Goal: Task Accomplishment & Management: Manage account settings

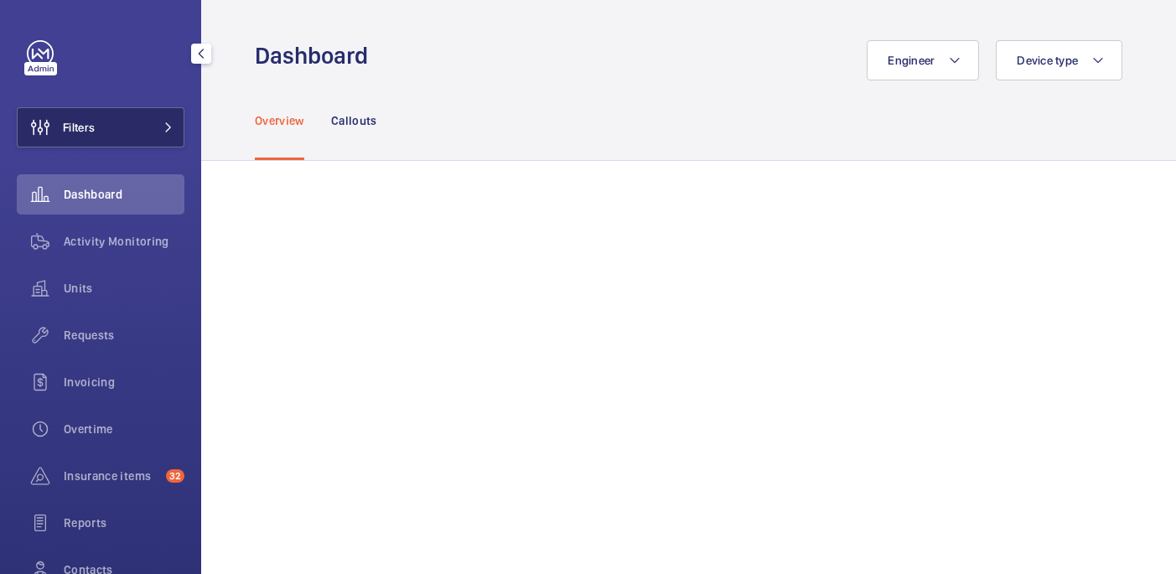
click at [96, 132] on button "Filters" at bounding box center [101, 127] width 168 height 40
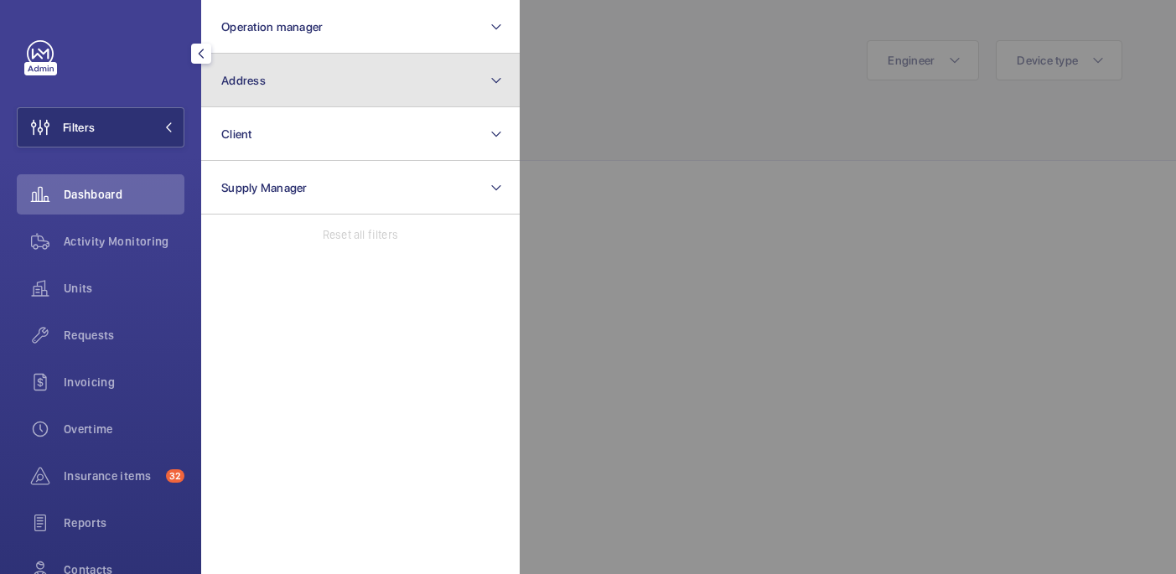
click at [281, 70] on button "Address" at bounding box center [360, 81] width 319 height 54
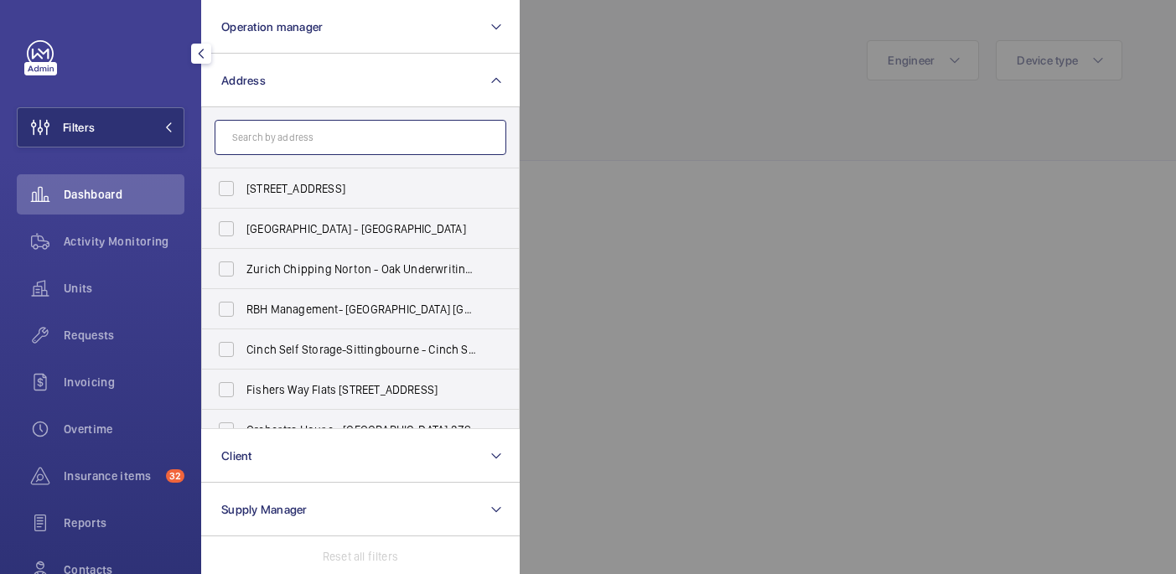
paste input "PI London City (Aldgate)"
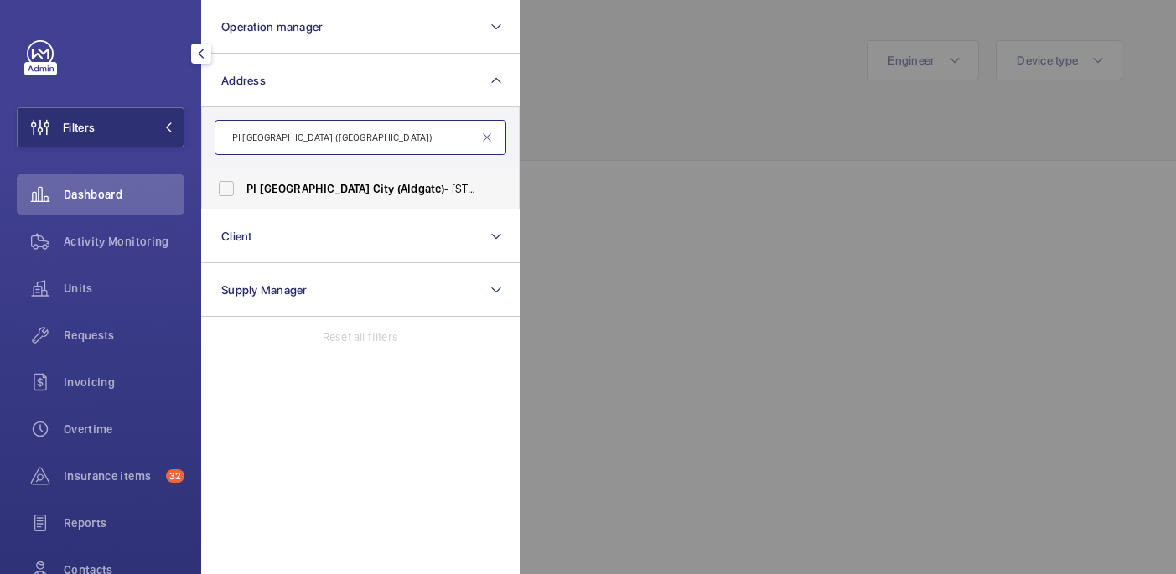
type input "PI London City (Aldgate)"
click at [397, 189] on span "(Aldgate)" at bounding box center [421, 188] width 48 height 13
click at [243, 189] on input "PI London City (Aldgate) - 66 Alie Street, ALDGATE E1 8PX" at bounding box center [227, 189] width 34 height 34
checkbox input "true"
click at [721, 93] on div at bounding box center [1108, 287] width 1176 height 574
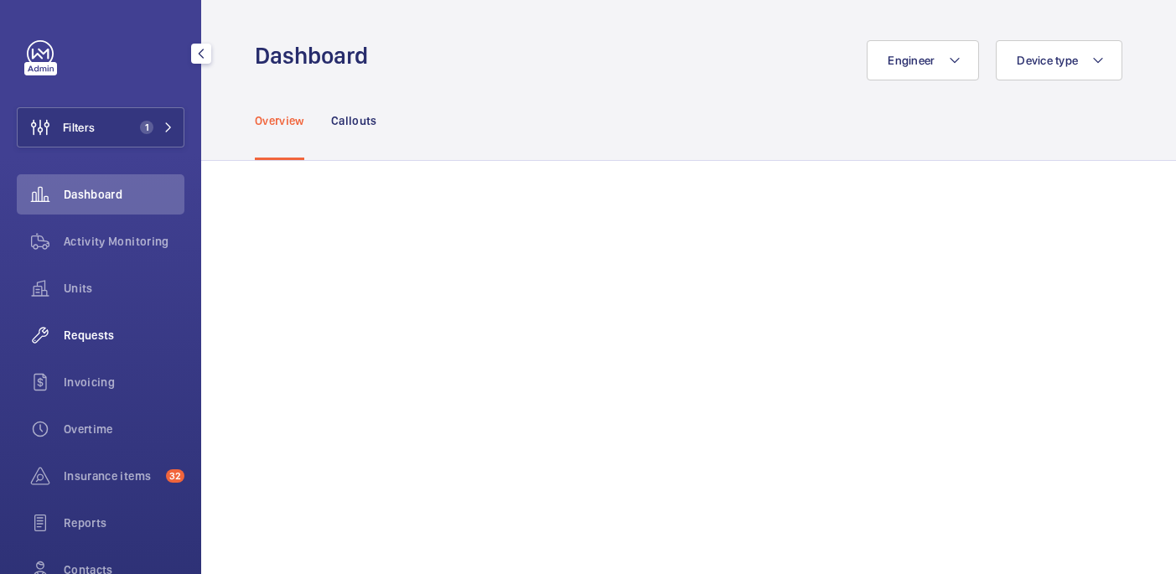
click at [86, 328] on span "Requests" at bounding box center [124, 335] width 121 height 17
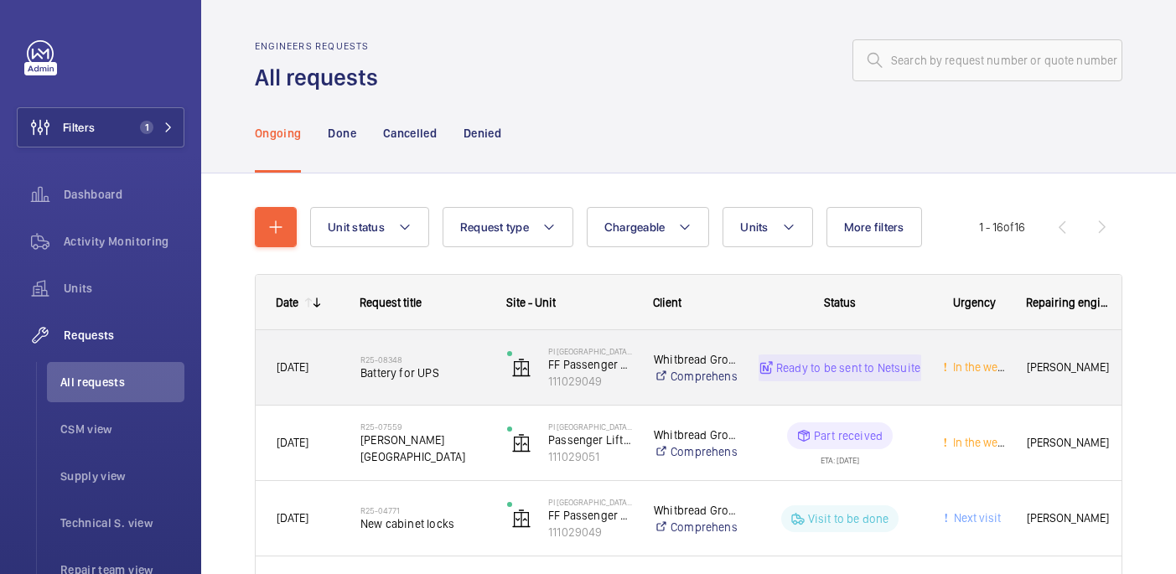
click at [463, 367] on span "Battery for UPS" at bounding box center [422, 373] width 125 height 17
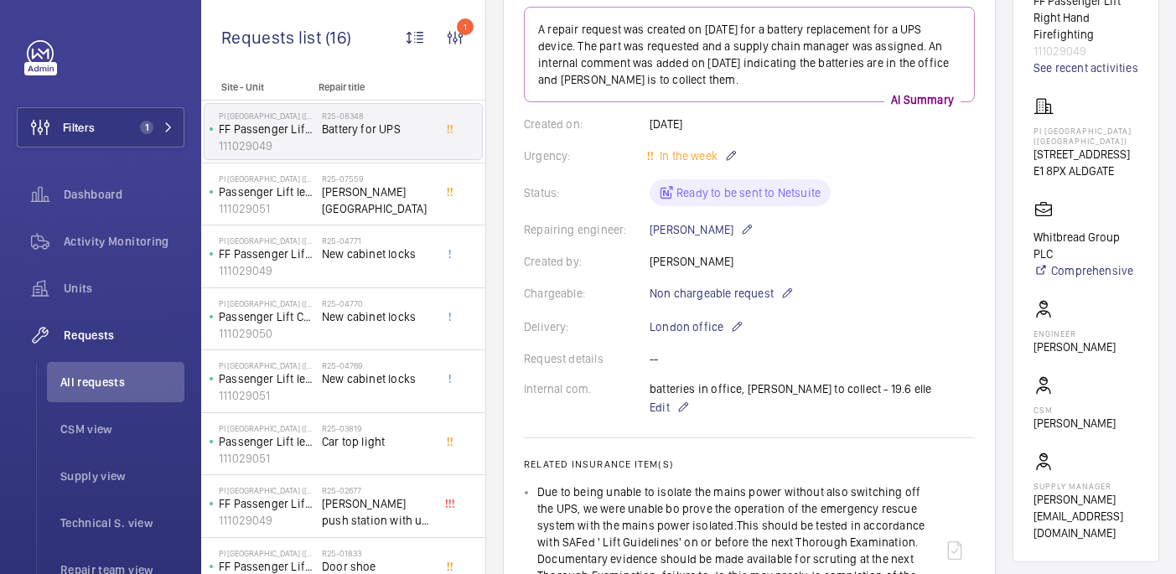
scroll to position [220, 0]
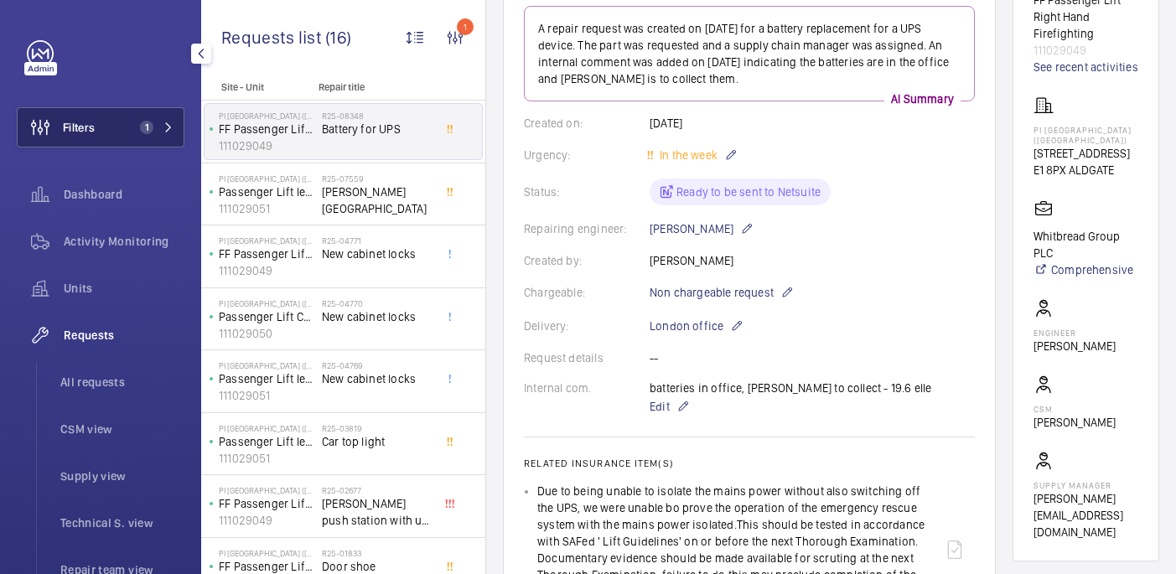
click at [105, 133] on button "Filters 1" at bounding box center [101, 127] width 168 height 40
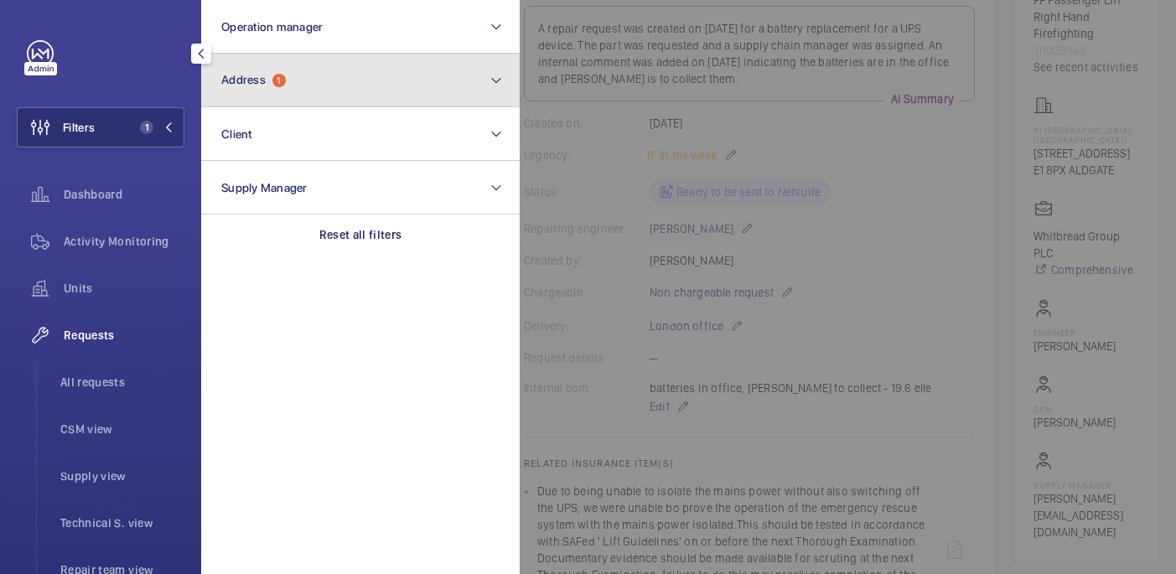
click at [283, 93] on button "Address 1" at bounding box center [360, 81] width 319 height 54
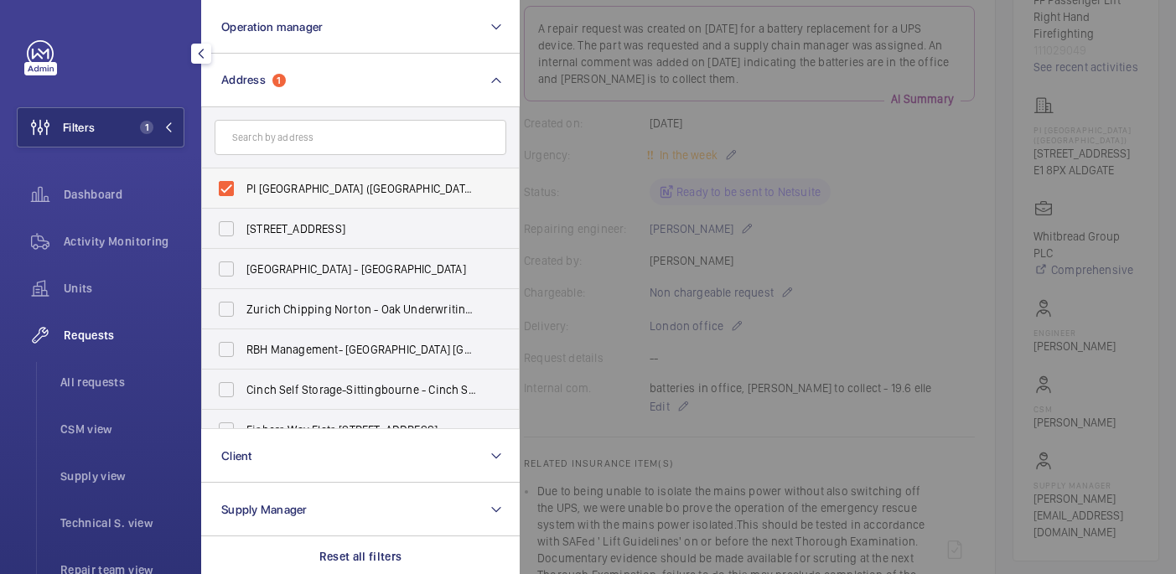
click at [272, 184] on span "PI London City (Aldgate) - 66 Alie Street, ALDGATE E1 8PX" at bounding box center [361, 188] width 231 height 17
click at [243, 184] on input "PI London City (Aldgate) - 66 Alie Street, ALDGATE E1 8PX" at bounding box center [227, 189] width 34 height 34
checkbox input "false"
click at [272, 142] on input "text" at bounding box center [361, 137] width 292 height 35
paste input "PI London Canary Wharf (Westferry)"
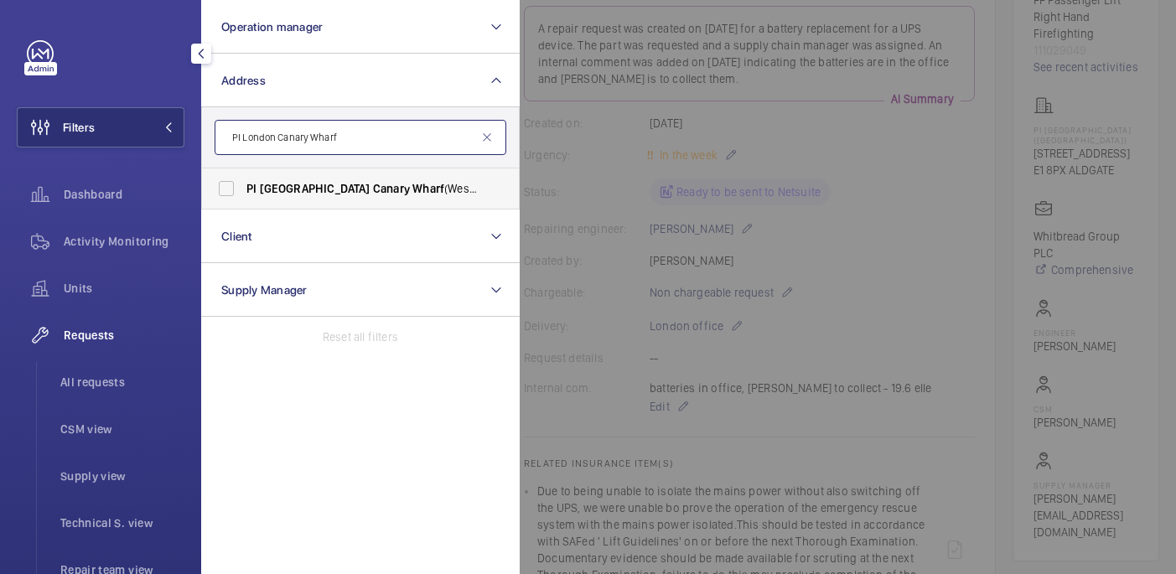
type input "PI London Canary Wharf"
click at [443, 193] on span "PI London Canary Wharf (Westferry) - West India Dock Road, CANARY WHARF E14 8JD" at bounding box center [361, 188] width 231 height 17
click at [243, 193] on input "PI London Canary Wharf (Westferry) - West India Dock Road, CANARY WHARF E14 8JD" at bounding box center [227, 189] width 34 height 34
checkbox input "true"
click at [592, 125] on div at bounding box center [1108, 287] width 1176 height 574
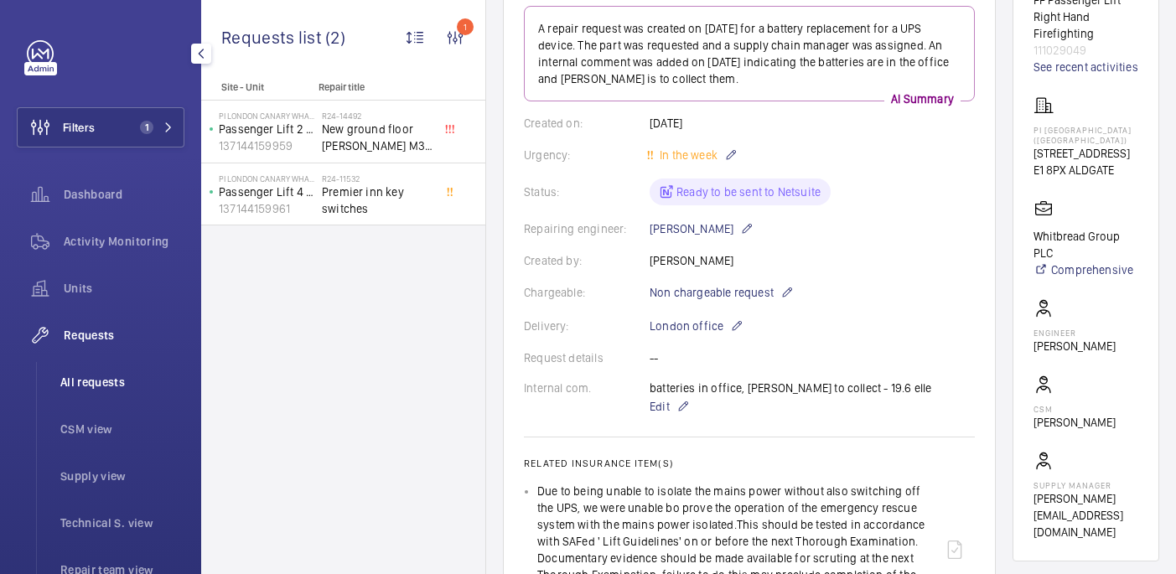
click at [109, 390] on span "All requests" at bounding box center [122, 382] width 124 height 17
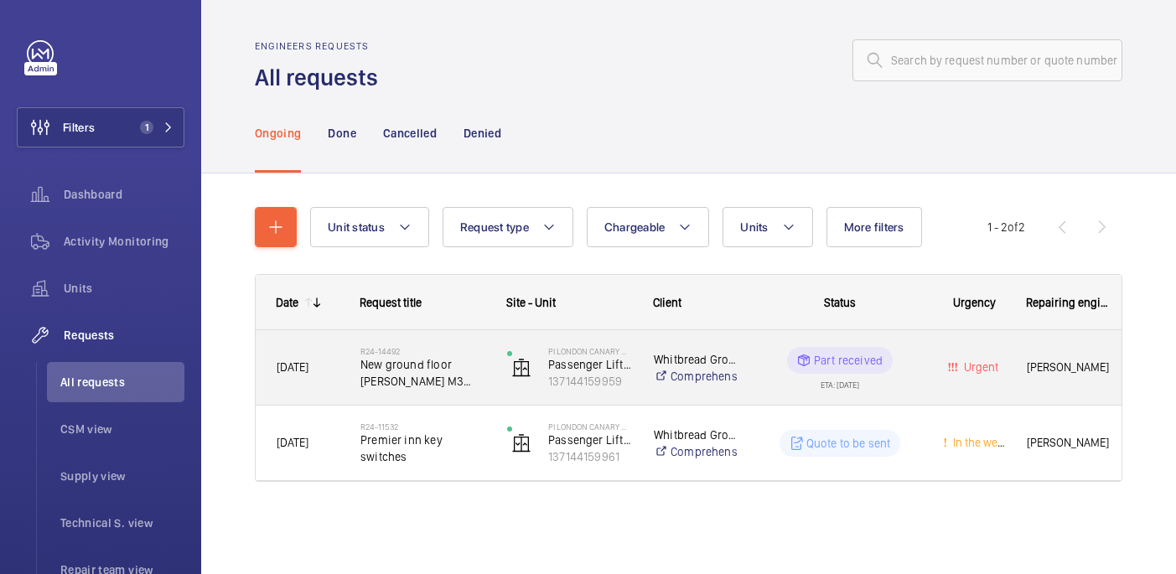
click at [492, 362] on div "PI London Canary Wharf (Westferry) Passenger Lift 2 (Tower) 137144159959" at bounding box center [559, 368] width 145 height 69
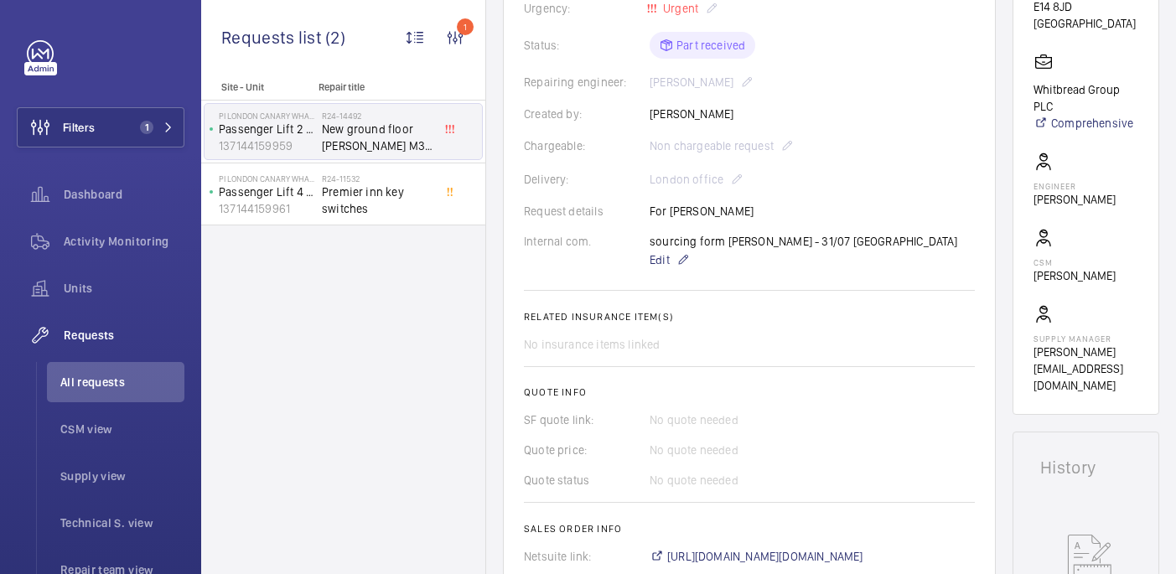
scroll to position [373, 0]
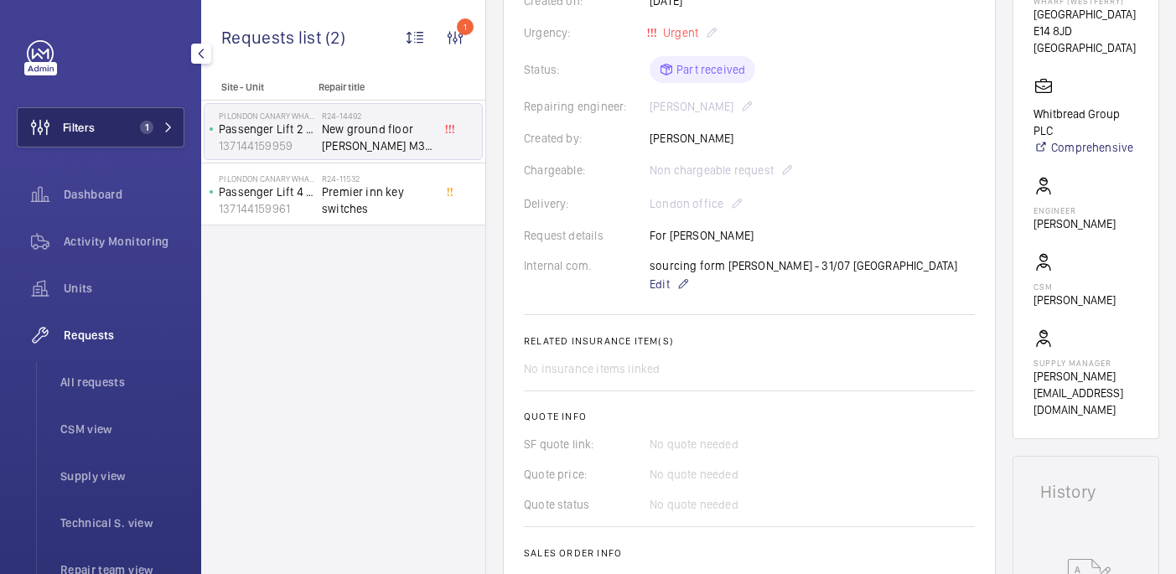
click at [137, 117] on button "Filters 1" at bounding box center [101, 127] width 168 height 40
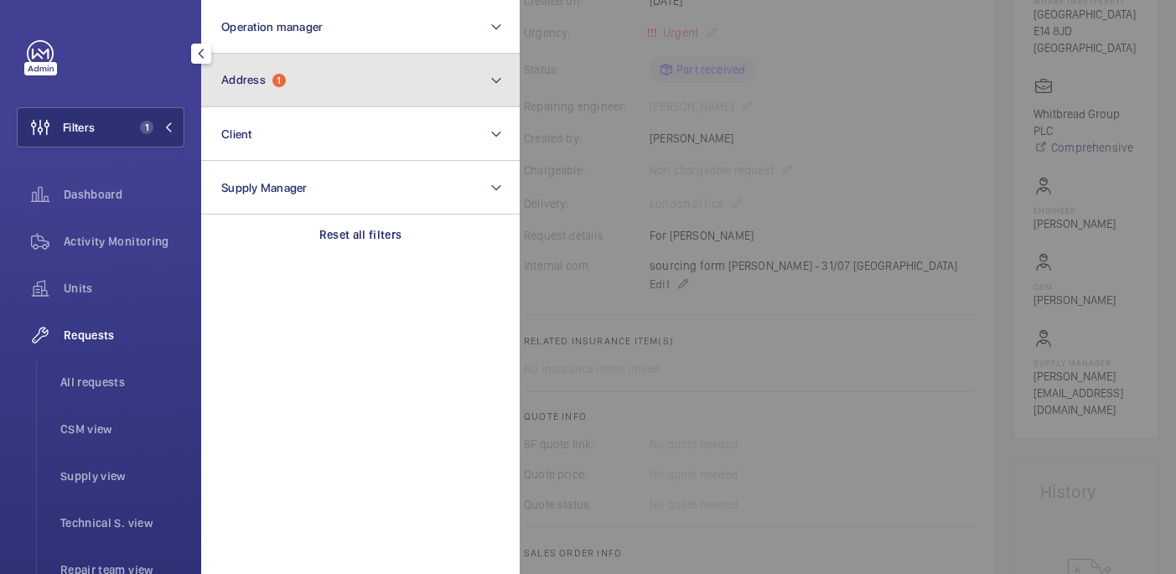
click at [257, 95] on button "Address 1" at bounding box center [360, 81] width 319 height 54
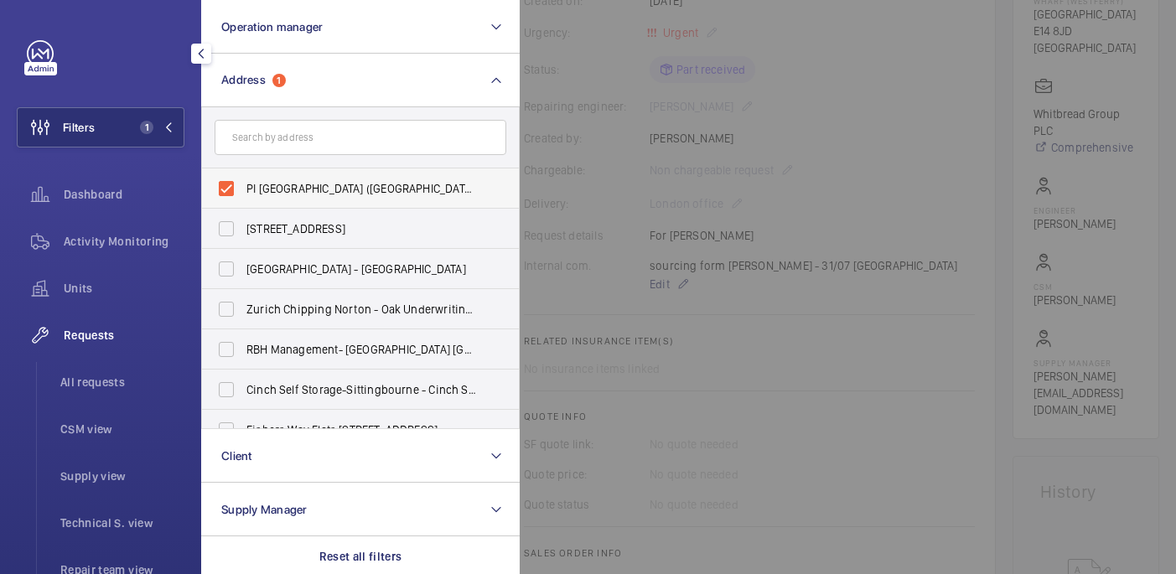
click at [247, 179] on label "PI London Canary Wharf (Westferry) - West India Dock Road, CANARY WHARF E14 8JD" at bounding box center [348, 188] width 292 height 40
click at [243, 179] on input "PI London Canary Wharf (Westferry) - West India Dock Road, CANARY WHARF E14 8JD" at bounding box center [227, 189] width 34 height 34
checkbox input "false"
click at [247, 139] on input "text" at bounding box center [361, 137] width 292 height 35
paste input "PI [GEOGRAPHIC_DATA], [GEOGRAPHIC_DATA]"
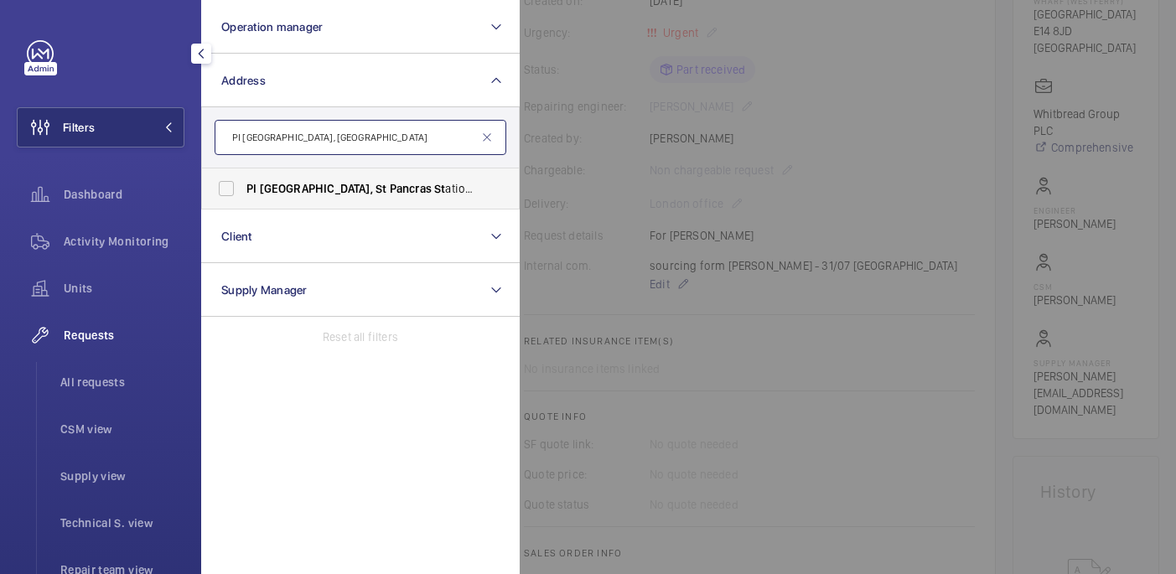
type input "PI [GEOGRAPHIC_DATA], [GEOGRAPHIC_DATA]"
click at [376, 193] on span "St" at bounding box center [381, 188] width 11 height 13
click at [243, 193] on input "PI London, St Pancras St ation - Clifton House, 88 Eu st on Road, EU ST ON NW1 …" at bounding box center [227, 189] width 34 height 34
checkbox input "true"
click at [738, 200] on div at bounding box center [1108, 287] width 1176 height 574
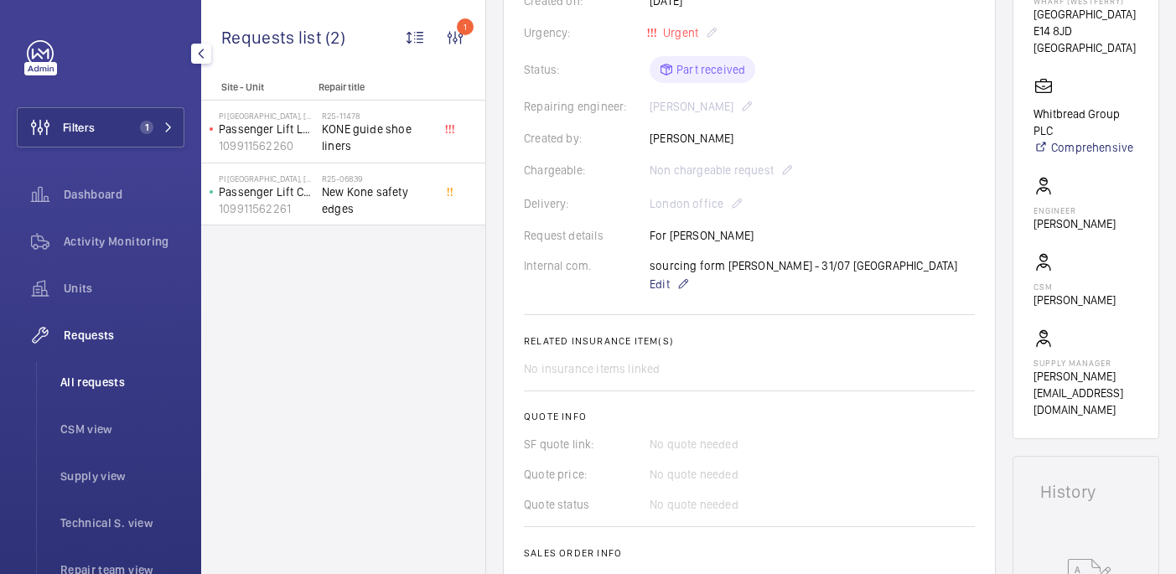
click at [108, 366] on li "All requests" at bounding box center [115, 382] width 137 height 40
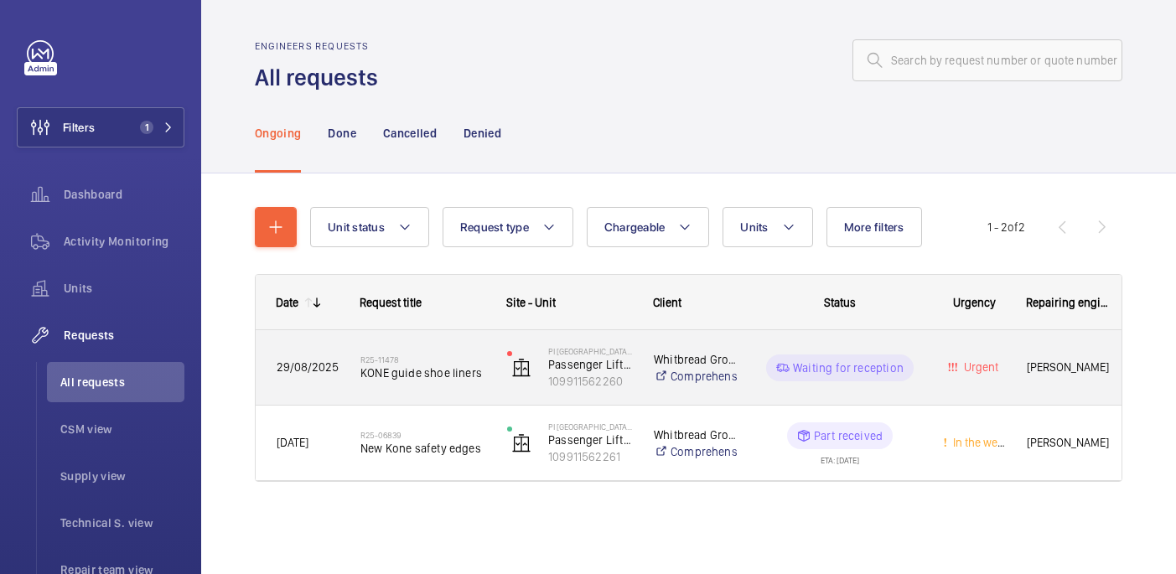
click at [449, 368] on span "KONE guide shoe liners" at bounding box center [422, 373] width 125 height 17
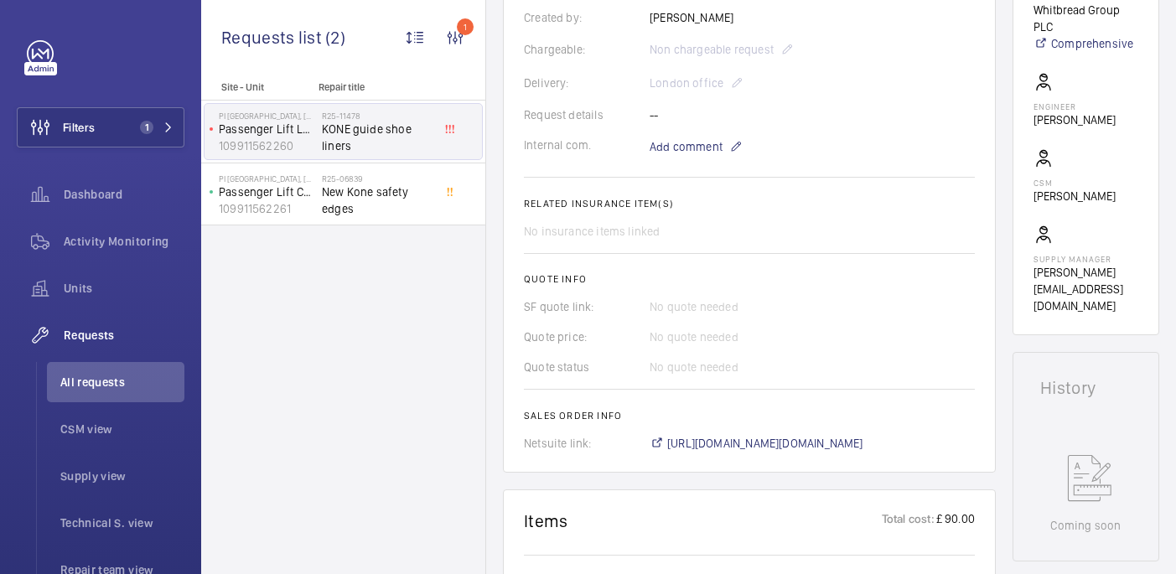
scroll to position [464, 0]
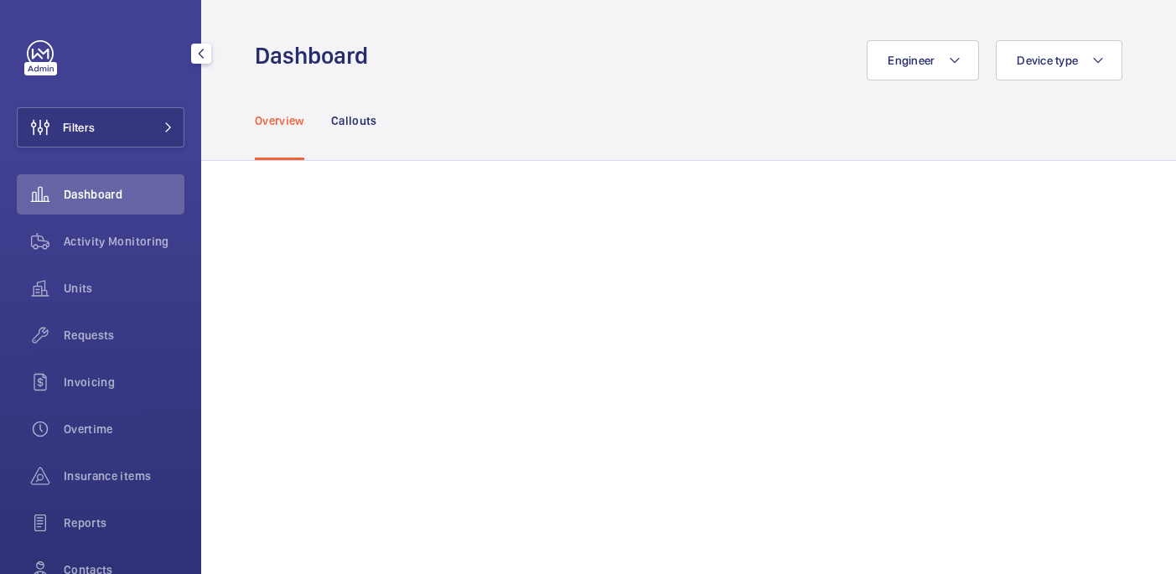
click at [111, 151] on div "Filters Dashboard Activity Monitoring Units Requests Invoicing Overtime Insuran…" at bounding box center [101, 342] width 168 height 604
click at [111, 143] on button "Filters" at bounding box center [101, 127] width 168 height 40
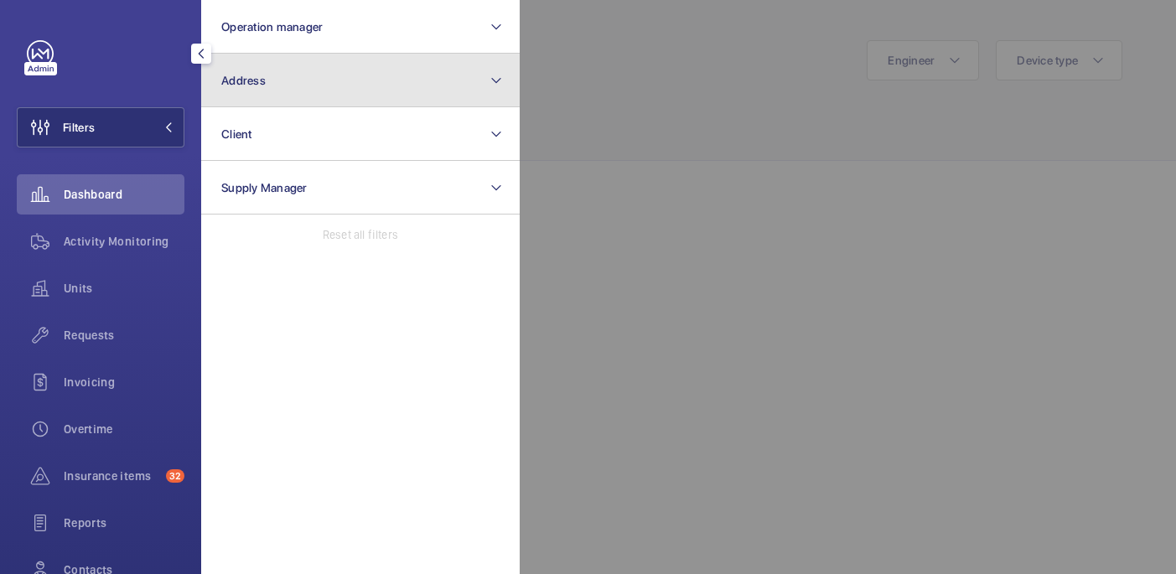
click at [297, 75] on button "Address" at bounding box center [360, 81] width 319 height 54
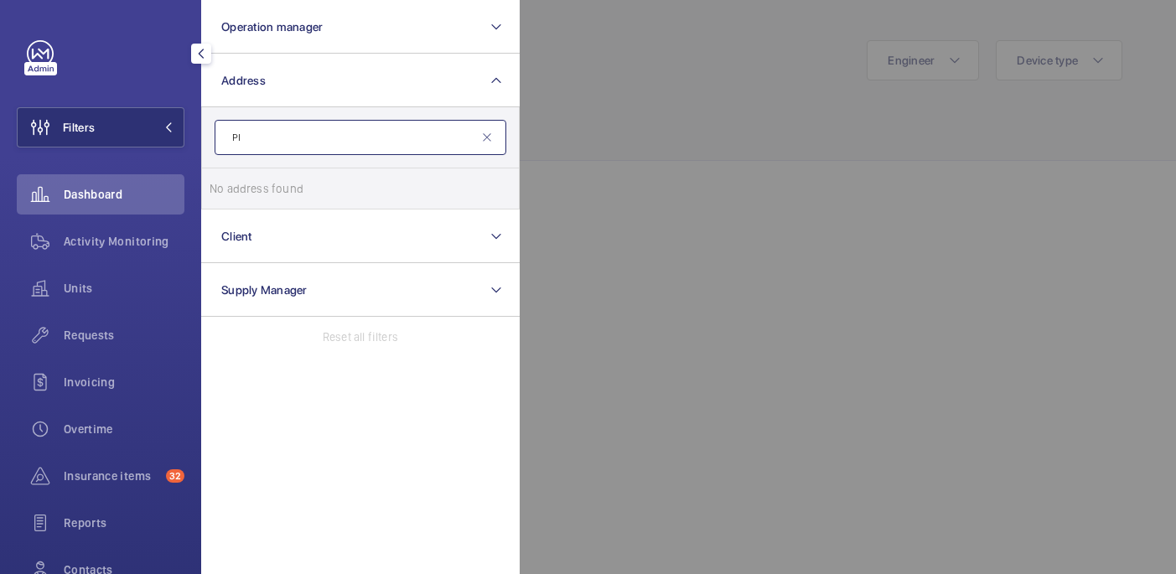
type input "P"
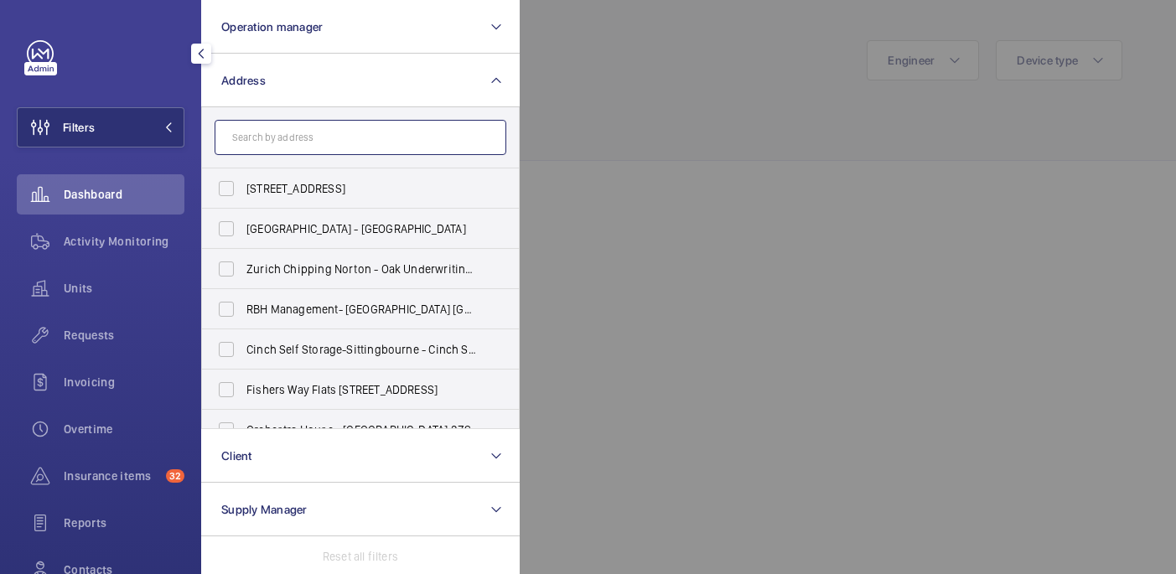
type input "P"
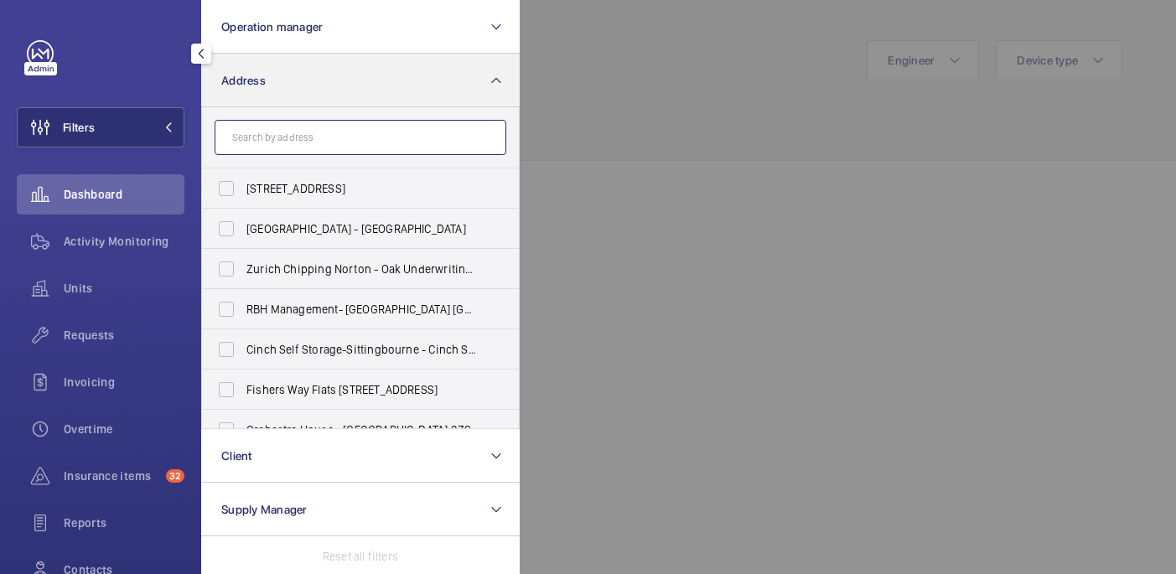
paste input "PI [GEOGRAPHIC_DATA], [GEOGRAPHIC_DATA]"
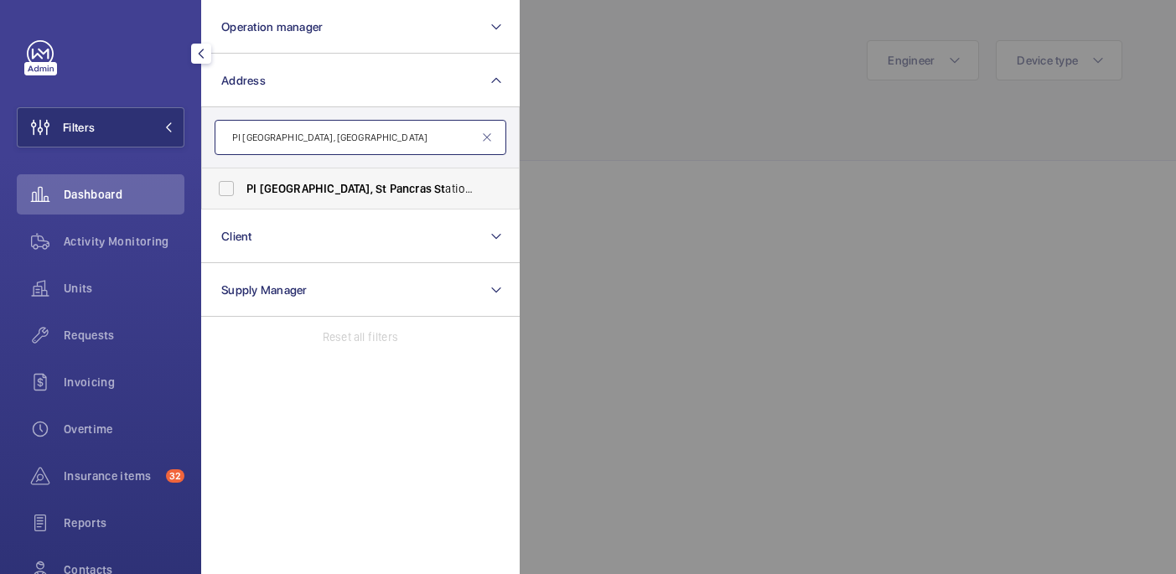
type input "PI London, St Pancras"
click at [390, 194] on span "Pancras" at bounding box center [411, 188] width 42 height 13
click at [243, 194] on input "PI London, St Pancras St ation - Clifton House, 88 Eu st on Road, EU ST ON NW1 …" at bounding box center [227, 189] width 34 height 34
checkbox input "true"
click at [678, 39] on div at bounding box center [1108, 287] width 1176 height 574
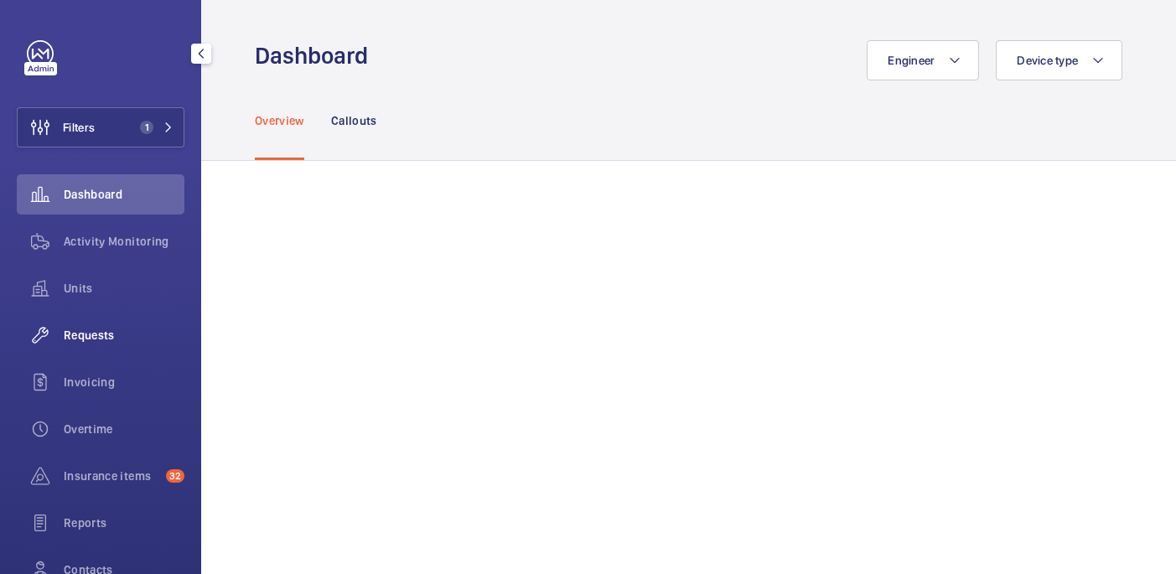
click at [97, 334] on span "Requests" at bounding box center [124, 335] width 121 height 17
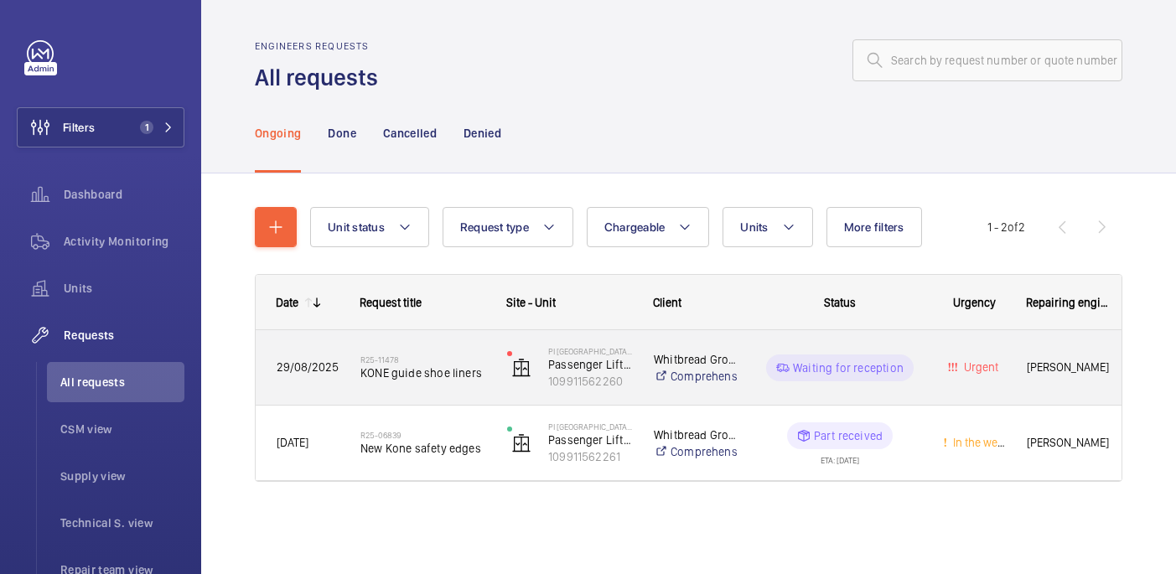
click at [452, 376] on span "KONE guide shoe liners" at bounding box center [422, 373] width 125 height 17
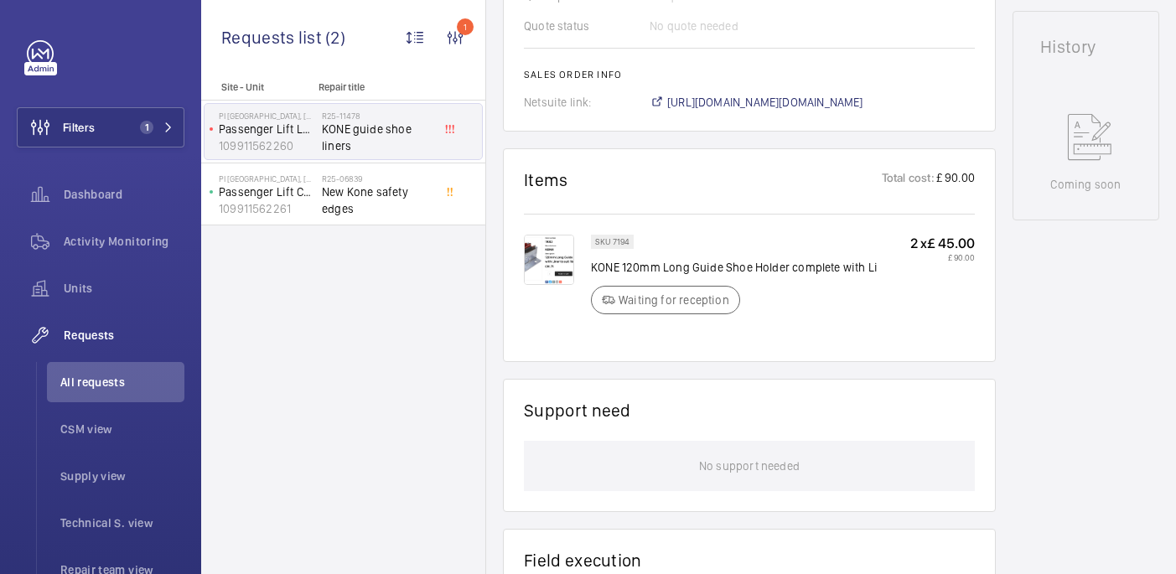
scroll to position [798, 0]
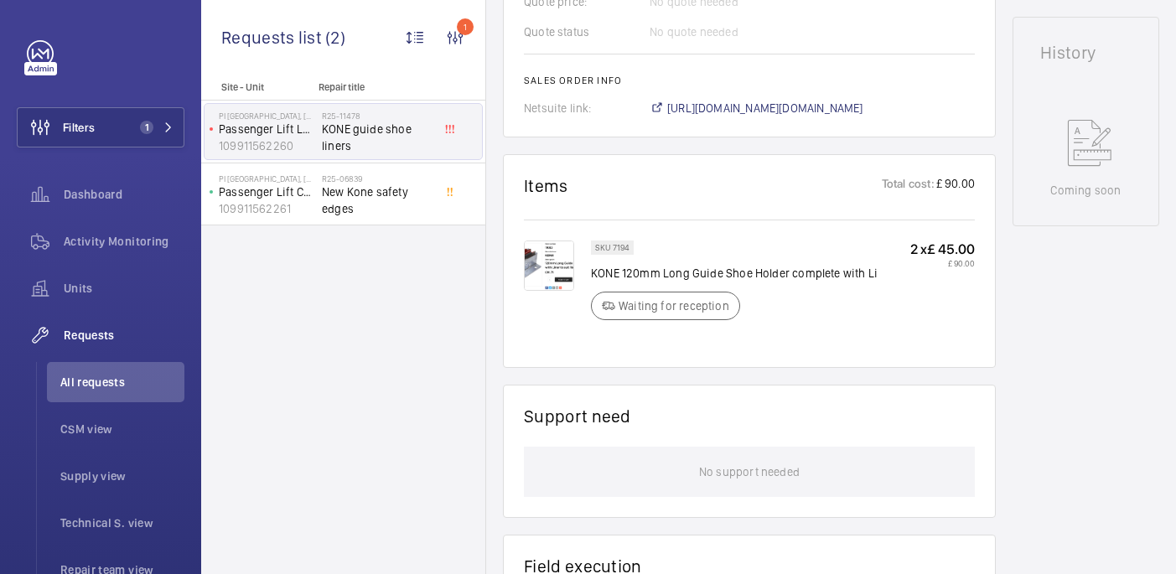
click at [564, 253] on img at bounding box center [549, 266] width 50 height 50
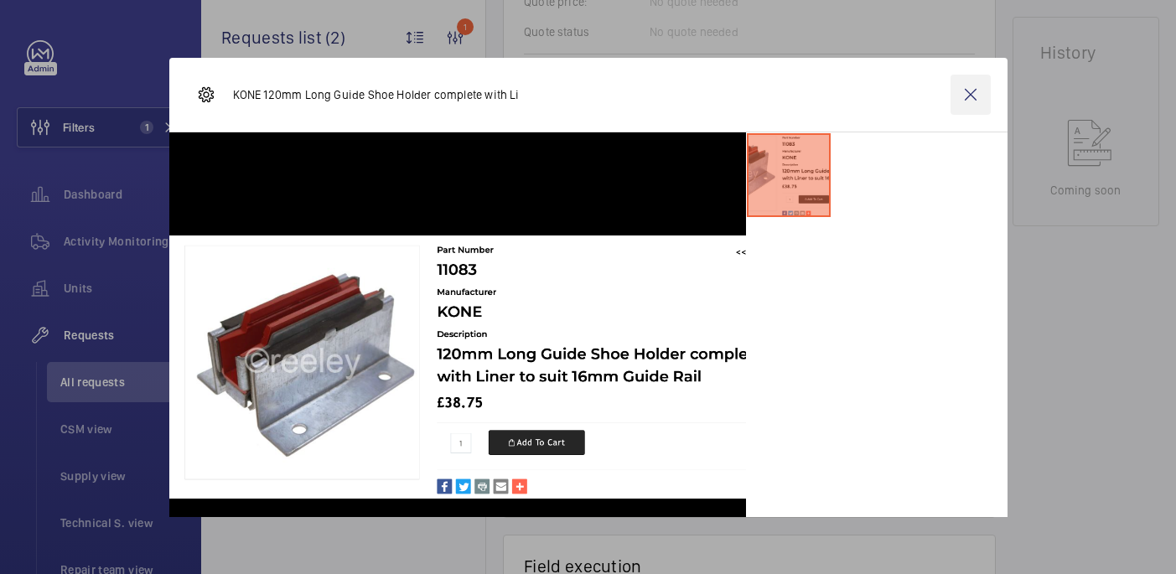
click at [973, 83] on wm-front-icon-button at bounding box center [971, 95] width 40 height 40
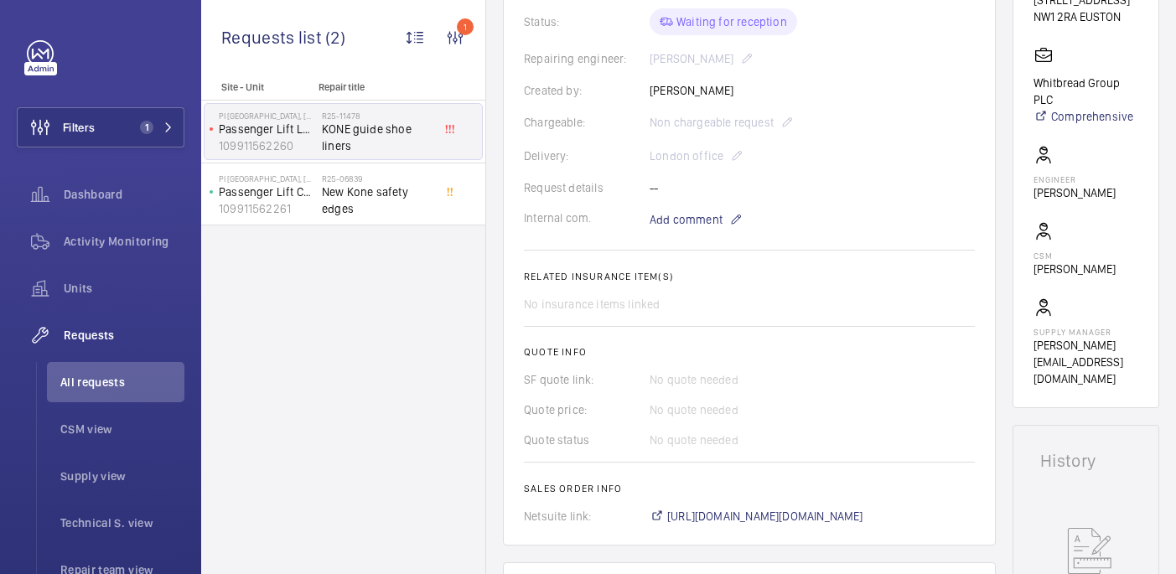
scroll to position [389, 0]
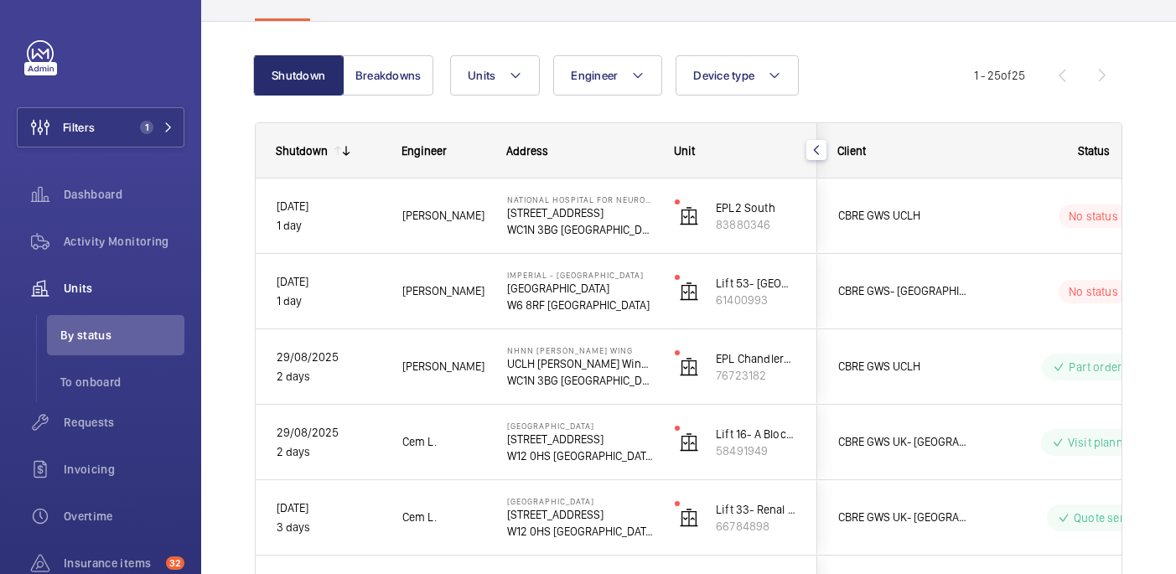
scroll to position [168, 0]
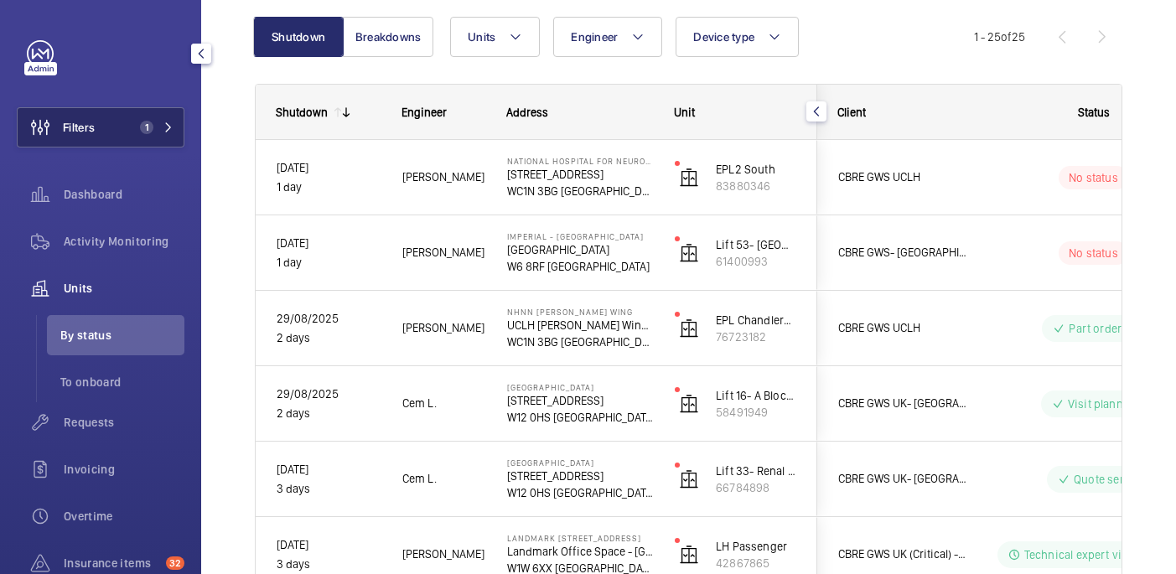
click at [129, 129] on button "Filters 1" at bounding box center [101, 127] width 168 height 40
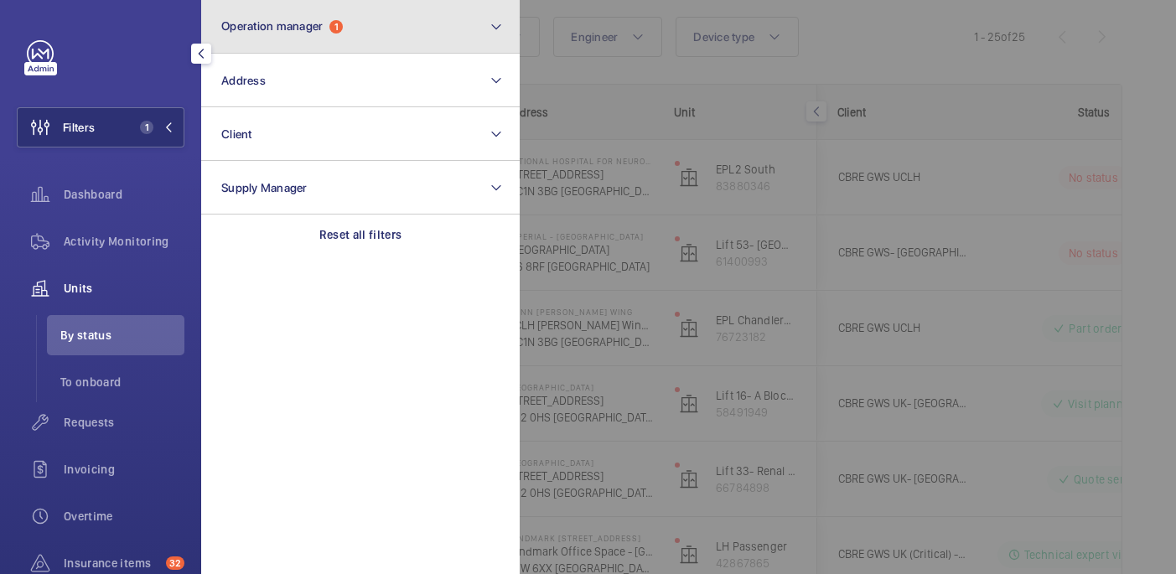
click at [421, 6] on button "Operation manager 1" at bounding box center [360, 27] width 319 height 54
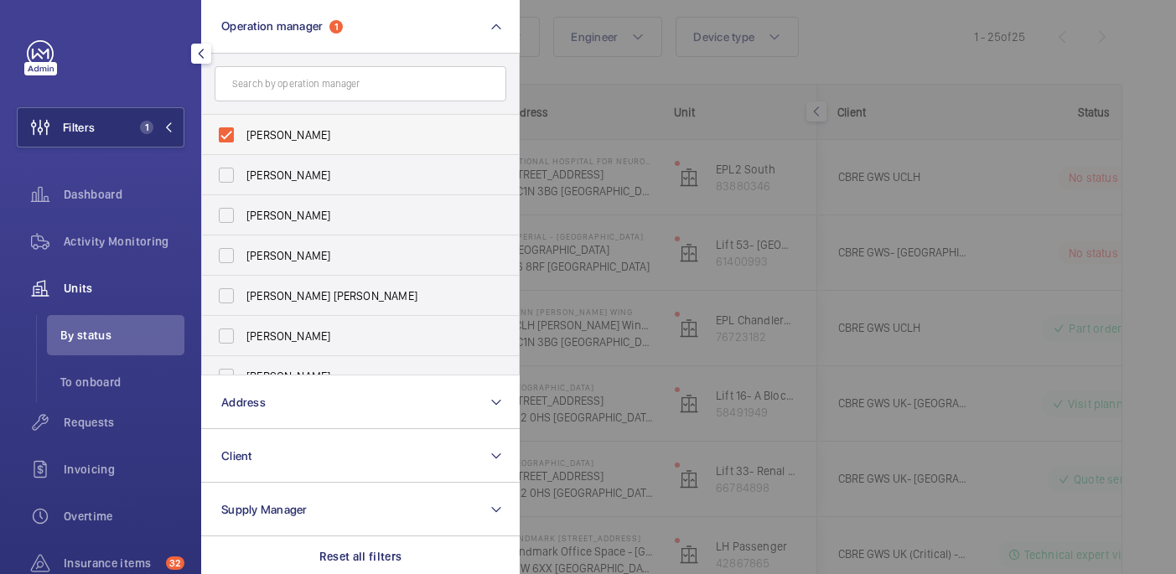
click at [277, 132] on span "John Smith" at bounding box center [361, 135] width 231 height 17
click at [243, 132] on input "John Smith" at bounding box center [227, 135] width 34 height 34
checkbox input "false"
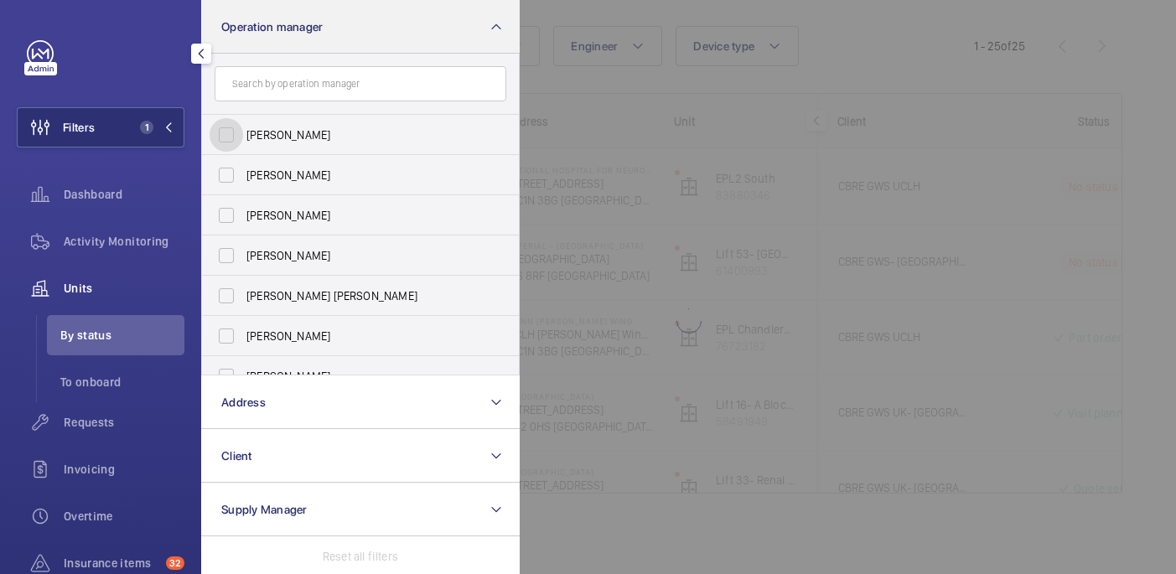
scroll to position [159, 0]
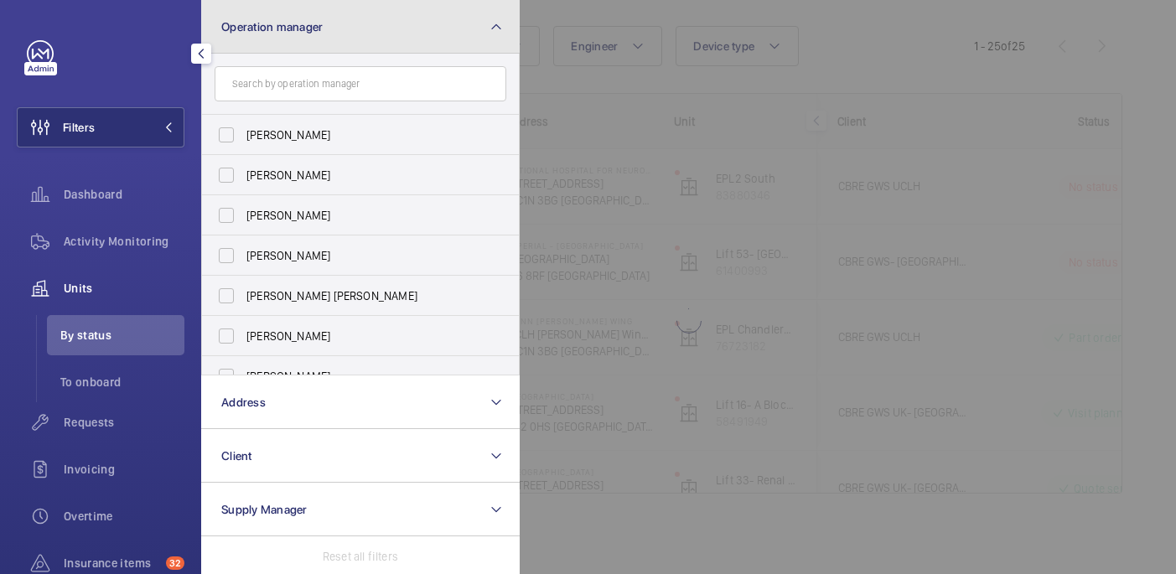
click at [352, 21] on button "Operation manager" at bounding box center [360, 27] width 319 height 54
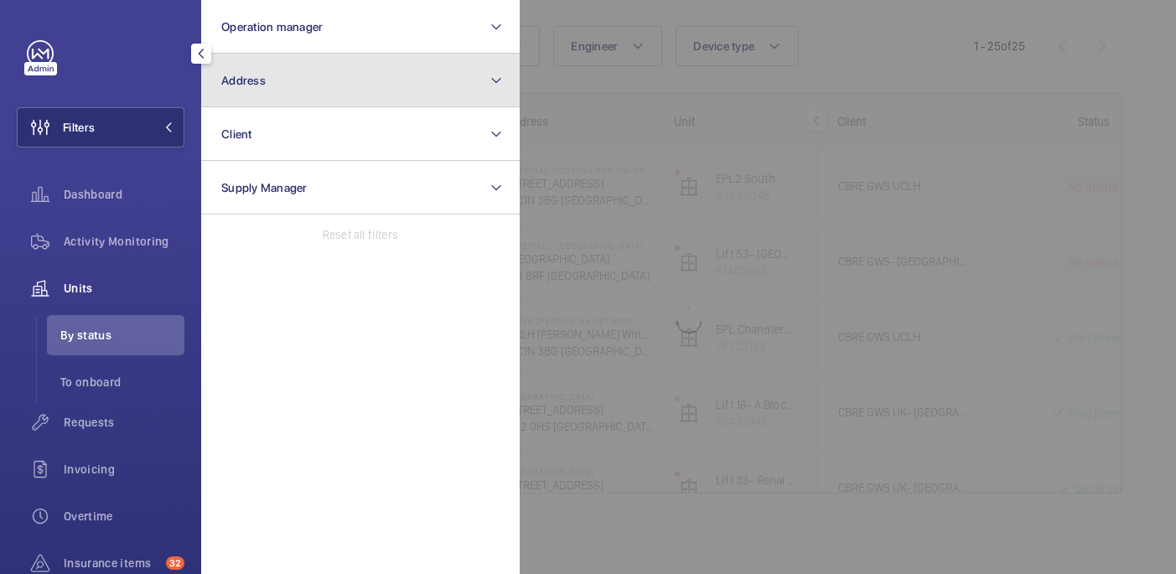
click at [363, 76] on button "Address" at bounding box center [360, 81] width 319 height 54
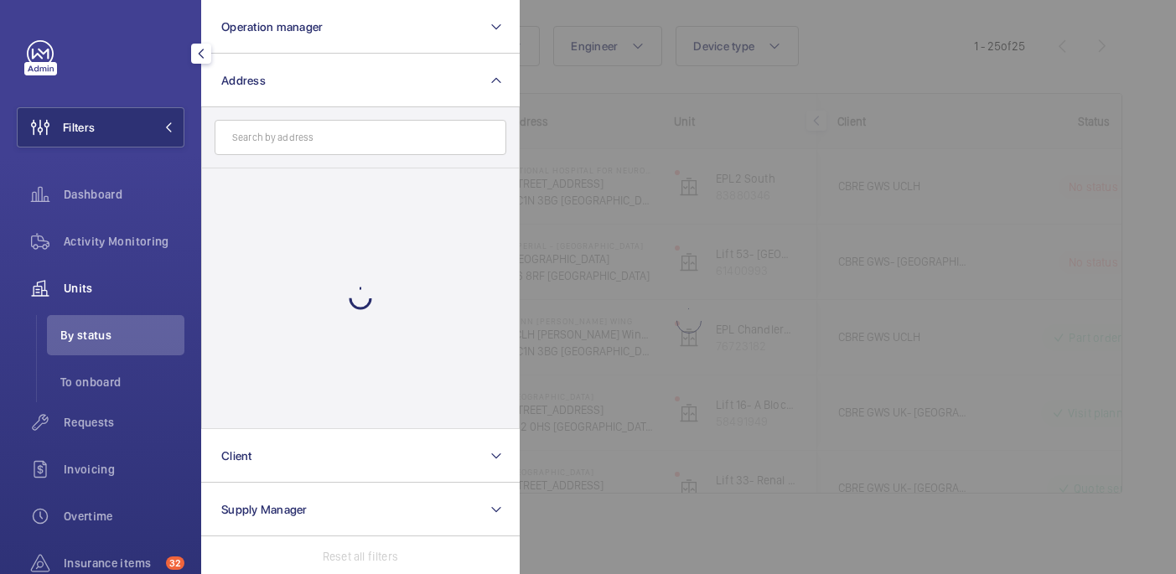
click at [354, 132] on input "text" at bounding box center [361, 137] width 292 height 35
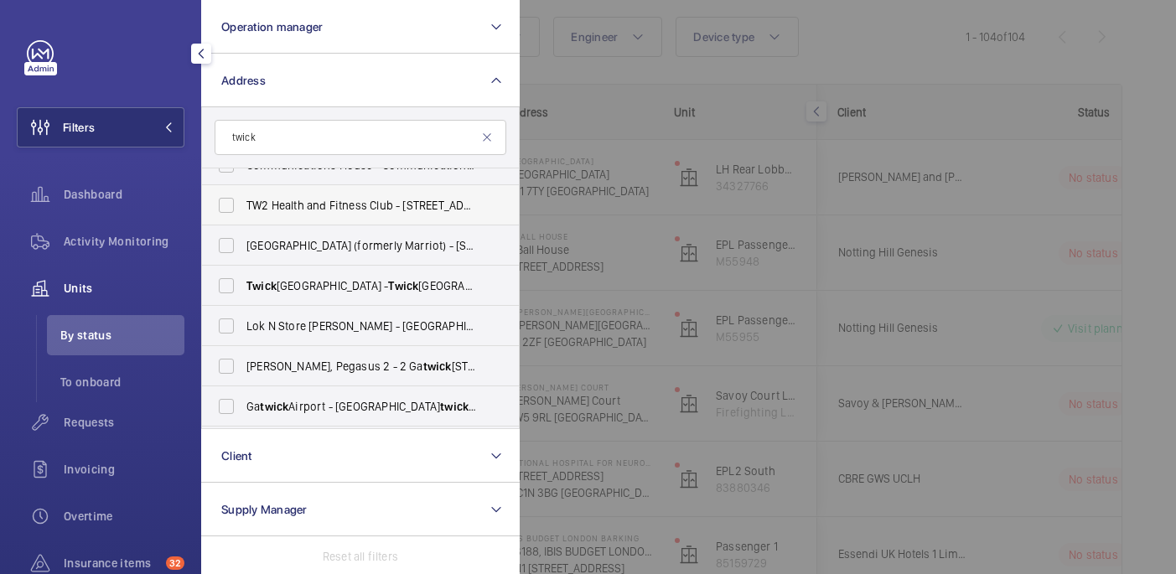
scroll to position [70, 0]
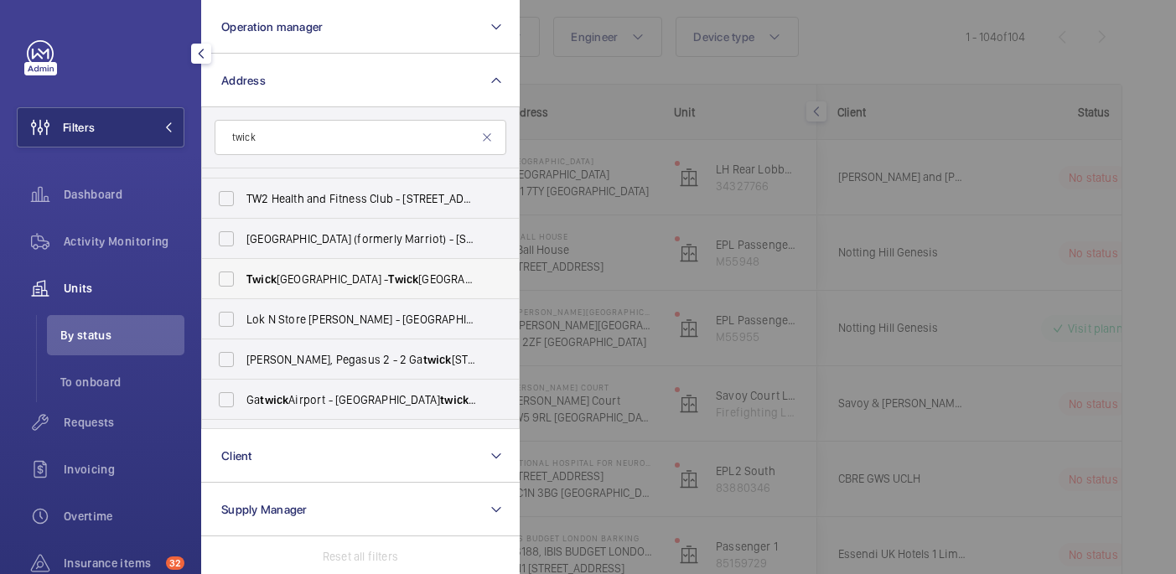
type input "twick"
click at [422, 284] on span "Twick enham Stadium - Twick enham Stadium, TWICK ENHAM TW2 7BA" at bounding box center [361, 279] width 231 height 17
click at [243, 284] on input "Twick enham Stadium - Twick enham Stadium, TWICK ENHAM TW2 7BA" at bounding box center [227, 279] width 34 height 34
checkbox input "true"
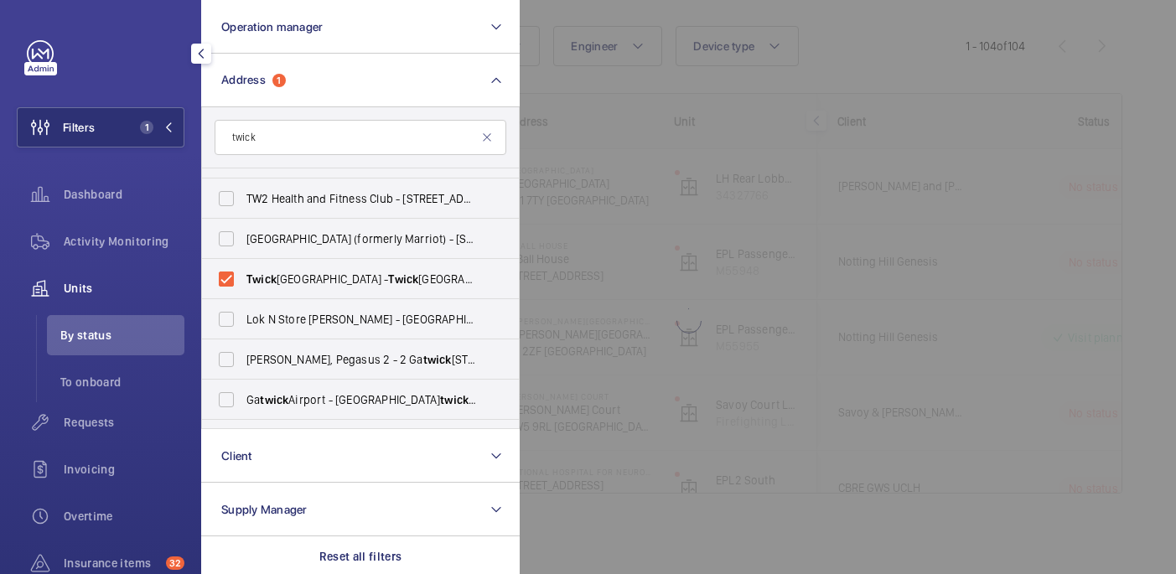
click at [769, 88] on div at bounding box center [1108, 287] width 1176 height 574
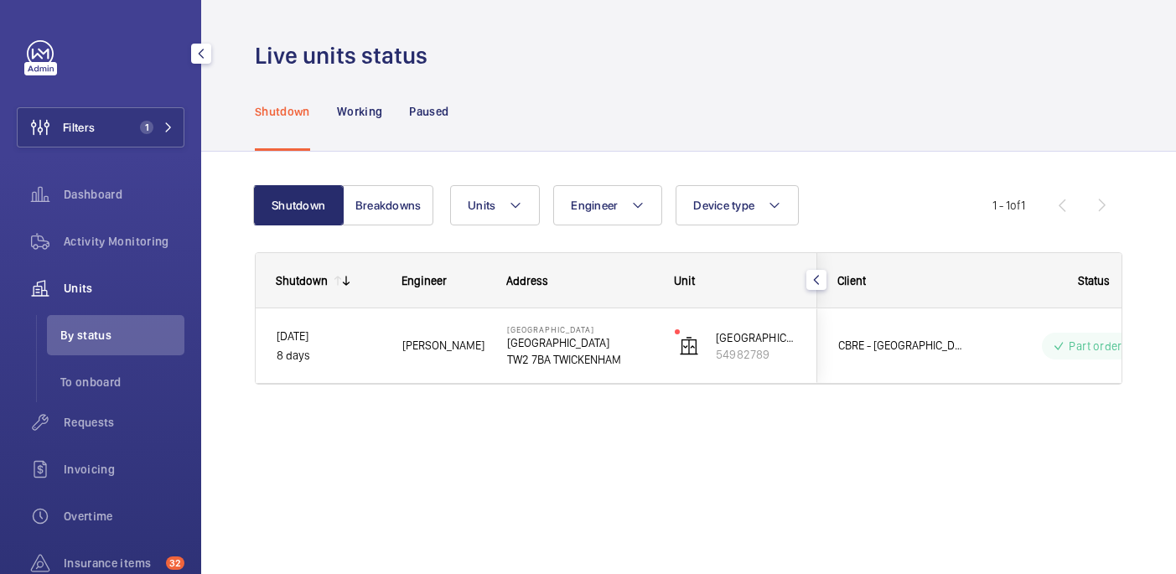
scroll to position [0, 0]
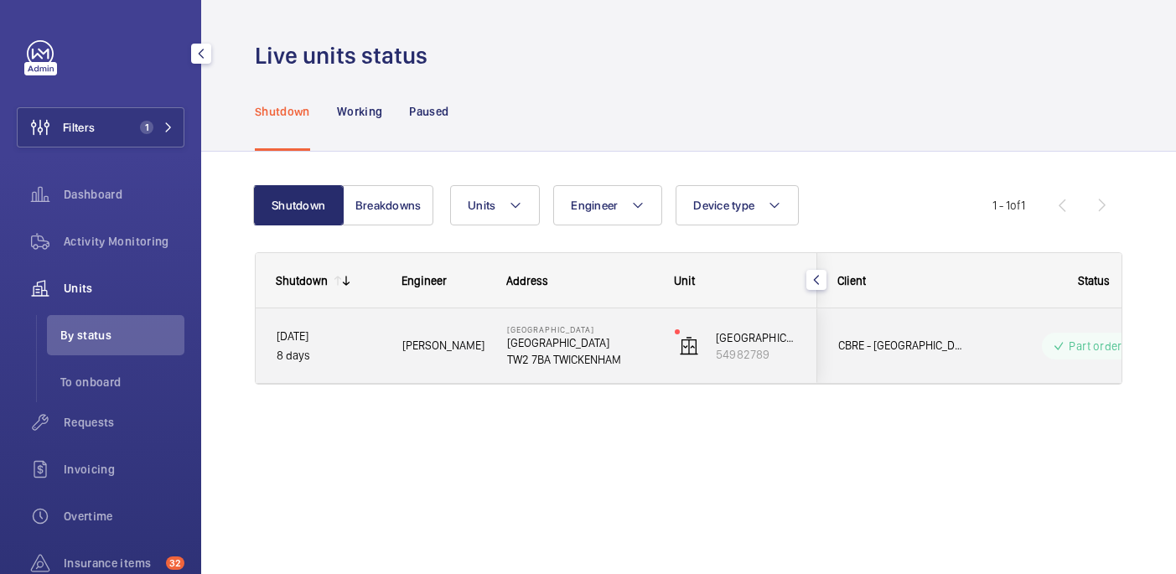
click at [453, 334] on div "Solomon F." at bounding box center [433, 345] width 103 height 53
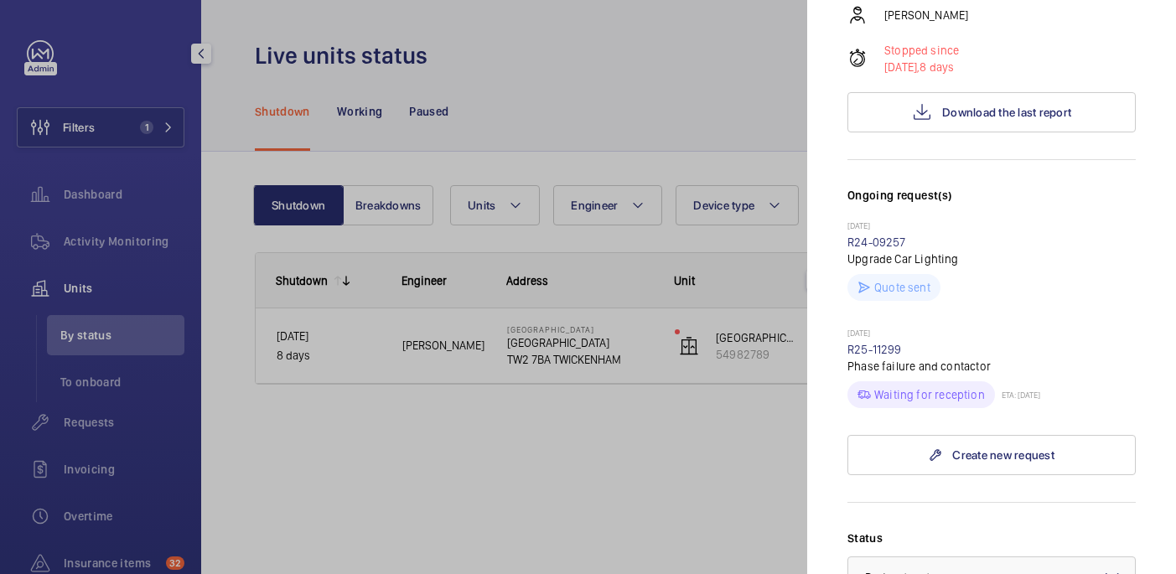
scroll to position [308, 0]
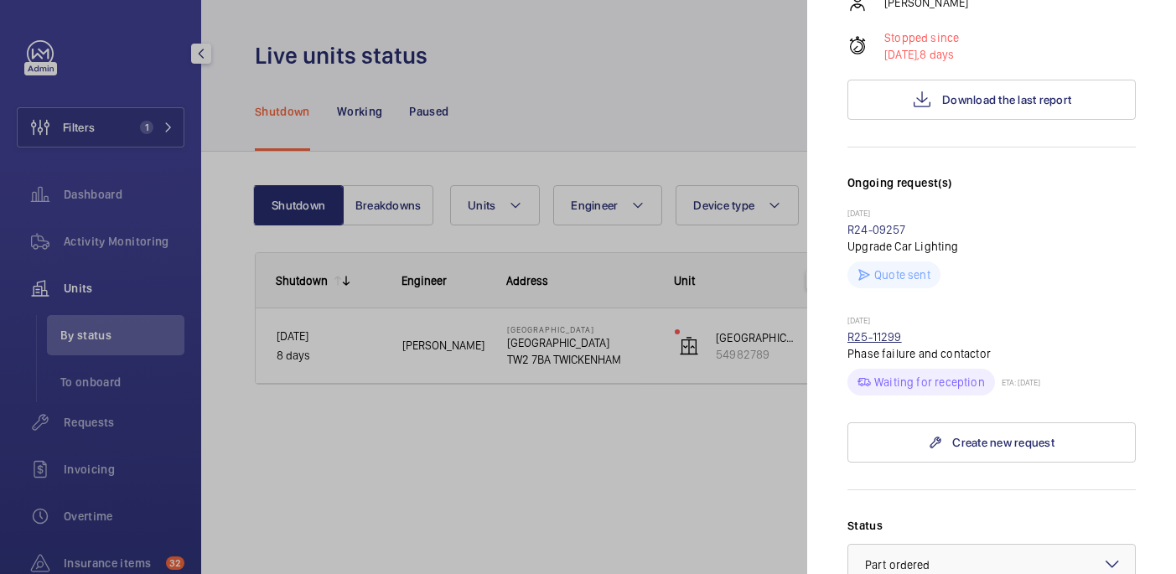
click at [879, 334] on link "R25-11299" at bounding box center [874, 336] width 54 height 13
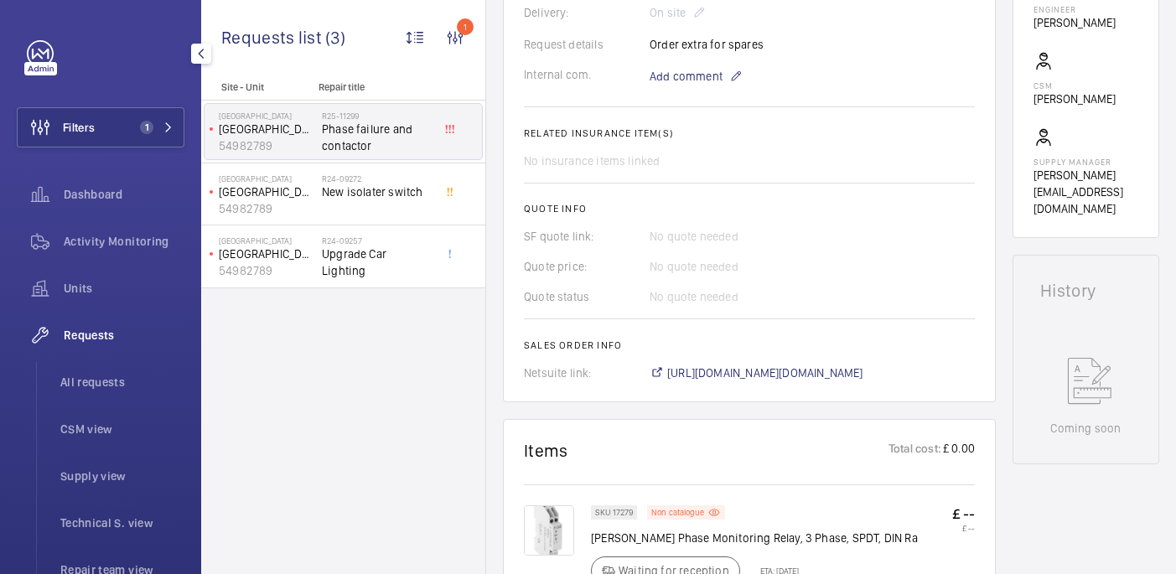
scroll to position [462, 0]
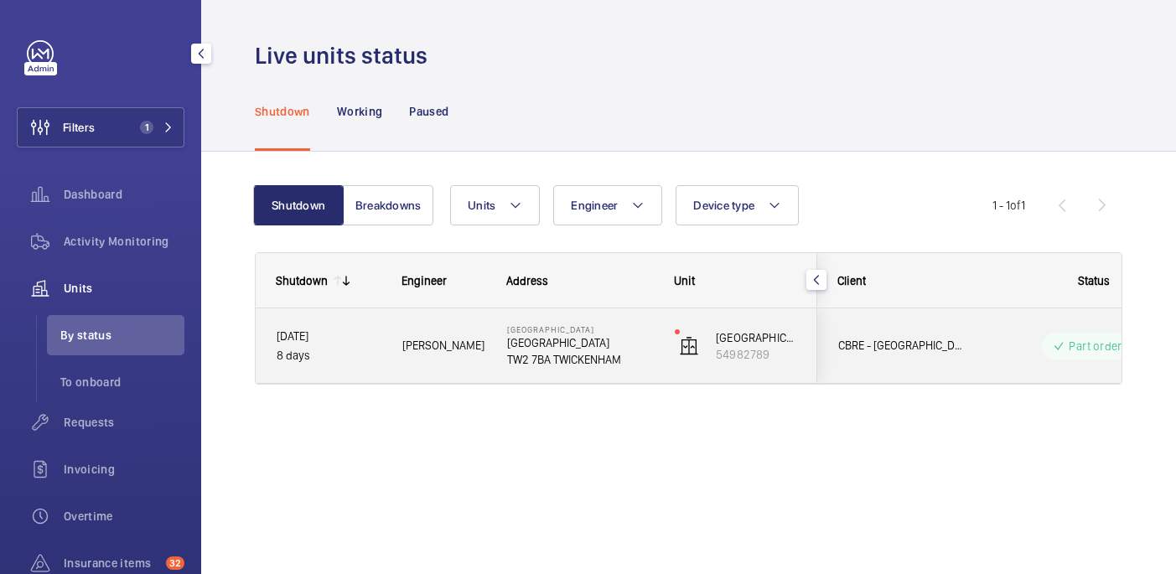
click at [359, 350] on p "8 days" at bounding box center [329, 355] width 104 height 19
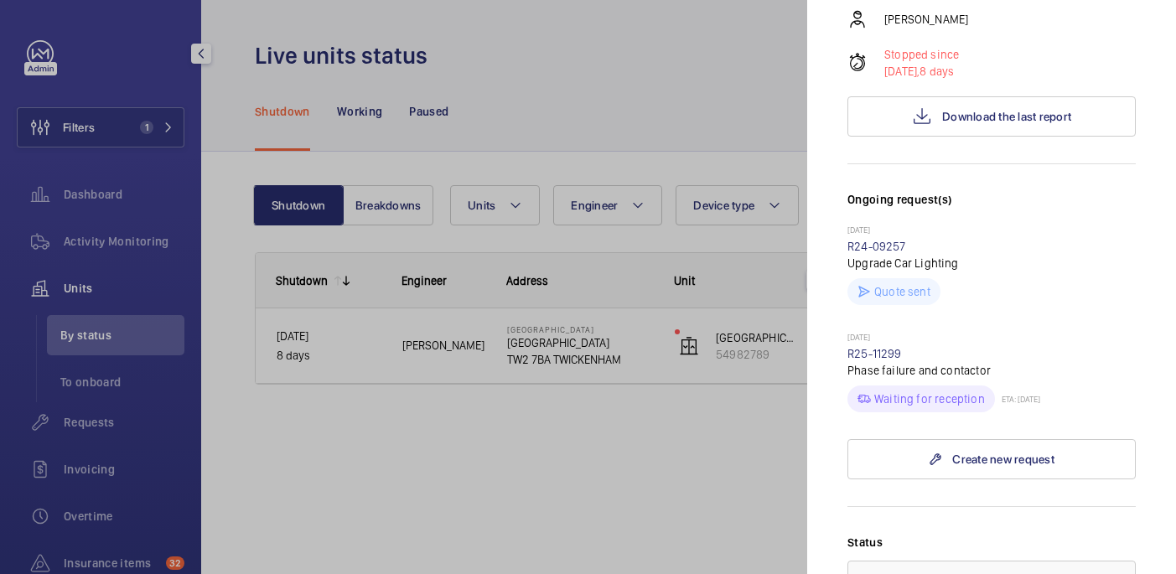
scroll to position [356, 0]
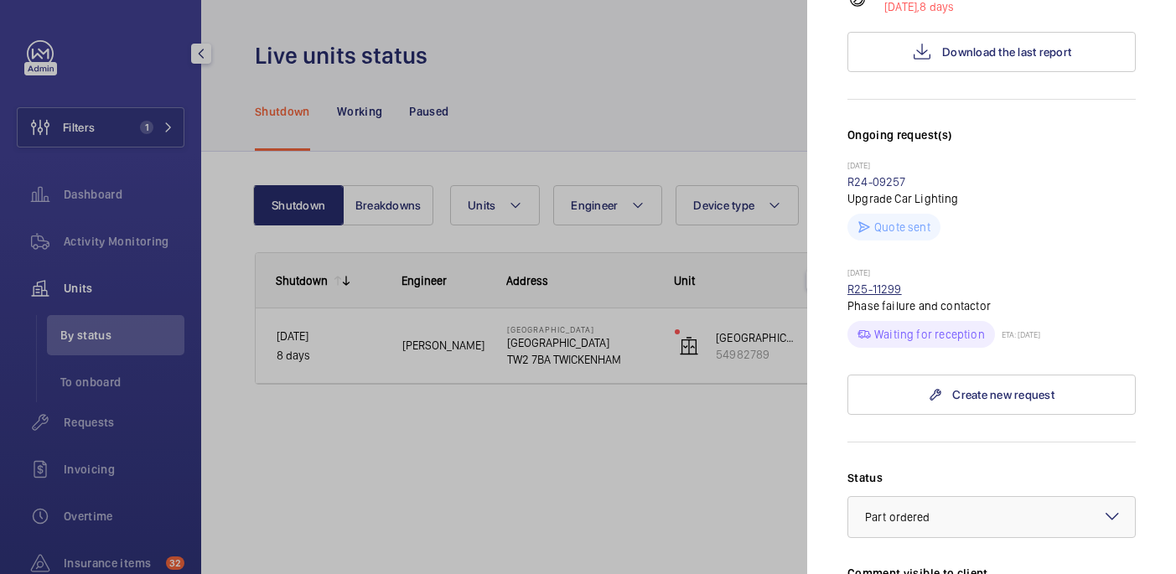
click at [876, 291] on link "R25-11299" at bounding box center [874, 288] width 54 height 13
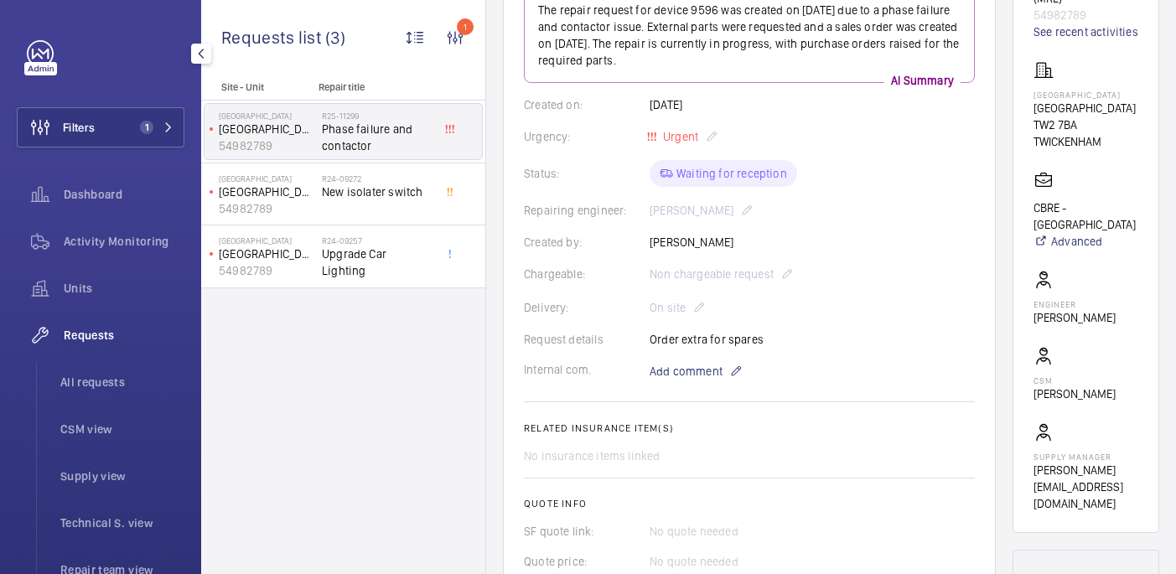
scroll to position [205, 0]
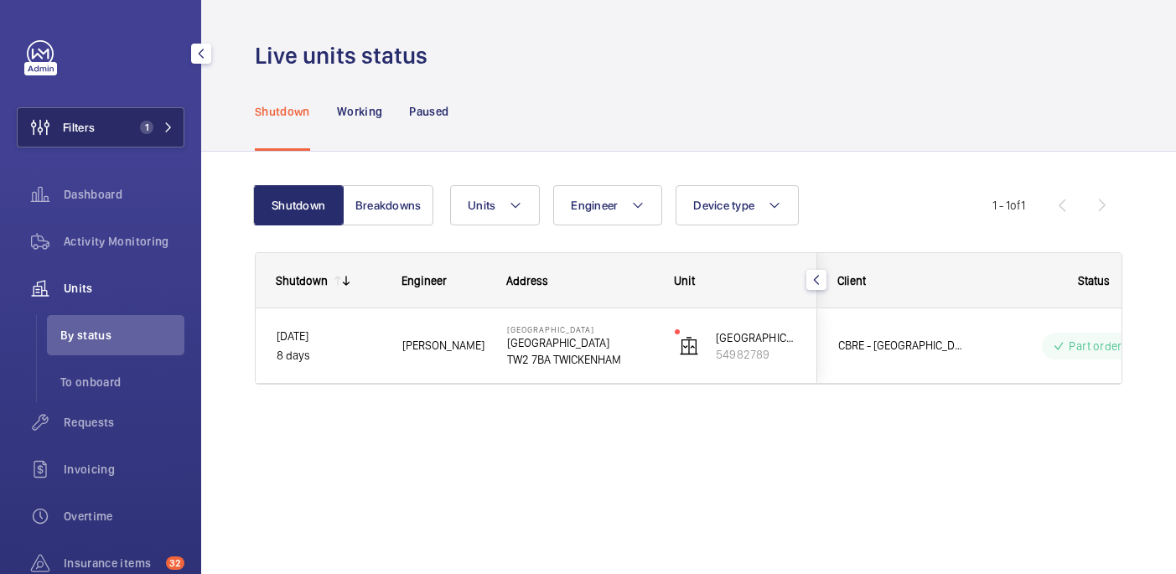
click at [133, 126] on span "1" at bounding box center [143, 127] width 20 height 13
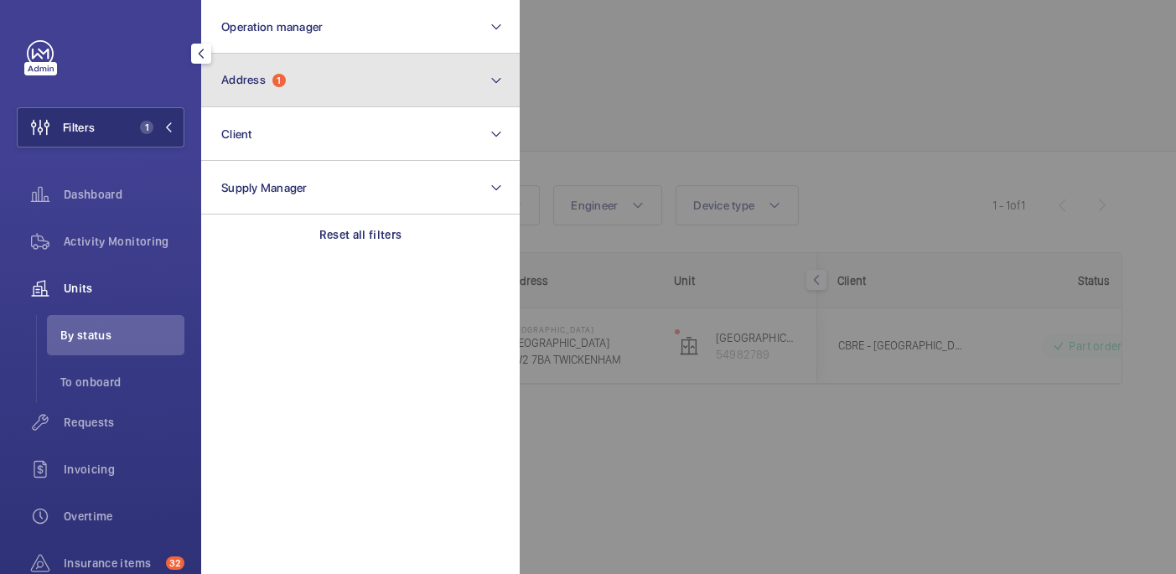
click at [316, 71] on button "Address 1" at bounding box center [360, 81] width 319 height 54
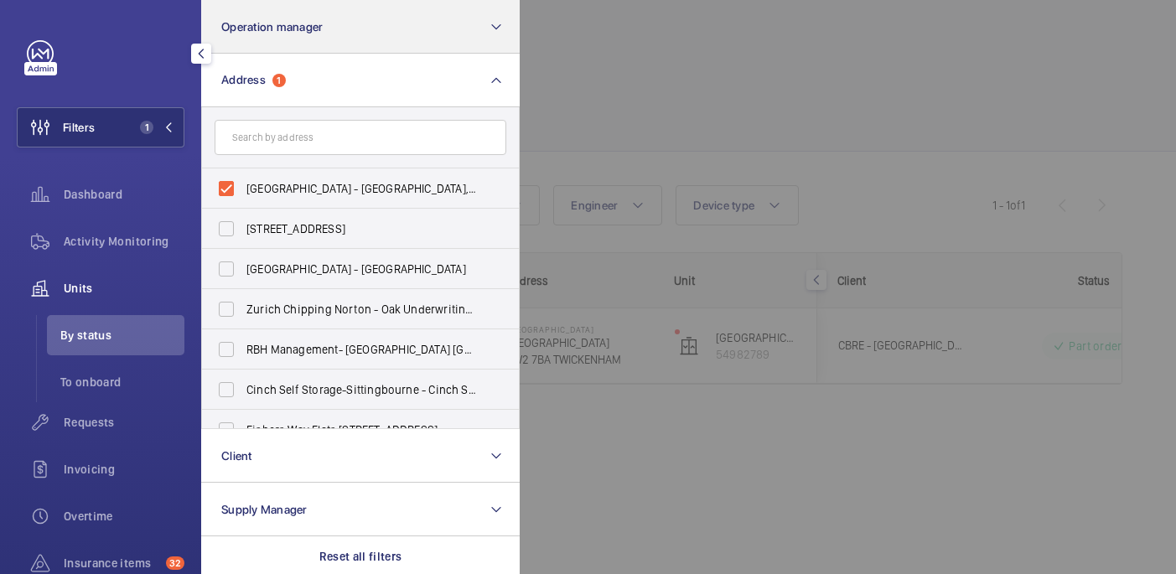
drag, startPoint x: 242, startPoint y: 192, endPoint x: 279, endPoint y: 36, distance: 160.2
click at [242, 192] on label "Twickenham Stadium - Twickenham Stadium, TWICKENHAM TW2 7BA" at bounding box center [348, 188] width 292 height 40
click at [242, 192] on input "Twickenham Stadium - Twickenham Stadium, TWICKENHAM TW2 7BA" at bounding box center [227, 189] width 34 height 34
checkbox input "false"
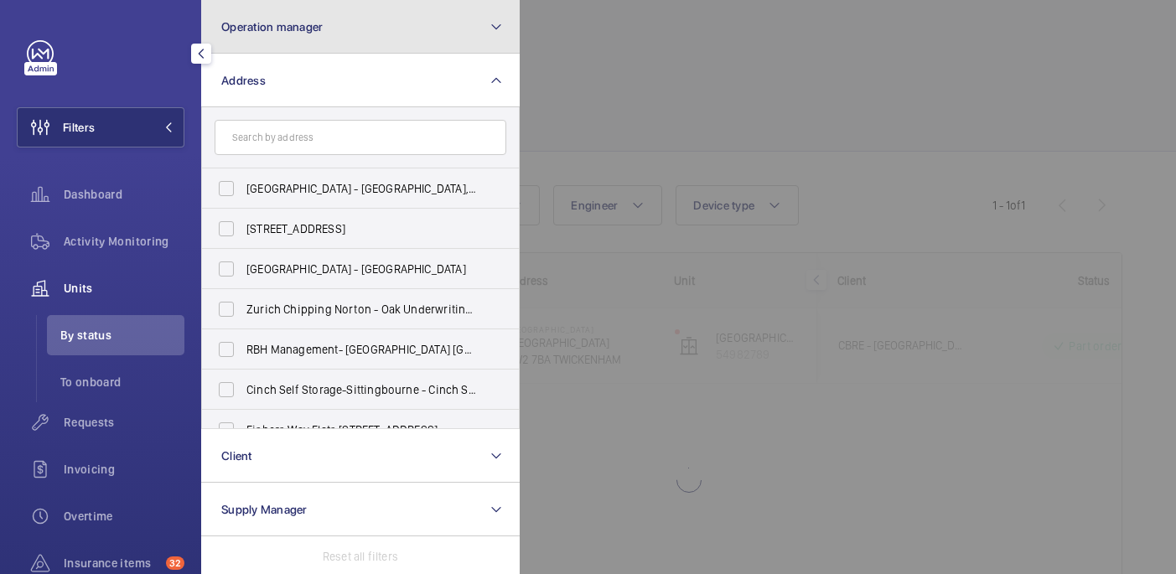
click at [280, 31] on span "Operation manager" at bounding box center [271, 26] width 101 height 13
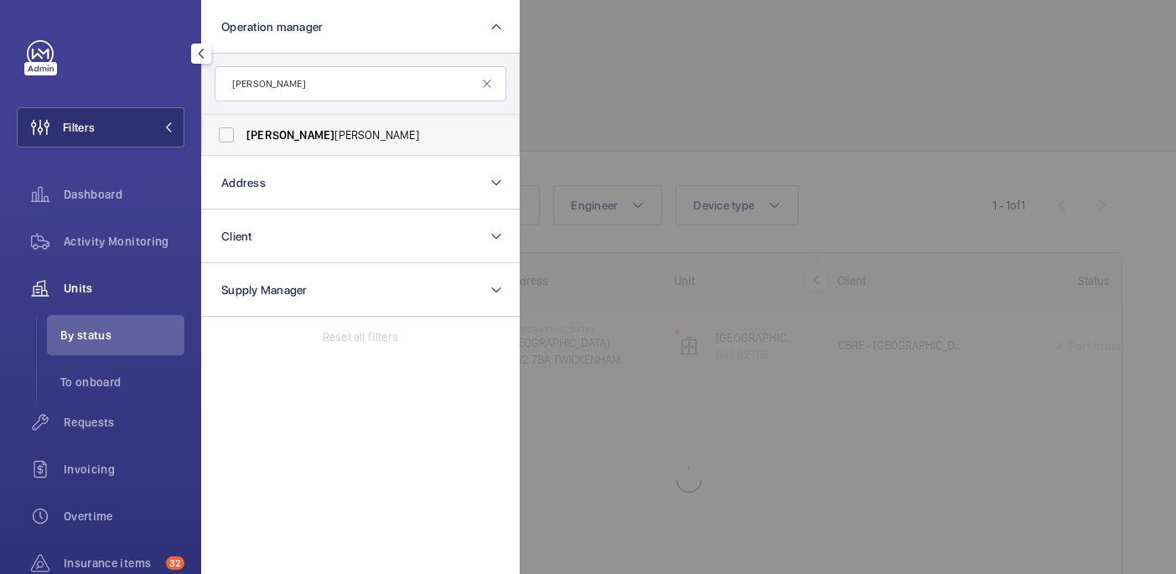
type input "john"
click at [359, 134] on span "John Smith" at bounding box center [361, 135] width 231 height 17
click at [243, 134] on input "John Smith" at bounding box center [227, 135] width 34 height 34
checkbox input "true"
click at [702, 130] on div at bounding box center [1108, 287] width 1176 height 574
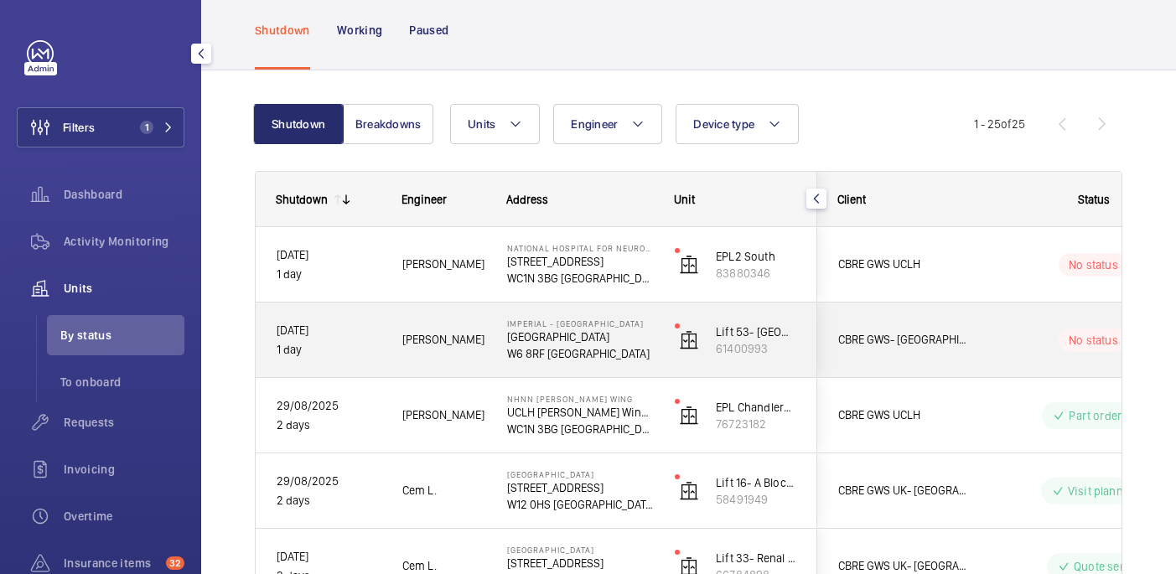
scroll to position [89, 0]
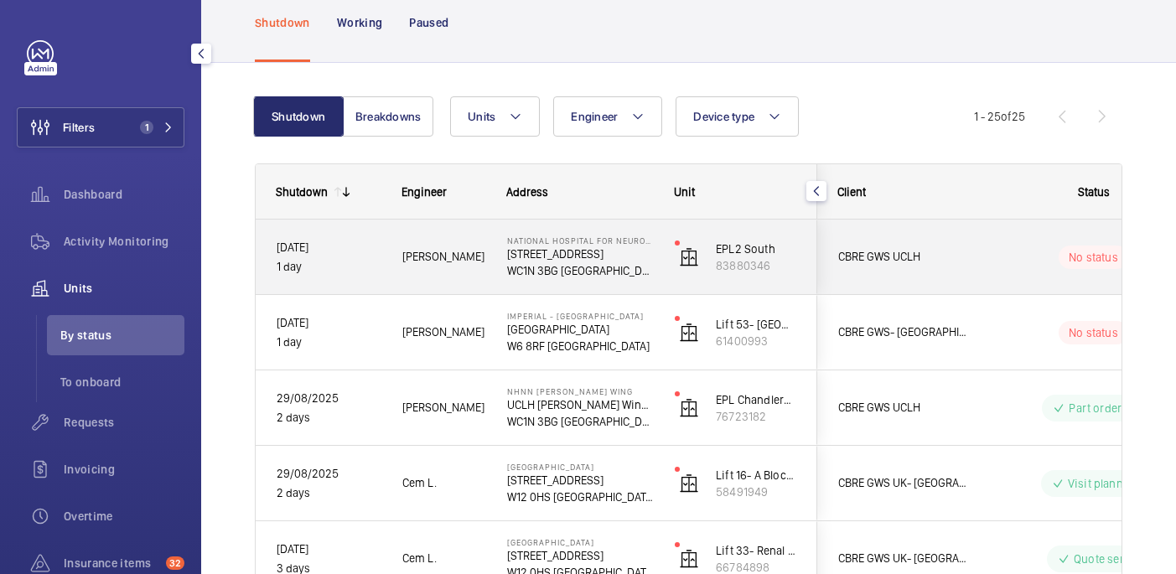
click at [1016, 263] on wm-front-pills-cell "No status" at bounding box center [1093, 257] width 209 height 23
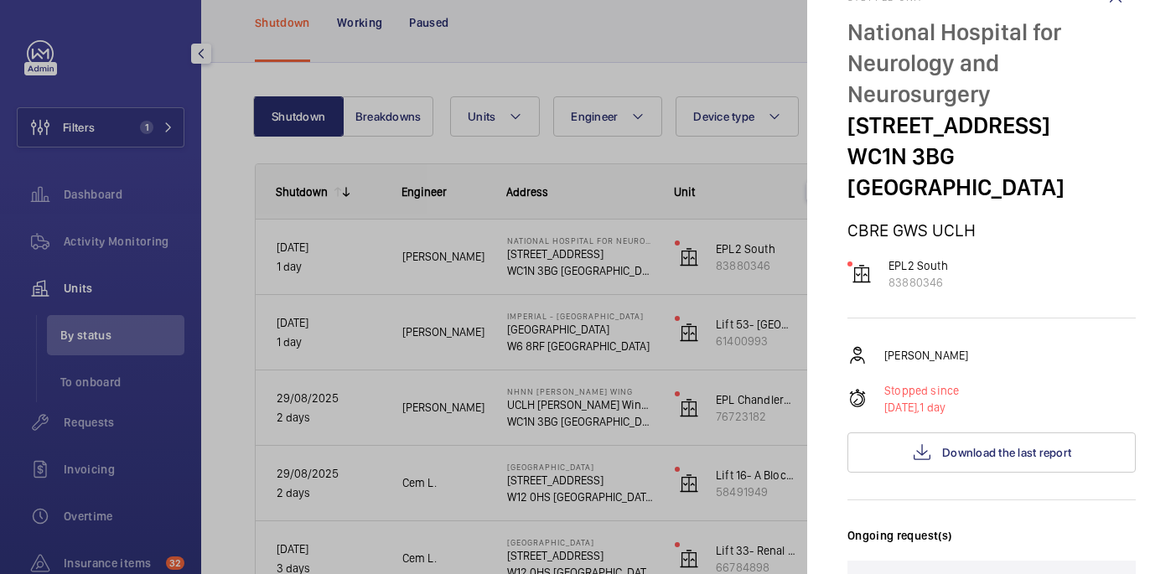
scroll to position [51, 0]
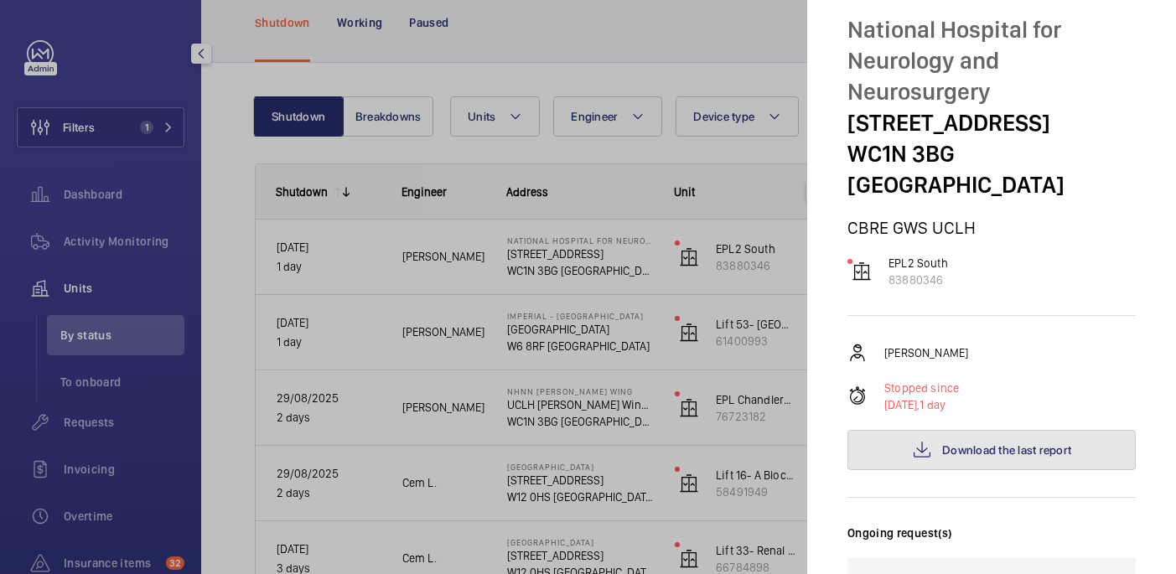
click at [989, 443] on span "Download the last report" at bounding box center [1006, 449] width 129 height 13
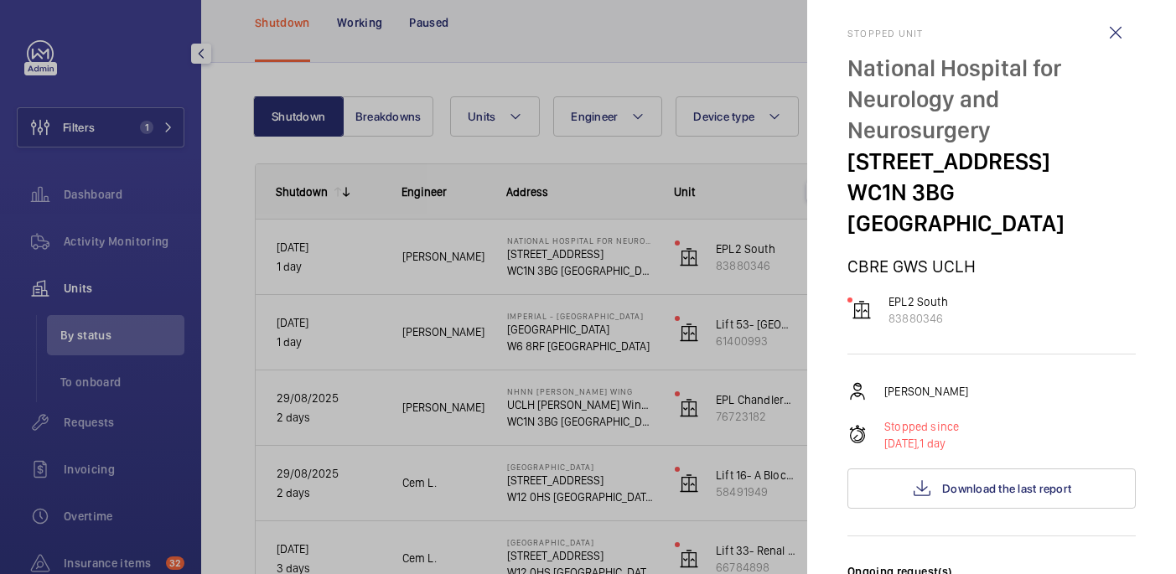
scroll to position [0, 0]
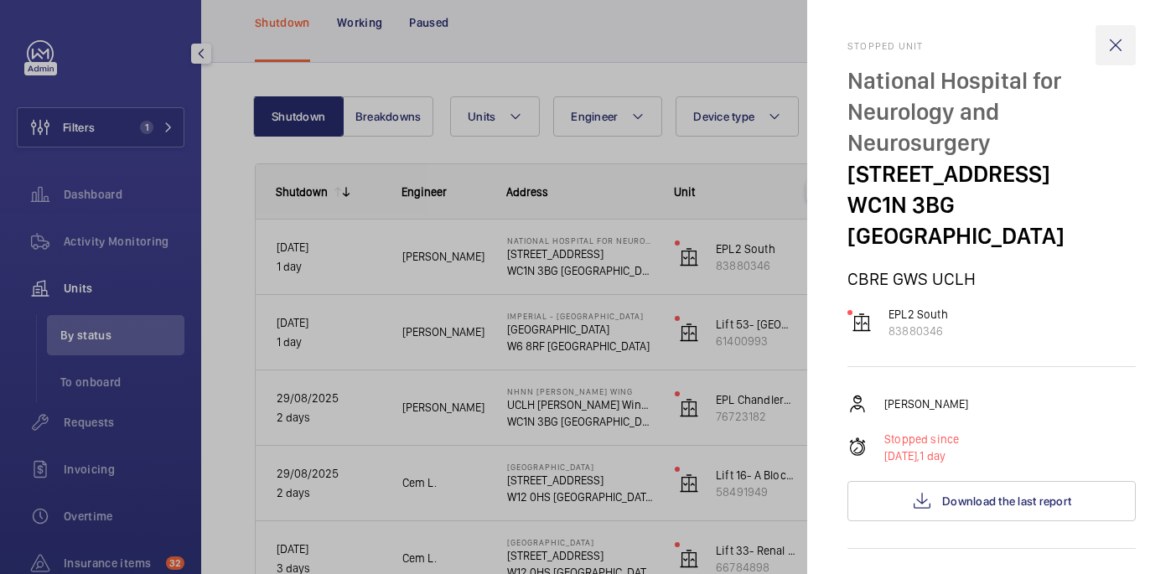
click at [1124, 43] on wm-front-icon-button at bounding box center [1116, 45] width 40 height 40
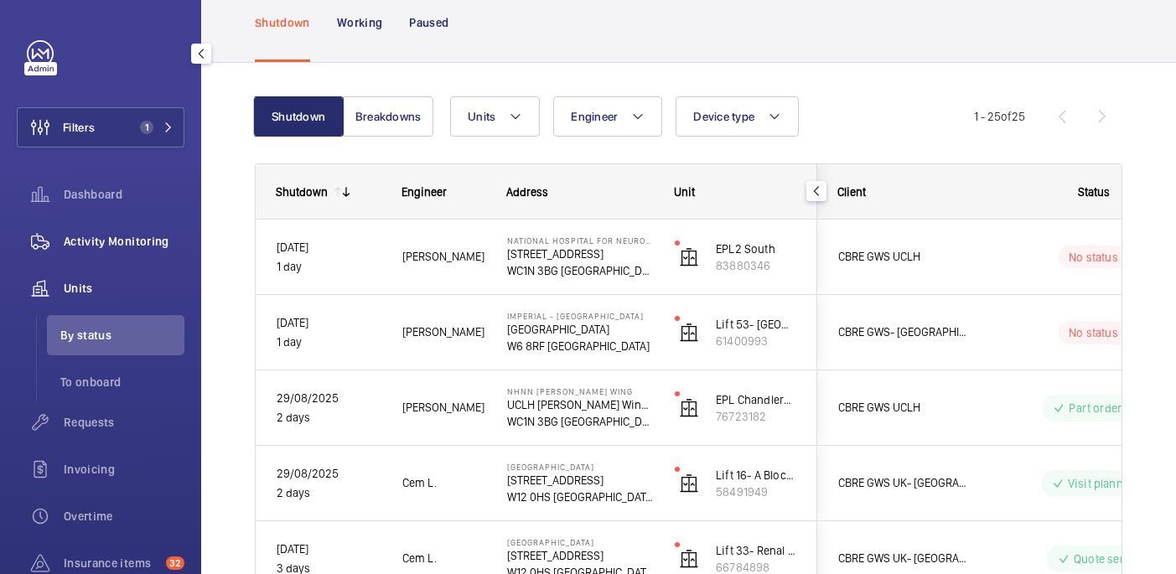
click at [137, 233] on span "Activity Monitoring" at bounding box center [124, 241] width 121 height 17
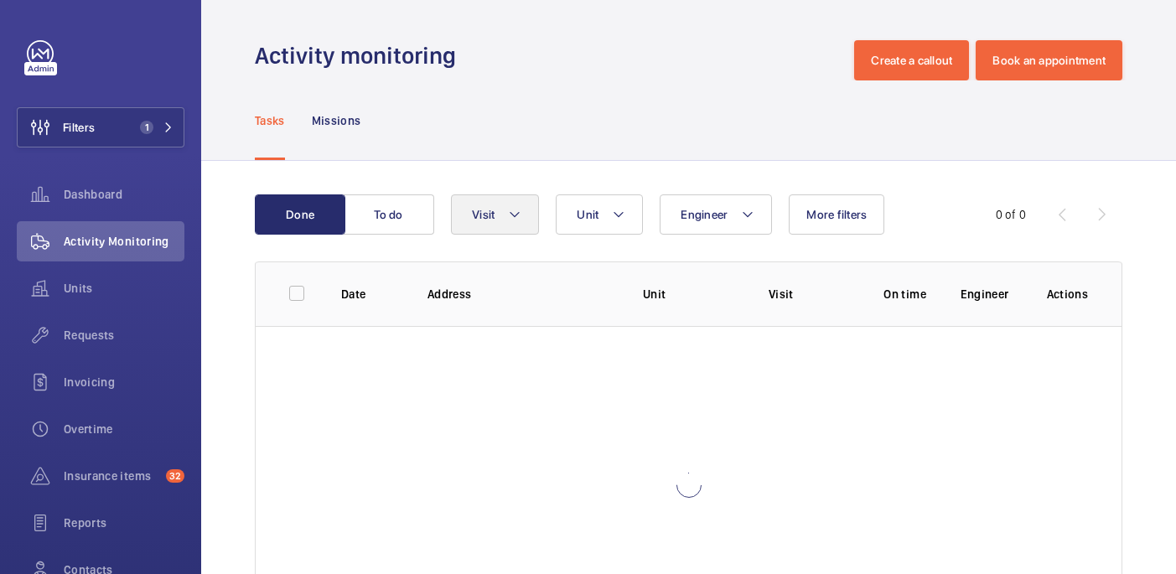
scroll to position [111, 0]
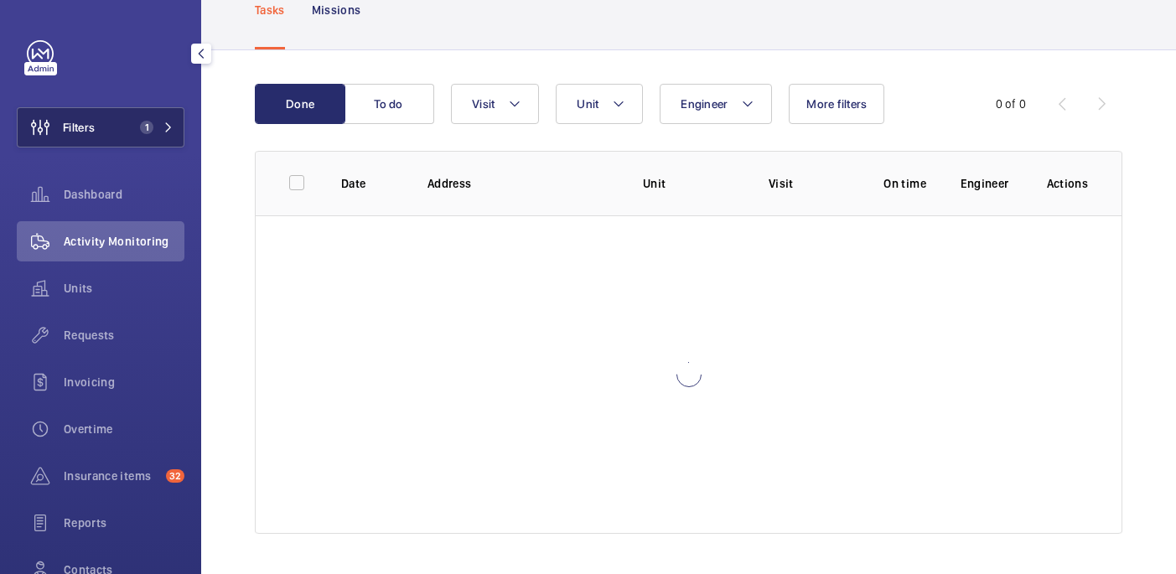
click at [148, 135] on button "Filters 1" at bounding box center [101, 127] width 168 height 40
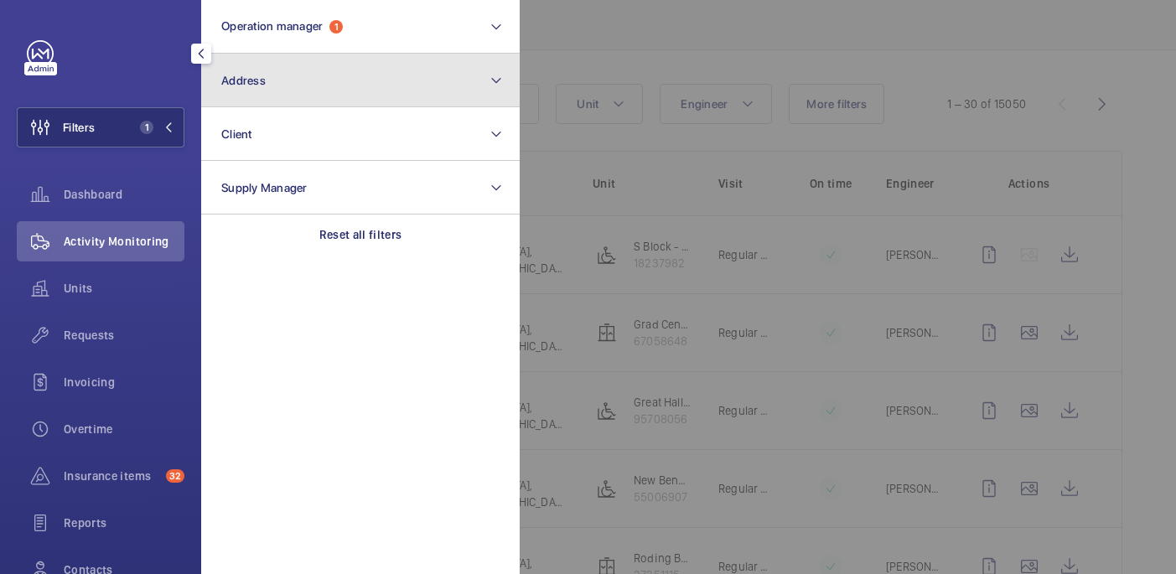
click at [344, 70] on button "Address" at bounding box center [360, 81] width 319 height 54
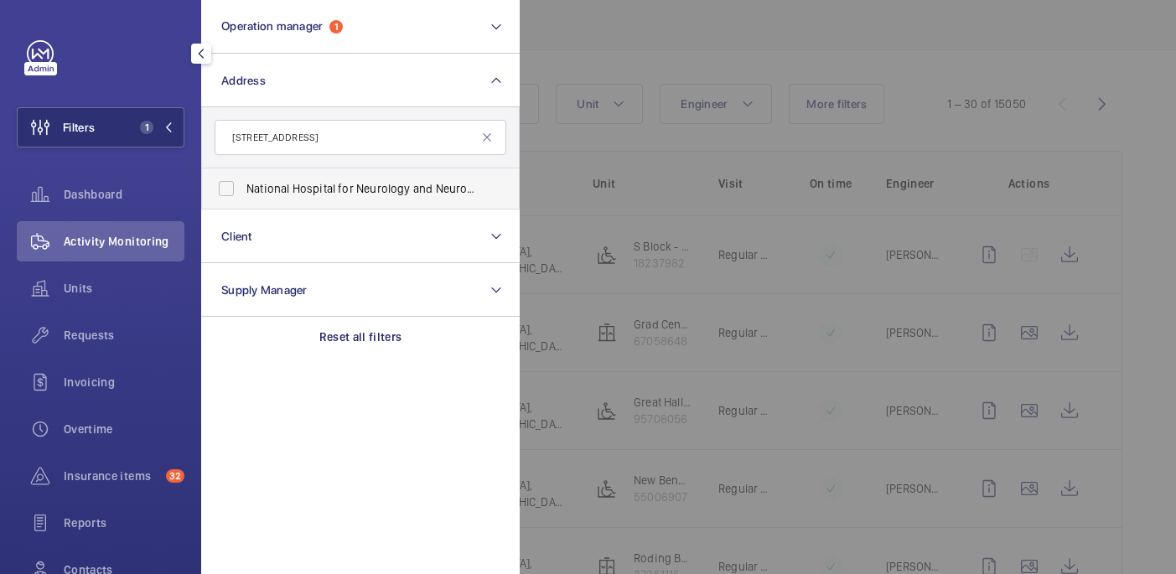
type input "8-11 Queen Square"
click at [338, 198] on label "National Hospital for Neurology and Neurosurgery - 8-11 Queen Square , LONDON W…" at bounding box center [348, 188] width 292 height 40
click at [243, 198] on input "National Hospital for Neurology and Neurosurgery - 8-11 Queen Square , LONDON W…" at bounding box center [227, 189] width 34 height 34
checkbox input "true"
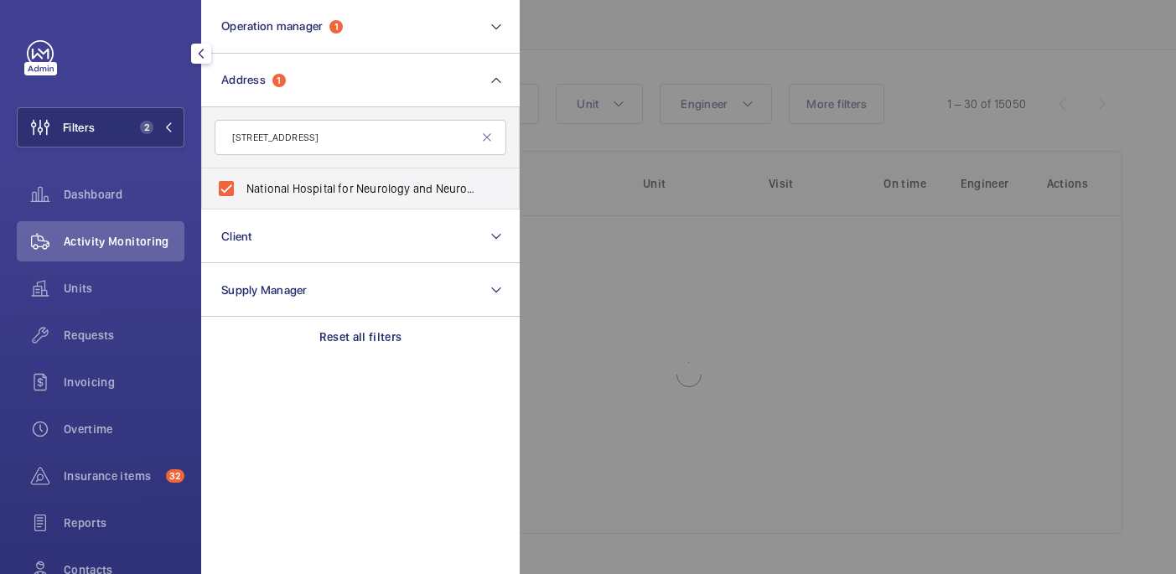
click at [754, 8] on div at bounding box center [1108, 287] width 1176 height 574
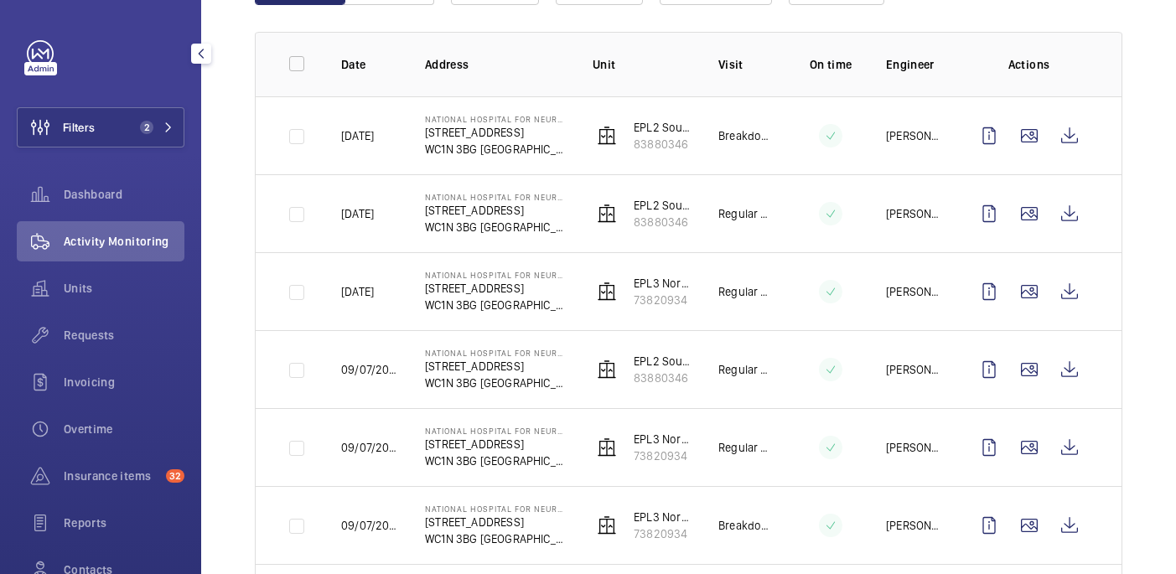
scroll to position [267, 0]
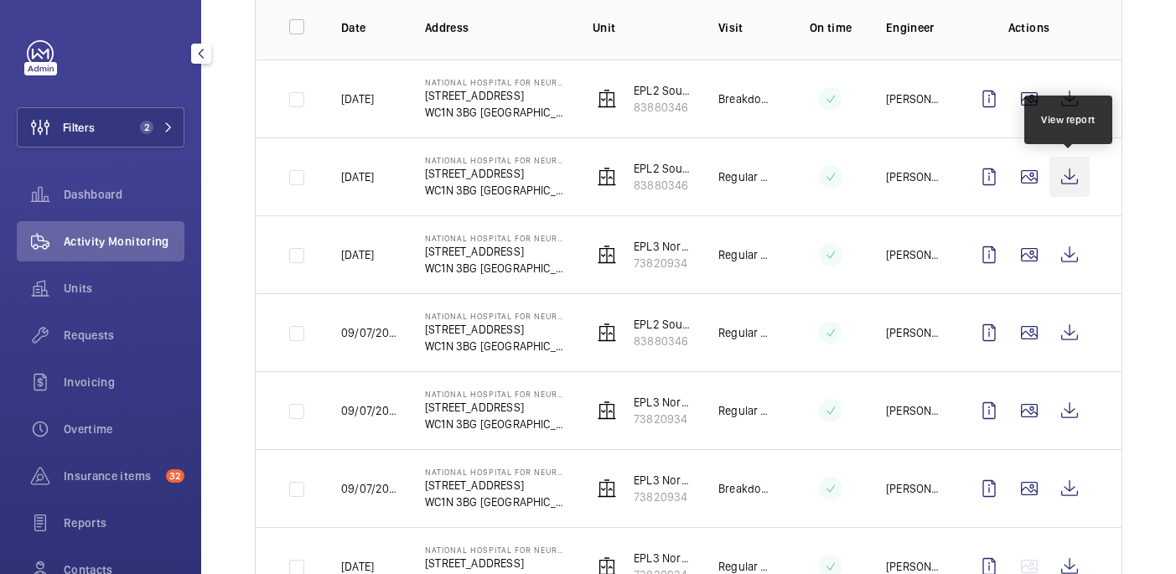
click at [1076, 177] on wm-front-icon-button at bounding box center [1069, 177] width 40 height 40
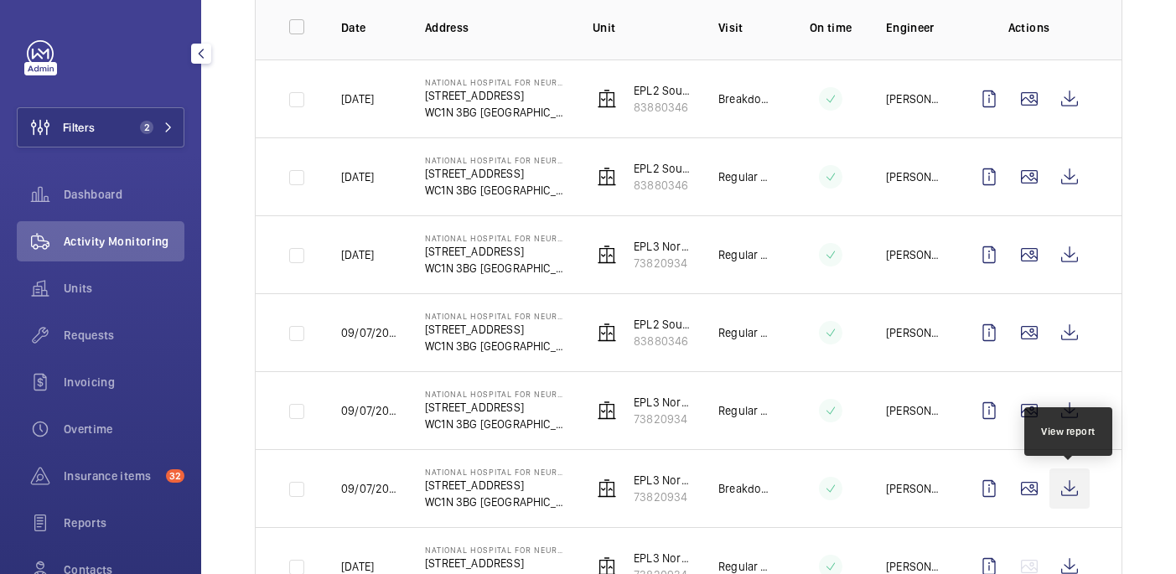
click at [1073, 486] on wm-front-icon-button at bounding box center [1069, 489] width 40 height 40
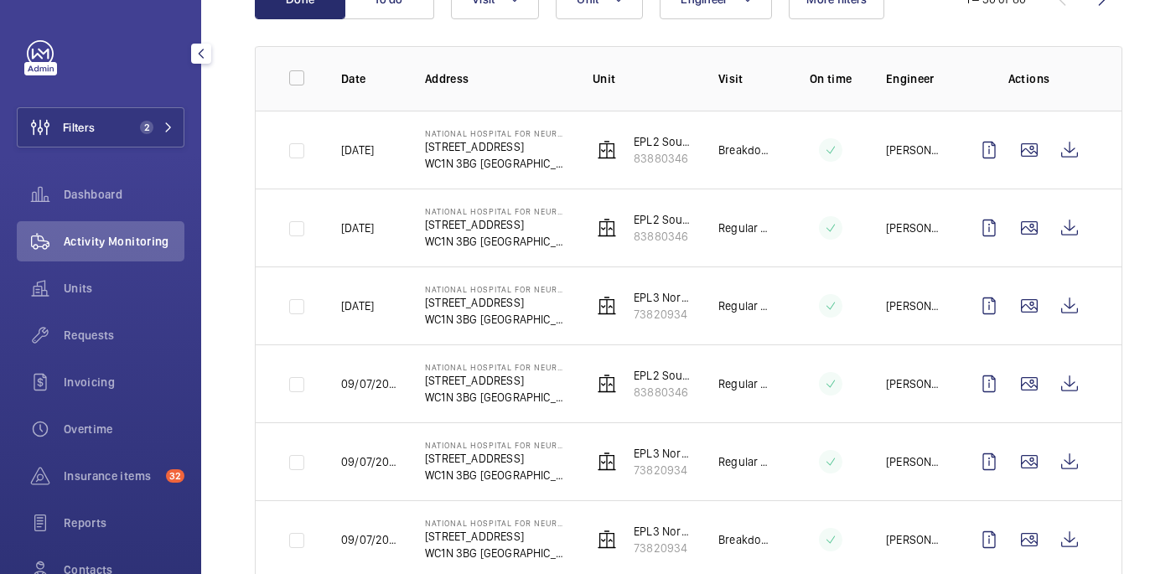
scroll to position [210, 0]
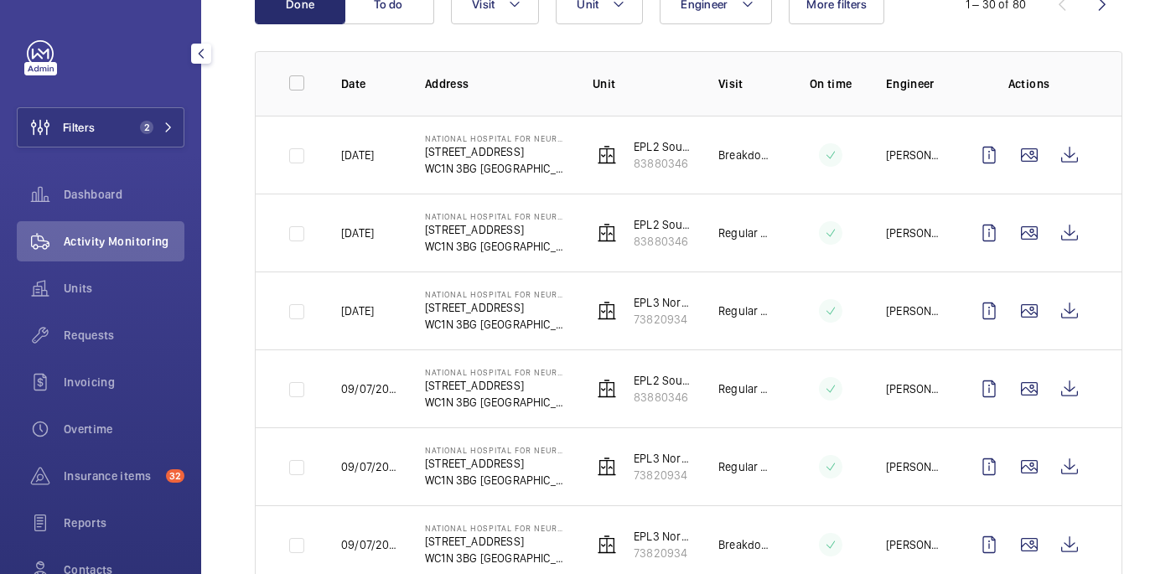
click at [557, 170] on p "WC1N 3BG LONDON" at bounding box center [495, 168] width 141 height 17
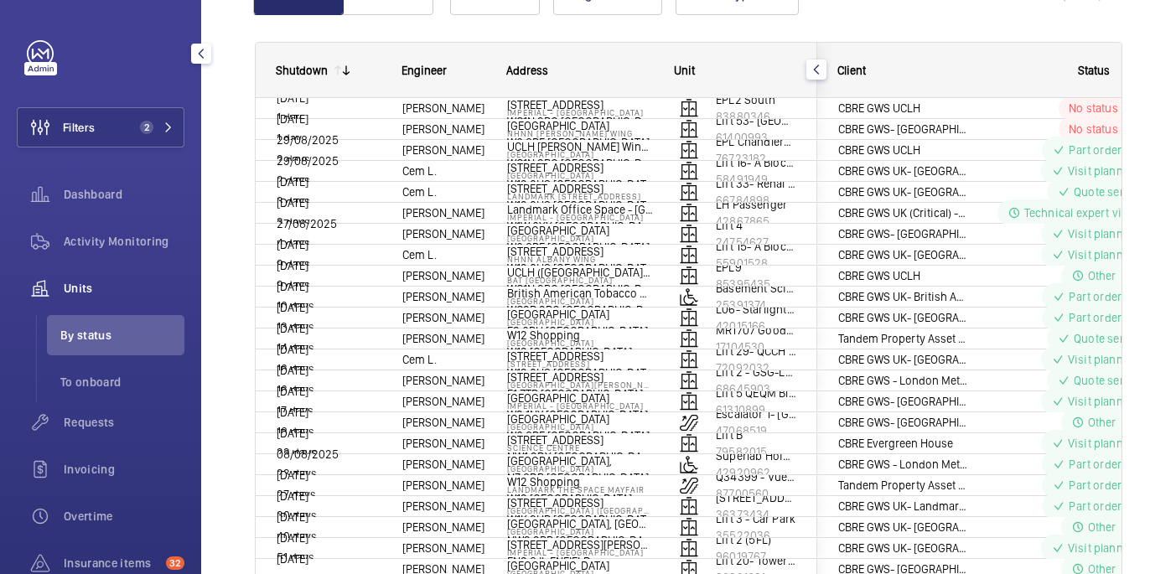
scroll to position [159, 0]
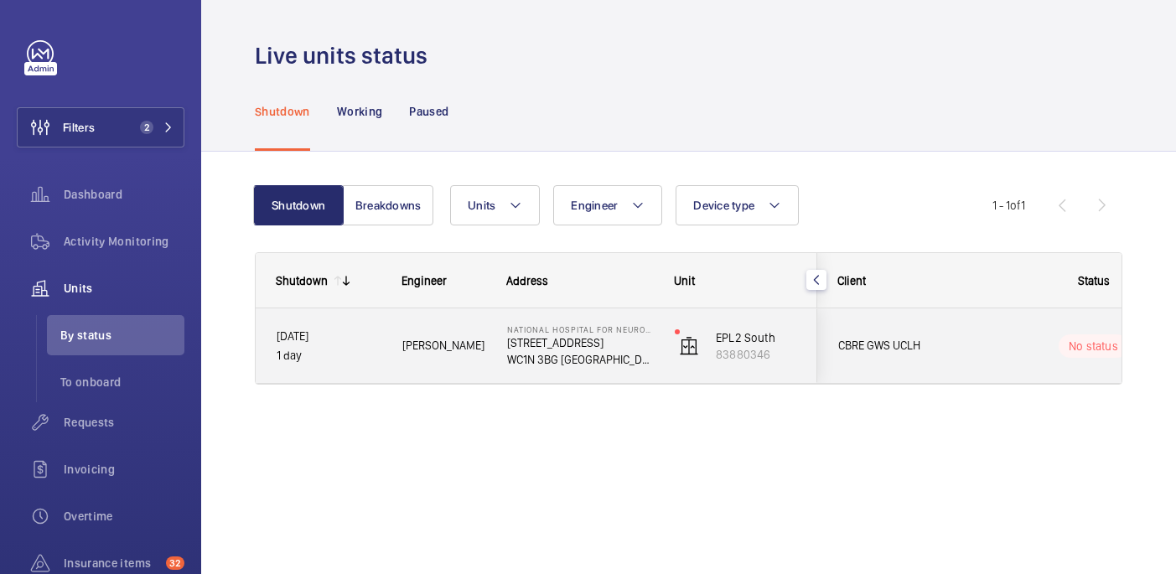
click at [447, 369] on div "Kari O." at bounding box center [433, 345] width 103 height 53
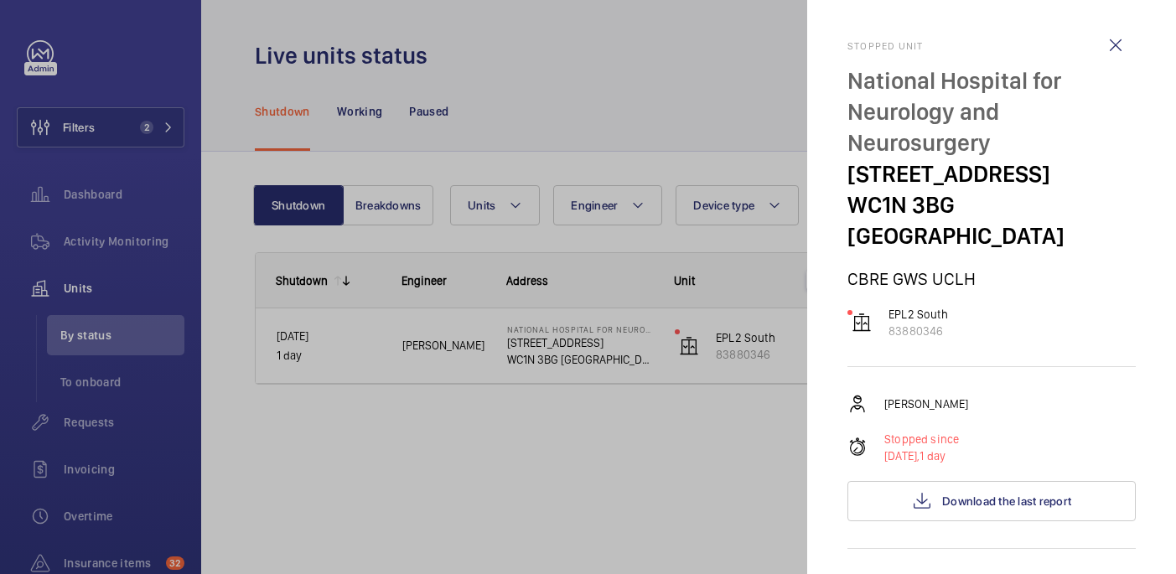
scroll to position [738, 0]
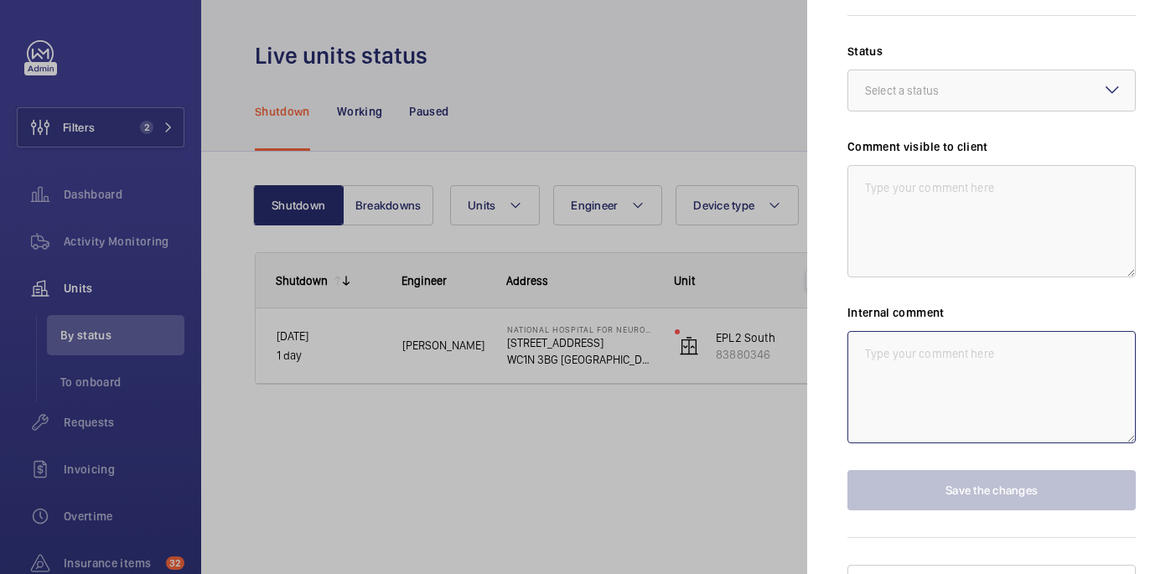
click at [977, 360] on textarea at bounding box center [991, 387] width 288 height 112
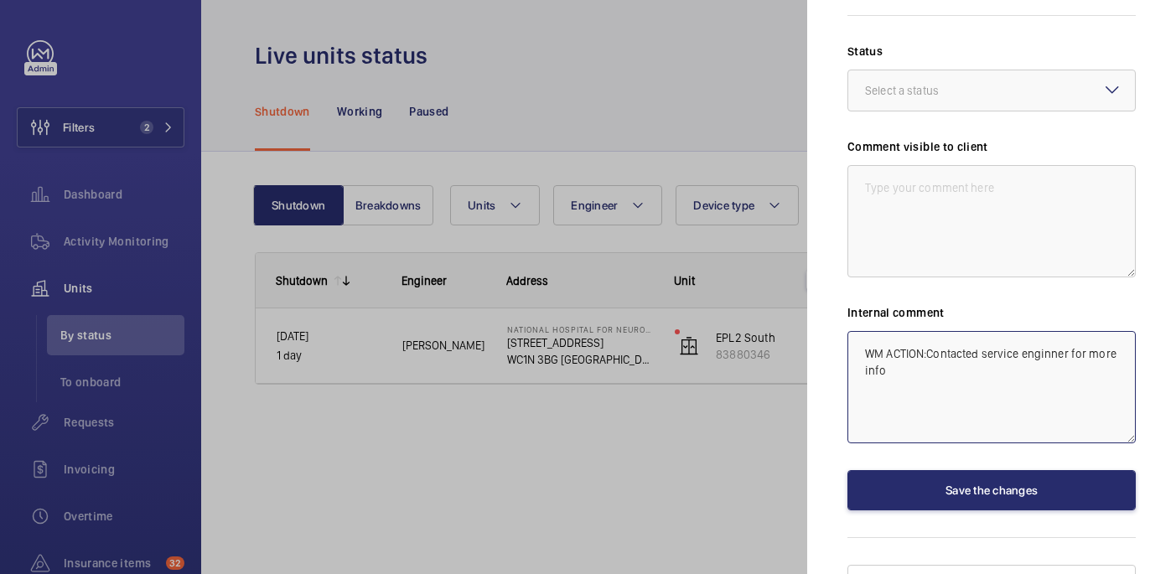
click at [1065, 331] on textarea "WM ACTION:Contacted service enginner for more info" at bounding box center [991, 387] width 288 height 112
click at [1001, 351] on textarea "WM ACTION:Contacted service engineer for more info" at bounding box center [991, 387] width 288 height 112
type textarea "WM ACTION:Contacted service engineer for more info"
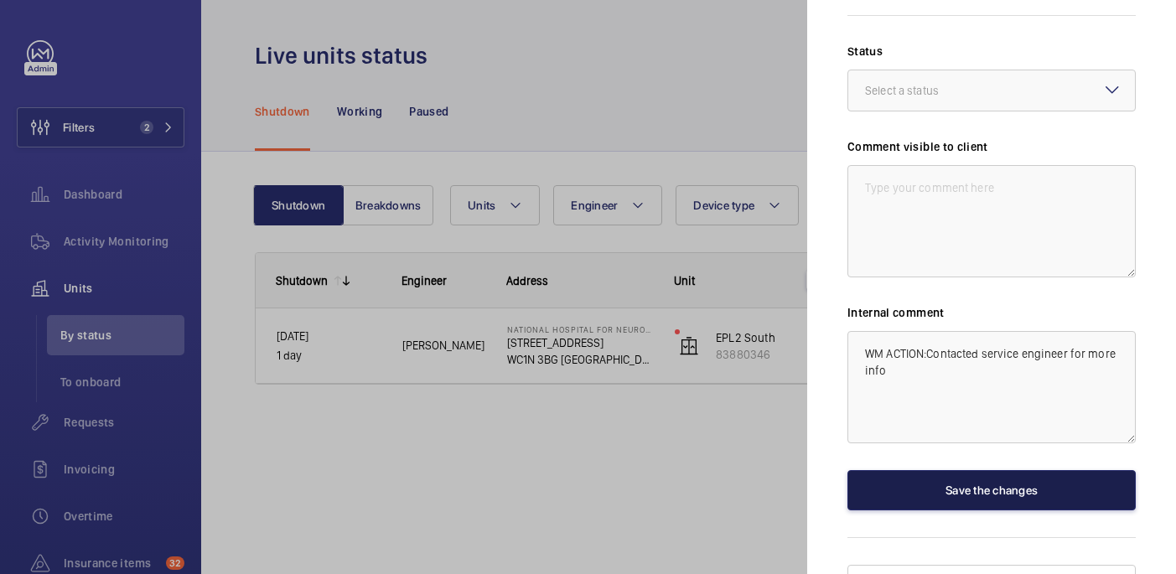
click at [988, 470] on button "Save the changes" at bounding box center [991, 490] width 288 height 40
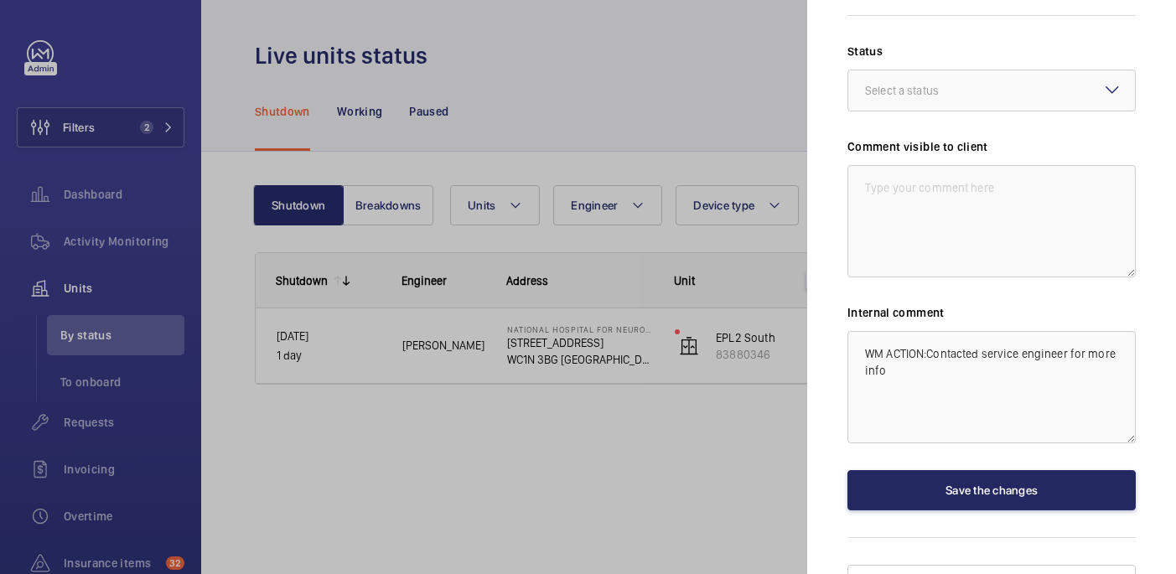
scroll to position [0, 0]
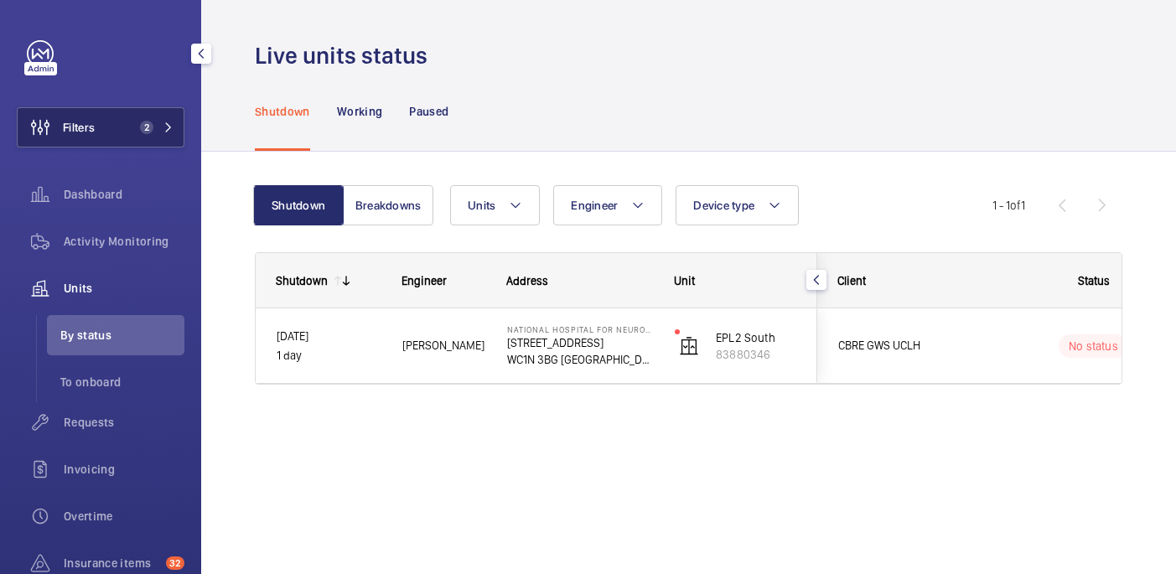
click at [115, 129] on button "Filters 2" at bounding box center [101, 127] width 168 height 40
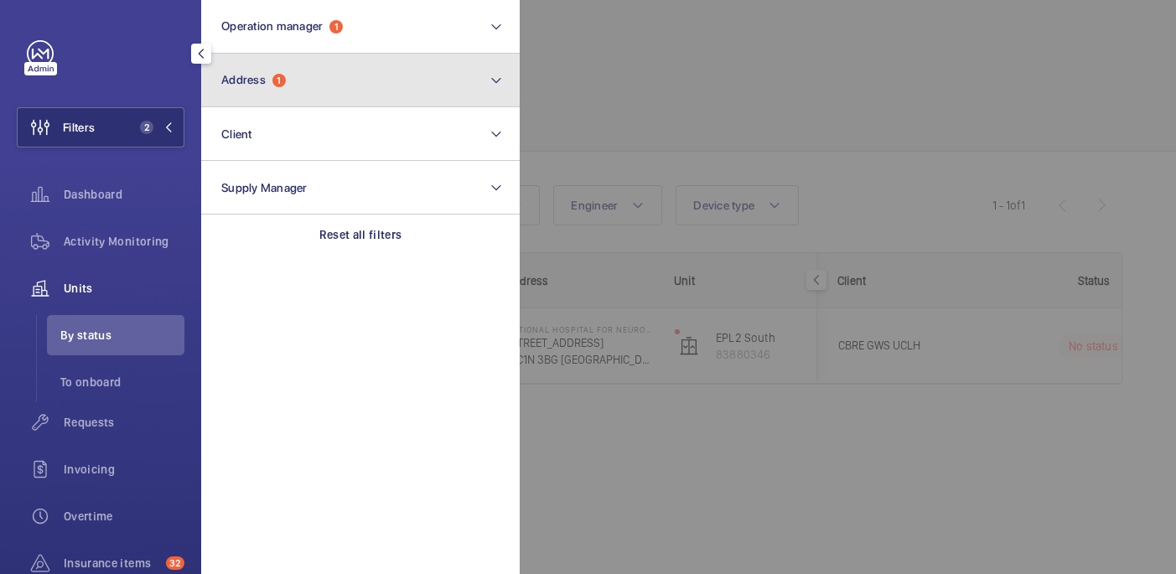
click at [333, 91] on button "Address 1" at bounding box center [360, 81] width 319 height 54
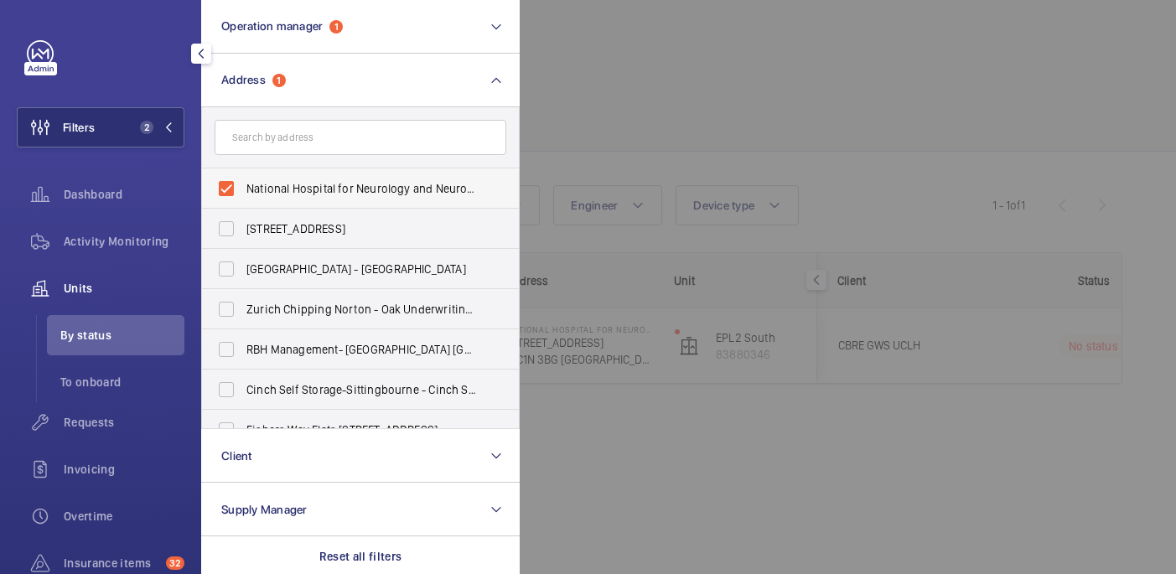
click at [310, 190] on span "National Hospital for Neurology and Neurosurgery - 8-11 Queen Square, LONDON WC…" at bounding box center [361, 188] width 231 height 17
click at [243, 190] on input "National Hospital for Neurology and Neurosurgery - 8-11 Queen Square, LONDON WC…" at bounding box center [227, 189] width 34 height 34
checkbox input "false"
click at [687, 137] on div at bounding box center [1108, 287] width 1176 height 574
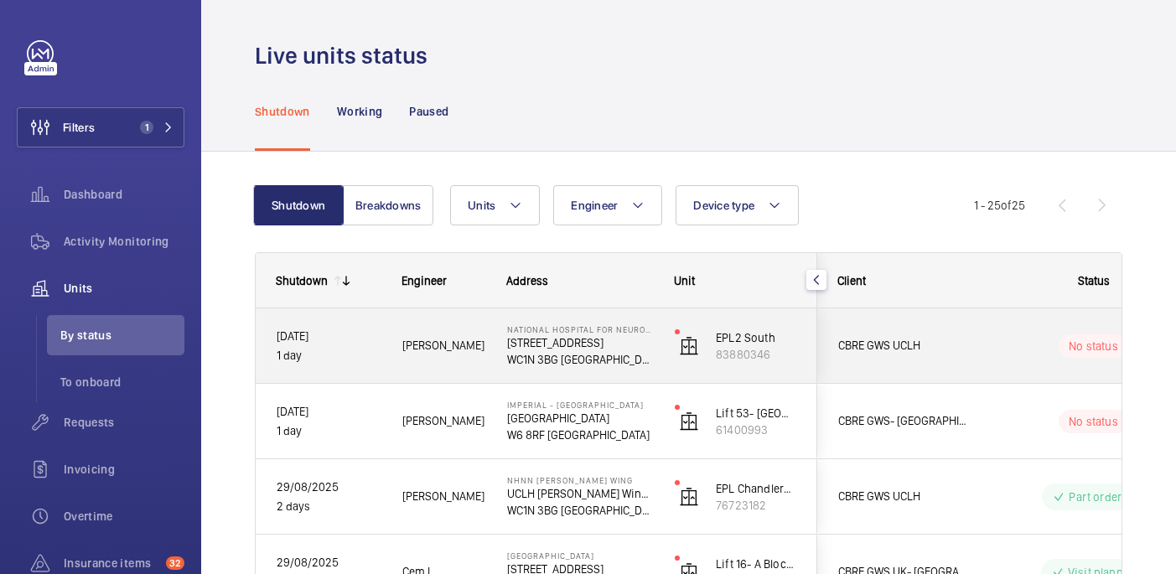
scroll to position [45, 0]
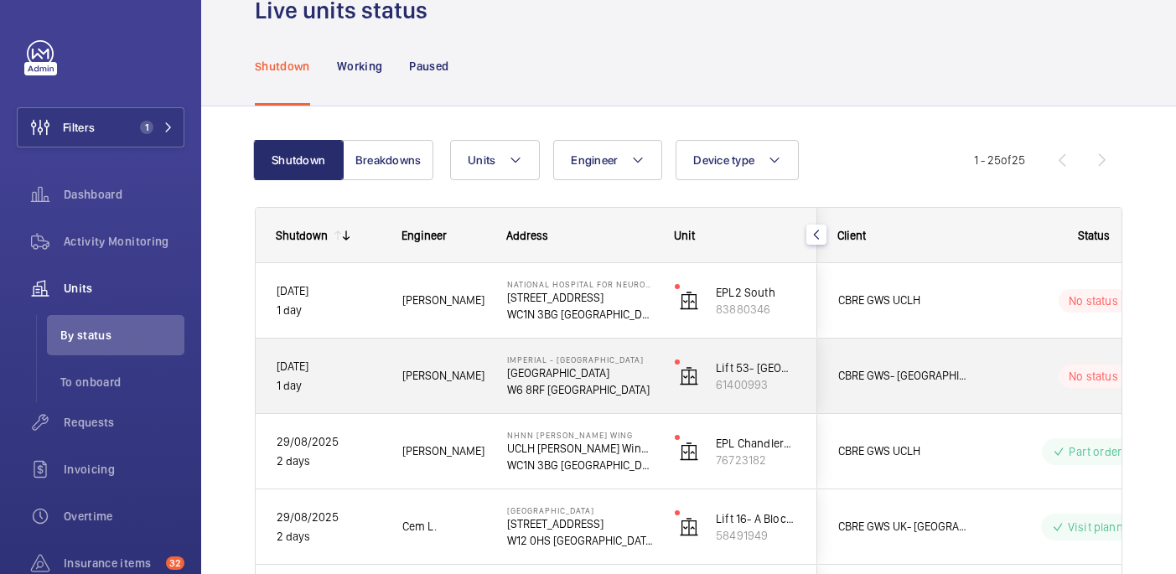
click at [1003, 375] on wm-front-pills-cell "No status" at bounding box center [1093, 376] width 209 height 23
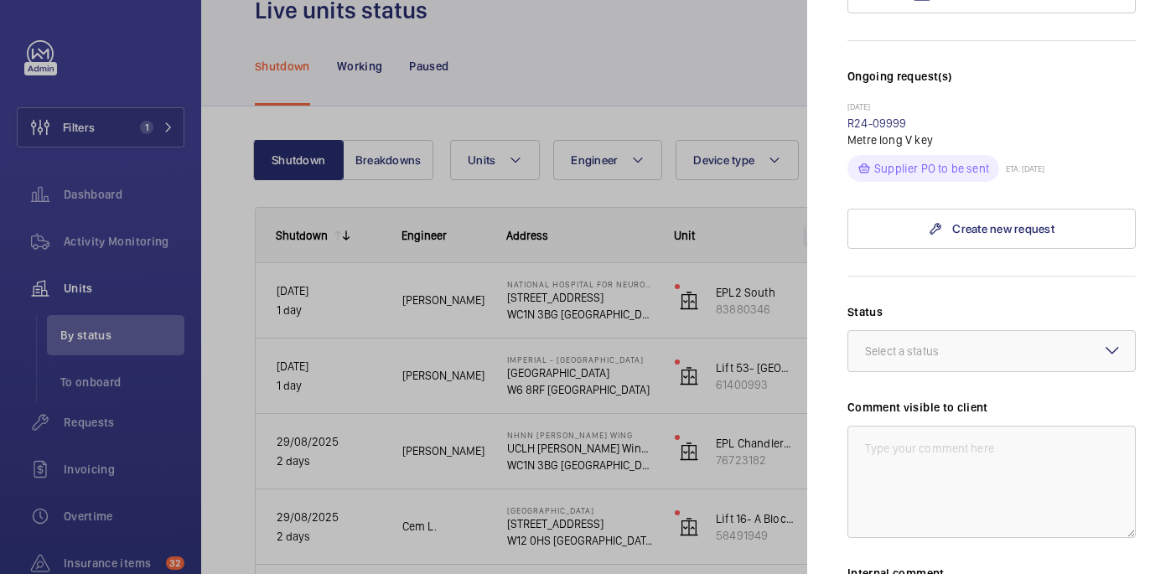
scroll to position [494, 0]
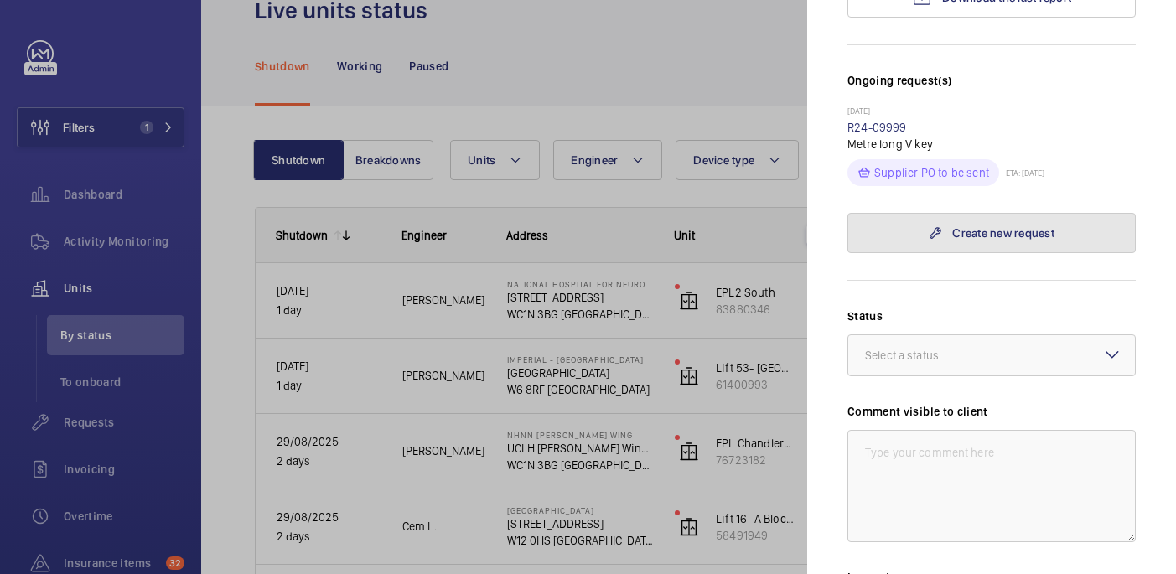
click at [929, 226] on mat-icon at bounding box center [935, 232] width 13 height 13
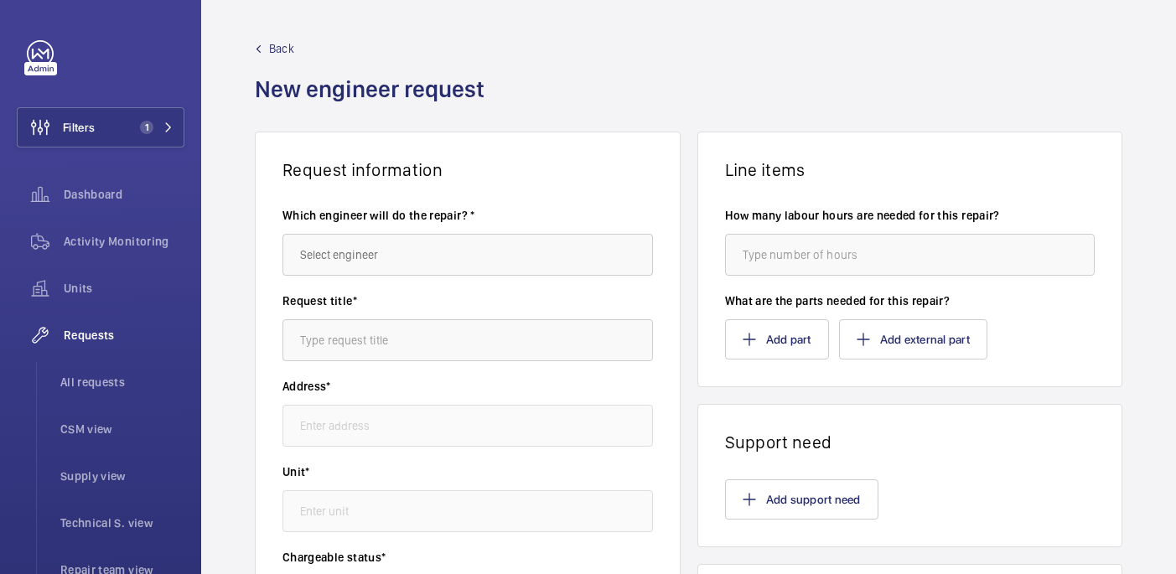
type input "Imperial - Charing Cross Hospital Charing Cross Hospital, W6 8RF LONDON"
type input "61400993 - Lift 53- New North Block (Passenger)"
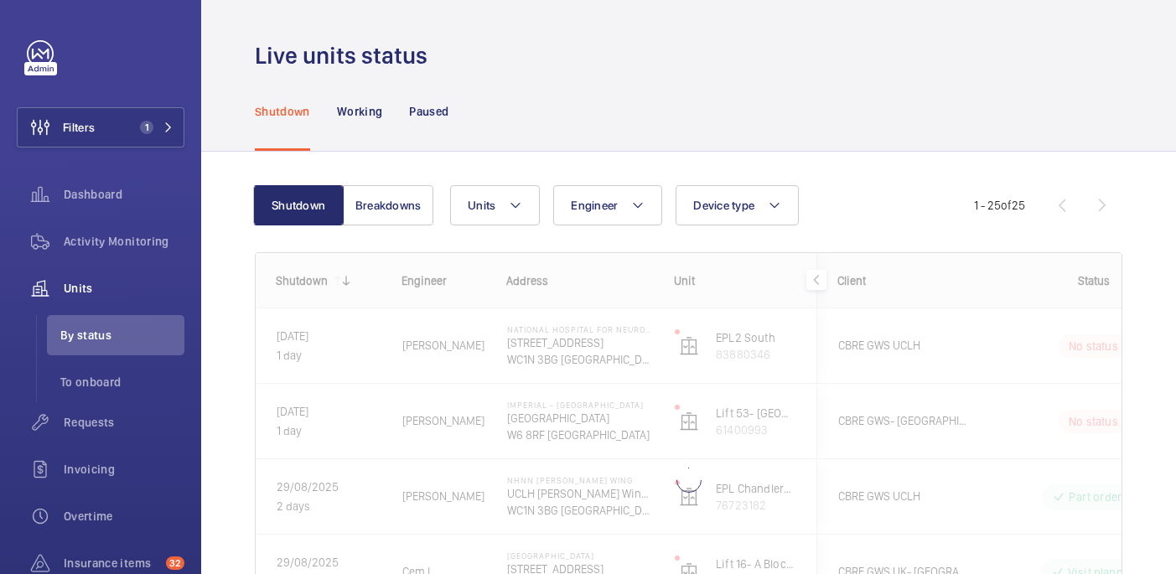
click at [666, 425] on div at bounding box center [689, 452] width 866 height 399
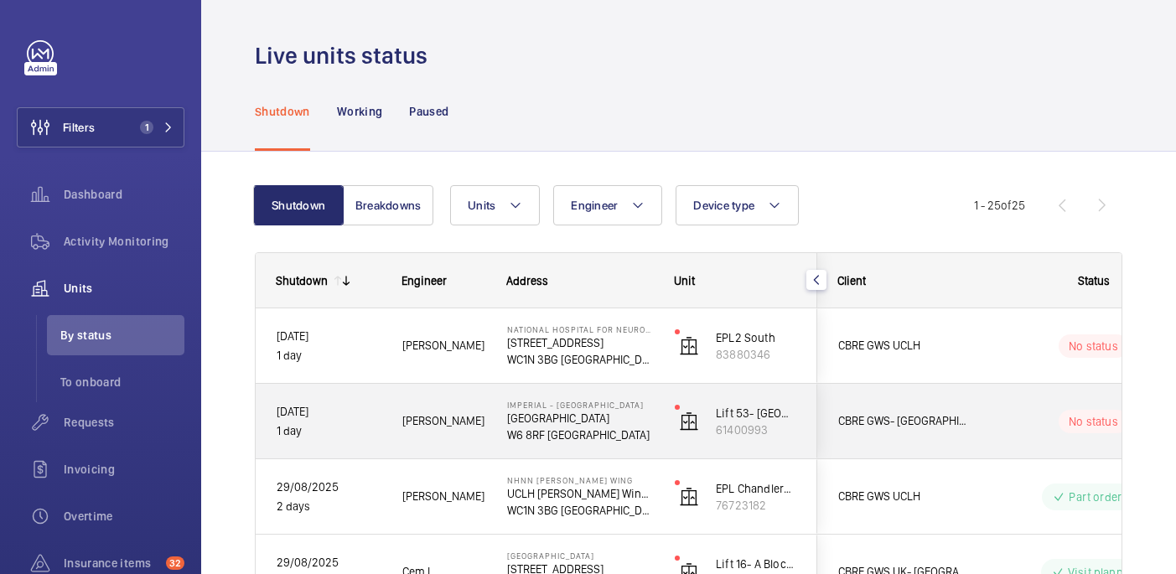
click at [634, 435] on p "W6 8RF LONDON" at bounding box center [580, 435] width 146 height 17
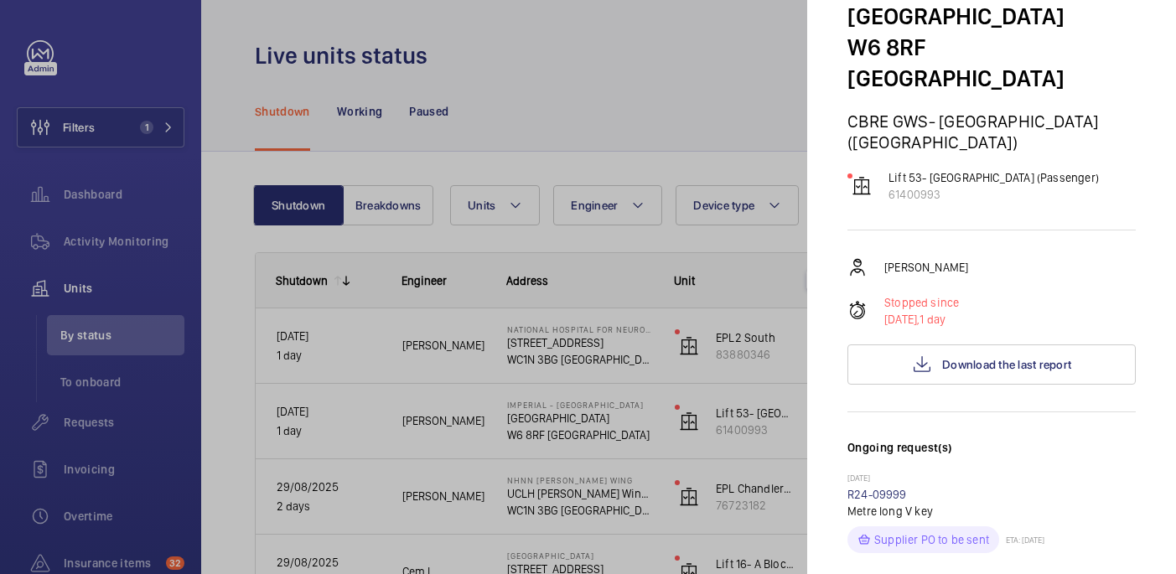
scroll to position [143, 0]
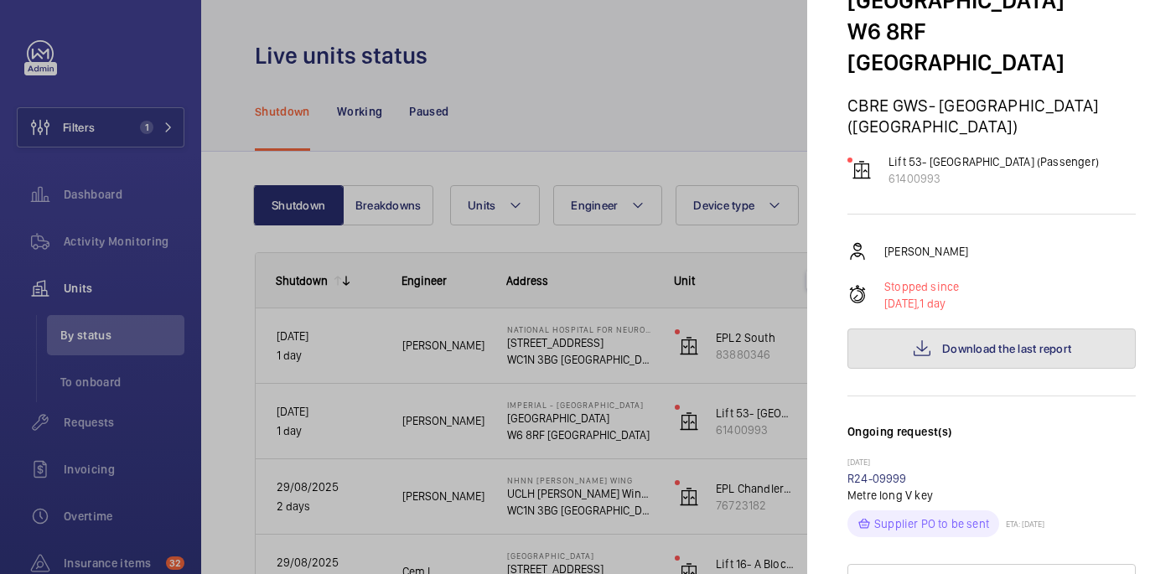
click at [954, 342] on span "Download the last report" at bounding box center [1006, 348] width 129 height 13
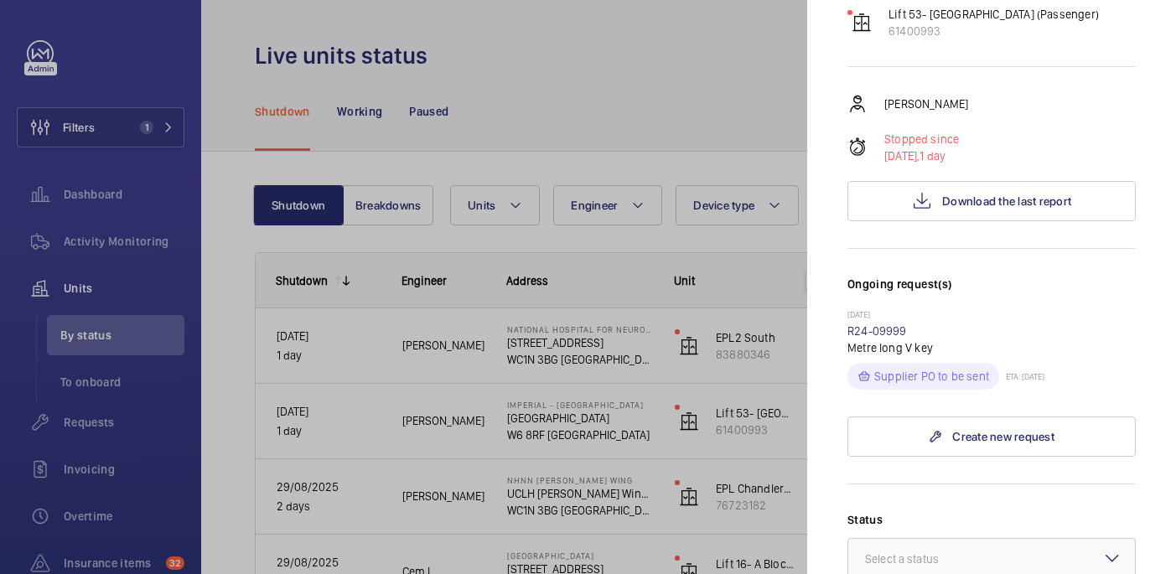
scroll to position [333, 0]
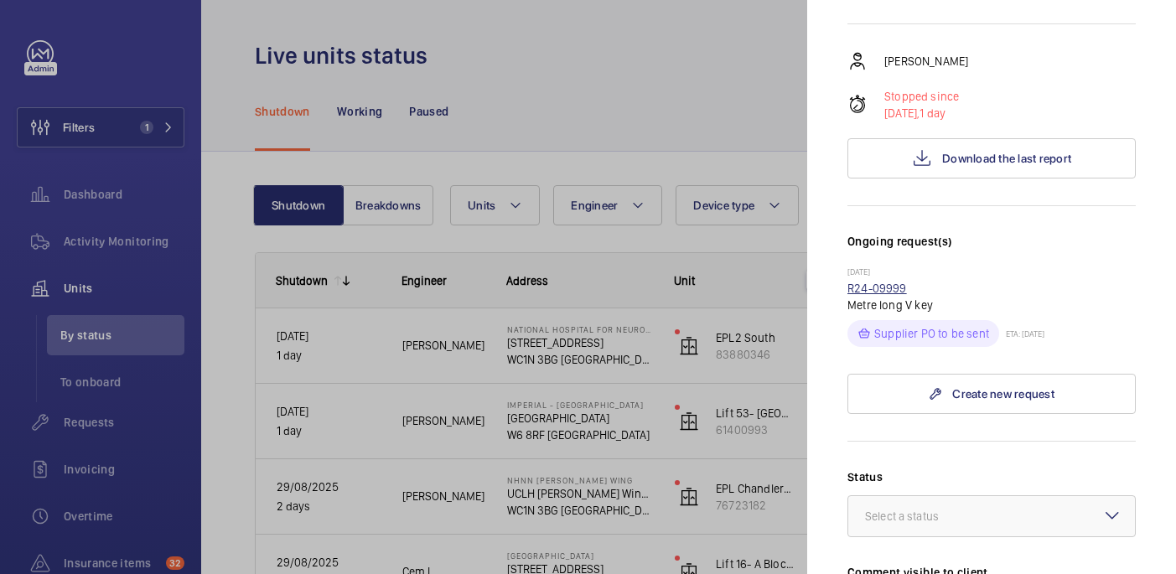
click at [895, 282] on link "R24-09999" at bounding box center [877, 288] width 60 height 13
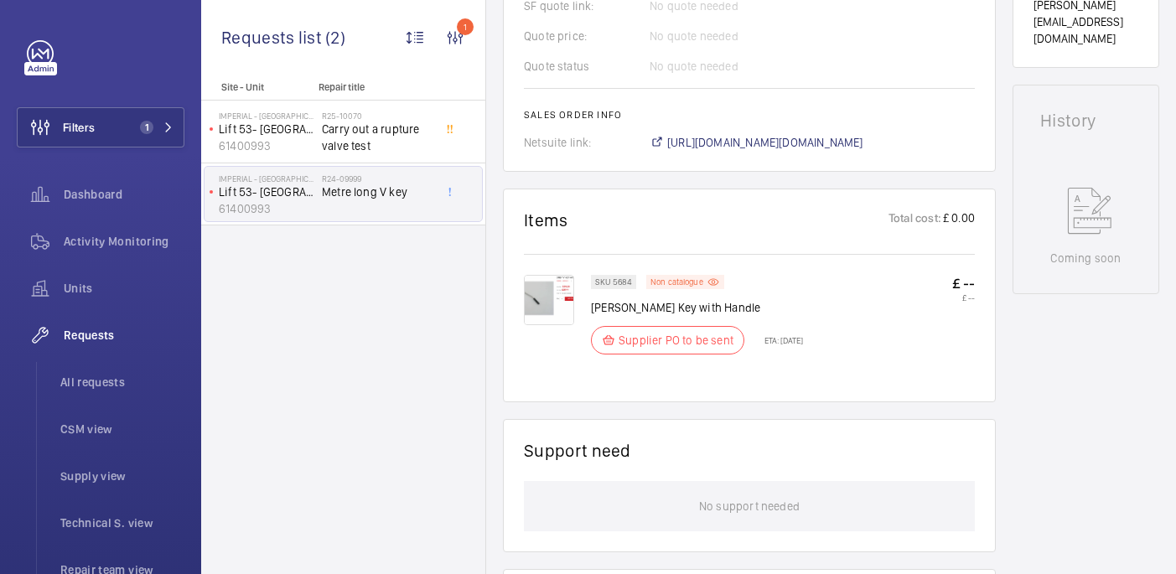
scroll to position [764, 0]
click at [564, 306] on img at bounding box center [549, 299] width 50 height 50
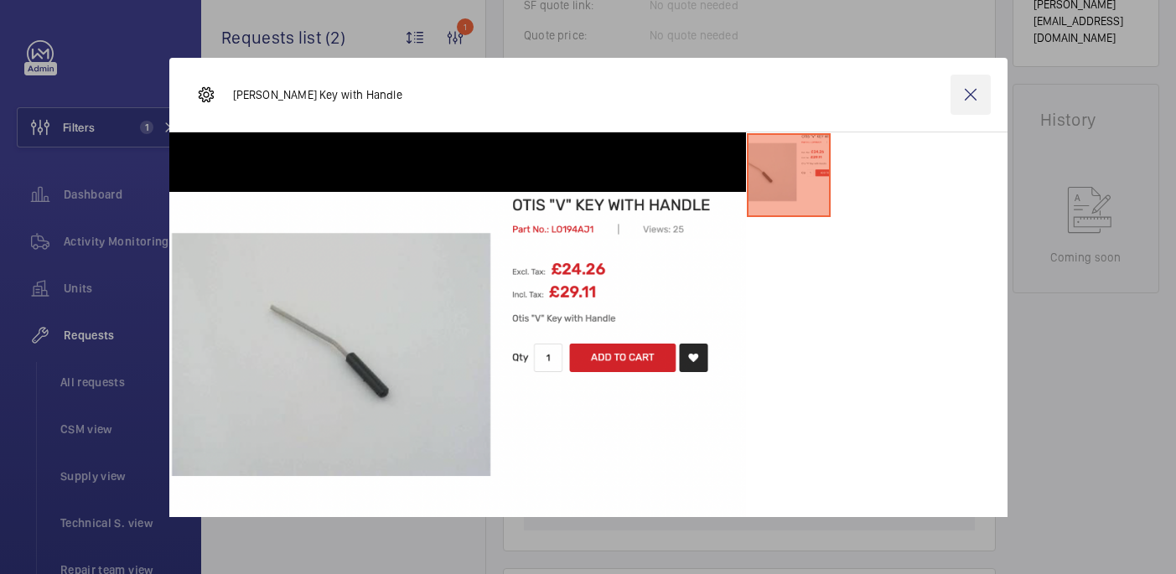
click at [968, 96] on wm-front-icon-button at bounding box center [971, 95] width 40 height 40
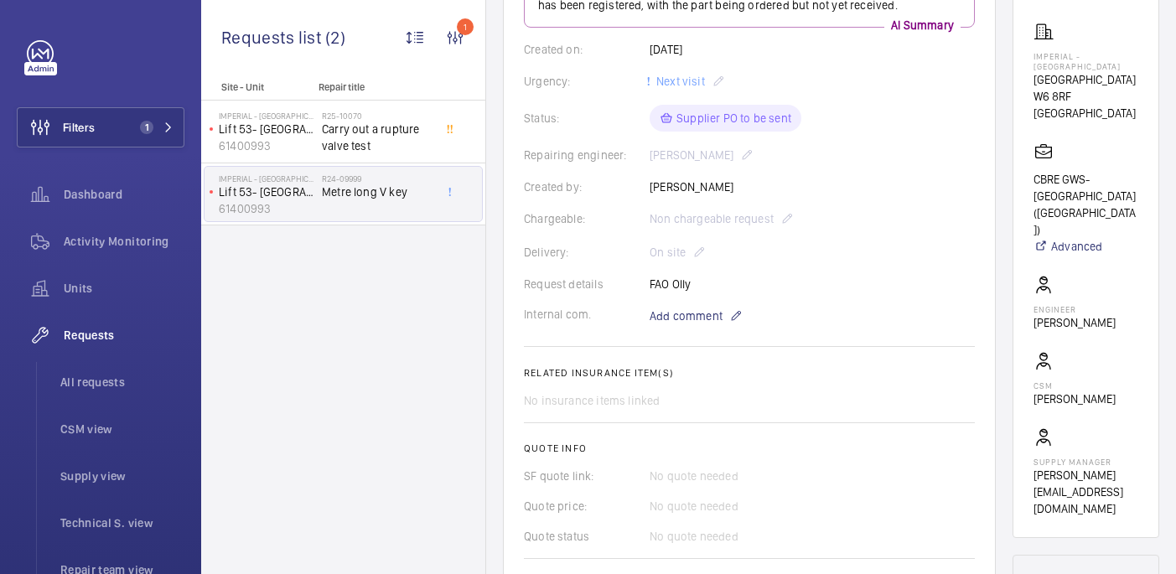
scroll to position [692, 0]
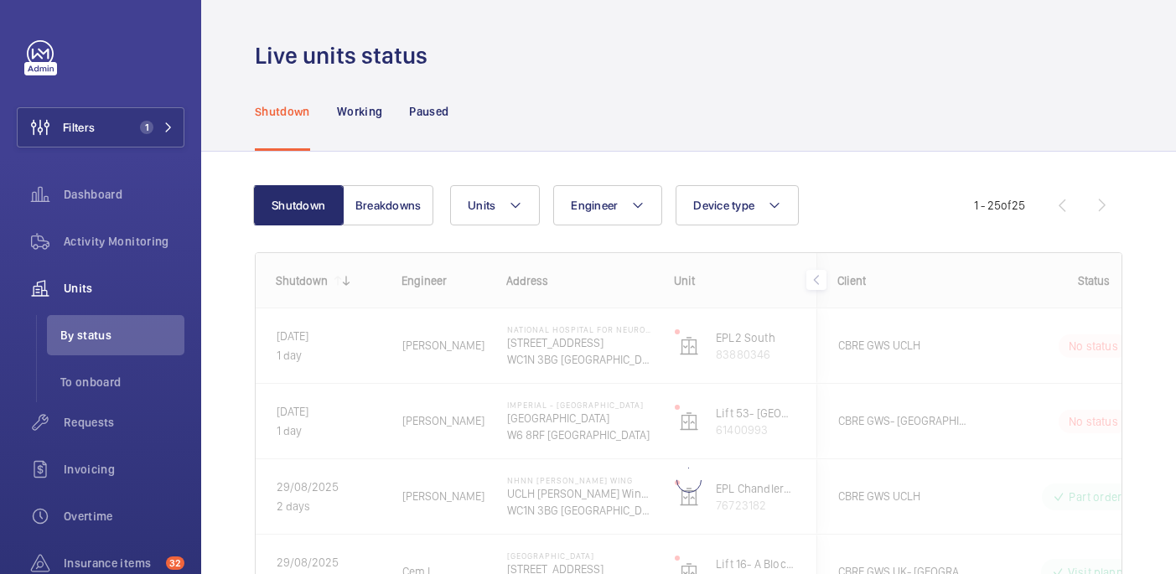
scroll to position [159, 0]
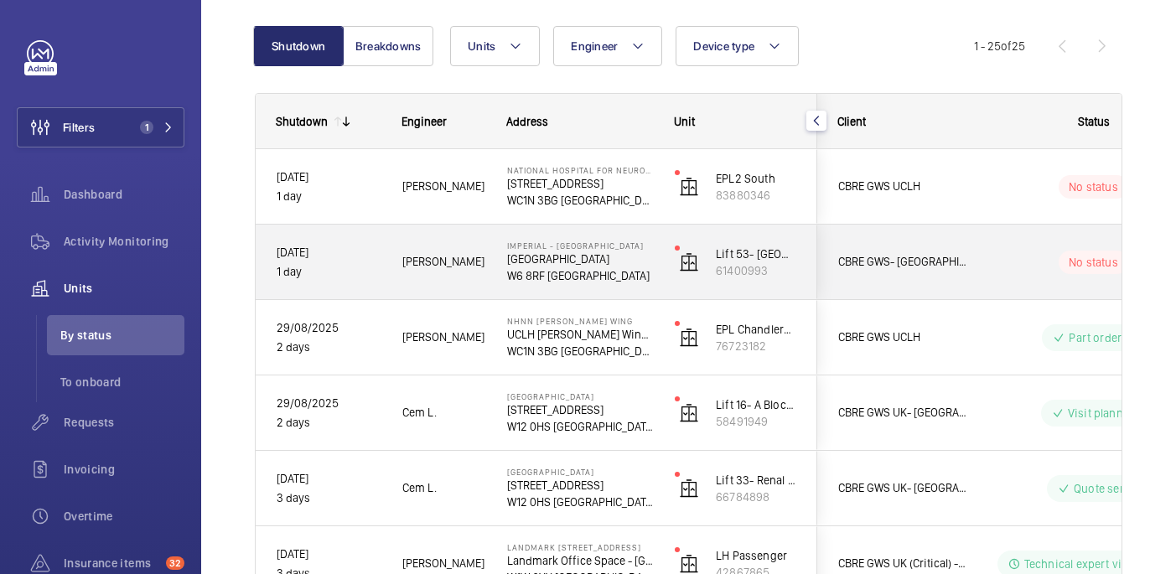
click at [982, 262] on div "No status" at bounding box center [1083, 262] width 229 height 57
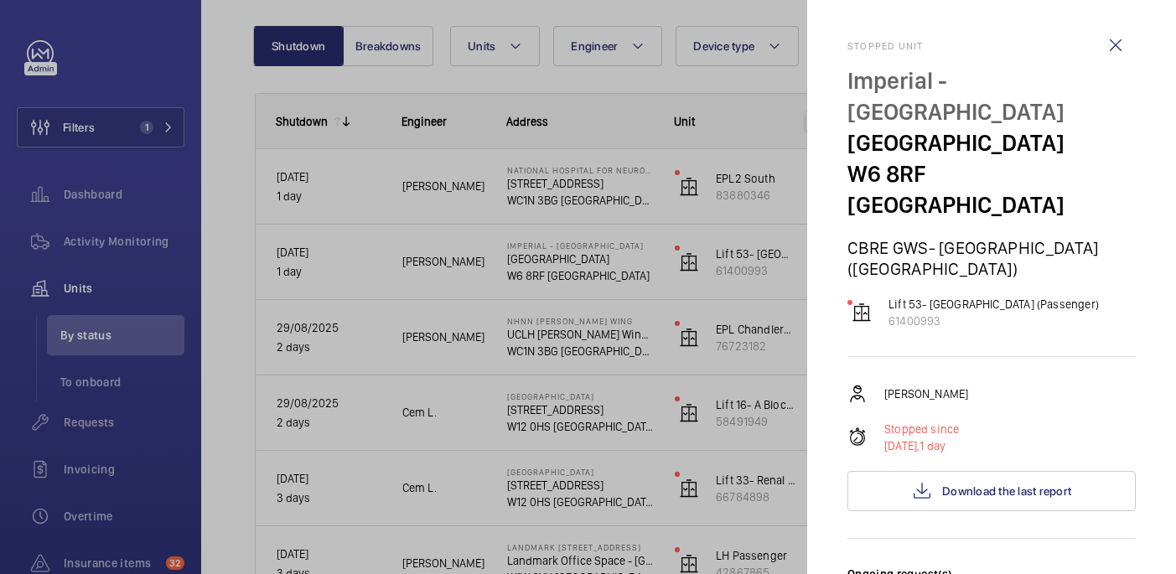
scroll to position [759, 0]
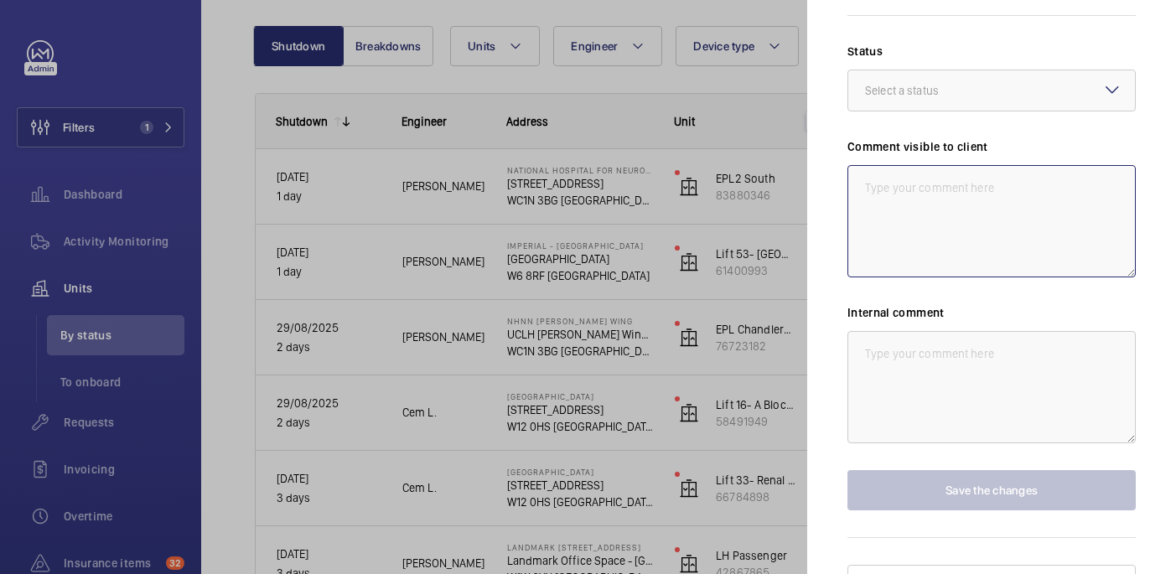
click at [907, 188] on textarea at bounding box center [991, 221] width 288 height 112
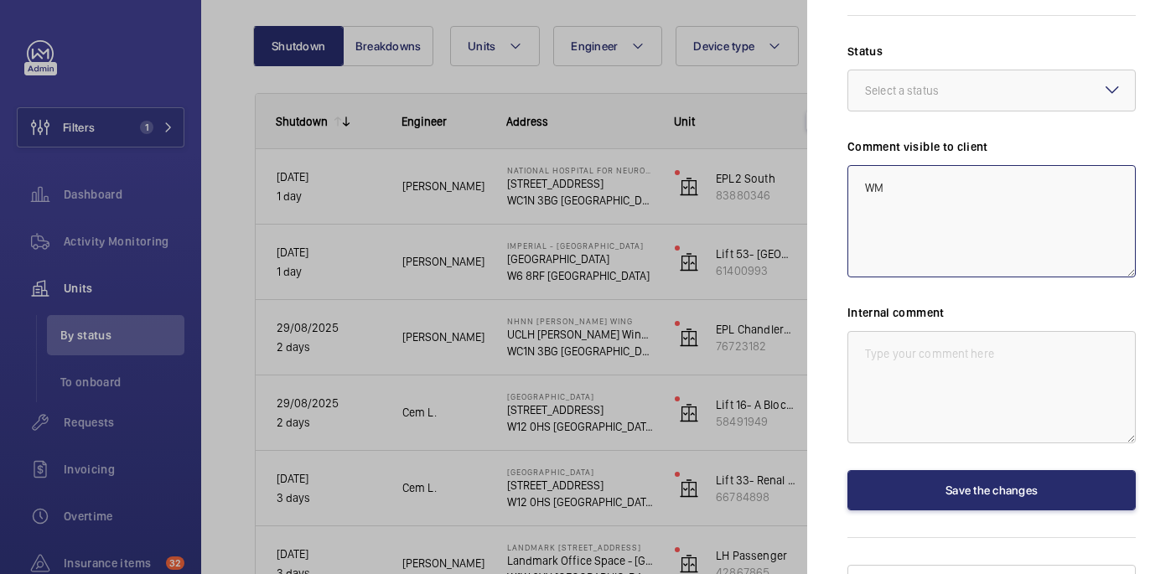
type textarea "W"
type textarea "C"
click at [1029, 177] on textarea "CLIENT ACTION: Provide access to bottom landing and deacatuve alarms in clinina…" at bounding box center [991, 221] width 288 height 112
click at [936, 179] on textarea "CLIENT ACTION: Provide access to bottom landing and deacatuve alarms in clinica…" at bounding box center [991, 221] width 288 height 112
click at [1096, 179] on textarea "CLIENT ACTION: Provide access to bottom landing and deactivate alarms in clinic…" at bounding box center [991, 221] width 288 height 112
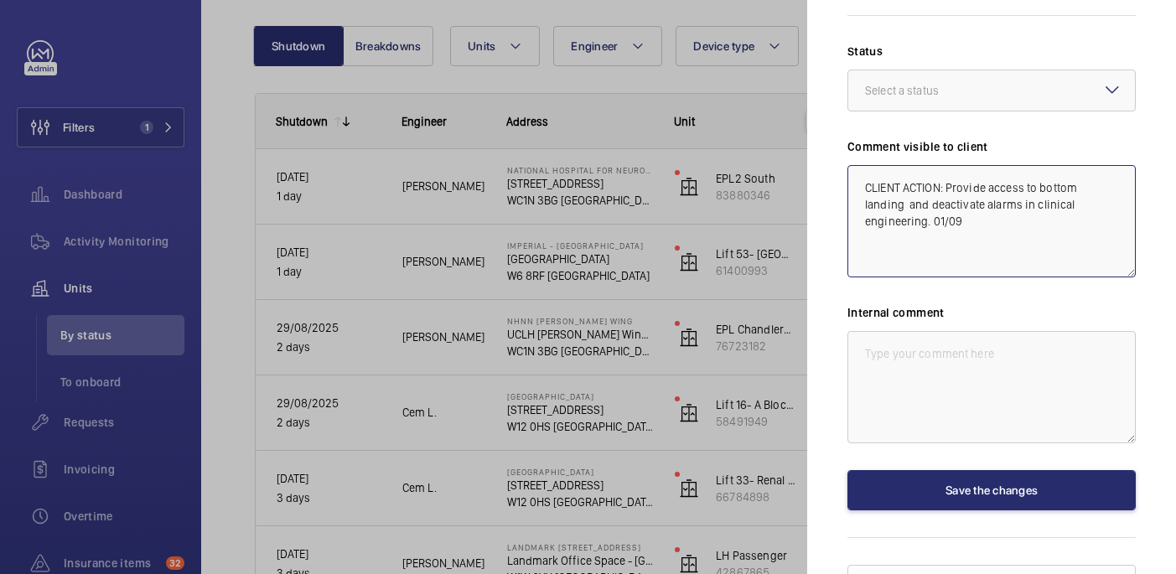
drag, startPoint x: 919, startPoint y: 190, endPoint x: 830, endPoint y: 149, distance: 97.9
click at [830, 149] on mat-sidenav "Stopped unit Imperial - Charing Cross Hospital Charing Cross Hospital W6 8RF LO…" at bounding box center [991, 287] width 369 height 574
type textarea "CLIENT ACTION: Provide access to bottom landing and deactivate alarms in clinic…"
click at [923, 335] on textarea at bounding box center [991, 387] width 288 height 112
paste textarea "CLIENT ACTION: Provide access to bottom landing and deactivate alarms in clinic…"
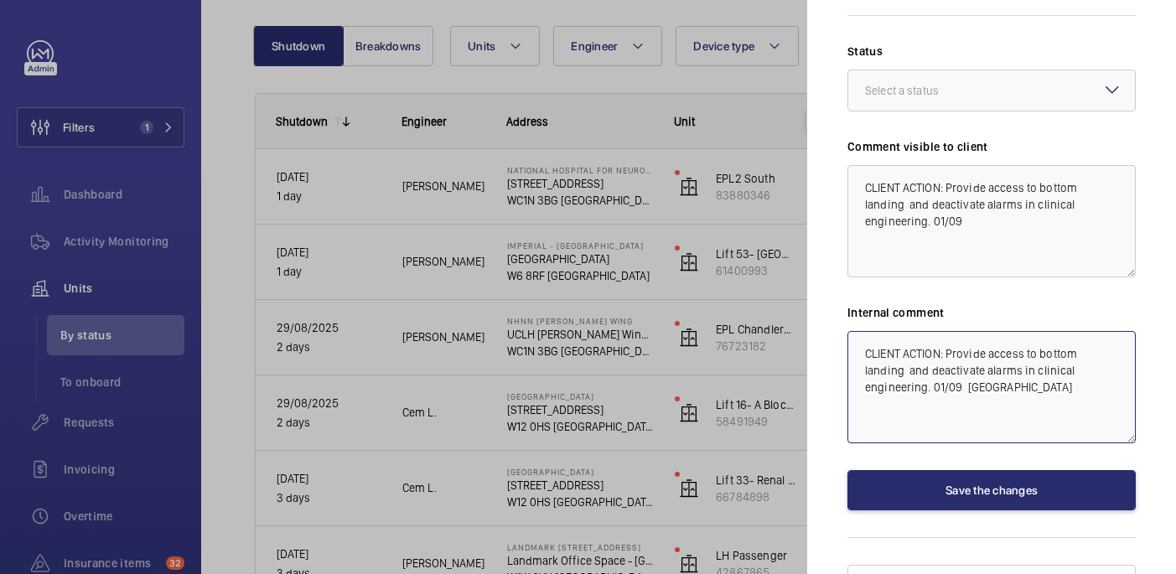
type textarea "CLIENT ACTION: Provide access to bottom landing and deactivate alarms in clinic…"
click at [1052, 43] on label "Status" at bounding box center [991, 51] width 288 height 17
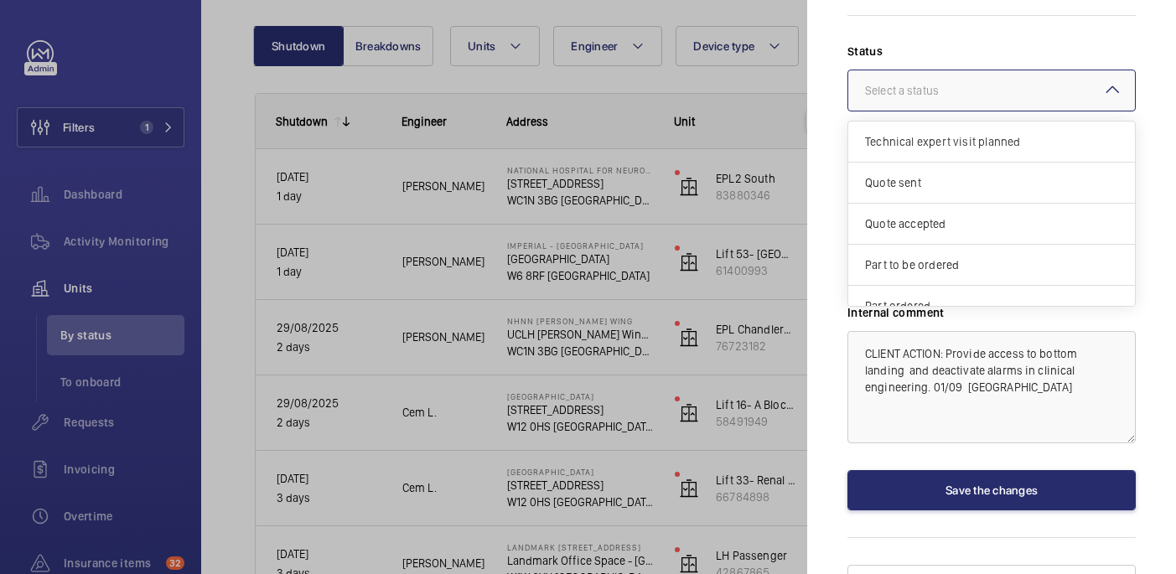
click at [1049, 70] on div at bounding box center [991, 90] width 287 height 40
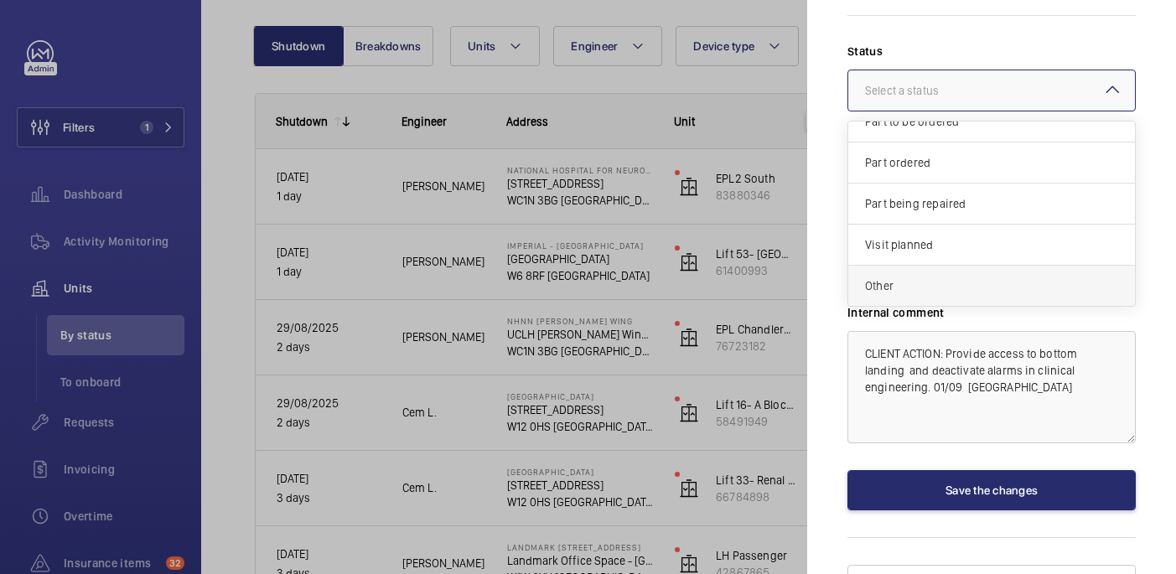
click at [932, 266] on div "Other" at bounding box center [991, 286] width 287 height 40
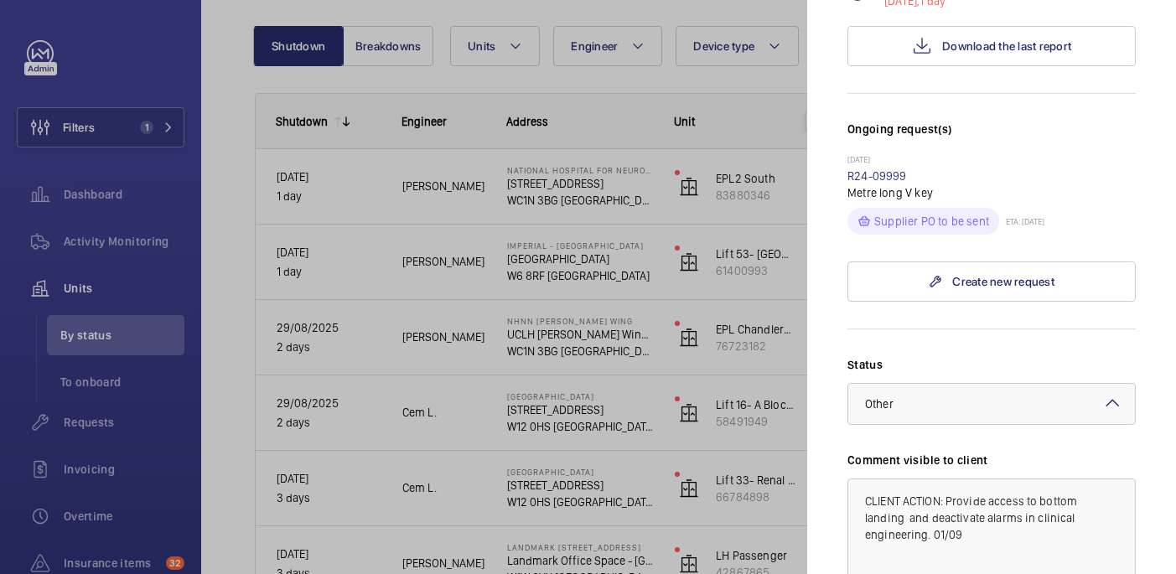
scroll to position [759, 0]
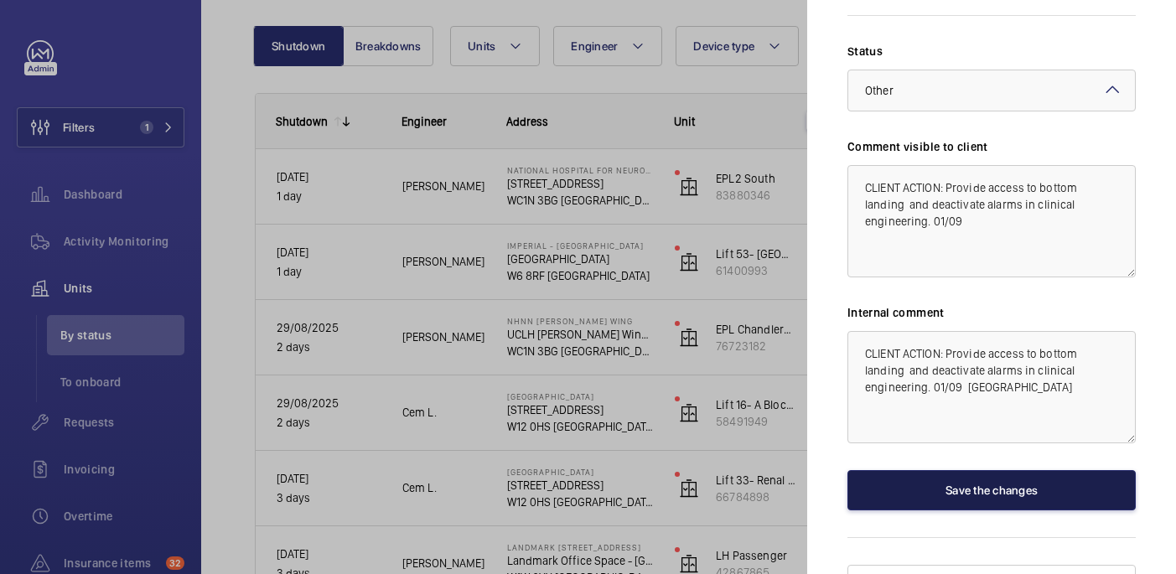
click at [1027, 470] on button "Save the changes" at bounding box center [991, 490] width 288 height 40
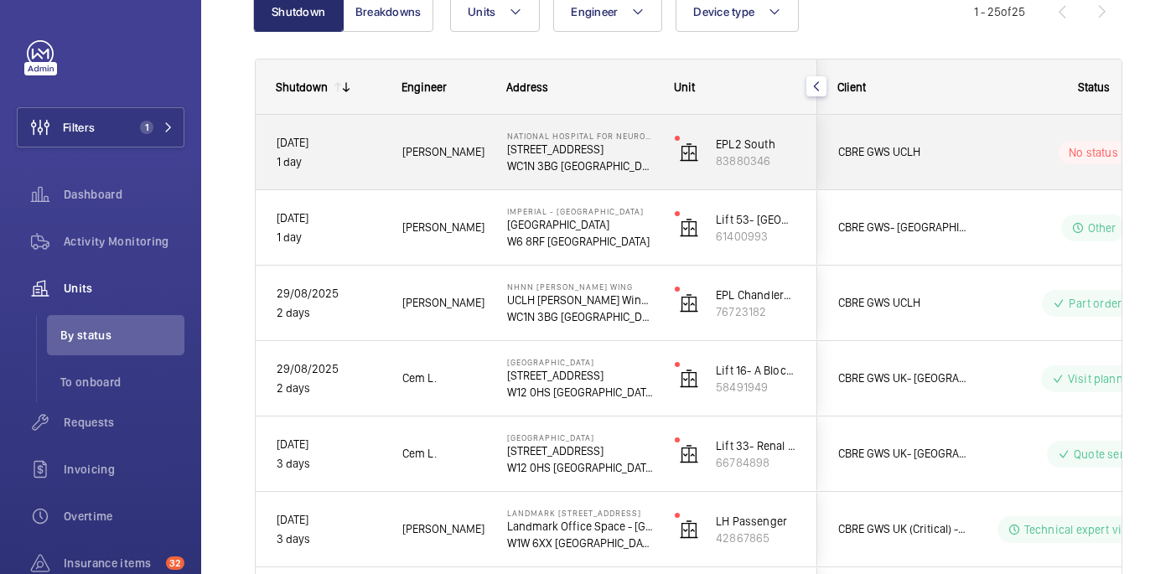
scroll to position [194, 0]
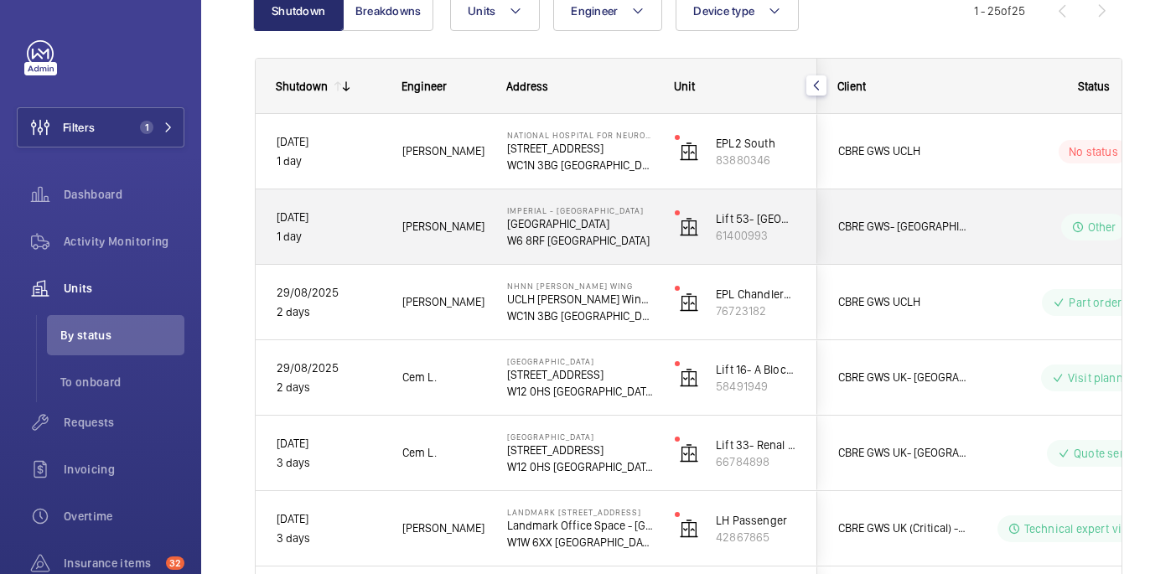
click at [1011, 219] on wm-front-pills-cell "Other" at bounding box center [1093, 227] width 209 height 27
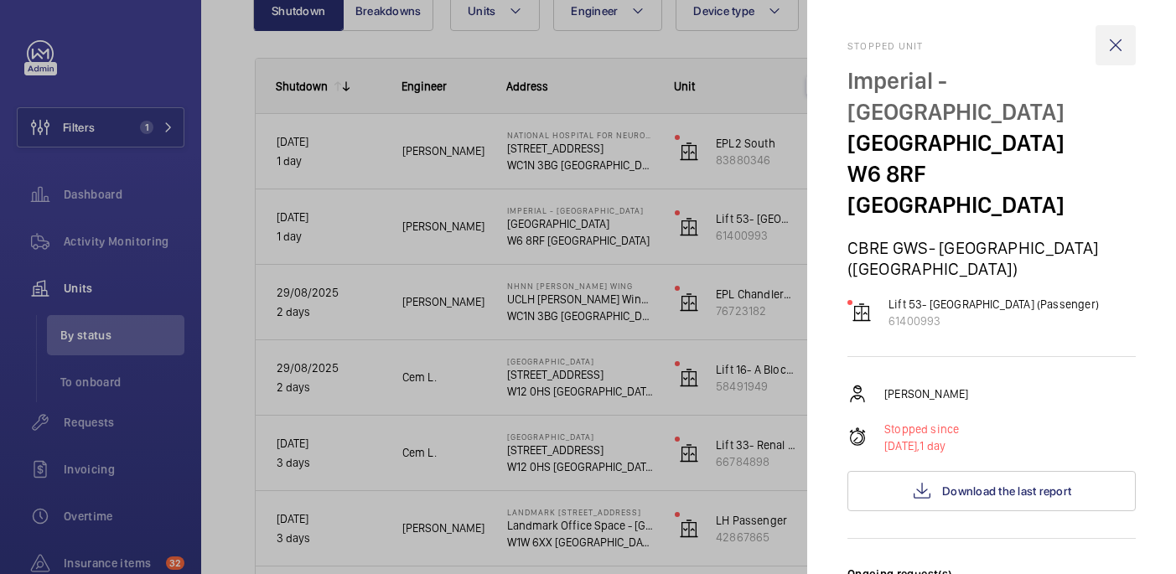
click at [1110, 36] on wm-front-icon-button at bounding box center [1116, 45] width 40 height 40
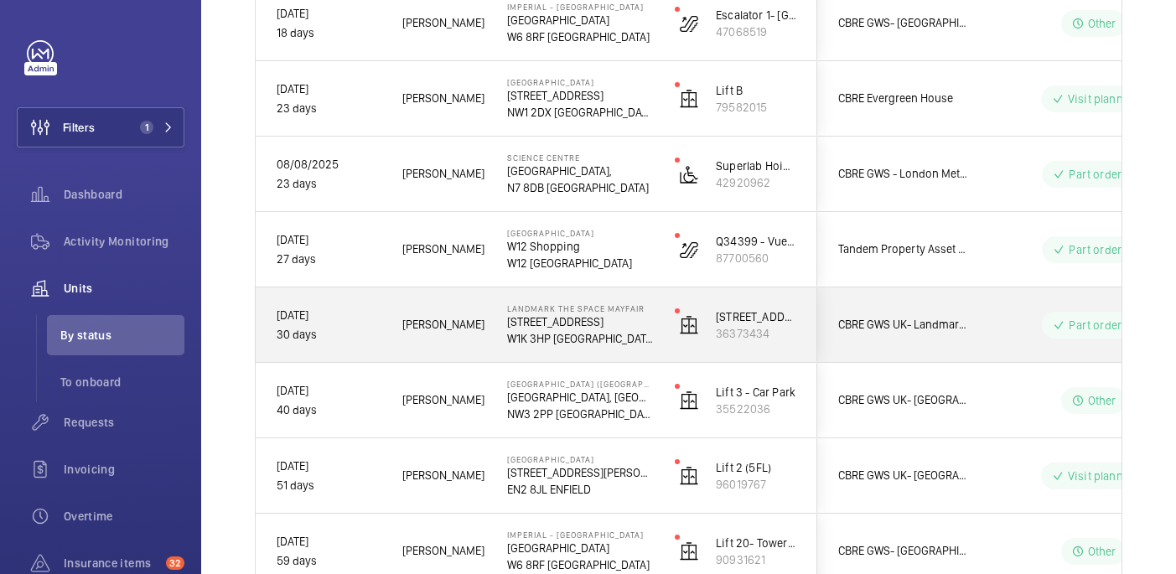
scroll to position [1454, 0]
click at [647, 332] on p "W1K 3HP LONDON" at bounding box center [580, 339] width 146 height 17
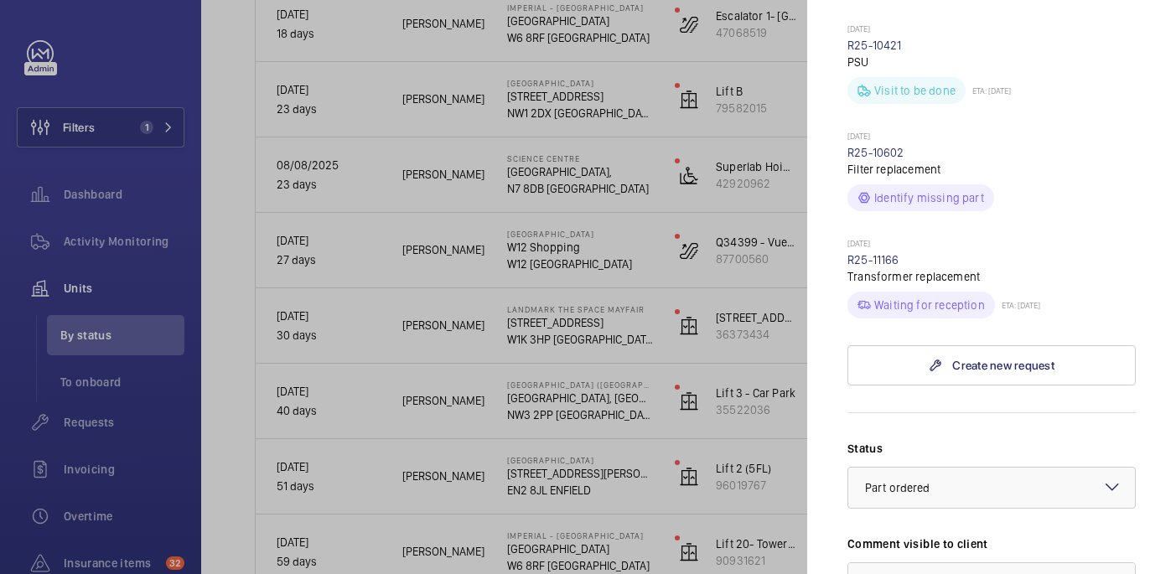
scroll to position [899, 0]
click at [872, 252] on link "R25-11166" at bounding box center [873, 258] width 52 height 13
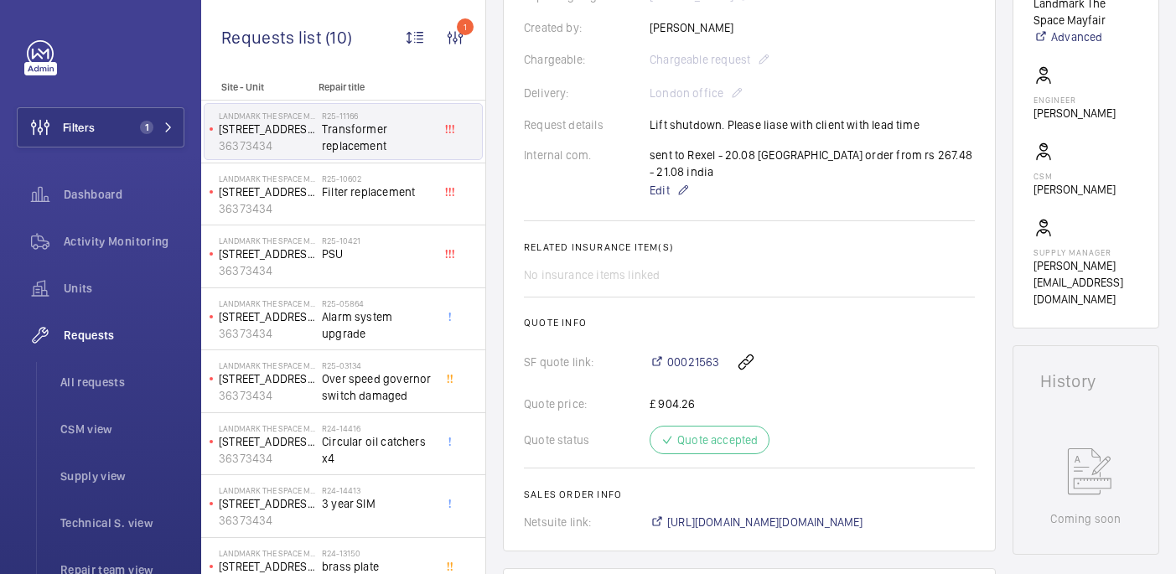
scroll to position [607, 0]
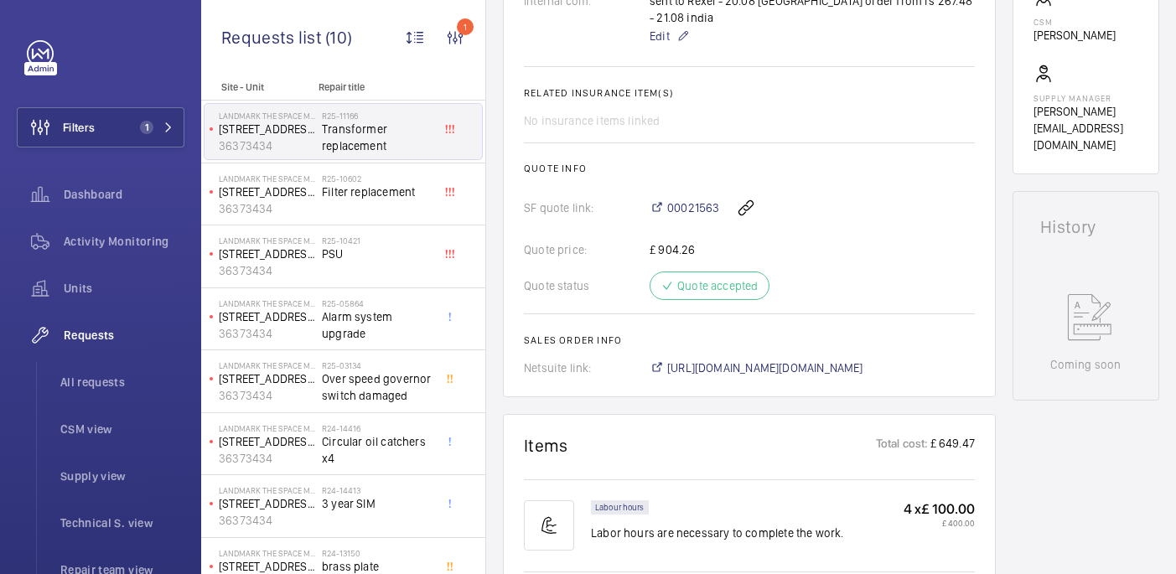
click at [709, 360] on span "https://6461500.app.netsuite.com/app/accounting/transactions/salesord.nl?id=294…" at bounding box center [765, 368] width 196 height 17
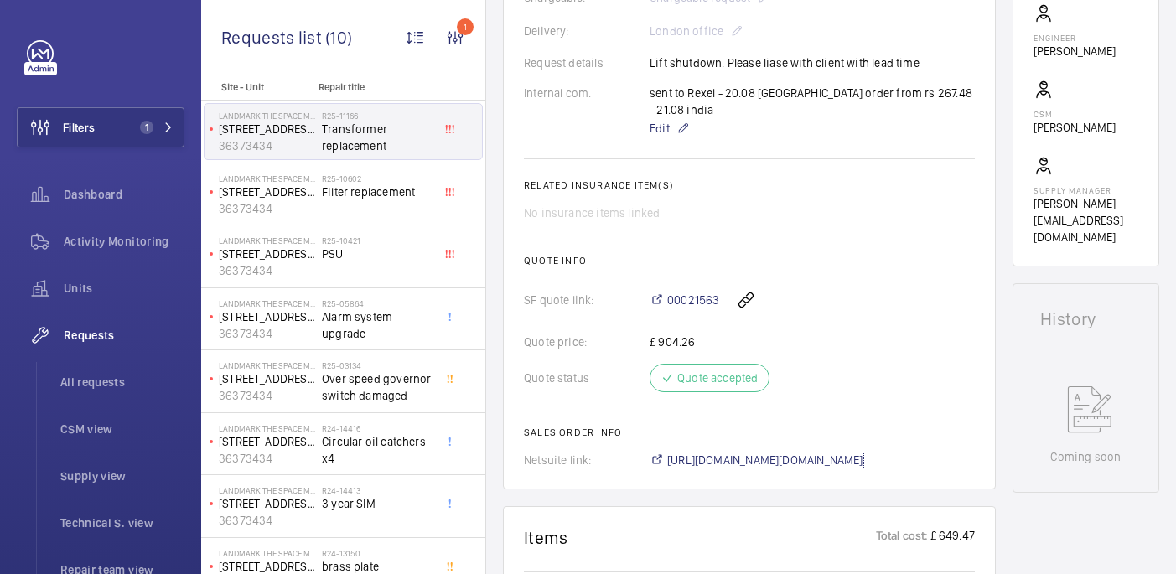
scroll to position [428, 0]
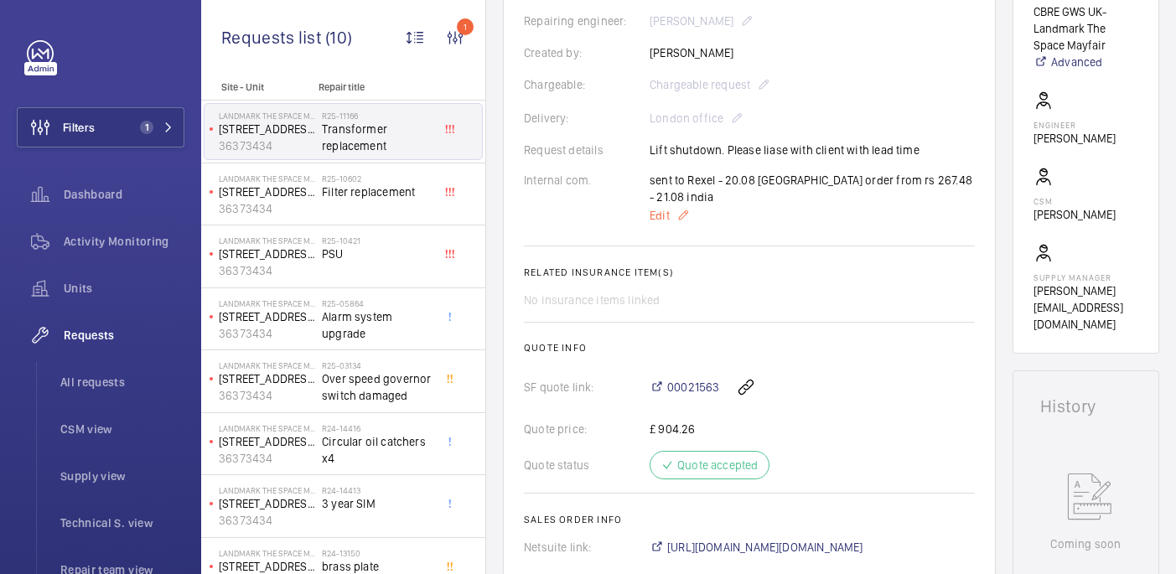
click at [657, 207] on span "Edit" at bounding box center [660, 215] width 20 height 17
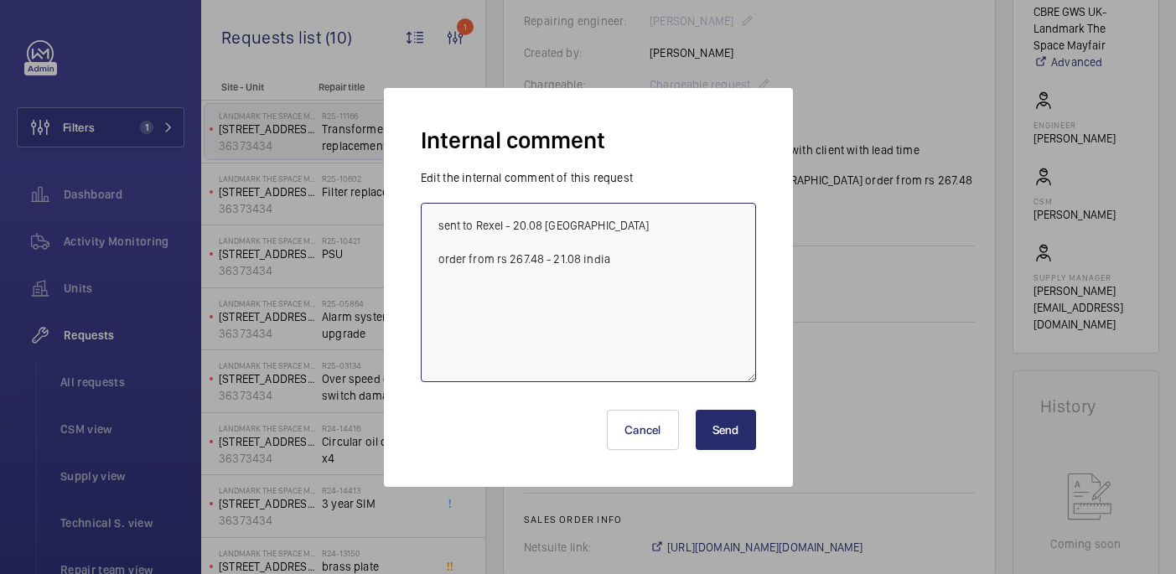
click at [668, 248] on textarea "sent to Rexel - 20.08 india order from rs 267.48 - 21.08 india" at bounding box center [588, 292] width 335 height 179
click at [662, 271] on textarea "sent to Rexel - 20.08 india order from rs 267.48 - 21.08 india" at bounding box center [588, 292] width 335 height 179
type textarea "sent to Rexel - 20.08 india order from rs 267.48 - 21.08 india chasing on eta -…"
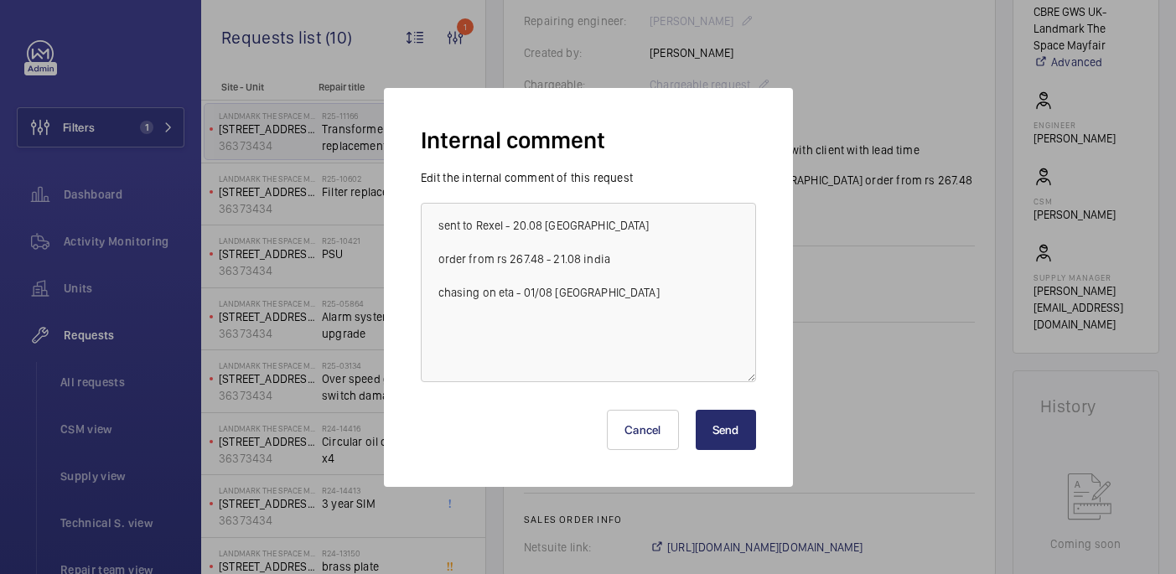
click at [725, 423] on button "Send" at bounding box center [726, 430] width 60 height 40
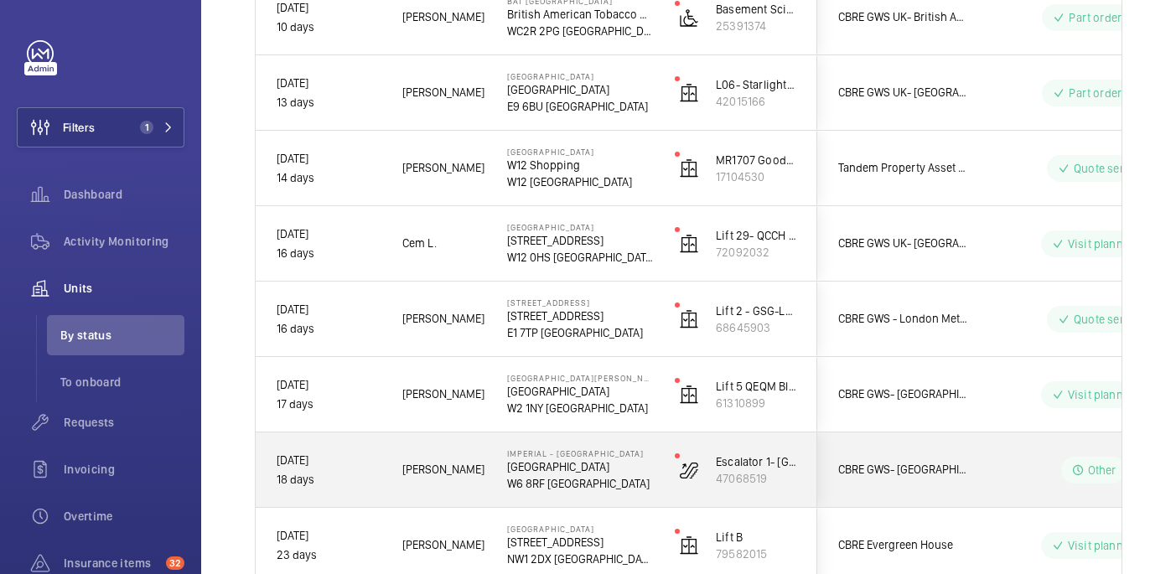
scroll to position [1260, 0]
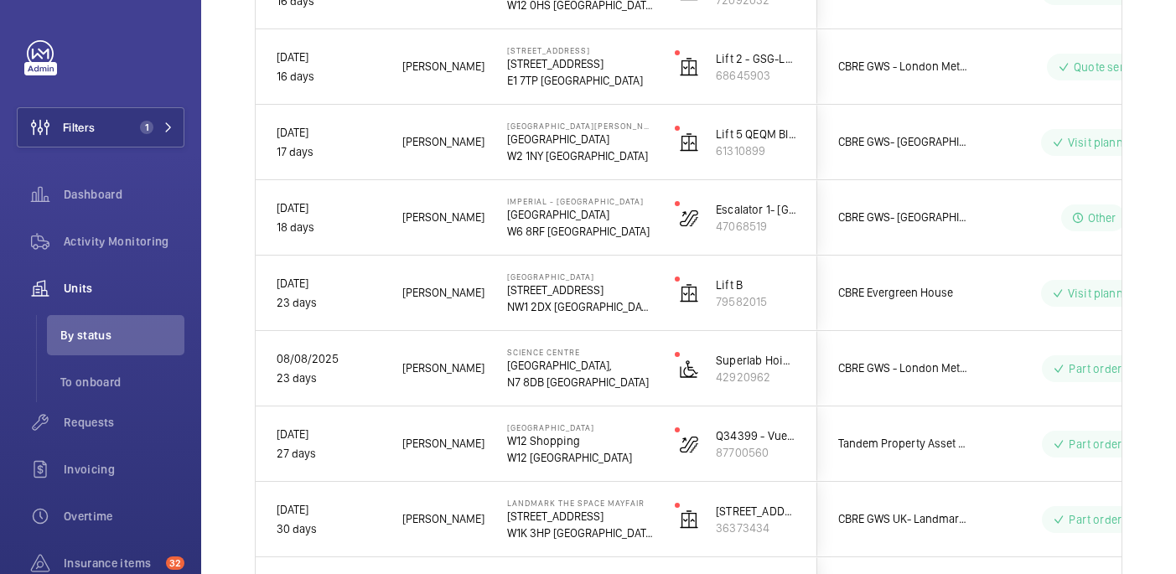
click at [608, 525] on p "W1K 3HP LONDON" at bounding box center [580, 533] width 146 height 17
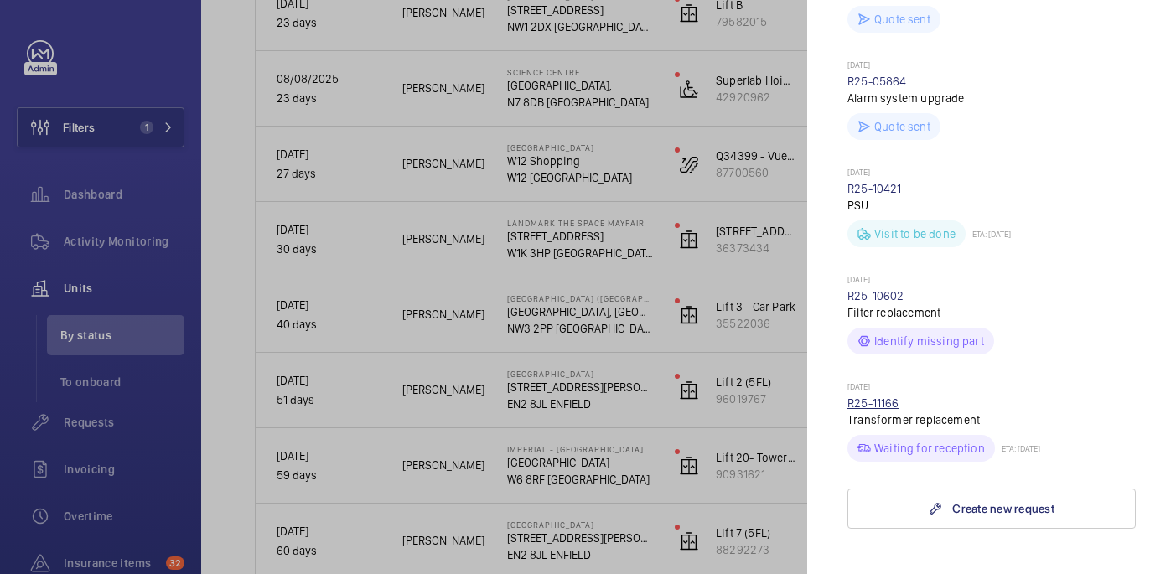
scroll to position [853, 0]
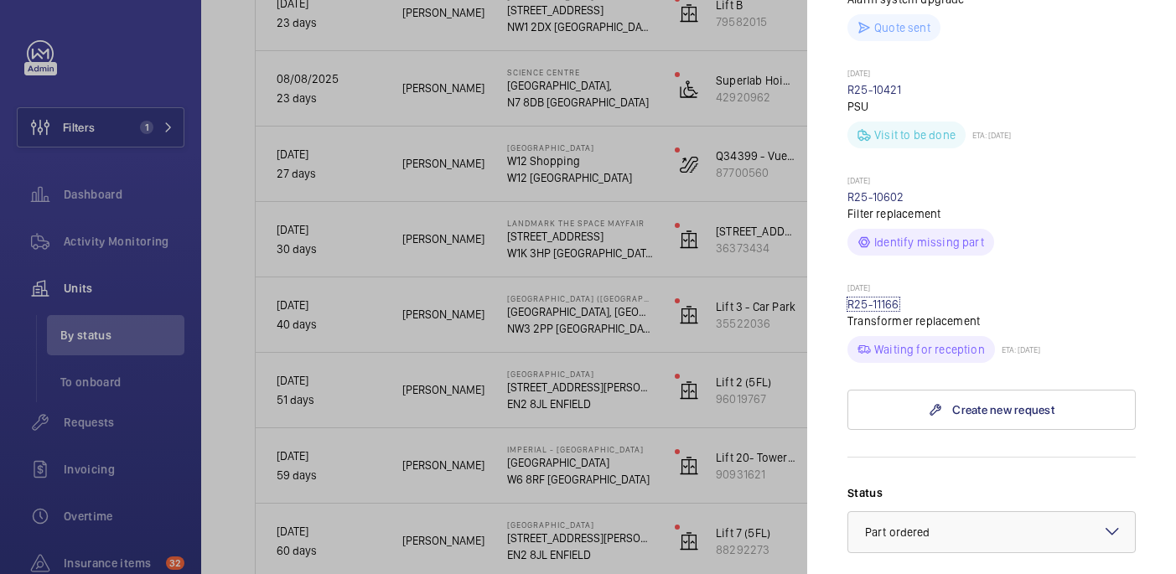
drag, startPoint x: 884, startPoint y: 272, endPoint x: 660, endPoint y: 66, distance: 304.9
click at [884, 298] on link "R25-11166" at bounding box center [873, 304] width 52 height 13
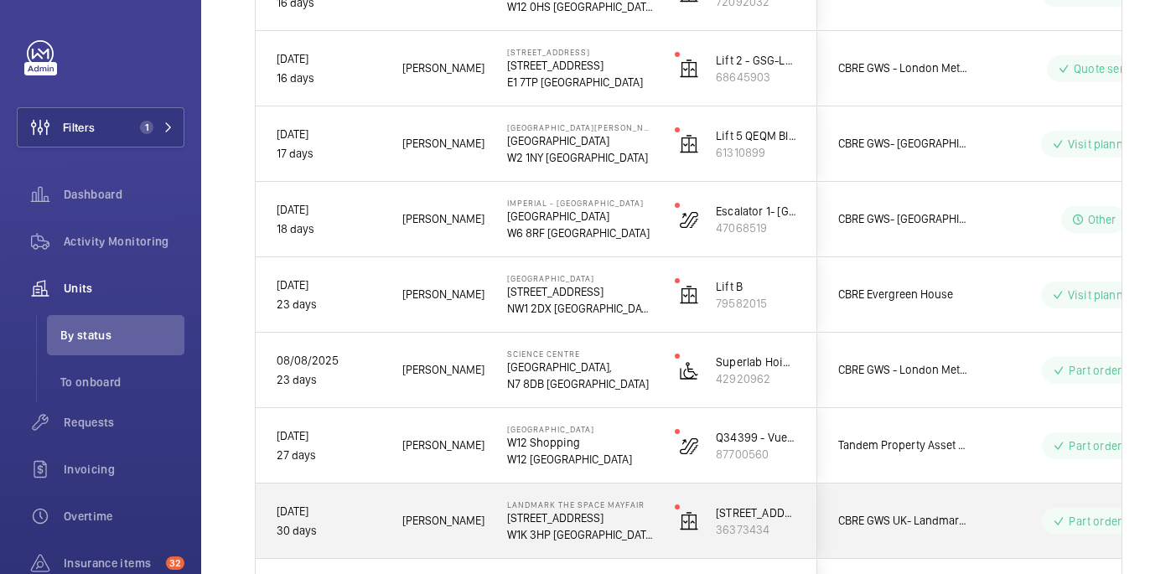
scroll to position [1445, 0]
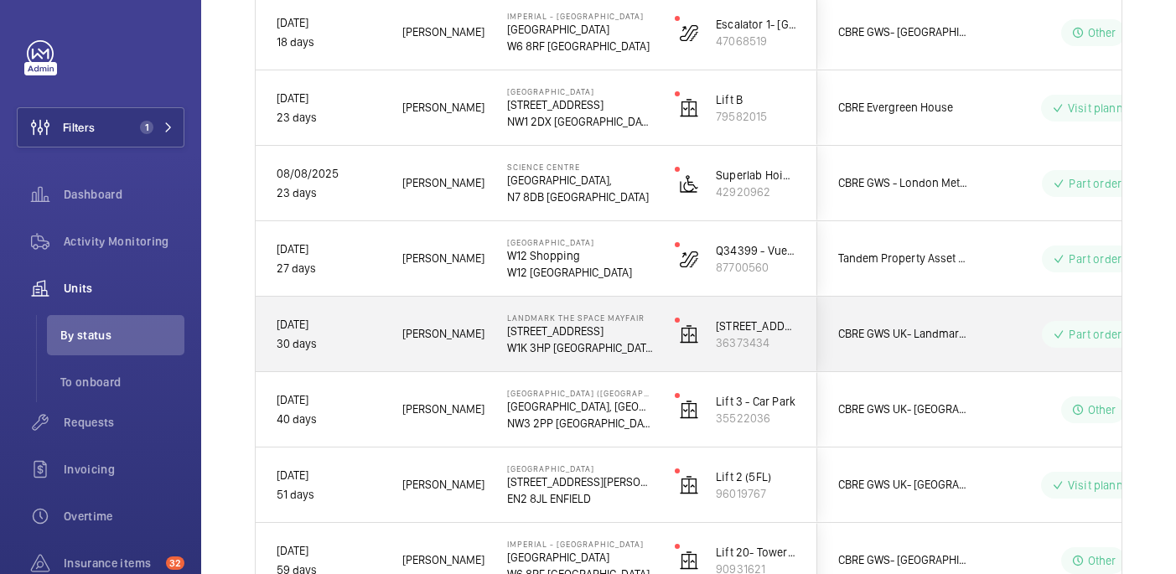
click at [610, 343] on p "W1K 3HP LONDON" at bounding box center [580, 347] width 146 height 17
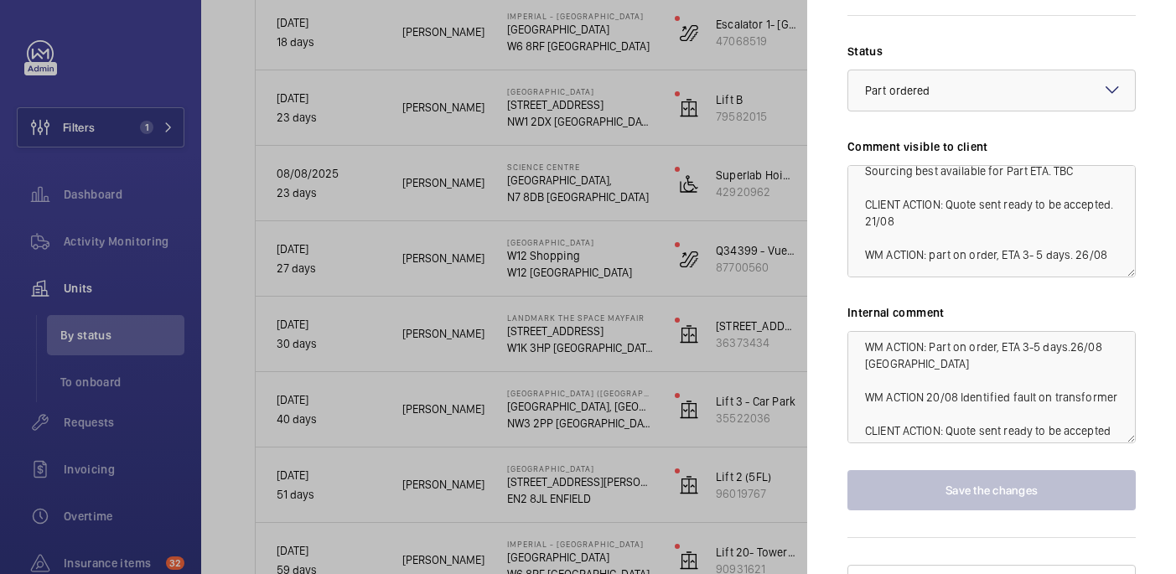
scroll to position [134, 0]
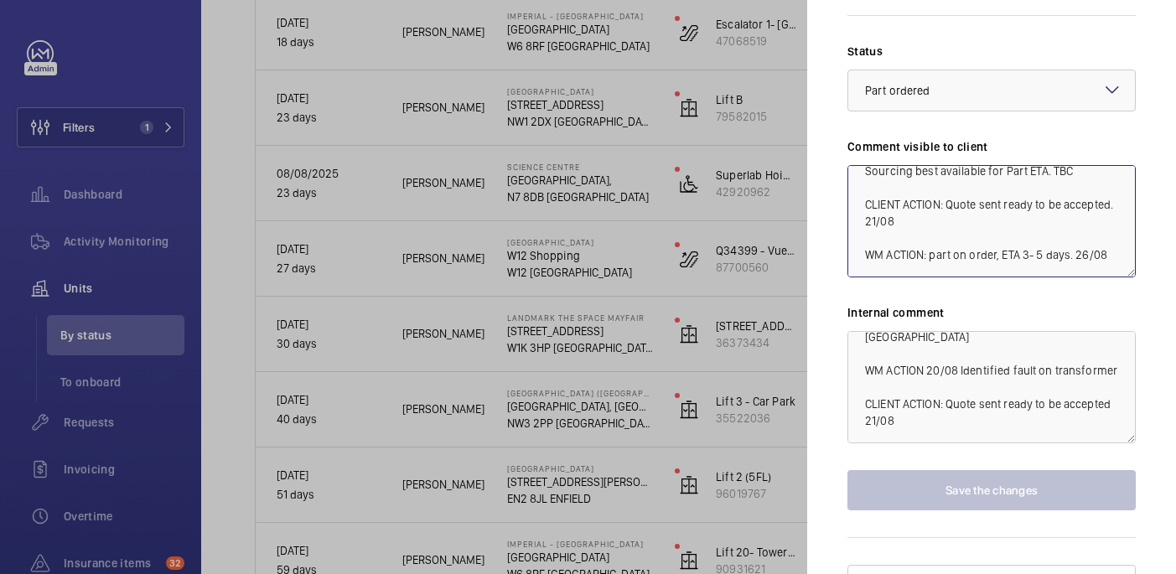
click at [1106, 225] on textarea "WM ACTION: Filter replaced 19th Aug. Further troubleshooting on 20th Aug identi…" at bounding box center [991, 221] width 288 height 112
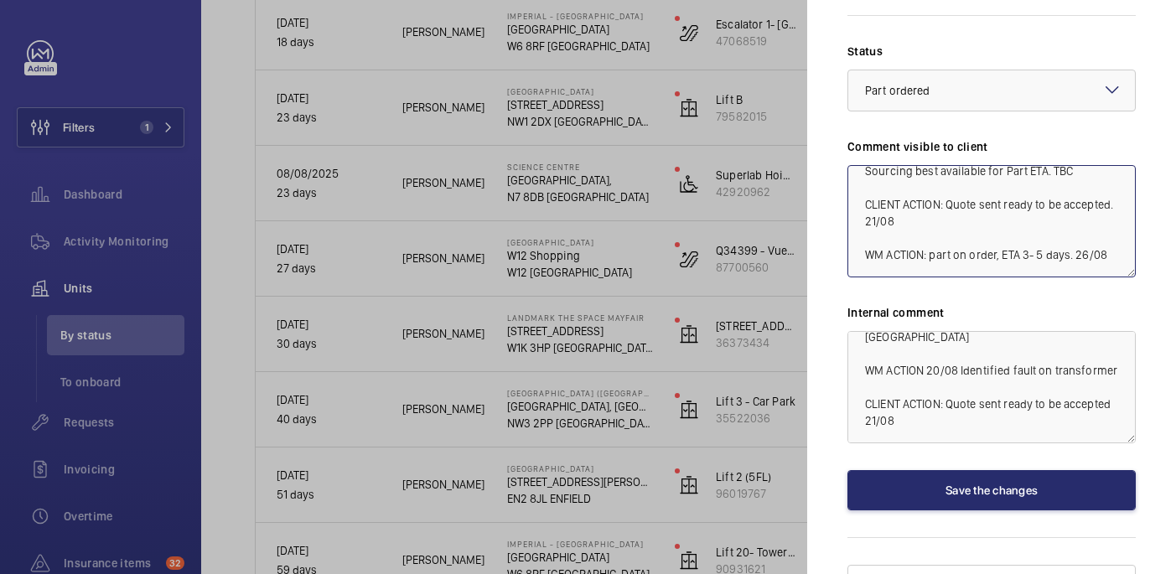
scroll to position [119, 0]
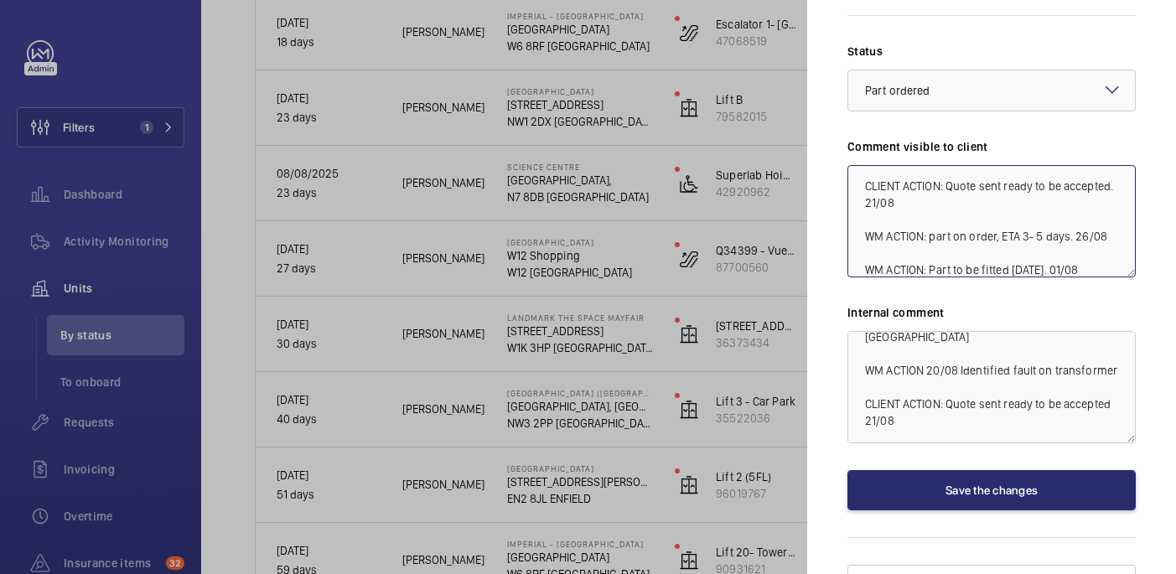
click at [914, 238] on textarea "WM ACTION: Filter replaced 19th Aug. Further troubleshooting on 20th Aug identi…" at bounding box center [991, 221] width 288 height 112
type textarea "WM ACTION: Filter replaced 19th Aug. Further troubleshooting on 20th Aug identi…"
click at [898, 392] on textarea "WM ACTION 15/08 - Filter on order, Due in w/c 18th August. WM ACTION 19/08 - Da…" at bounding box center [991, 387] width 288 height 112
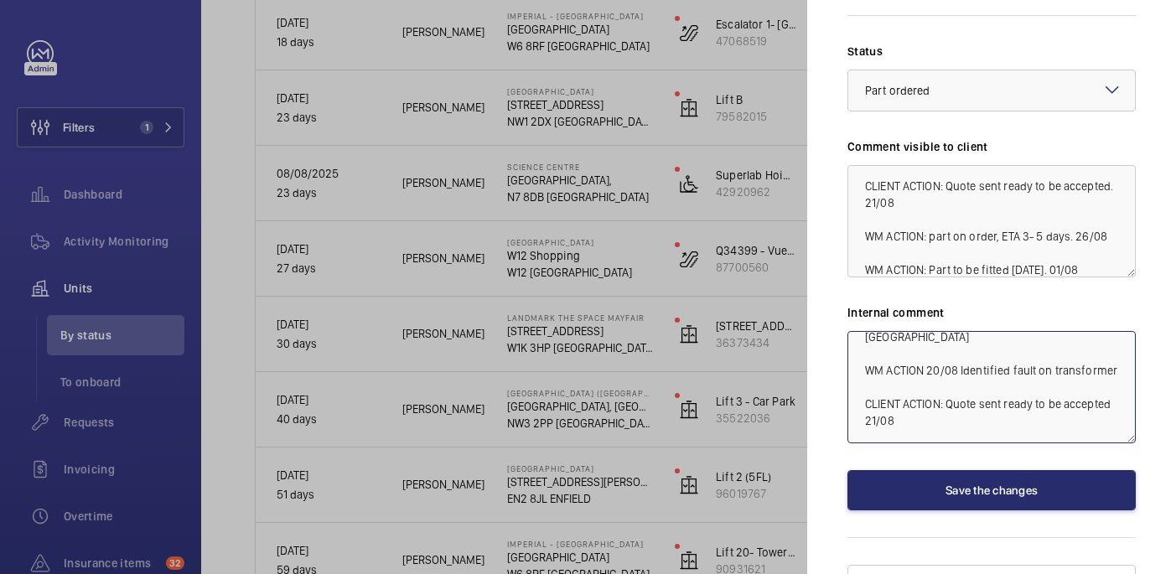
scroll to position [153, 0]
paste textarea "WM ACTION: Part to be fitted today. 01/08"
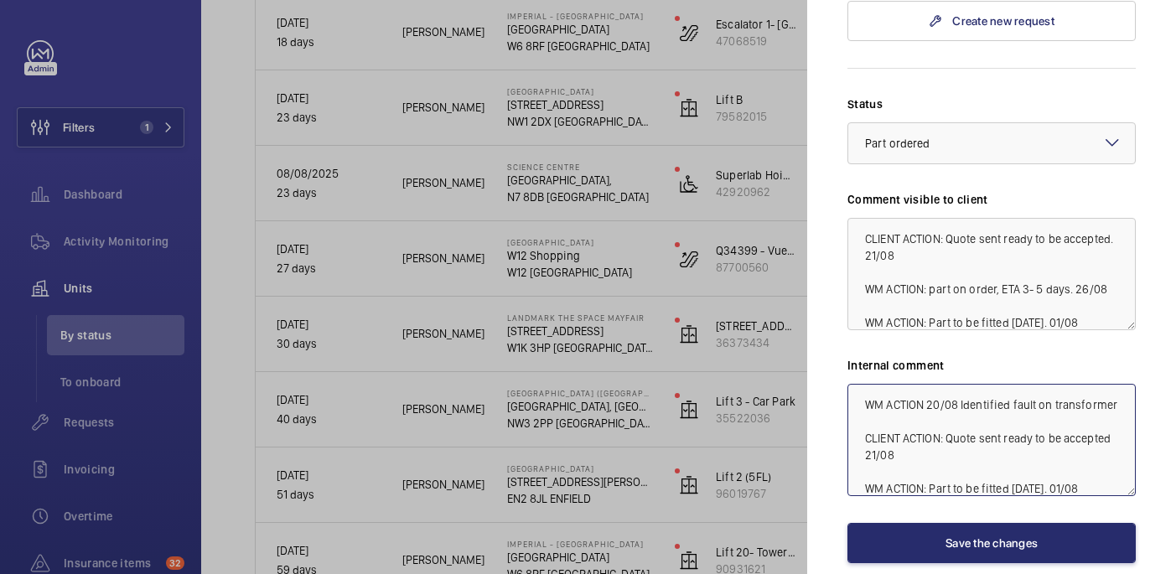
scroll to position [1295, 0]
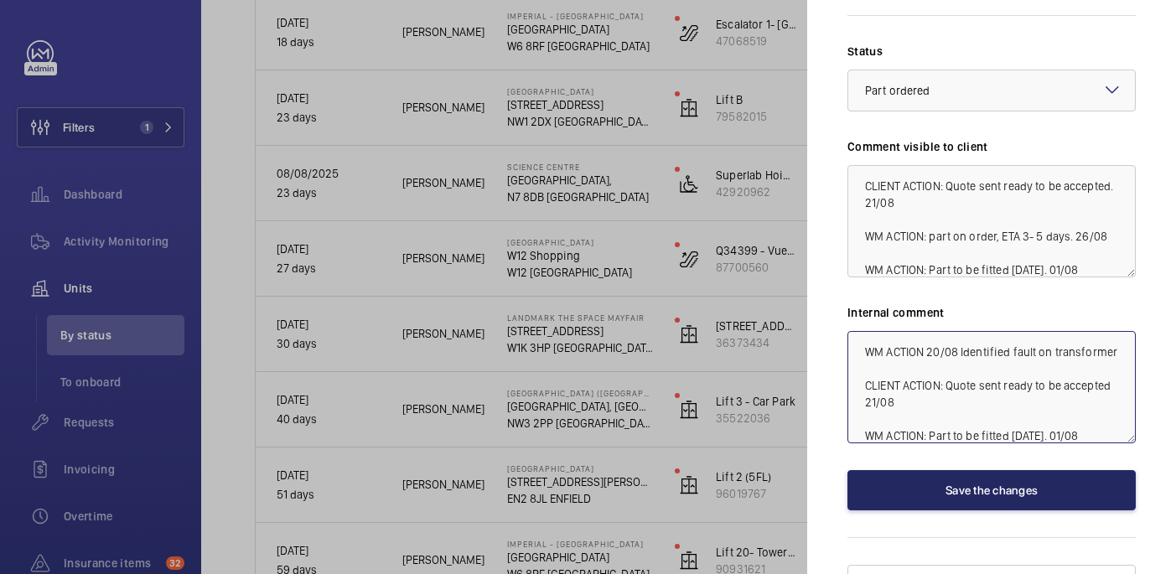
type textarea "WM ACTION 15/08 - Filter on order, Due in w/c 18th August. WM ACTION 19/08 - Da…"
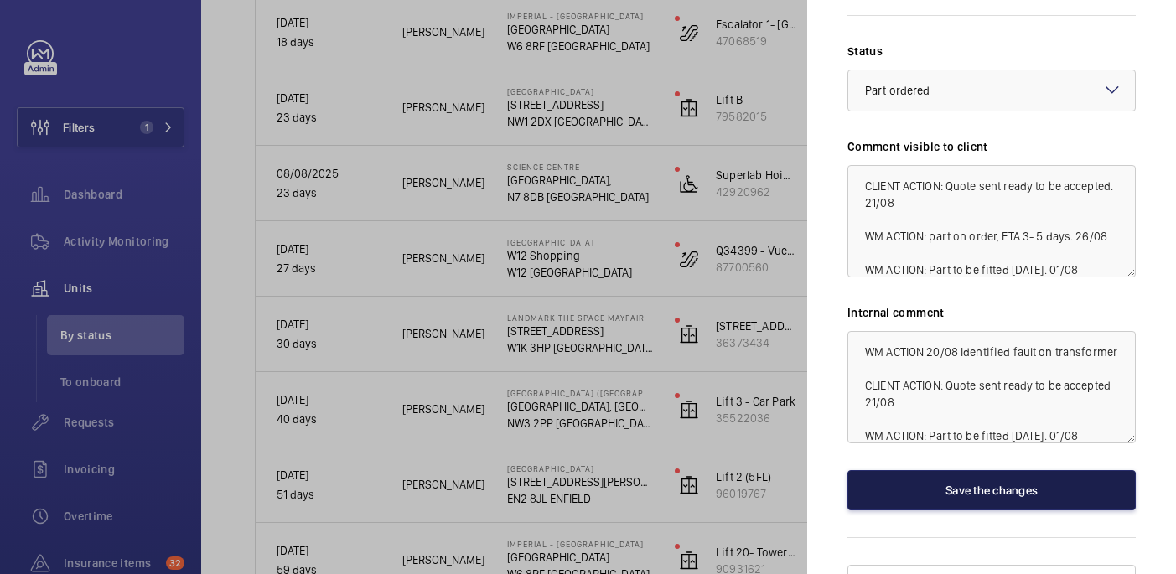
click at [982, 474] on button "Save the changes" at bounding box center [991, 490] width 288 height 40
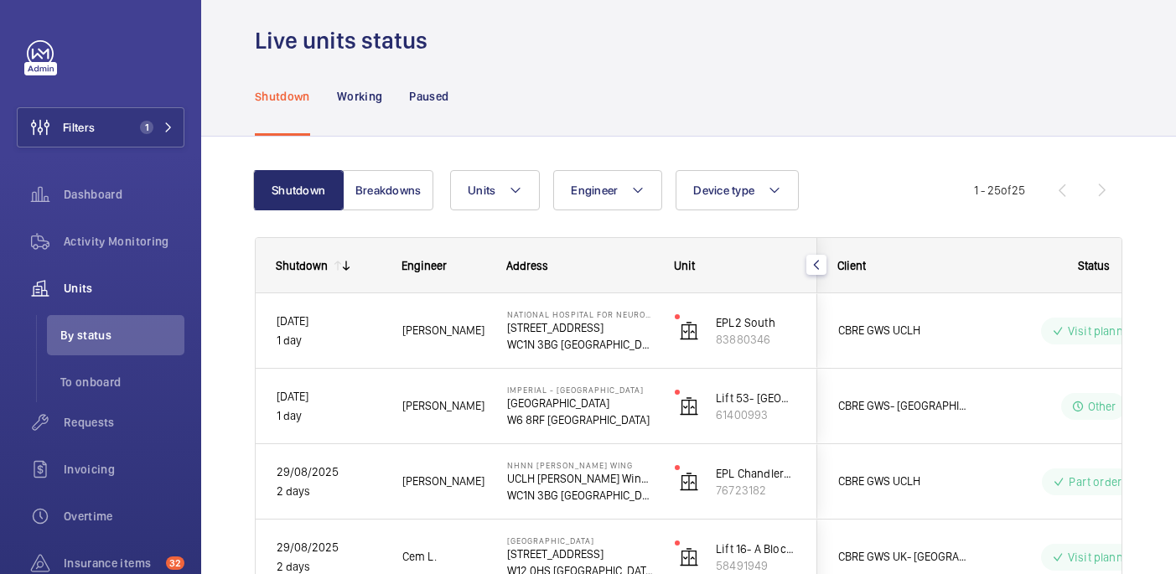
scroll to position [19, 0]
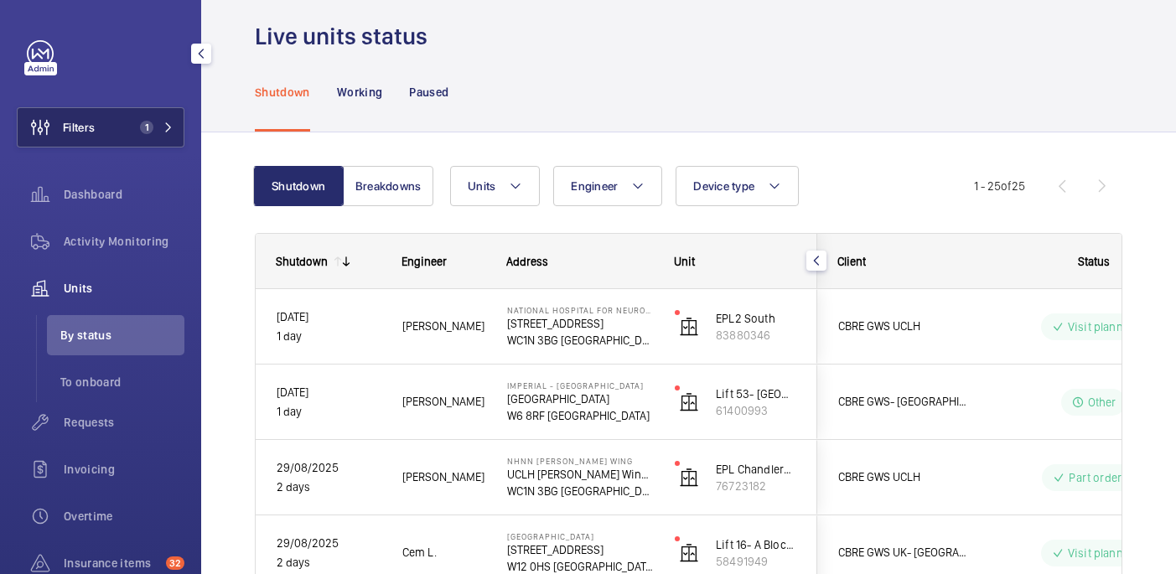
click at [131, 137] on button "Filters 1" at bounding box center [101, 127] width 168 height 40
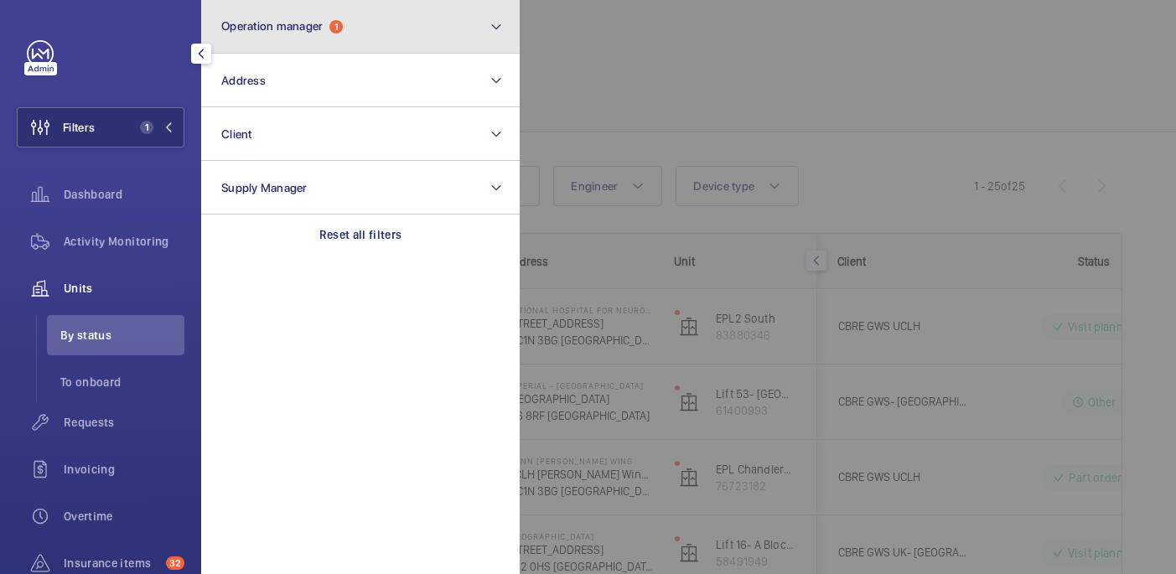
click at [308, 39] on button "Operation manager 1" at bounding box center [360, 27] width 319 height 54
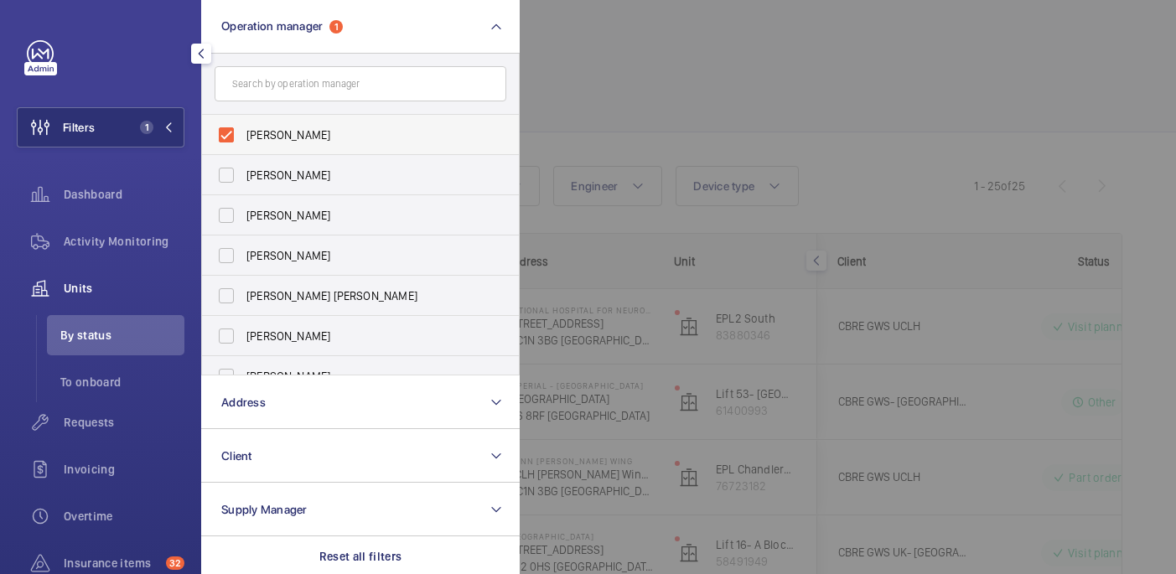
click at [285, 142] on span "John Smith" at bounding box center [361, 135] width 231 height 17
click at [243, 142] on input "John Smith" at bounding box center [227, 135] width 34 height 34
checkbox input "false"
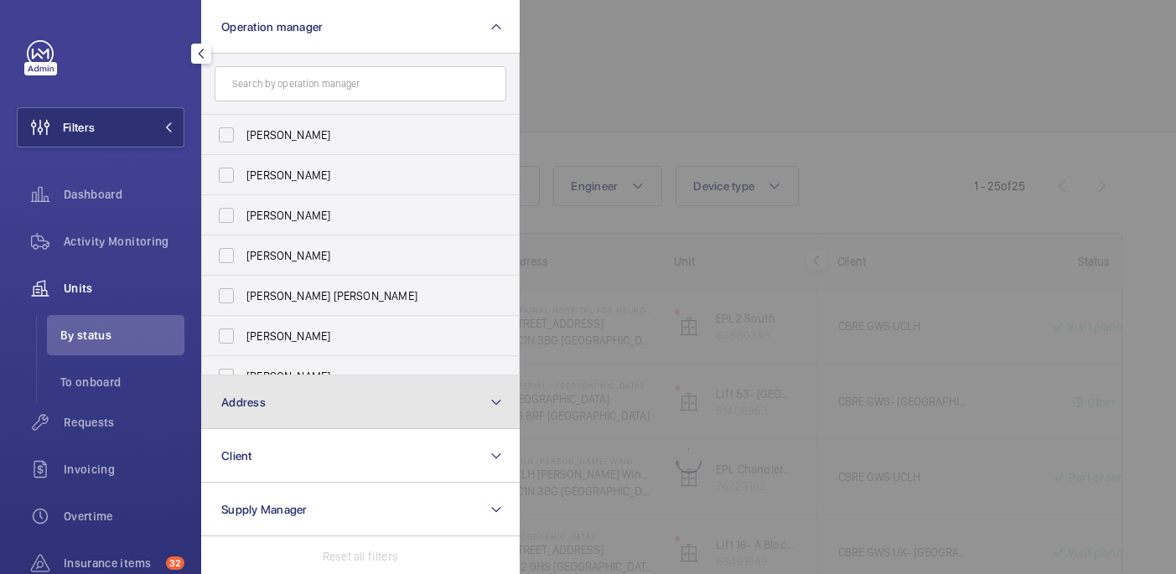
click at [286, 413] on button "Address" at bounding box center [360, 403] width 319 height 54
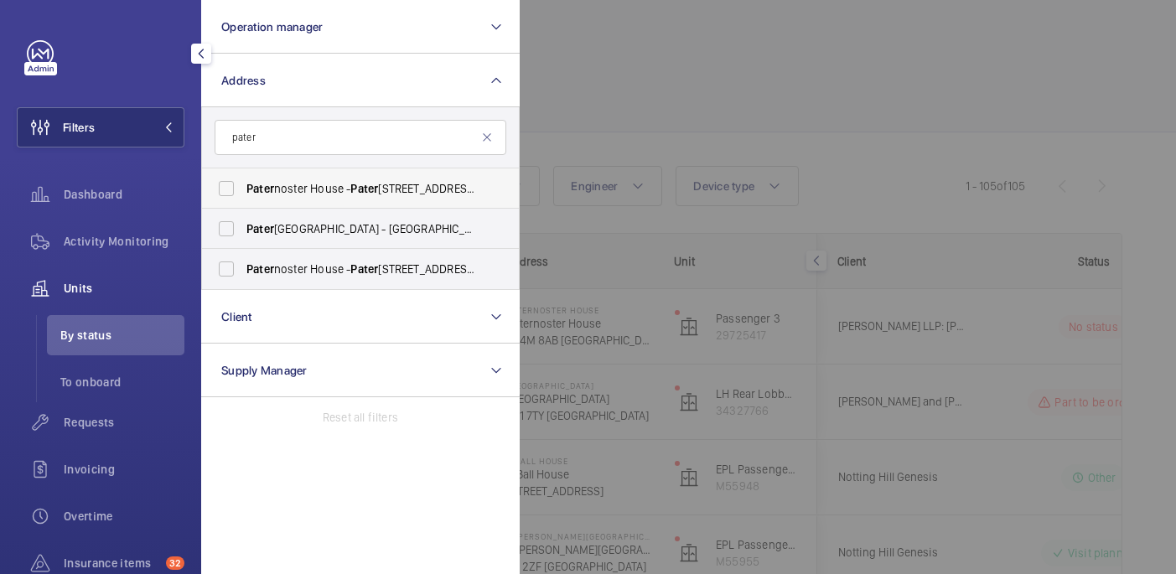
type input "pater"
click at [385, 196] on span "Pater noster House - Pater noster House, LONDON EC4M 8AB" at bounding box center [361, 188] width 231 height 17
click at [243, 196] on input "Pater noster House - Pater noster House, LONDON EC4M 8AB" at bounding box center [227, 189] width 34 height 34
checkbox input "true"
click at [380, 236] on span "Pater noster House - Saint Paul's Churchyard, LONDON EC4M 8AB" at bounding box center [361, 228] width 231 height 17
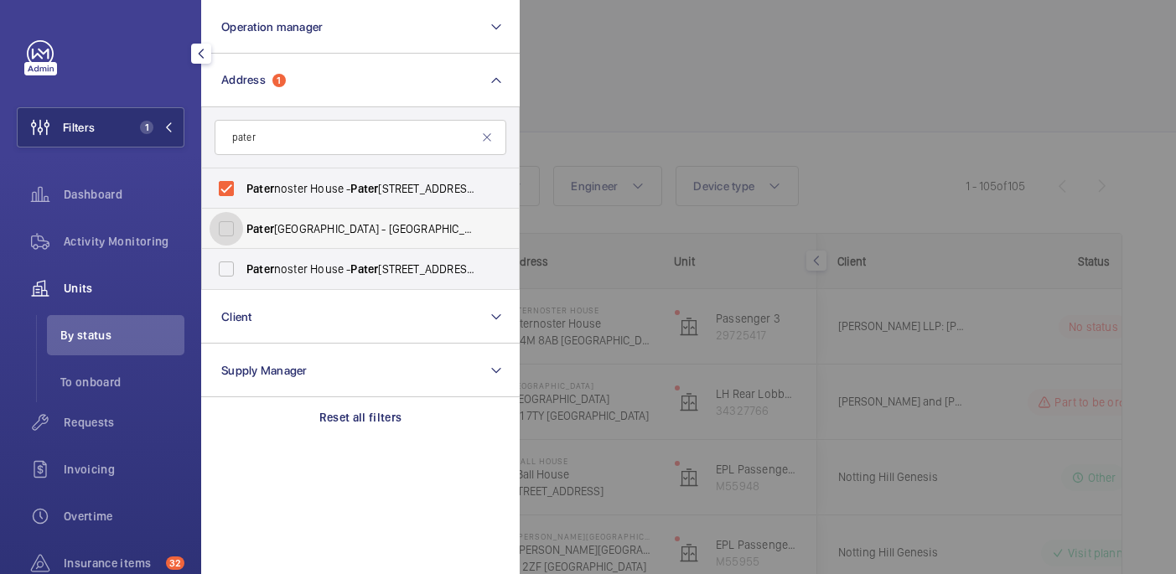
click at [243, 236] on input "Pater noster House - Saint Paul's Churchyard, LONDON EC4M 8AB" at bounding box center [227, 229] width 34 height 34
checkbox input "true"
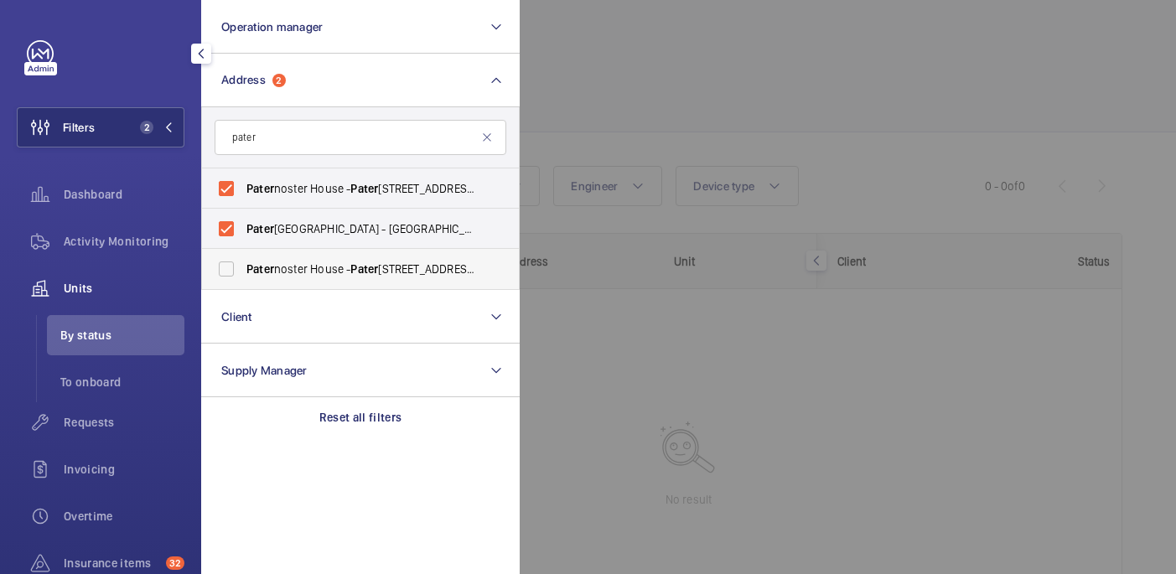
click at [378, 265] on span "Pater" at bounding box center [364, 268] width 28 height 13
click at [243, 265] on input "Pater noster House - Pater noster House, LONDON EC4M 8AB" at bounding box center [227, 269] width 34 height 34
checkbox input "true"
click at [608, 115] on div at bounding box center [1108, 287] width 1176 height 574
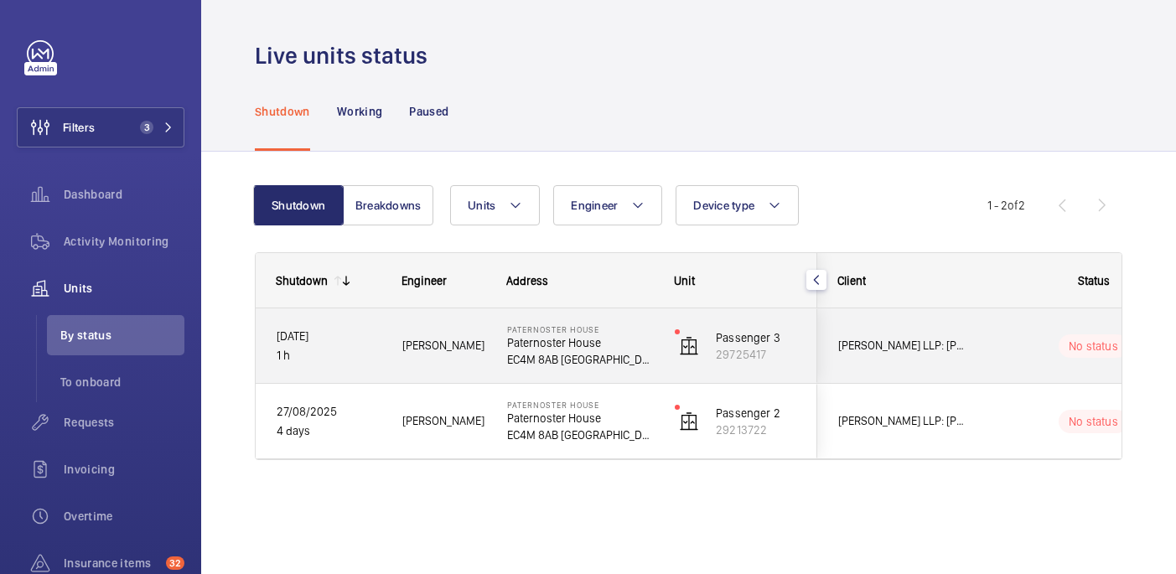
click at [622, 347] on p "Paternoster House" at bounding box center [580, 342] width 146 height 17
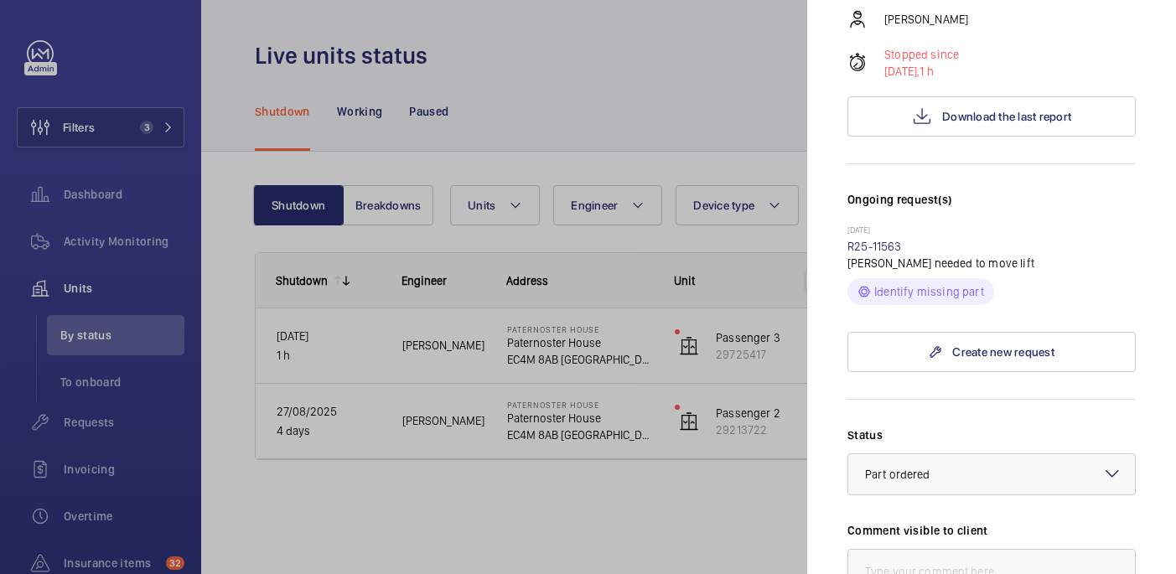
scroll to position [323, 0]
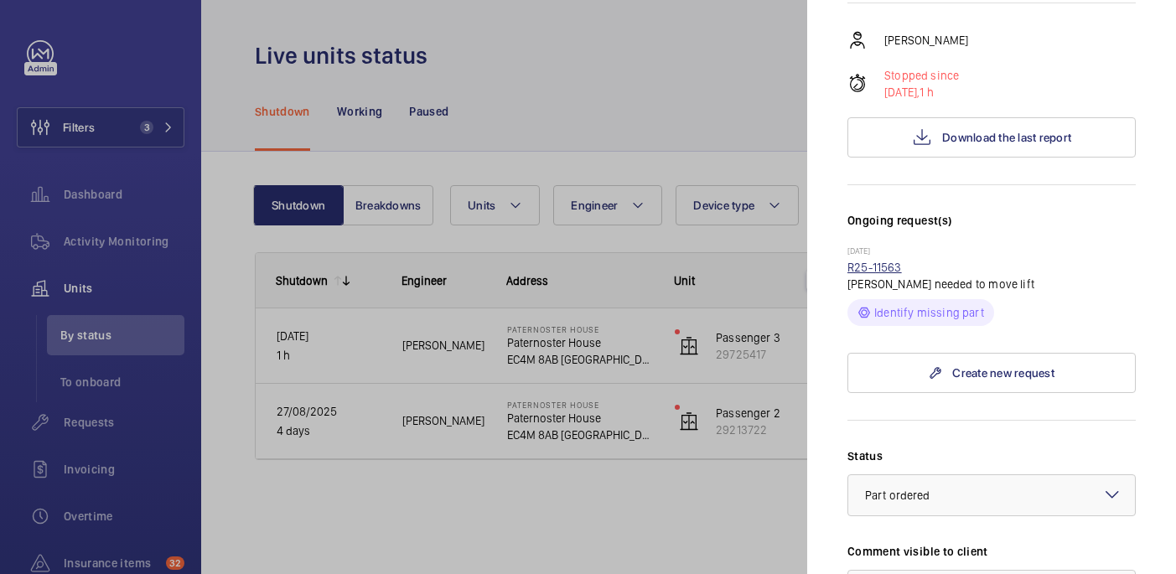
click at [883, 261] on link "R25-11563" at bounding box center [874, 267] width 54 height 13
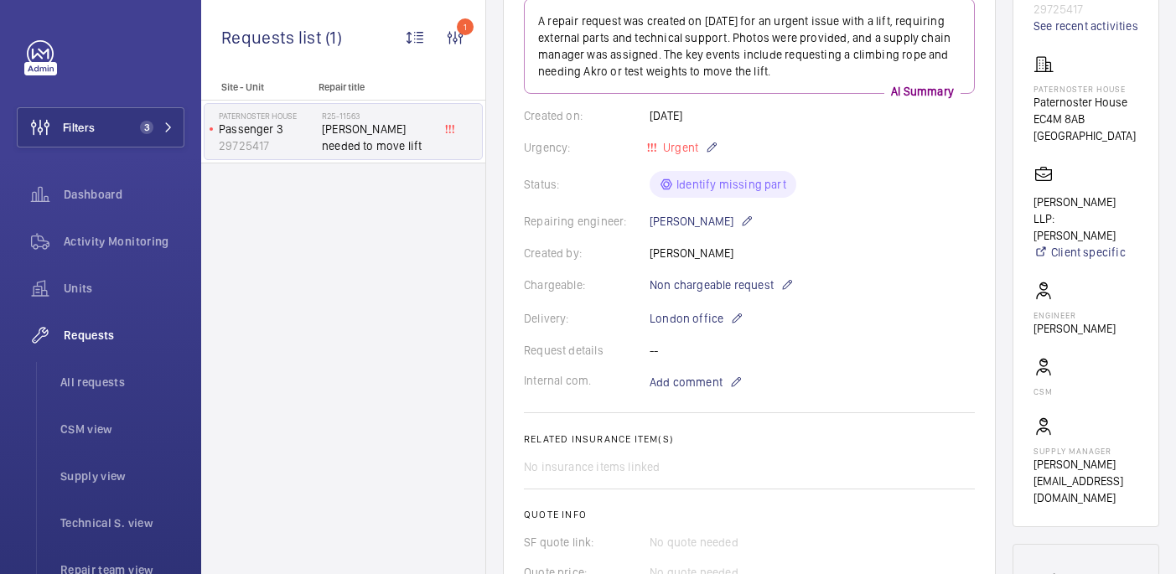
scroll to position [226, 0]
click at [1054, 358] on div "CSM" at bounding box center [1044, 377] width 20 height 39
click at [1068, 282] on div "Engineer Josh James" at bounding box center [1075, 310] width 82 height 56
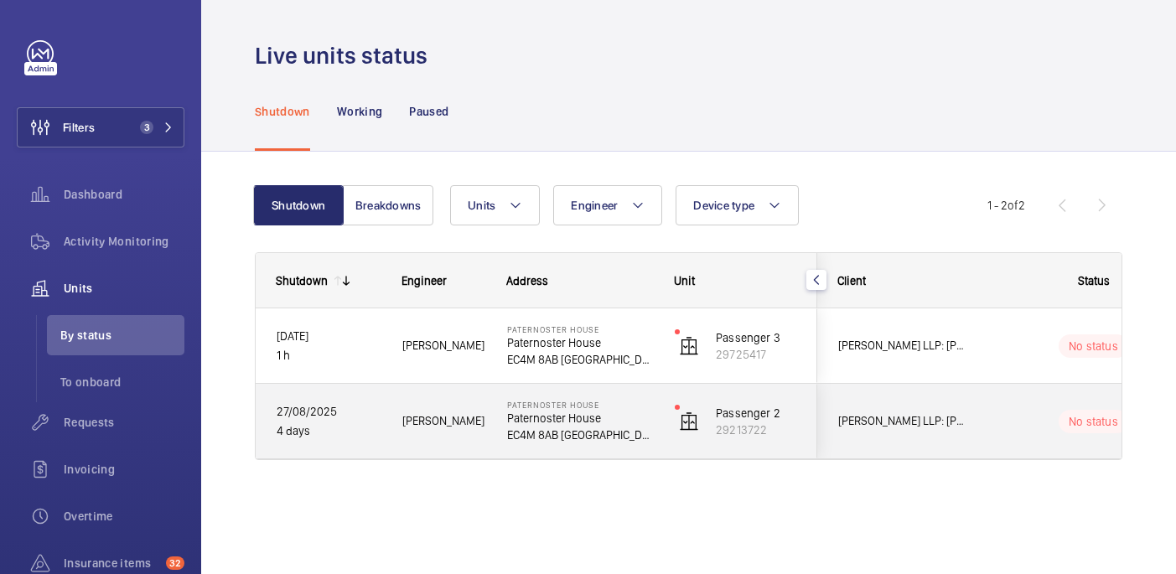
click at [622, 417] on p "Paternoster House" at bounding box center [580, 418] width 146 height 17
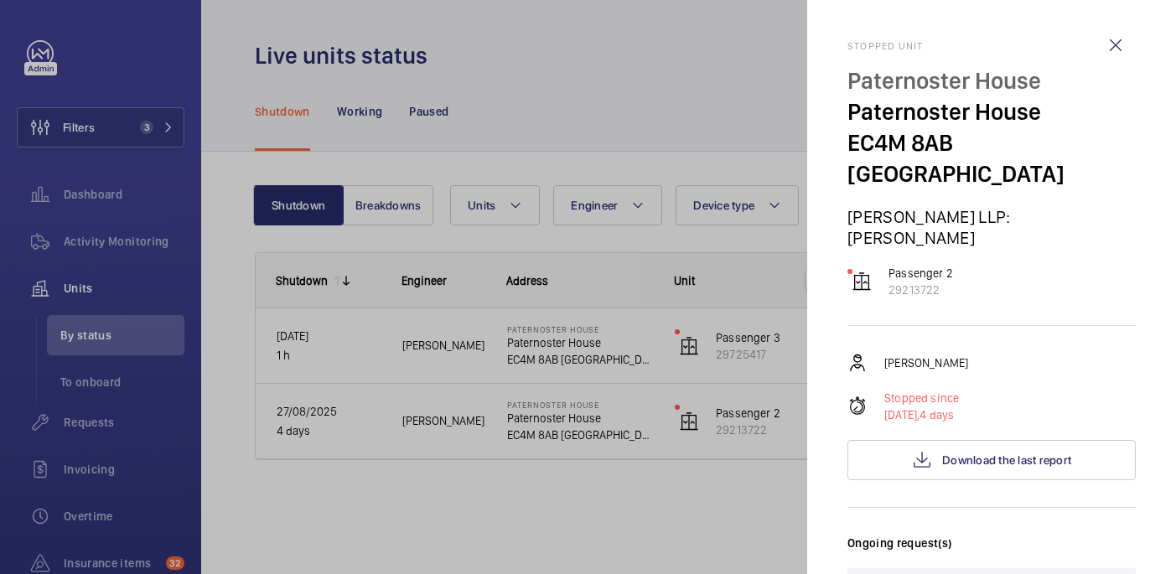
click at [707, 39] on div at bounding box center [588, 287] width 1176 height 574
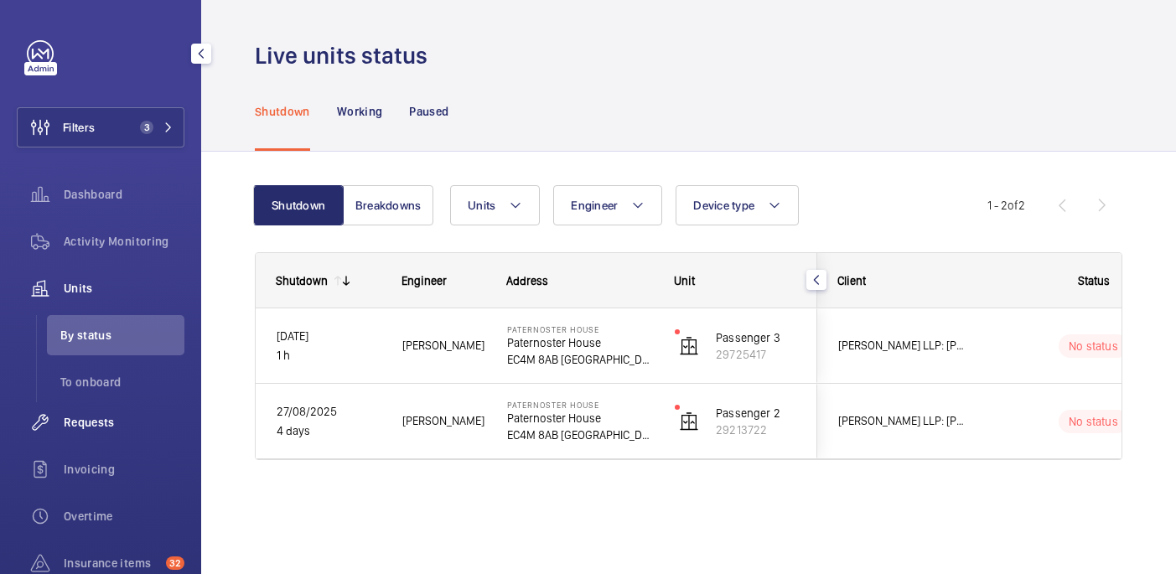
click at [87, 422] on span "Requests" at bounding box center [124, 422] width 121 height 17
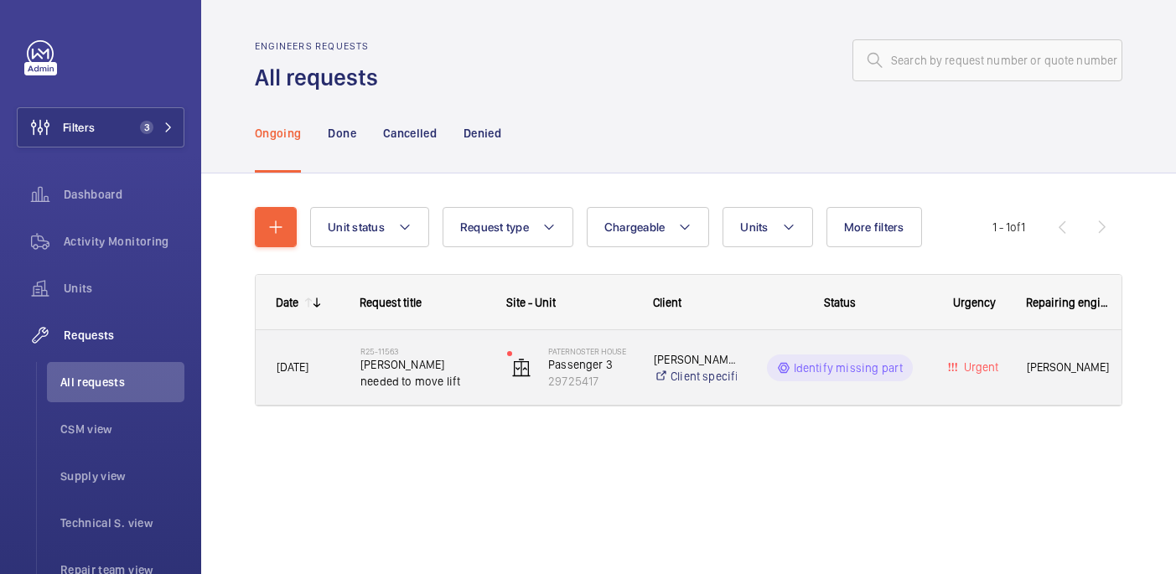
click at [444, 350] on div "R25-11563 Akro needed to move lift" at bounding box center [422, 368] width 125 height 49
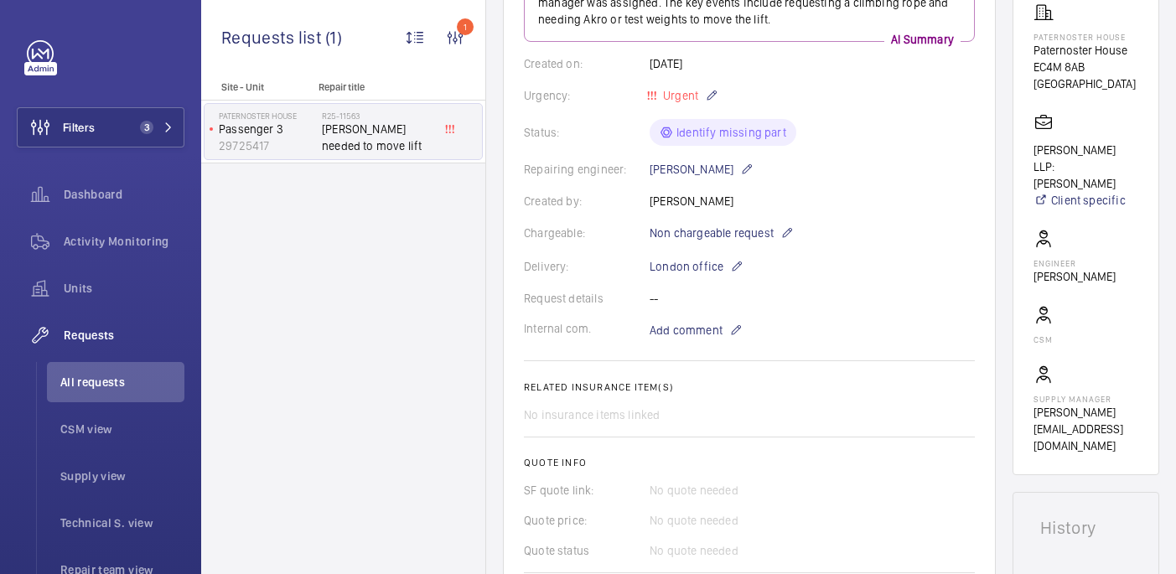
scroll to position [277, 0]
click at [1054, 308] on mat-icon at bounding box center [1044, 318] width 20 height 20
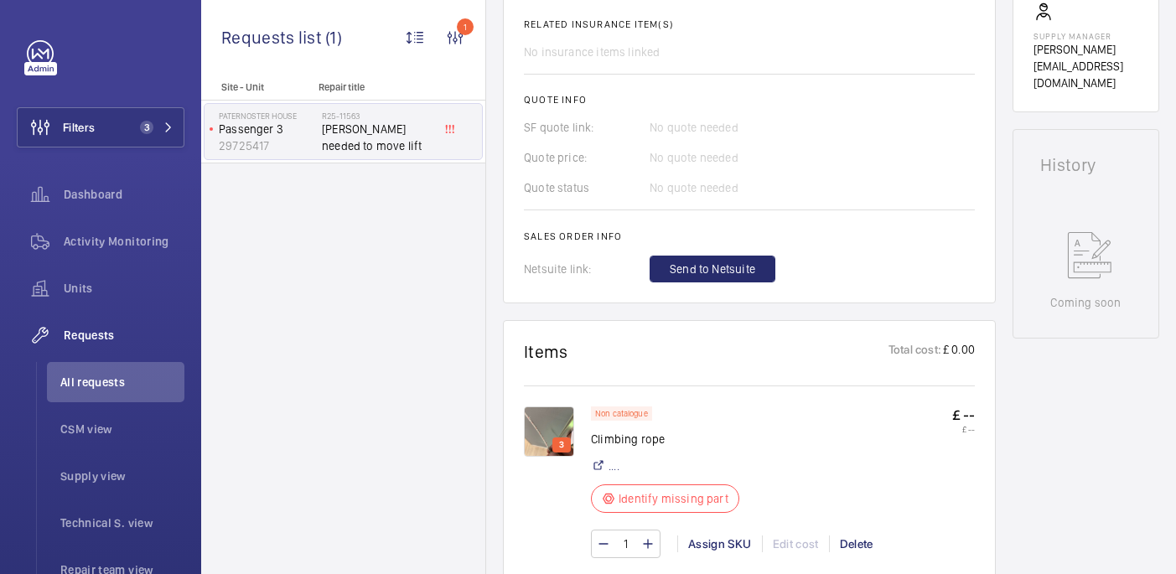
scroll to position [644, 0]
click at [552, 438] on div "3" at bounding box center [561, 443] width 18 height 15
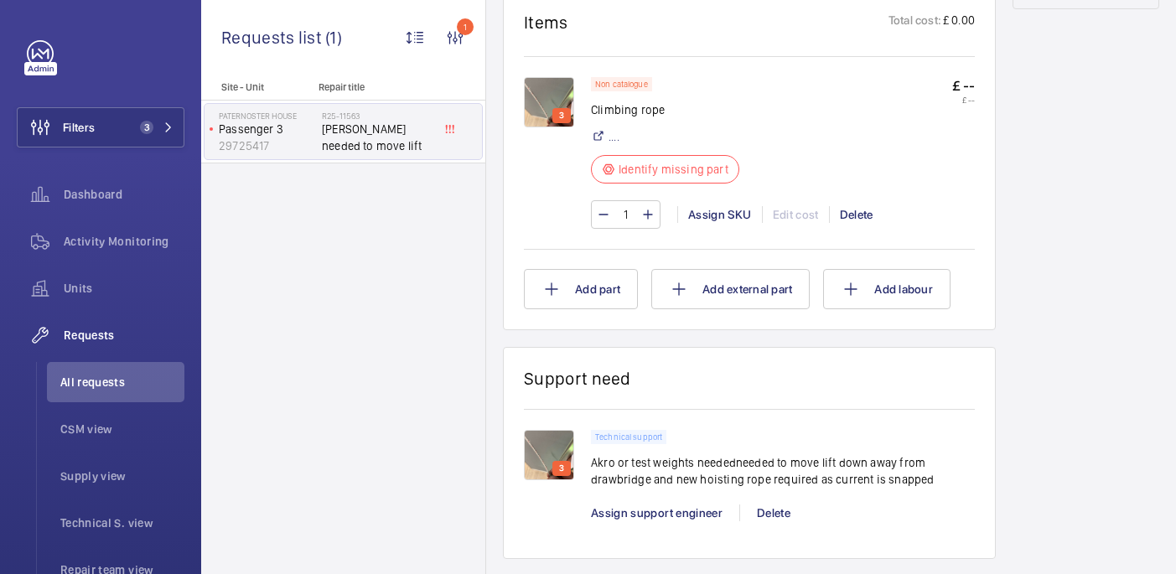
scroll to position [972, 0]
click at [553, 90] on img at bounding box center [549, 101] width 50 height 50
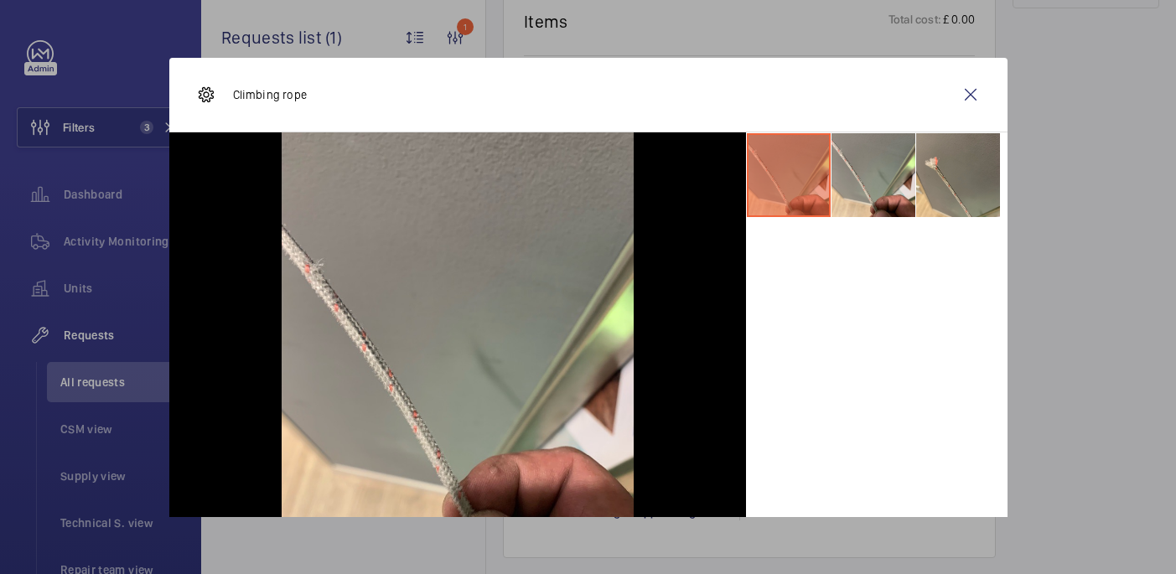
scroll to position [85, 0]
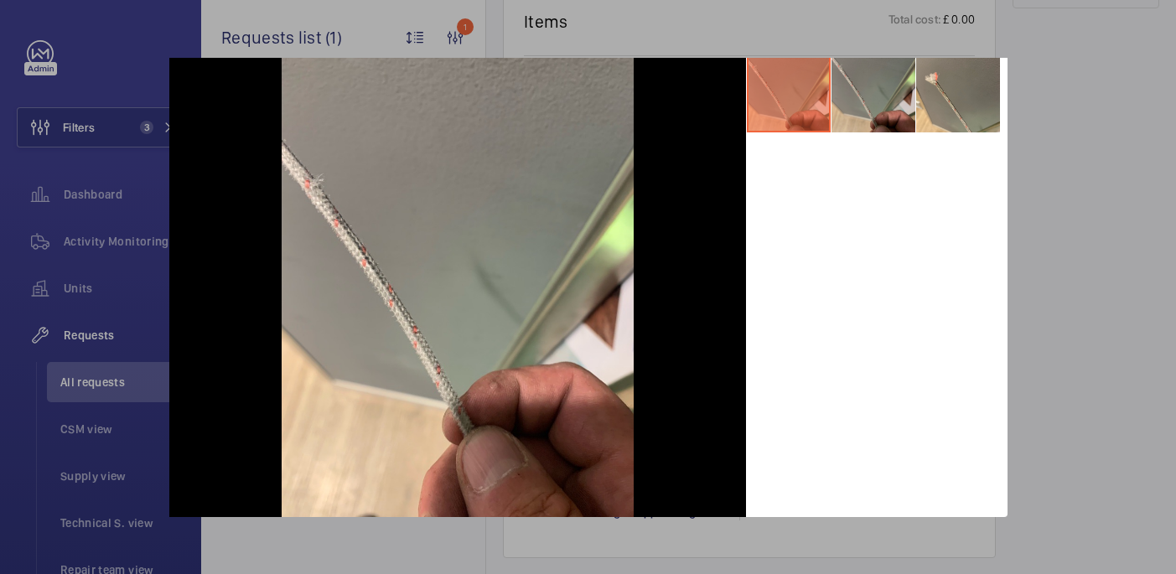
click at [887, 115] on li at bounding box center [874, 91] width 84 height 84
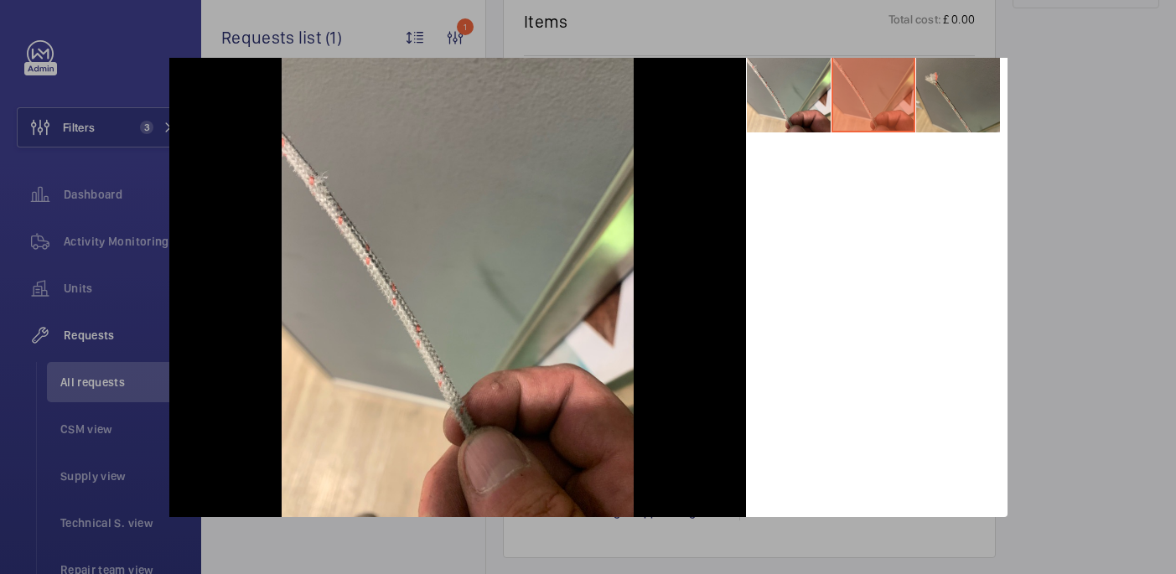
click at [941, 113] on li at bounding box center [958, 91] width 84 height 84
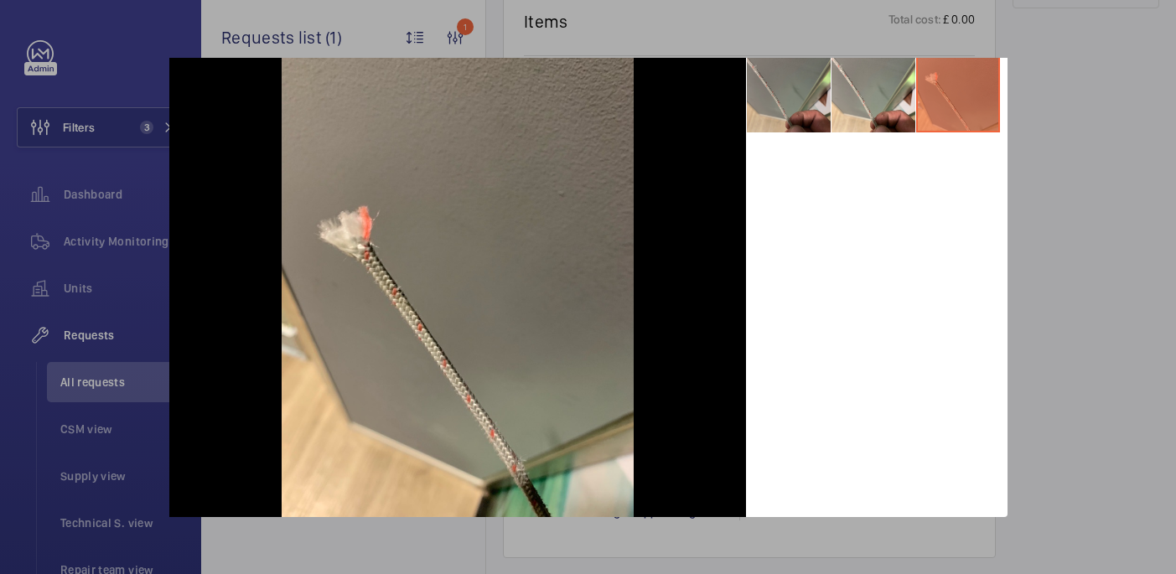
click at [811, 110] on li at bounding box center [789, 91] width 84 height 84
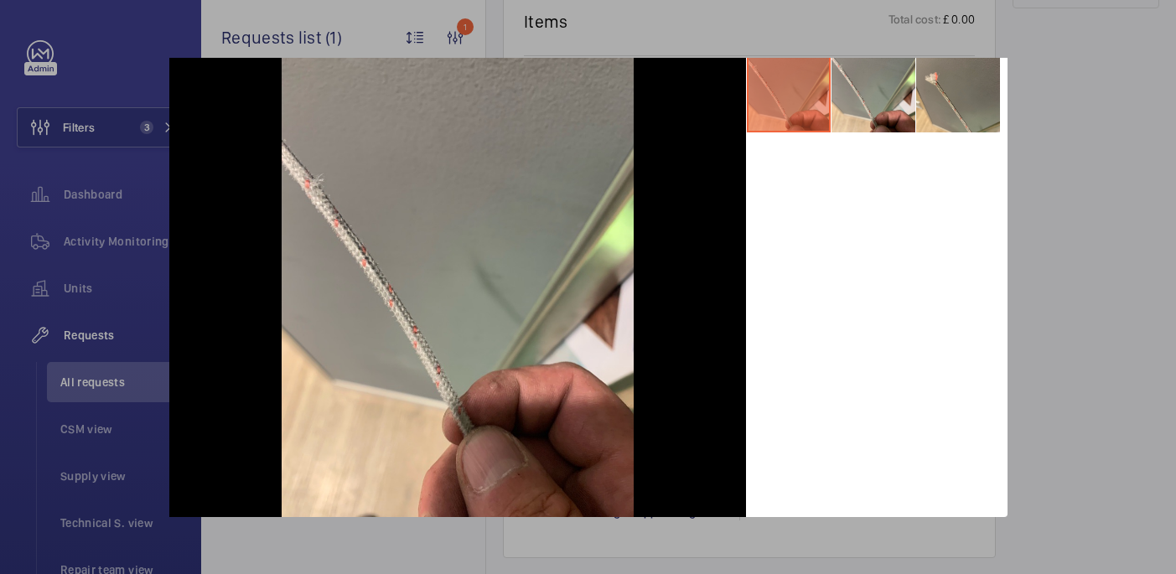
click at [1121, 158] on div at bounding box center [588, 287] width 1176 height 574
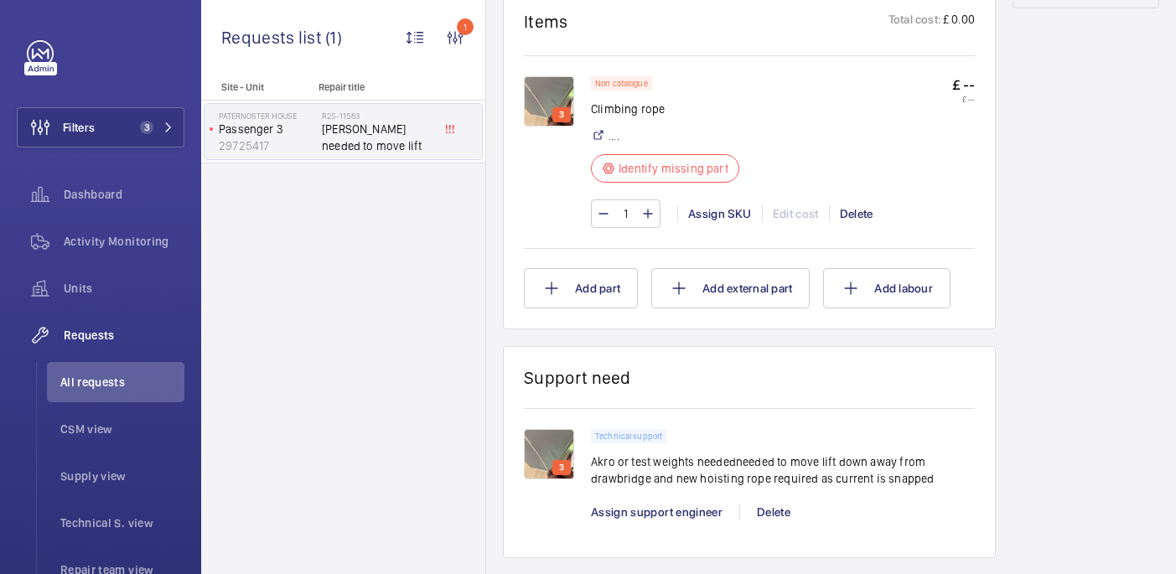
scroll to position [748, 0]
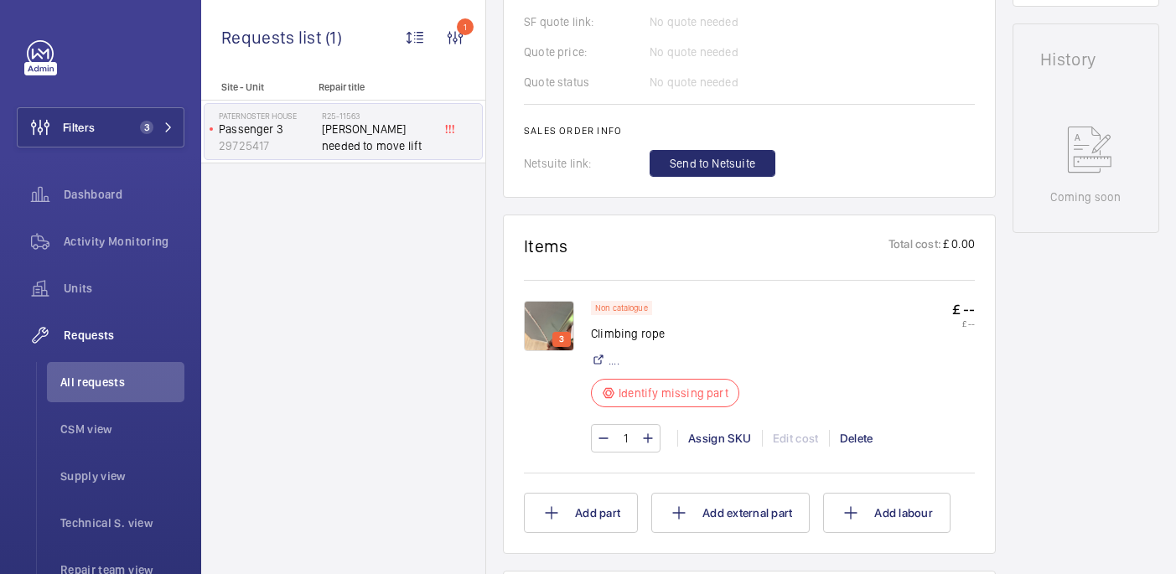
click at [547, 329] on img at bounding box center [549, 326] width 50 height 50
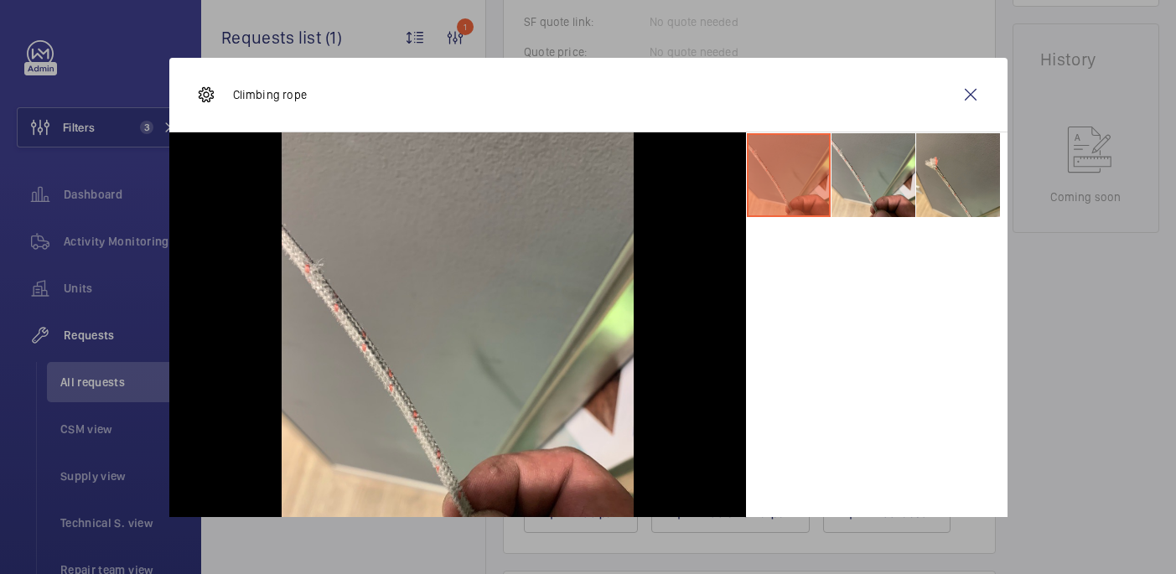
scroll to position [85, 0]
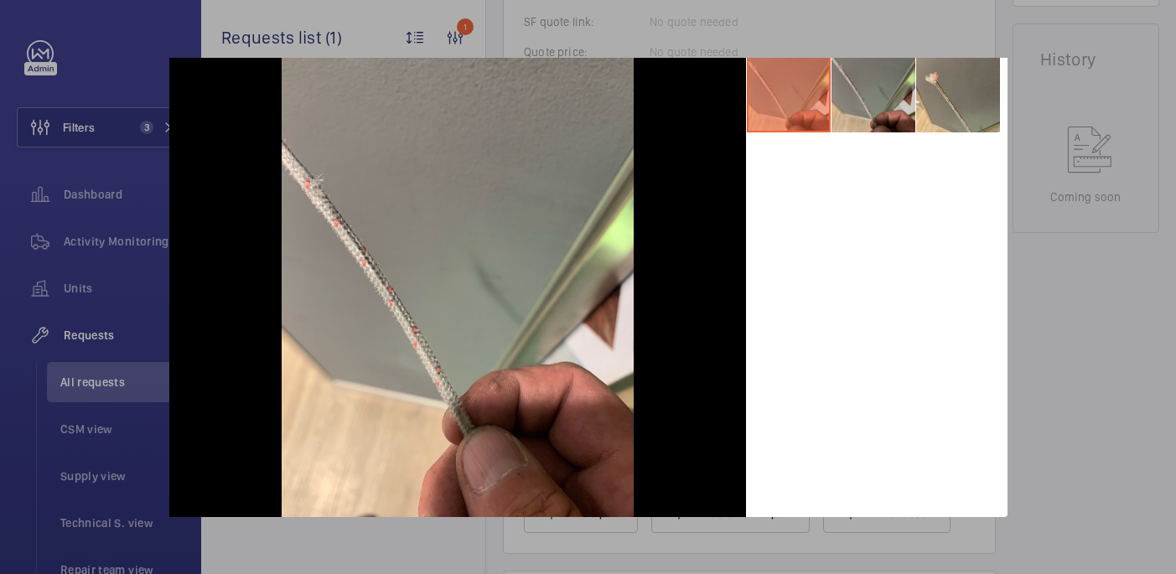
click at [885, 113] on li at bounding box center [874, 91] width 84 height 84
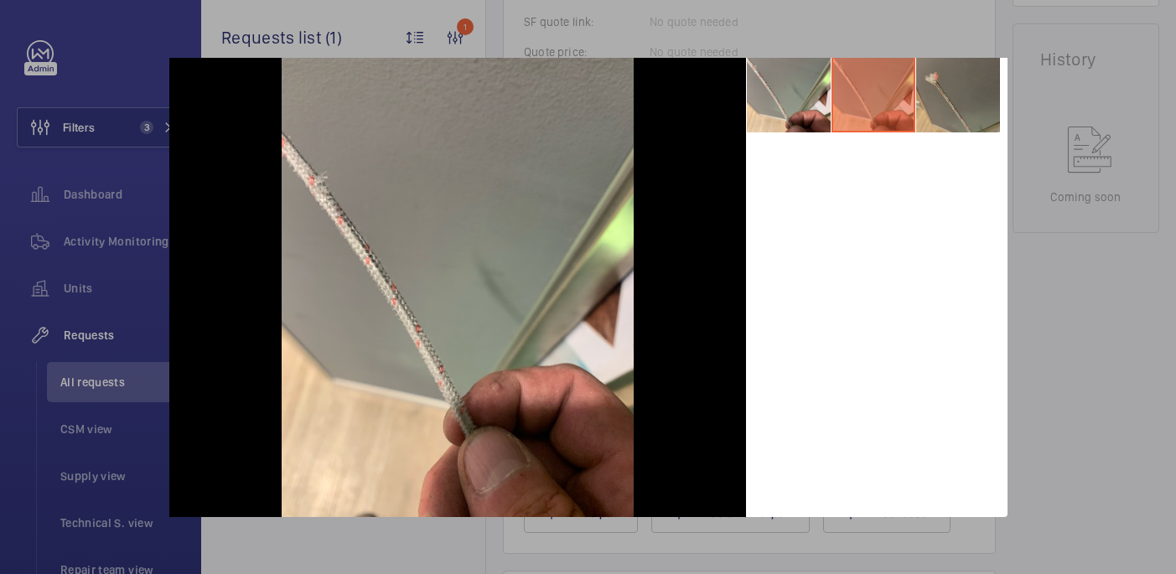
click at [937, 110] on li at bounding box center [958, 91] width 84 height 84
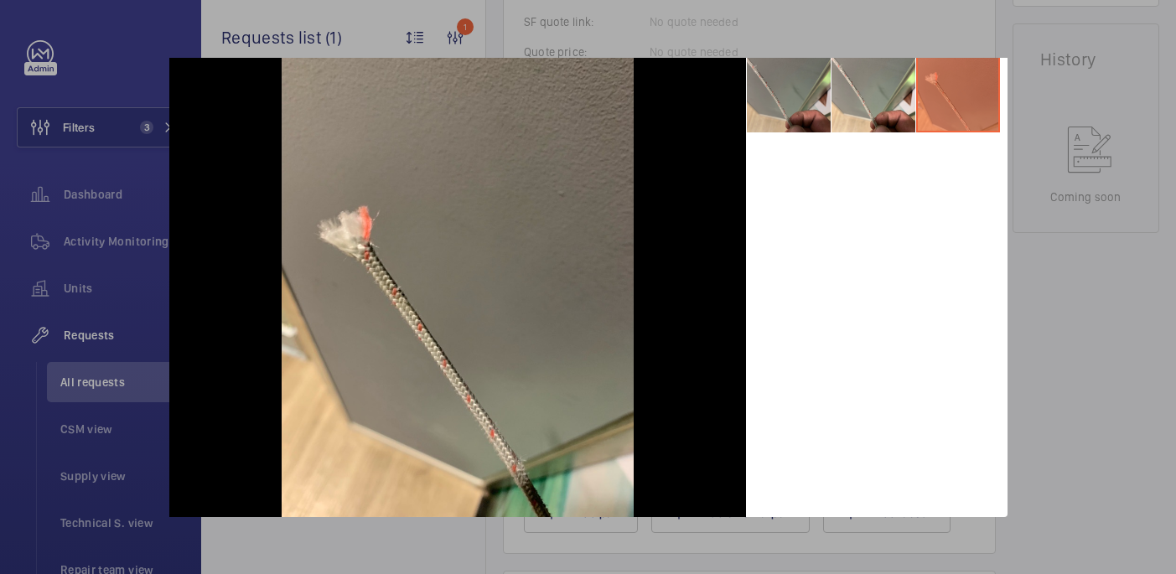
click at [799, 109] on li at bounding box center [789, 91] width 84 height 84
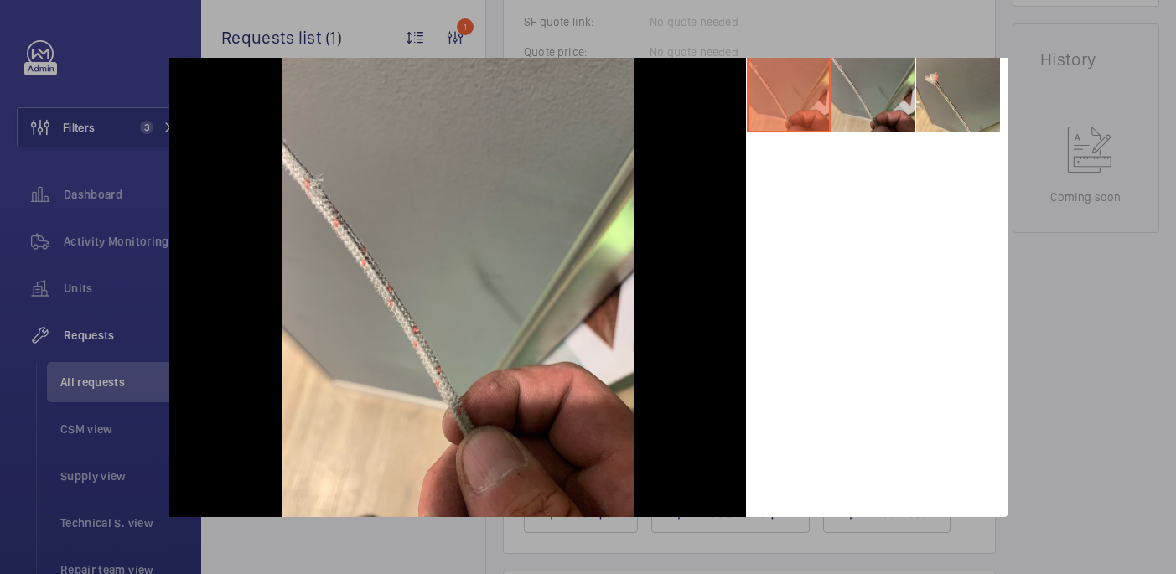
click at [862, 112] on li at bounding box center [874, 91] width 84 height 84
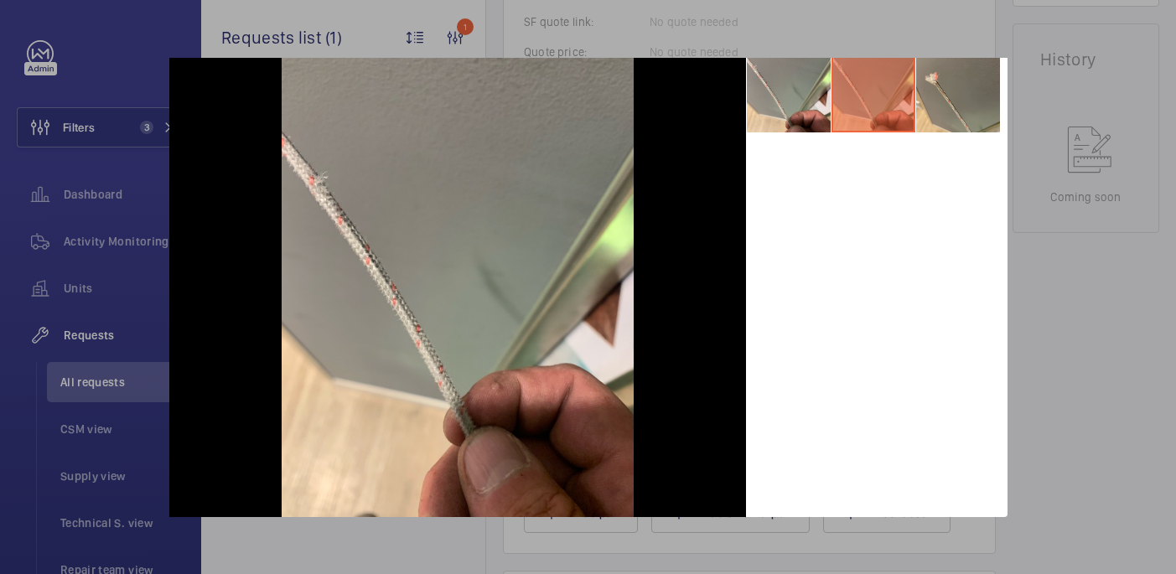
click at [1114, 311] on div at bounding box center [588, 287] width 1176 height 574
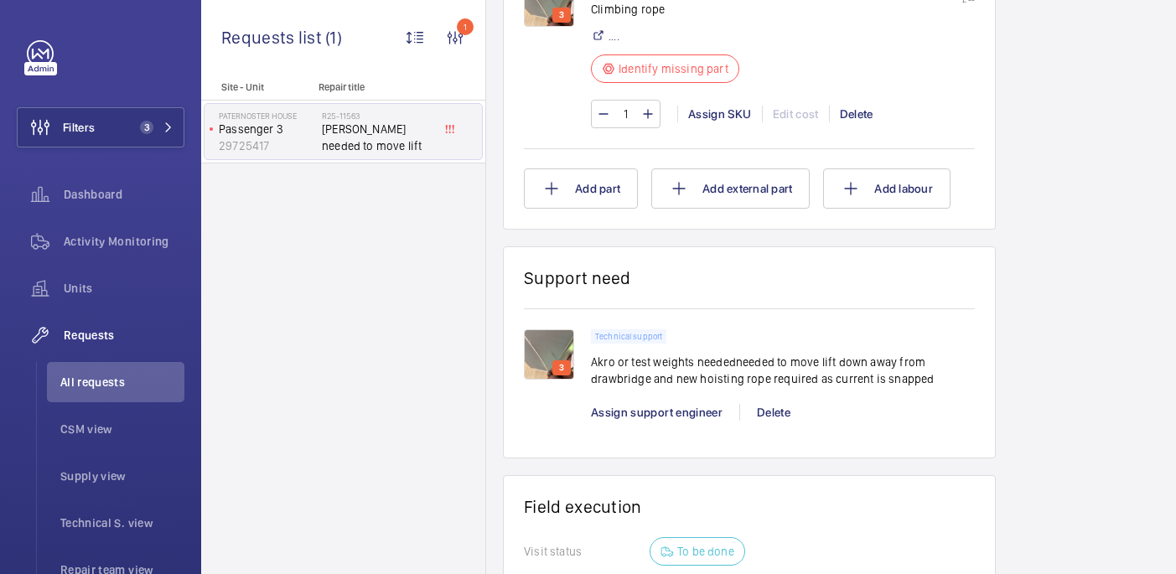
scroll to position [926, 0]
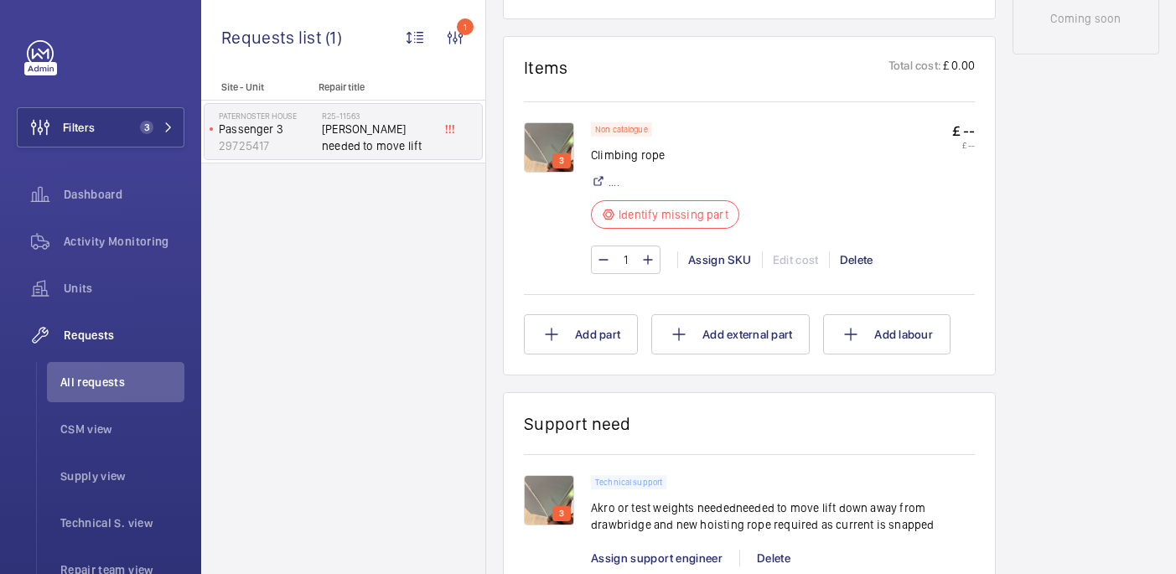
click at [572, 123] on img at bounding box center [549, 147] width 50 height 50
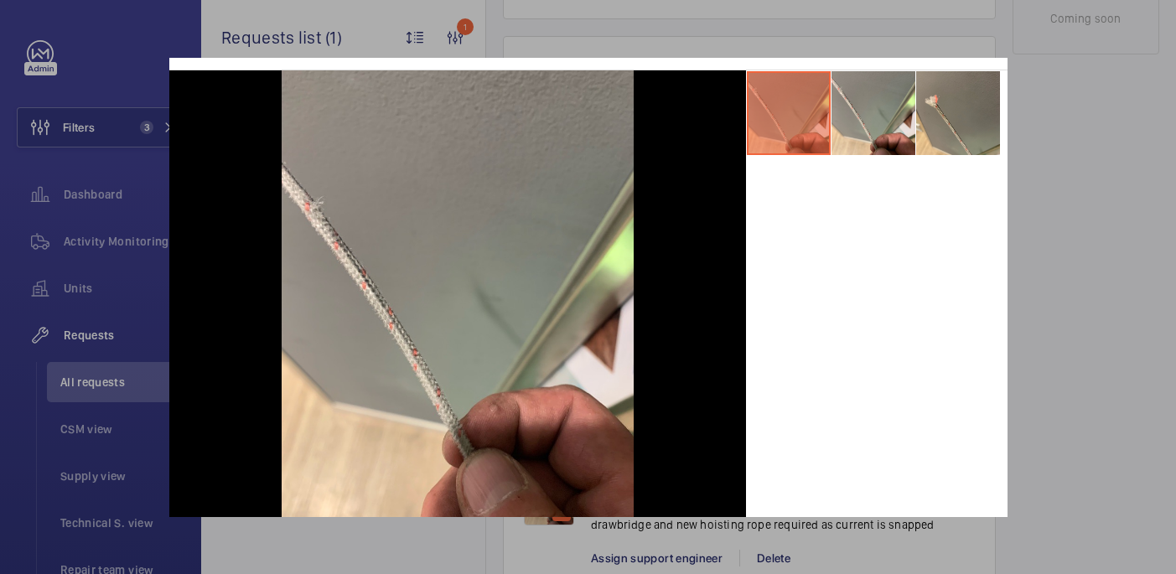
scroll to position [77, 0]
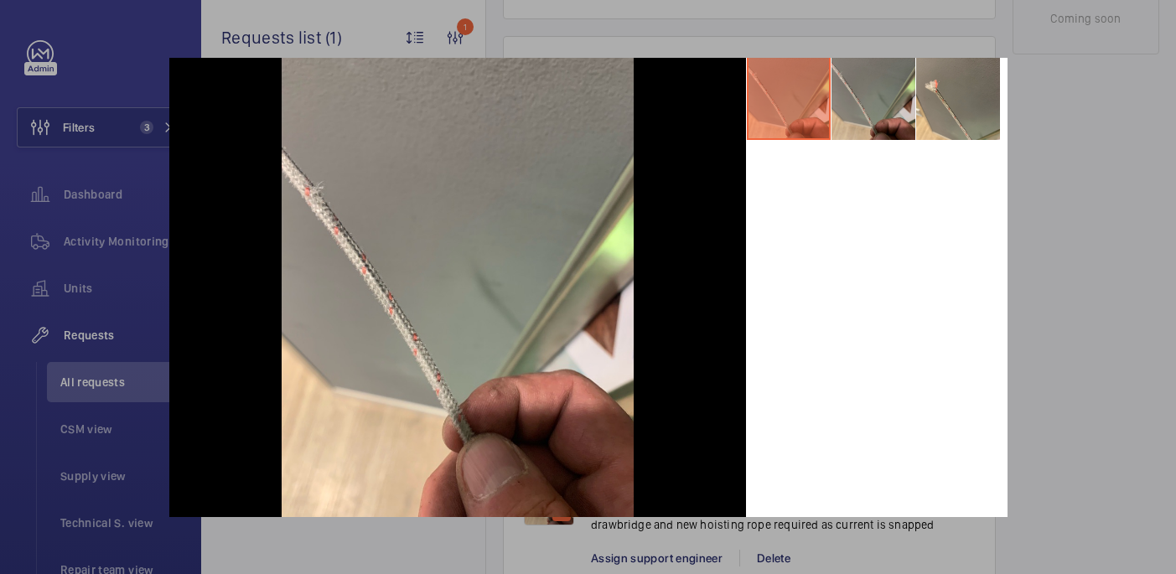
click at [869, 106] on li at bounding box center [874, 98] width 84 height 84
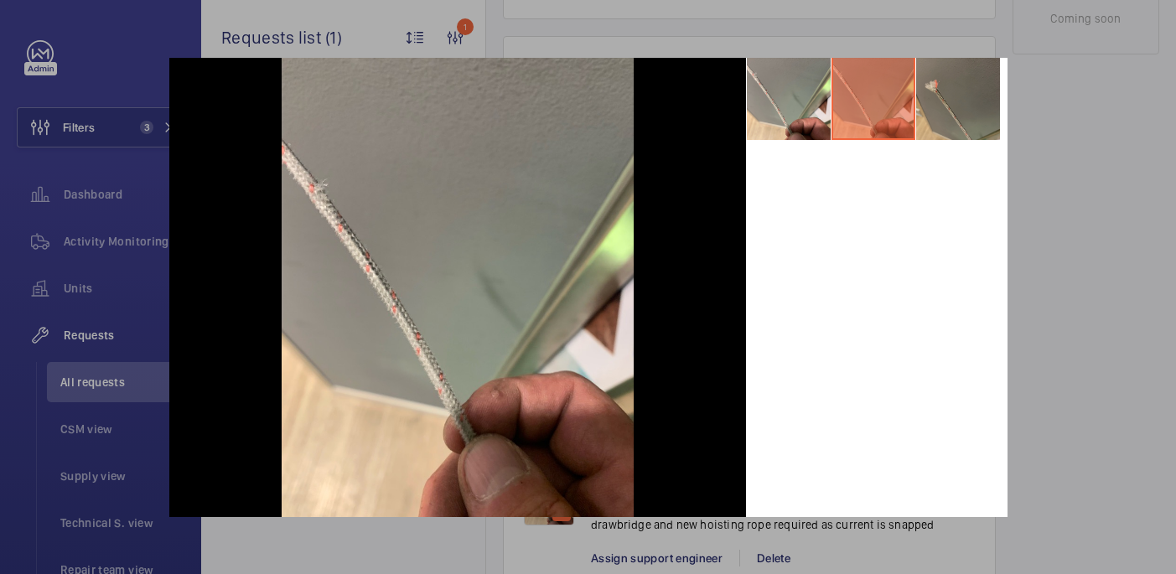
click at [951, 107] on li at bounding box center [958, 98] width 84 height 84
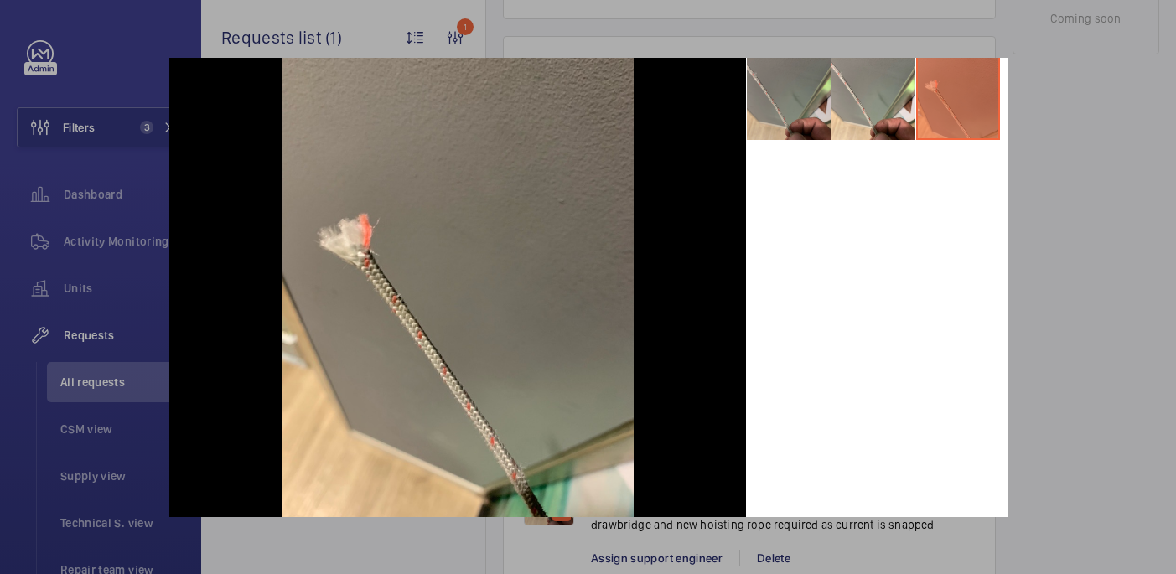
click at [806, 91] on li at bounding box center [789, 98] width 84 height 84
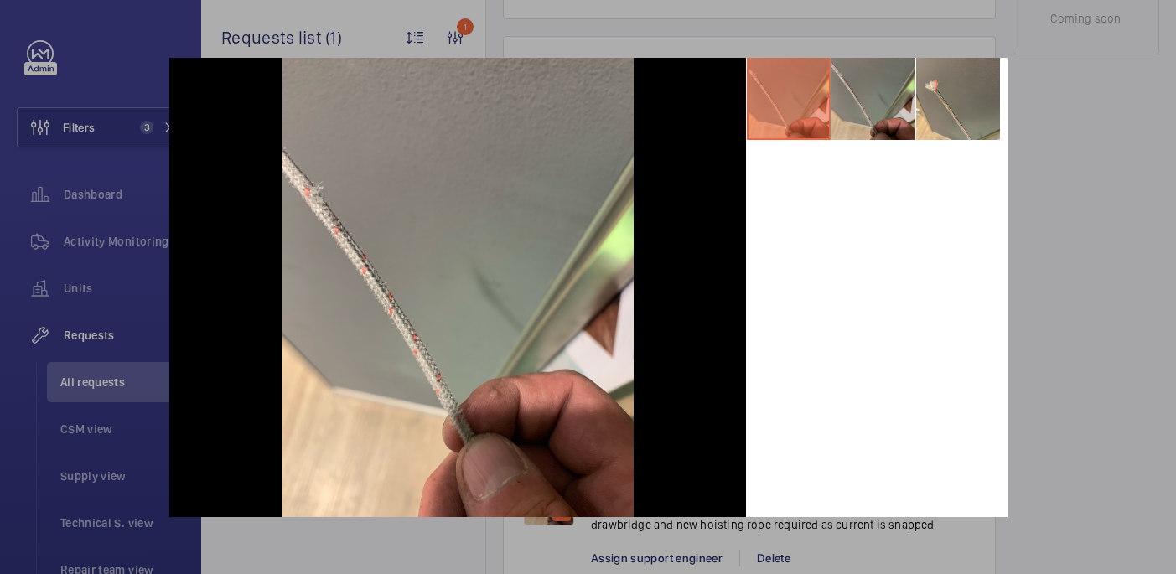
click at [873, 94] on li at bounding box center [874, 98] width 84 height 84
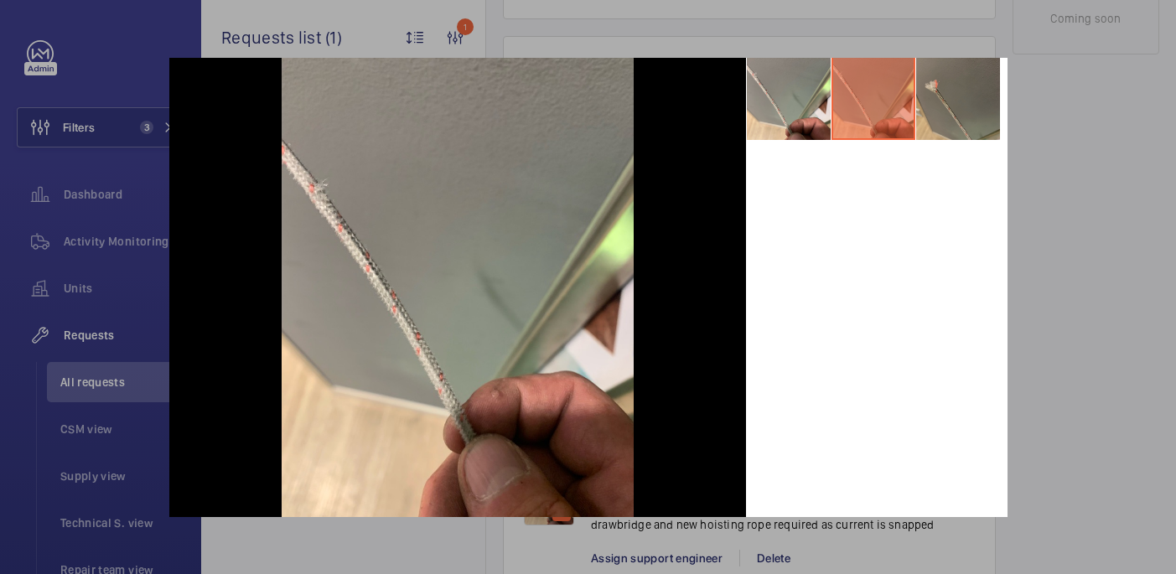
click at [951, 126] on li at bounding box center [958, 98] width 84 height 84
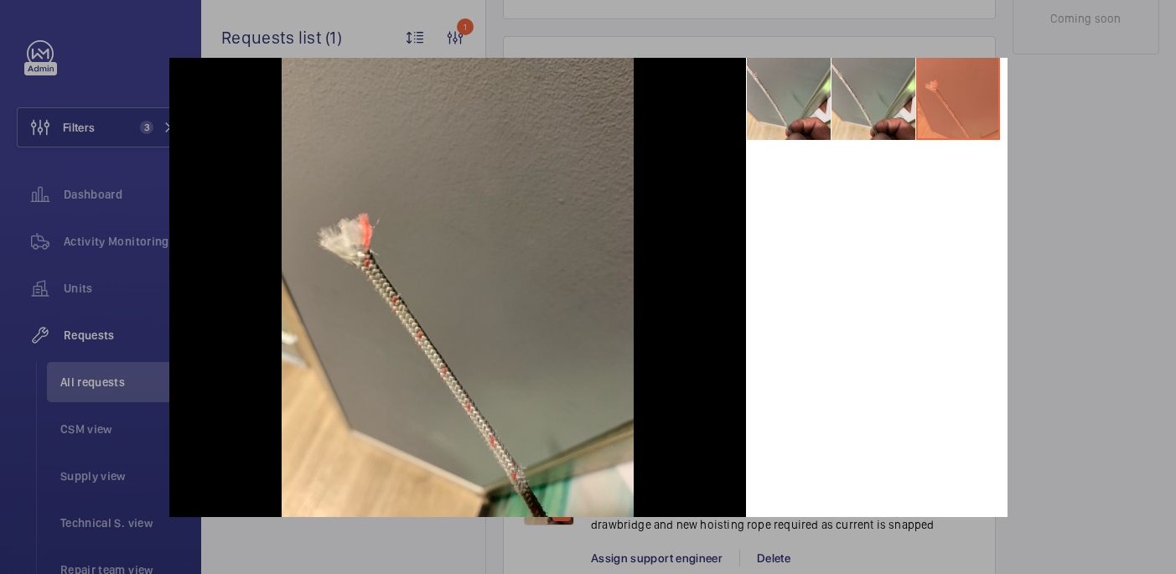
click at [1060, 168] on div at bounding box center [588, 287] width 1176 height 574
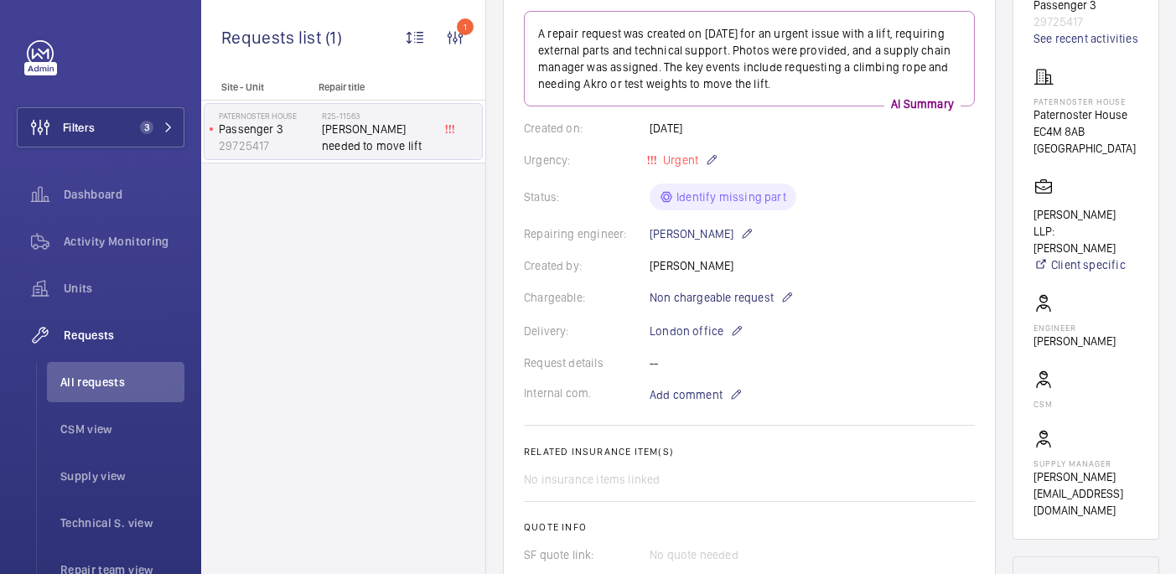
scroll to position [327, 0]
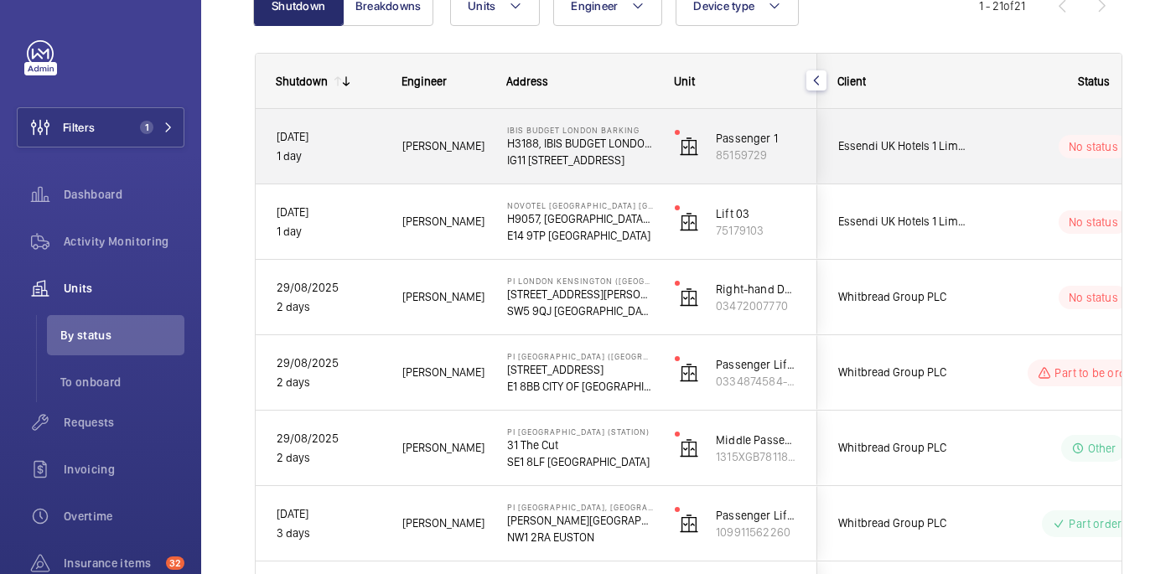
scroll to position [201, 0]
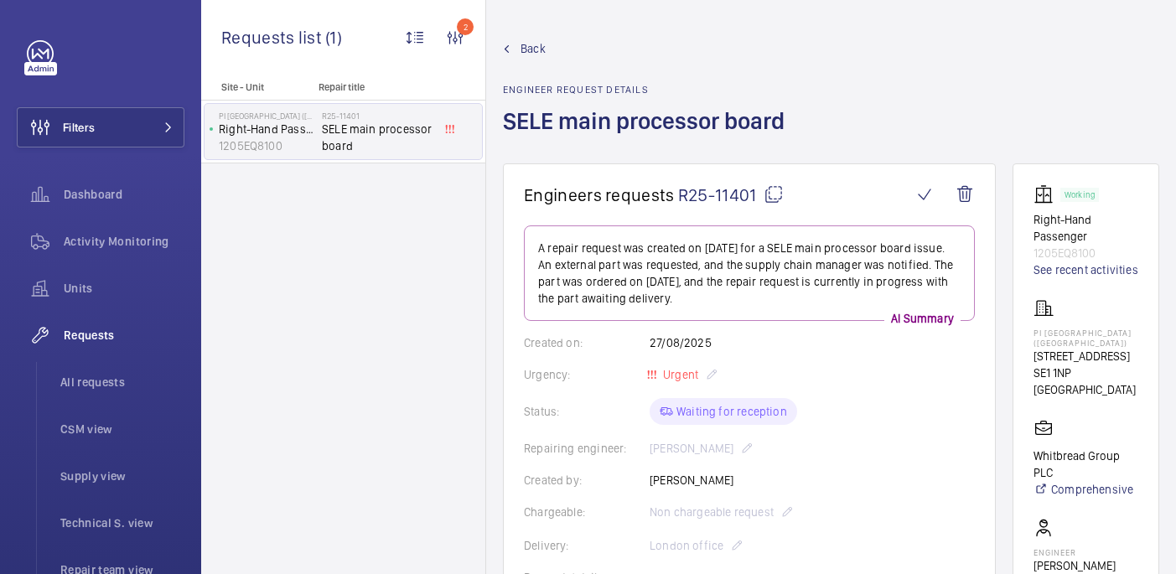
scroll to position [744, 0]
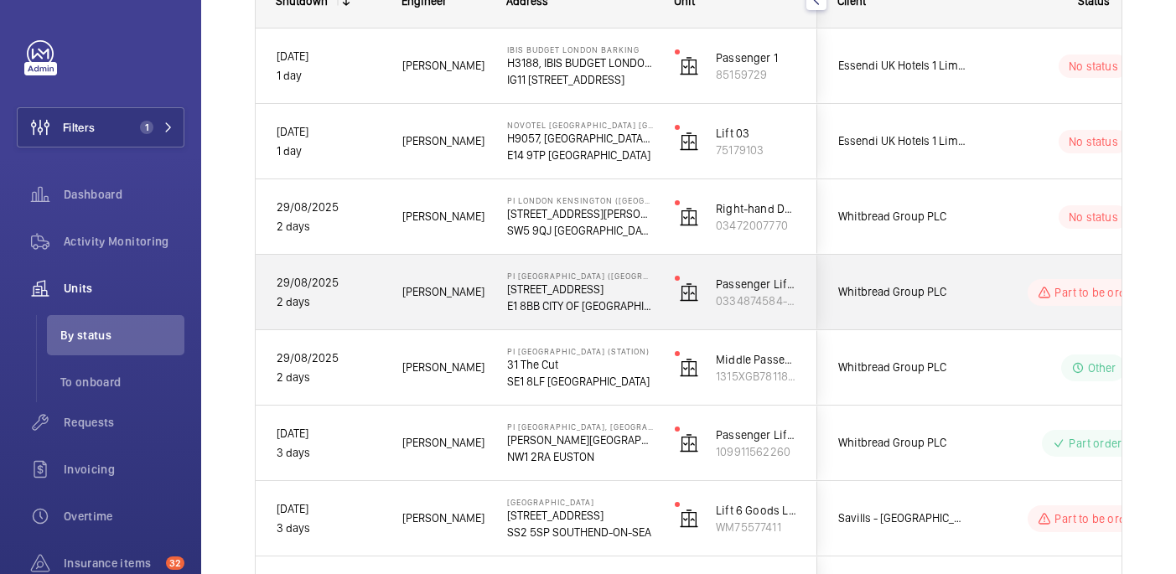
scroll to position [276, 0]
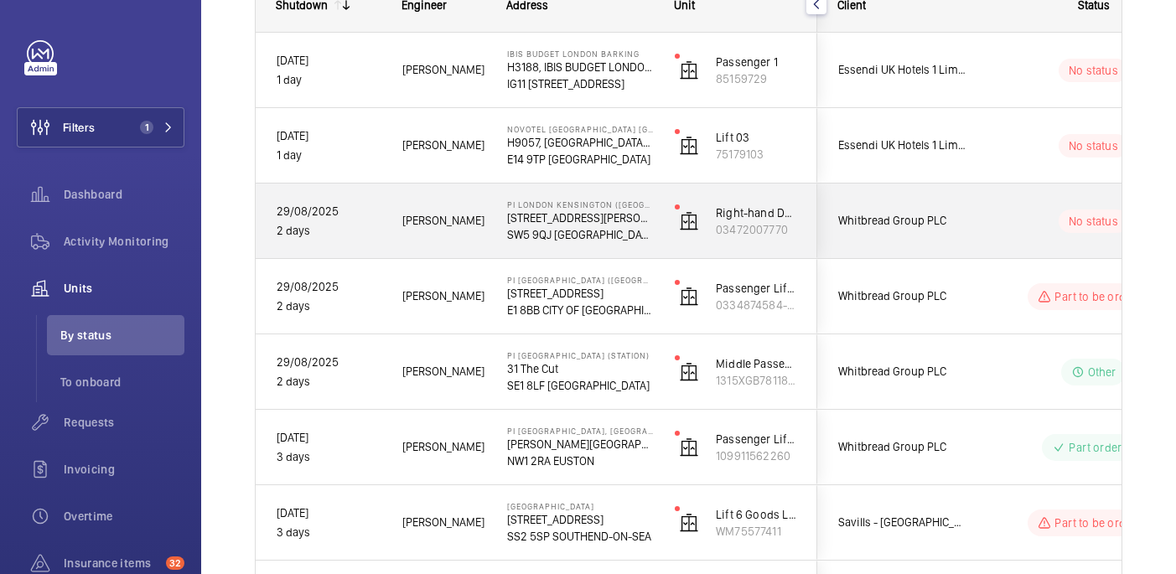
click at [954, 202] on div "Whitbread Group PLC" at bounding box center [892, 220] width 149 height 53
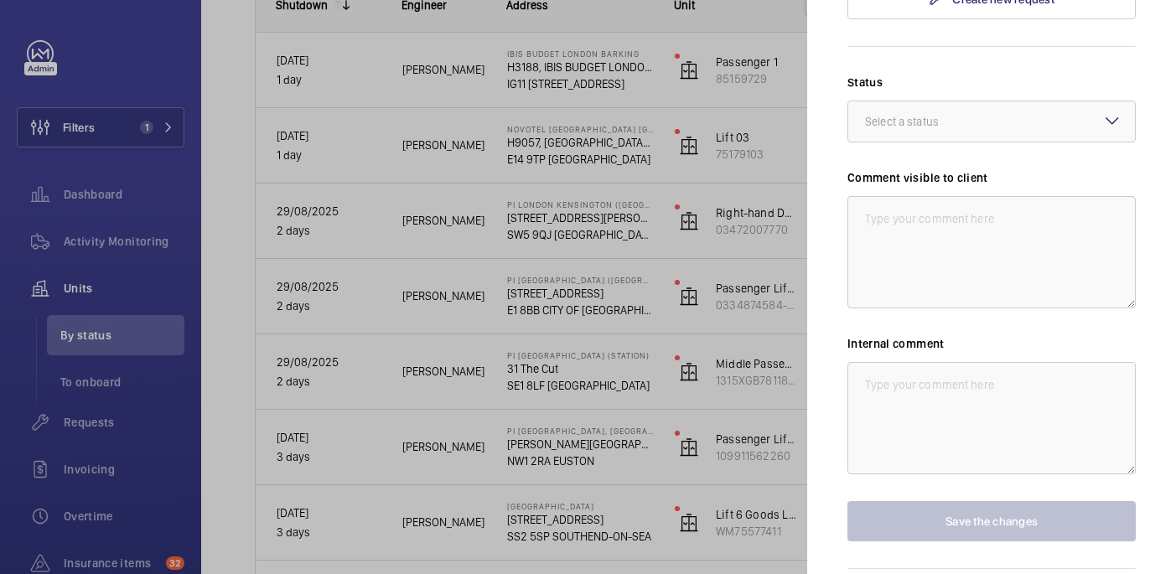
scroll to position [361, 0]
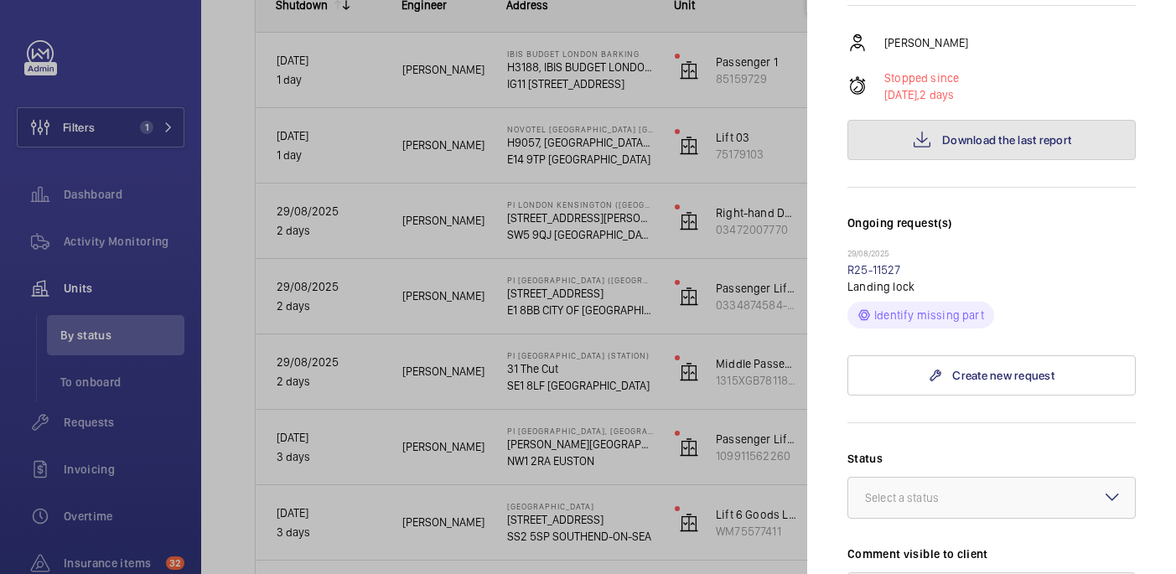
click at [942, 120] on button "Download the last report" at bounding box center [991, 140] width 288 height 40
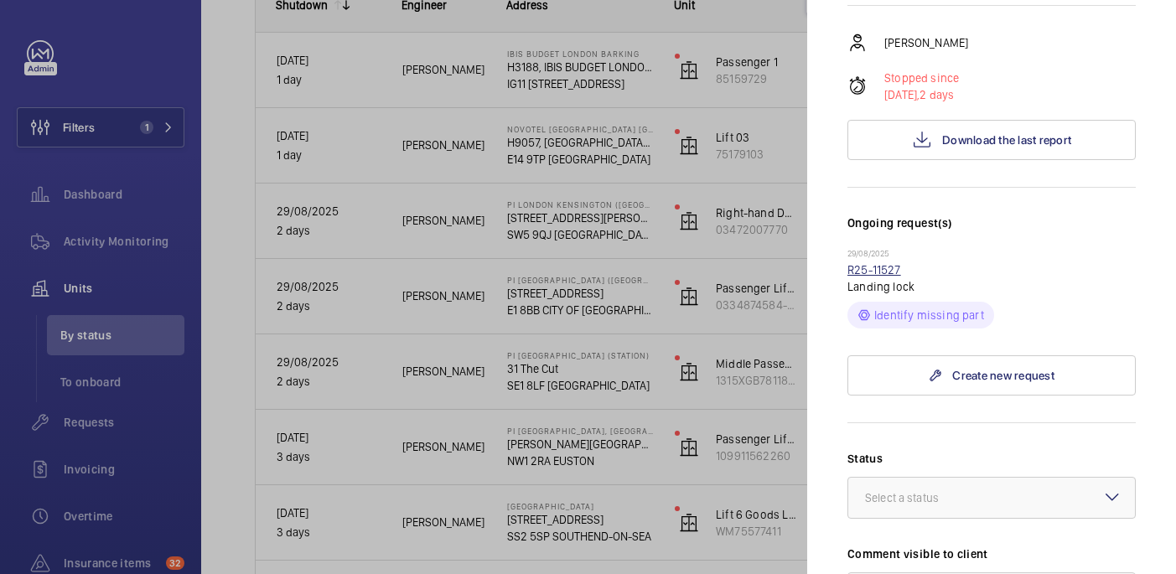
click at [894, 263] on link "R25-11527" at bounding box center [874, 269] width 54 height 13
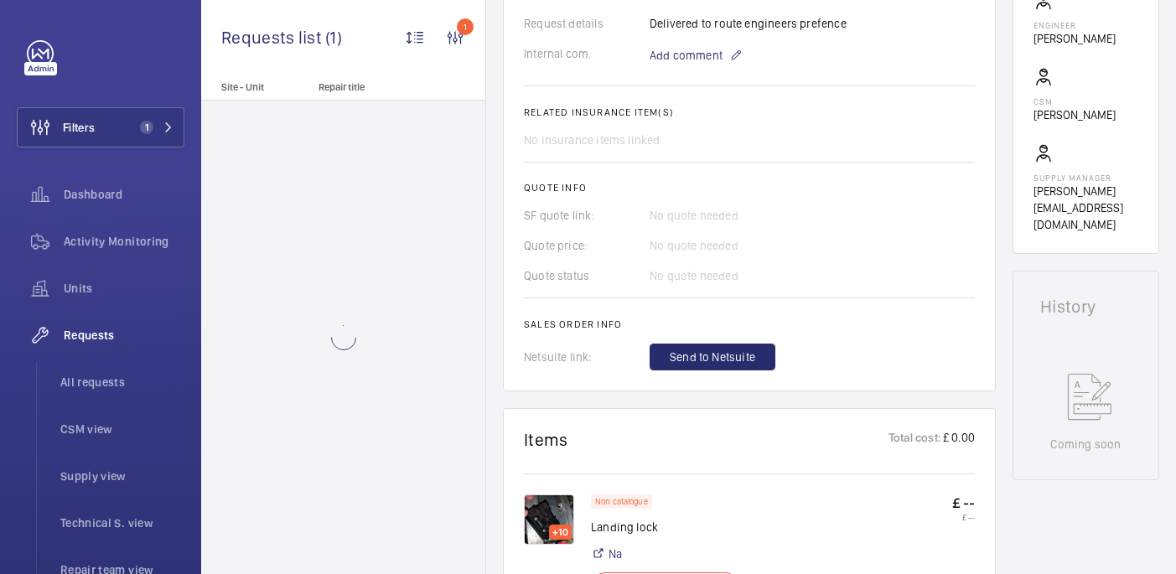
scroll to position [935, 0]
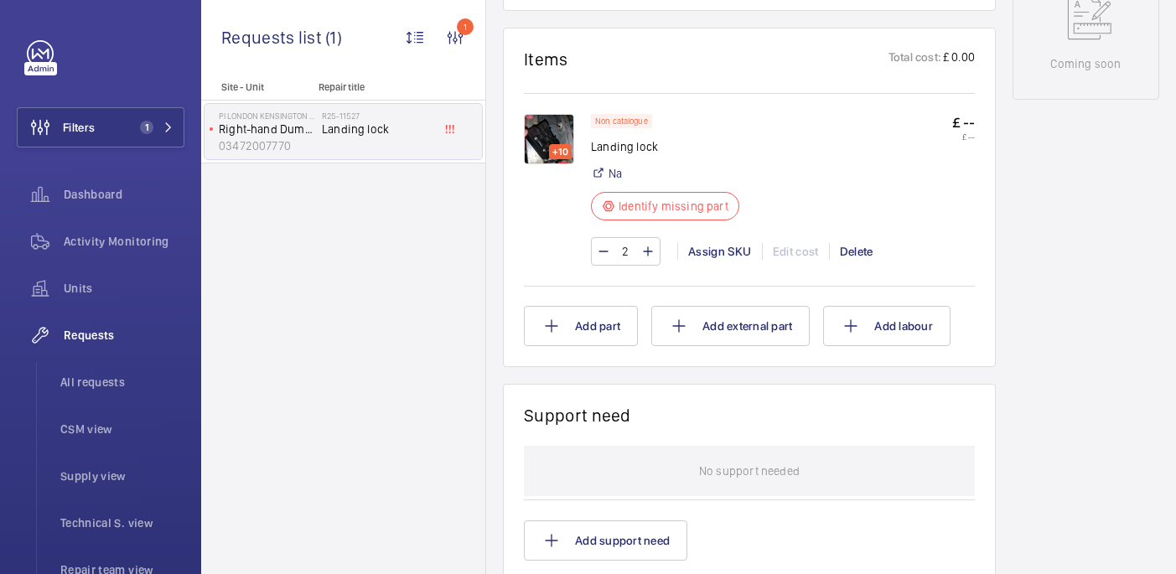
click at [558, 126] on img at bounding box center [549, 139] width 50 height 50
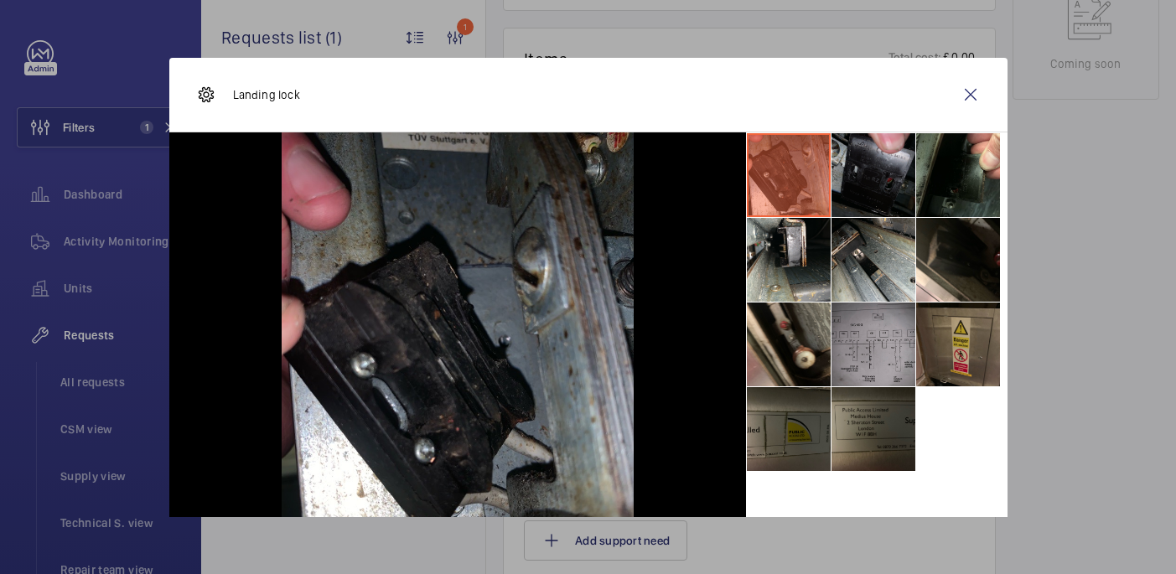
click at [856, 184] on li at bounding box center [874, 175] width 84 height 84
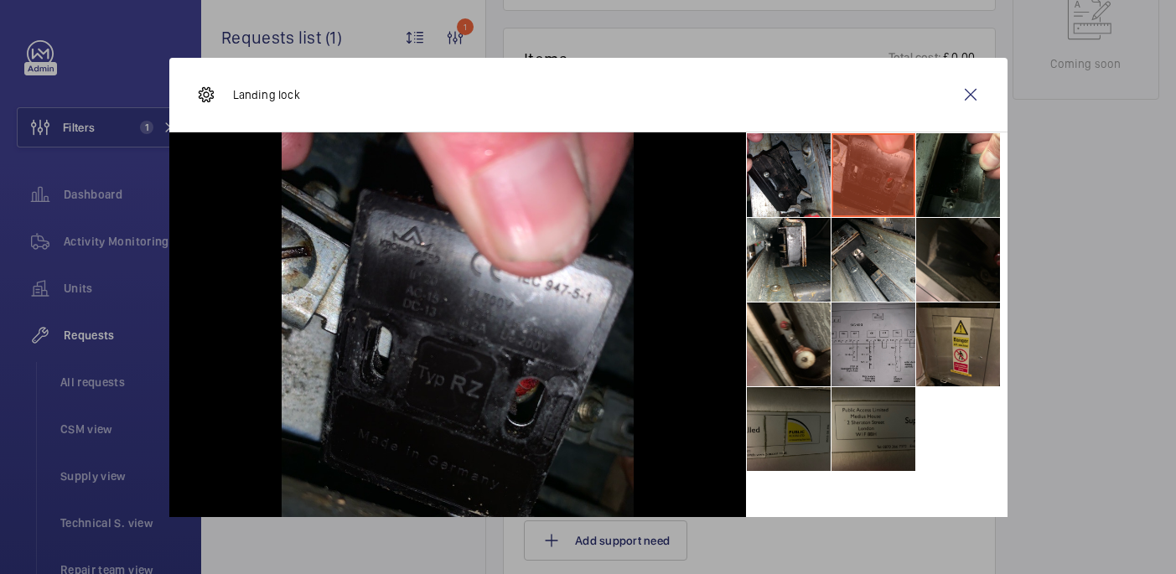
click at [925, 259] on li at bounding box center [958, 260] width 84 height 84
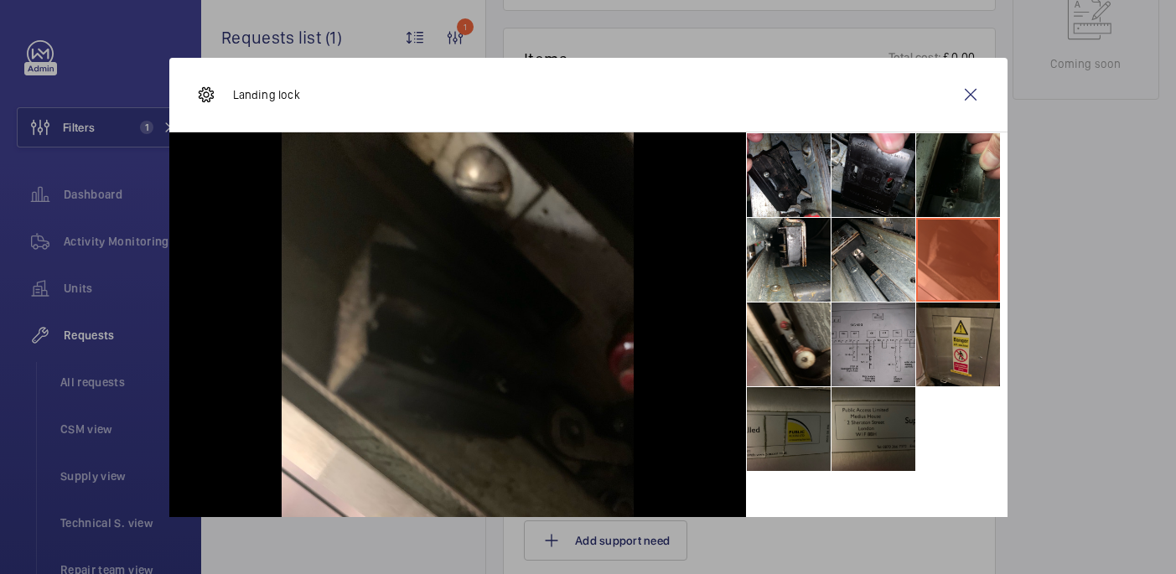
click at [936, 191] on li at bounding box center [958, 175] width 84 height 84
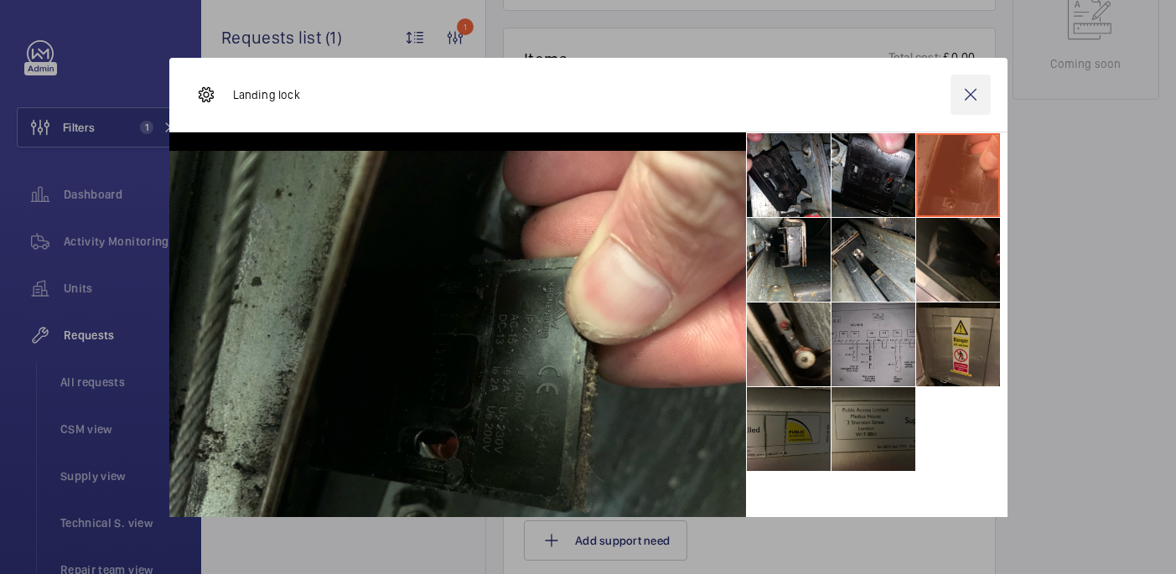
click at [977, 86] on wm-front-icon-button at bounding box center [971, 95] width 40 height 40
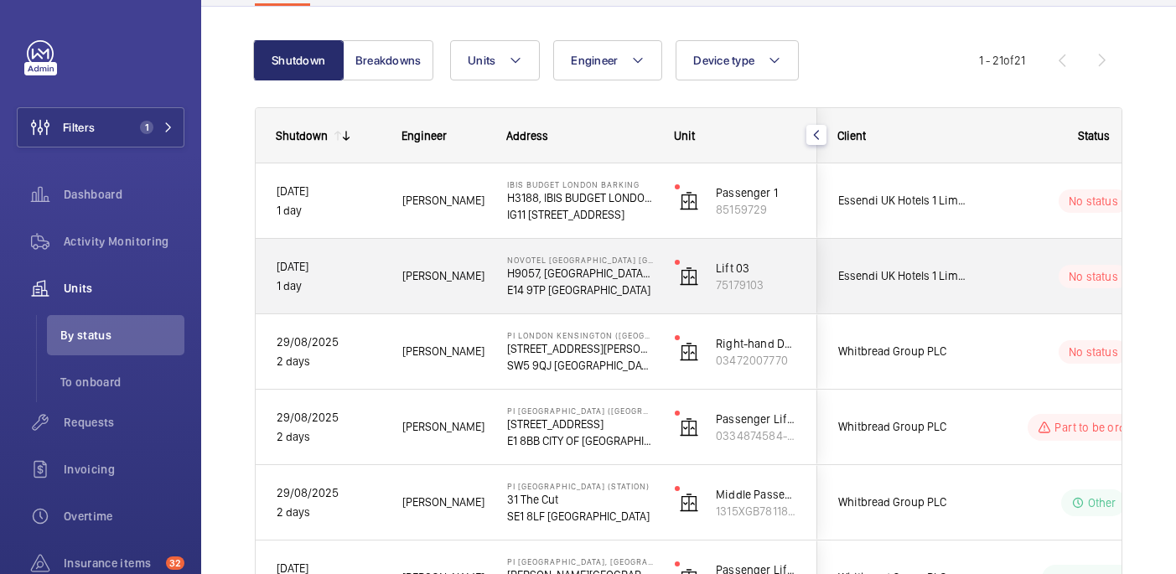
scroll to position [172, 0]
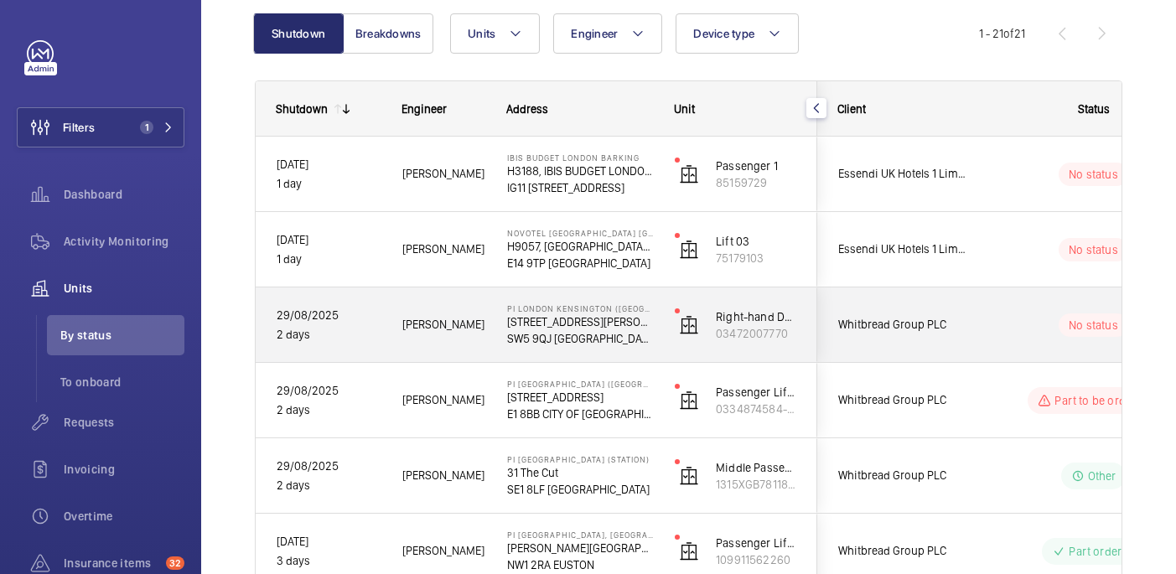
click at [1002, 343] on div "No status" at bounding box center [1083, 325] width 229 height 57
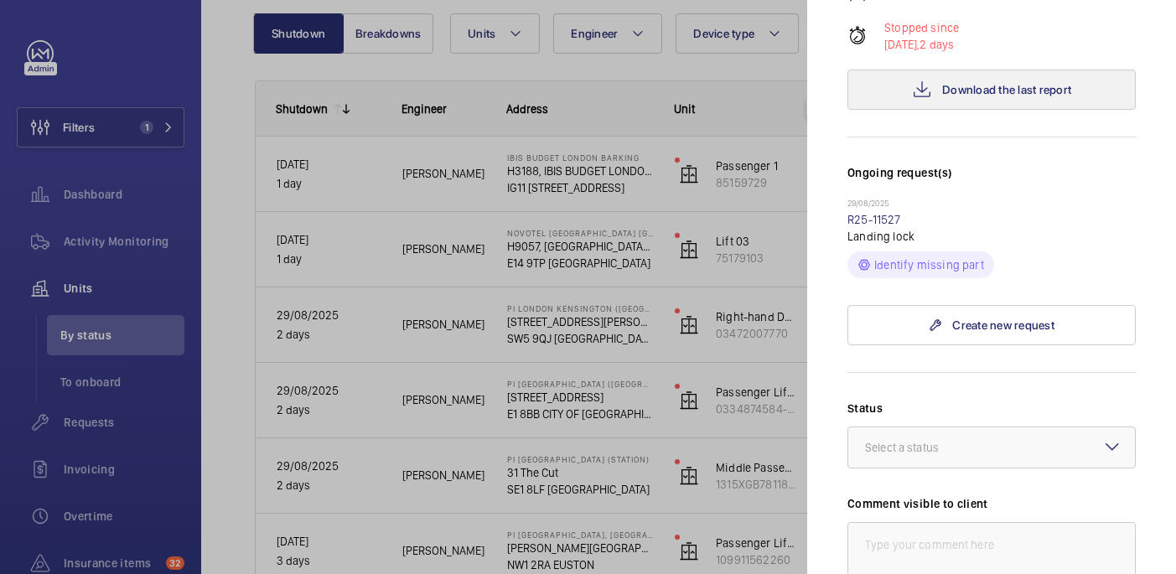
scroll to position [628, 0]
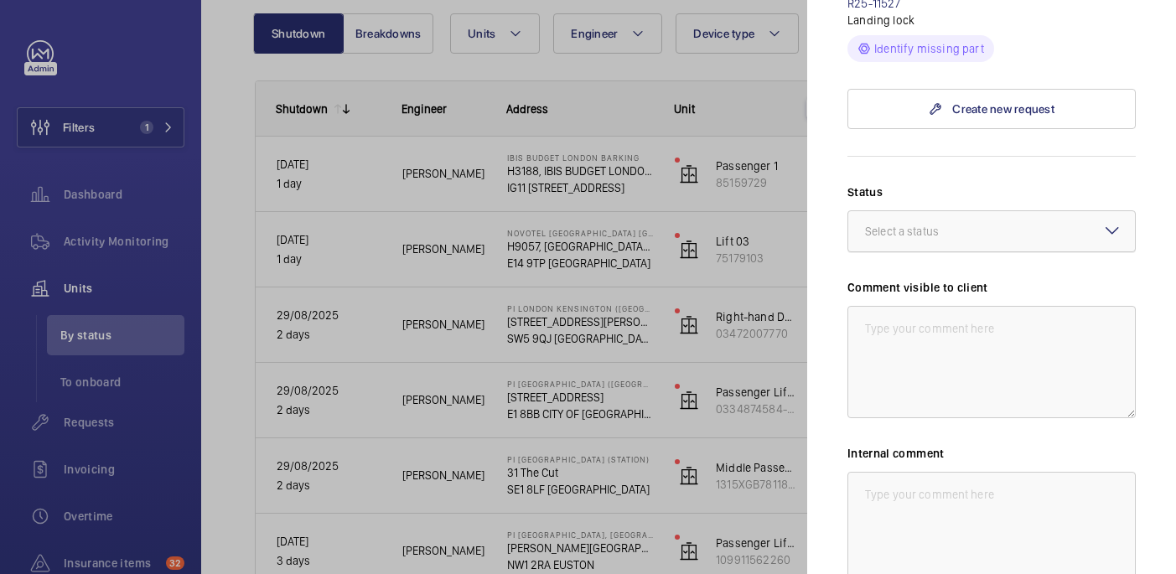
click at [961, 223] on div "Select a status" at bounding box center [923, 231] width 116 height 17
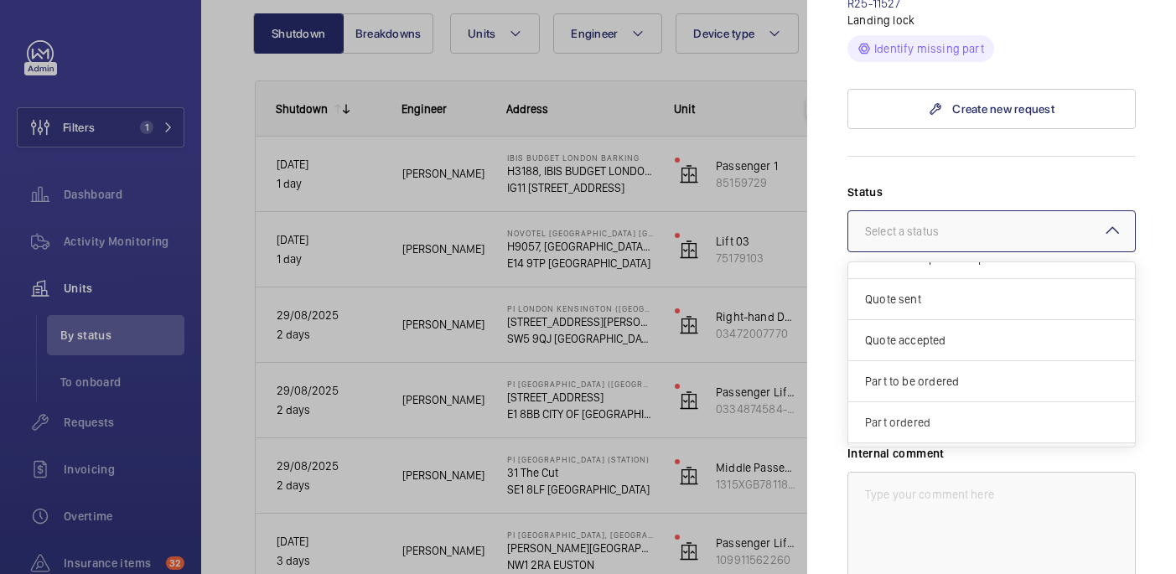
scroll to position [31, 0]
click at [915, 366] on span "Part to be ordered" at bounding box center [991, 374] width 253 height 17
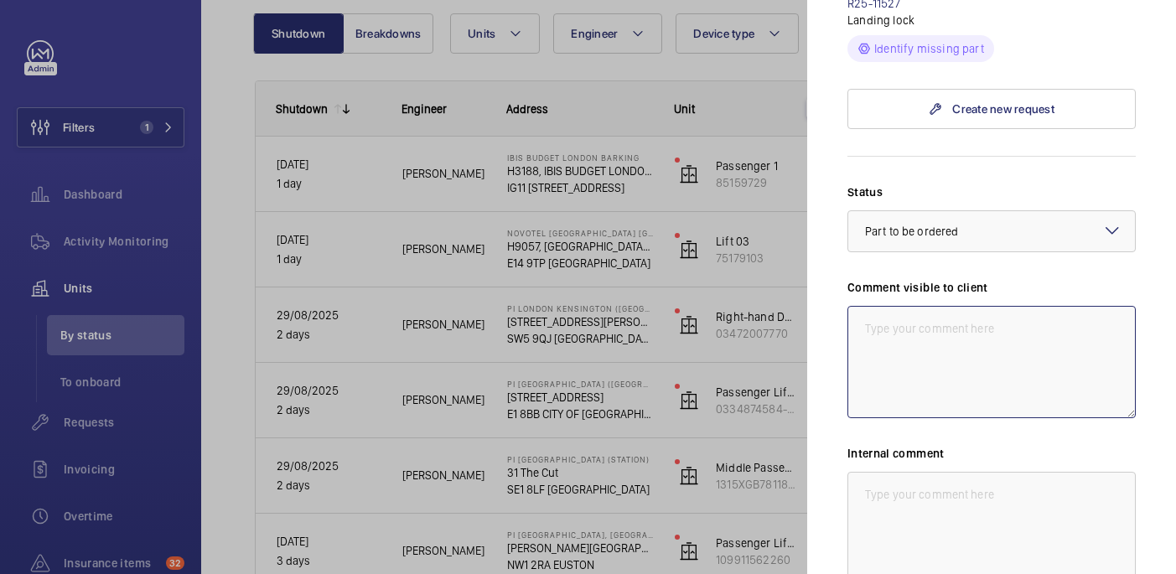
click at [891, 306] on textarea at bounding box center [991, 362] width 288 height 112
click at [899, 306] on textarea "WM ACTION: Sourcing part. eta tbc. 01/08" at bounding box center [991, 362] width 288 height 112
type textarea "WM ACTION: Sourcing part. eta tbc. 01/08"
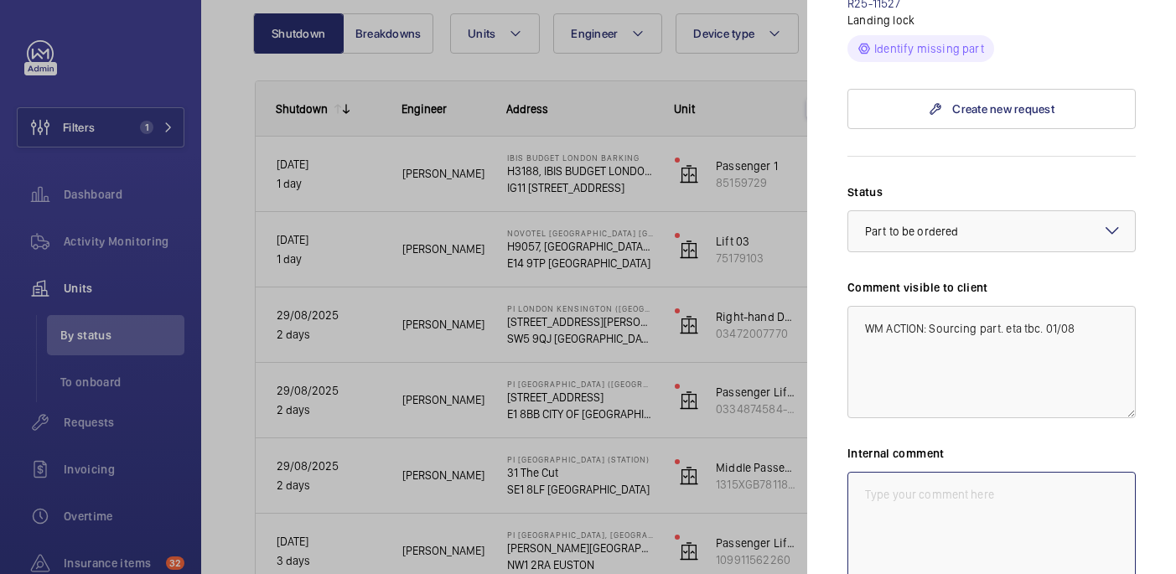
click at [920, 472] on textarea at bounding box center [991, 528] width 288 height 112
paste textarea "WM ACTION: Sourcing part. eta tbc. 01/08"
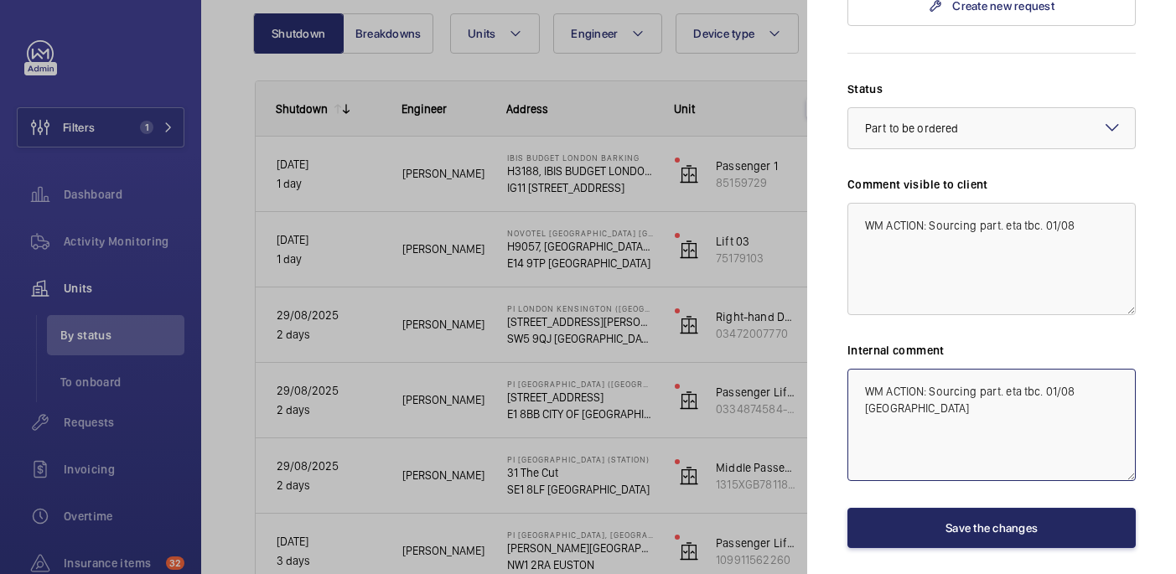
scroll to position [738, 0]
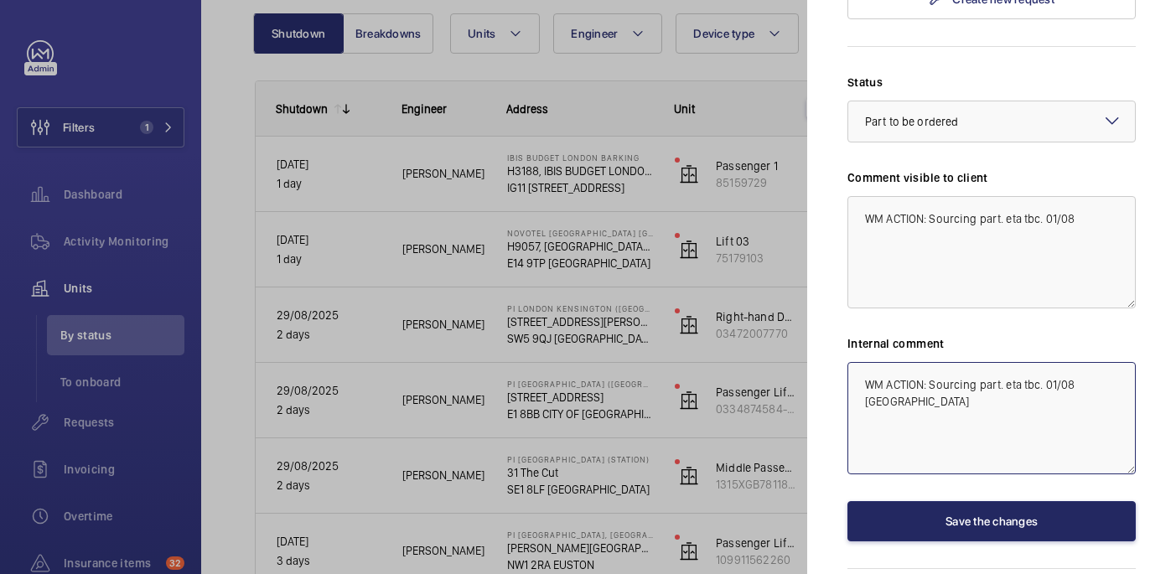
type textarea "WM ACTION: Sourcing part. eta tbc. 01/08 [GEOGRAPHIC_DATA]"
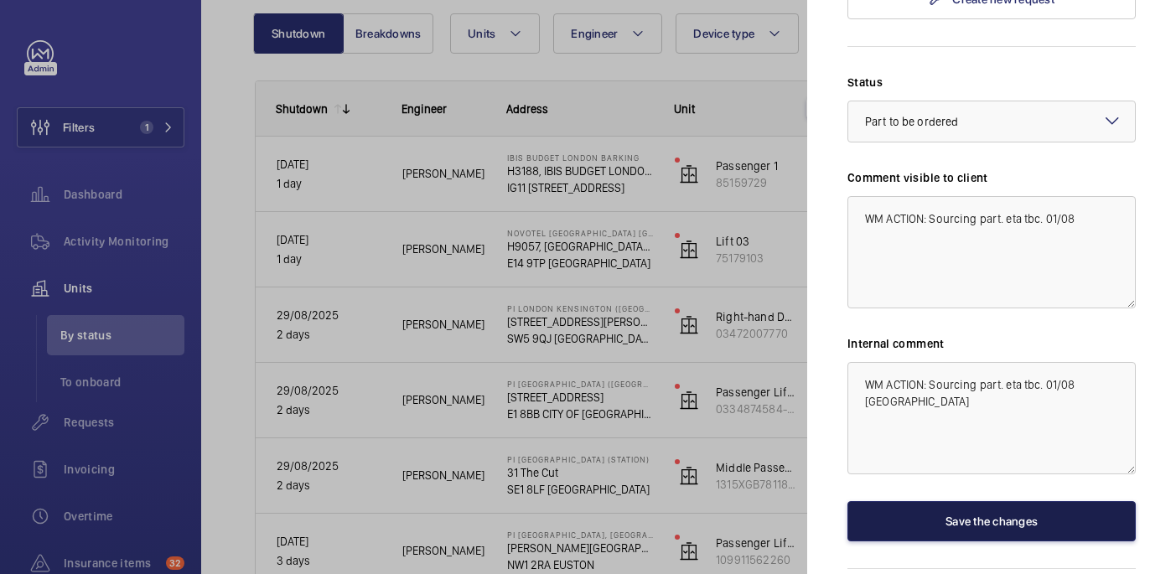
click at [1010, 501] on button "Save the changes" at bounding box center [991, 521] width 288 height 40
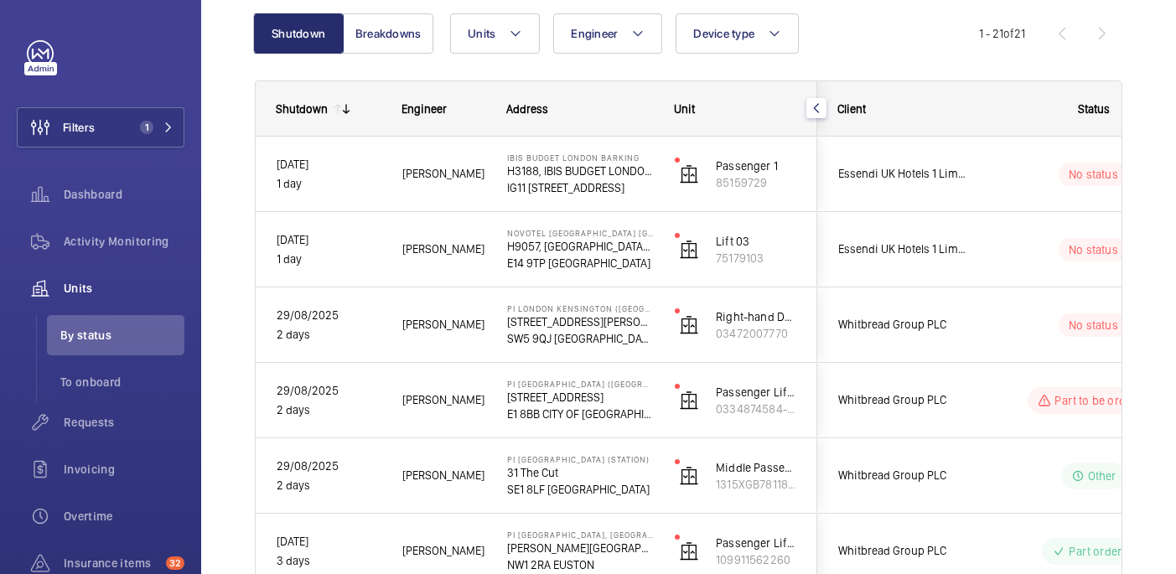
scroll to position [0, 0]
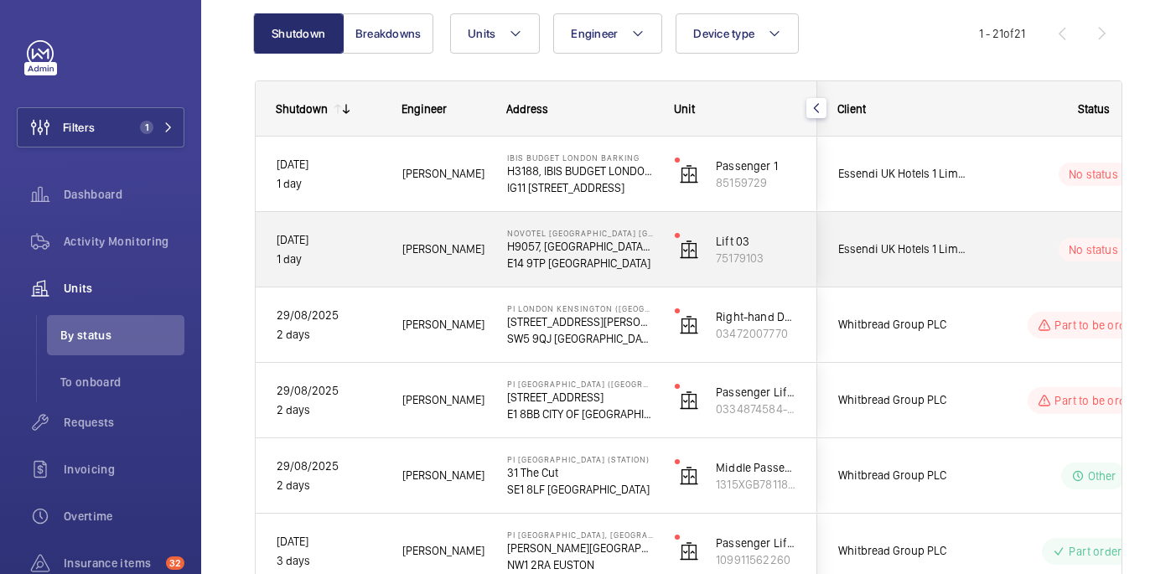
click at [989, 233] on div "No status" at bounding box center [1083, 249] width 229 height 57
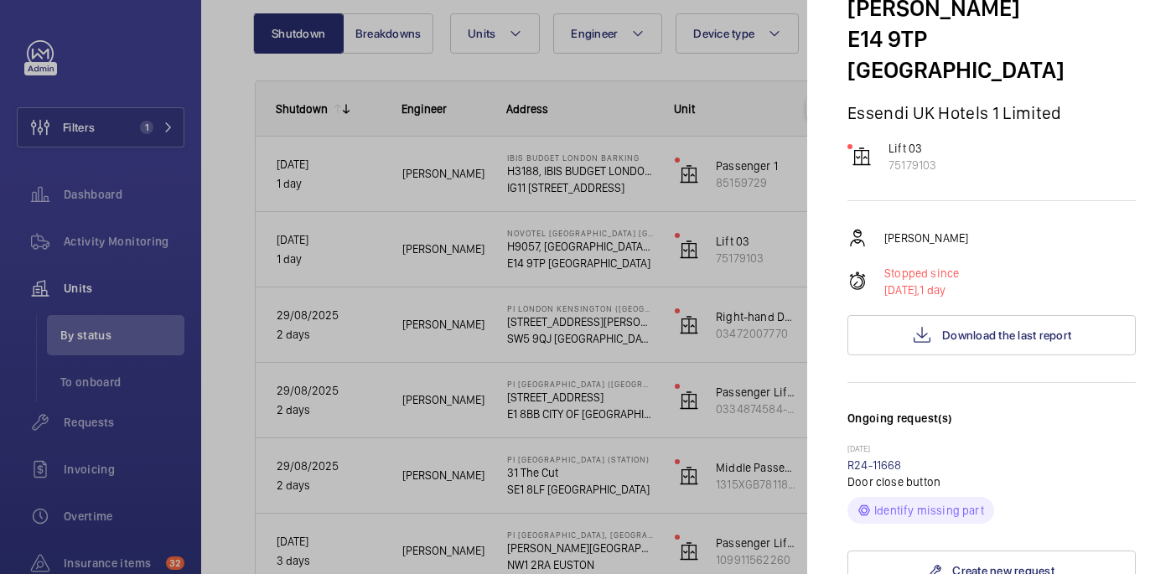
scroll to position [303, 0]
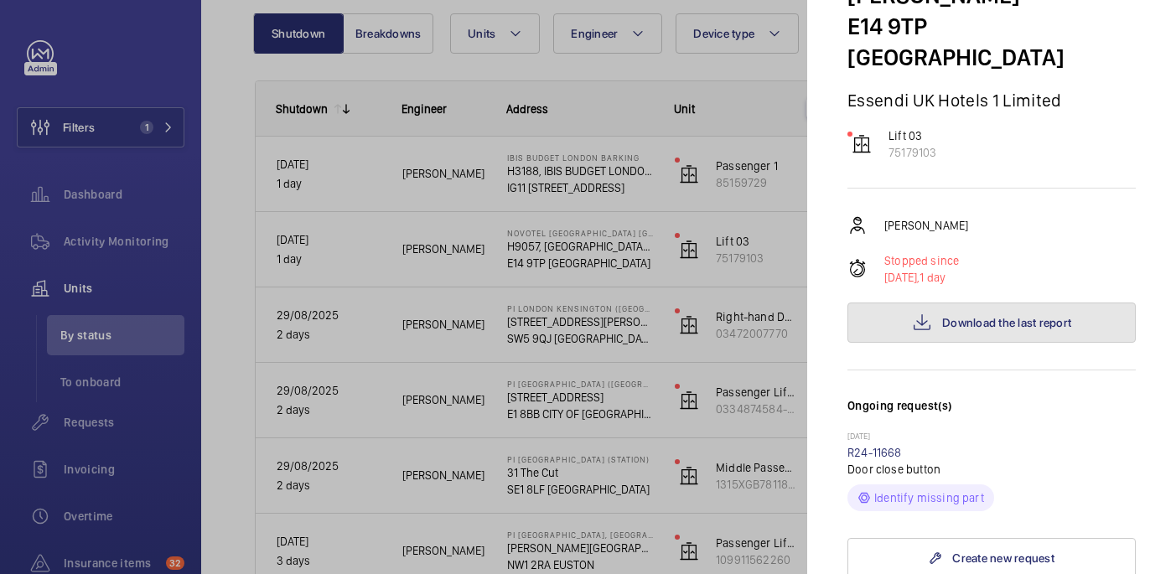
click at [968, 303] on button "Download the last report" at bounding box center [991, 323] width 288 height 40
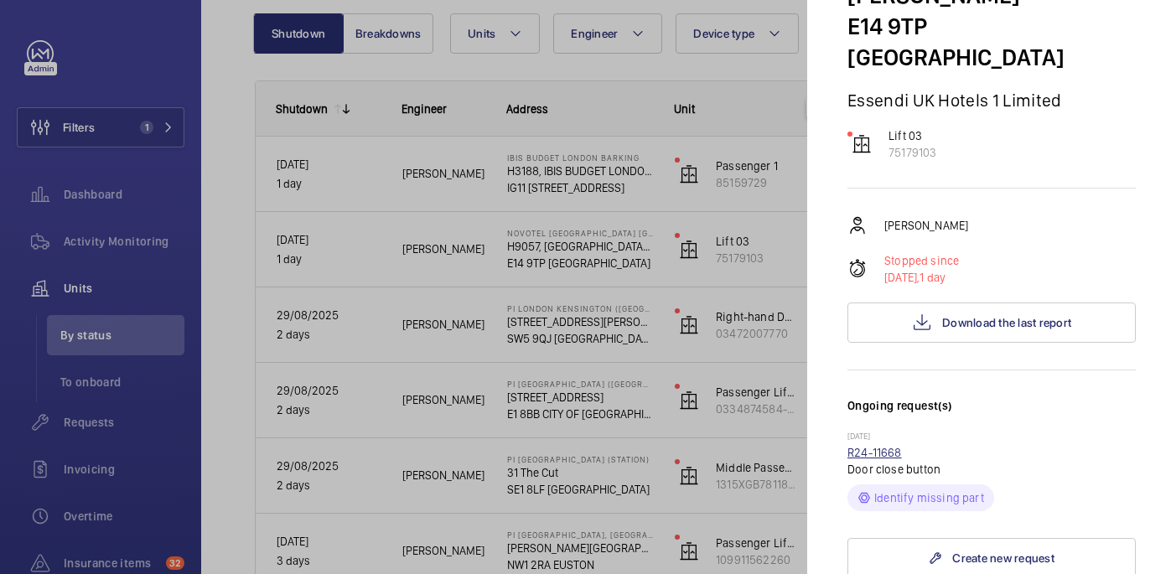
click at [878, 446] on link "R24-11668" at bounding box center [874, 452] width 54 height 13
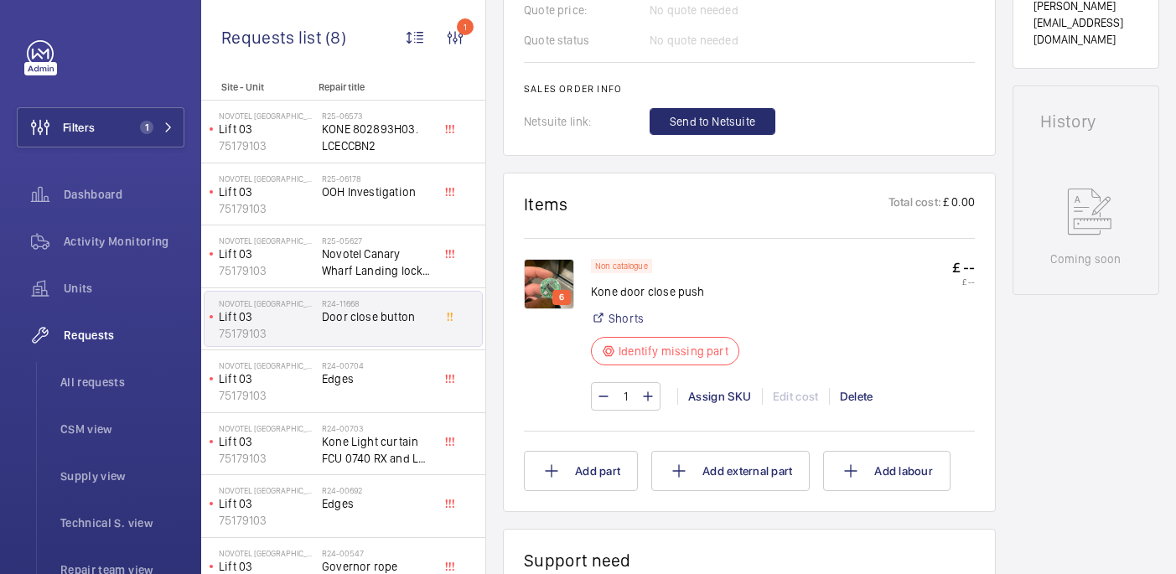
scroll to position [776, 0]
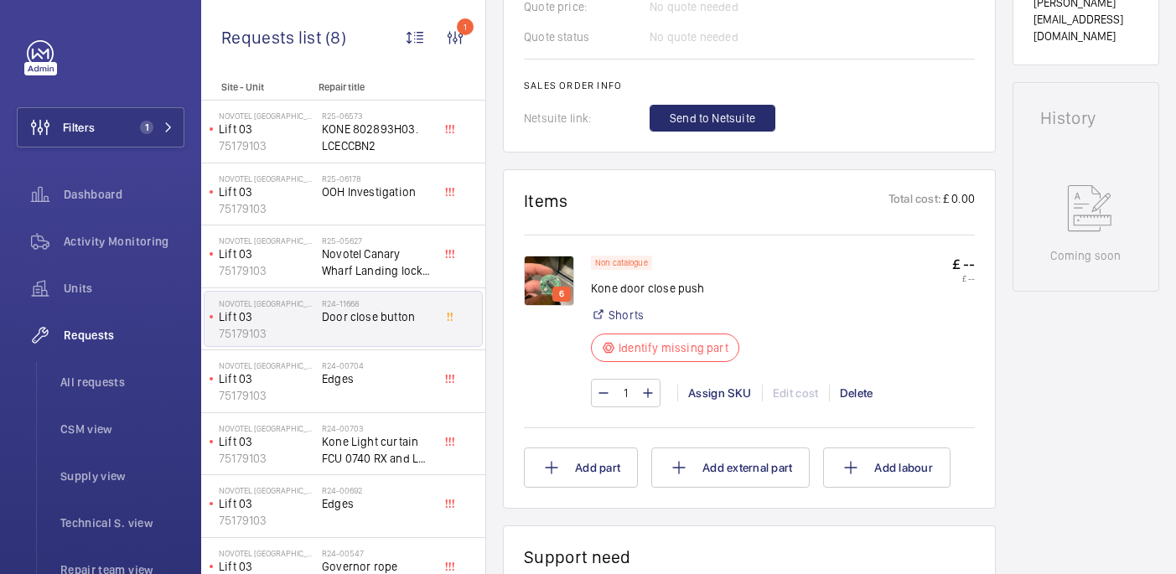
click at [567, 275] on img at bounding box center [549, 281] width 50 height 50
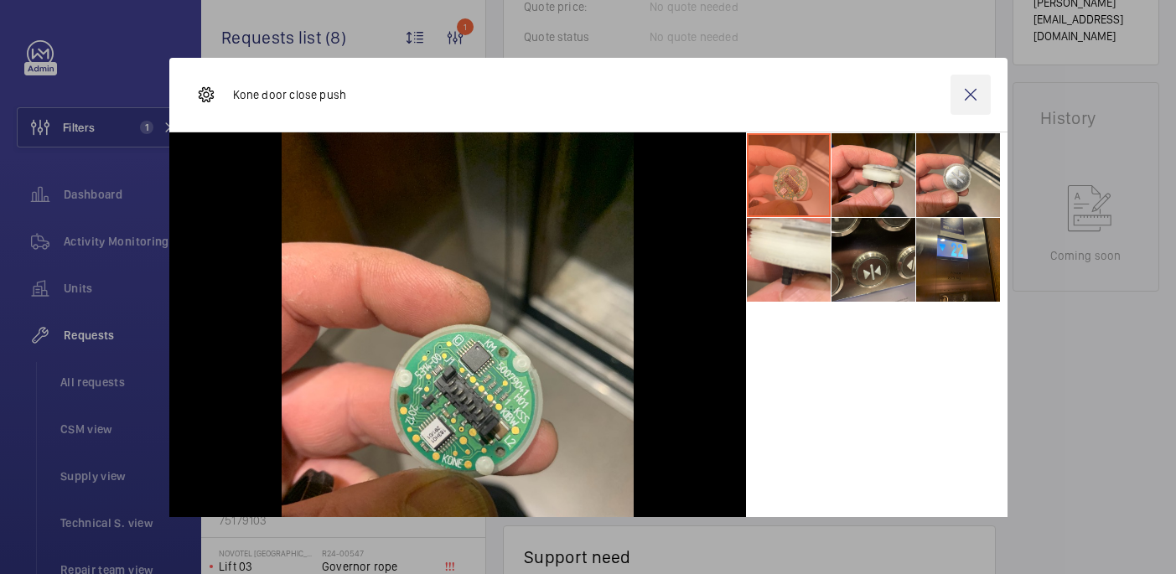
click at [966, 96] on wm-front-icon-button at bounding box center [971, 95] width 40 height 40
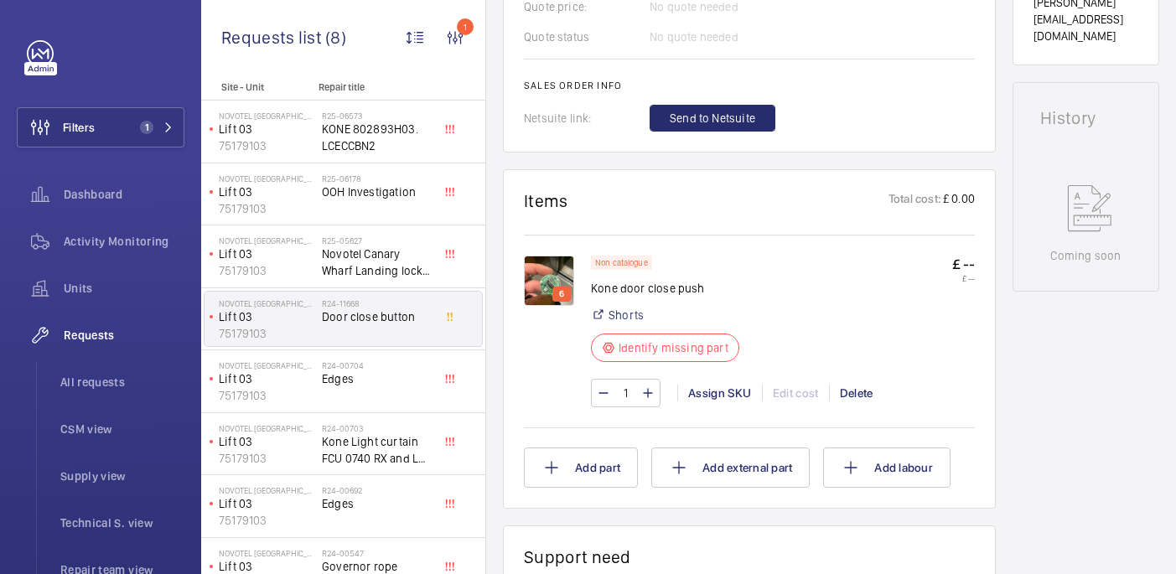
click at [544, 264] on img at bounding box center [549, 281] width 50 height 50
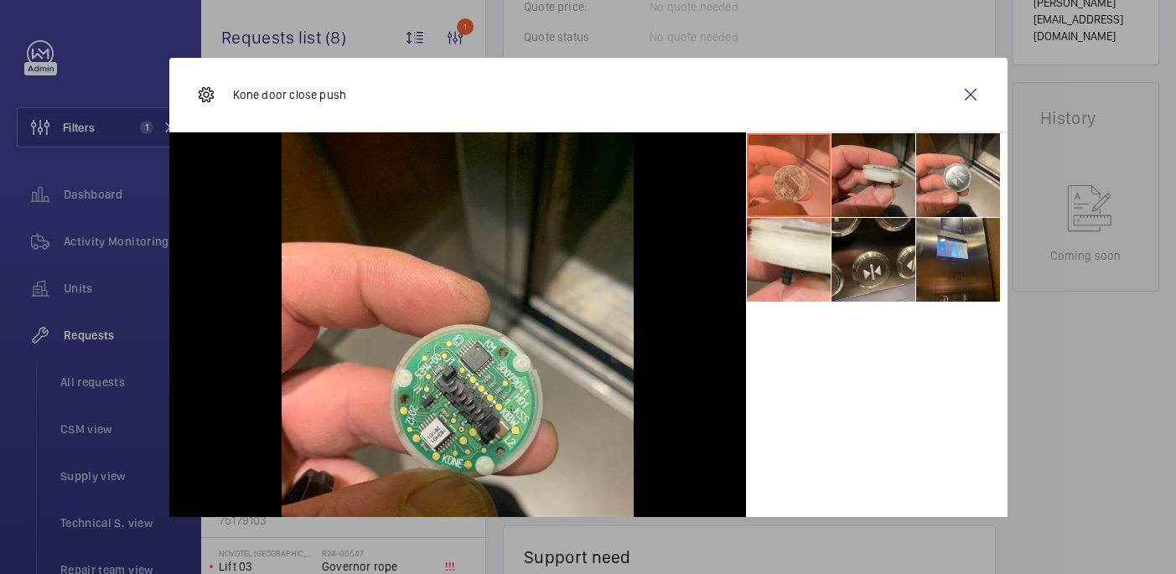
click at [858, 133] on li at bounding box center [874, 175] width 84 height 84
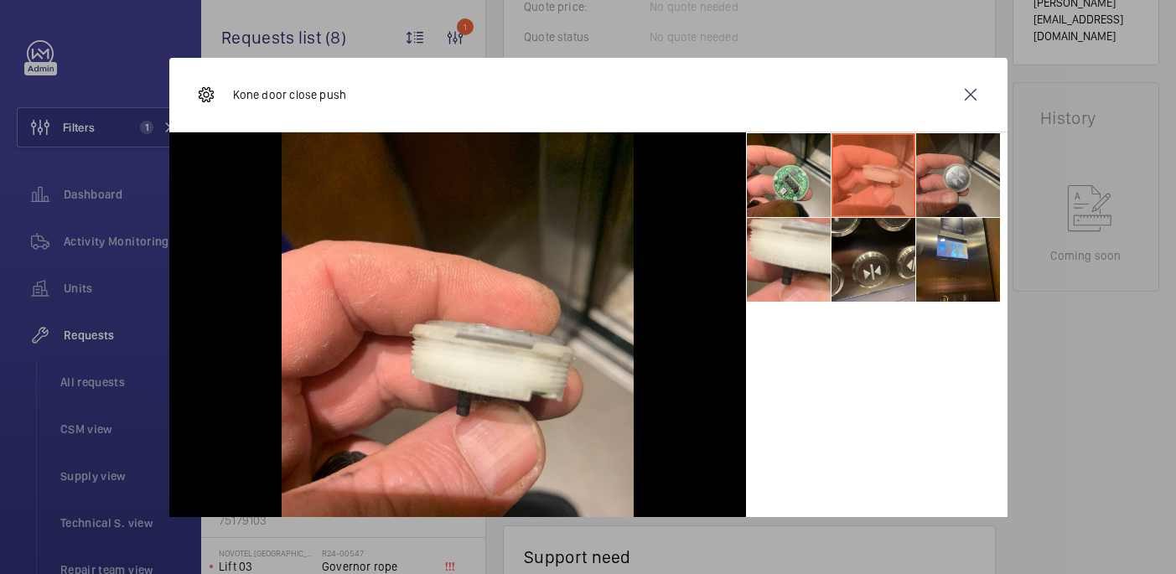
drag, startPoint x: 934, startPoint y: 160, endPoint x: 924, endPoint y: 168, distance: 13.1
click at [934, 160] on li at bounding box center [958, 175] width 84 height 84
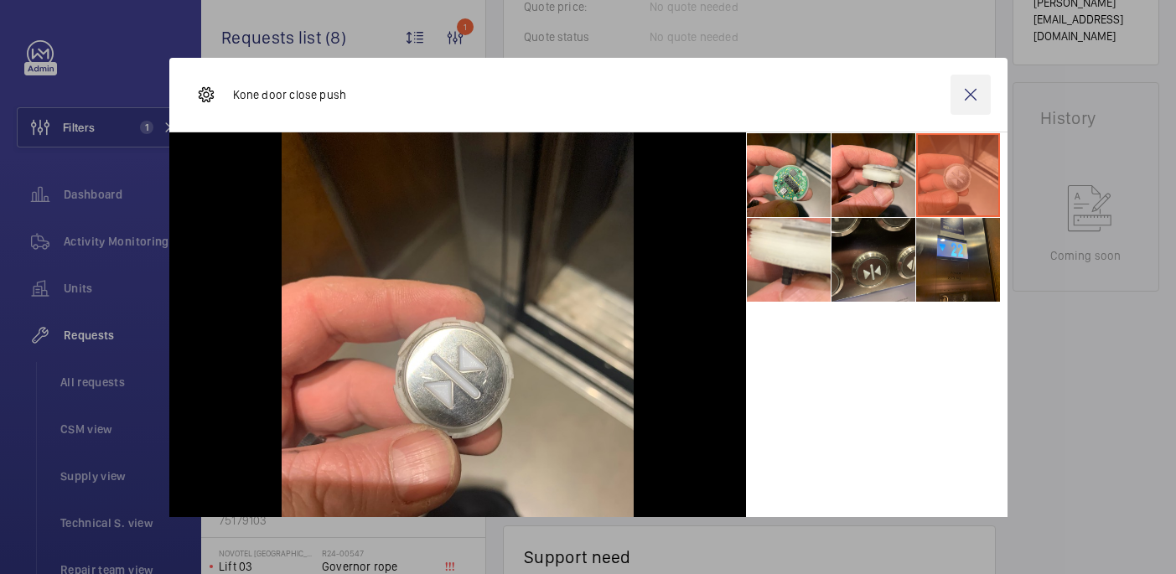
click at [977, 89] on wm-front-icon-button at bounding box center [971, 95] width 40 height 40
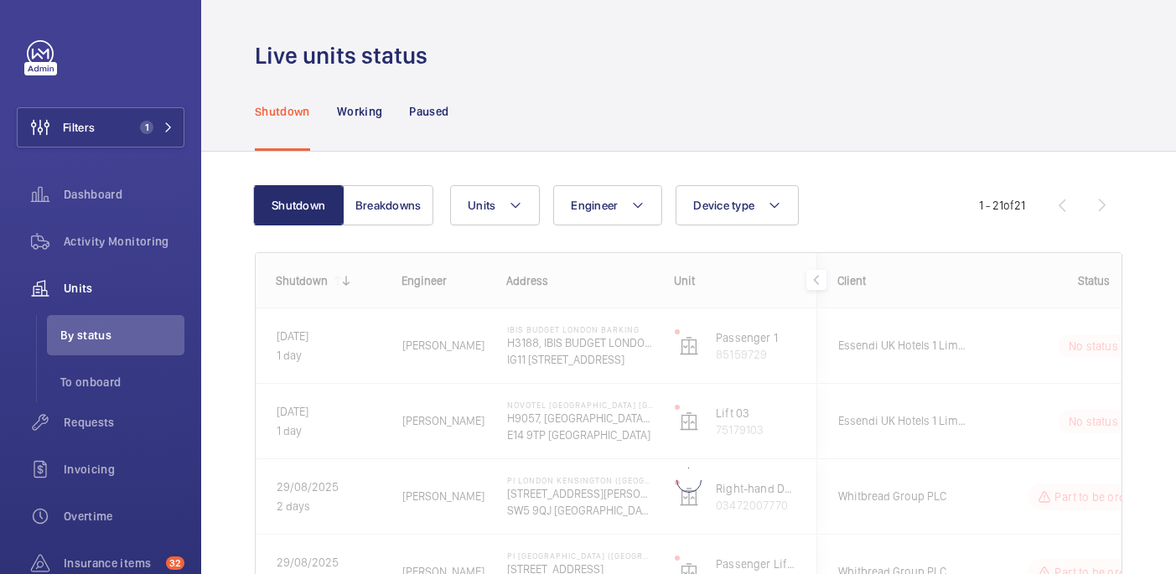
scroll to position [159, 0]
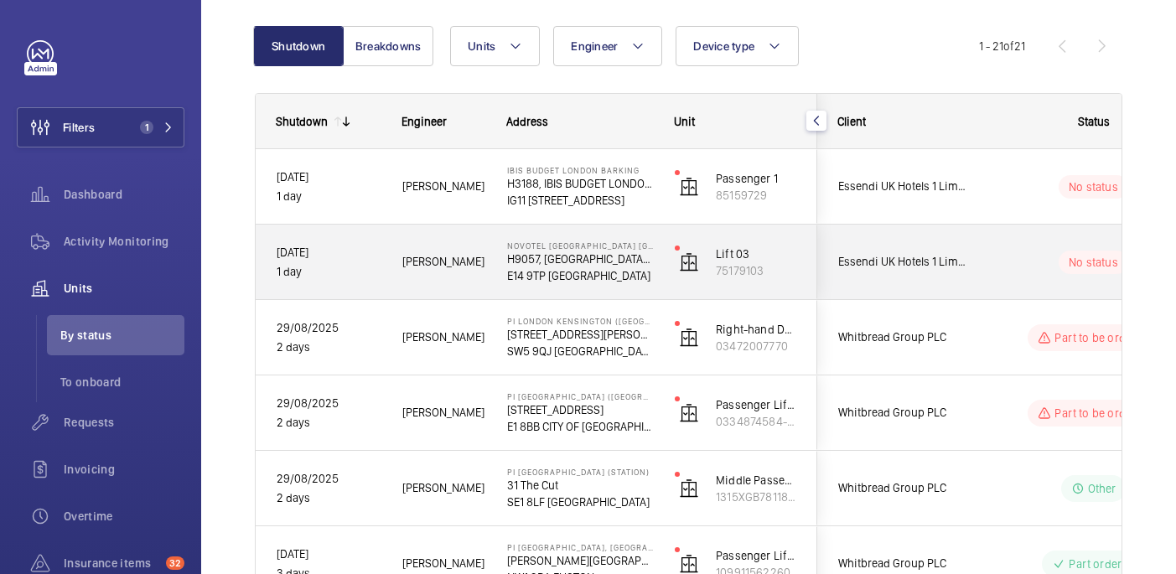
click at [1003, 285] on div "No status" at bounding box center [1083, 262] width 229 height 57
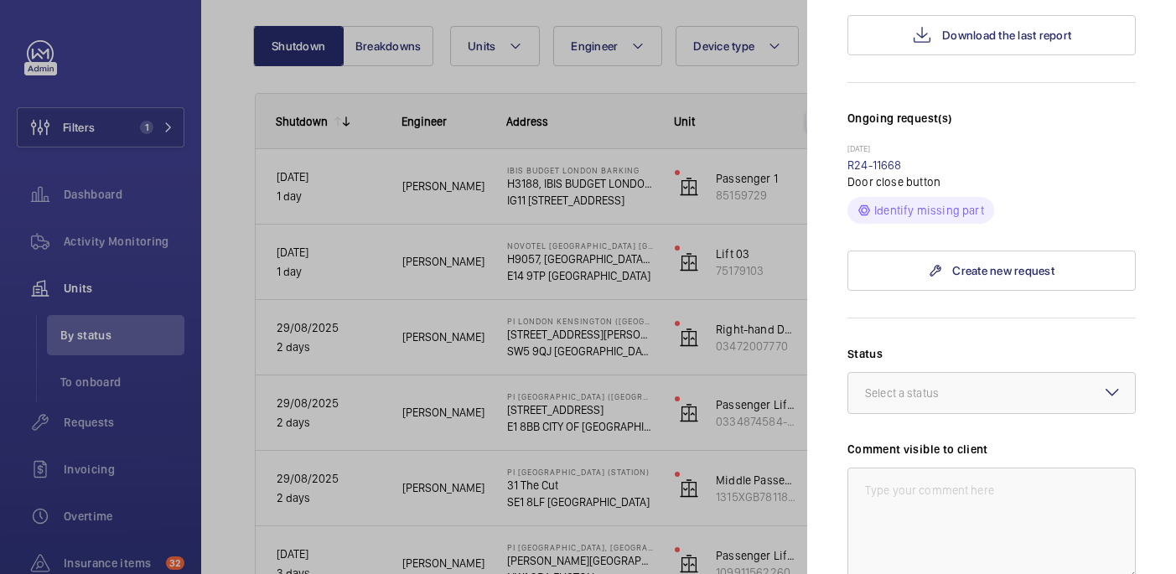
scroll to position [606, 0]
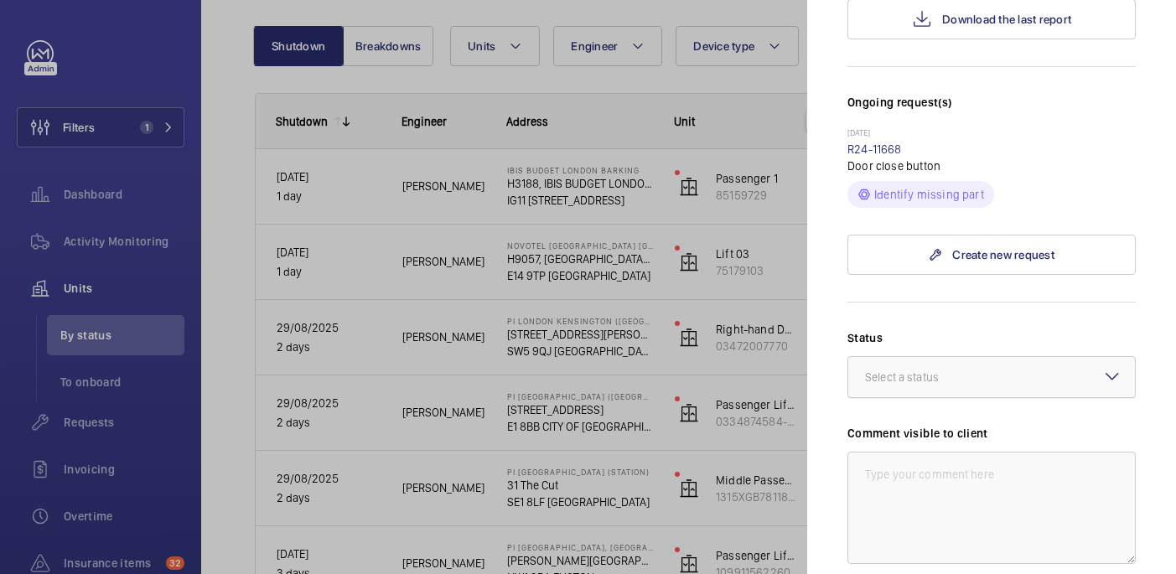
click at [967, 357] on div at bounding box center [991, 377] width 287 height 40
click at [973, 329] on label "Status" at bounding box center [991, 337] width 288 height 17
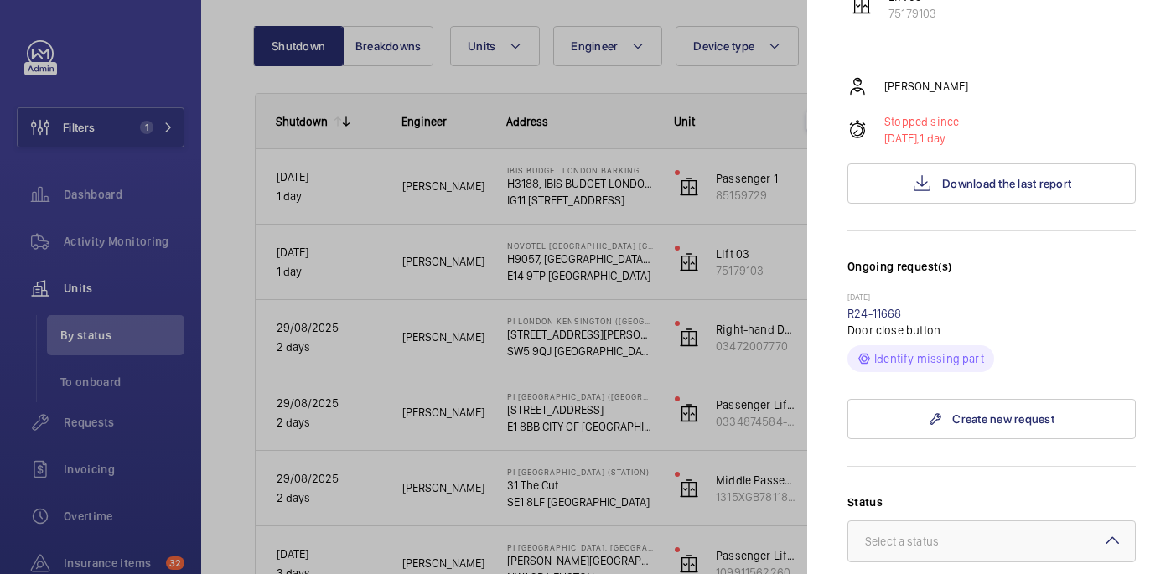
scroll to position [619, 0]
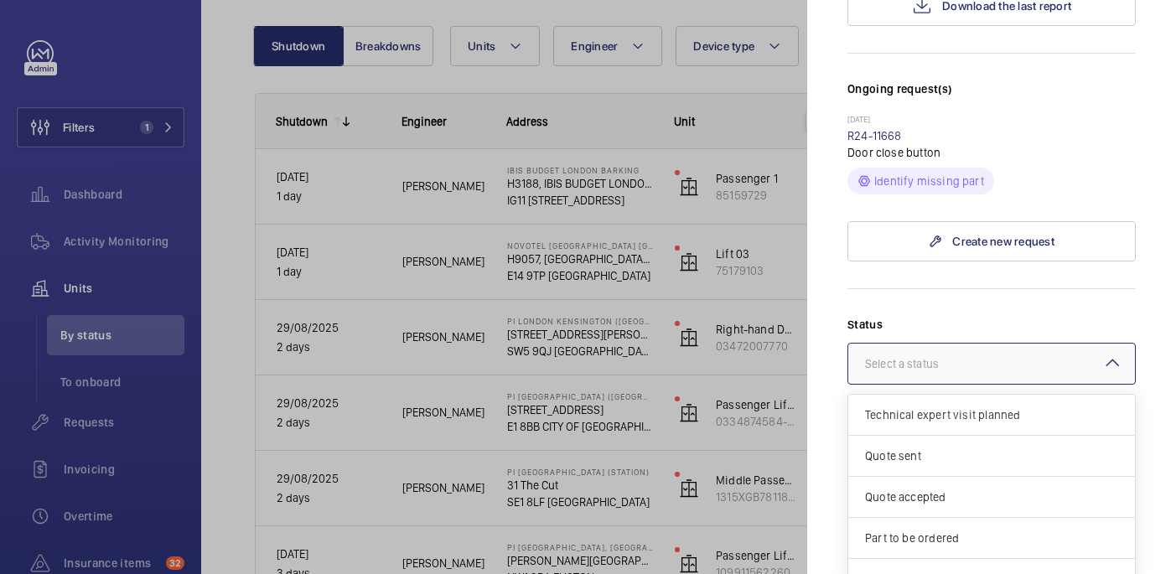
click at [960, 344] on div at bounding box center [991, 364] width 287 height 40
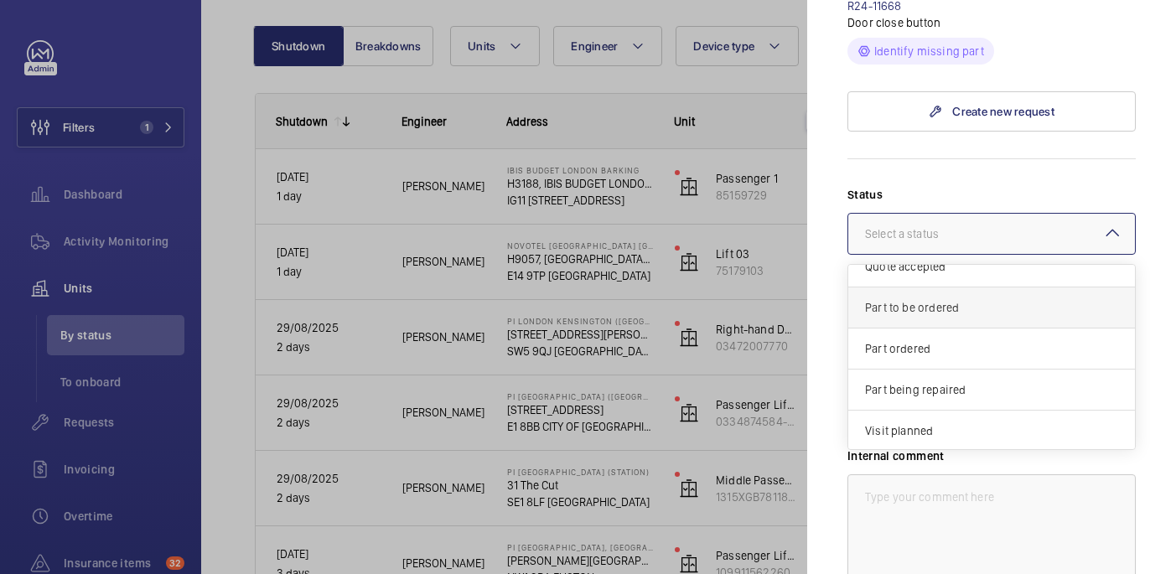
scroll to position [102, 0]
click at [948, 298] on span "Part to be ordered" at bounding box center [991, 306] width 253 height 17
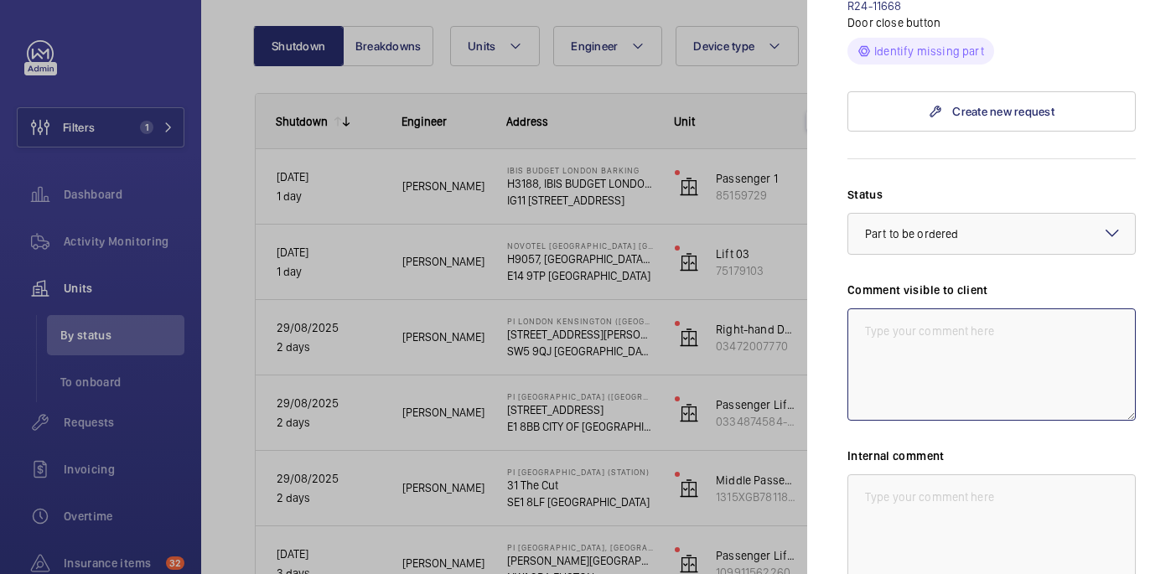
click at [915, 308] on textarea at bounding box center [991, 364] width 288 height 112
click at [912, 308] on textarea "WM ACTION: Sourcing parts, ETA TBC. 01/08" at bounding box center [991, 364] width 288 height 112
type textarea "WM ACTION: Sourcing parts, ETA TBC. 01/08"
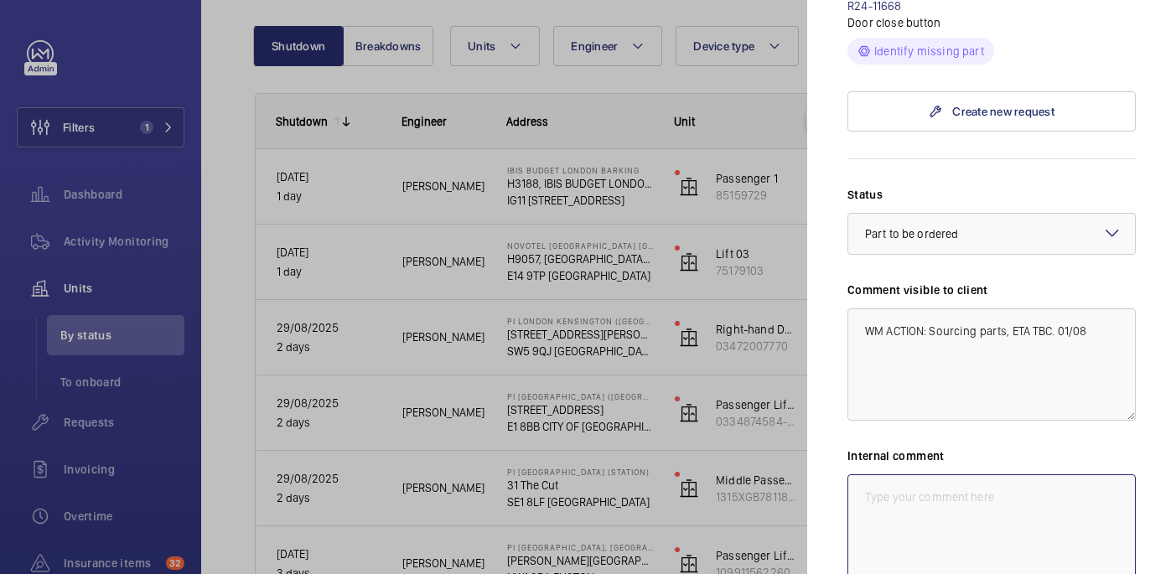
click at [914, 474] on textarea at bounding box center [991, 530] width 288 height 112
paste textarea "WM ACTION: Sourcing parts, ETA TBC. 01/08"
type textarea "WM ACTION: Sourcing parts, ETA TBC. 01/08 india"
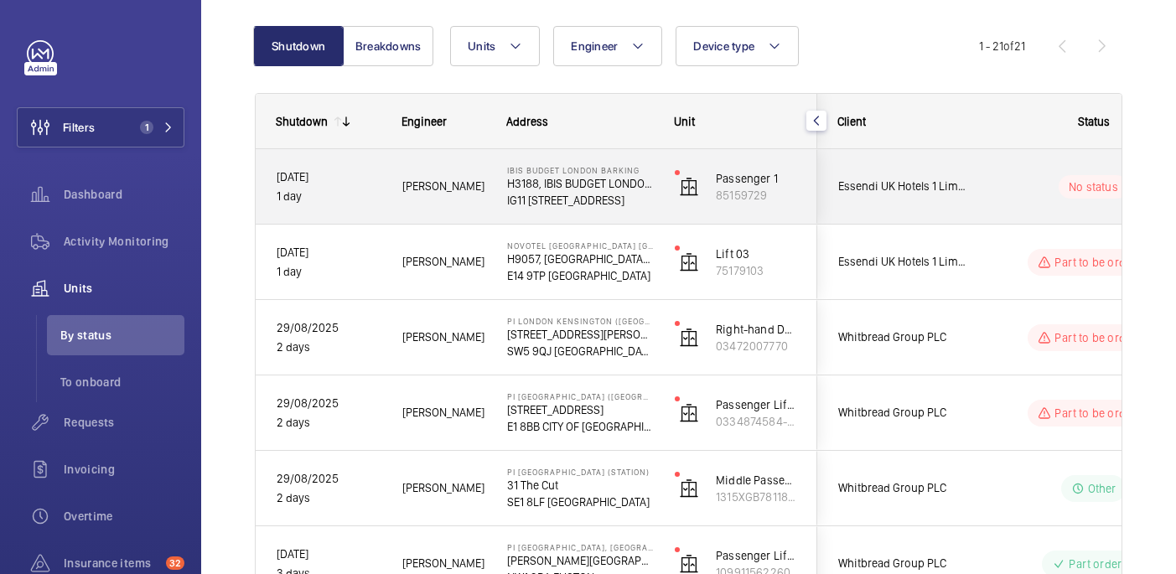
click at [992, 165] on div "No status" at bounding box center [1083, 186] width 229 height 57
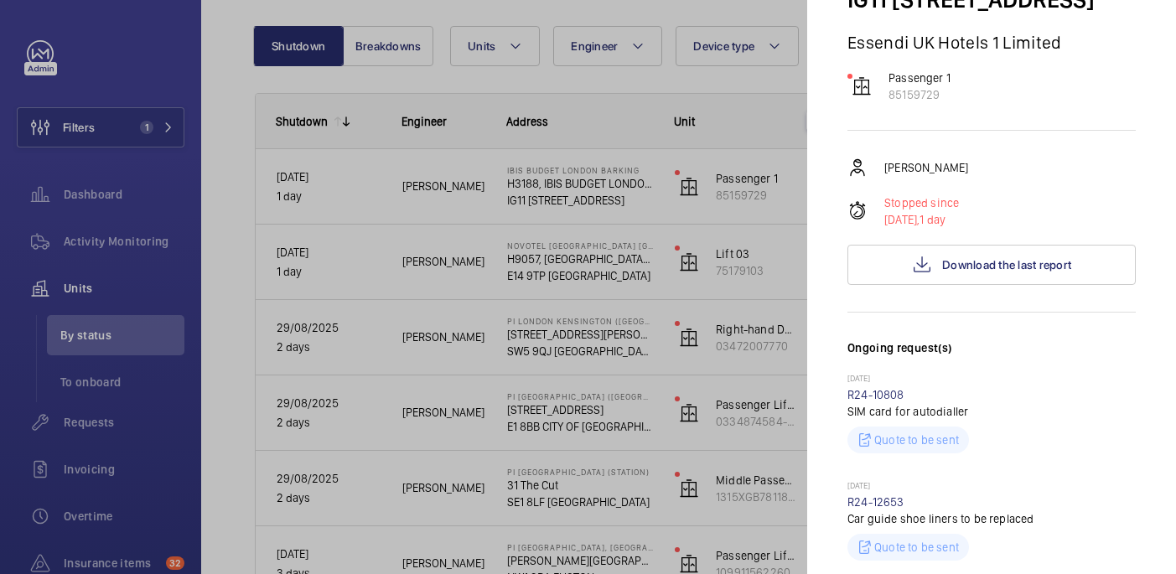
scroll to position [273, 0]
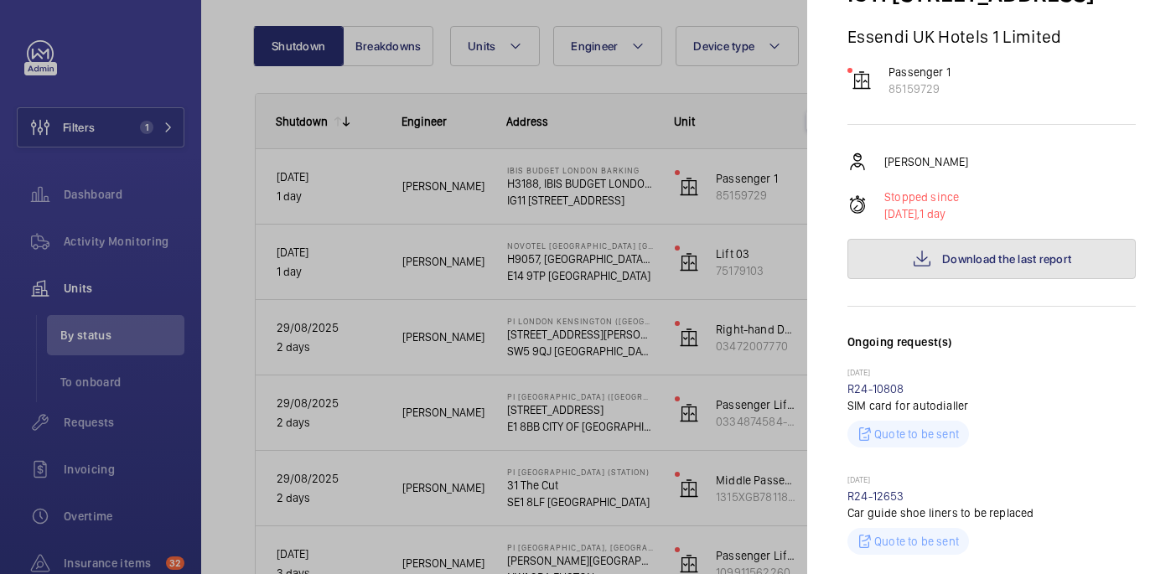
click at [1048, 244] on button "Download the last report" at bounding box center [991, 259] width 288 height 40
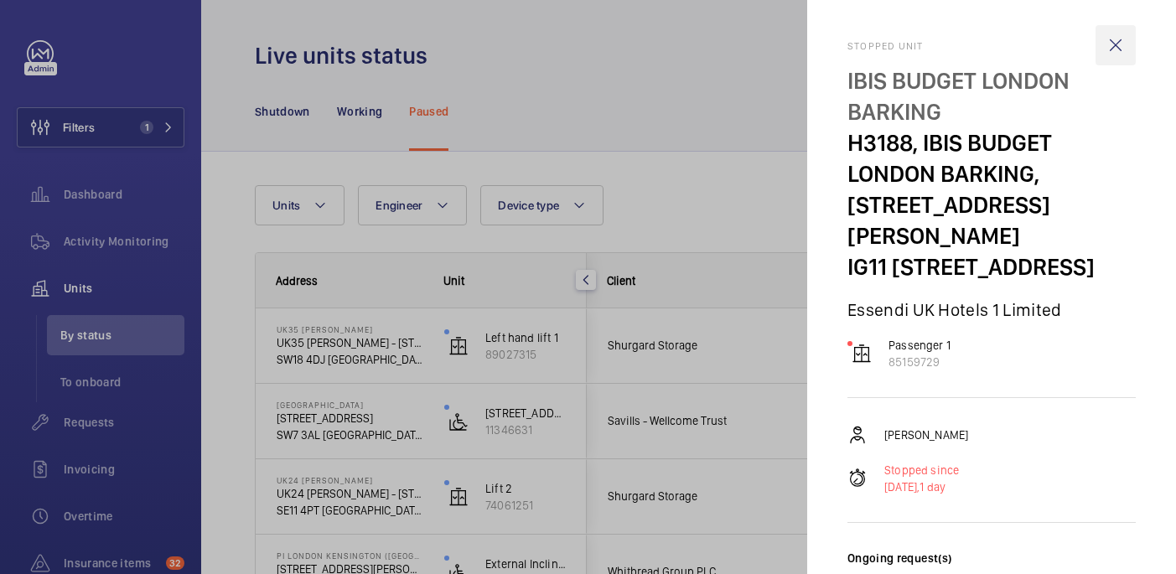
click at [1112, 42] on wm-front-icon-button at bounding box center [1116, 45] width 40 height 40
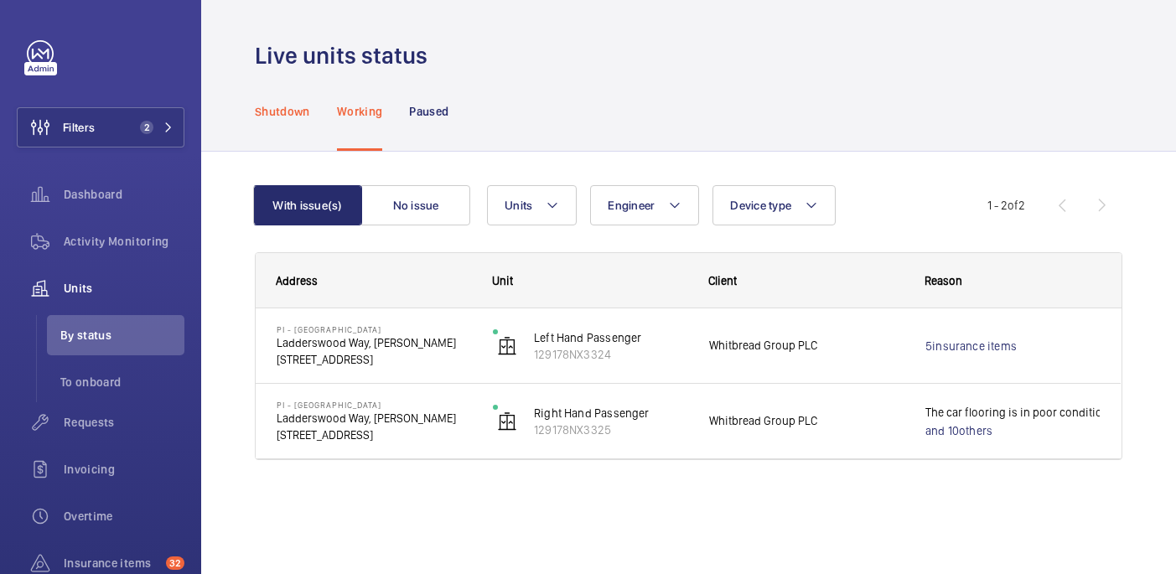
click at [286, 127] on div "Shutdown" at bounding box center [282, 111] width 55 height 80
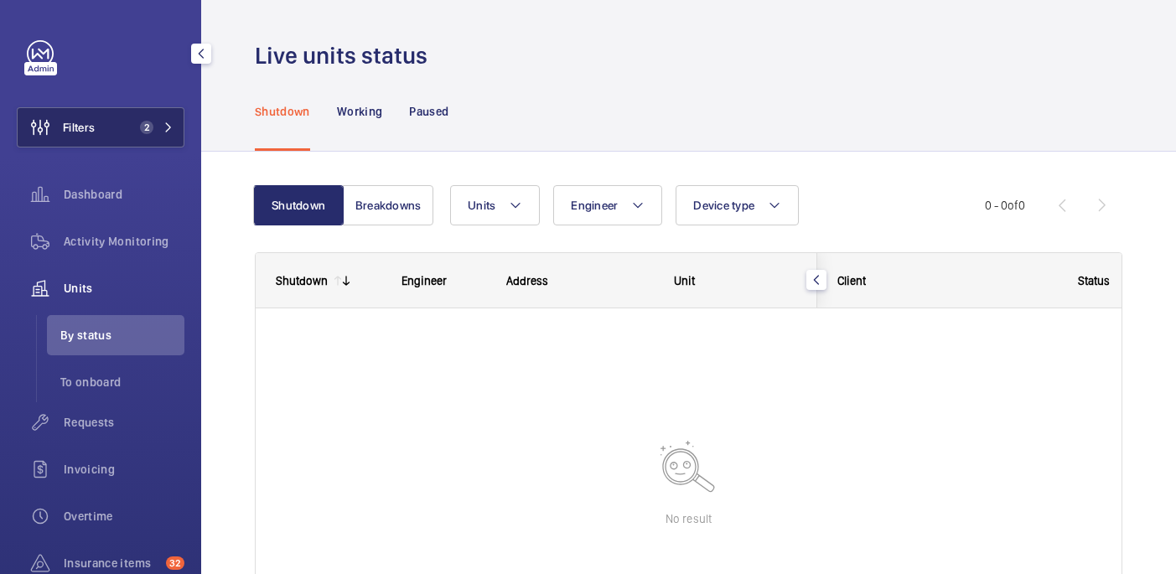
click at [137, 122] on span "2" at bounding box center [143, 127] width 20 height 13
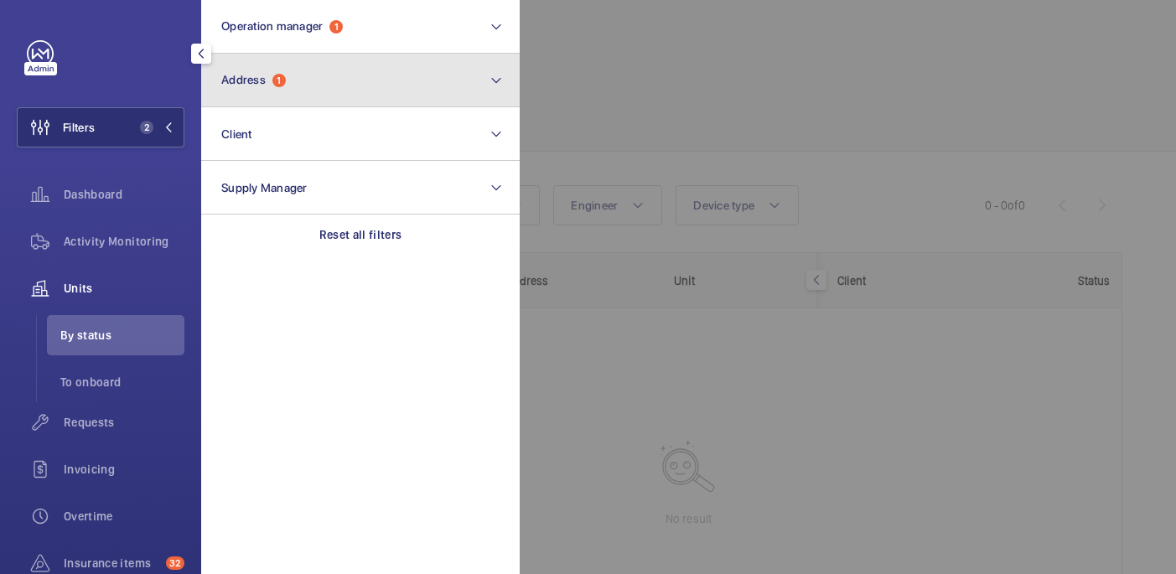
click at [412, 82] on button "Address 1" at bounding box center [360, 81] width 319 height 54
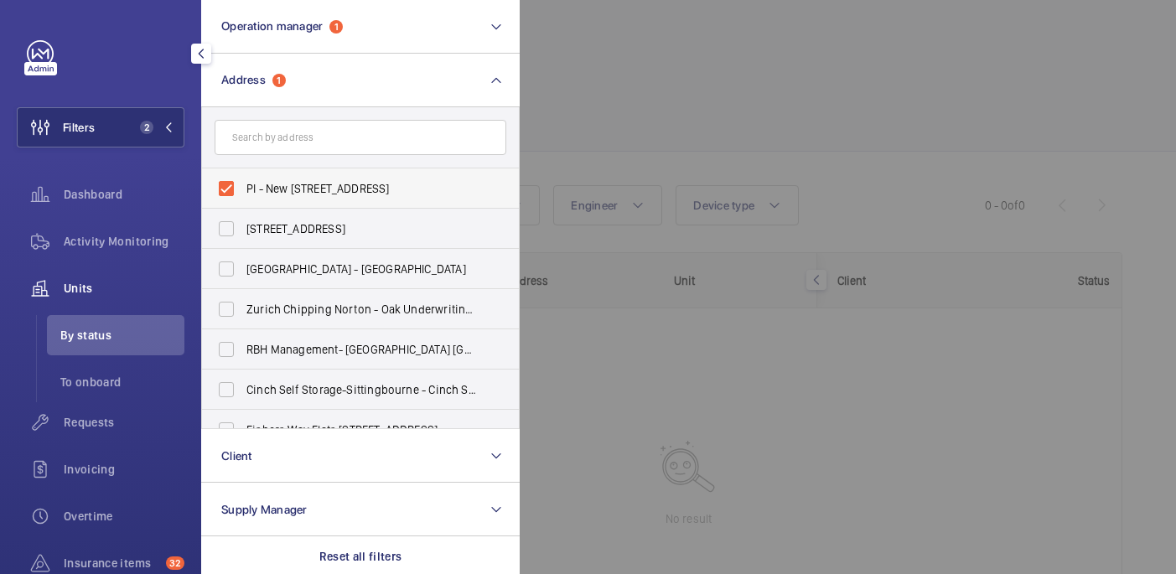
click at [402, 190] on span "PI - New Southgate - Ladderswood Way, Arnos Grove, LONDON N11 1FH" at bounding box center [361, 188] width 231 height 17
click at [243, 190] on input "PI - New Southgate - Ladderswood Way, Arnos Grove, LONDON N11 1FH" at bounding box center [227, 189] width 34 height 34
checkbox input "false"
click at [629, 112] on div at bounding box center [1108, 287] width 1176 height 574
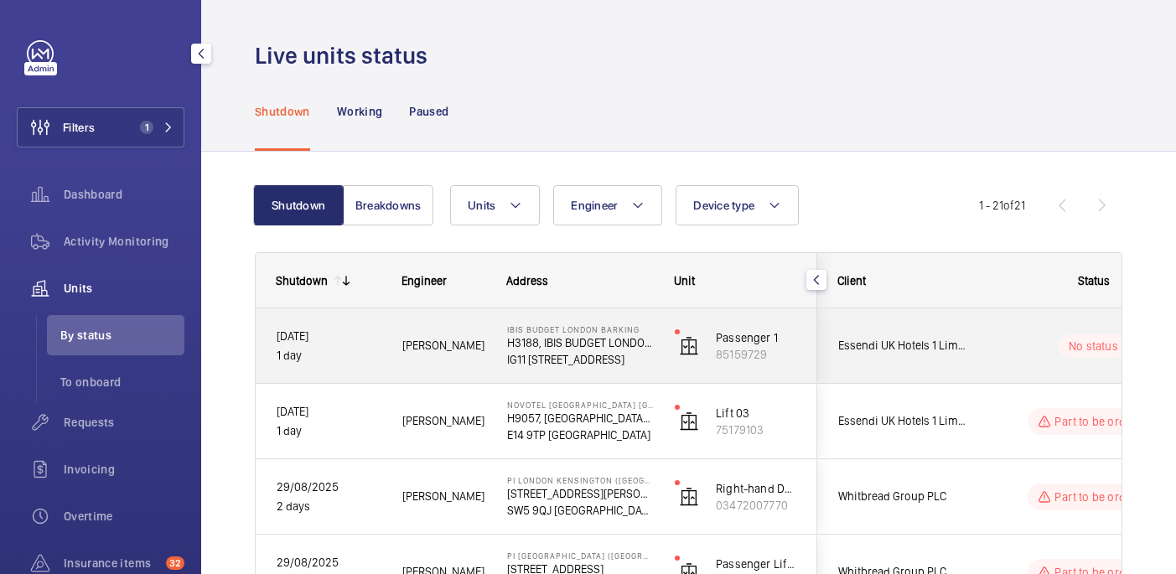
click at [966, 334] on div "Essendi UK Hotels 1 Limited" at bounding box center [892, 345] width 149 height 53
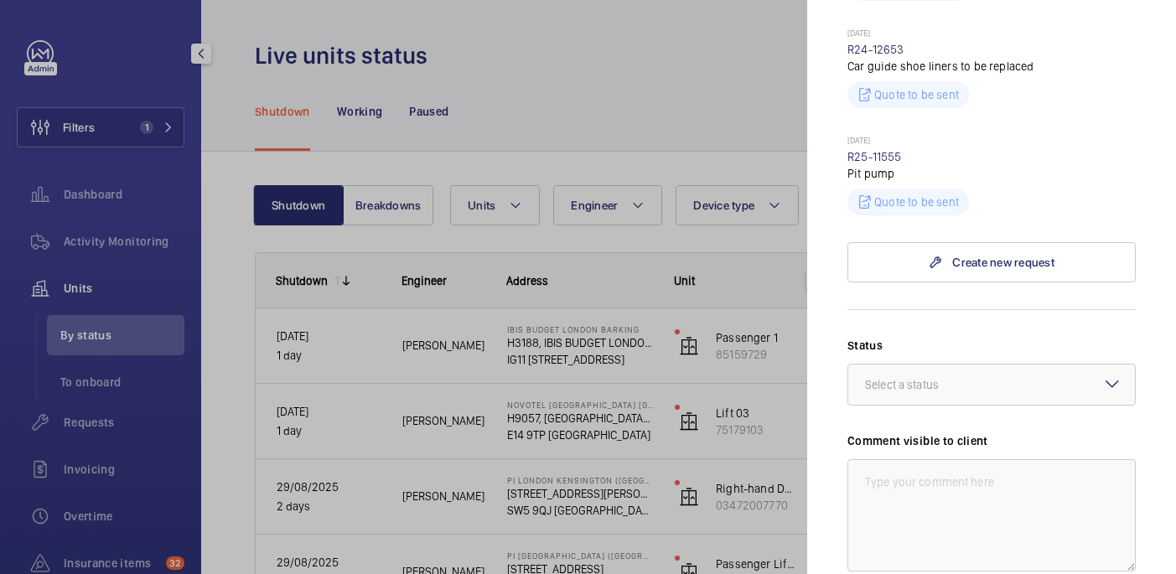
scroll to position [753, 0]
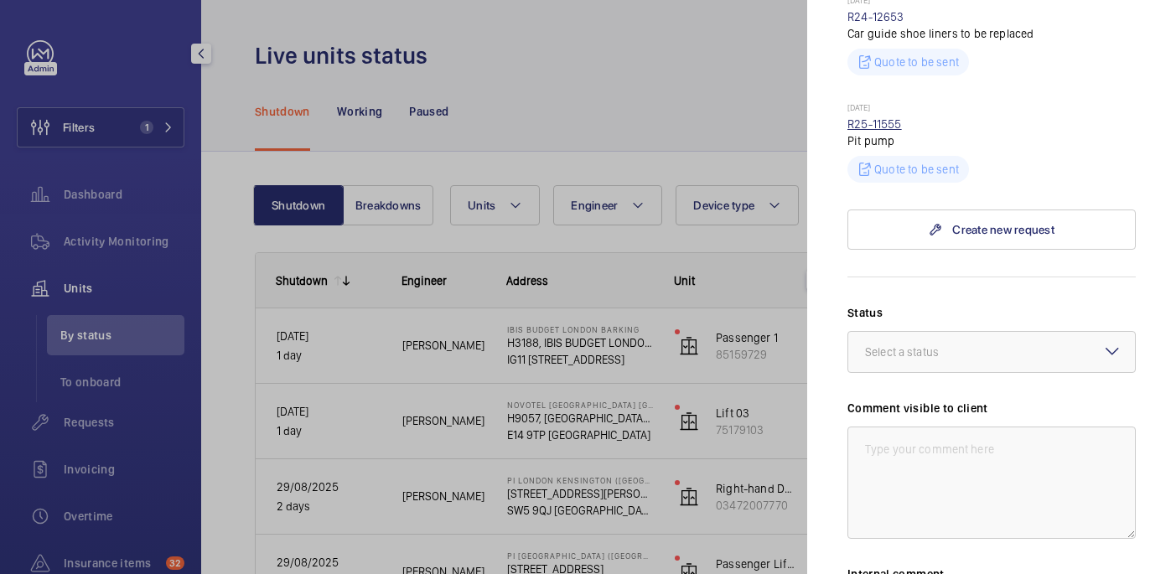
click at [892, 127] on link "R25-11555" at bounding box center [874, 123] width 54 height 13
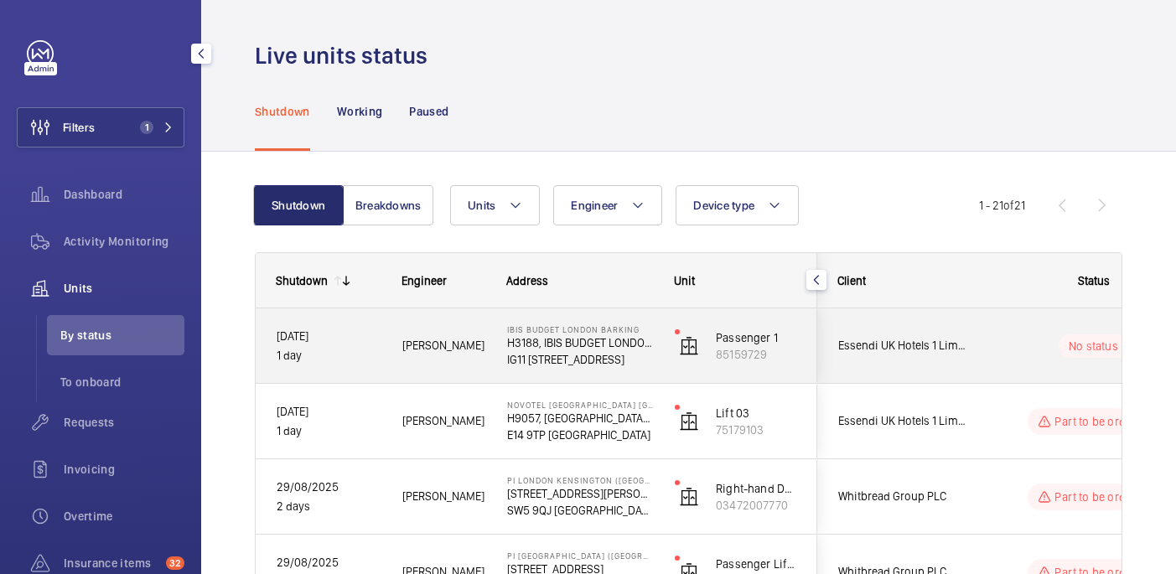
click at [1003, 357] on wm-front-pills-cell "No status" at bounding box center [1093, 345] width 209 height 23
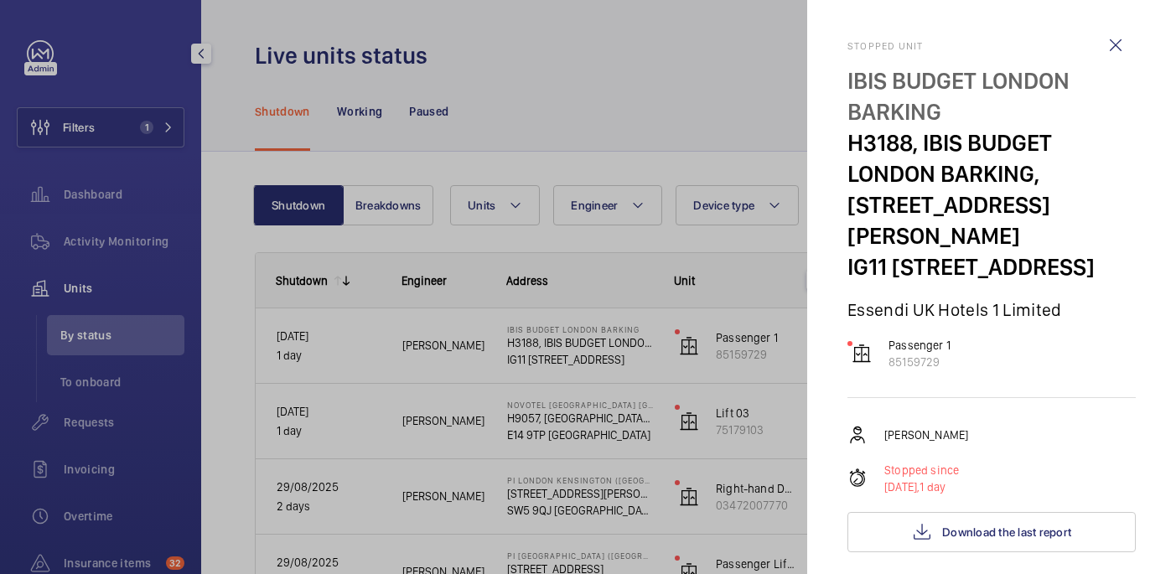
scroll to position [851, 0]
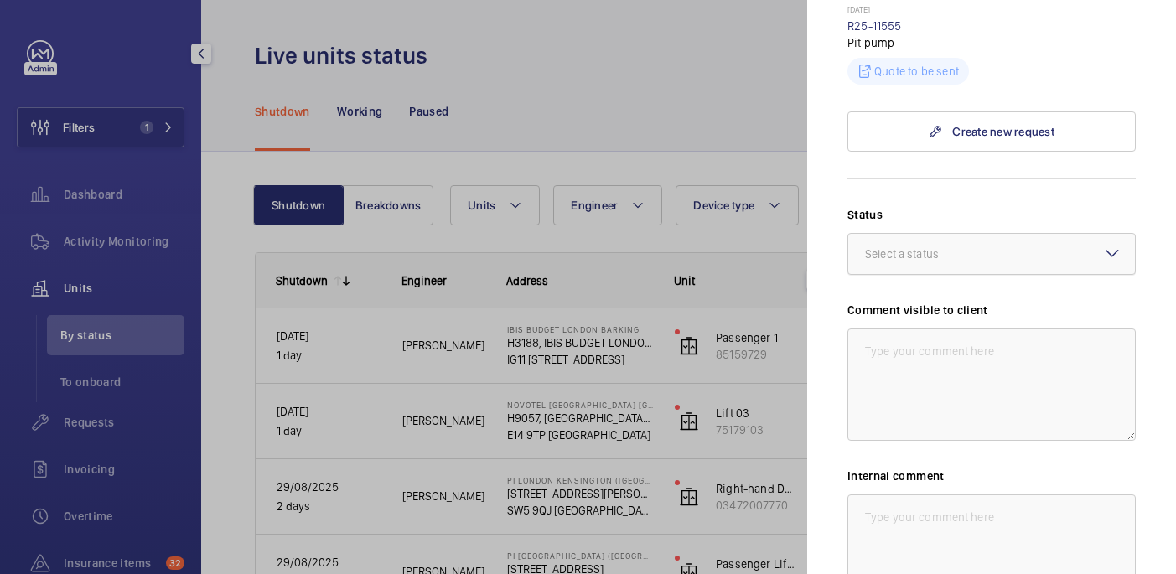
click at [959, 268] on div at bounding box center [991, 254] width 287 height 40
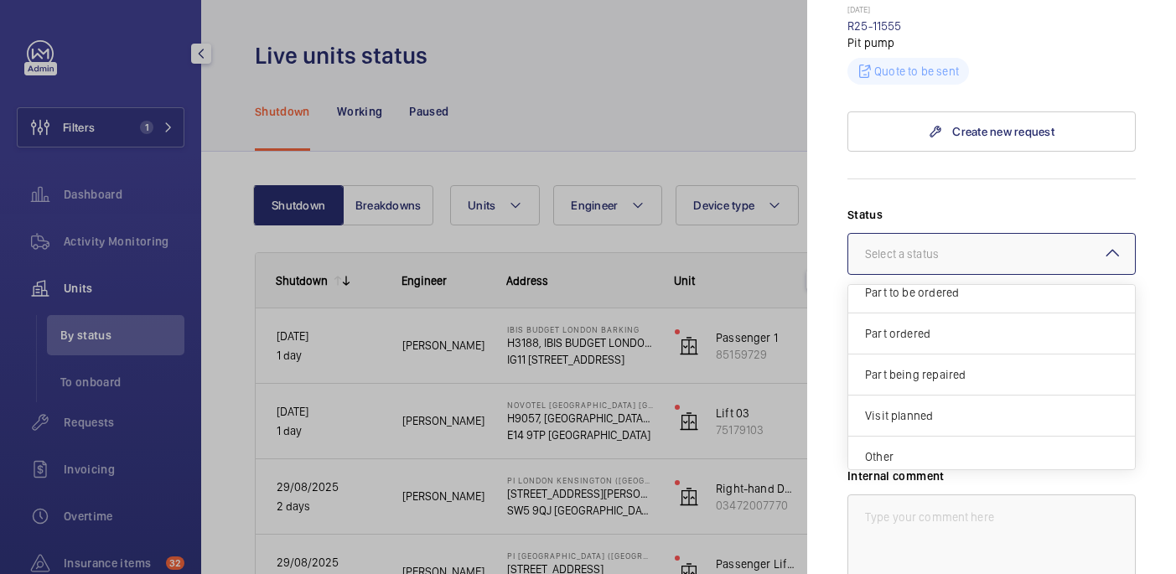
scroll to position [143, 0]
click at [960, 444] on span "Other" at bounding box center [991, 449] width 253 height 17
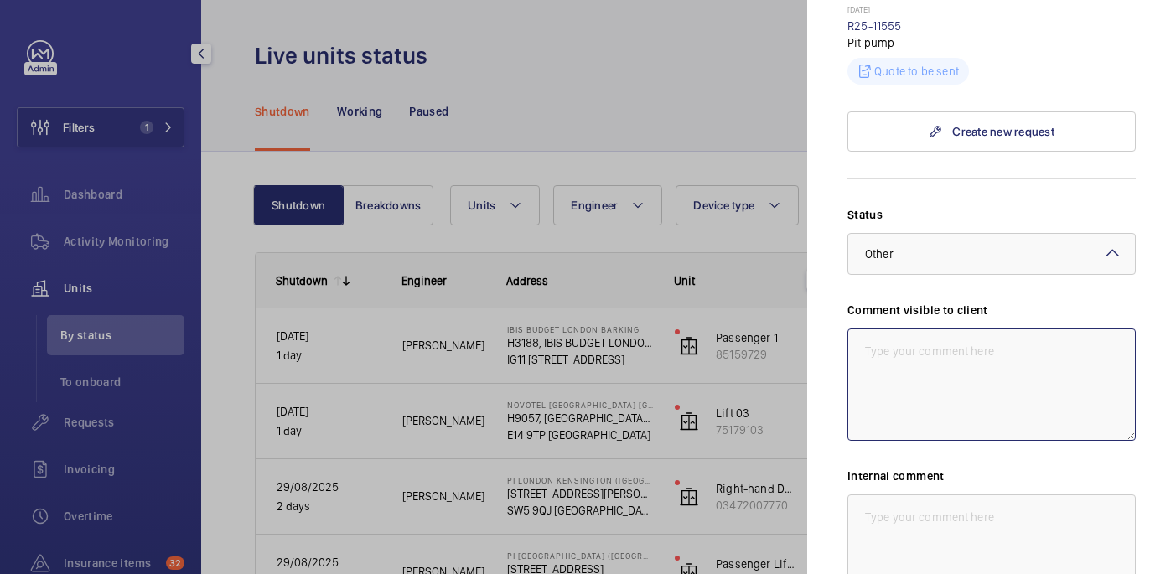
click at [926, 351] on textarea at bounding box center [991, 385] width 288 height 112
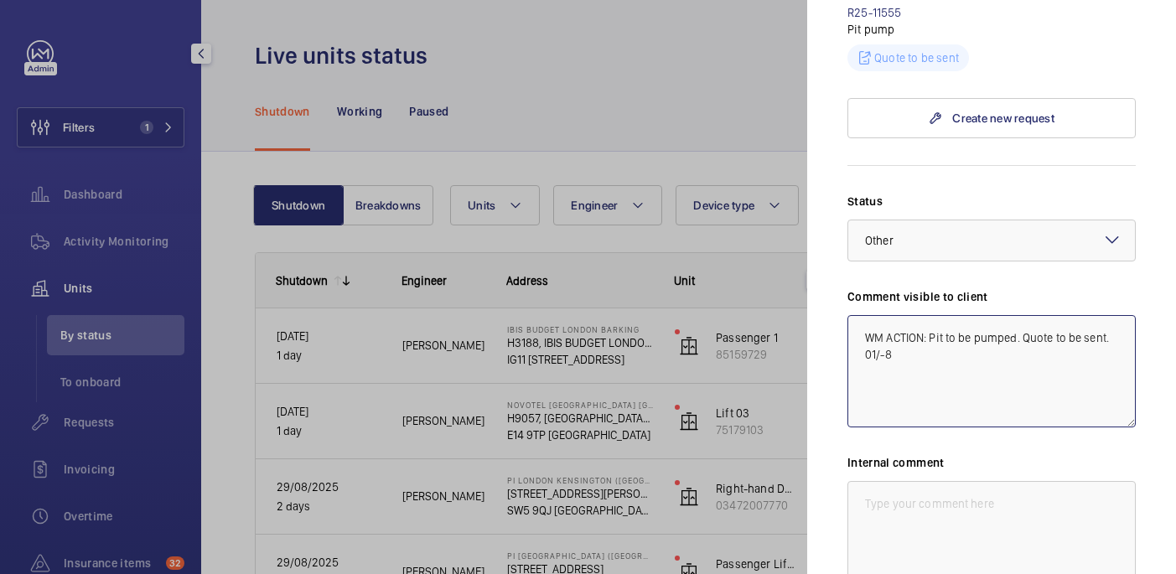
click at [882, 353] on textarea "WM ACTION: Pit to be pumped. Quote to be sent. 01/-8" at bounding box center [991, 371] width 288 height 112
drag, startPoint x: 891, startPoint y: 353, endPoint x: 842, endPoint y: 335, distance: 52.5
click at [842, 335] on mat-sidenav "Stopped unit IBIS BUDGET LONDON BARKING H3188, IBIS BUDGET LONDON BARKING, 10 P…" at bounding box center [991, 287] width 369 height 574
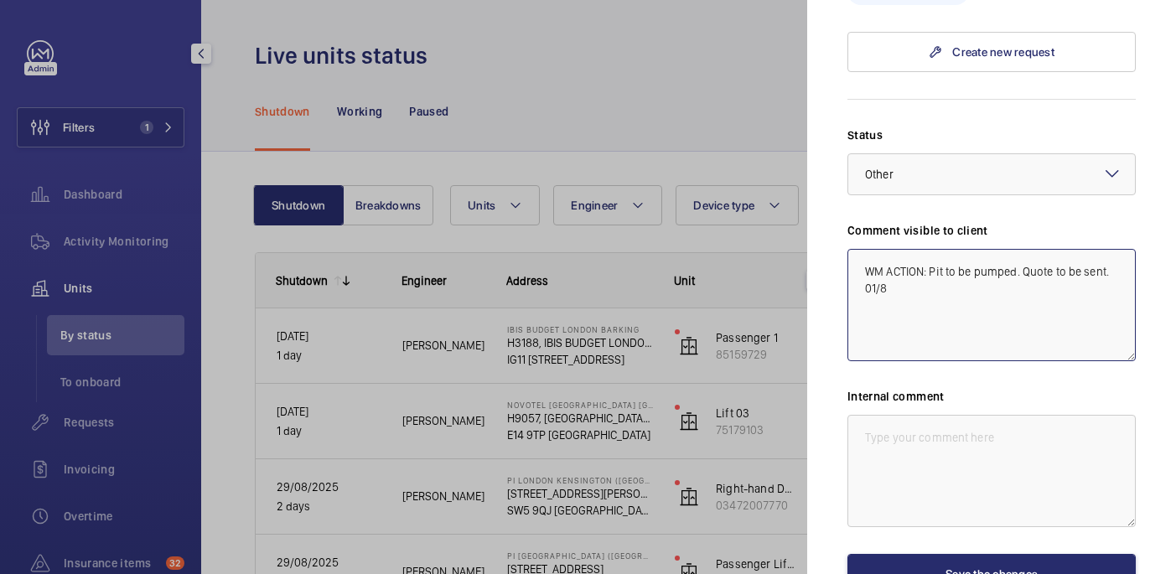
scroll to position [965, 0]
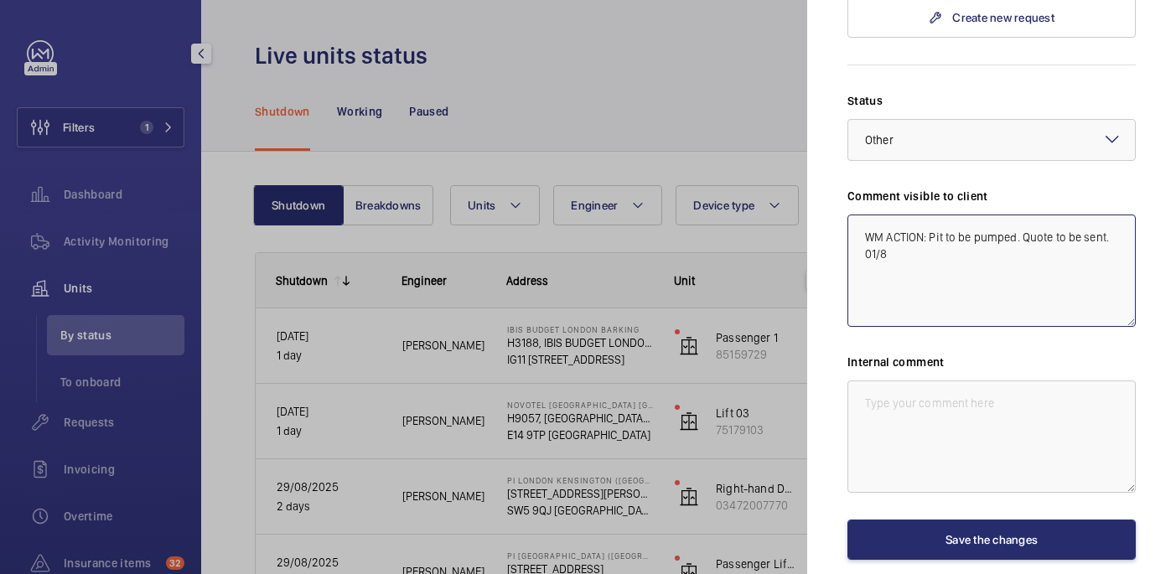
type textarea "WM ACTION: Pit to be pumped. Quote to be sent. 01/8"
click at [931, 403] on textarea at bounding box center [991, 437] width 288 height 112
paste textarea "WM ACTION: Pit to be pumped. Quote to be sent. 01/8"
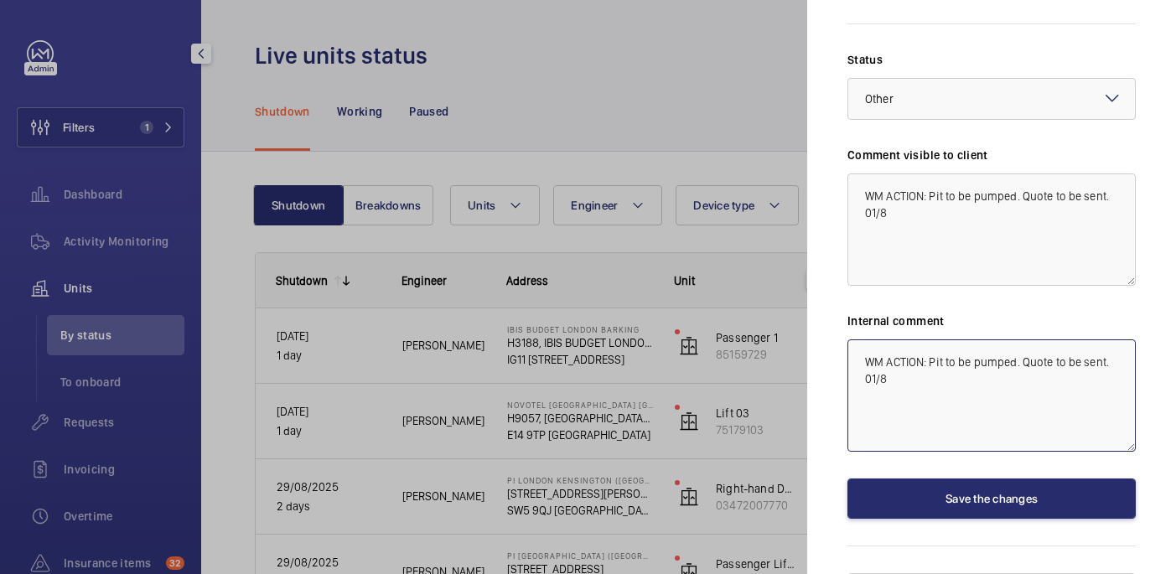
scroll to position [999, 0]
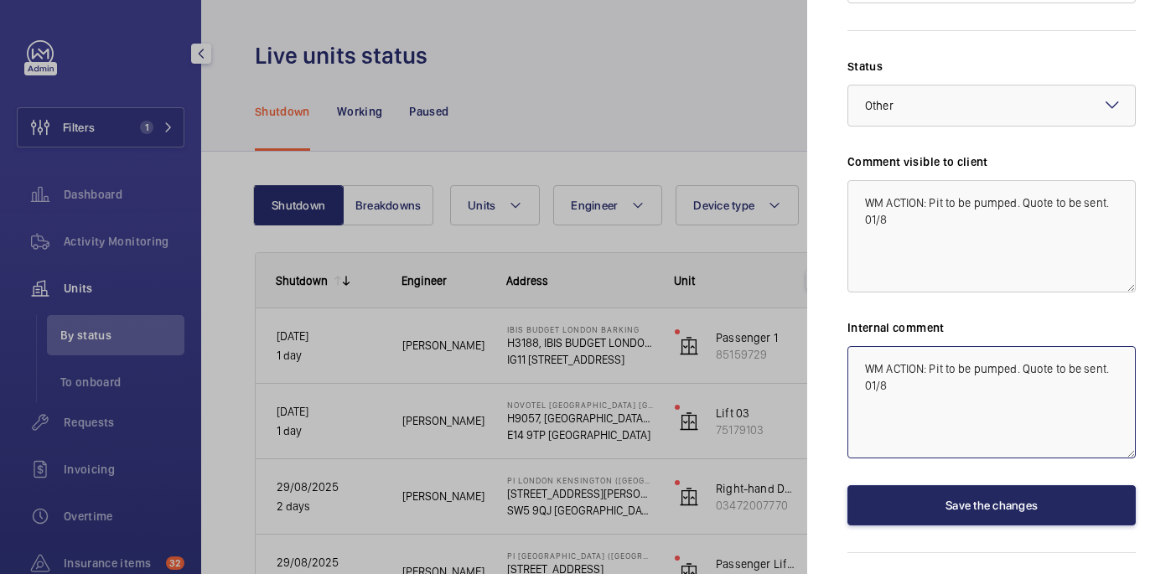
type textarea "WM ACTION: Pit to be pumped. Quote to be sent. 01/8"
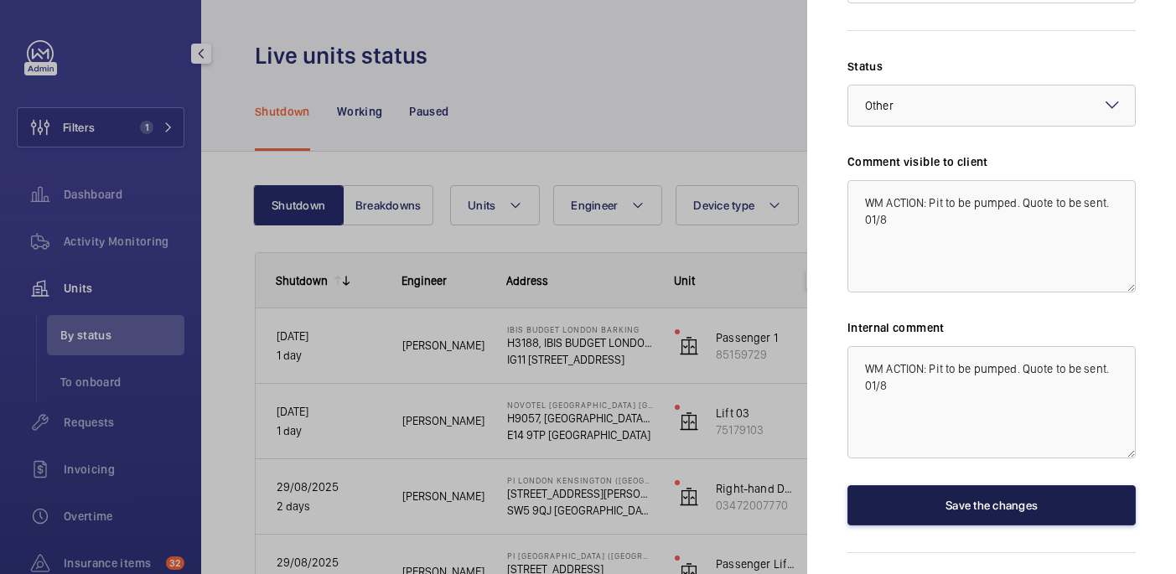
click at [956, 506] on button "Save the changes" at bounding box center [991, 505] width 288 height 40
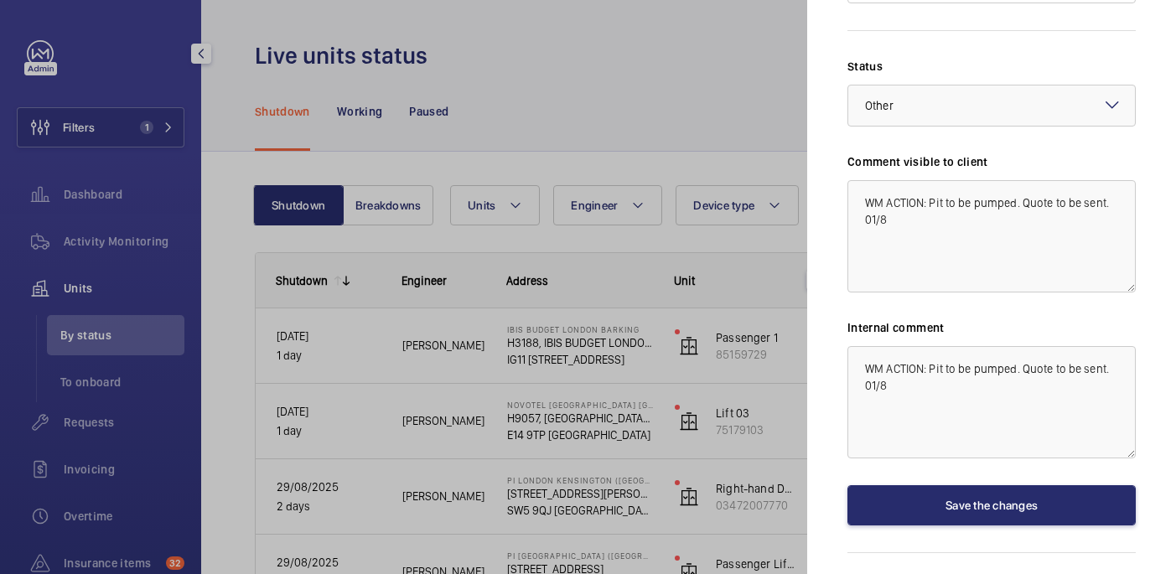
scroll to position [0, 0]
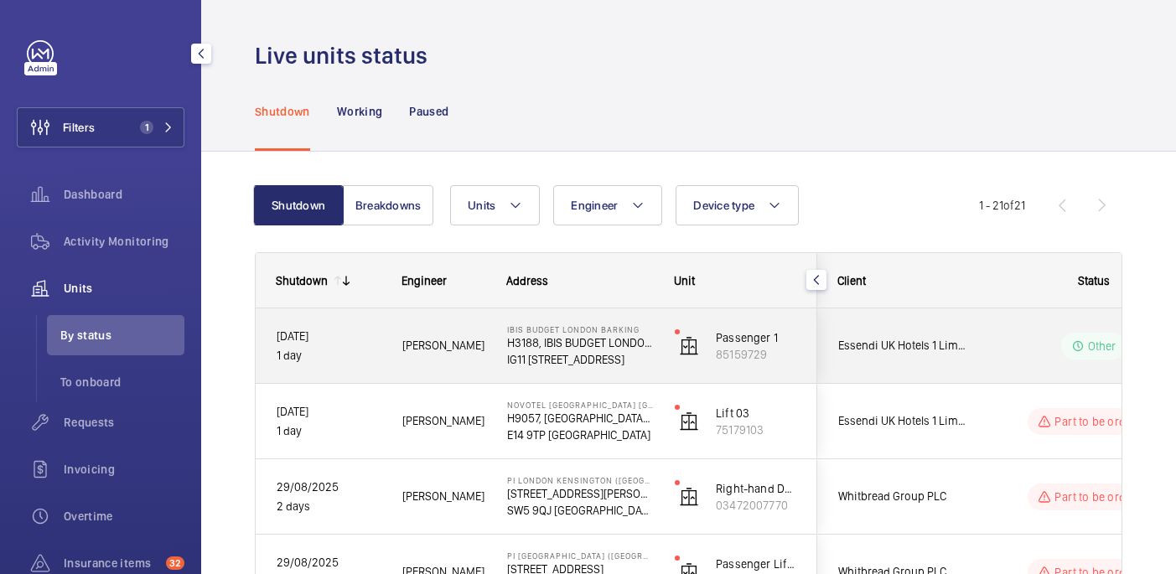
click at [1022, 362] on div "Other" at bounding box center [1083, 346] width 229 height 60
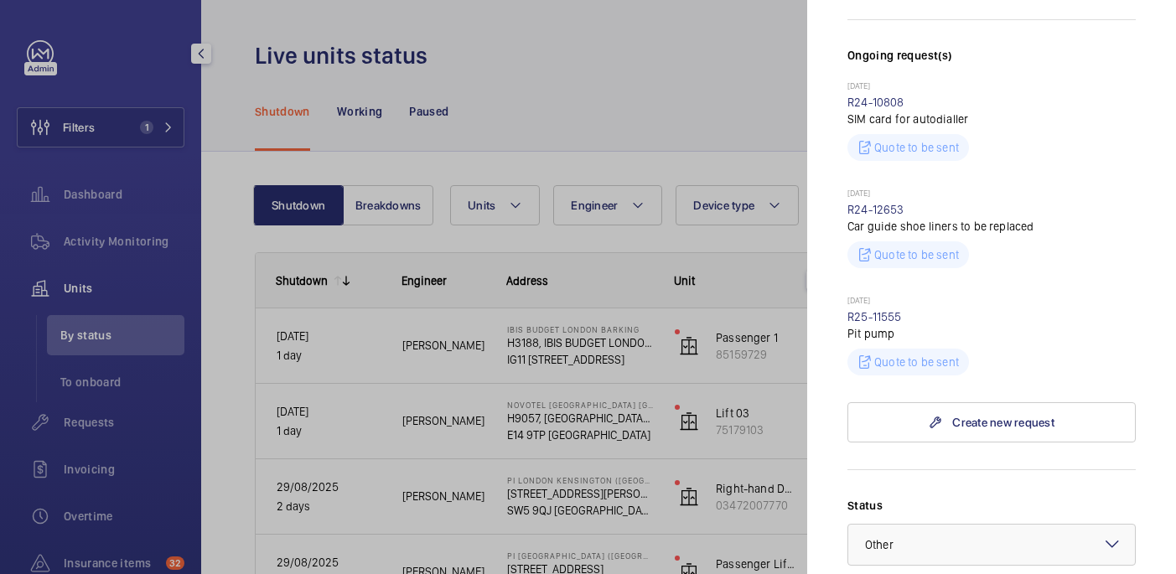
scroll to position [517, 0]
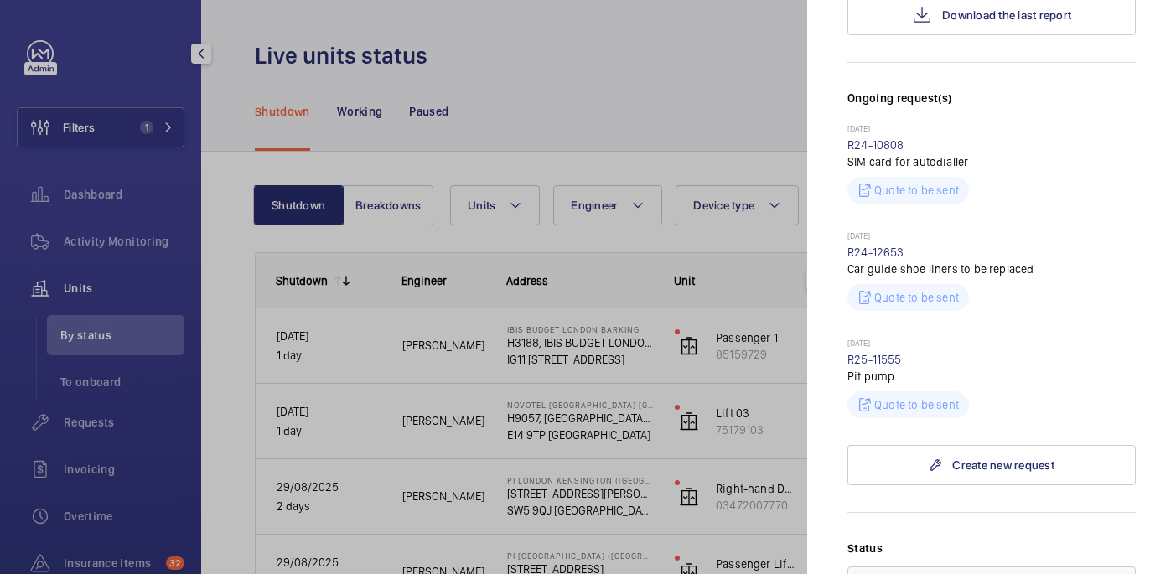
click at [891, 360] on link "R25-11555" at bounding box center [874, 359] width 54 height 13
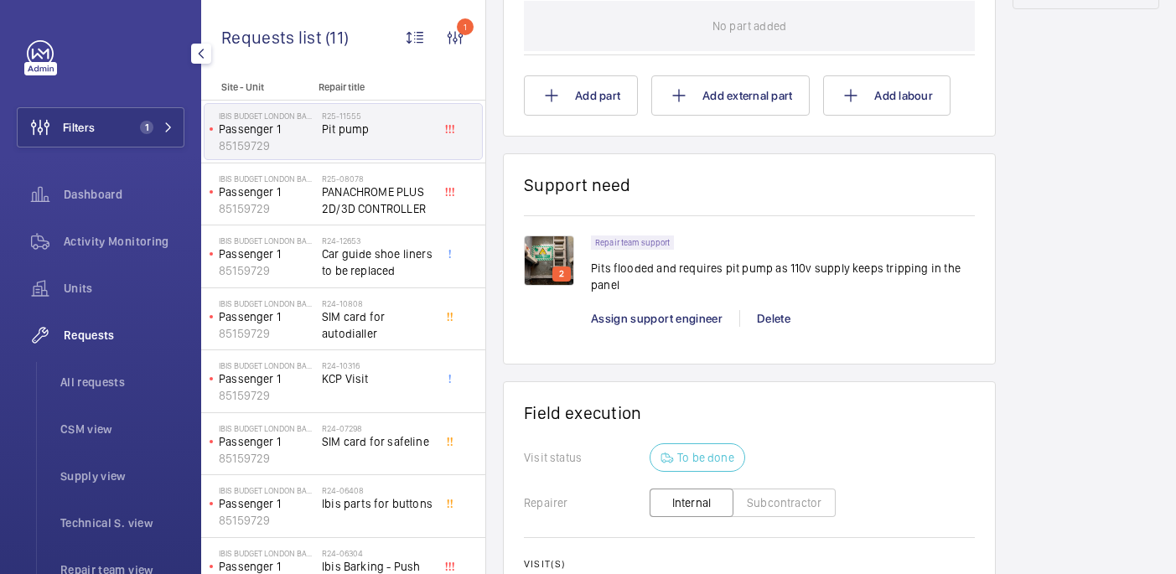
scroll to position [1068, 0]
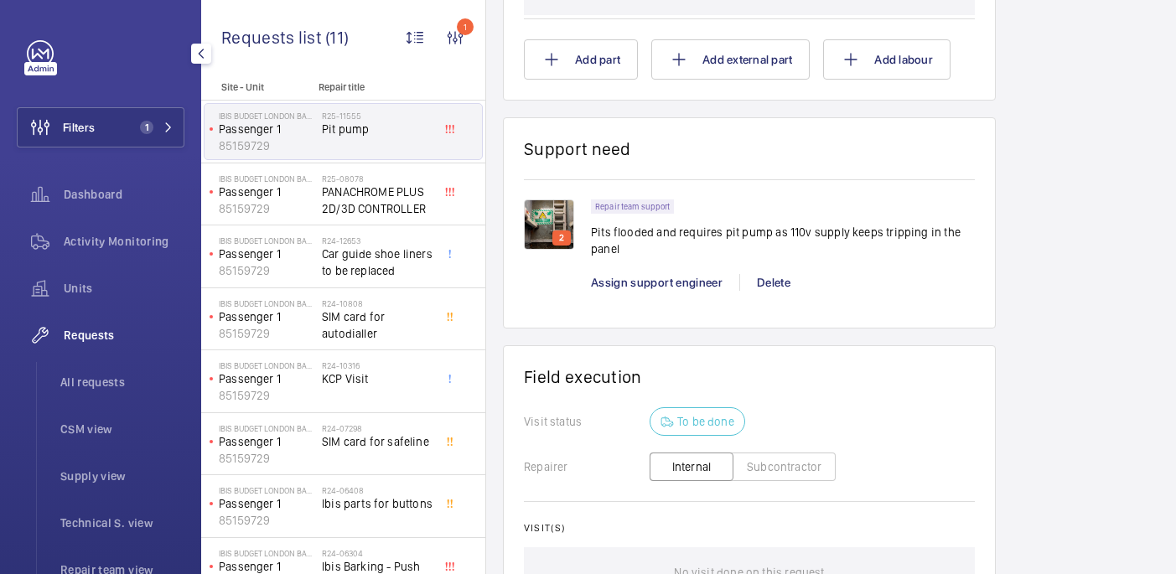
click at [557, 208] on img at bounding box center [549, 225] width 50 height 50
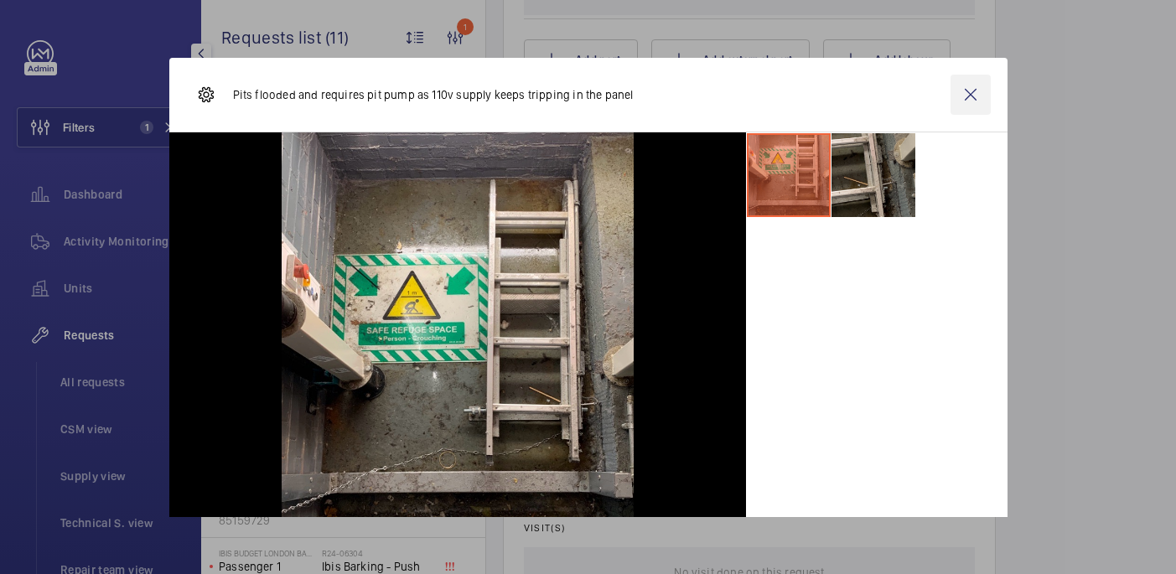
click at [970, 97] on wm-front-icon-button at bounding box center [971, 95] width 40 height 40
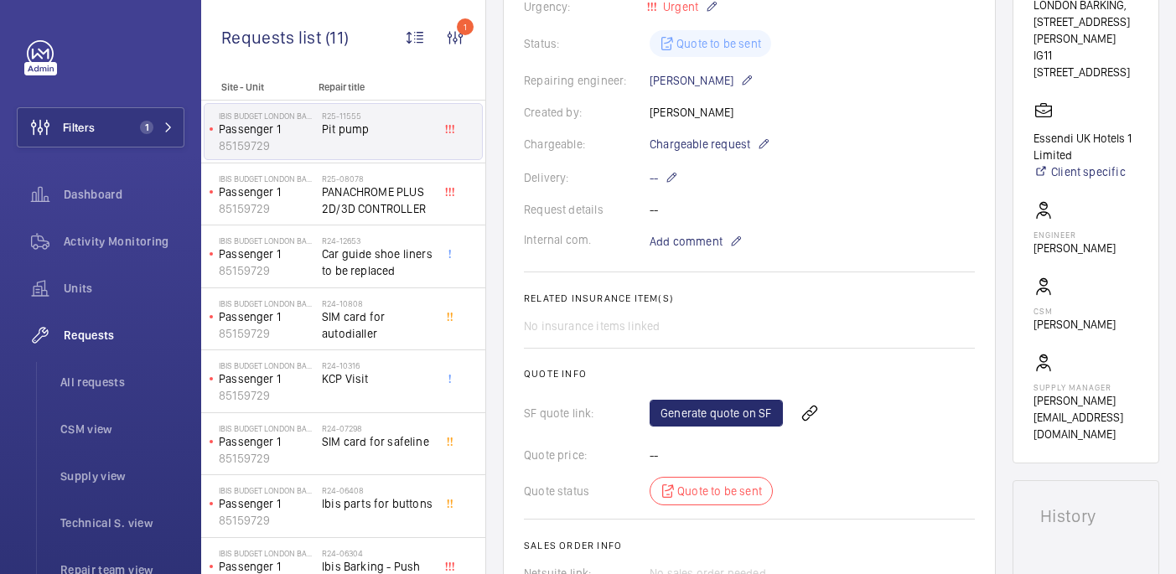
scroll to position [165, 0]
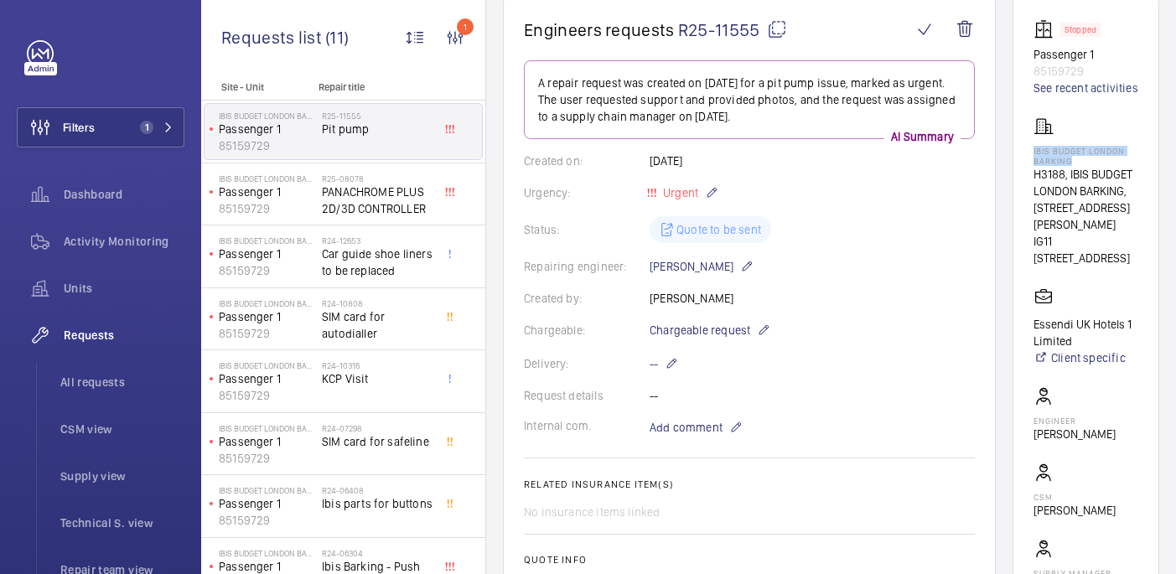
drag, startPoint x: 1029, startPoint y: 151, endPoint x: 1083, endPoint y: 163, distance: 55.7
click at [1083, 163] on wm-front-card "Stopped Passenger 1 85159729 See recent activities IBIS BUDGET LONDON BARKING H…" at bounding box center [1086, 323] width 147 height 651
copy p "IBIS BUDGET LONDON BARKING"
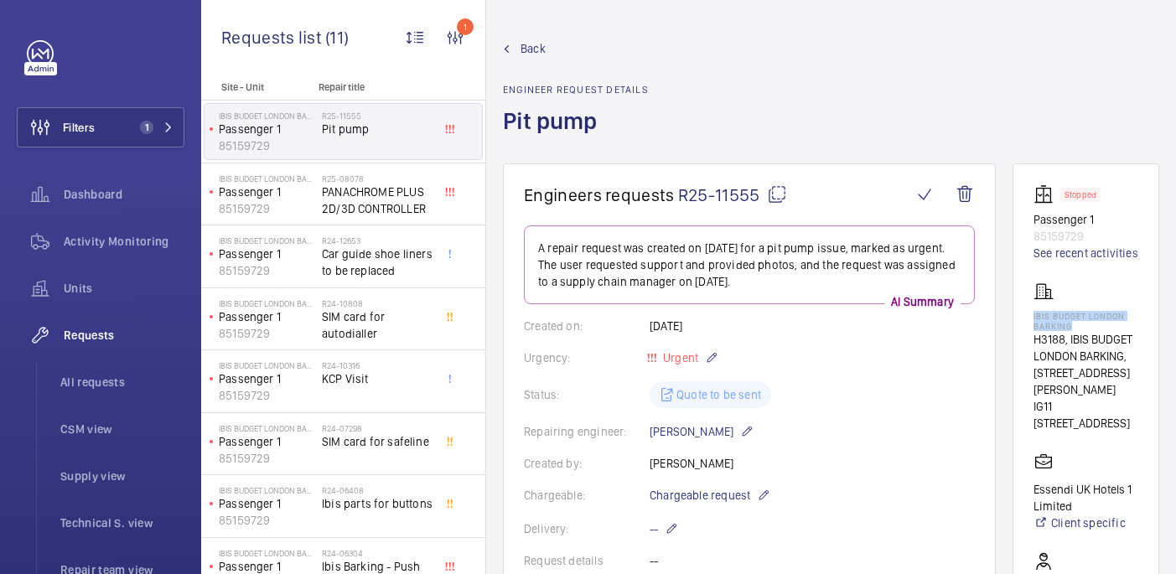
click at [776, 191] on mat-icon at bounding box center [777, 194] width 20 height 20
copy p "IBIS BUDGET LONDON BARKING"
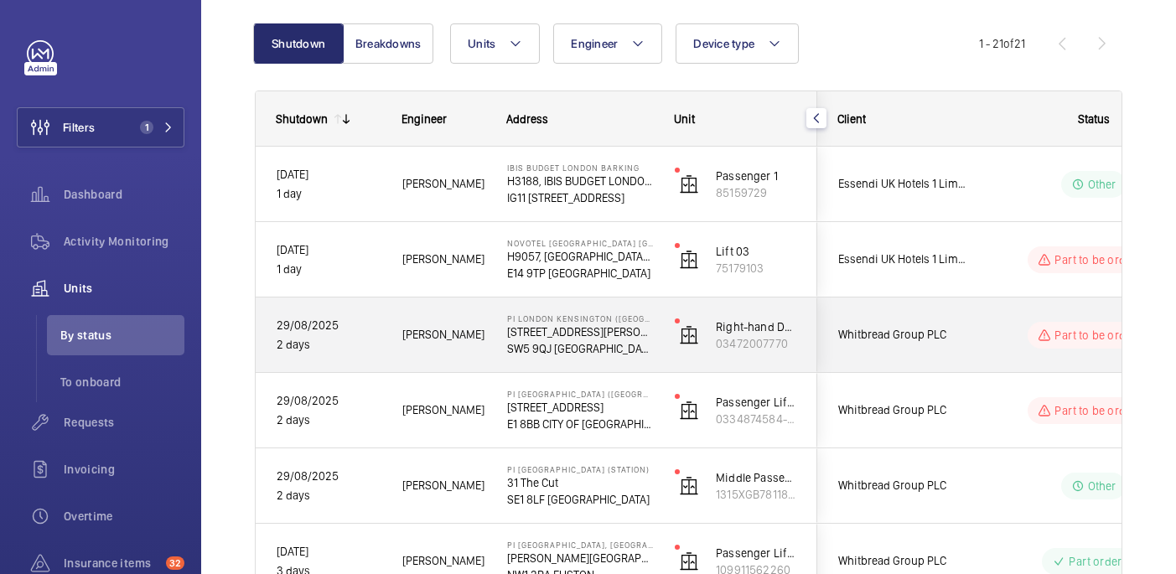
scroll to position [178, 0]
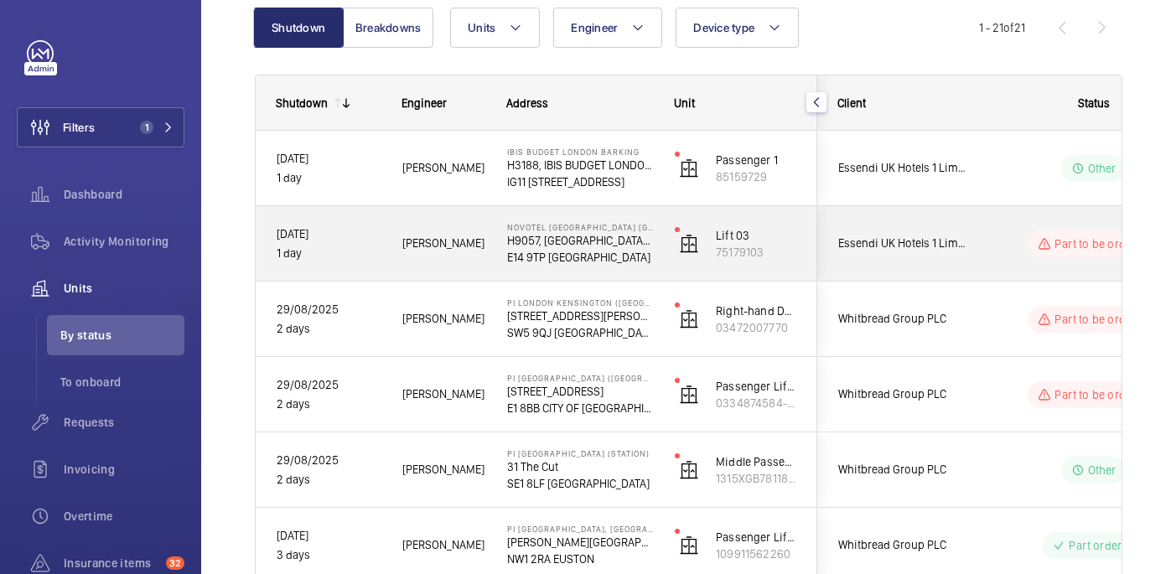
click at [969, 269] on div "Part to be ordered" at bounding box center [1083, 244] width 229 height 60
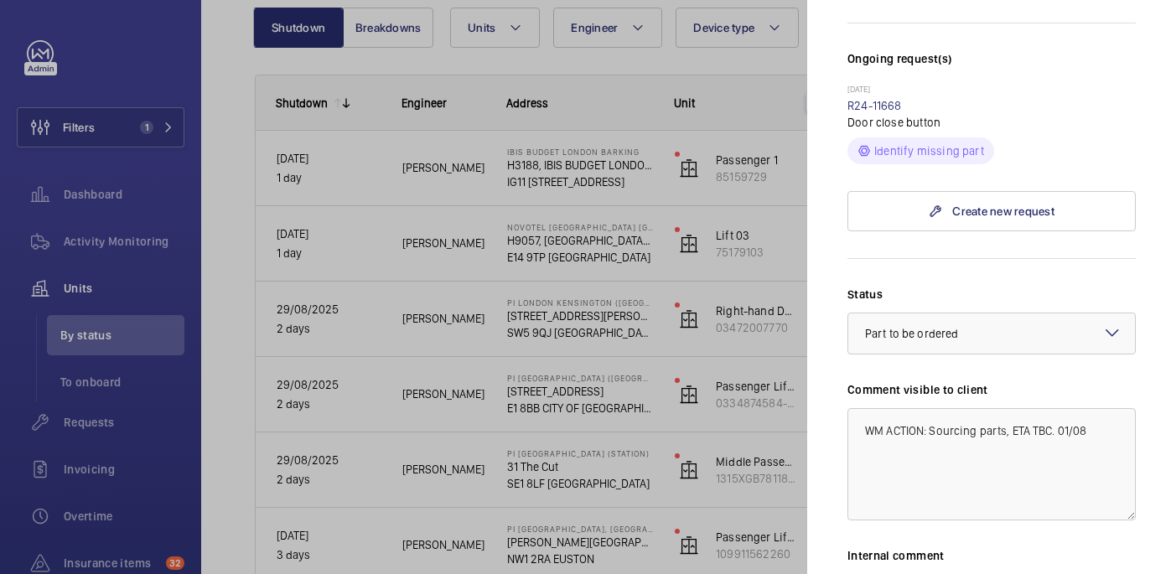
scroll to position [0, 0]
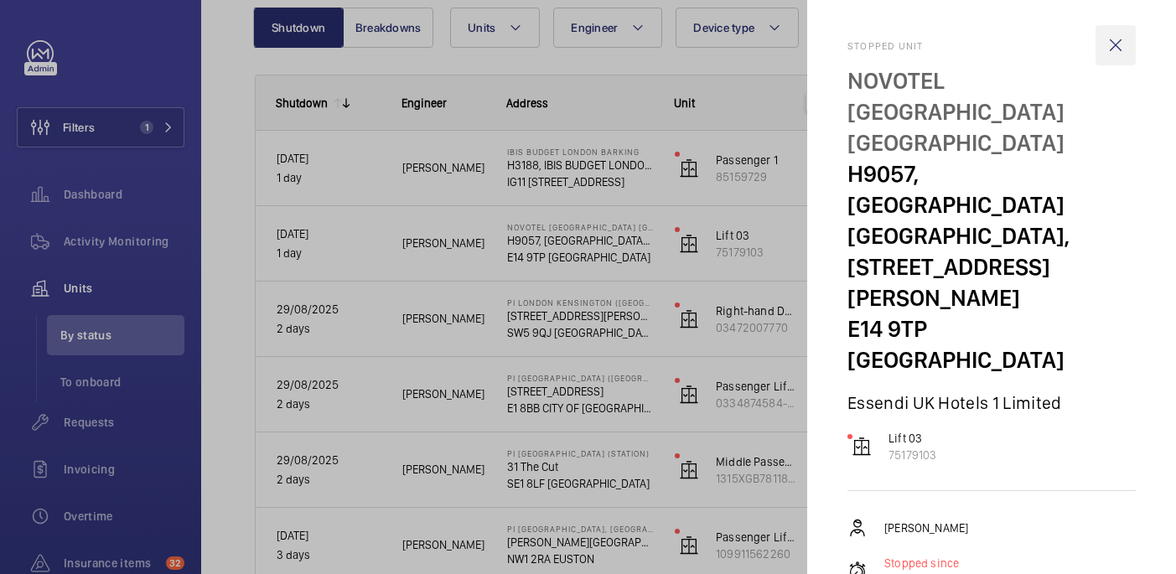
click at [1120, 48] on wm-front-icon-button at bounding box center [1116, 45] width 40 height 40
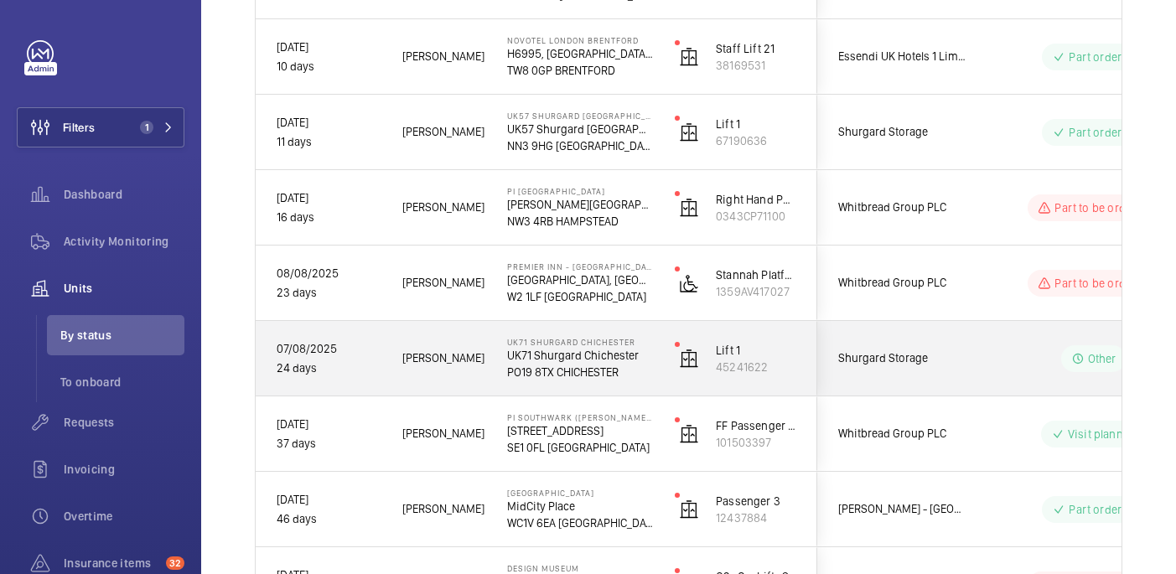
scroll to position [1203, 0]
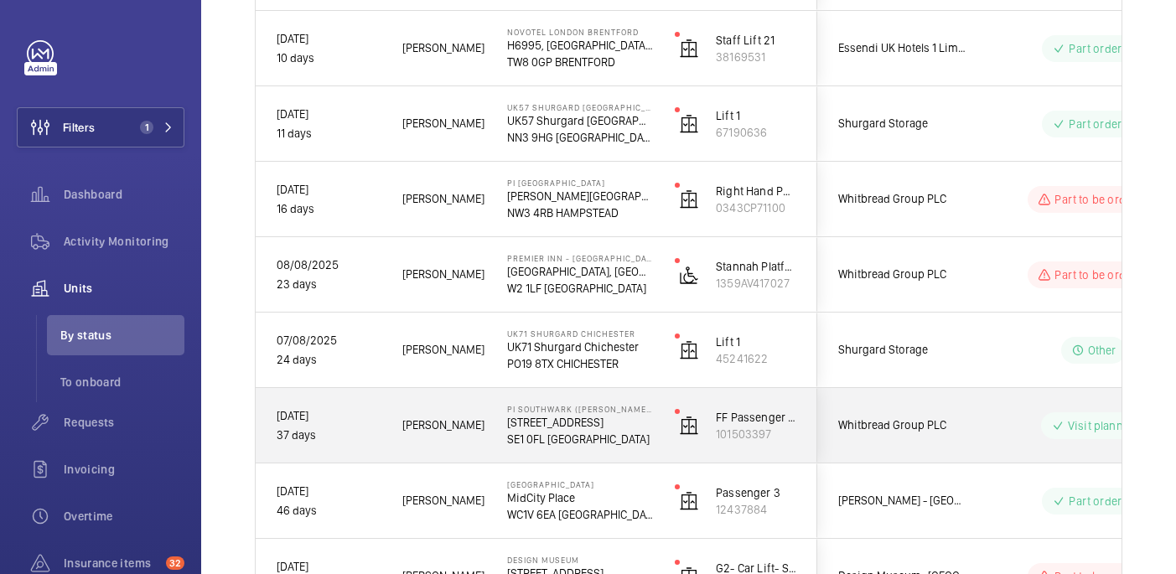
click at [635, 421] on p "15a Great Suffolk Street" at bounding box center [580, 422] width 146 height 17
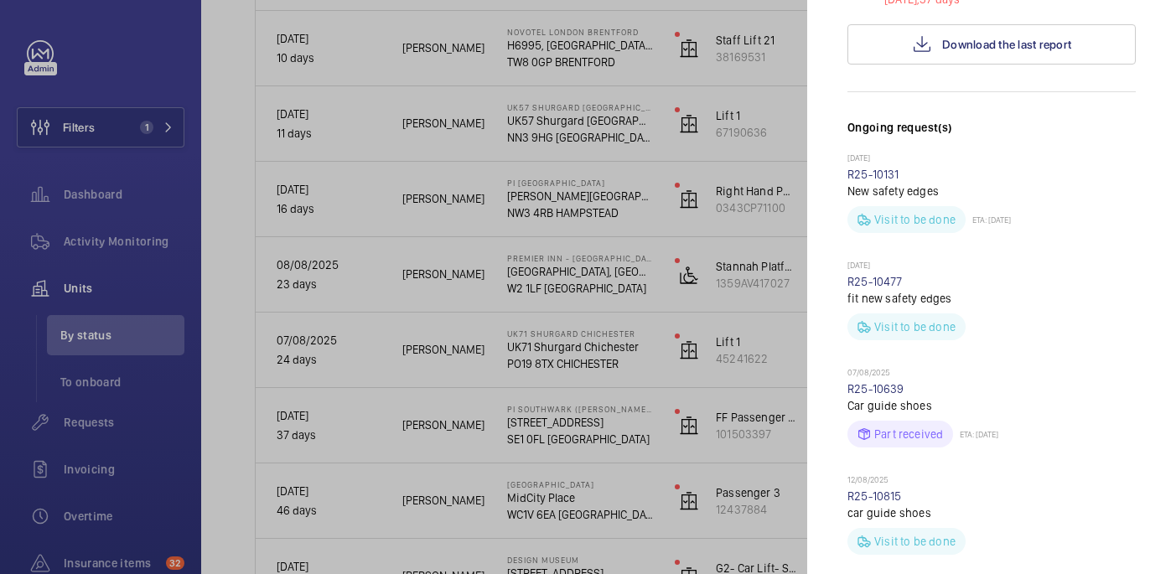
scroll to position [44, 0]
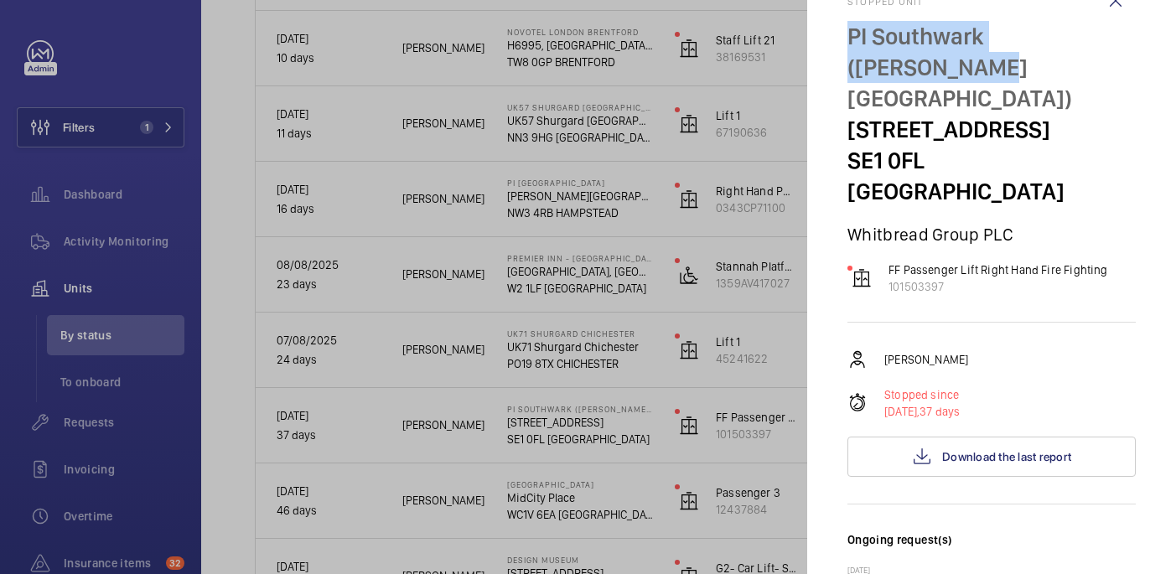
drag, startPoint x: 848, startPoint y: 37, endPoint x: 1154, endPoint y: 36, distance: 306.0
click at [1154, 36] on mat-sidenav "Stopped unit PI Southwark (Tate Modern) 15a Great Suffolk Street SE1 0FL SOUTHW…" at bounding box center [991, 287] width 369 height 574
copy p "PI Southwark (Tate Modern)"
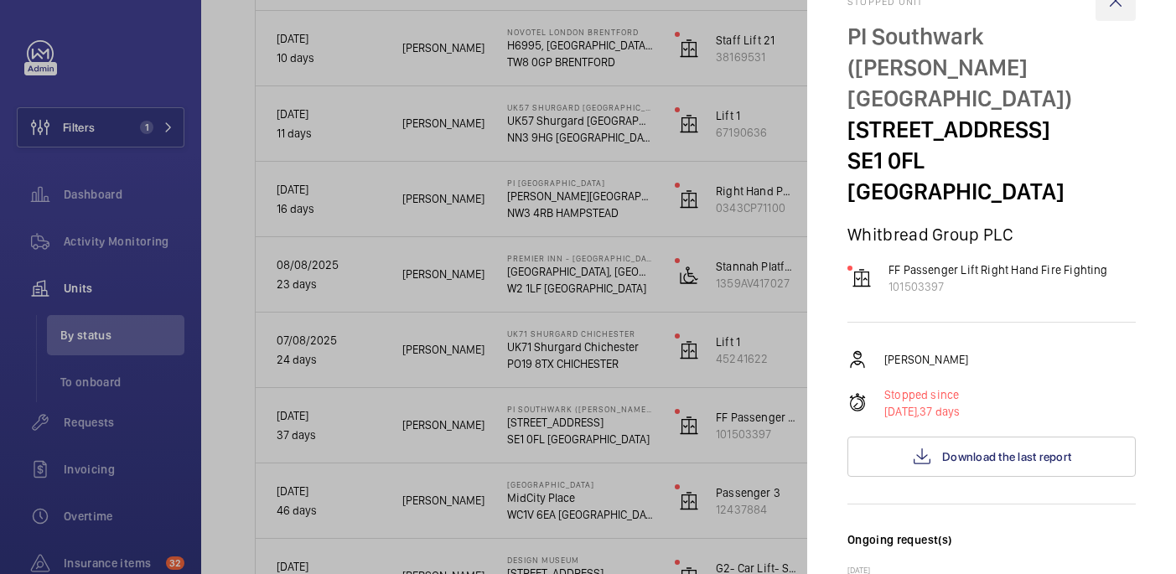
click at [1121, 5] on wm-front-icon-button at bounding box center [1116, 1] width 40 height 40
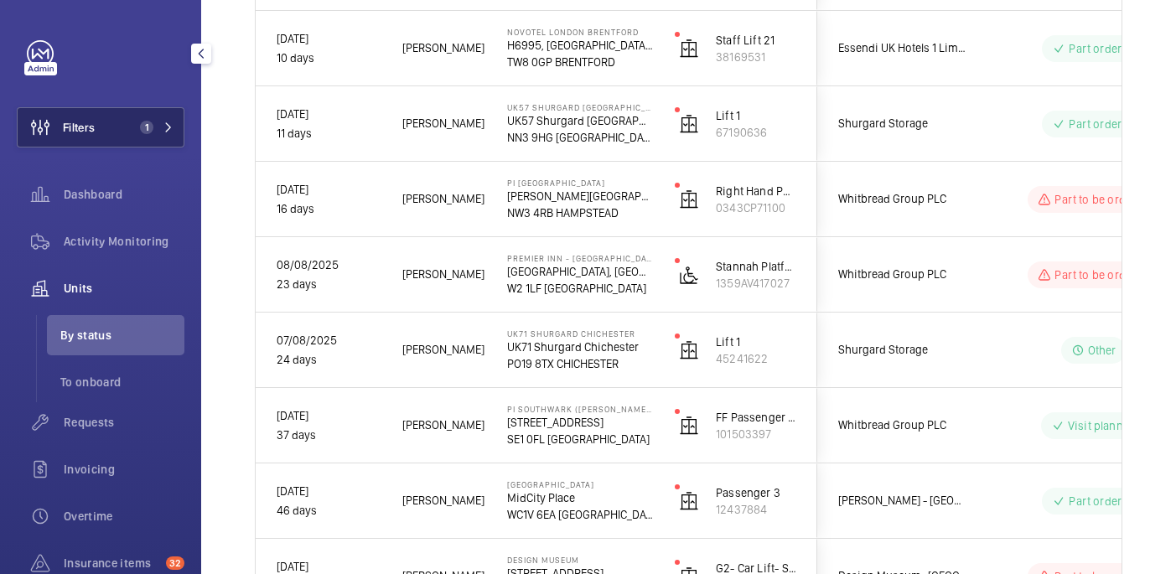
click at [116, 121] on button "Filters 1" at bounding box center [101, 127] width 168 height 40
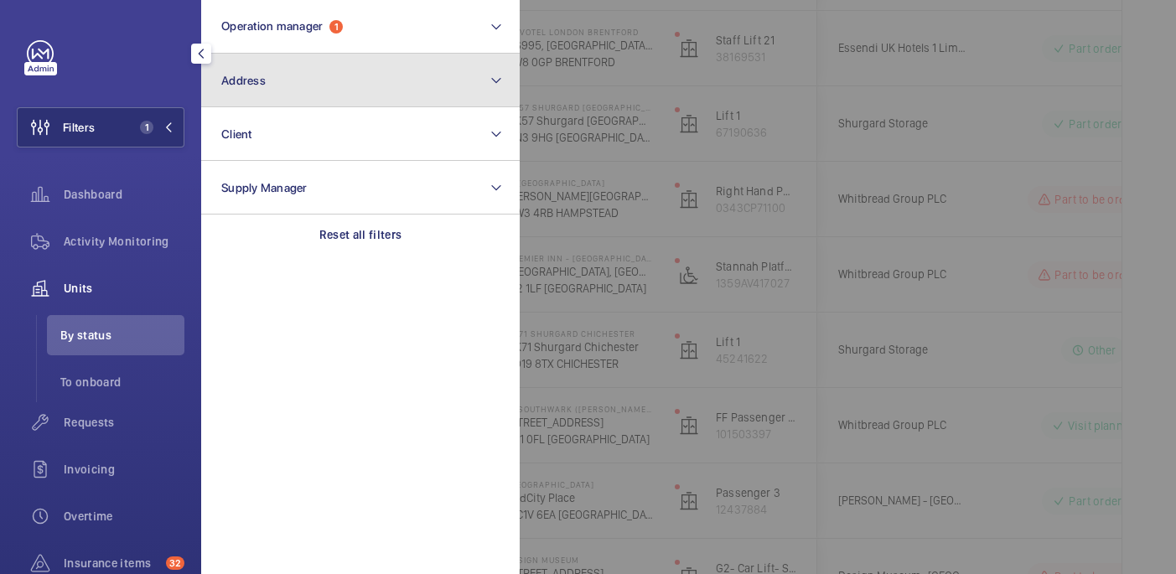
click at [278, 94] on button "Address" at bounding box center [360, 81] width 319 height 54
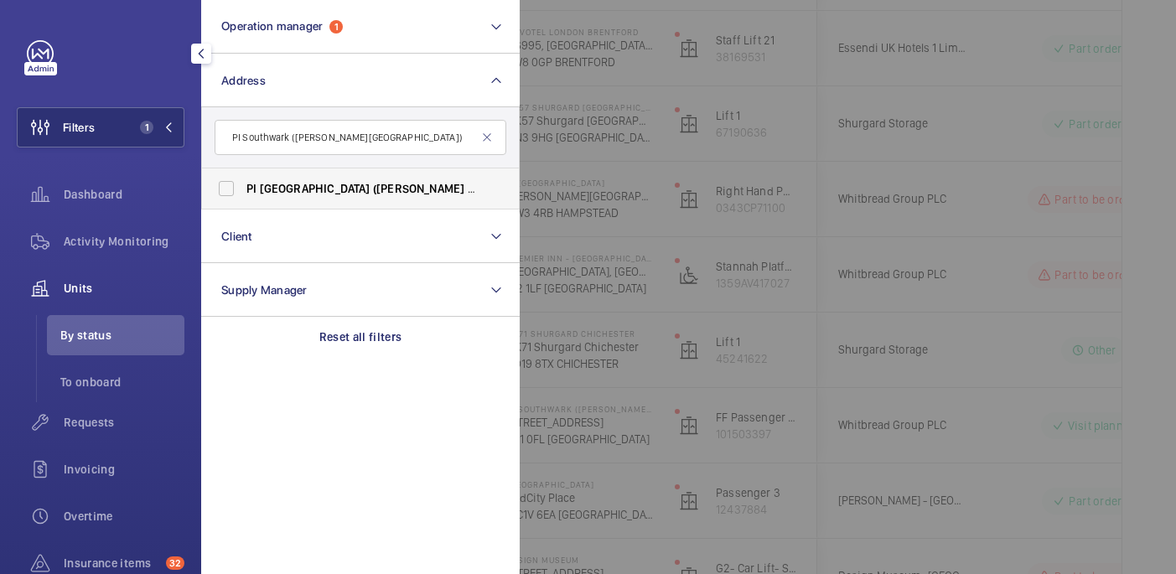
type input "PI Southwark (Tate Modern)"
click at [393, 189] on span "PI Southwark (Tate Modern) - 15a Great Suffolk Street, SOUTHWARK SE1 0FL" at bounding box center [361, 188] width 231 height 17
click at [243, 189] on input "PI Southwark (Tate Modern) - 15a Great Suffolk Street, SOUTHWARK SE1 0FL" at bounding box center [227, 189] width 34 height 34
checkbox input "true"
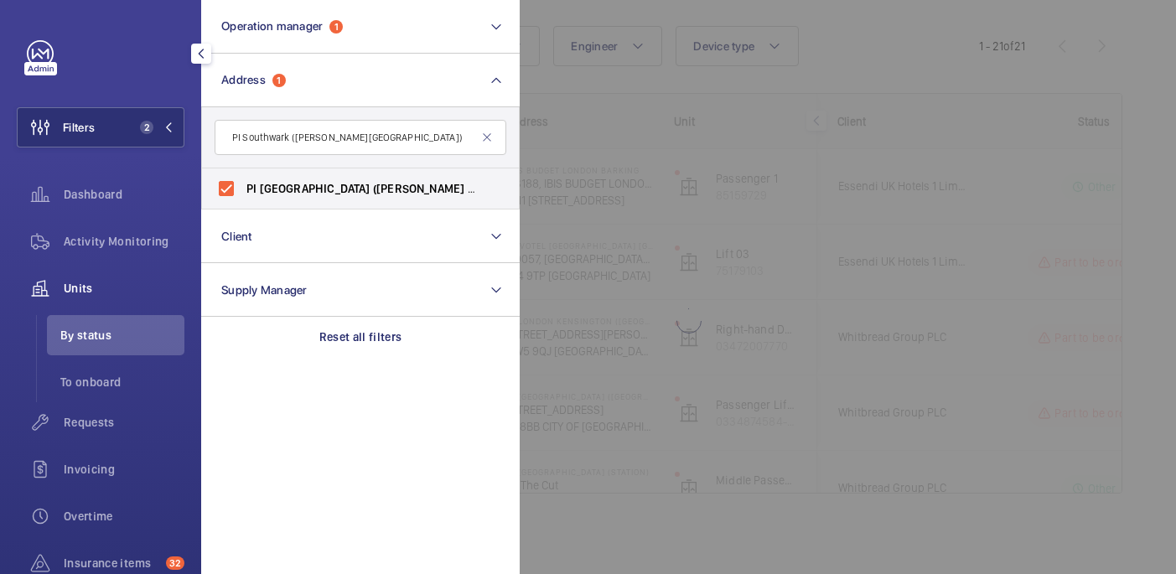
click at [899, 75] on div at bounding box center [1108, 287] width 1176 height 574
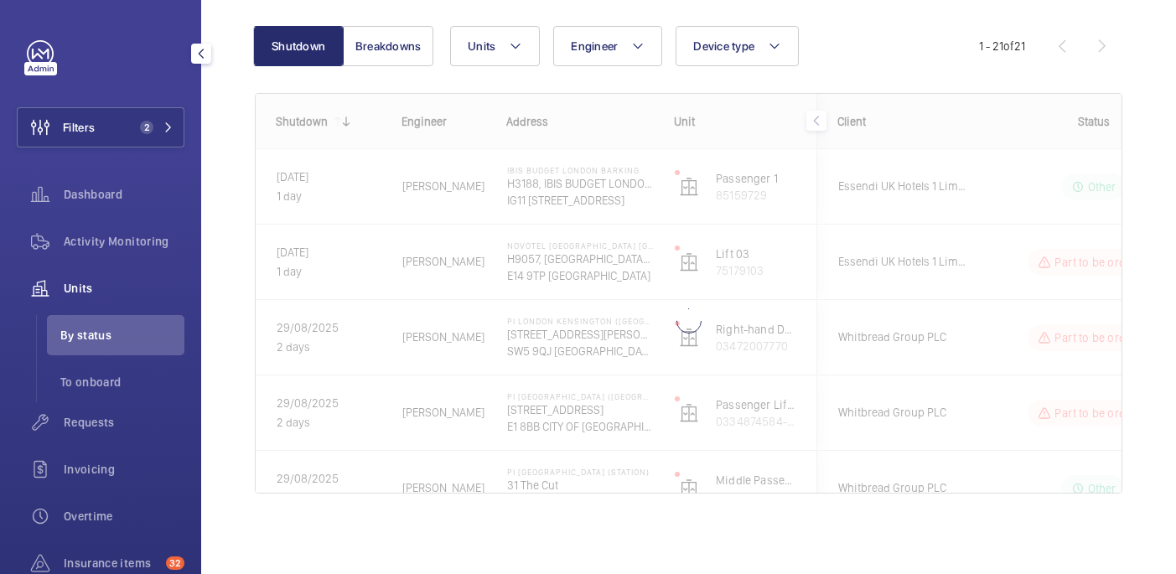
scroll to position [0, 0]
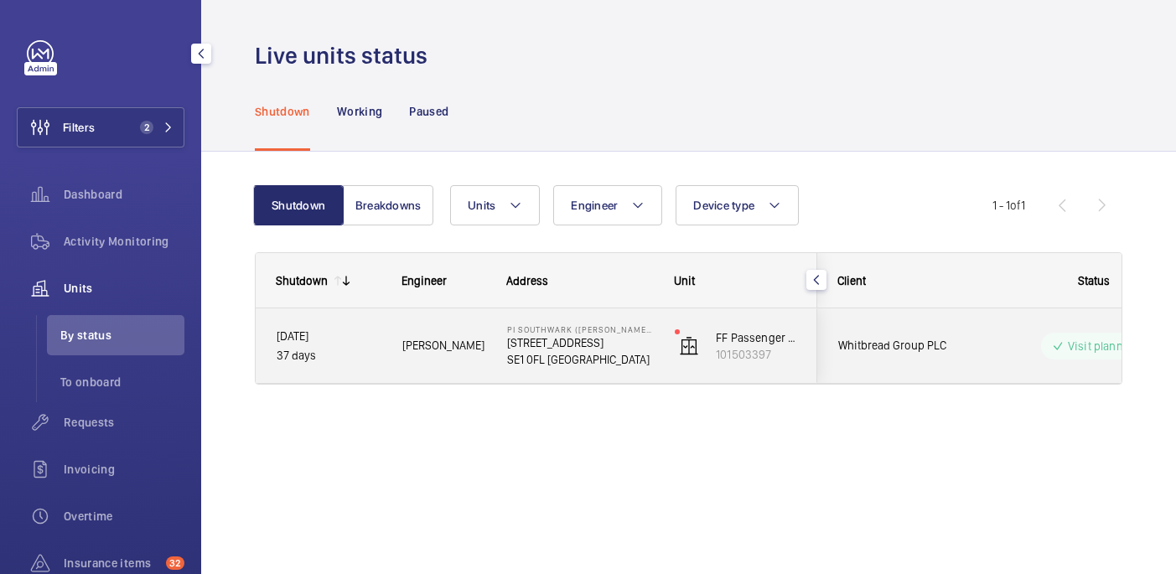
click at [464, 343] on span "Lewis S." at bounding box center [443, 345] width 83 height 19
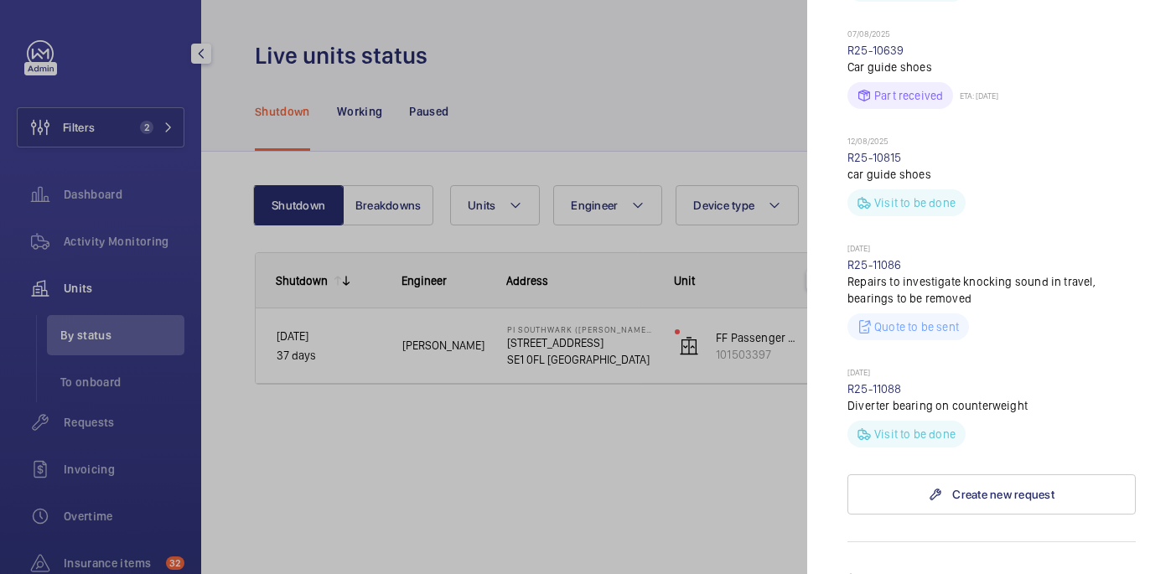
scroll to position [743, 0]
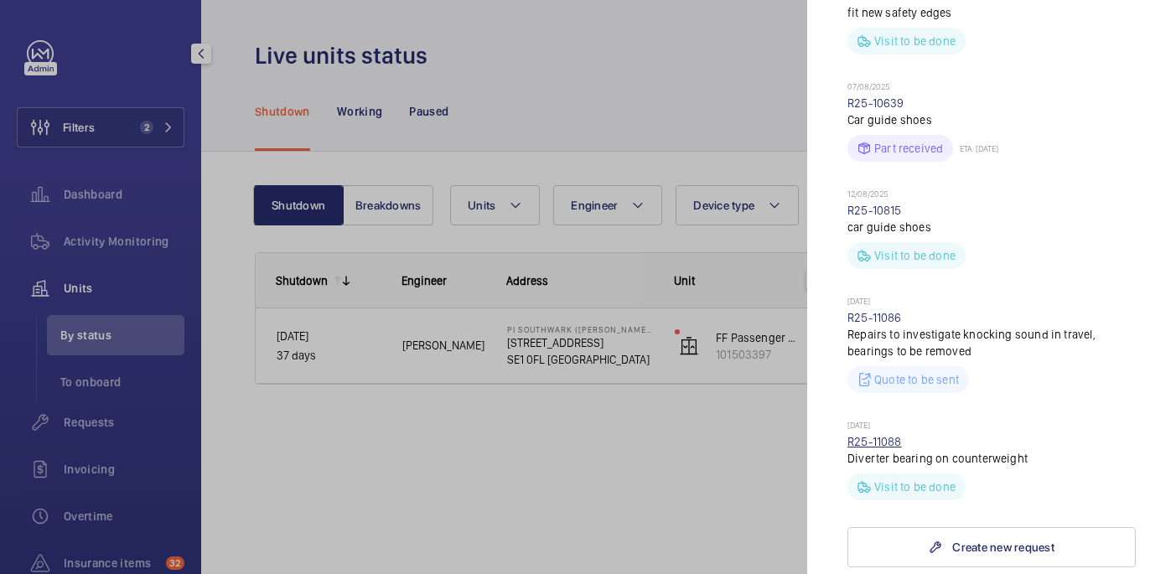
click at [884, 435] on link "R25-11088" at bounding box center [874, 441] width 54 height 13
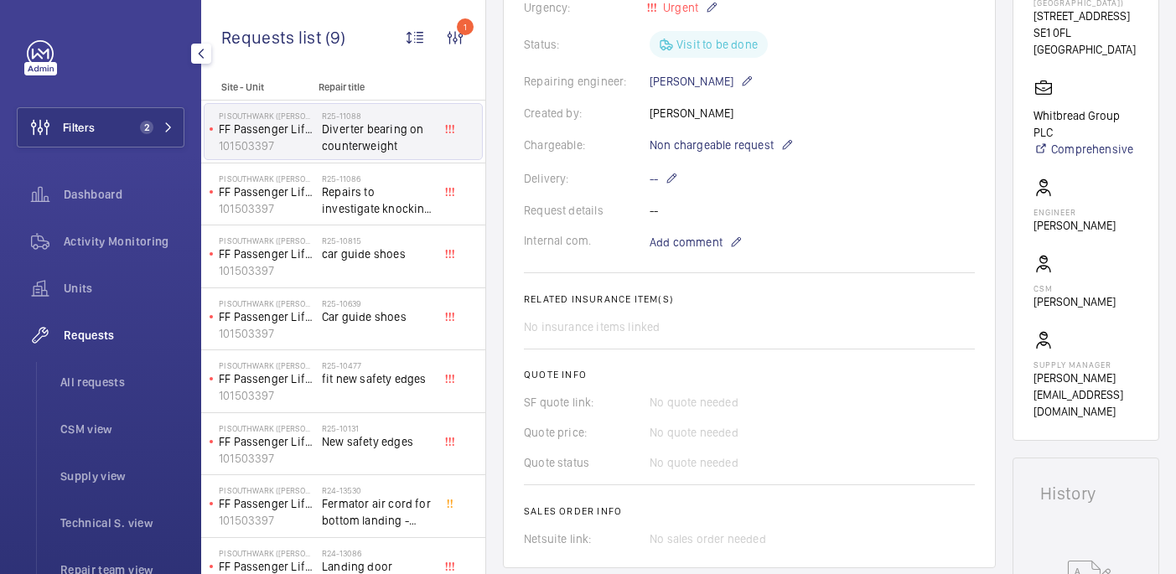
scroll to position [288, 0]
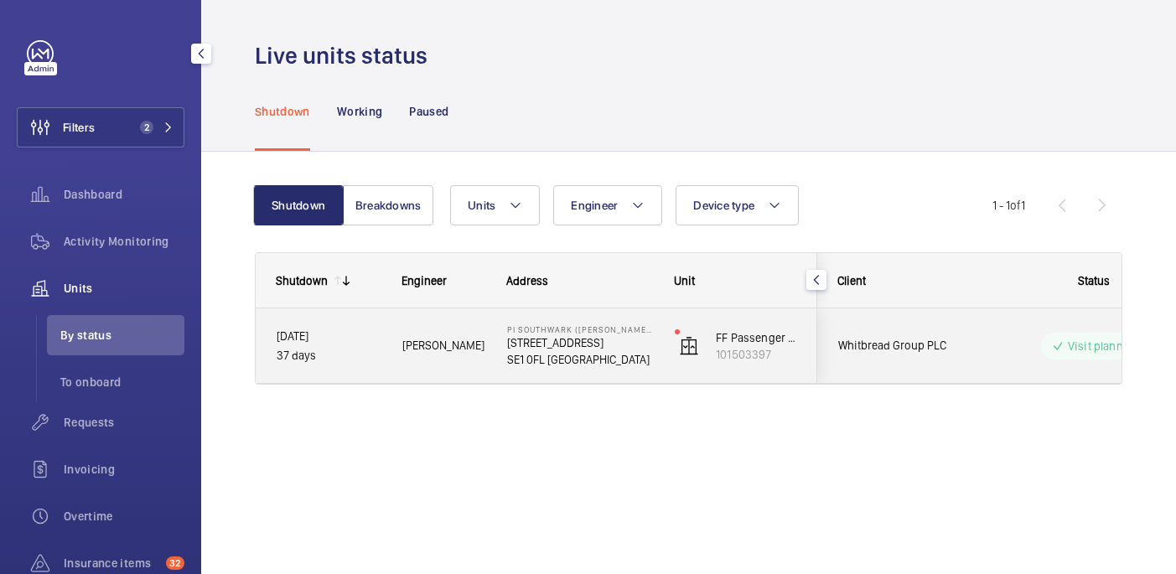
click at [635, 352] on p "SE1 0FL SOUTHWARK" at bounding box center [580, 359] width 146 height 17
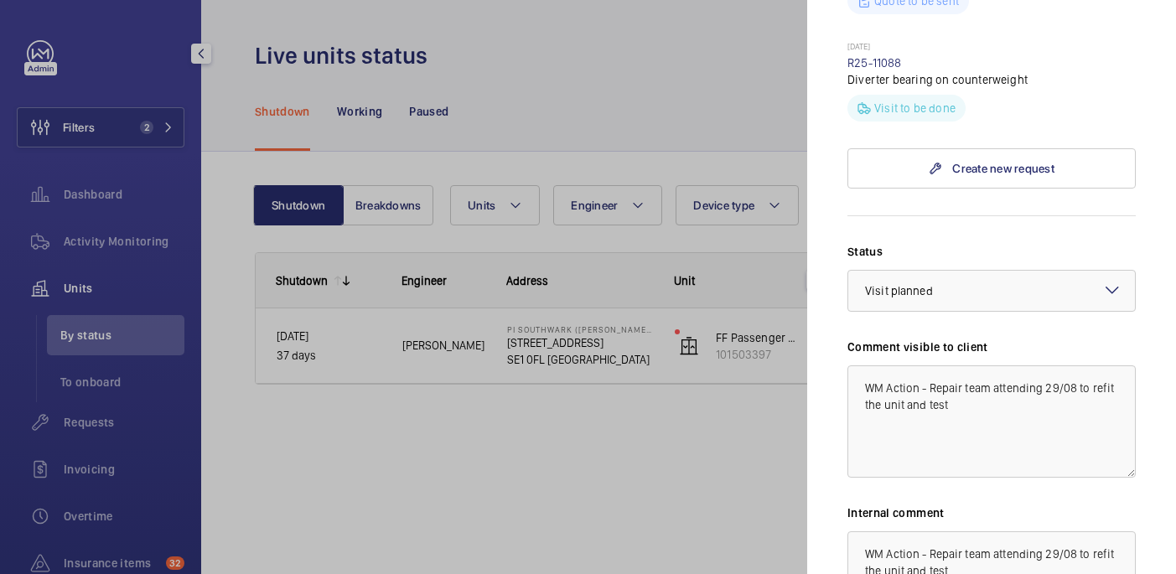
scroll to position [1128, 0]
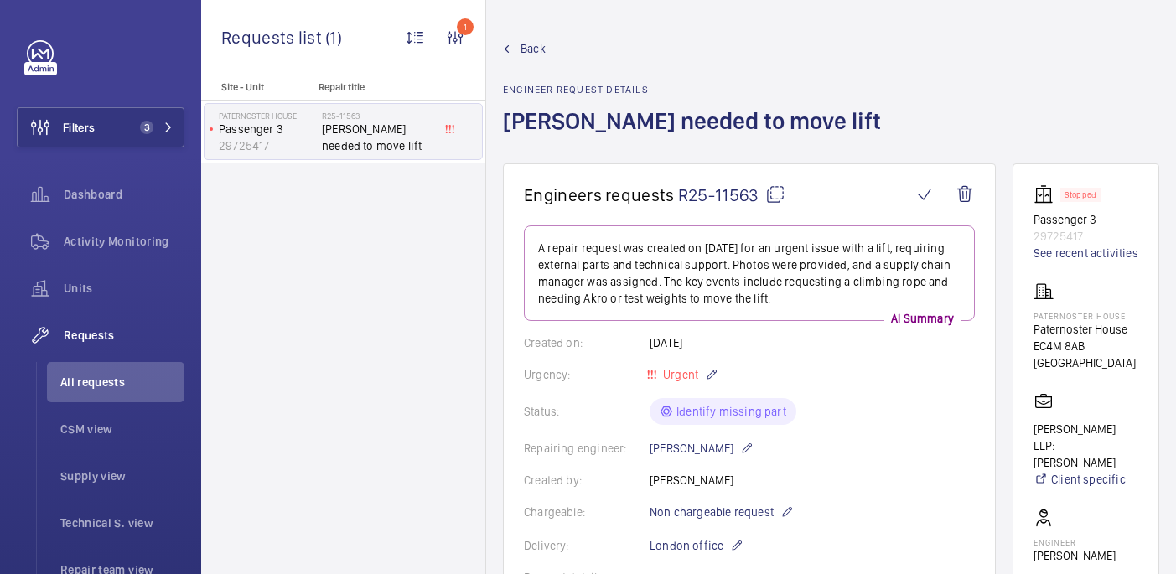
scroll to position [599, 0]
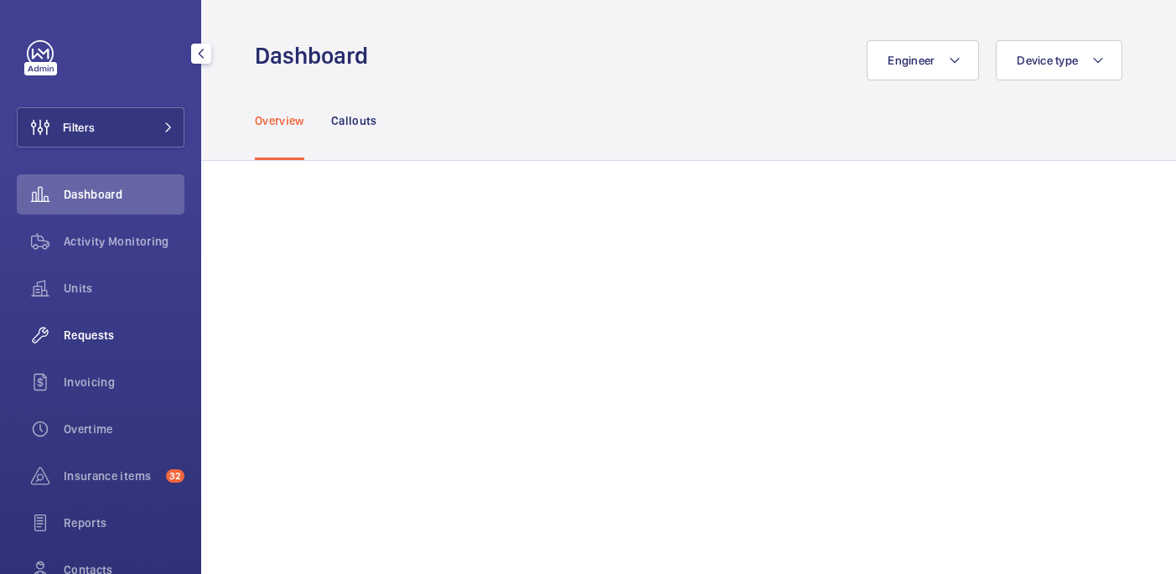
click at [101, 345] on div "Requests" at bounding box center [101, 335] width 168 height 40
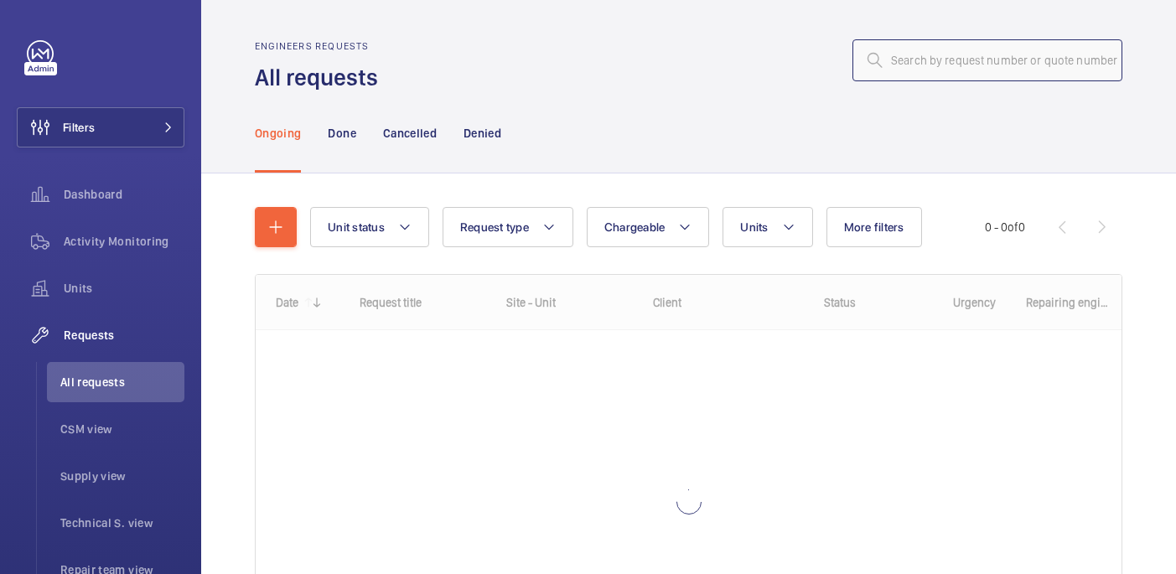
click at [965, 52] on input "text" at bounding box center [987, 60] width 270 height 42
paste input "R25-11476"
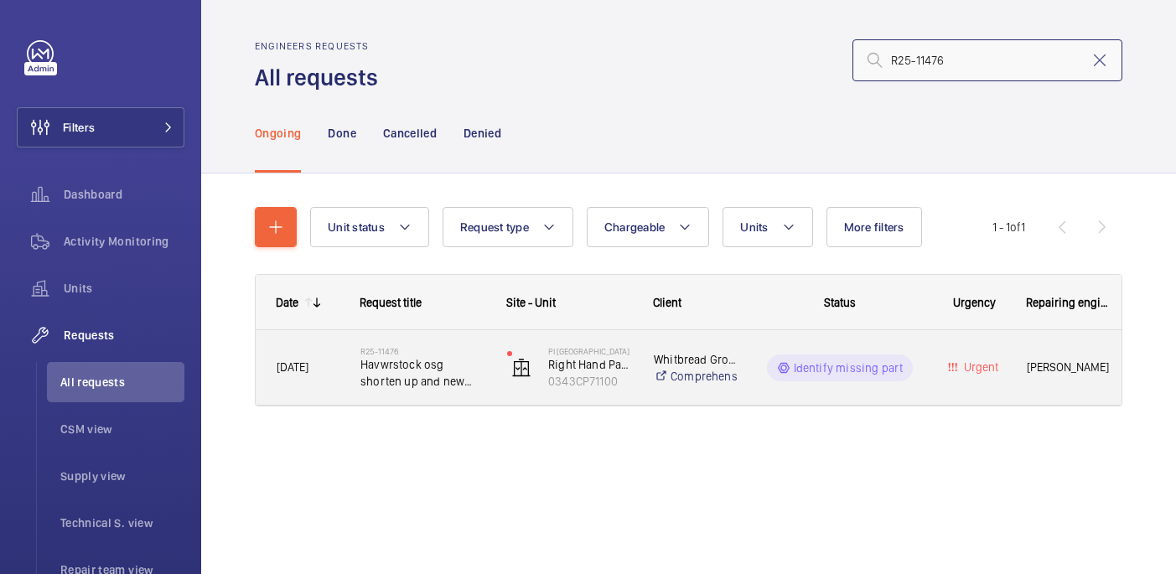
type input "R25-11476"
click at [389, 361] on span "Havwrstock osg shorten up and new switch" at bounding box center [422, 373] width 125 height 34
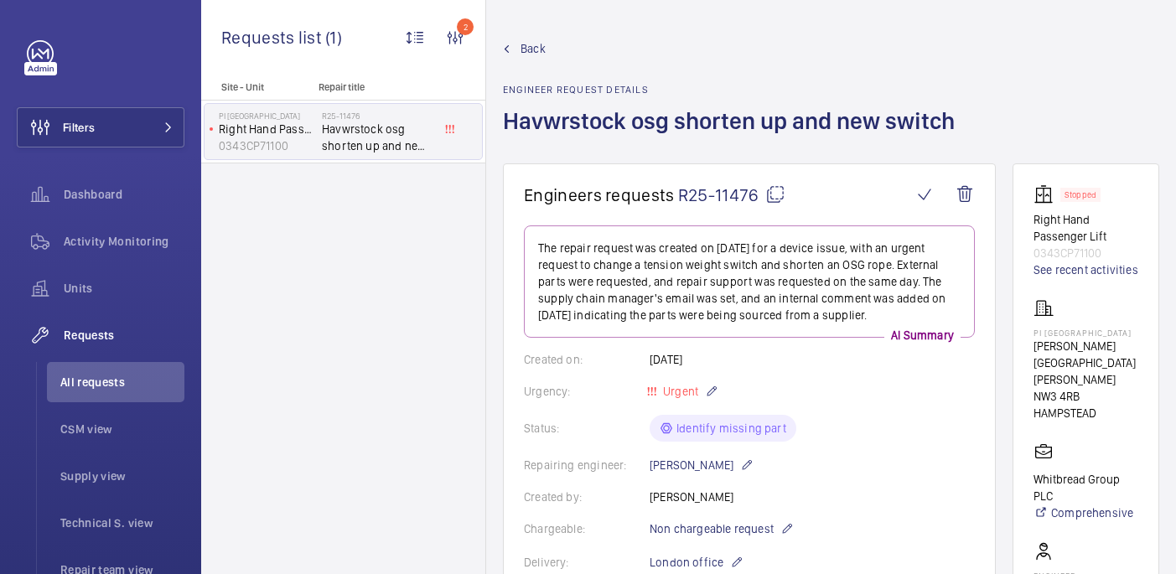
click at [780, 199] on mat-icon at bounding box center [775, 194] width 20 height 20
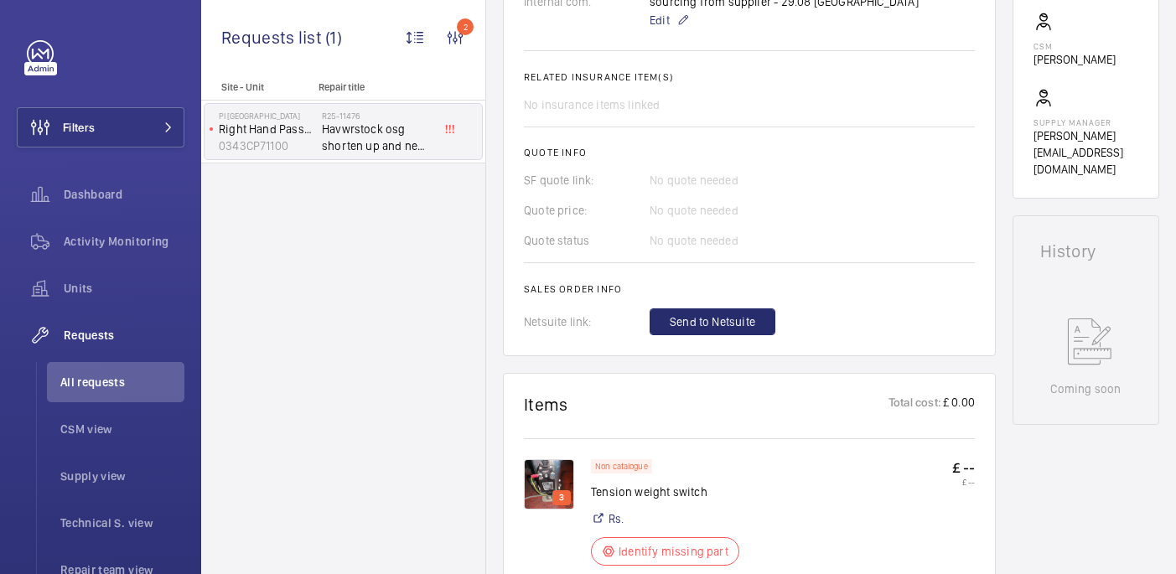
scroll to position [395, 0]
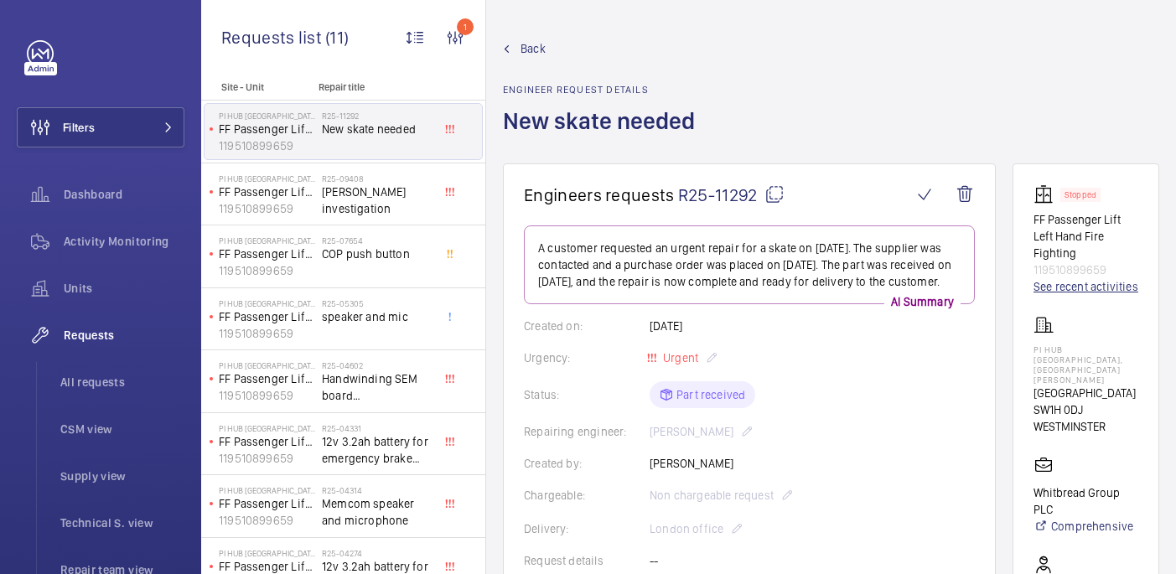
click at [1096, 295] on link "See recent activities" at bounding box center [1086, 286] width 105 height 17
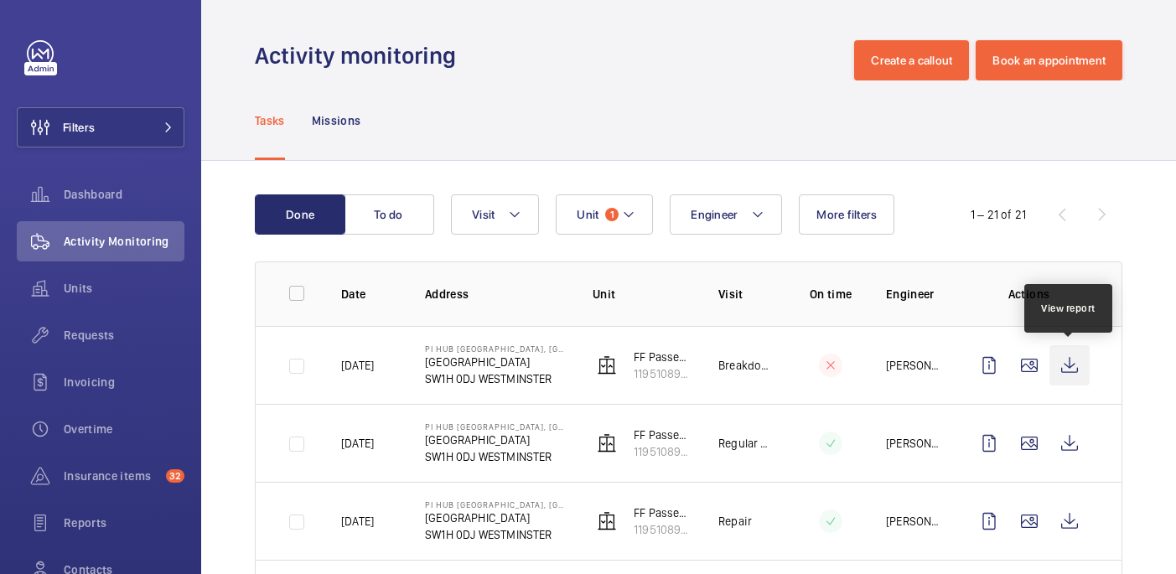
click at [1073, 368] on wm-front-icon-button at bounding box center [1069, 365] width 40 height 40
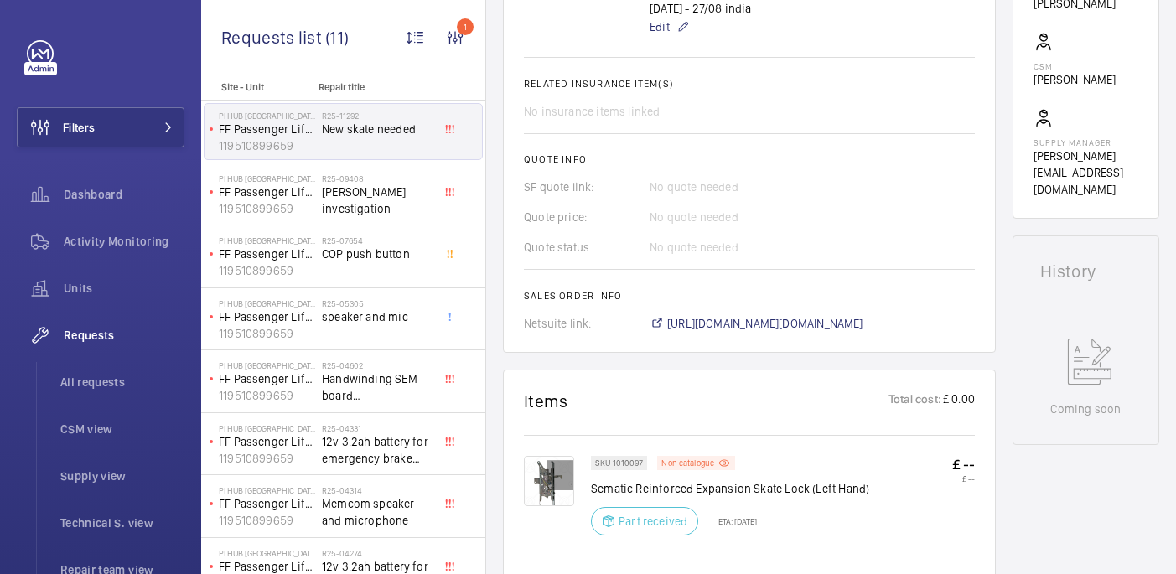
scroll to position [277, 0]
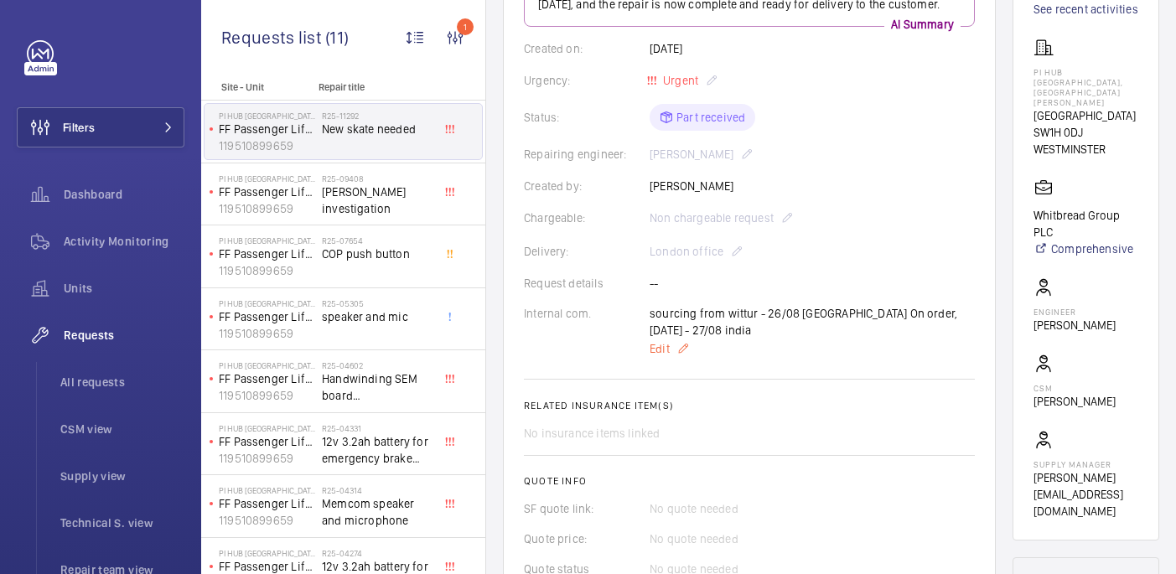
click at [661, 340] on span "Edit" at bounding box center [660, 348] width 20 height 17
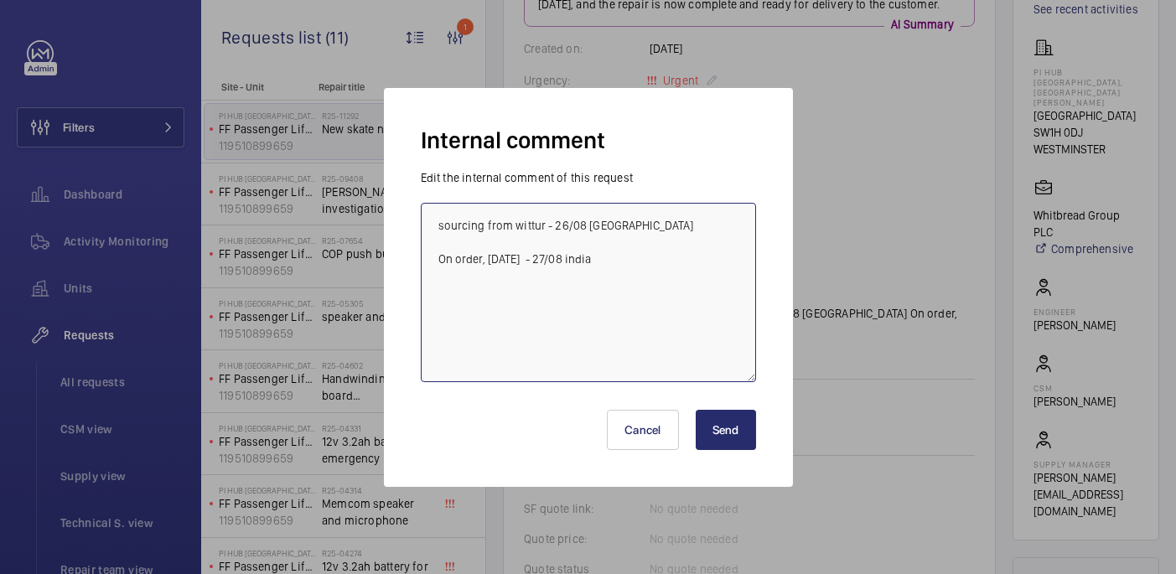
click at [661, 259] on textarea "sourcing from wittur - 26/08 india On order, tomorrow - 27/08 india" at bounding box center [588, 292] width 335 height 179
type textarea "sourcing from wittur - 26/08 india On order, tomorrow - 27/08 india Part arrive…"
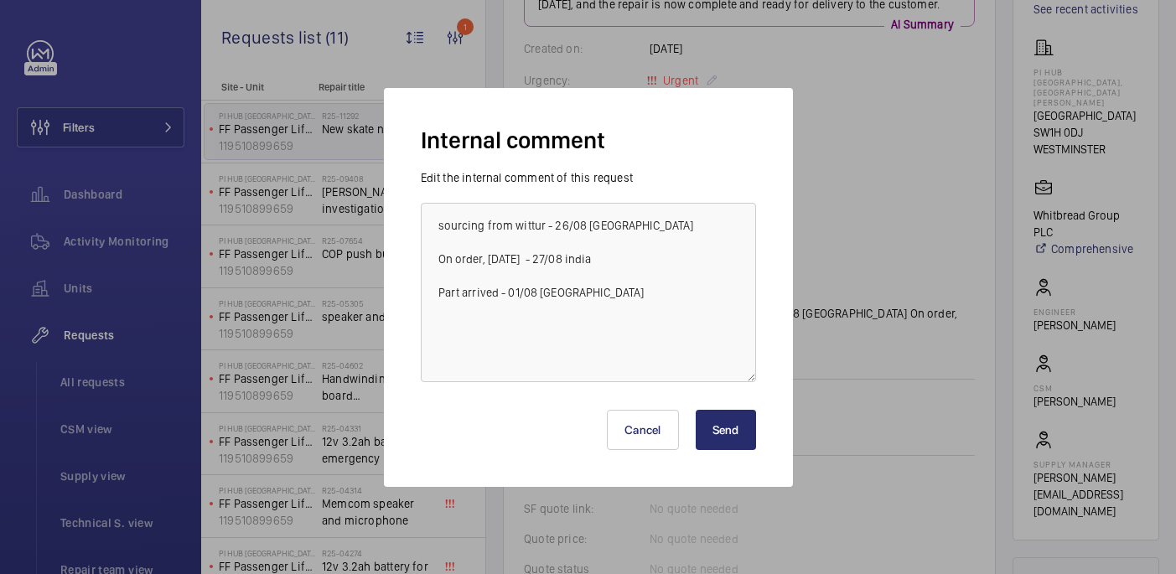
click at [720, 433] on button "Send" at bounding box center [726, 430] width 60 height 40
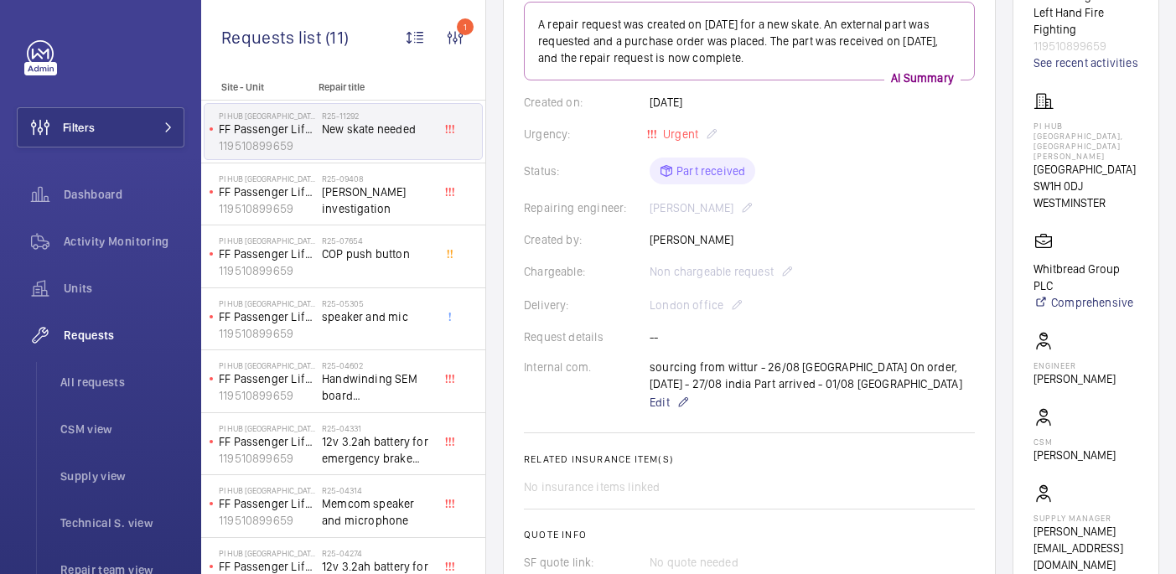
scroll to position [210, 0]
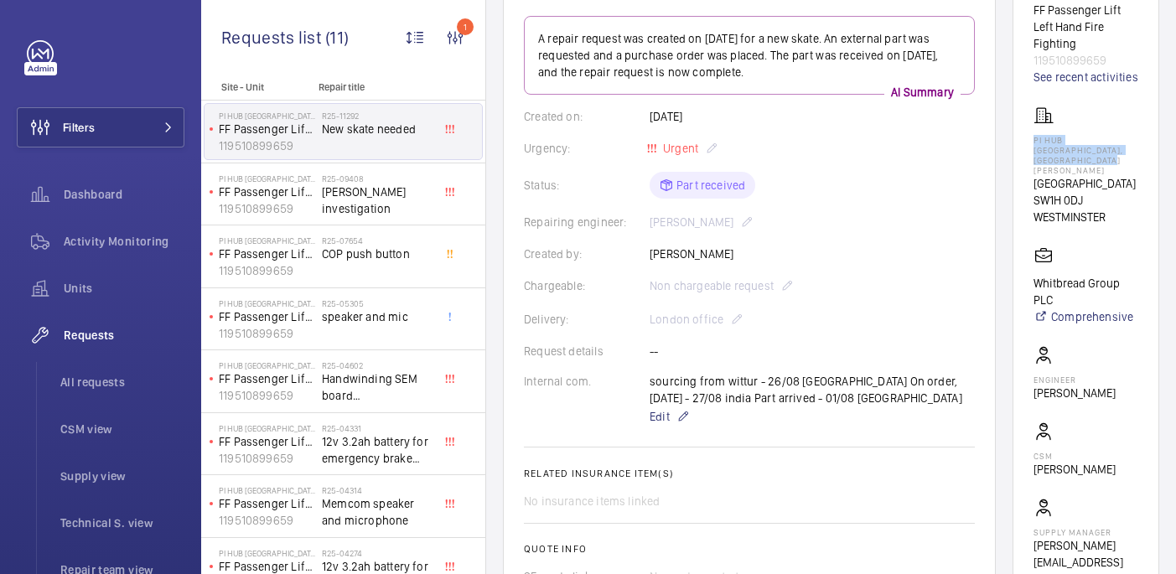
drag, startPoint x: 1061, startPoint y: 160, endPoint x: 1151, endPoint y: 176, distance: 91.1
click at [1151, 176] on wm-front-card "Stopped FF Passenger Lift Left Hand Fire Fighting 119510899659 See recent activ…" at bounding box center [1086, 281] width 147 height 655
copy p "PI Hub London - Westminster, St James Park"
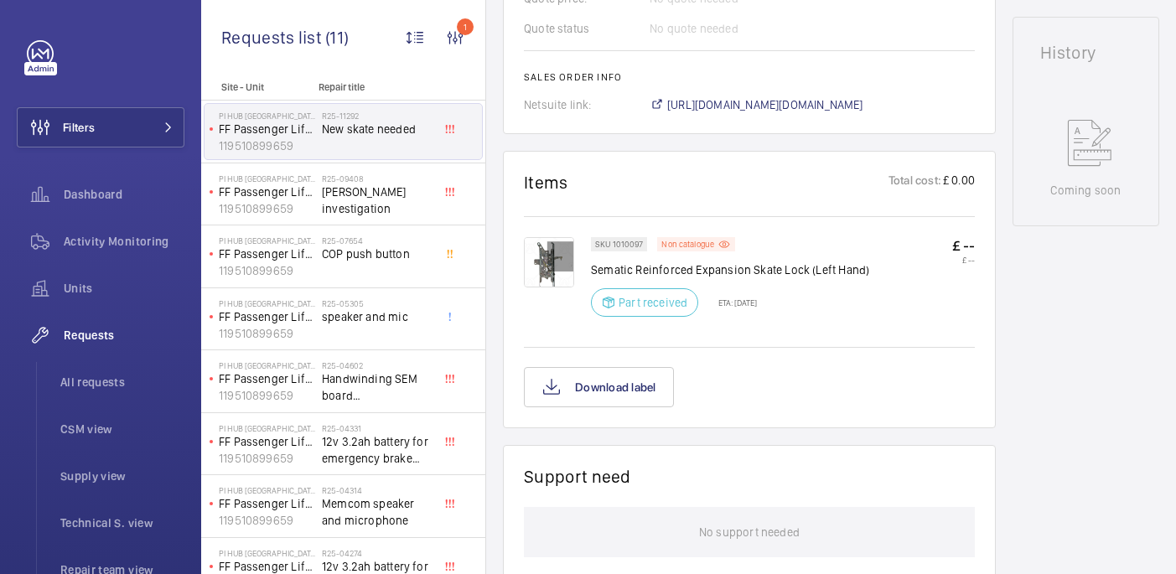
scroll to position [780, 0]
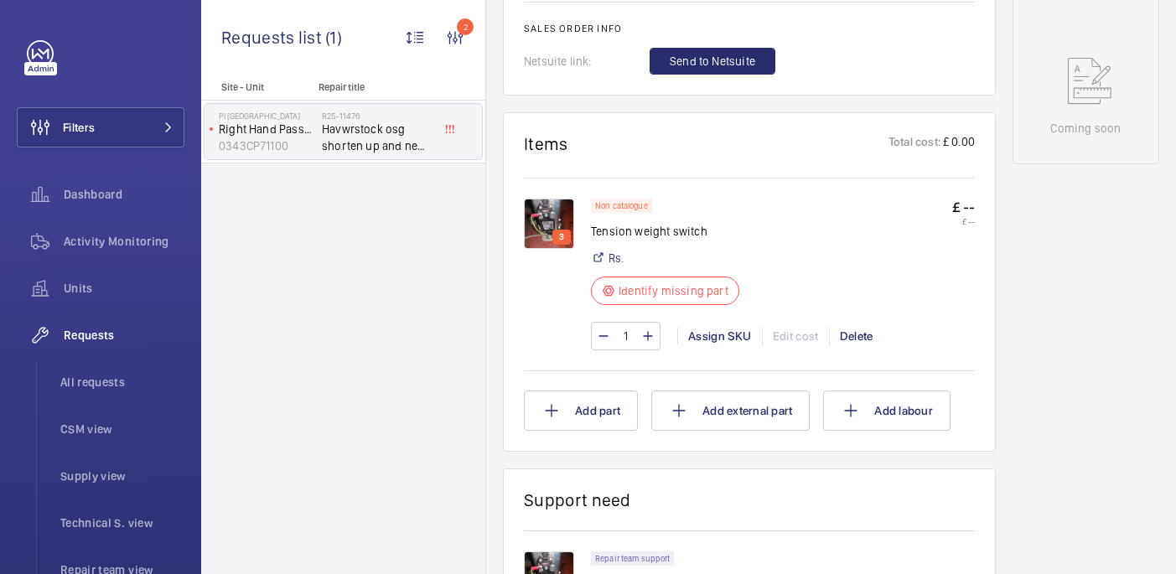
scroll to position [957, 0]
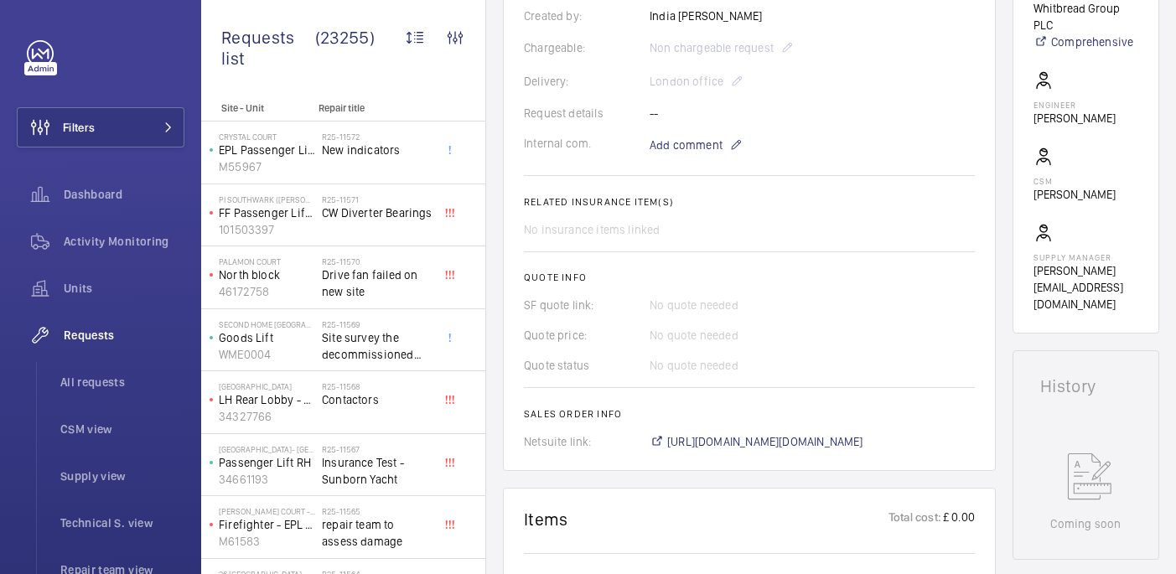
scroll to position [326, 0]
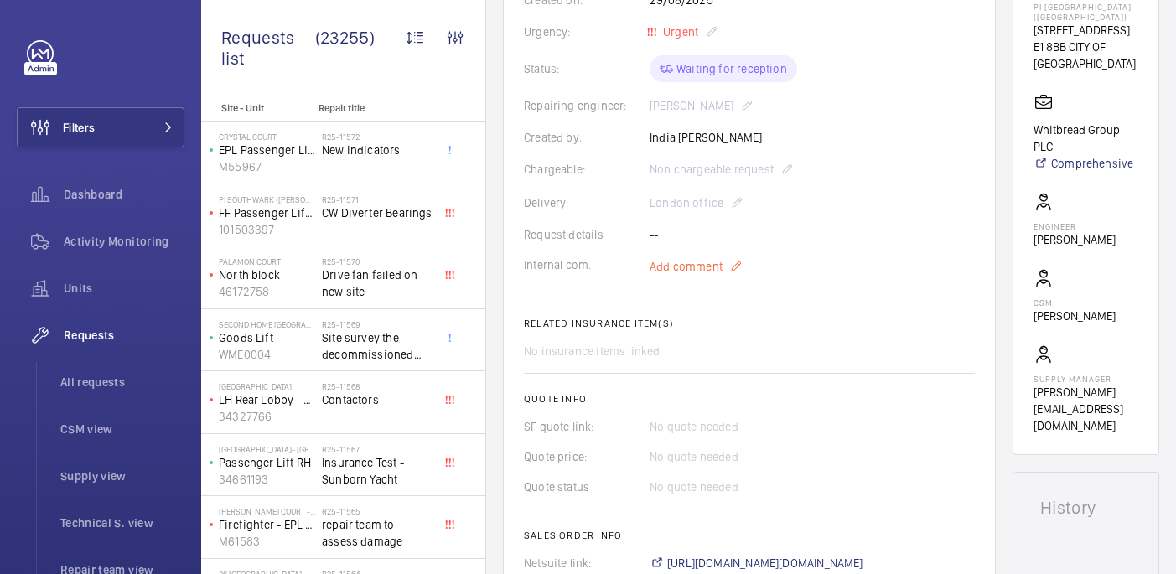
click at [687, 261] on span "Add comment" at bounding box center [686, 266] width 73 height 17
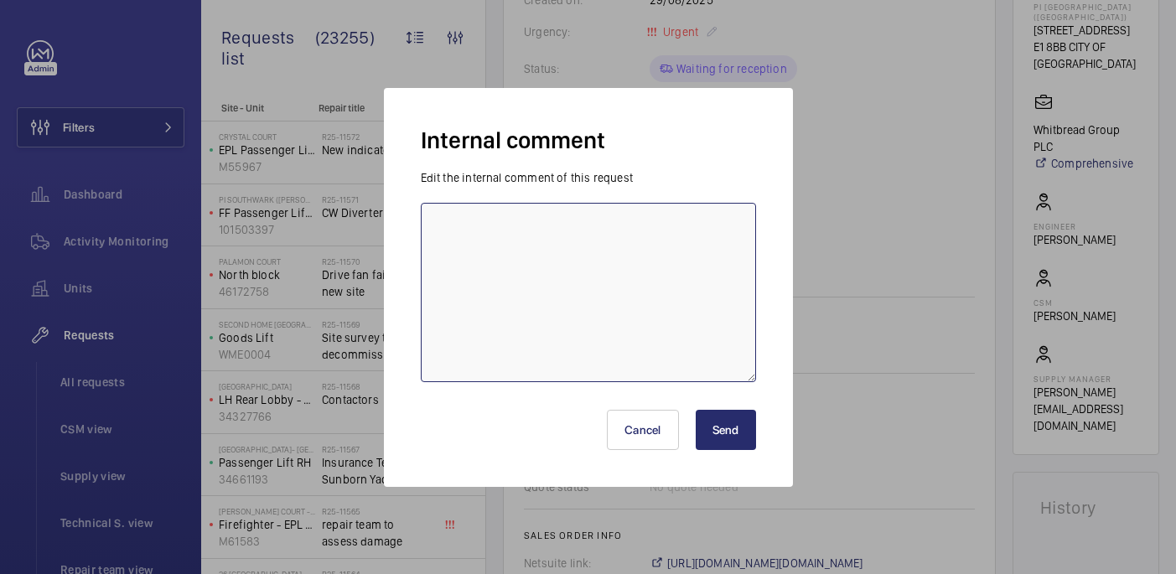
click at [579, 294] on textarea at bounding box center [588, 292] width 335 height 179
click at [508, 225] on textarea "eta 2nd sep - 1/08" at bounding box center [588, 292] width 335 height 179
click at [549, 231] on textarea "eta 2nd sep - 01/08" at bounding box center [588, 292] width 335 height 179
type textarea "eta 2nd sep - 01/08 india"
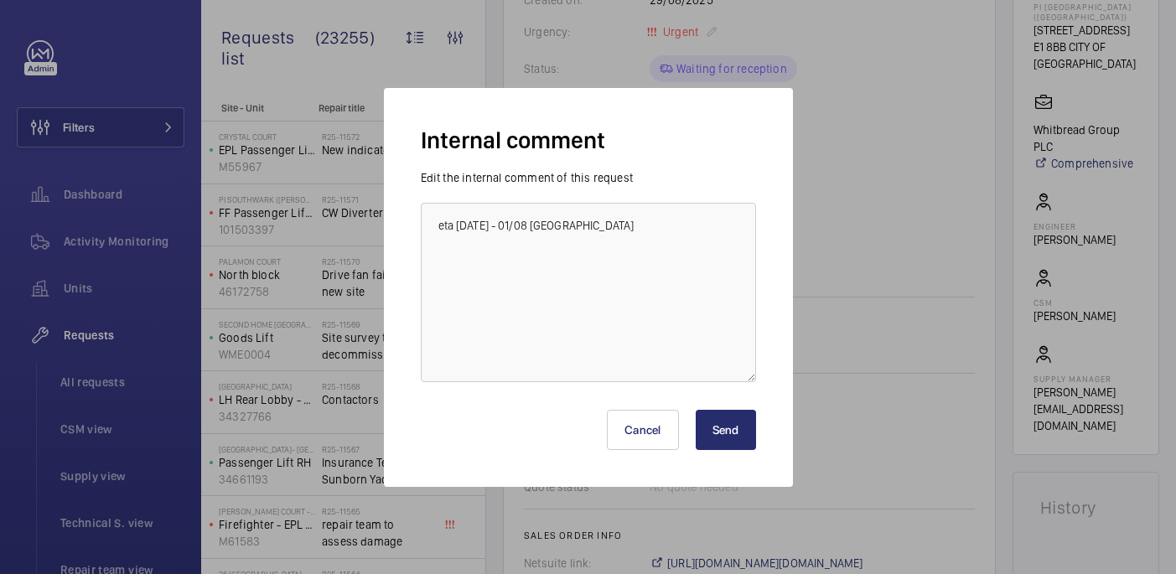
click at [716, 433] on button "Send" at bounding box center [726, 430] width 60 height 40
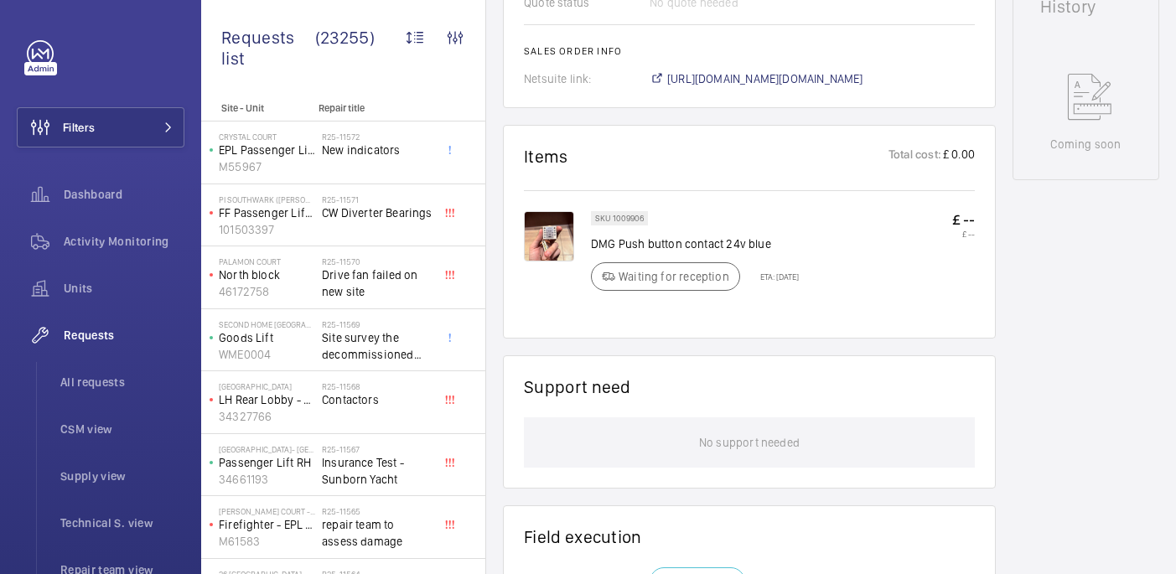
scroll to position [823, 0]
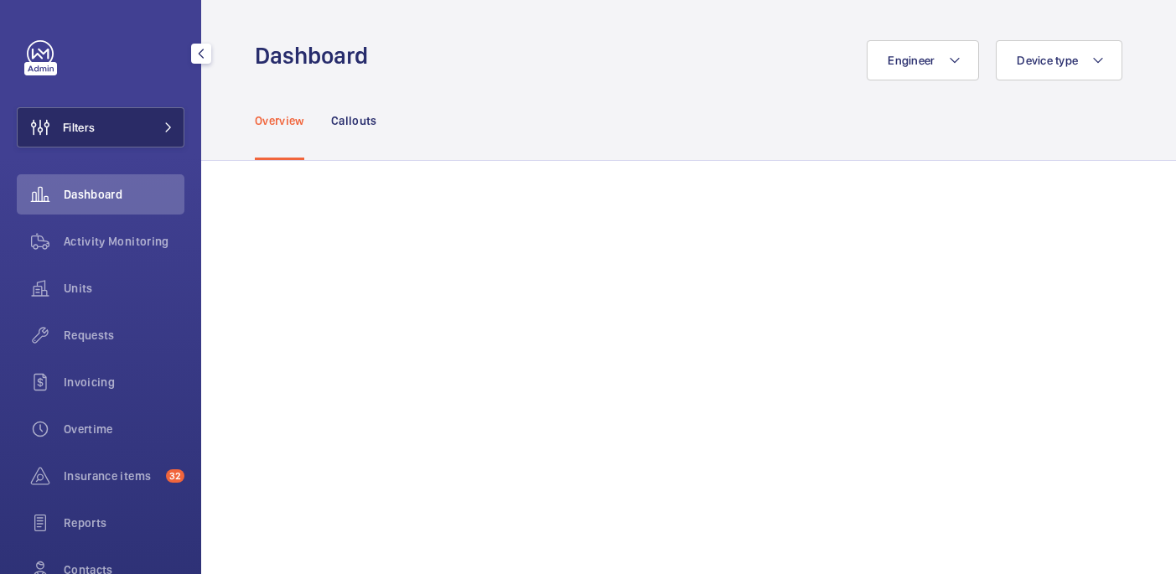
click at [121, 127] on button "Filters" at bounding box center [101, 127] width 168 height 40
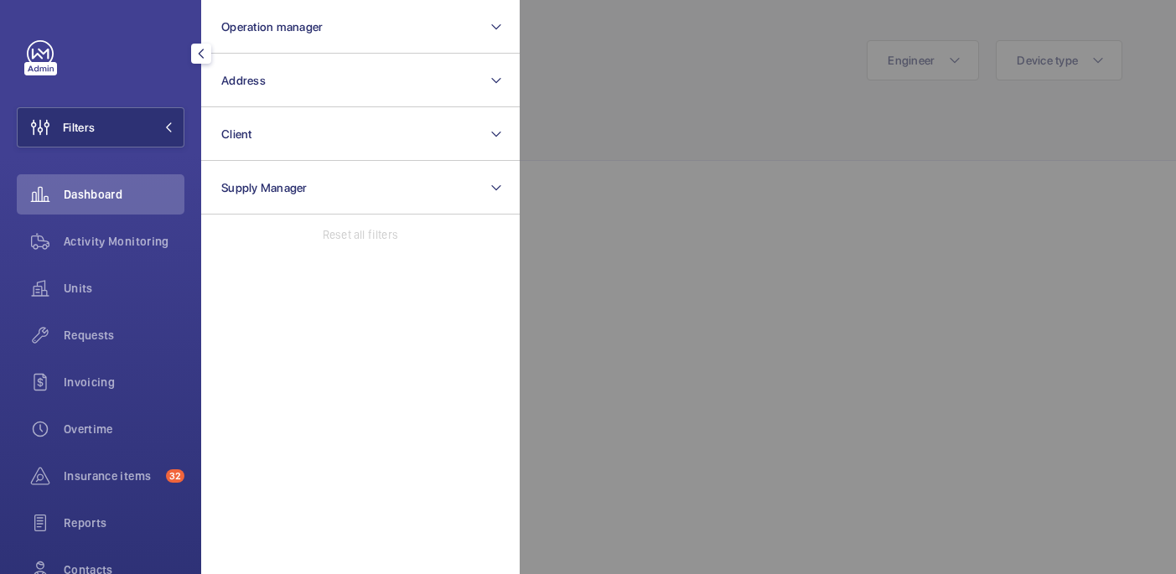
click at [637, 139] on div at bounding box center [1108, 287] width 1176 height 574
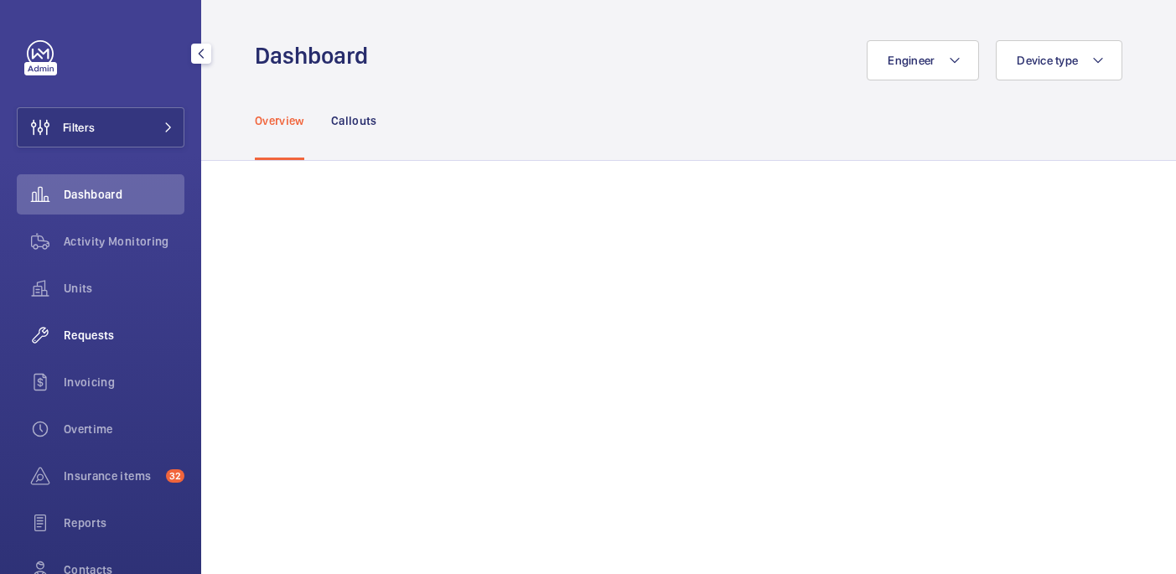
click at [101, 341] on span "Requests" at bounding box center [124, 335] width 121 height 17
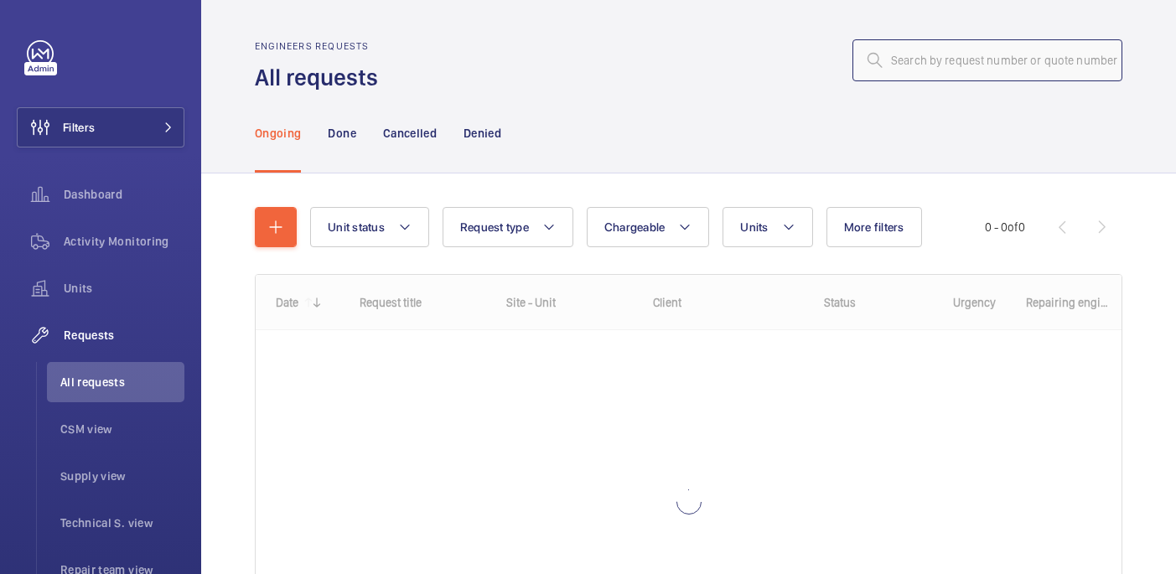
click at [933, 69] on input "text" at bounding box center [987, 60] width 270 height 42
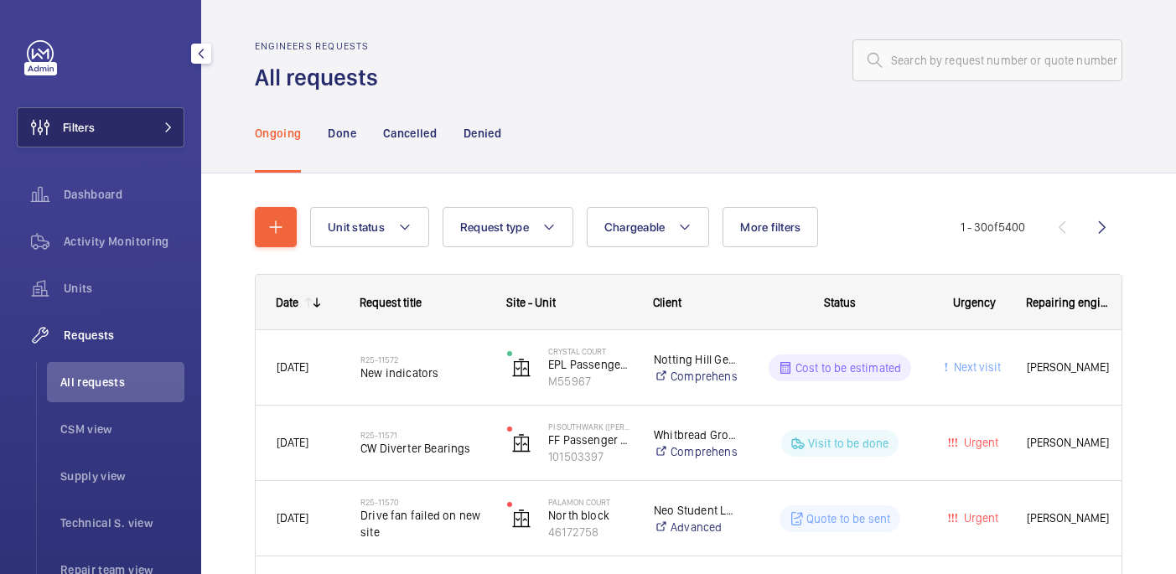
click at [152, 129] on button "Filters" at bounding box center [101, 127] width 168 height 40
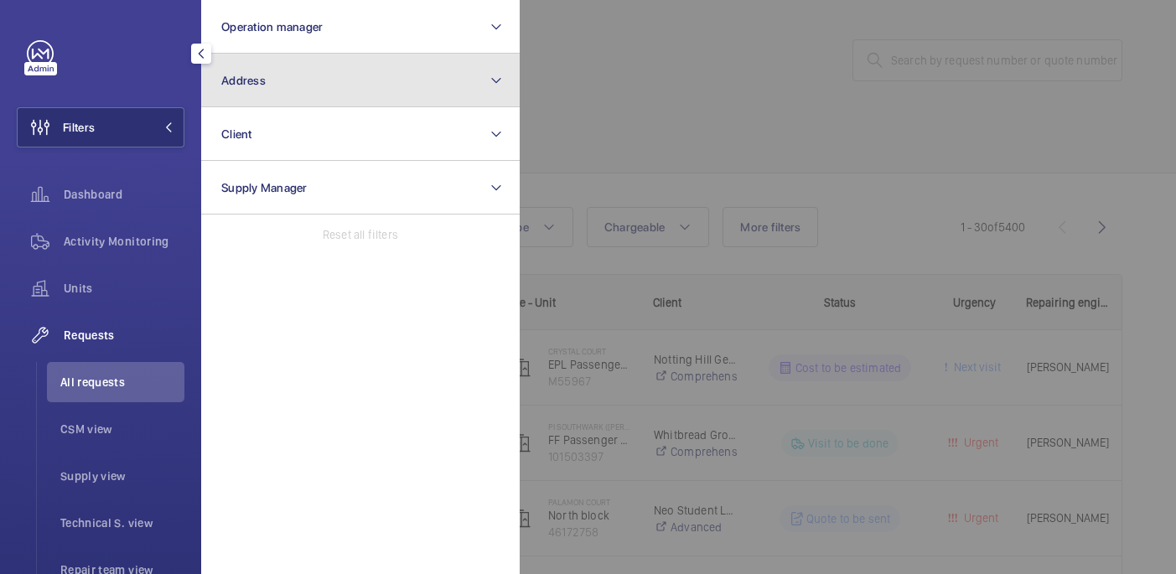
click at [352, 75] on button "Address" at bounding box center [360, 81] width 319 height 54
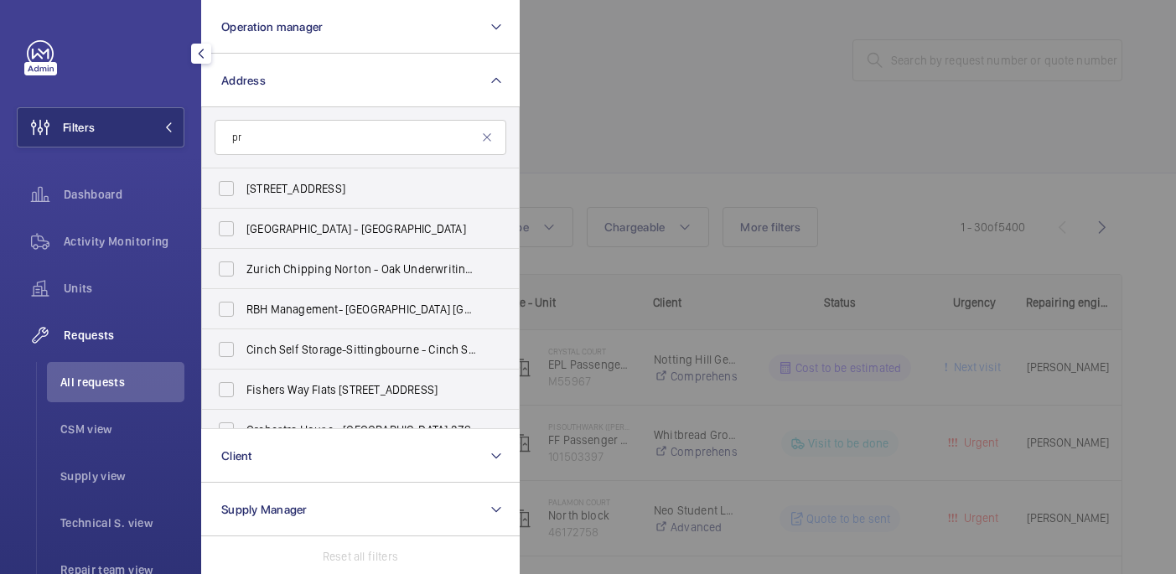
type input "p"
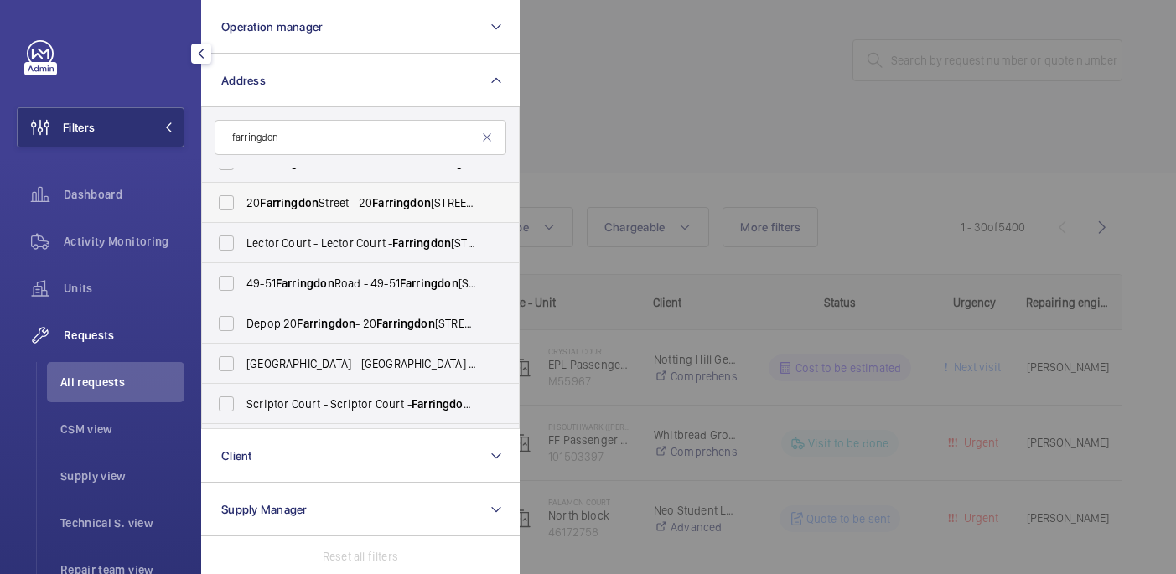
scroll to position [183, 0]
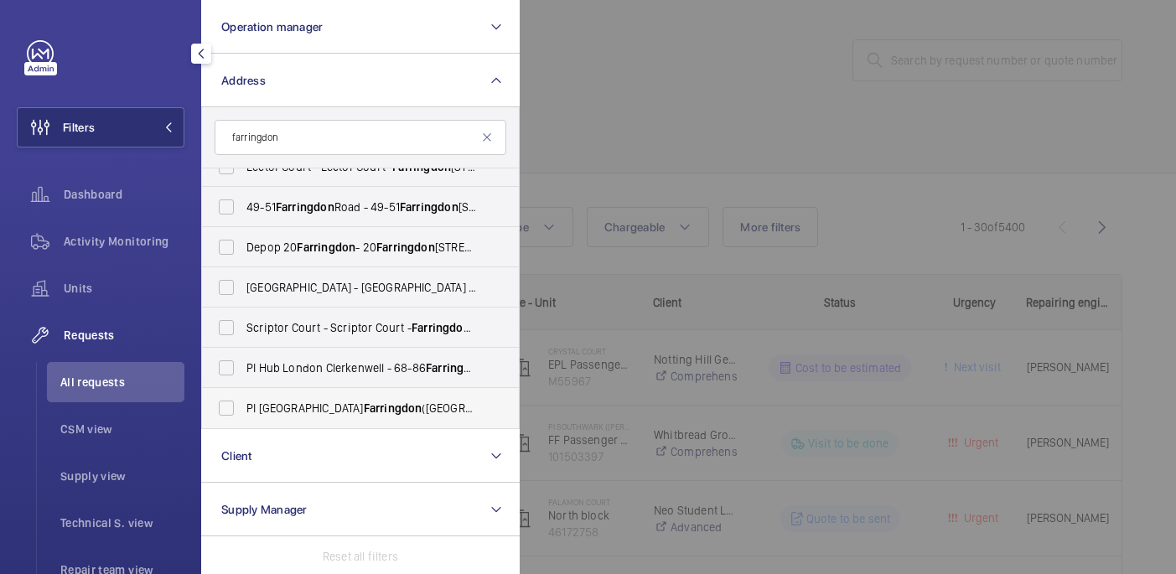
type input "farringdon"
click at [363, 415] on span "PI London Farringdon (Smithfield) - 24-30 West Smithfield, WEST SMITHFIELD EC1A…" at bounding box center [361, 408] width 231 height 17
click at [243, 415] on input "PI London Farringdon (Smithfield) - 24-30 West Smithfield, WEST SMITHFIELD EC1A…" at bounding box center [227, 408] width 34 height 34
checkbox input "true"
click at [725, 104] on div at bounding box center [1108, 287] width 1176 height 574
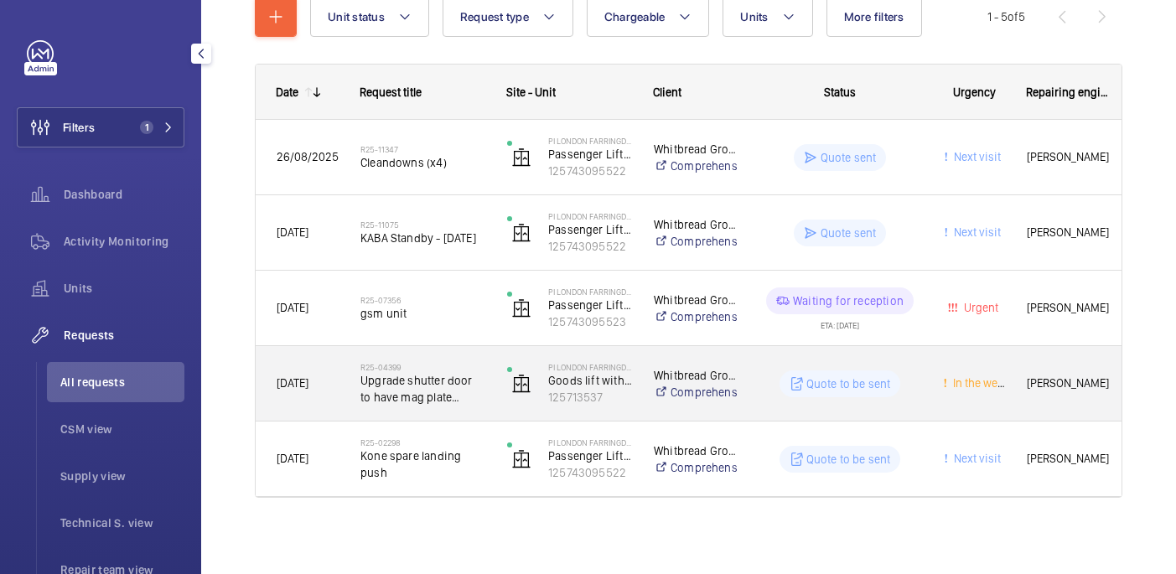
scroll to position [214, 0]
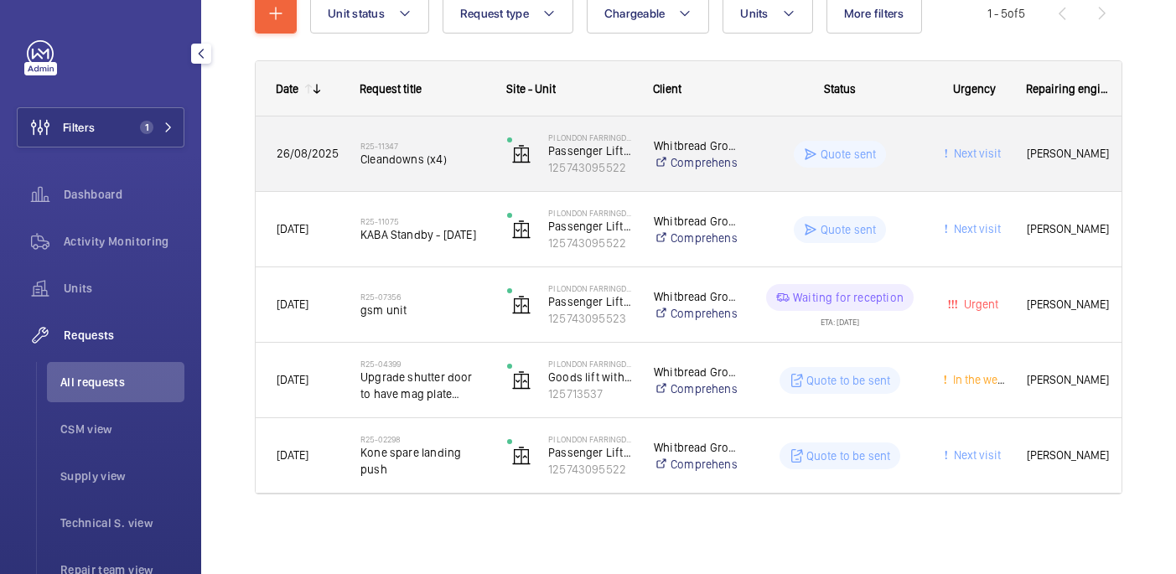
click at [448, 143] on h2 "R25-11347" at bounding box center [422, 146] width 125 height 10
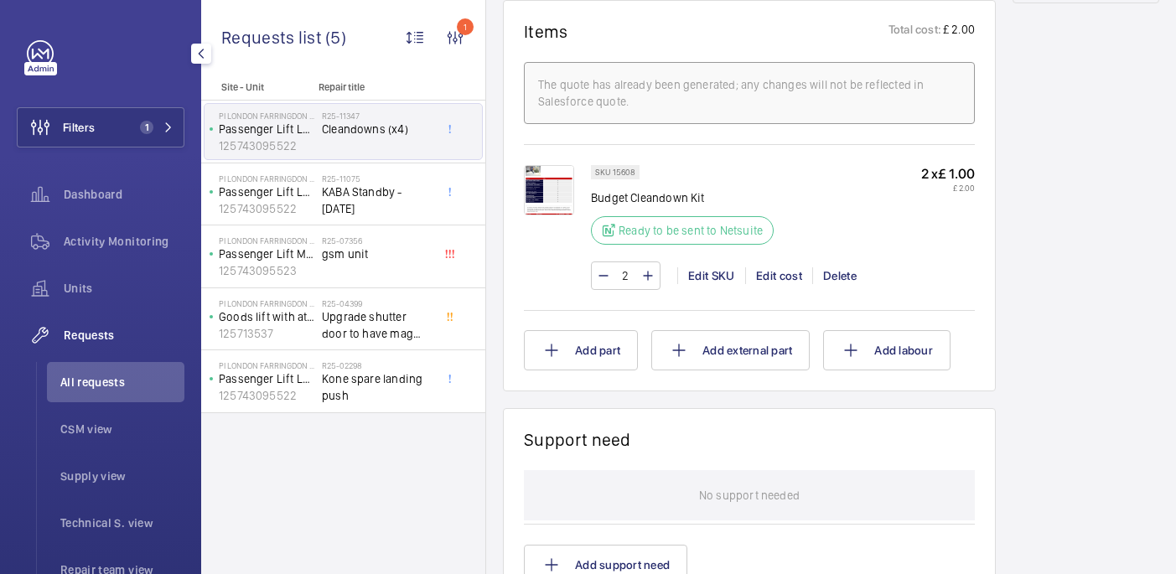
scroll to position [1036, 0]
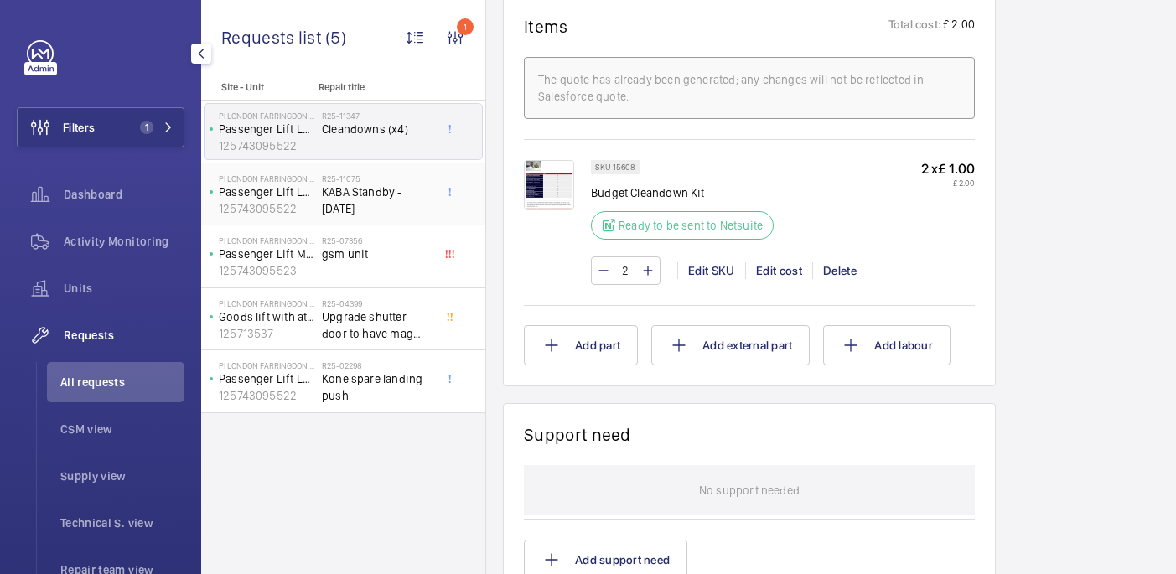
click at [405, 186] on span "KABA Standby - Monday 15th September" at bounding box center [377, 201] width 111 height 34
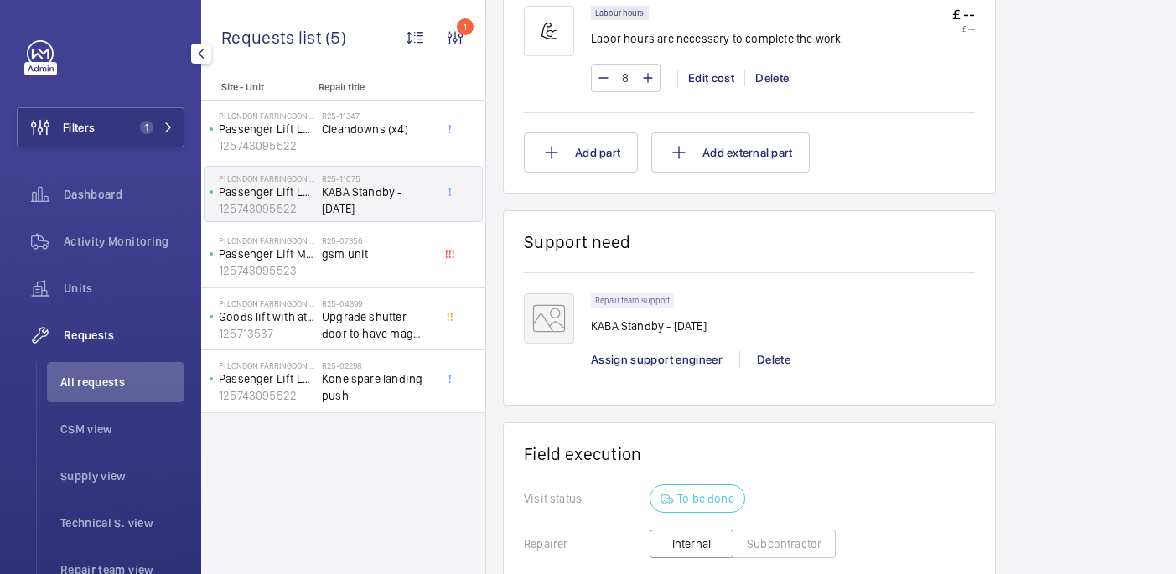
scroll to position [1165, 0]
click at [370, 247] on span "gsm unit" at bounding box center [377, 254] width 111 height 17
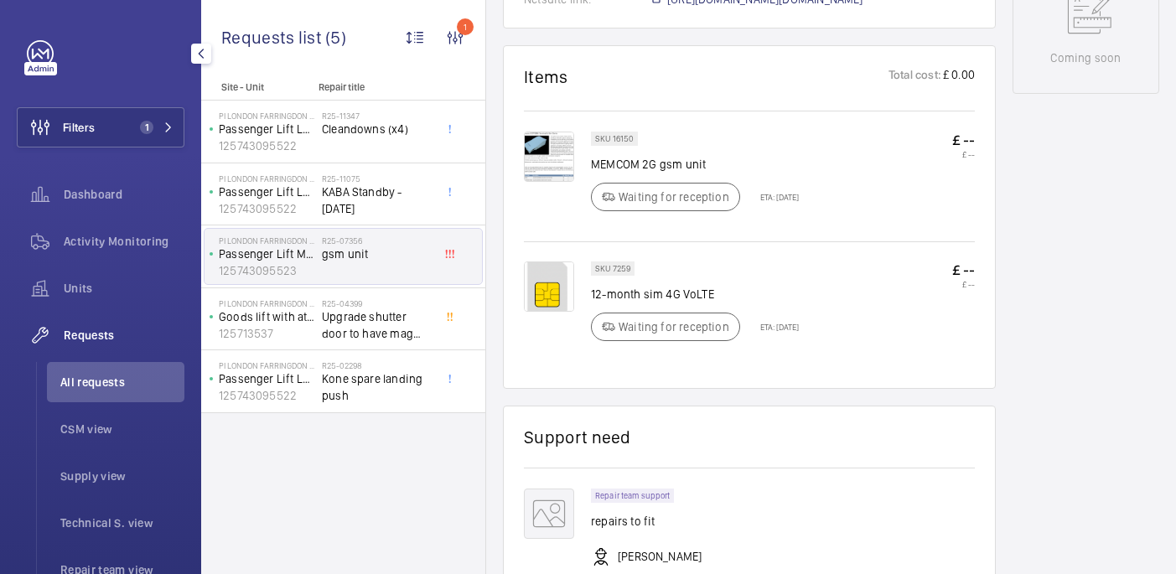
scroll to position [942, 0]
click at [399, 317] on span "Upgrade shutter door to have mag plate locking." at bounding box center [377, 325] width 111 height 34
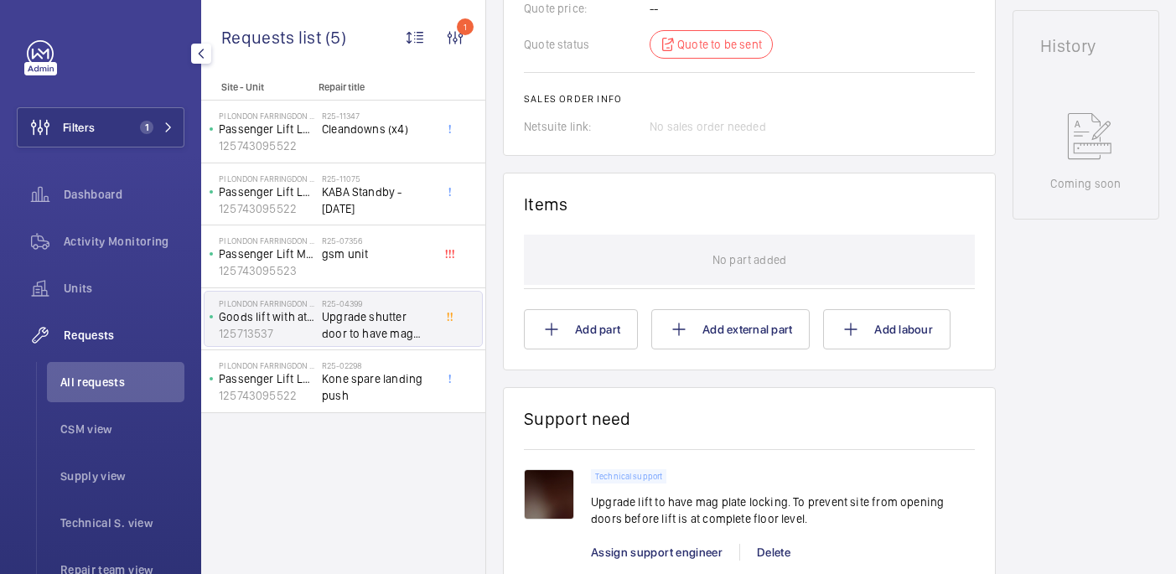
scroll to position [858, 0]
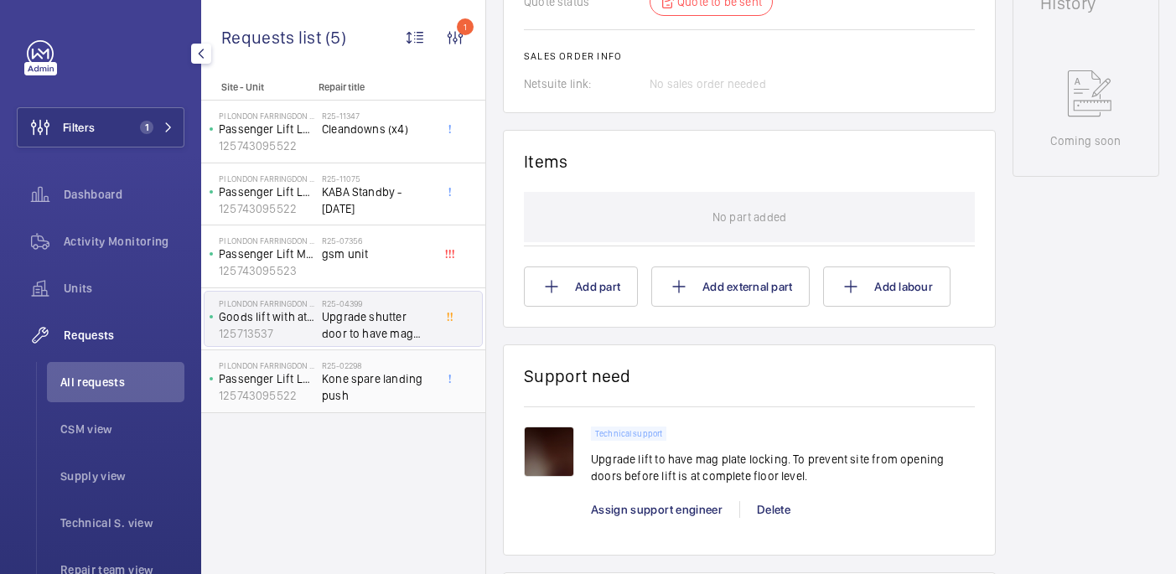
click at [399, 371] on span "Kone spare landing push" at bounding box center [377, 388] width 111 height 34
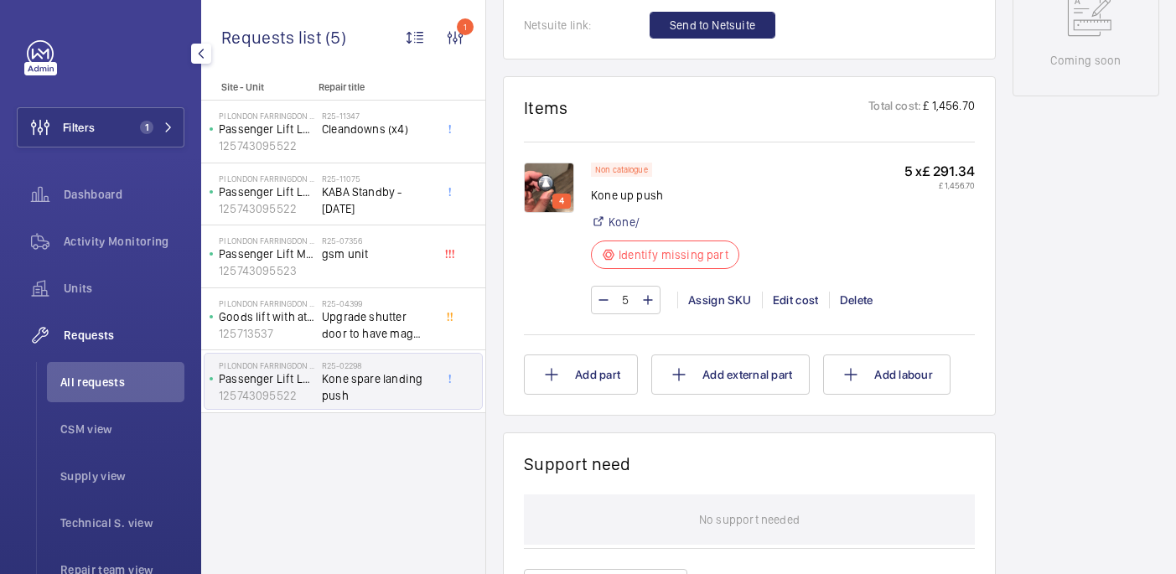
scroll to position [941, 0]
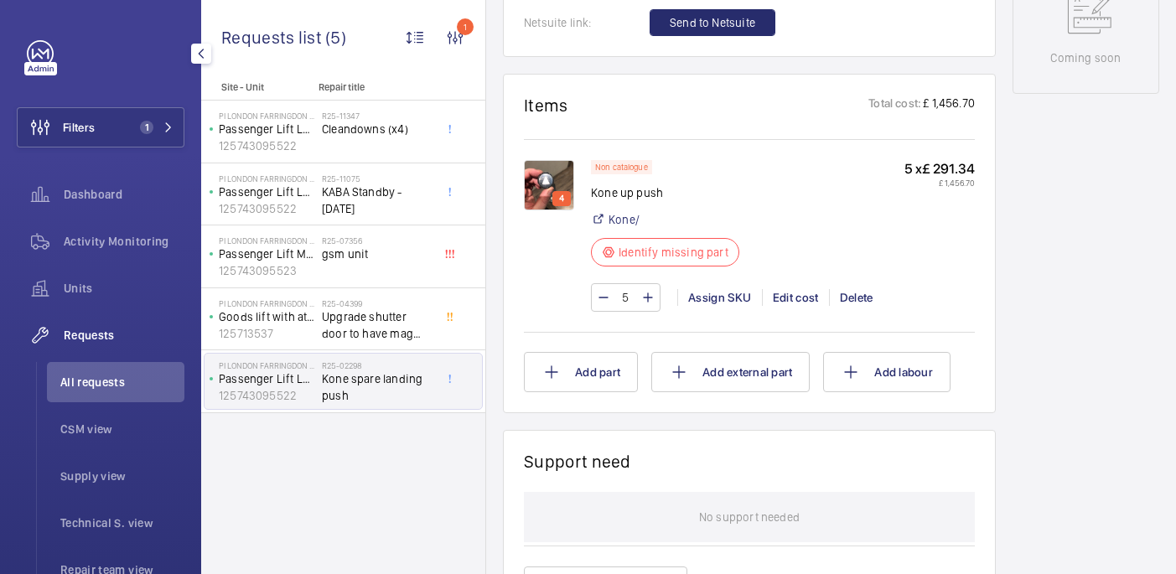
click at [552, 184] on img at bounding box center [549, 185] width 50 height 50
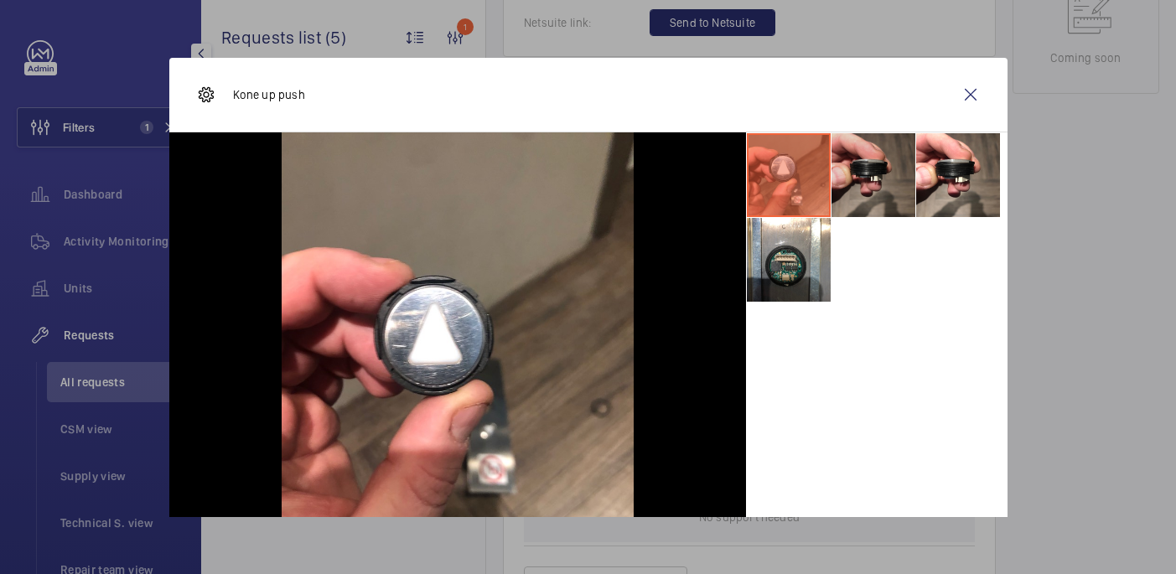
click at [858, 190] on li at bounding box center [874, 175] width 84 height 84
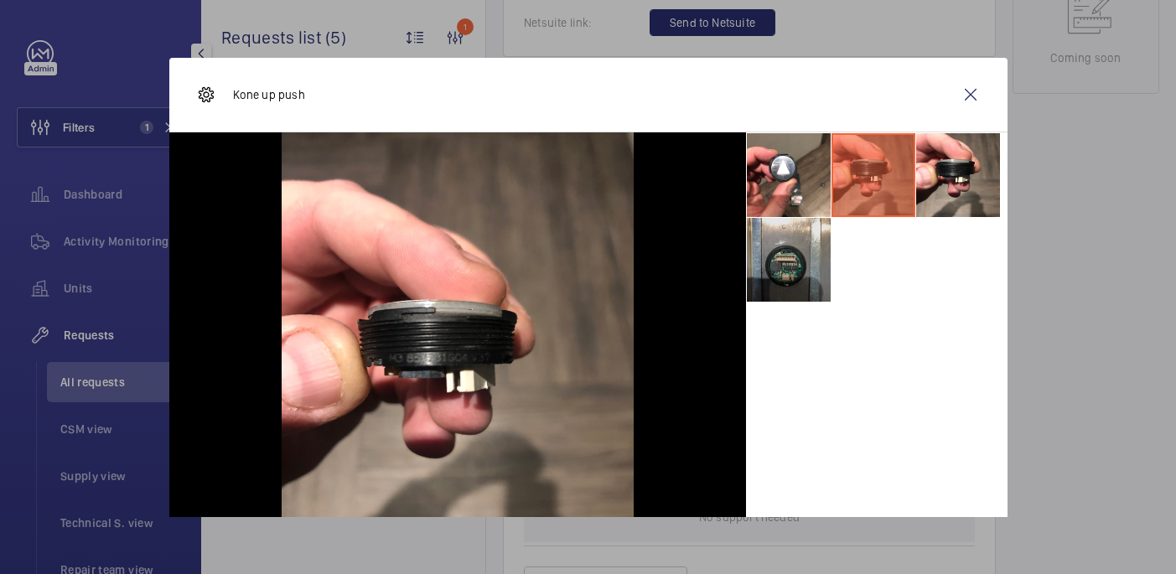
click at [811, 257] on li at bounding box center [789, 260] width 84 height 84
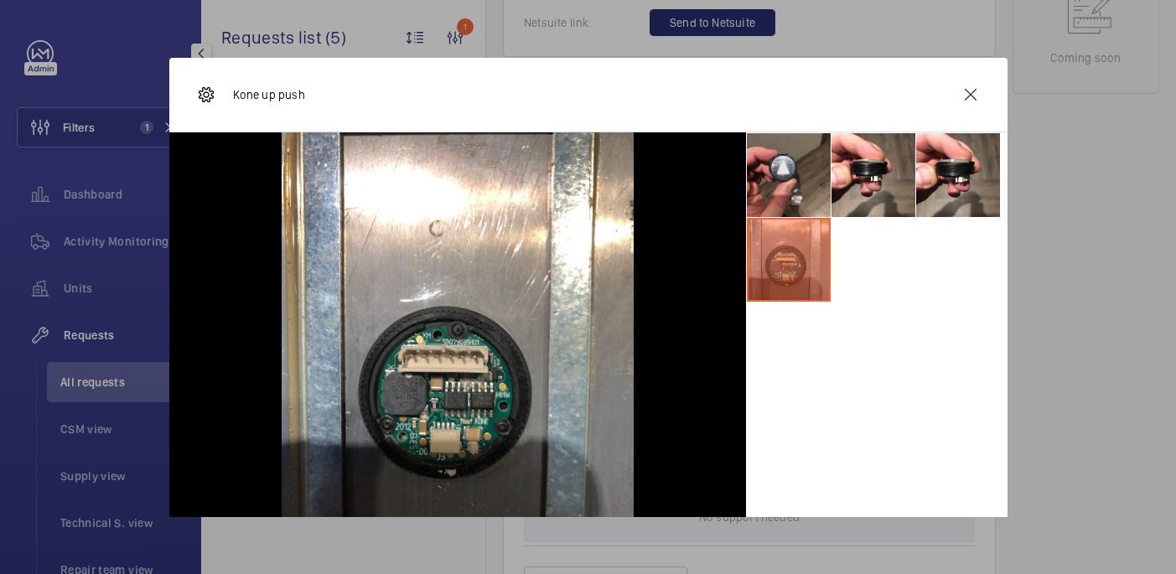
click at [780, 149] on li at bounding box center [789, 175] width 84 height 84
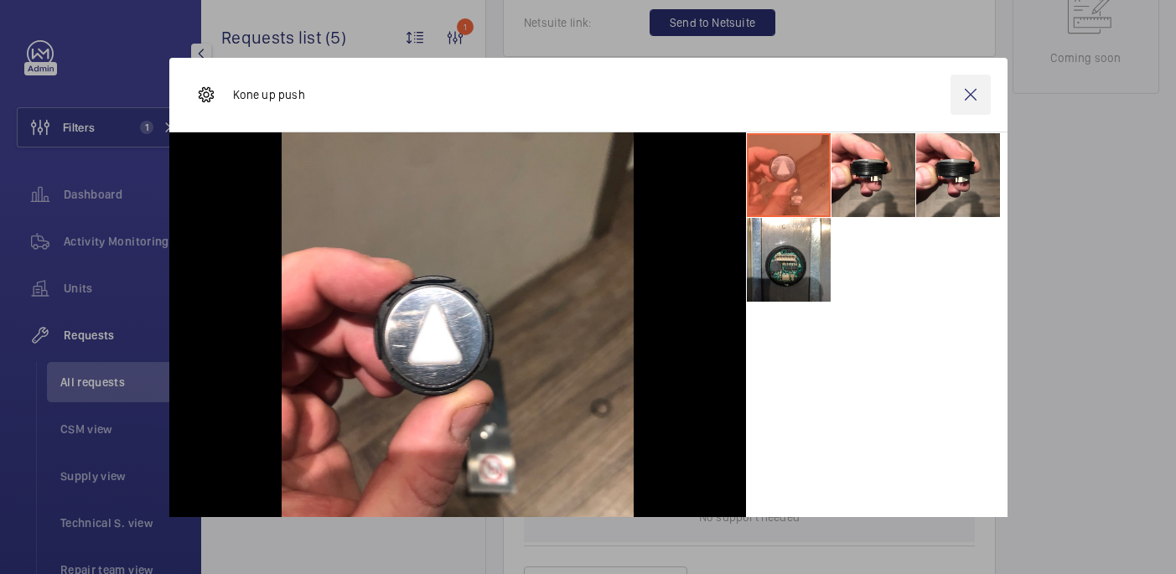
click at [962, 91] on wm-front-icon-button at bounding box center [971, 95] width 40 height 40
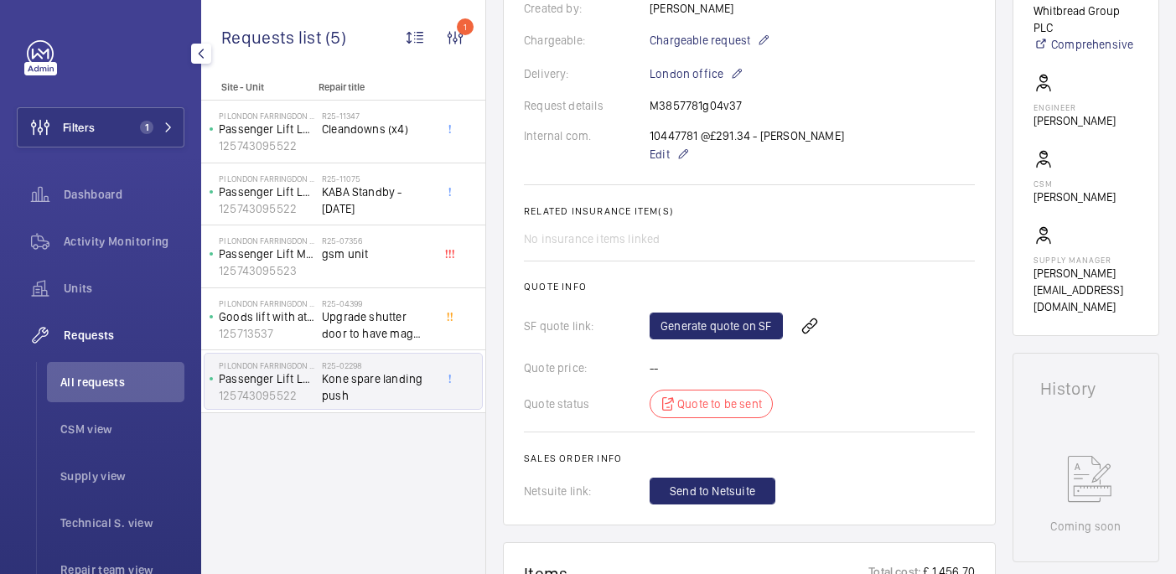
scroll to position [202, 0]
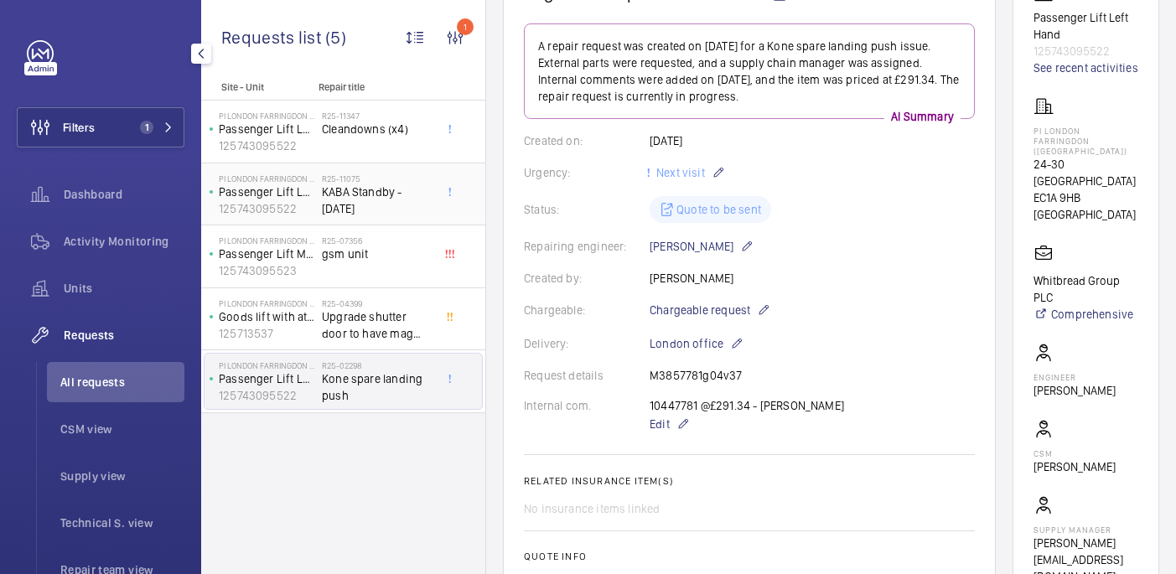
click at [422, 184] on span "KABA Standby - Monday 15th September" at bounding box center [377, 201] width 111 height 34
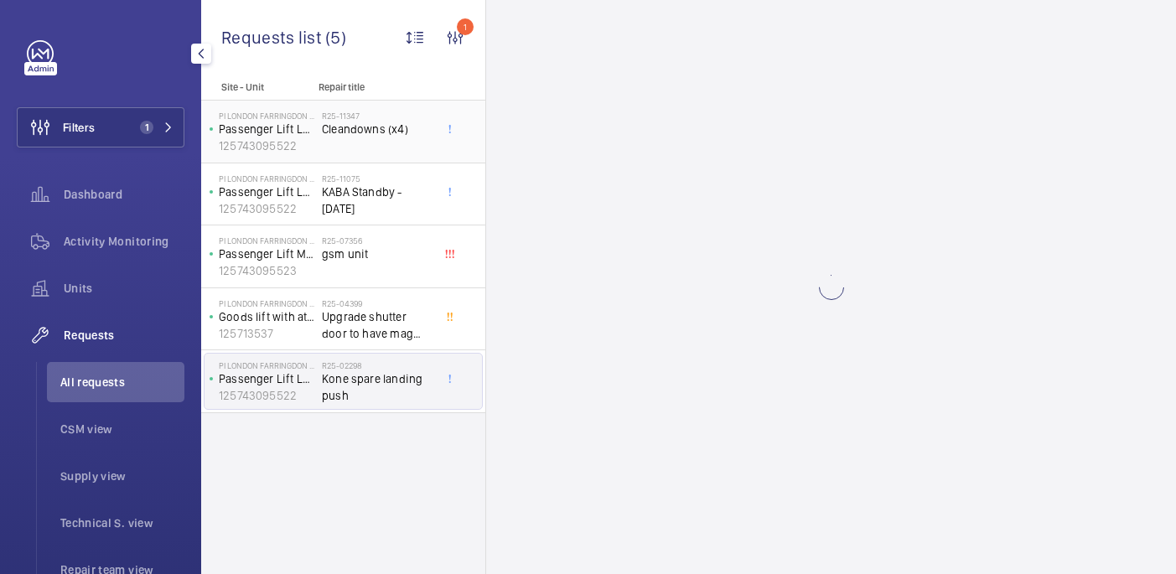
click at [422, 137] on span "Cleandowns (x4)" at bounding box center [377, 129] width 111 height 17
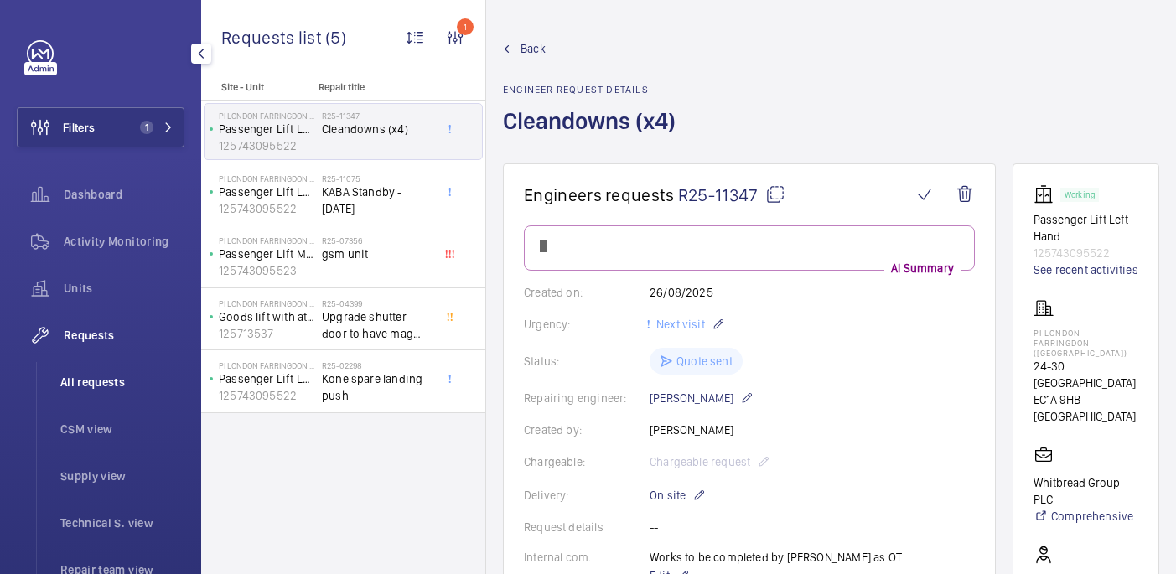
click at [77, 382] on span "All requests" at bounding box center [122, 382] width 124 height 17
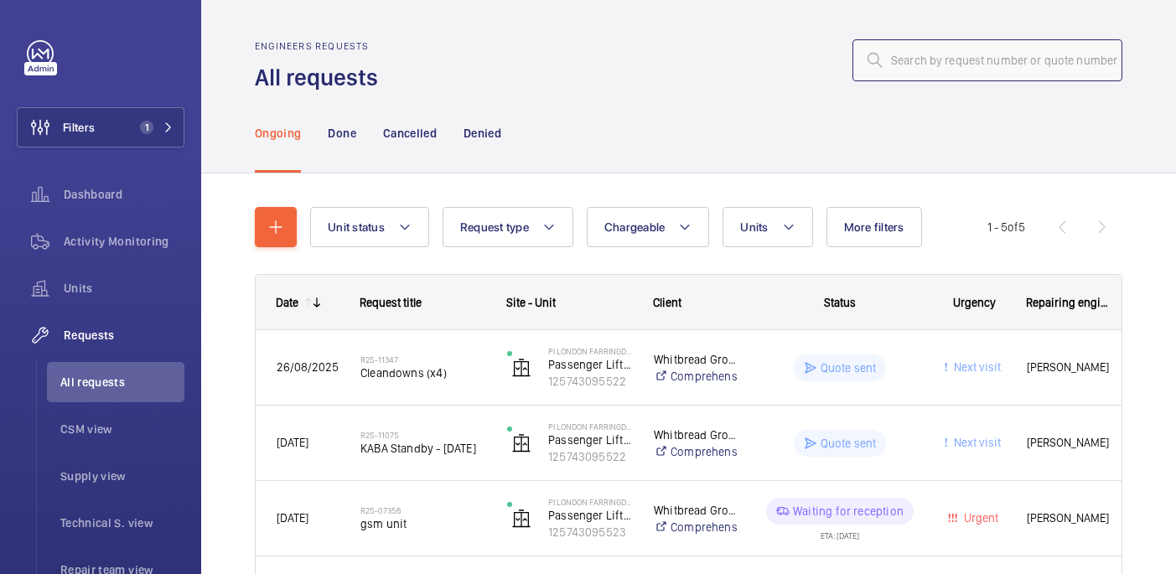
click at [925, 68] on input "text" at bounding box center [987, 60] width 270 height 42
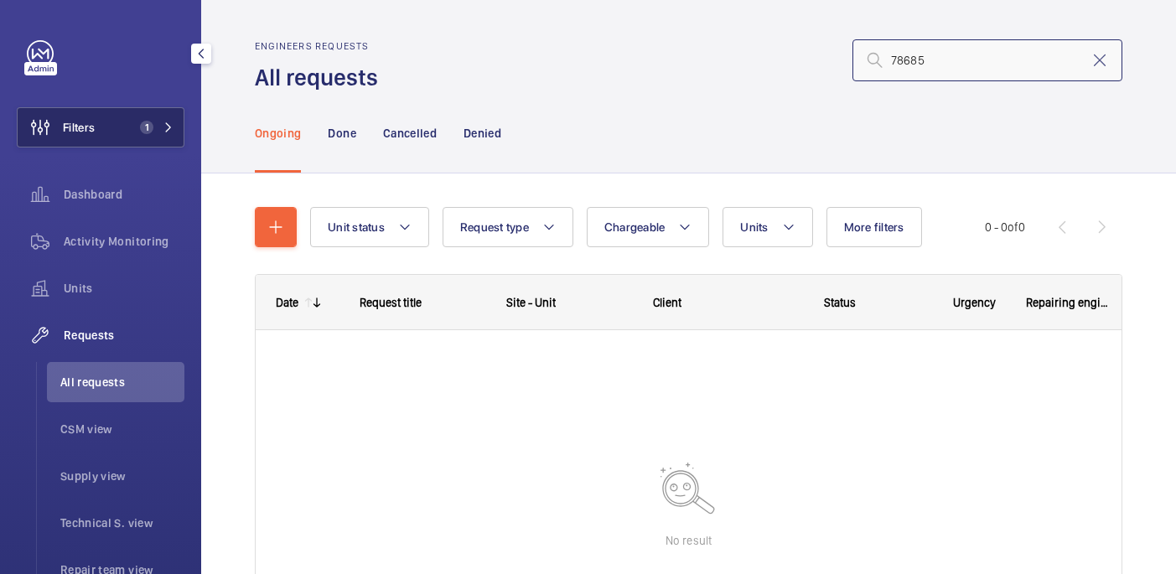
type input "78685"
click at [122, 145] on button "Filters 1" at bounding box center [101, 127] width 168 height 40
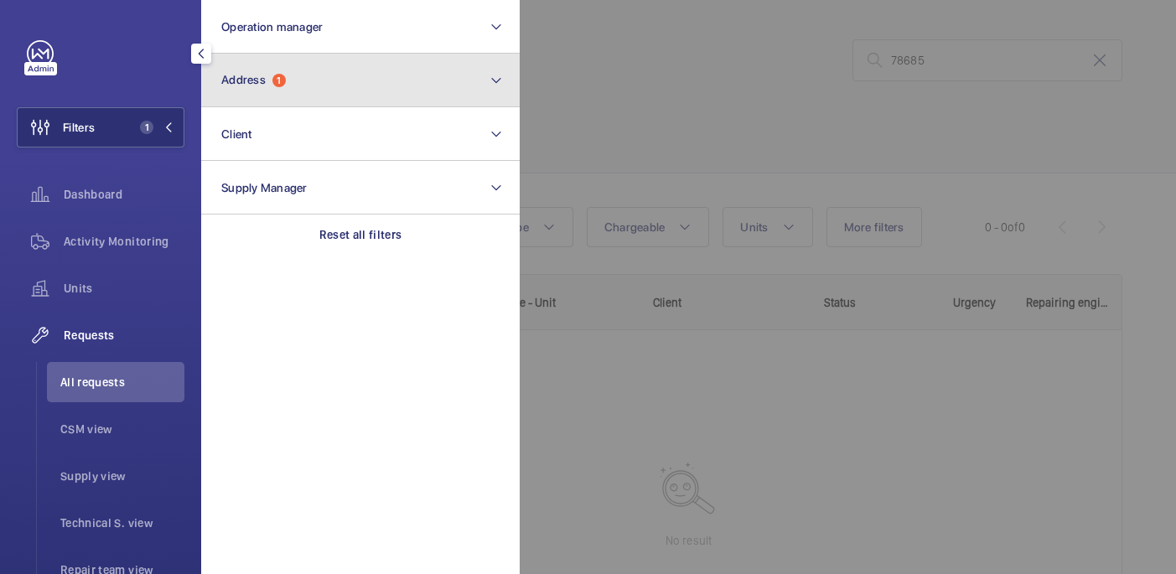
click at [308, 92] on button "Address 1" at bounding box center [360, 81] width 319 height 54
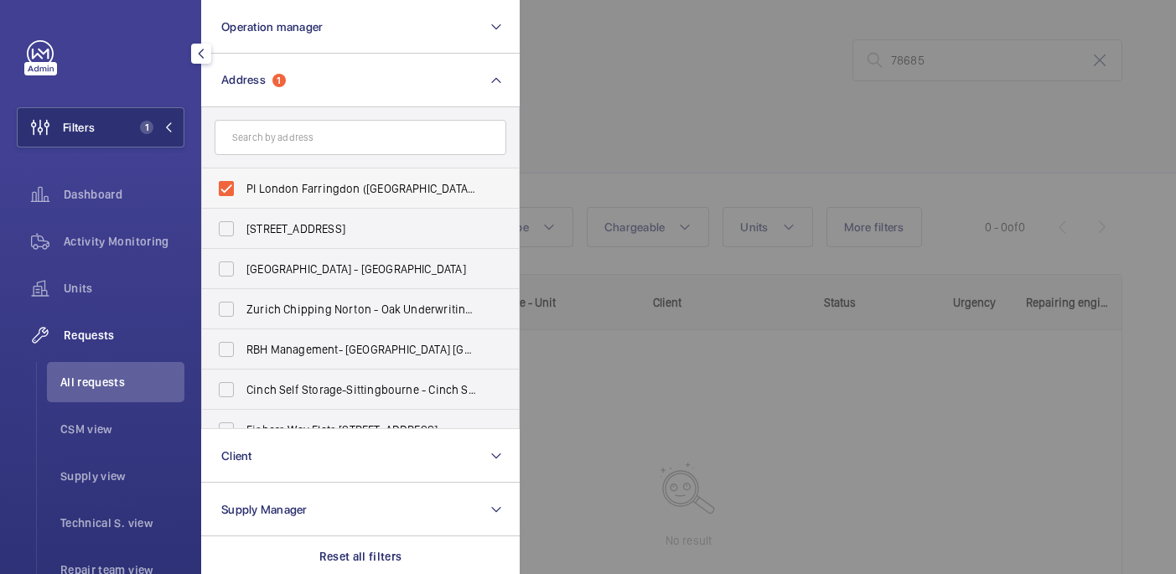
click at [306, 186] on span "PI London Farringdon (Smithfield) - 24-30 West Smithfield, WEST SMITHFIELD EC1A…" at bounding box center [361, 188] width 231 height 17
click at [243, 186] on input "PI London Farringdon (Smithfield) - 24-30 West Smithfield, WEST SMITHFIELD EC1A…" at bounding box center [227, 189] width 34 height 34
checkbox input "false"
click at [678, 118] on div at bounding box center [1108, 287] width 1176 height 574
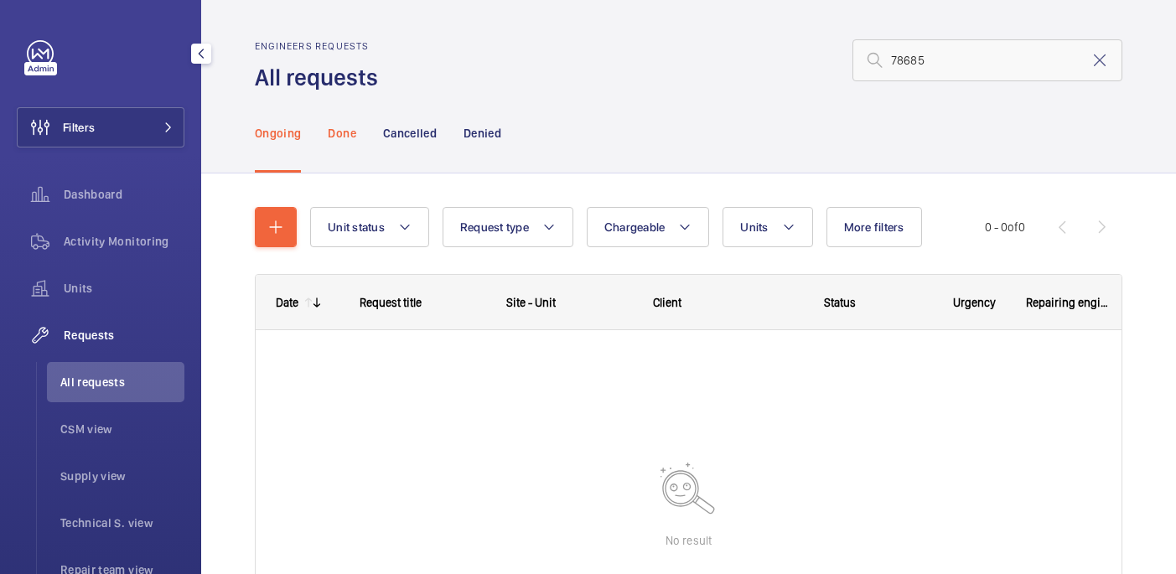
click at [332, 137] on p "Done" at bounding box center [342, 133] width 28 height 17
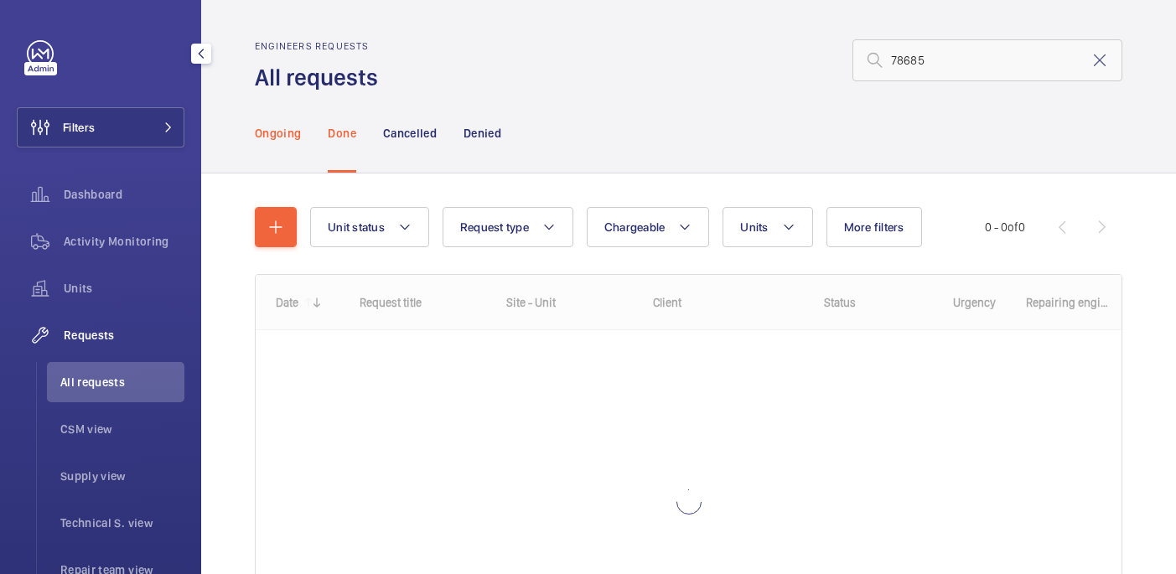
click at [289, 129] on p "Ongoing" at bounding box center [278, 133] width 46 height 17
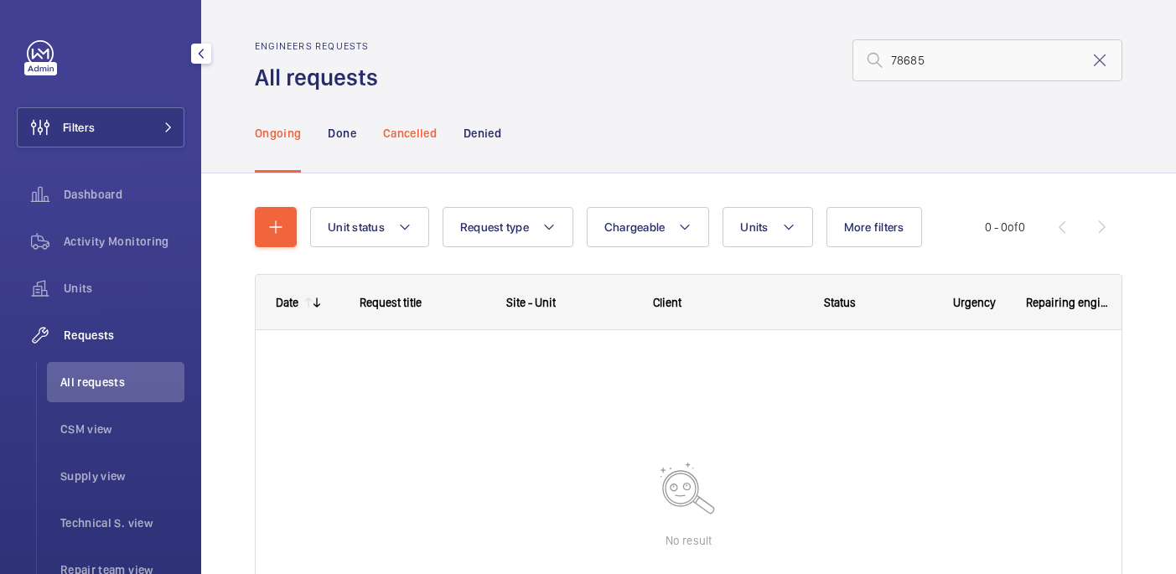
click at [397, 133] on p "Cancelled" at bounding box center [410, 133] width 54 height 17
click at [500, 136] on p "Denied" at bounding box center [483, 133] width 38 height 17
click at [284, 140] on p "Ongoing" at bounding box center [278, 133] width 46 height 17
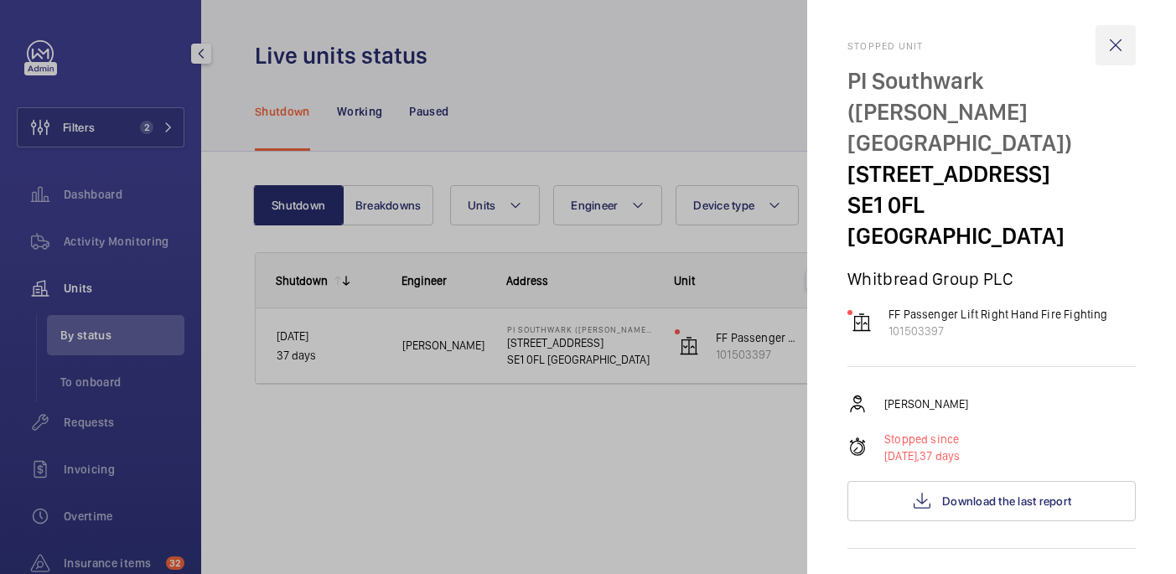
click at [1104, 42] on wm-front-icon-button at bounding box center [1116, 45] width 40 height 40
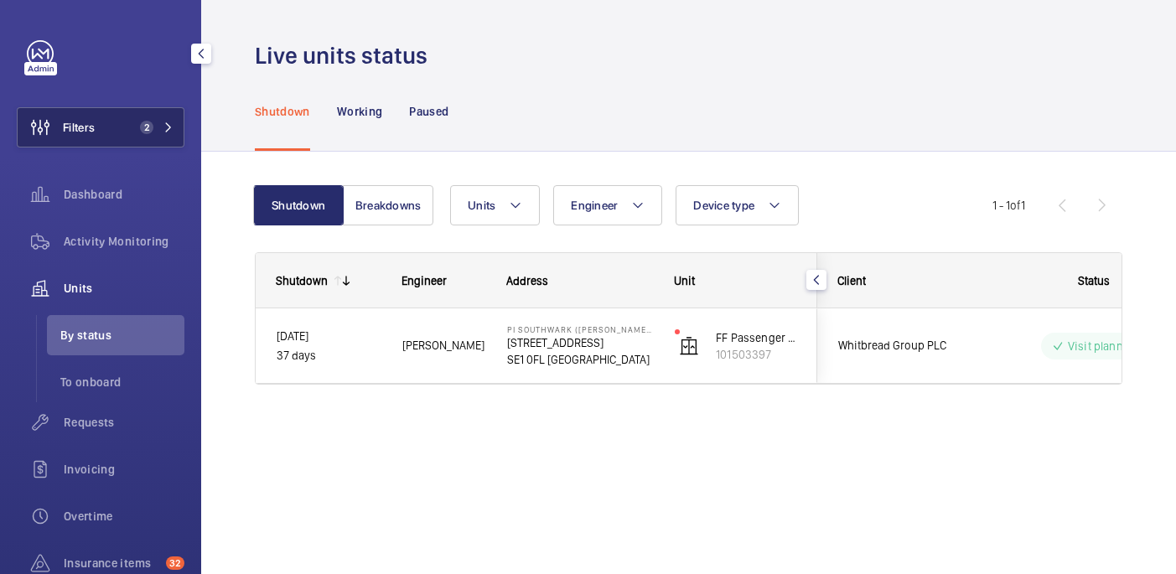
click at [100, 135] on button "Filters 2" at bounding box center [101, 127] width 168 height 40
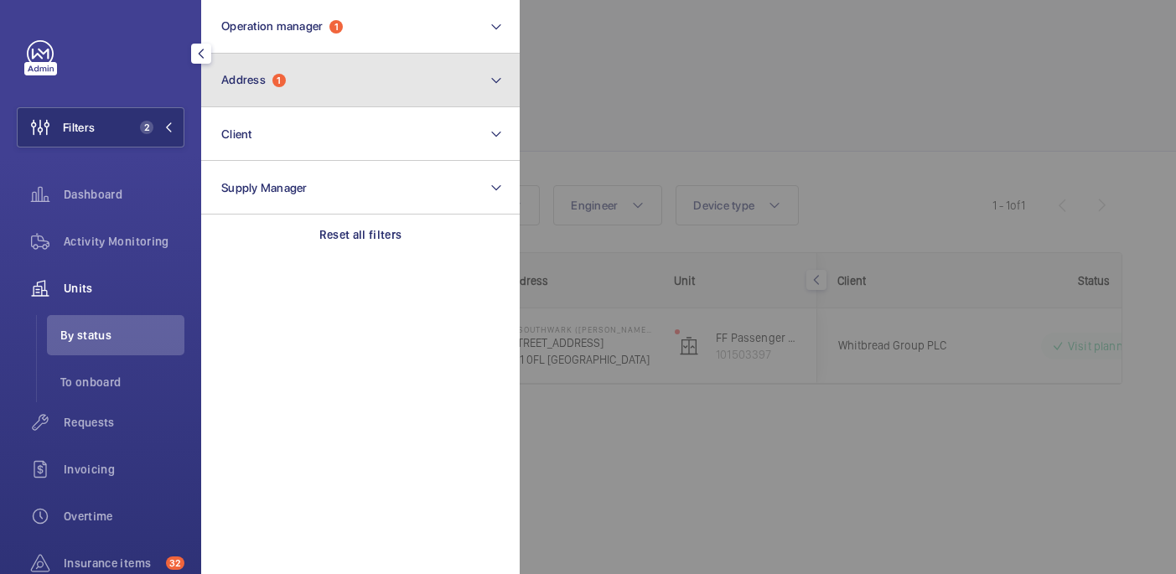
click at [317, 57] on button "Address 1" at bounding box center [360, 81] width 319 height 54
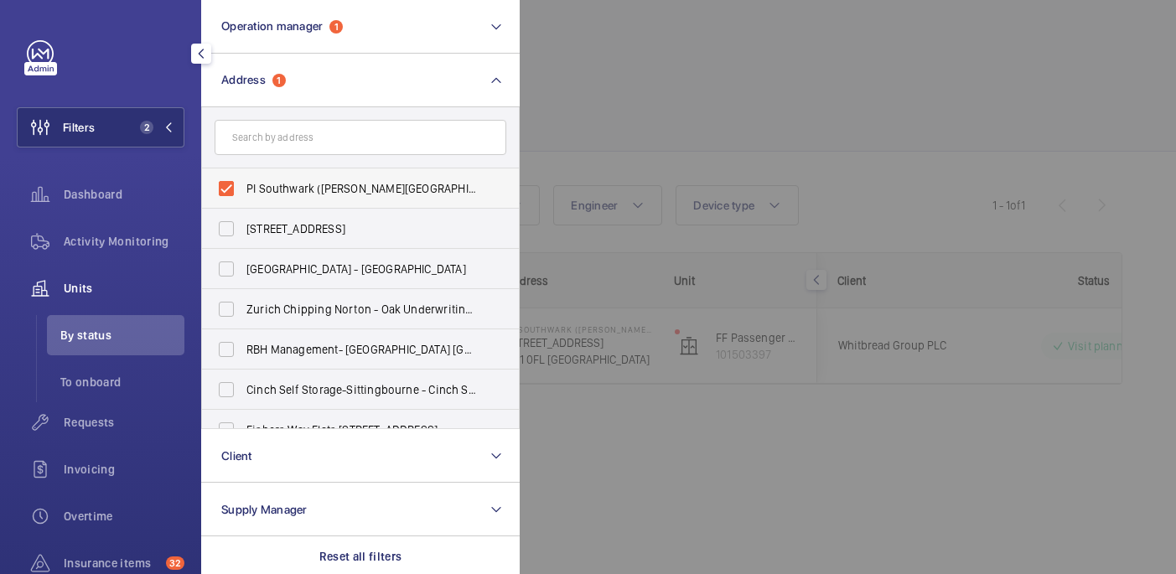
click at [295, 179] on label "PI Southwark ([PERSON_NAME][GEOGRAPHIC_DATA]) - [STREET_ADDRESS]" at bounding box center [348, 188] width 292 height 40
click at [243, 179] on input "PI Southwark ([PERSON_NAME][GEOGRAPHIC_DATA]) - [STREET_ADDRESS]" at bounding box center [227, 189] width 34 height 34
checkbox input "false"
click at [615, 100] on div at bounding box center [1108, 287] width 1176 height 574
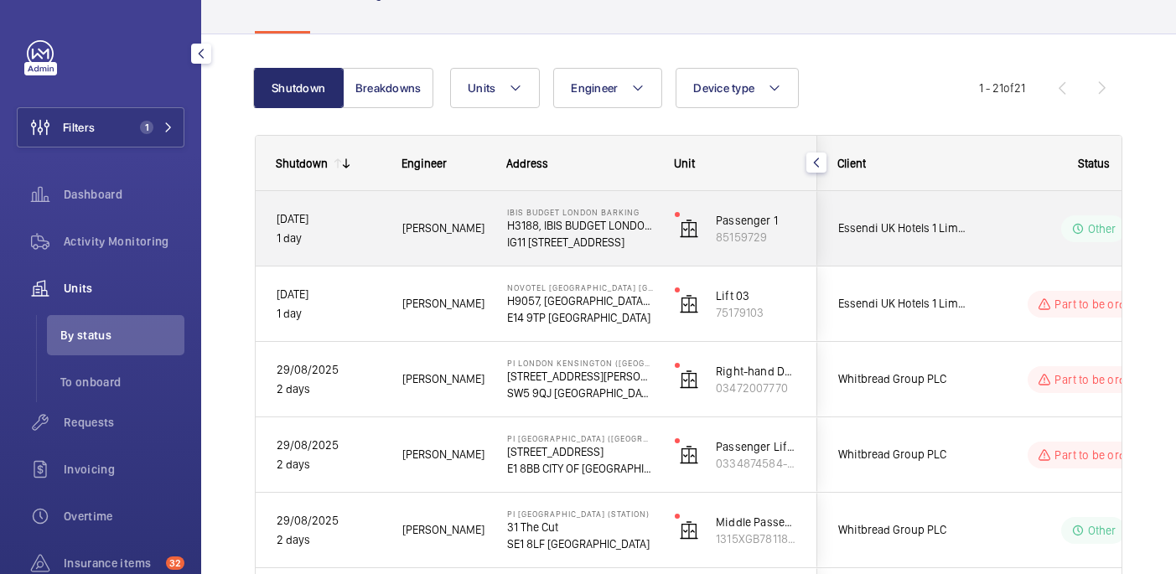
scroll to position [118, 0]
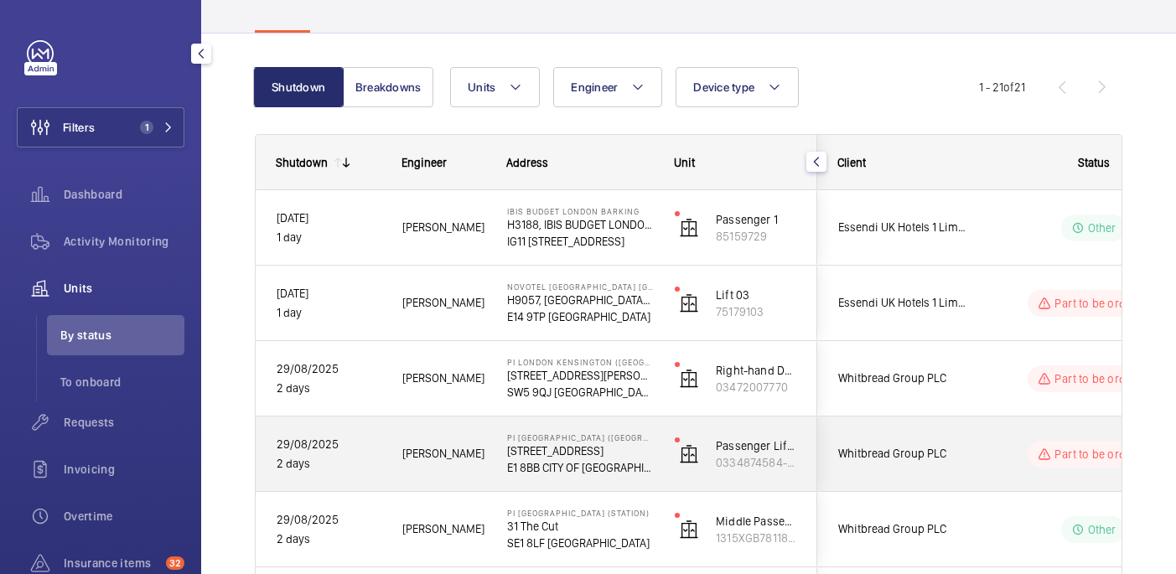
click at [588, 474] on p "E1 8BB CITY OF [GEOGRAPHIC_DATA]" at bounding box center [580, 467] width 146 height 17
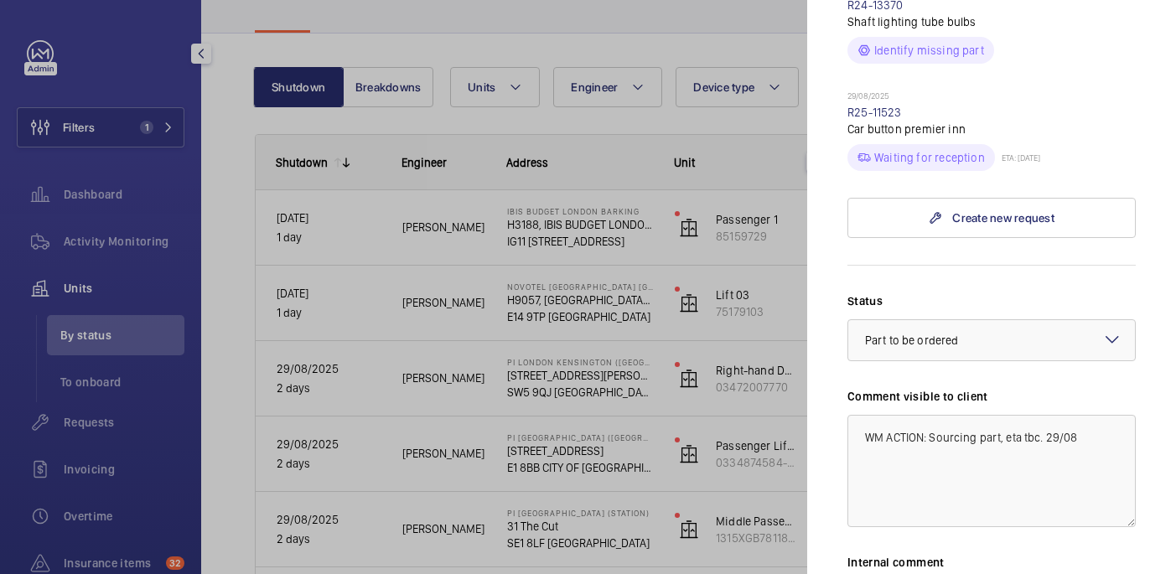
scroll to position [921, 0]
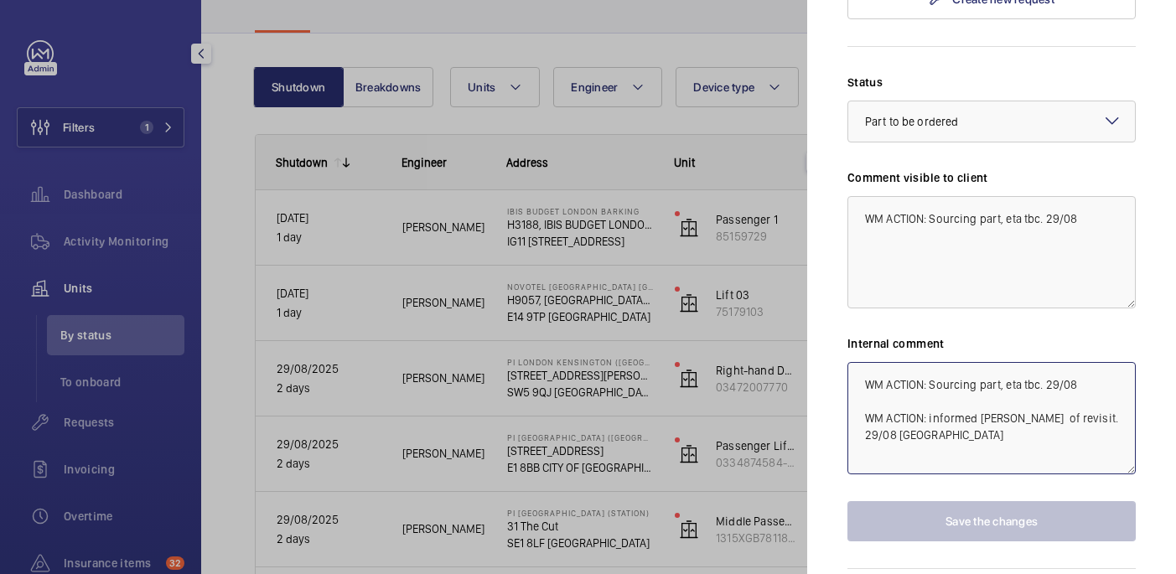
click at [940, 377] on textarea "WM ACTION: Sourcing part, eta tbc. 29/08 WM ACTION: informed [PERSON_NAME] of r…" at bounding box center [991, 418] width 288 height 112
click at [1104, 196] on textarea "WM ACTION: Sourcing part, eta tbc. 29/08" at bounding box center [991, 252] width 288 height 112
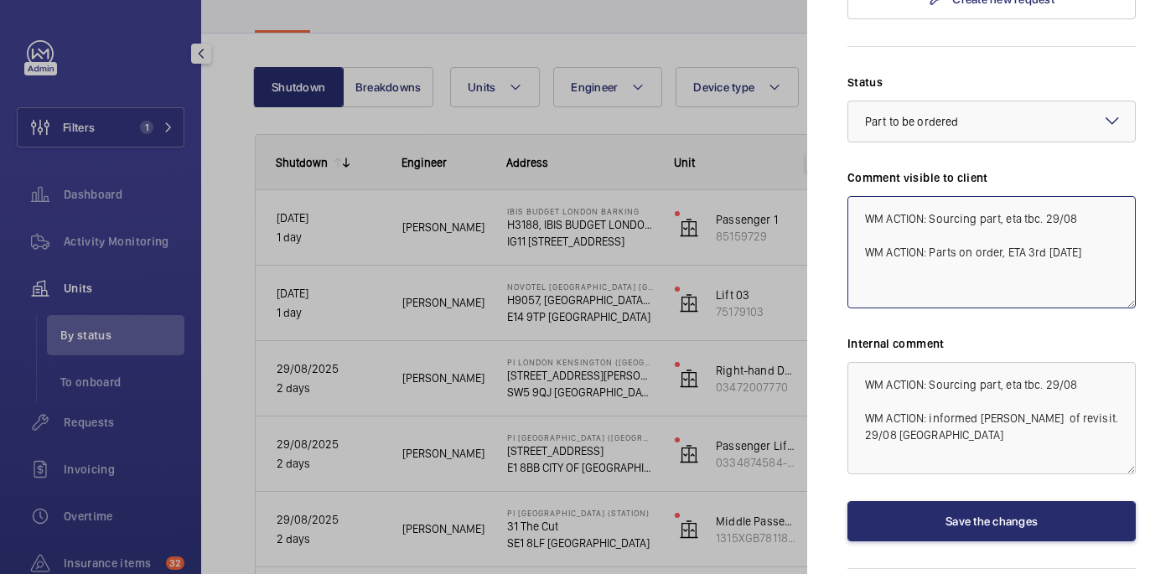
click at [992, 197] on textarea "WM ACTION: Sourcing part, eta tbc. 29/08 WM ACTION: Parts on order, ETA 3rd [DA…" at bounding box center [991, 252] width 288 height 112
click at [992, 197] on textarea "WM ACTION: Sourcing part, eta tbc. 29/08 WM ACTION: Parts on order, ETA 3rd sep…" at bounding box center [991, 252] width 288 height 112
type textarea "WM ACTION: Sourcing part, eta tbc. 29/08 WM ACTION: Parts on order, ETA 3rd sep…"
click at [901, 377] on textarea "WM ACTION: Sourcing part, eta tbc. 29/08 WM ACTION: informed michael of revisit…" at bounding box center [991, 418] width 288 height 112
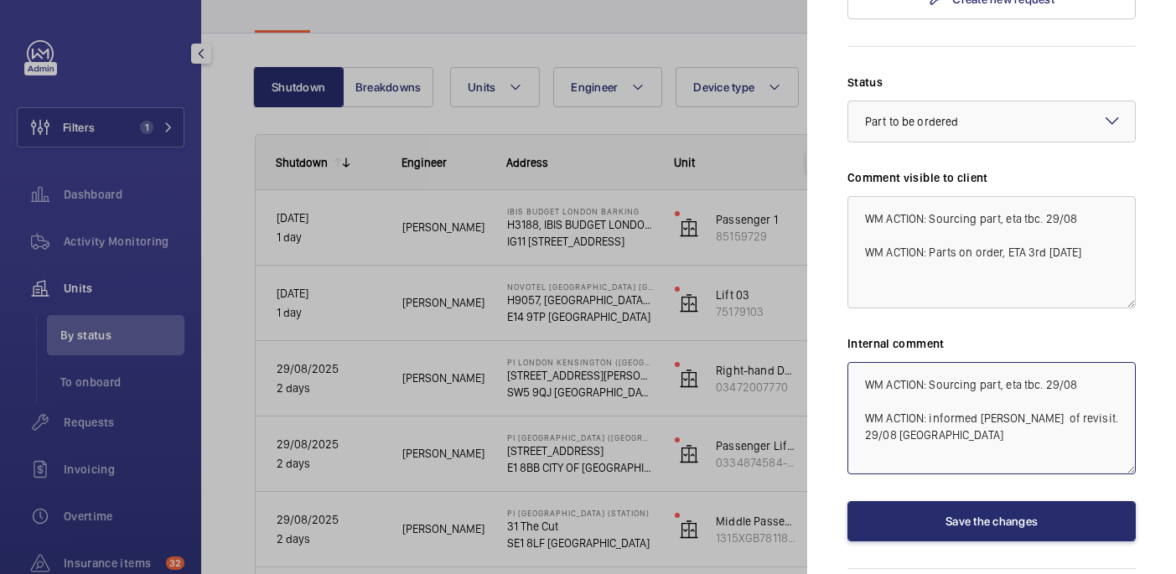
scroll to position [2, 0]
paste textarea "WM ACTION: Parts on order, ETA 3rd sep. 01/08"
click at [1031, 407] on textarea "WM ACTION: Sourcing part, eta tbc. 29/08 WM ACTION: informed michael of revisit…" at bounding box center [991, 418] width 288 height 112
click at [1113, 402] on textarea "WM ACTION: Sourcing part, eta tbc. 29/08 WM ACTION: informed michael of revisit…" at bounding box center [991, 418] width 288 height 112
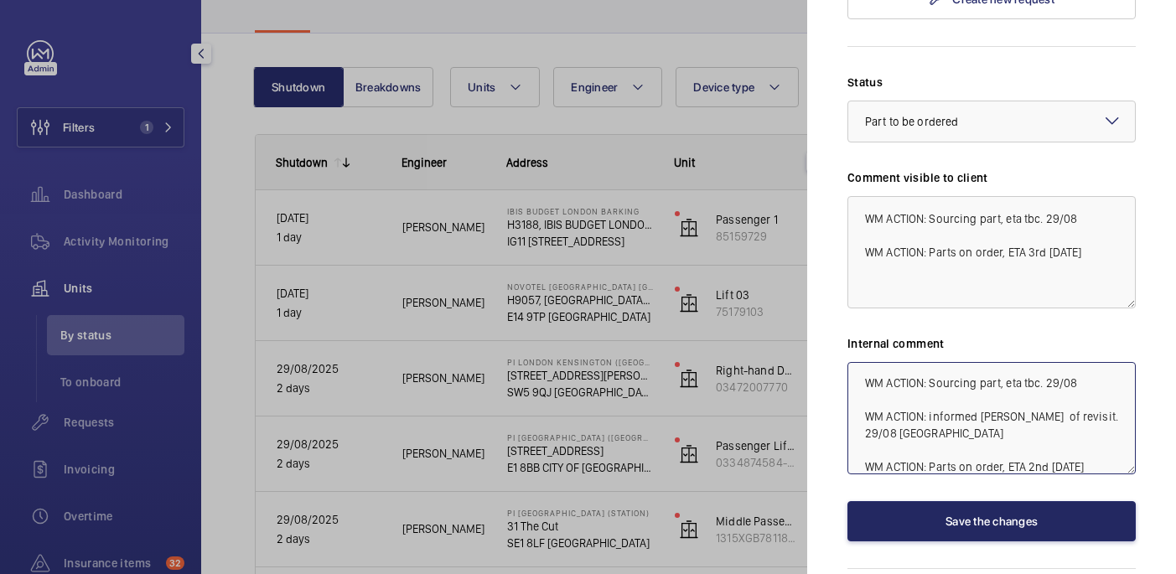
type textarea "WM ACTION: Sourcing part, eta tbc. 29/08 WM ACTION: informed michael of revisit…"
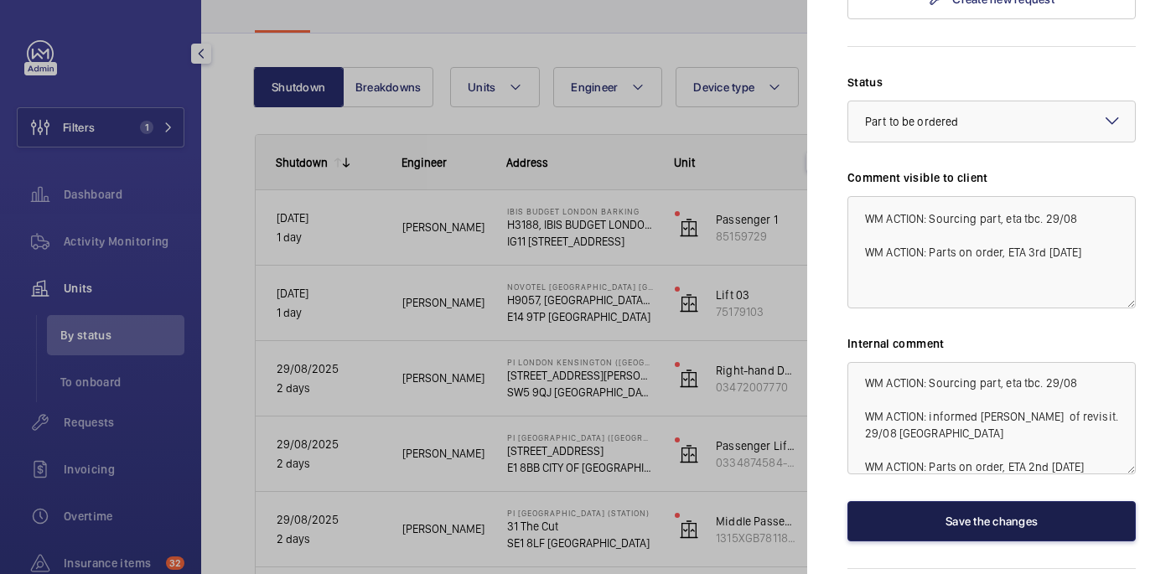
click at [1045, 501] on button "Save the changes" at bounding box center [991, 521] width 288 height 40
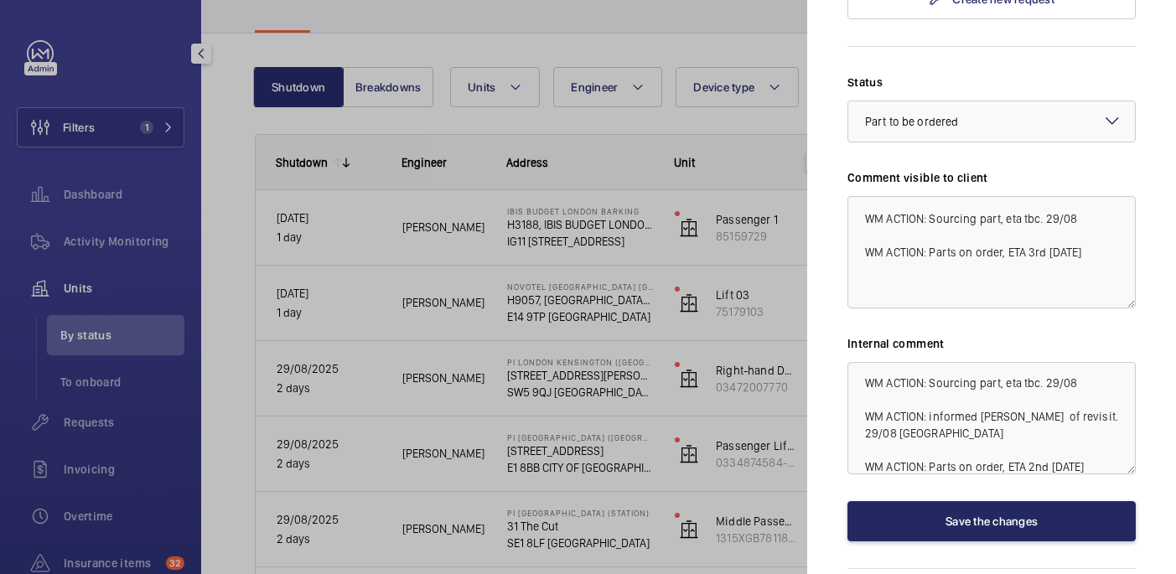
scroll to position [0, 0]
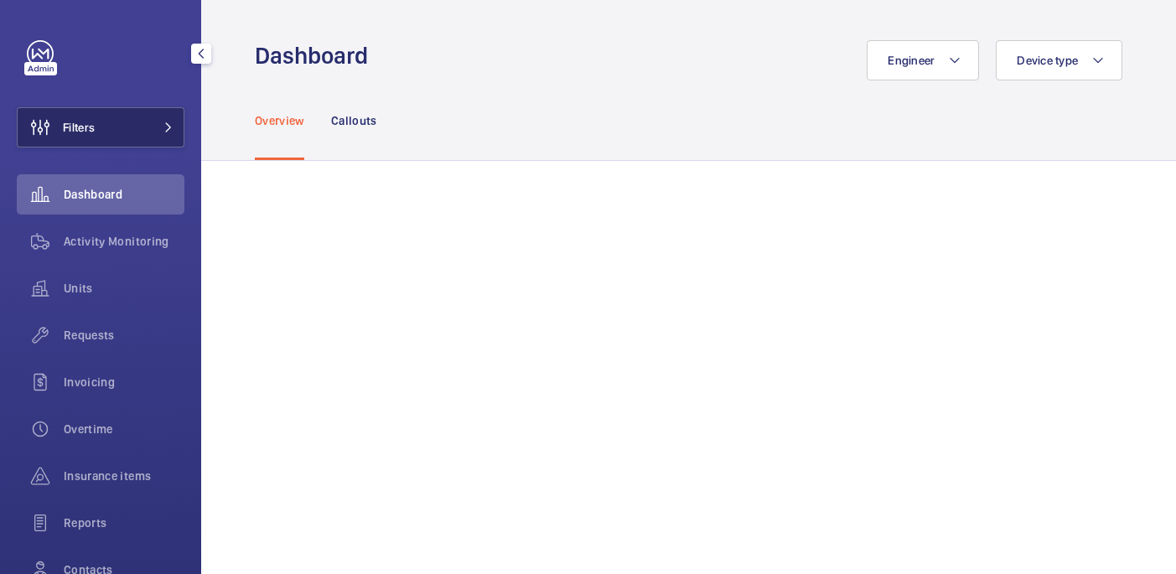
click at [150, 141] on button "Filters" at bounding box center [101, 127] width 168 height 40
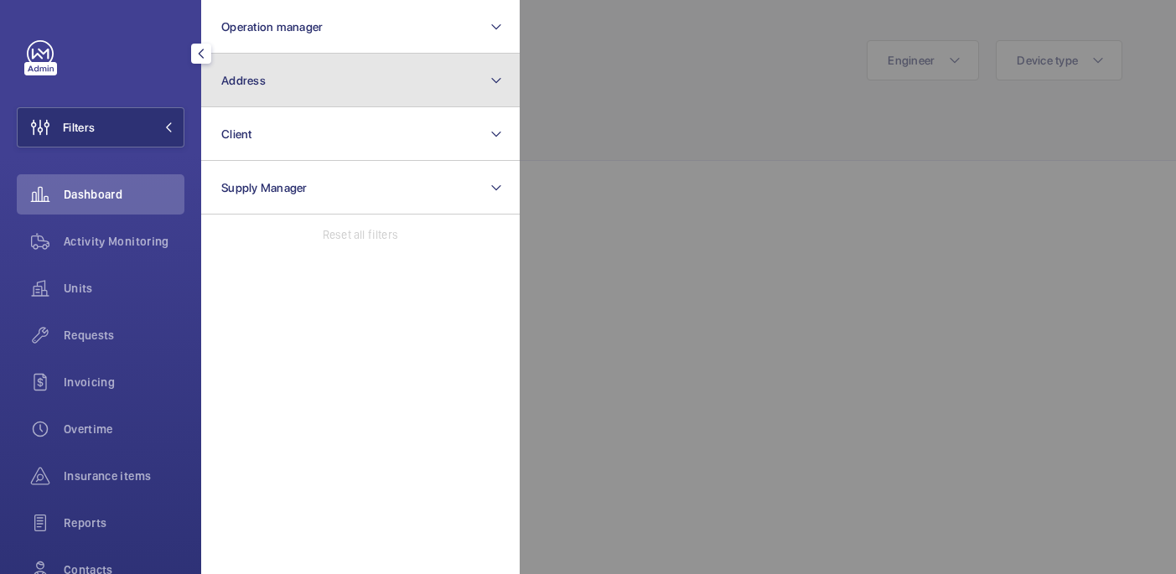
click at [283, 88] on button "Address" at bounding box center [360, 81] width 319 height 54
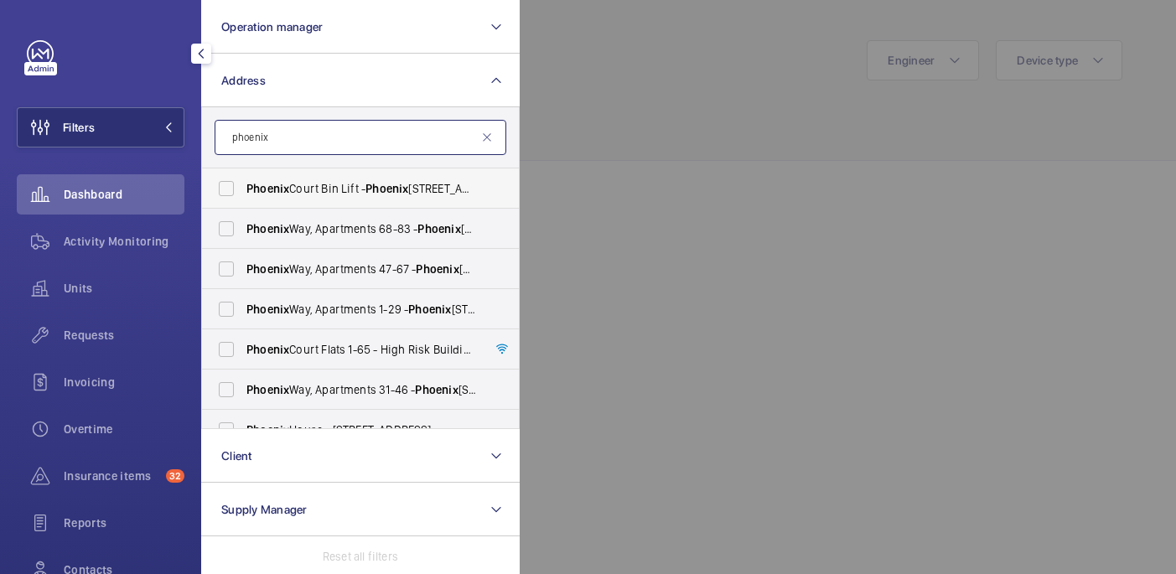
type input "phoenix"
click at [288, 185] on span "Phoenix" at bounding box center [267, 188] width 43 height 13
click at [243, 185] on input "Phoenix Court Bin Lift - [STREET_ADDRESS]" at bounding box center [227, 189] width 34 height 34
checkbox input "true"
click at [288, 223] on span "Phoenix" at bounding box center [267, 228] width 43 height 13
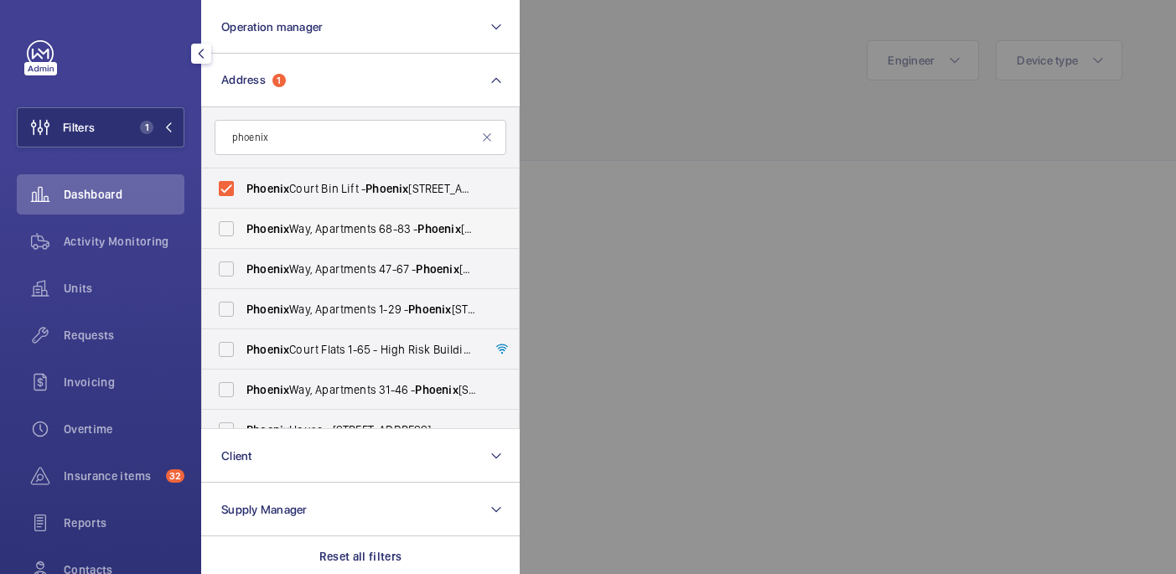
click at [243, 223] on input "[GEOGRAPHIC_DATA] [STREET_ADDRESS]" at bounding box center [227, 229] width 34 height 34
checkbox input "true"
click at [288, 259] on label "[GEOGRAPHIC_DATA] [STREET_ADDRESS]" at bounding box center [348, 269] width 292 height 40
click at [243, 259] on input "[GEOGRAPHIC_DATA] [STREET_ADDRESS]" at bounding box center [227, 269] width 34 height 34
checkbox input "true"
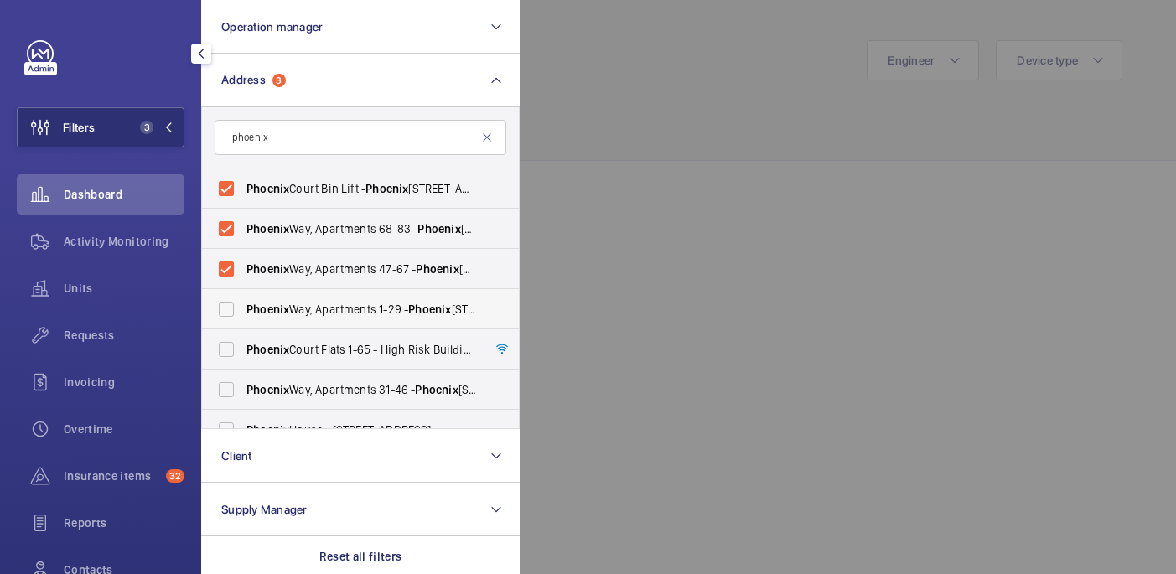
click at [288, 308] on span "Phoenix" at bounding box center [267, 309] width 43 height 13
click at [243, 308] on input "[GEOGRAPHIC_DATA], Apartments [STREET_ADDRESS]" at bounding box center [227, 310] width 34 height 34
checkbox input "true"
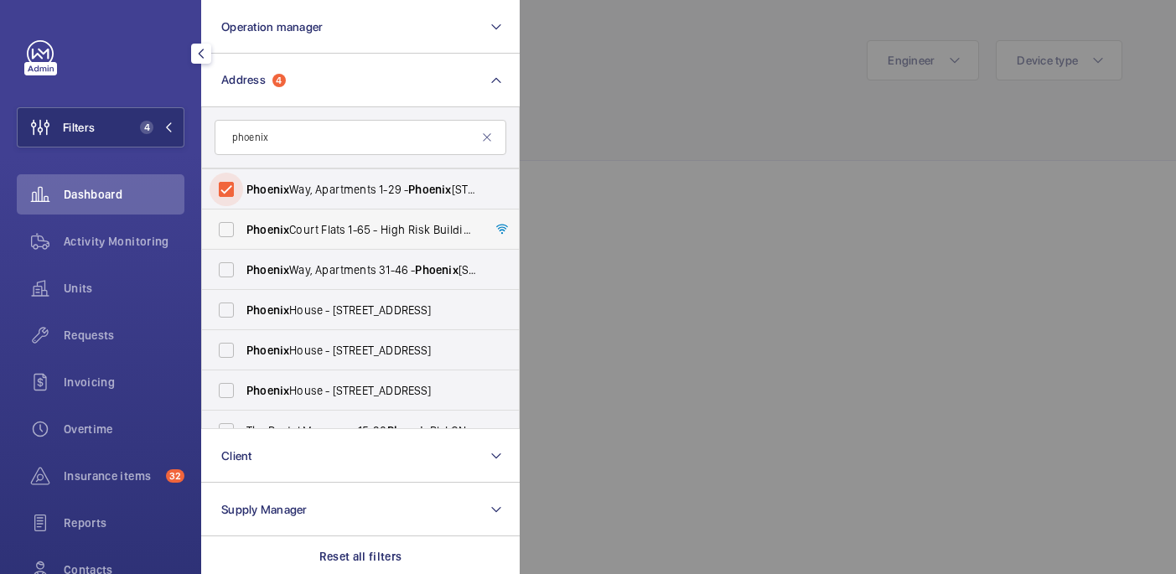
scroll to position [137, 0]
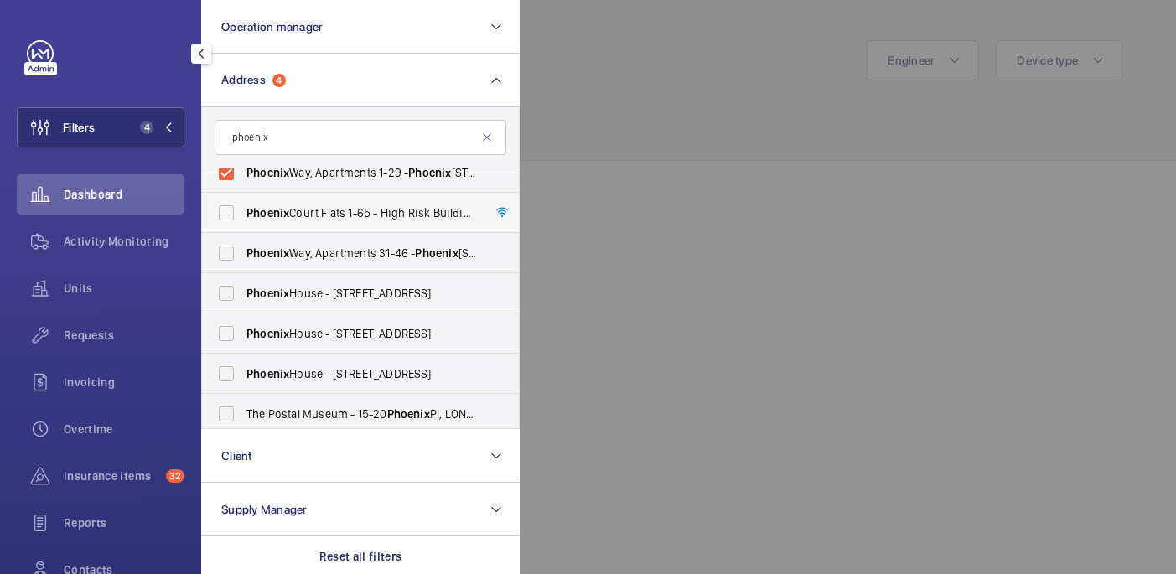
click at [289, 195] on label "[GEOGRAPHIC_DATA] Flats [STREET_ADDRESS]" at bounding box center [348, 213] width 292 height 40
click at [243, 196] on input "[GEOGRAPHIC_DATA] Flats [STREET_ADDRESS]" at bounding box center [227, 213] width 34 height 34
checkbox input "true"
click at [288, 264] on label "[GEOGRAPHIC_DATA] [STREET_ADDRESS]" at bounding box center [348, 253] width 292 height 40
click at [243, 264] on input "[GEOGRAPHIC_DATA] [STREET_ADDRESS]" at bounding box center [227, 253] width 34 height 34
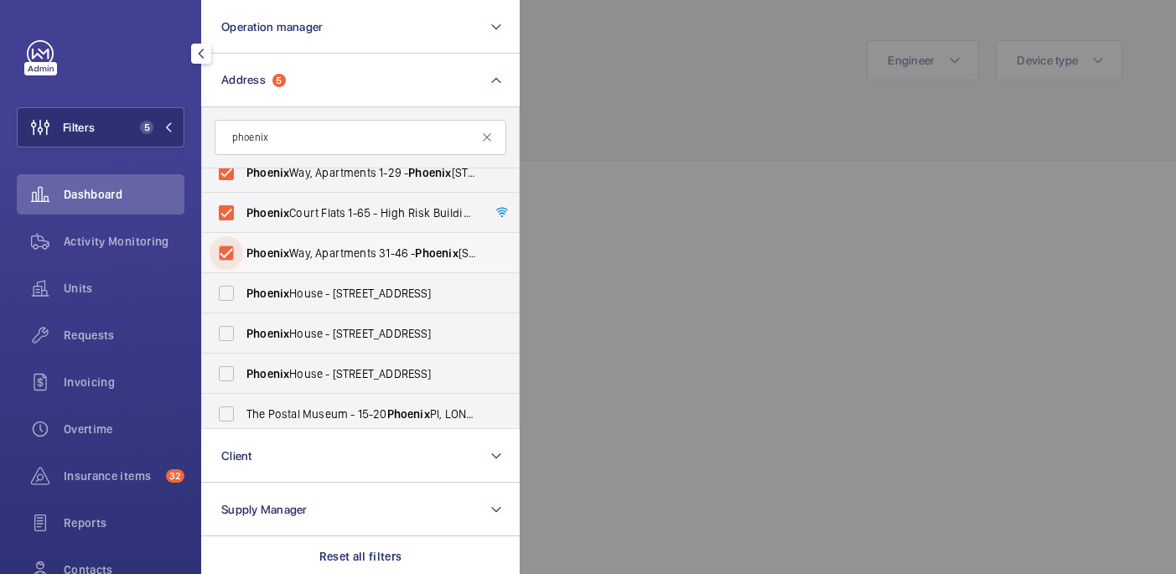
checkbox input "true"
click at [288, 282] on label "[GEOGRAPHIC_DATA] - [STREET_ADDRESS]" at bounding box center [348, 293] width 292 height 40
click at [243, 282] on input "[GEOGRAPHIC_DATA] - [STREET_ADDRESS]" at bounding box center [227, 294] width 34 height 34
checkbox input "true"
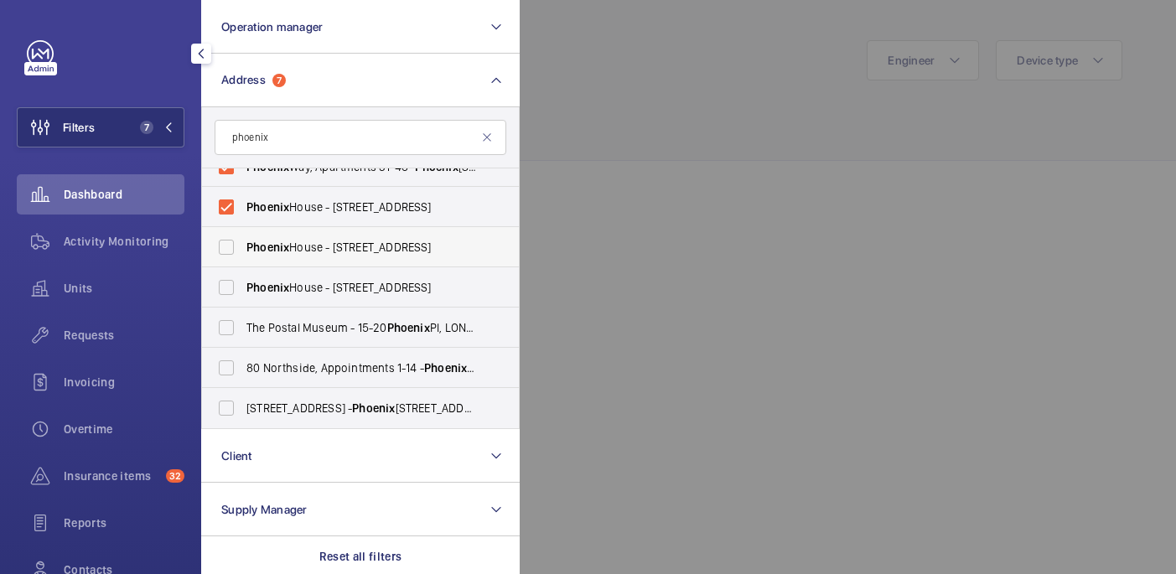
click at [280, 250] on span "Phoenix" at bounding box center [267, 247] width 43 height 13
click at [243, 250] on input "[GEOGRAPHIC_DATA] - [STREET_ADDRESS]" at bounding box center [227, 248] width 34 height 34
checkbox input "true"
click at [280, 296] on label "[GEOGRAPHIC_DATA] - [STREET_ADDRESS]" at bounding box center [348, 287] width 292 height 40
click at [243, 296] on input "[GEOGRAPHIC_DATA] - [STREET_ADDRESS]" at bounding box center [227, 288] width 34 height 34
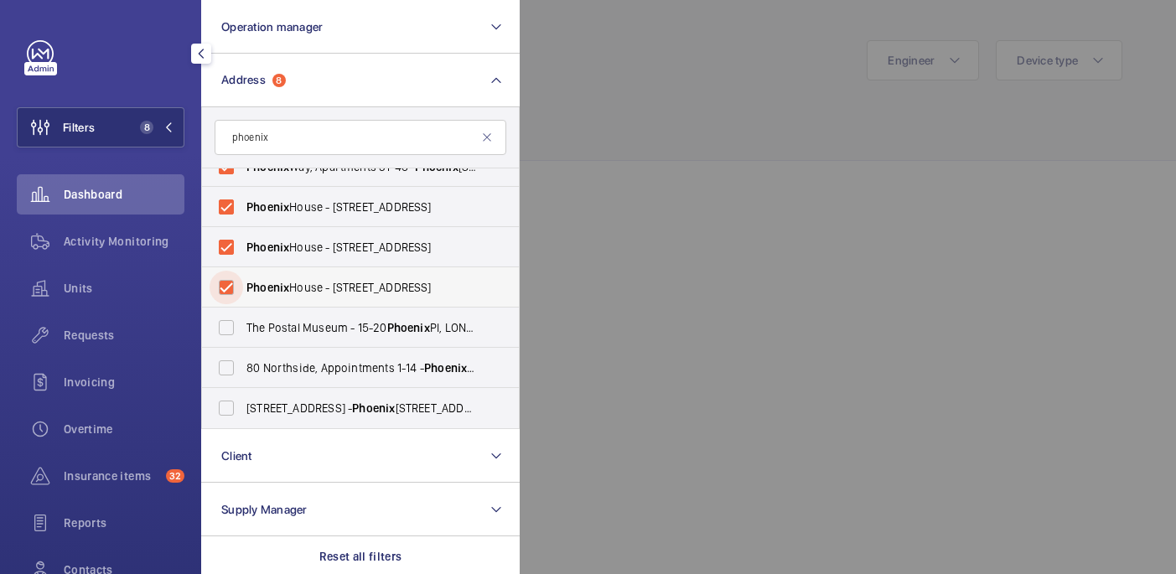
checkbox input "true"
click at [280, 328] on span "The Postal Museum - [STREET_ADDRESS]" at bounding box center [361, 327] width 231 height 17
click at [243, 328] on input "The Postal Museum - [STREET_ADDRESS]" at bounding box center [227, 328] width 34 height 34
checkbox input "true"
click at [272, 361] on span "[STREET_ADDRESS]" at bounding box center [361, 368] width 231 height 17
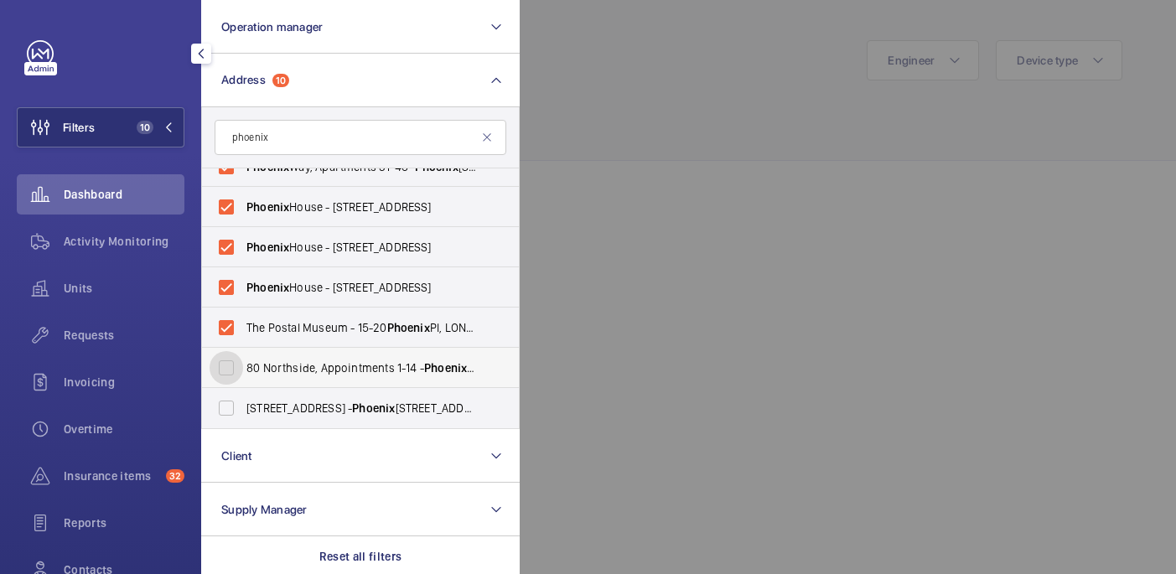
click at [243, 361] on input "[STREET_ADDRESS]" at bounding box center [227, 368] width 34 height 34
click at [272, 387] on label "[STREET_ADDRESS]" at bounding box center [348, 368] width 292 height 40
click at [243, 385] on input "[STREET_ADDRESS]" at bounding box center [227, 368] width 34 height 34
click at [367, 381] on label "[STREET_ADDRESS]" at bounding box center [348, 368] width 292 height 40
click at [243, 381] on input "[STREET_ADDRESS]" at bounding box center [227, 368] width 34 height 34
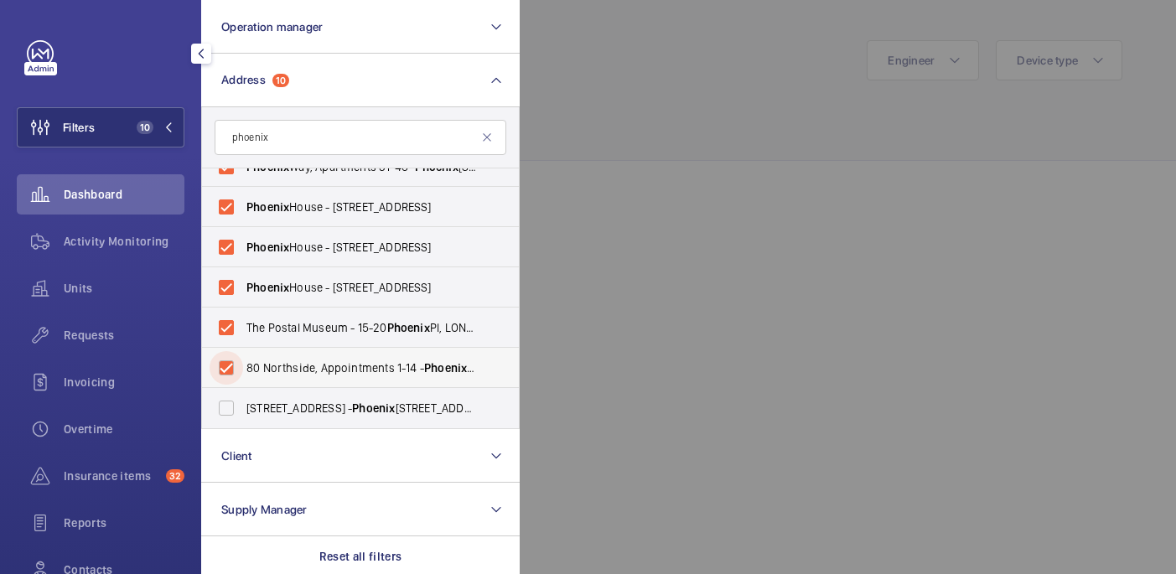
checkbox input "true"
click at [361, 411] on span "[STREET_ADDRESS]" at bounding box center [361, 408] width 231 height 17
click at [243, 411] on input "[STREET_ADDRESS]" at bounding box center [227, 408] width 34 height 34
checkbox input "true"
click at [638, 107] on div at bounding box center [1108, 287] width 1176 height 574
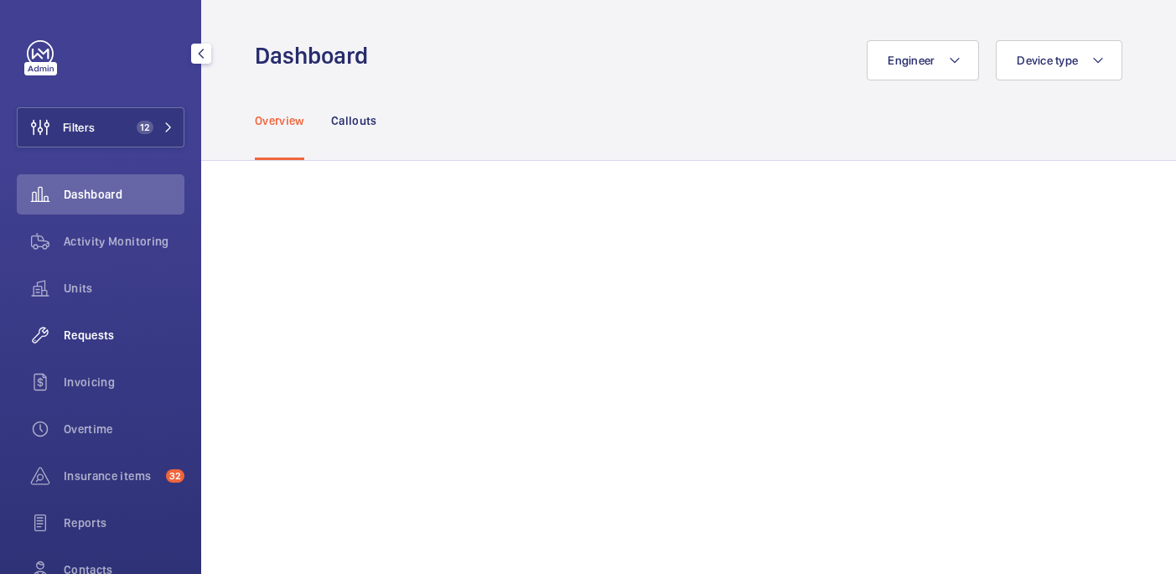
click at [98, 339] on span "Requests" at bounding box center [124, 335] width 121 height 17
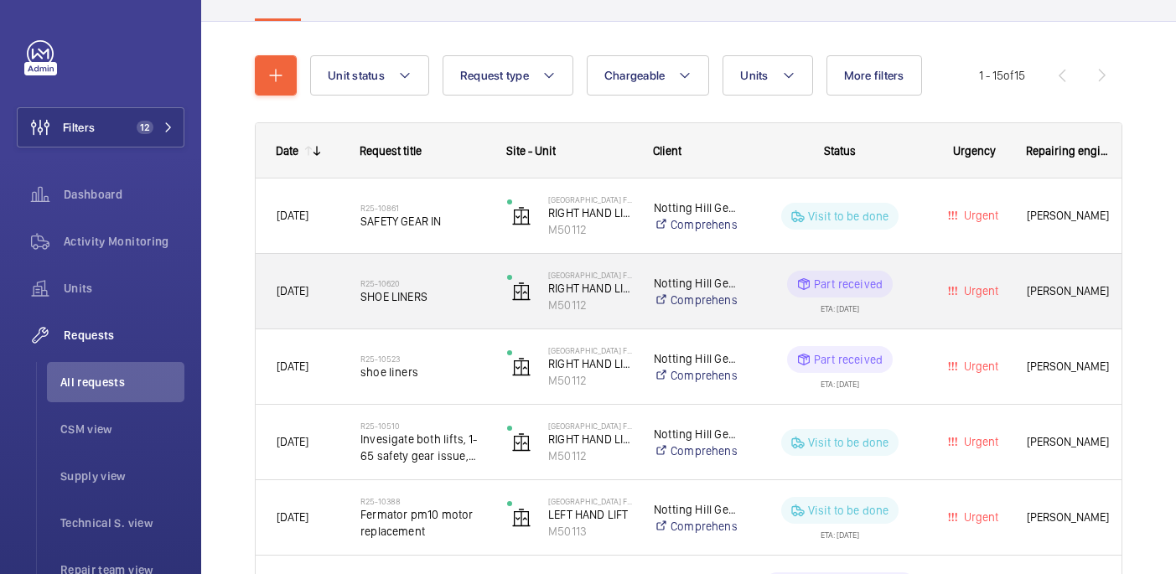
scroll to position [158, 0]
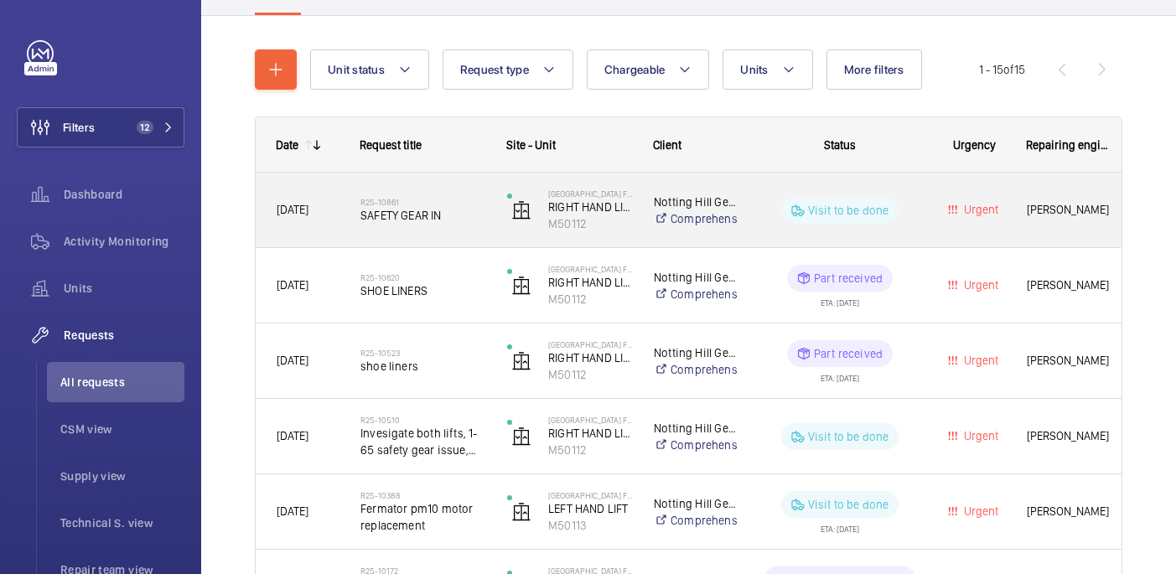
click at [451, 209] on span "SAFETY GEAR IN" at bounding box center [422, 215] width 125 height 17
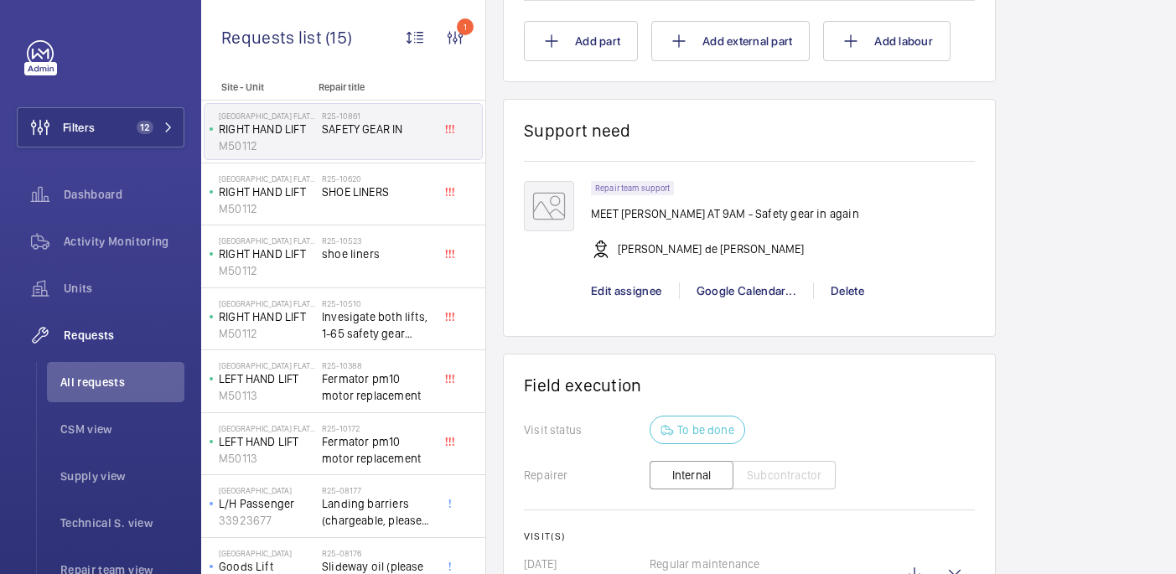
scroll to position [1019, 0]
click at [383, 200] on div "R25-10620 SHOE LINERS" at bounding box center [377, 198] width 111 height 49
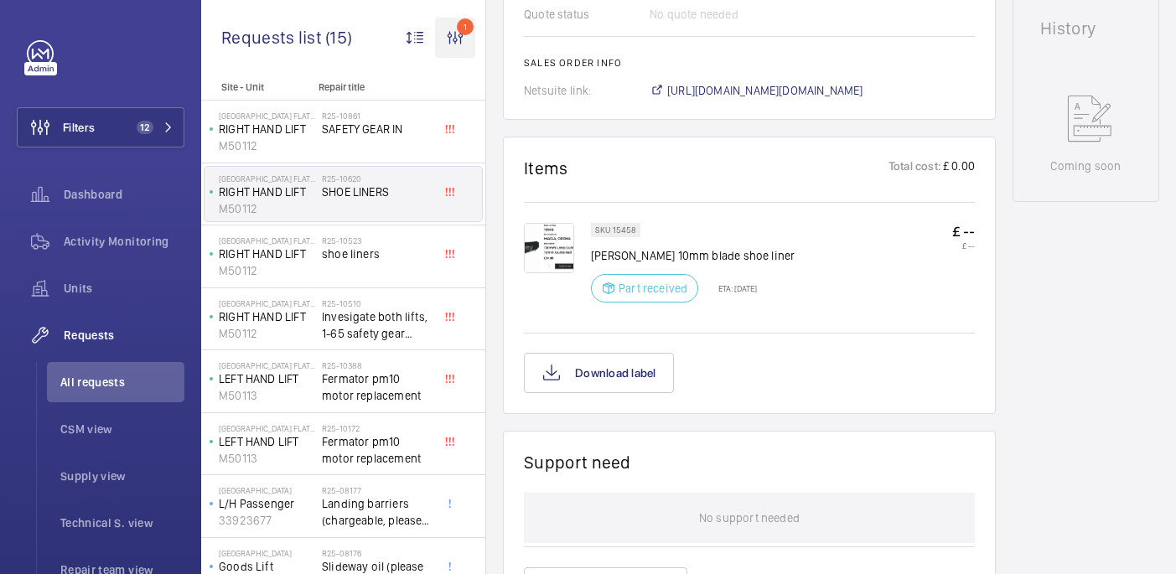
scroll to position [849, 0]
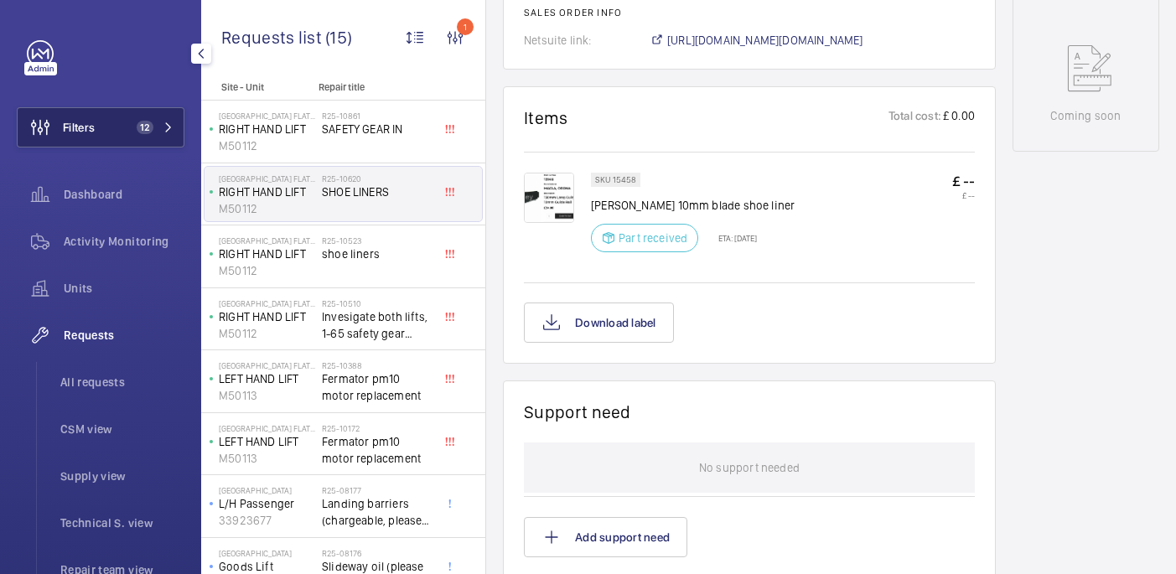
click at [137, 141] on button "Filters 12" at bounding box center [101, 127] width 168 height 40
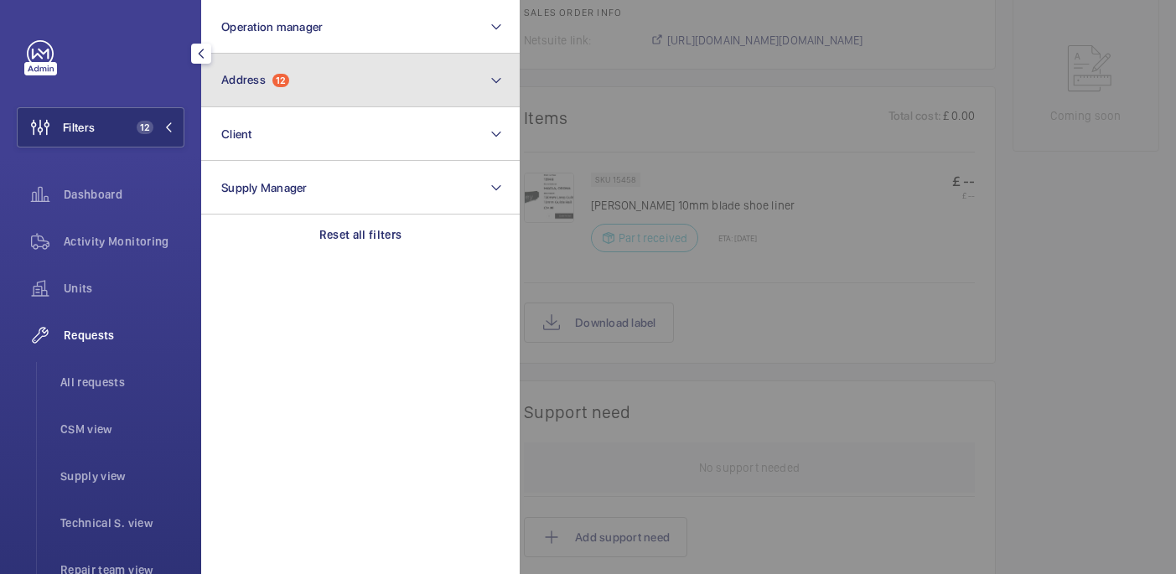
click at [293, 87] on button "Address 12" at bounding box center [360, 81] width 319 height 54
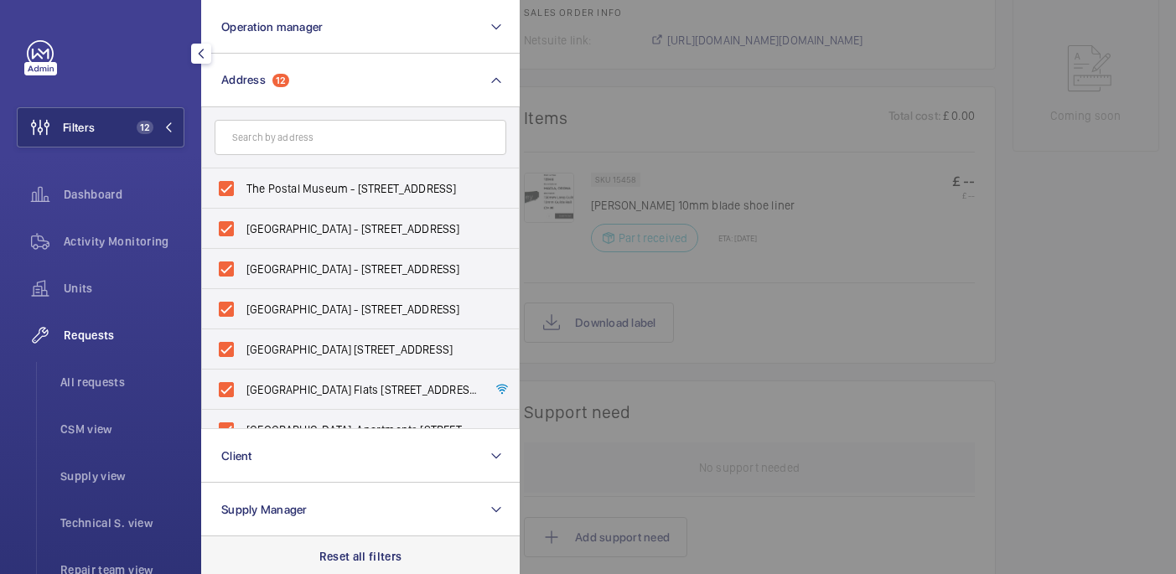
click at [343, 555] on p "Reset all filters" at bounding box center [360, 556] width 83 height 17
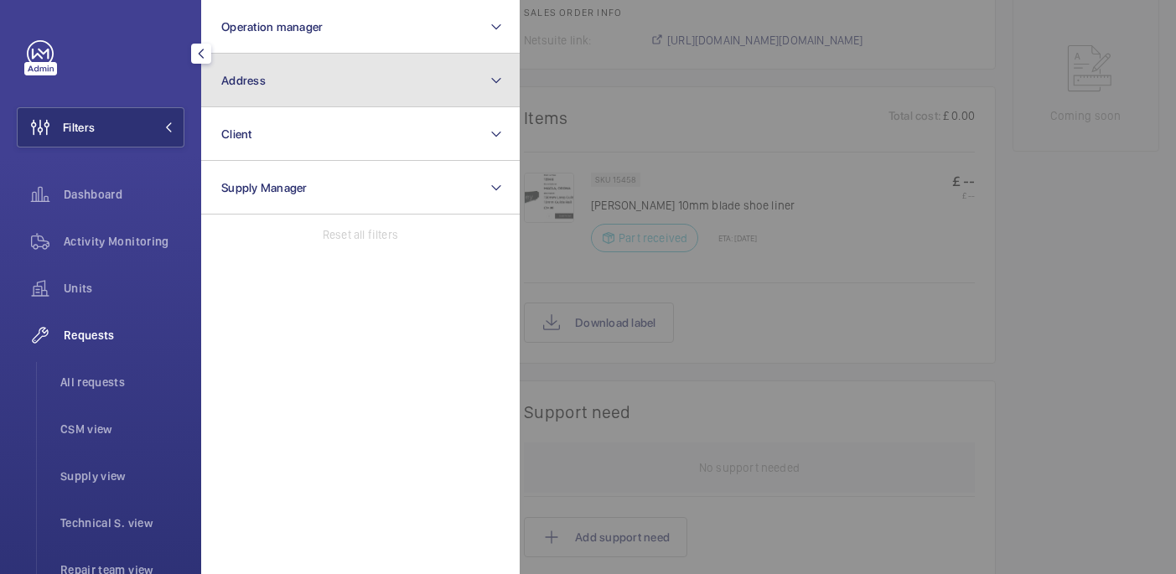
click at [377, 89] on button "Address" at bounding box center [360, 81] width 319 height 54
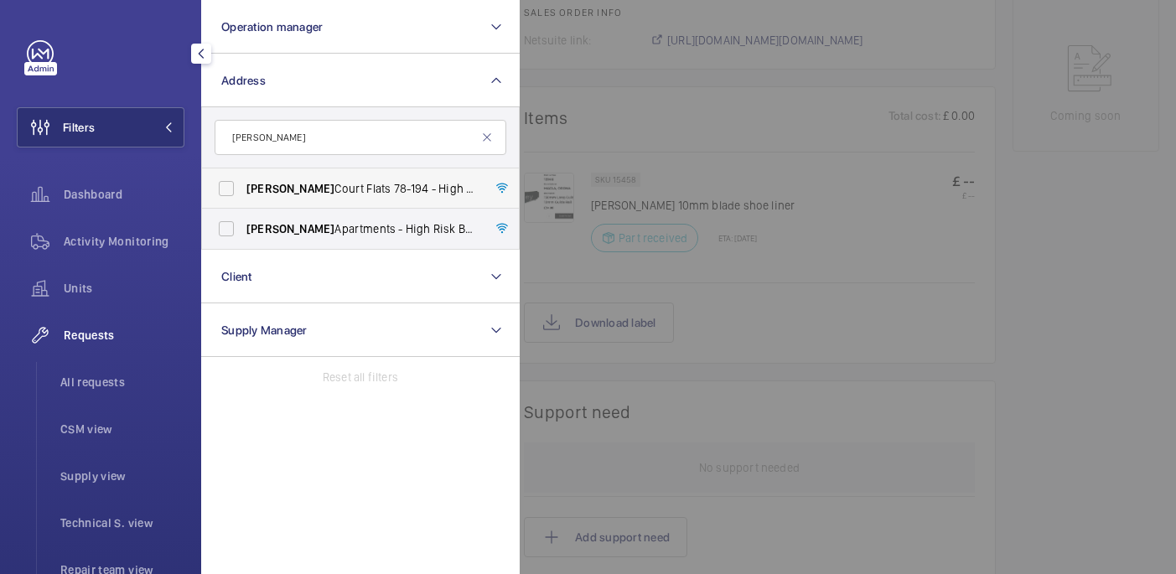
type input "[PERSON_NAME]"
click at [386, 194] on span "Rowan Court Flats [STREET_ADDRESS]" at bounding box center [361, 188] width 231 height 17
click at [243, 194] on input "Rowan Court Flats [STREET_ADDRESS]" at bounding box center [227, 189] width 34 height 34
checkbox input "true"
drag, startPoint x: 390, startPoint y: 233, endPoint x: 636, endPoint y: 95, distance: 282.6
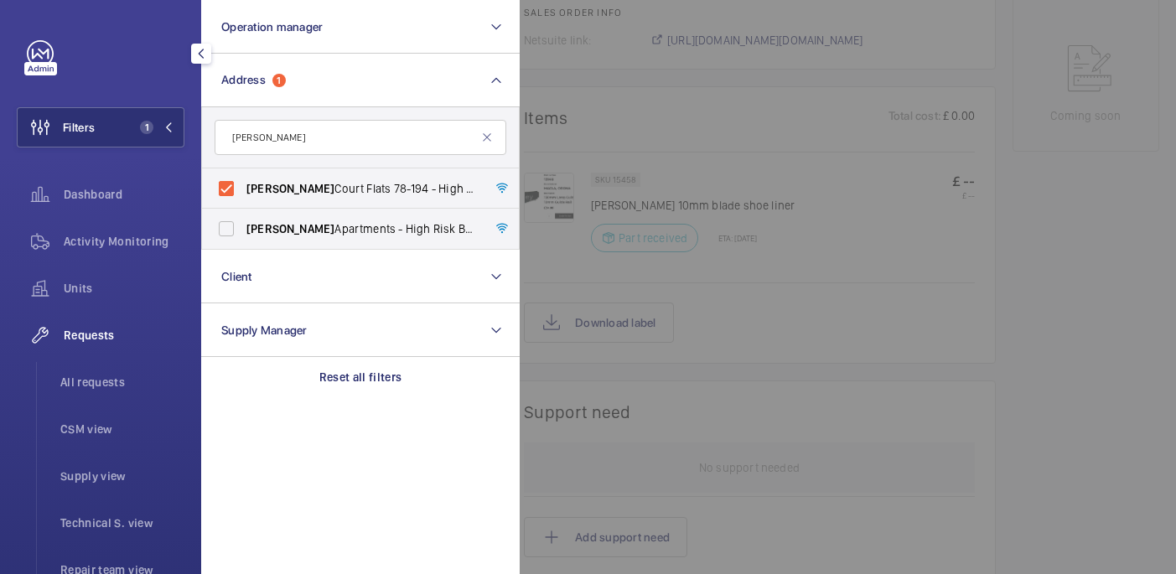
click at [402, 231] on span "Rowan Apartments - High Risk Building - Rowan Apartments, LONDON N4 1FS" at bounding box center [361, 228] width 231 height 17
click at [641, 122] on div at bounding box center [1108, 287] width 1176 height 574
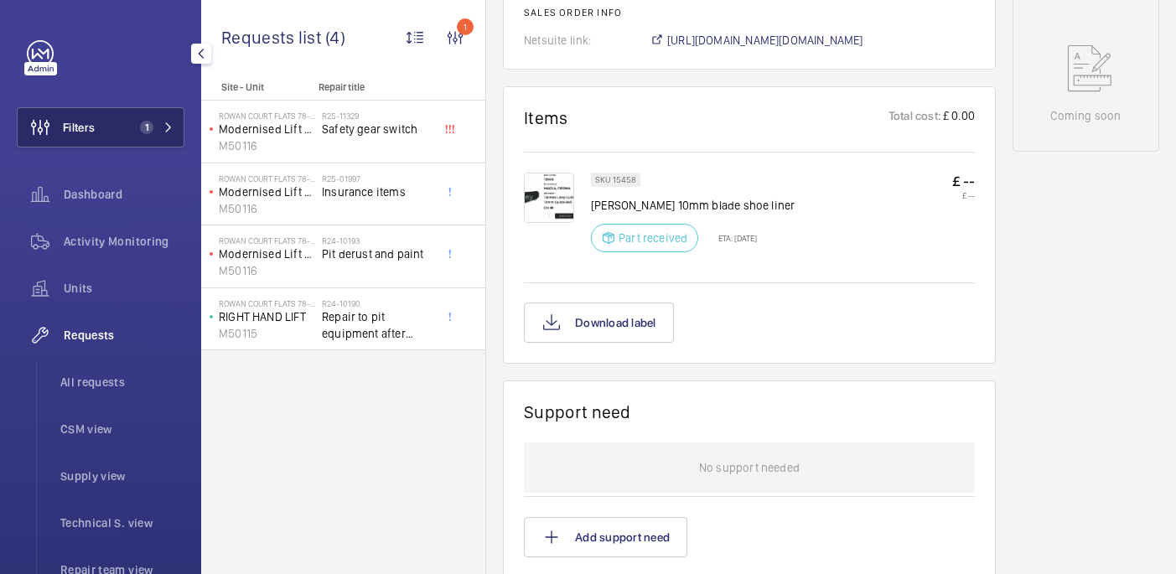
click at [127, 134] on button "Filters 1" at bounding box center [101, 127] width 168 height 40
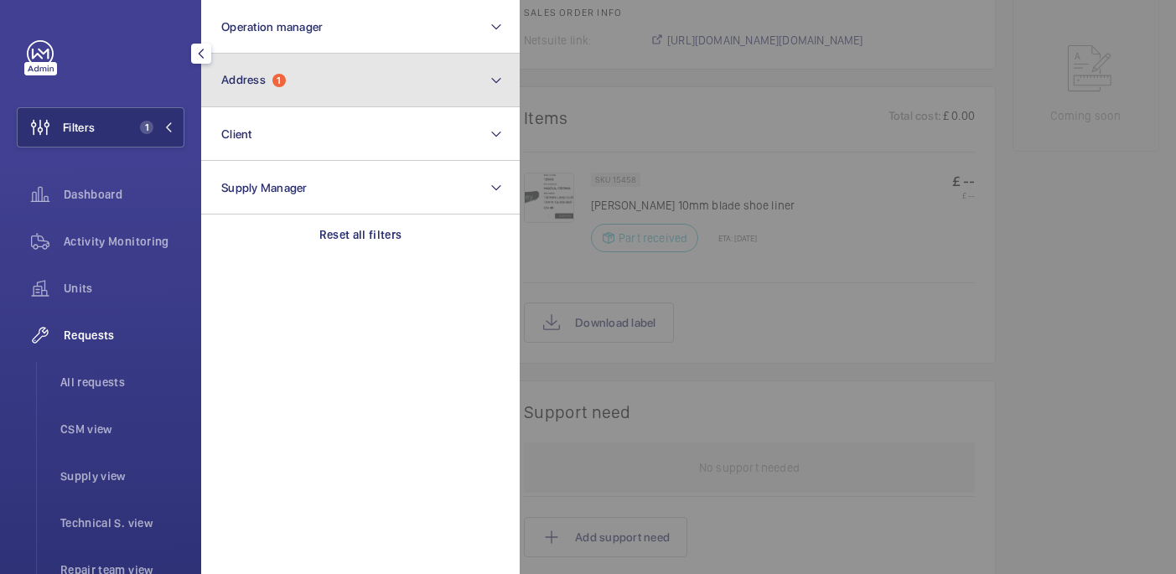
click at [297, 75] on button "Address 1" at bounding box center [360, 81] width 319 height 54
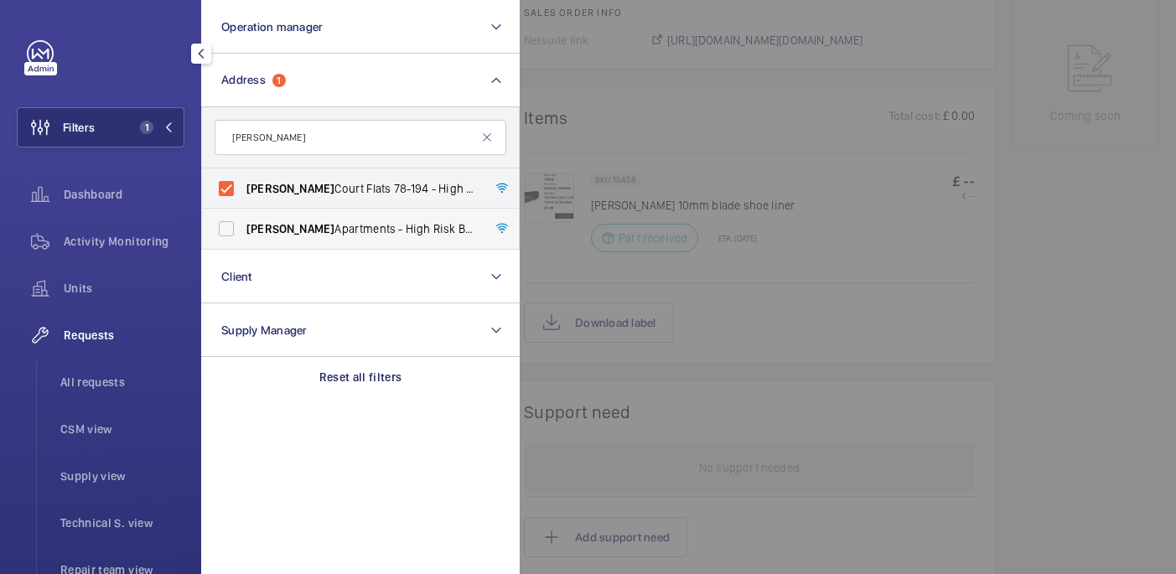
type input "rowan"
click at [268, 219] on label "Rowan Apartments - High Risk Building - Rowan Apartments, LONDON N4 1FS" at bounding box center [348, 229] width 292 height 40
click at [243, 219] on input "Rowan Apartments - High Risk Building - Rowan Apartments, LONDON N4 1FS" at bounding box center [227, 229] width 34 height 34
checkbox input "true"
click at [756, 151] on div at bounding box center [1108, 287] width 1176 height 574
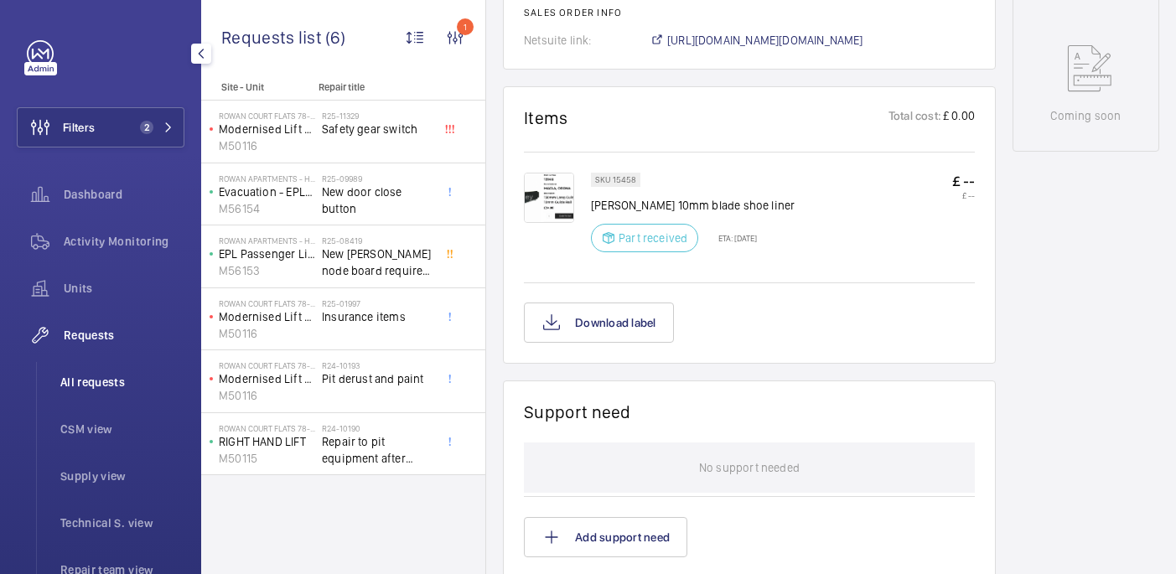
click at [117, 374] on span "All requests" at bounding box center [122, 382] width 124 height 17
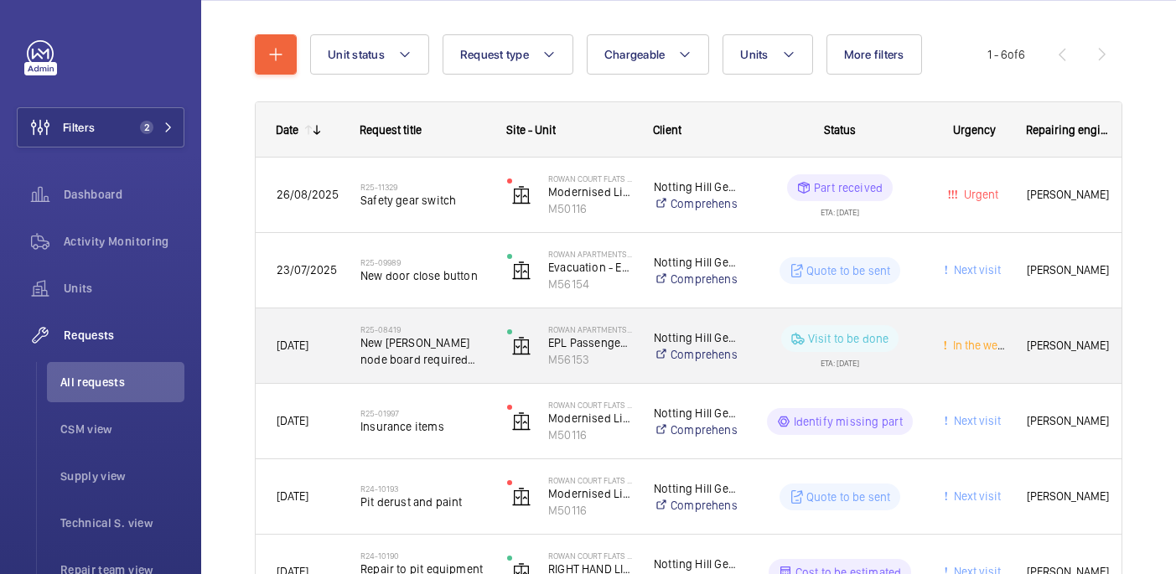
scroll to position [189, 0]
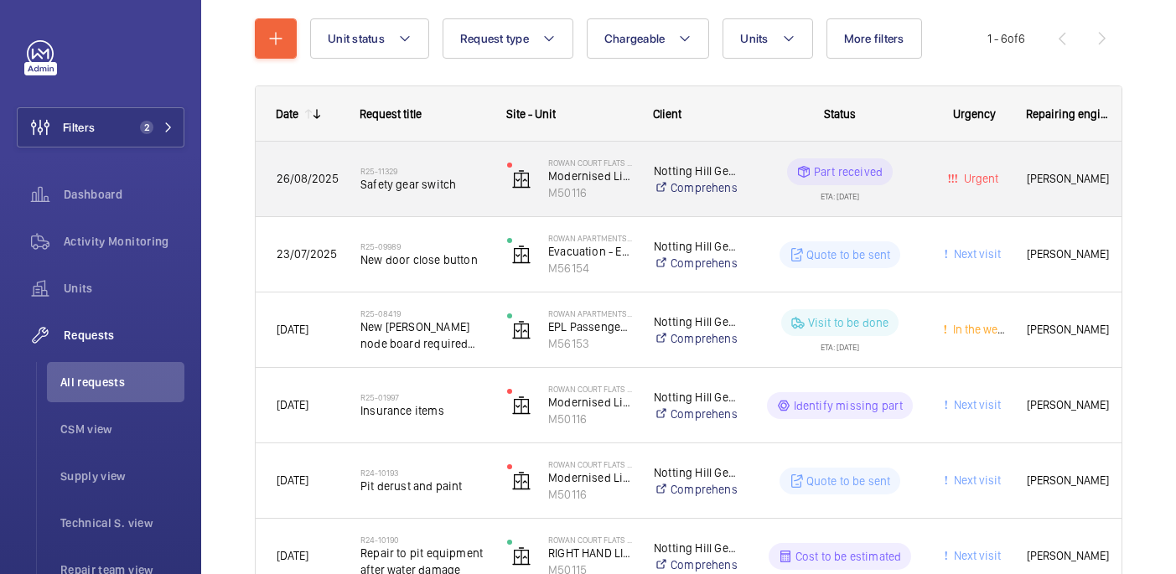
click at [429, 187] on span "Safety gear switch" at bounding box center [422, 184] width 125 height 17
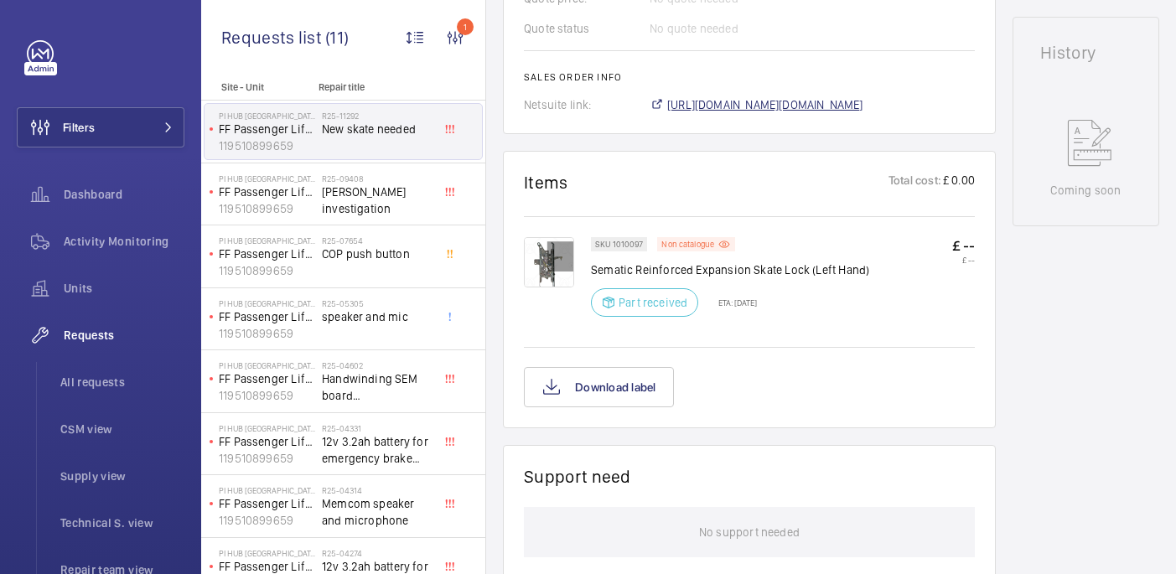
scroll to position [15, 0]
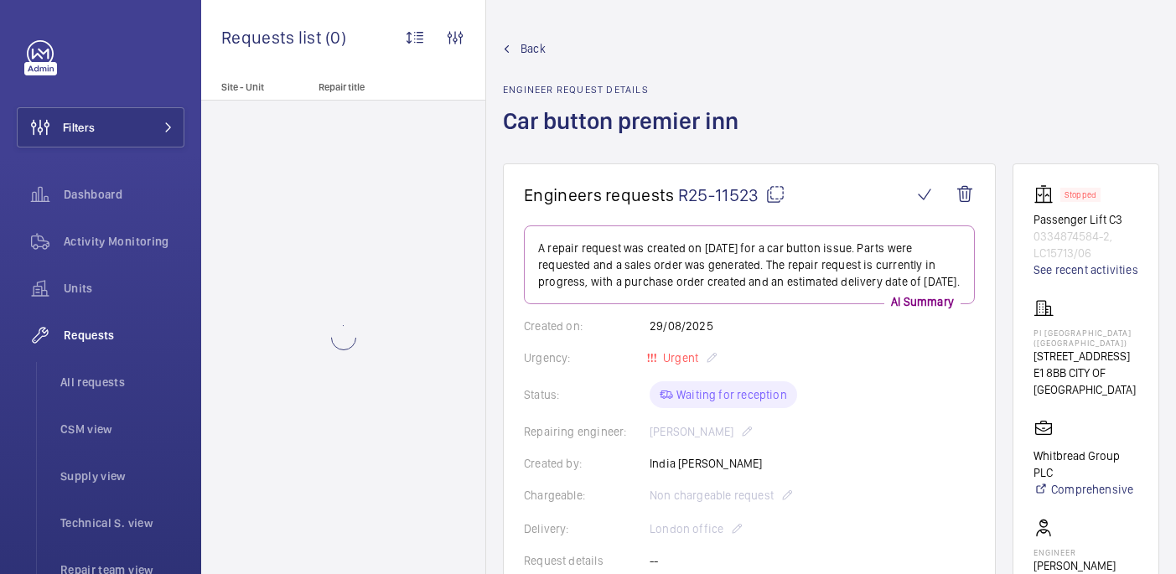
scroll to position [613, 0]
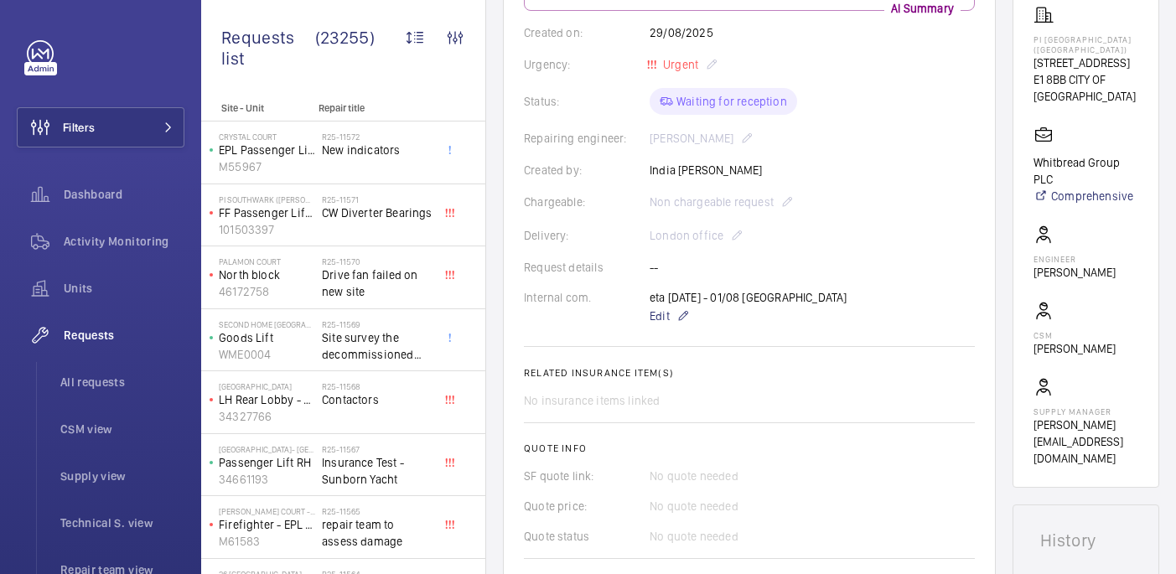
scroll to position [680, 0]
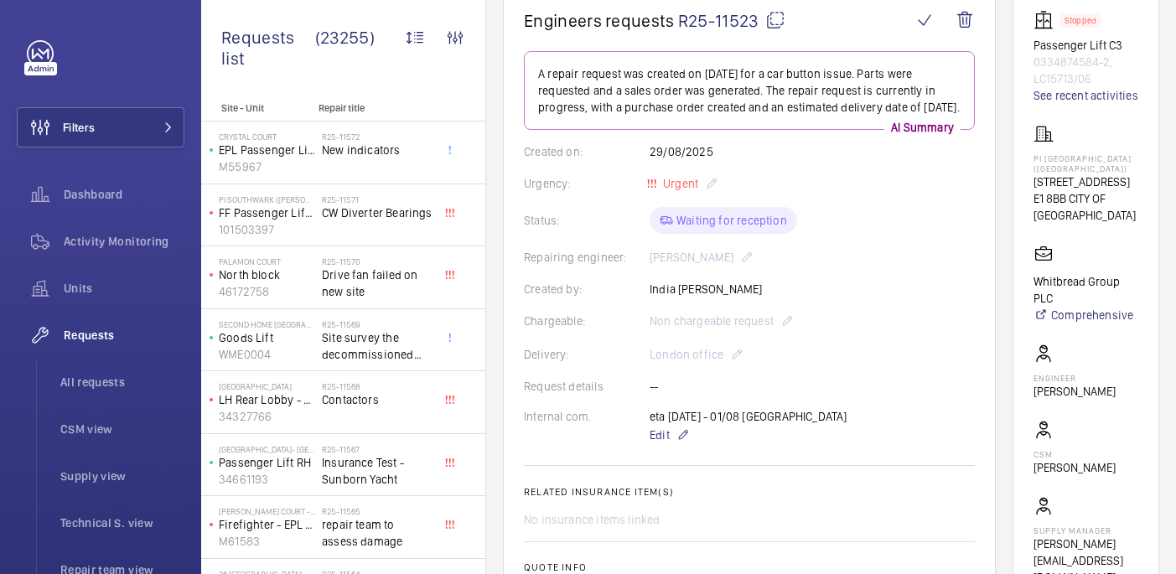
scroll to position [179, 0]
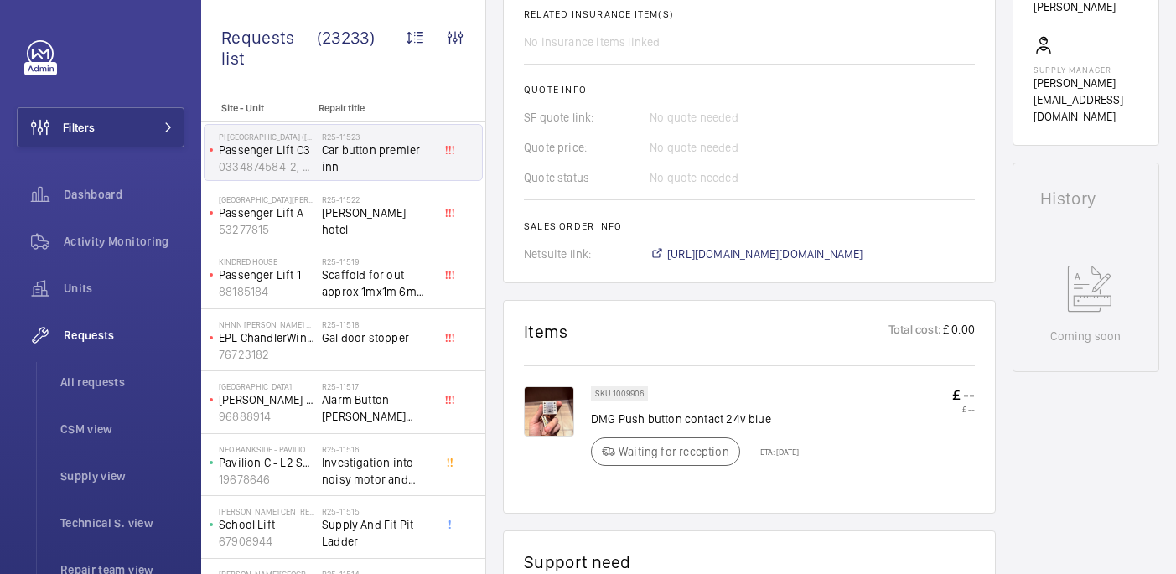
scroll to position [711, 0]
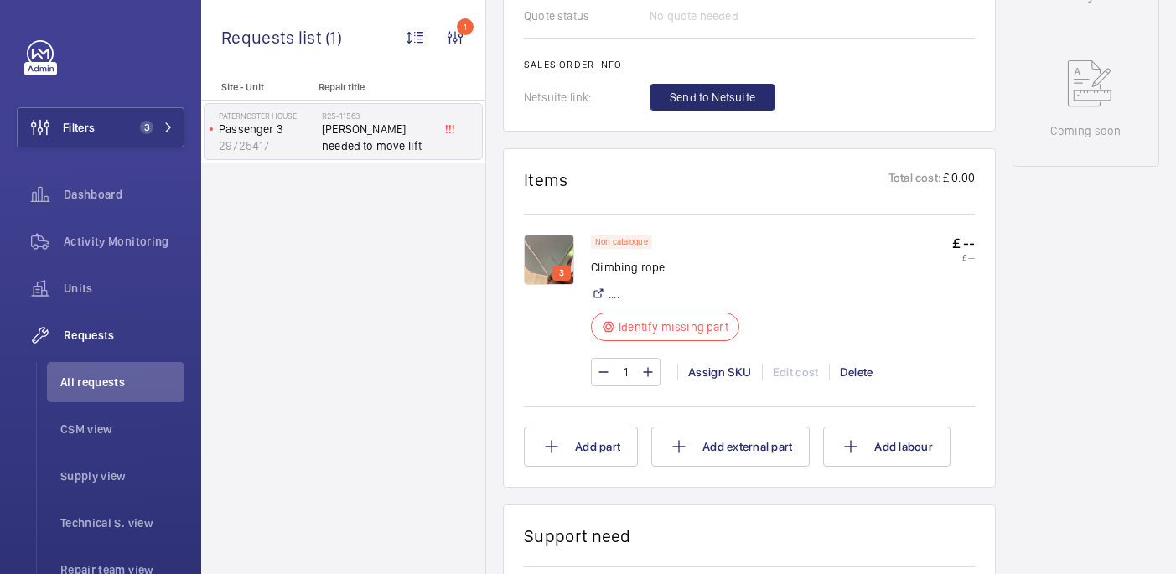
scroll to position [813, 0]
click at [728, 375] on div "Assign SKU" at bounding box center [719, 373] width 85 height 17
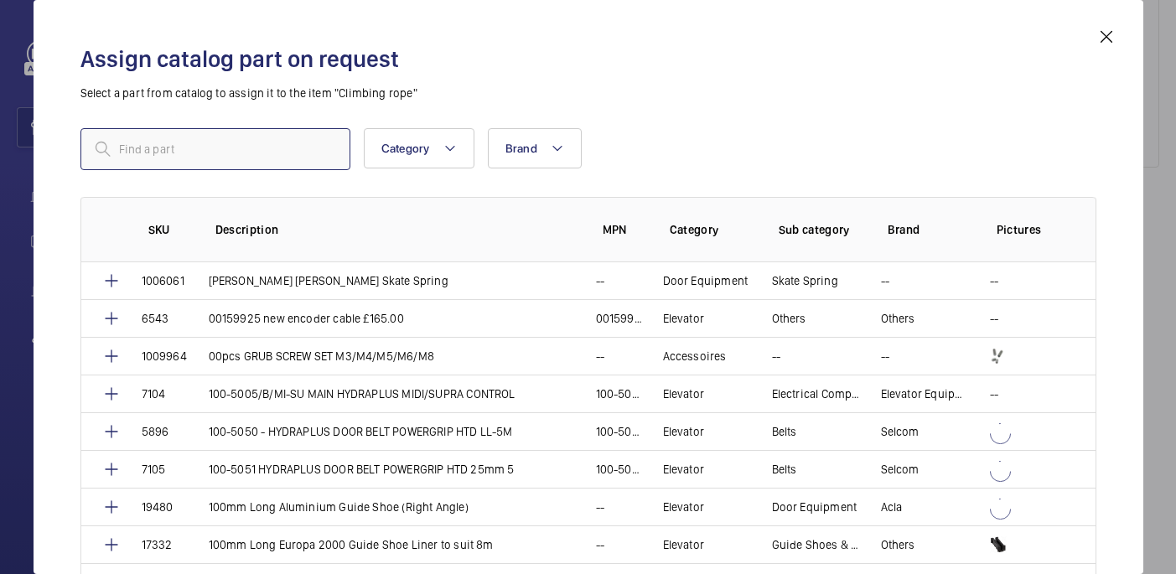
click at [267, 151] on input "text" at bounding box center [215, 149] width 270 height 42
paste input "1010126"
click at [122, 153] on input "1010126" at bounding box center [215, 149] width 270 height 42
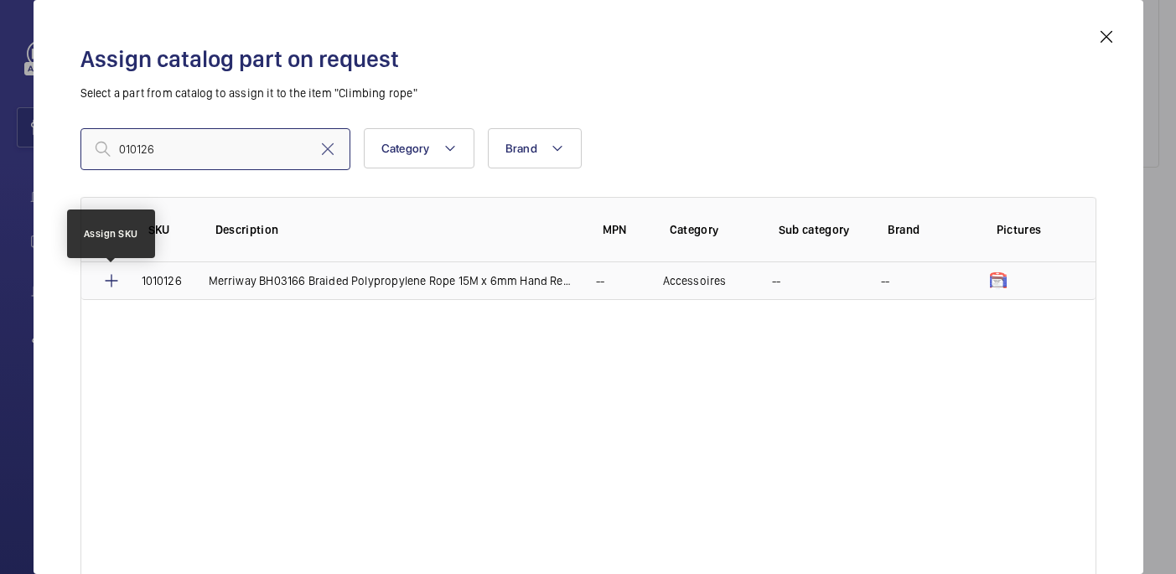
type input "010126"
click at [107, 282] on mat-icon at bounding box center [111, 281] width 20 height 20
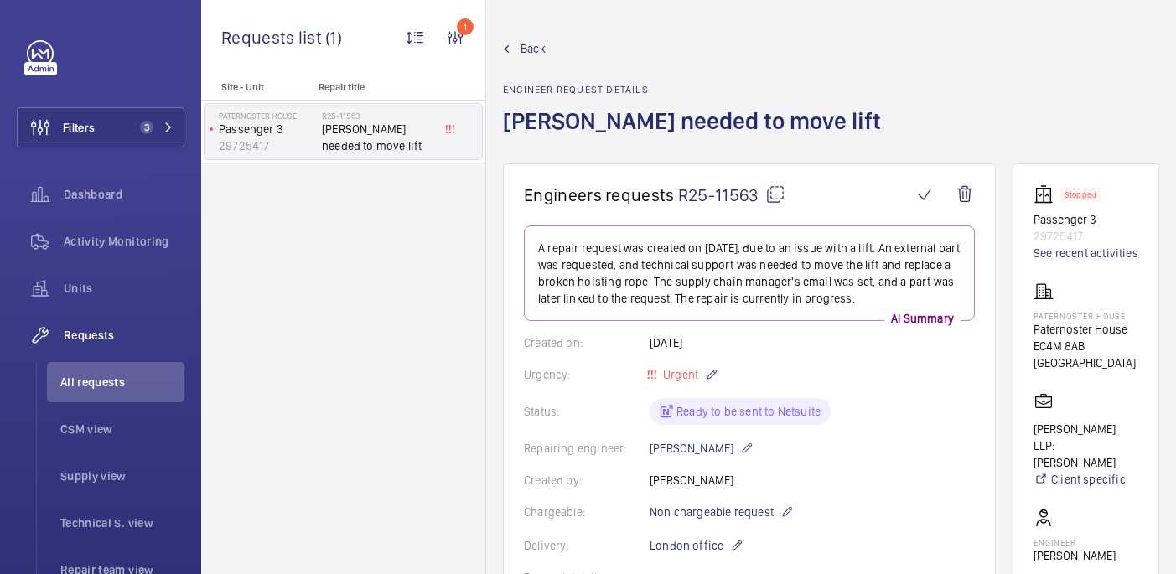
scroll to position [781, 0]
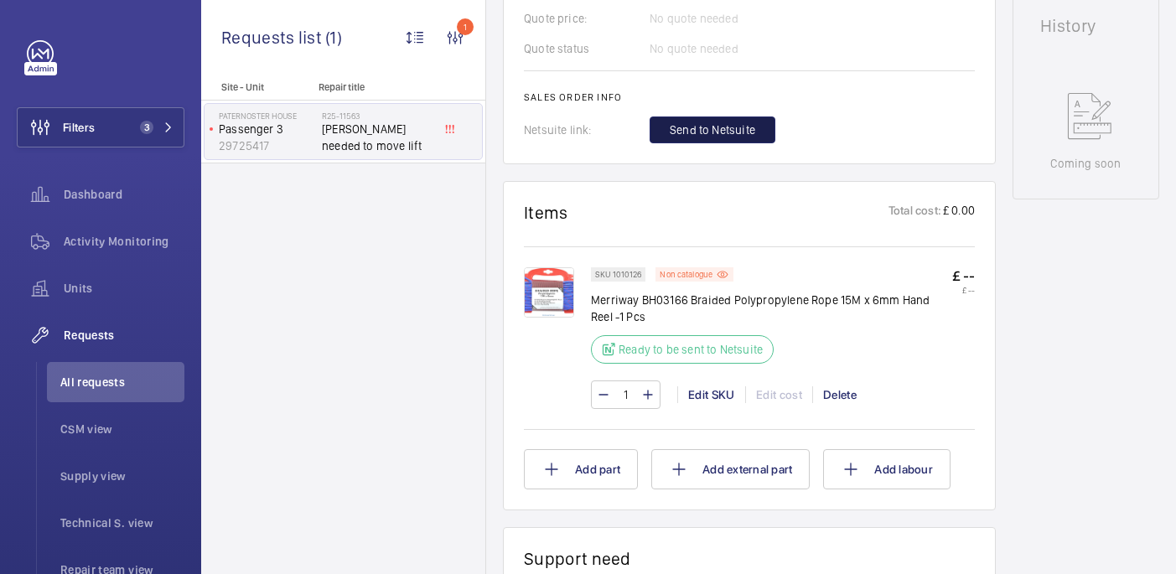
click at [702, 140] on button "Send to Netsuite" at bounding box center [713, 130] width 126 height 27
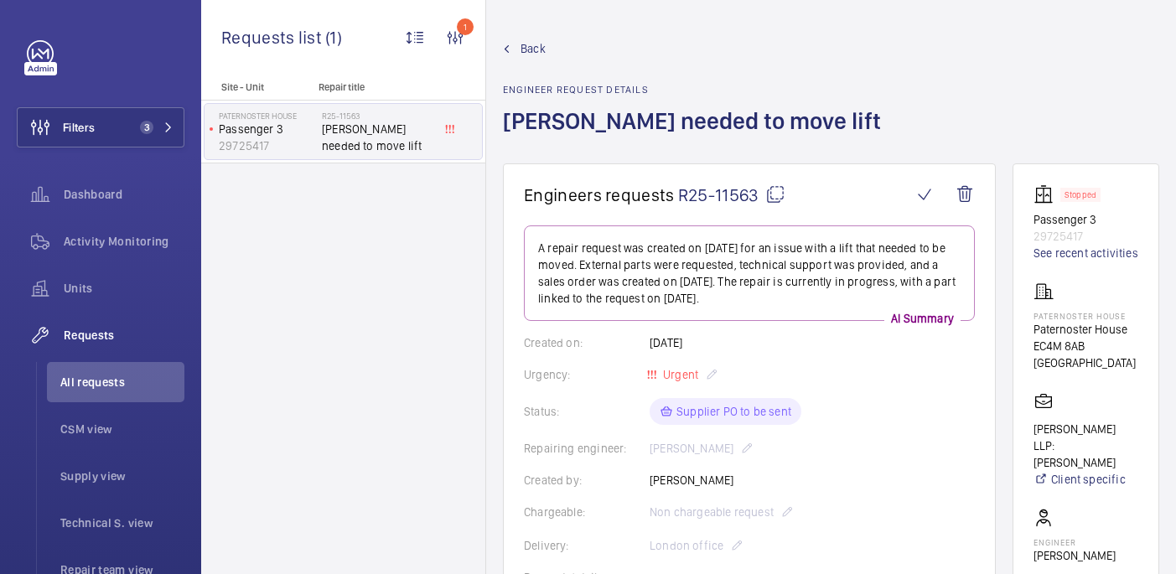
scroll to position [973, 0]
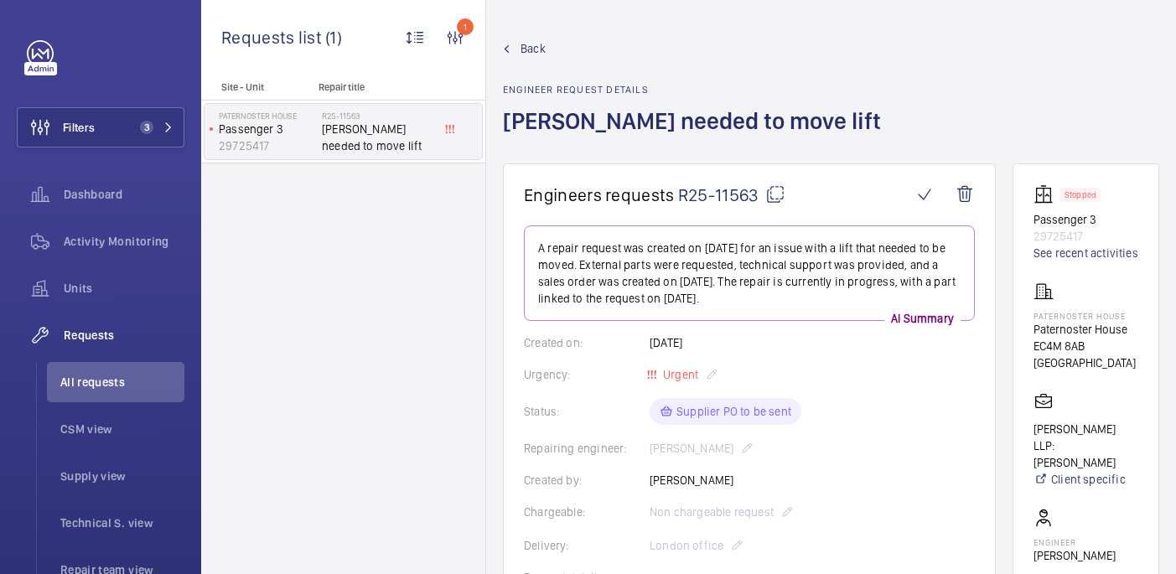
scroll to position [823, 0]
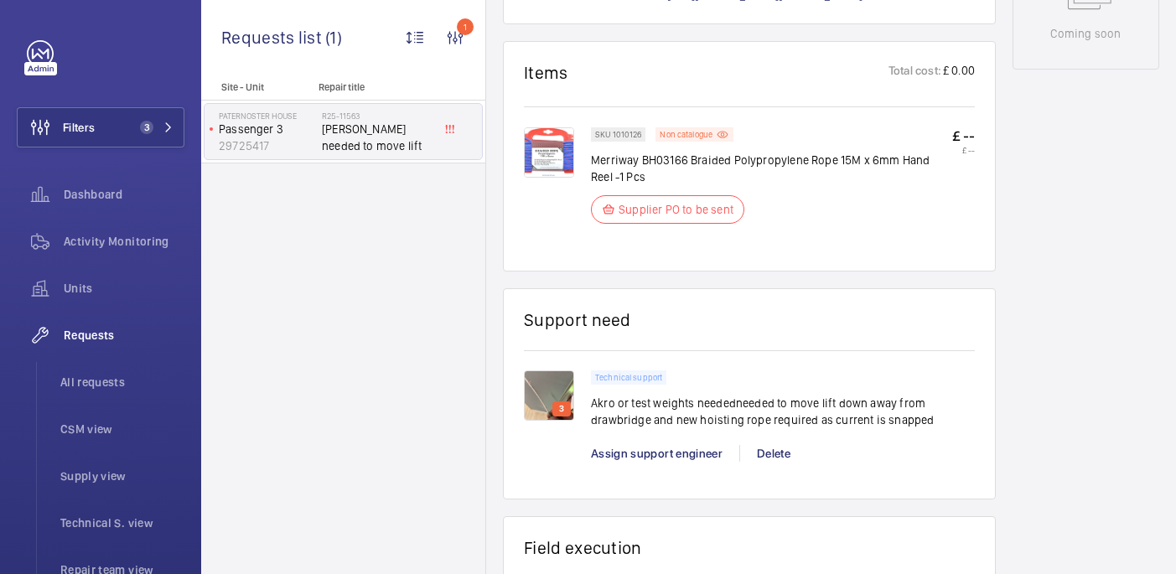
scroll to position [274, 0]
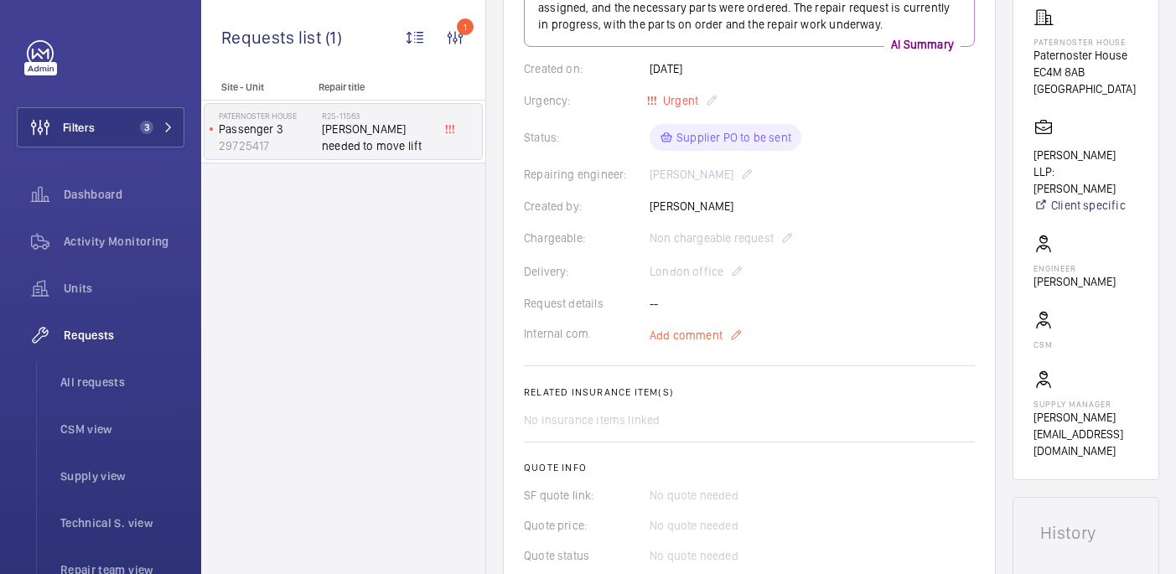
click at [680, 337] on span "Add comment" at bounding box center [686, 335] width 73 height 17
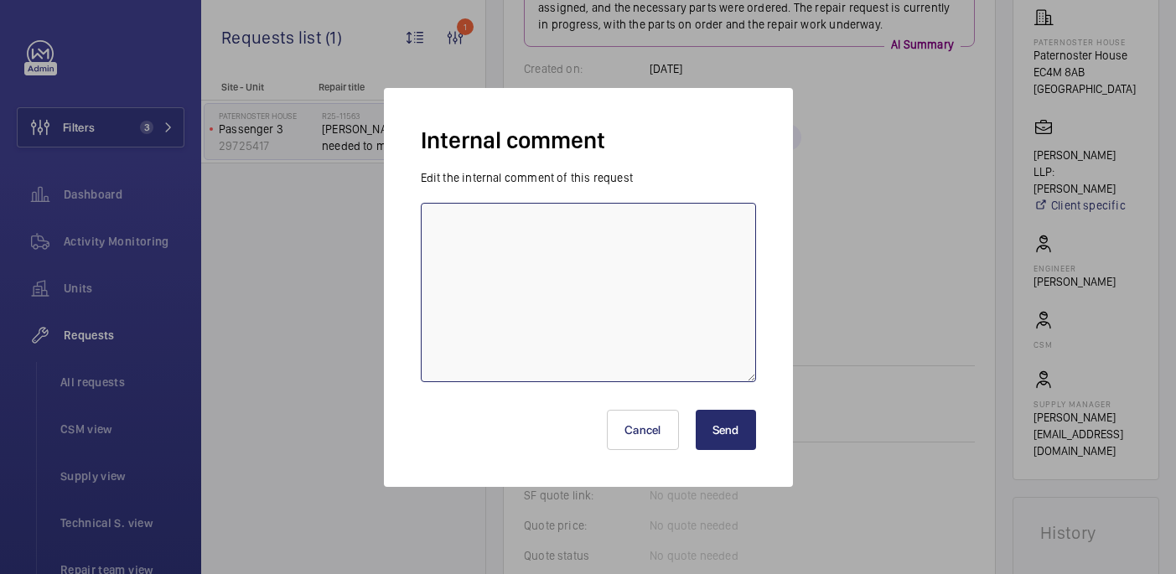
click at [557, 334] on textarea at bounding box center [588, 292] width 335 height 179
type textarea "PO sent to supplier - 01/08 [GEOGRAPHIC_DATA]"
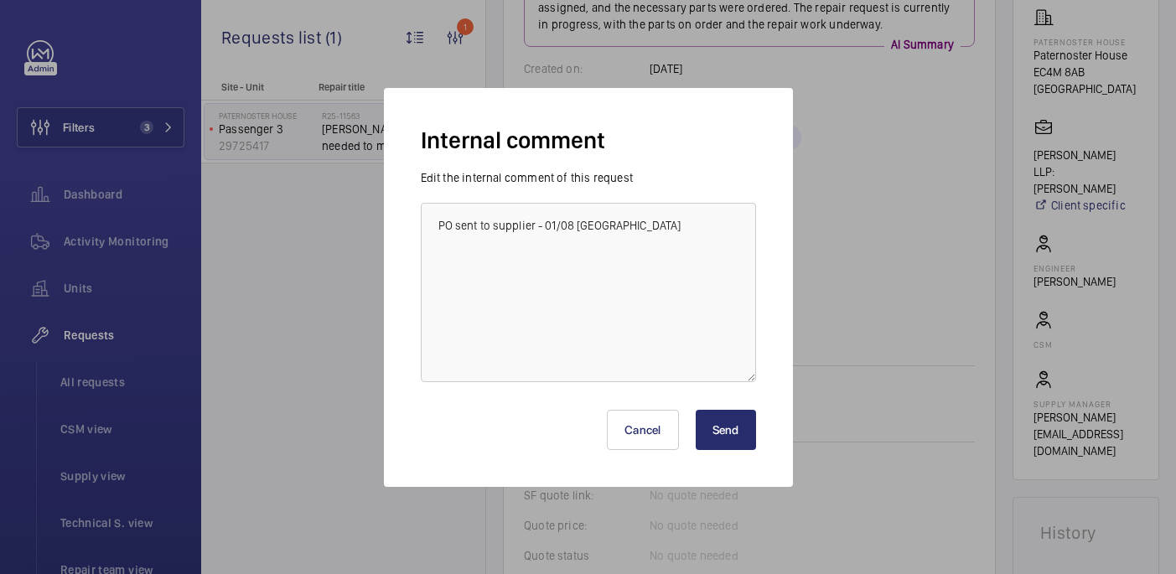
click at [744, 451] on div "Cancel Send" at bounding box center [588, 423] width 335 height 80
click at [737, 443] on button "Send" at bounding box center [726, 430] width 60 height 40
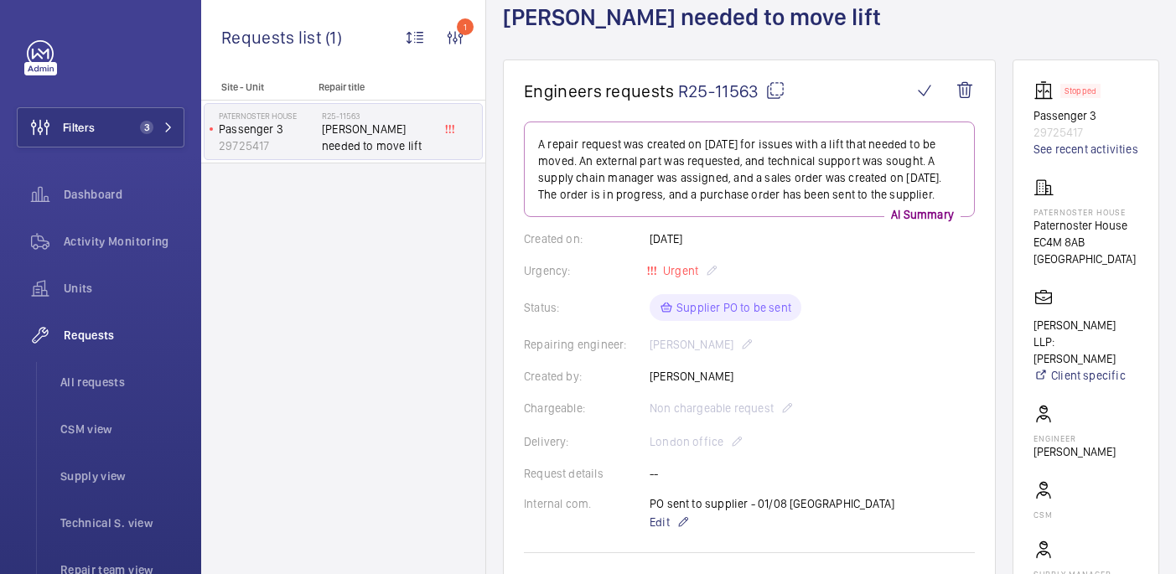
scroll to position [103, 0]
click at [1117, 158] on link "See recent activities" at bounding box center [1086, 150] width 105 height 17
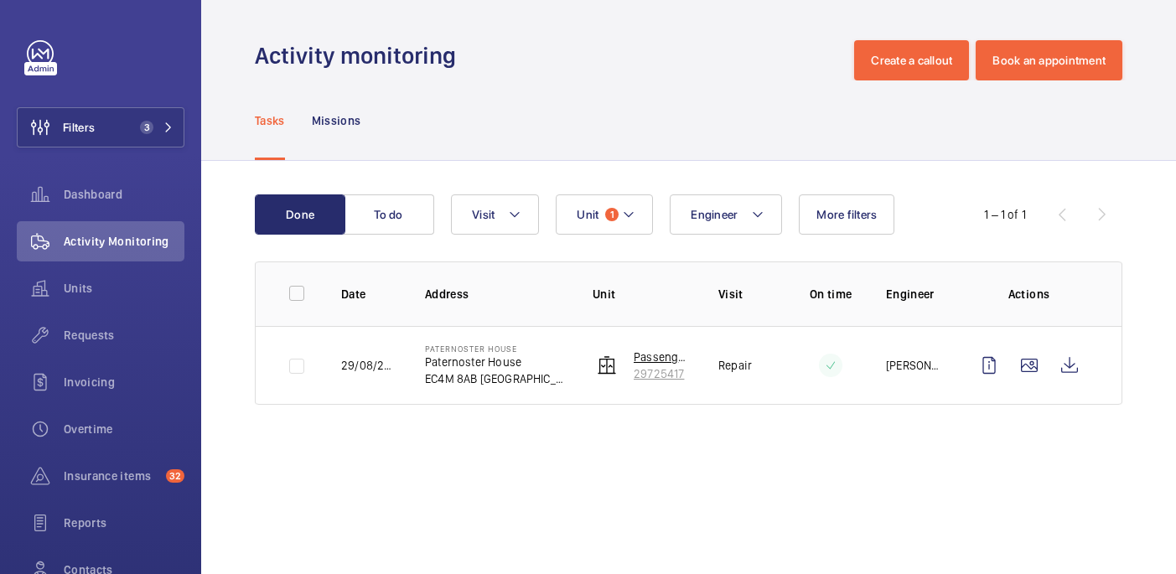
click at [664, 372] on p "29725417" at bounding box center [663, 373] width 58 height 17
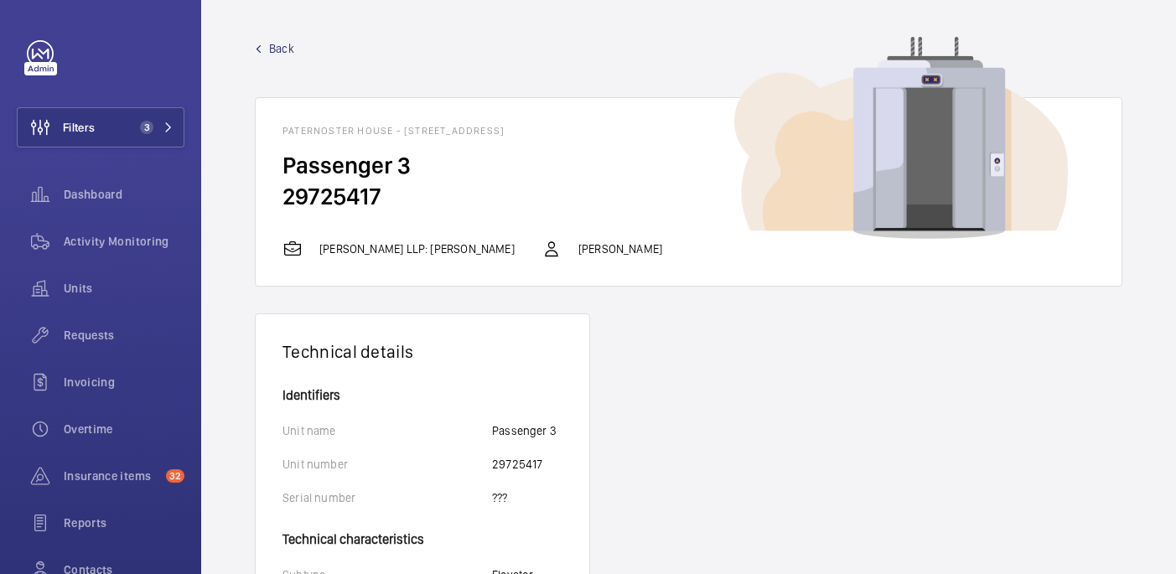
drag, startPoint x: 388, startPoint y: 195, endPoint x: 277, endPoint y: 192, distance: 110.7
click at [277, 192] on wm-front-card-body "Passenger 3 29725417" at bounding box center [689, 194] width 866 height 89
copy h2 "29725417"
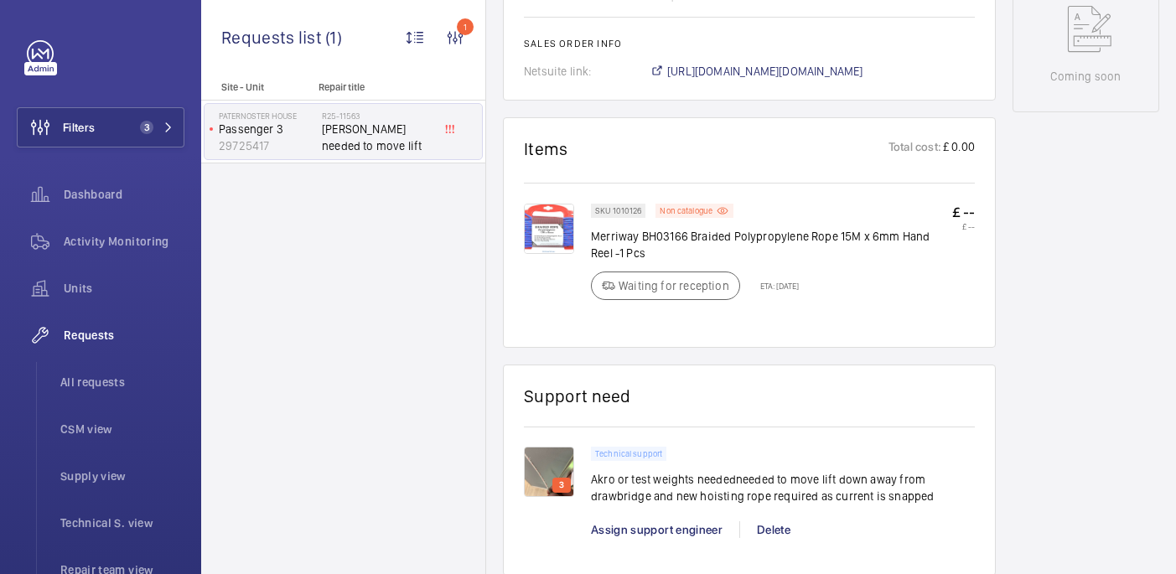
scroll to position [871, 0]
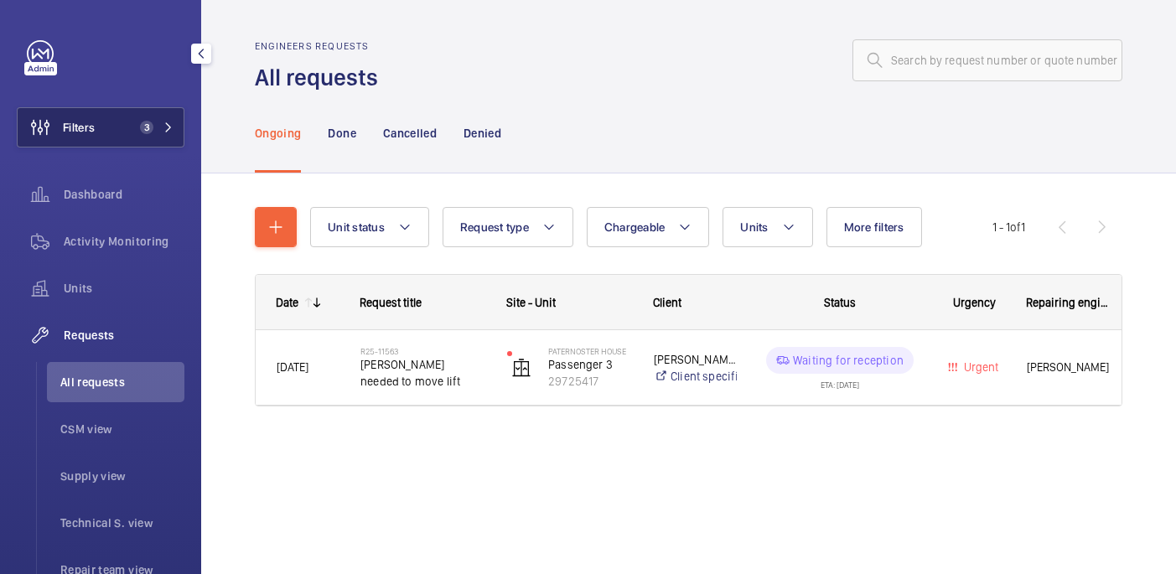
click at [137, 127] on span "3" at bounding box center [143, 127] width 20 height 13
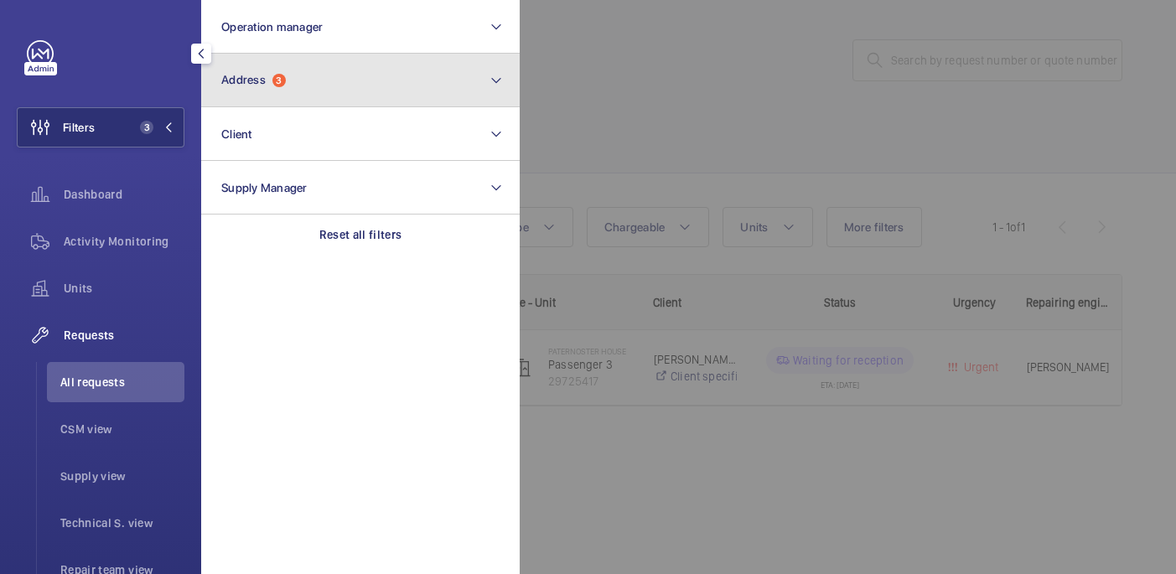
click at [304, 80] on button "Address 3" at bounding box center [360, 81] width 319 height 54
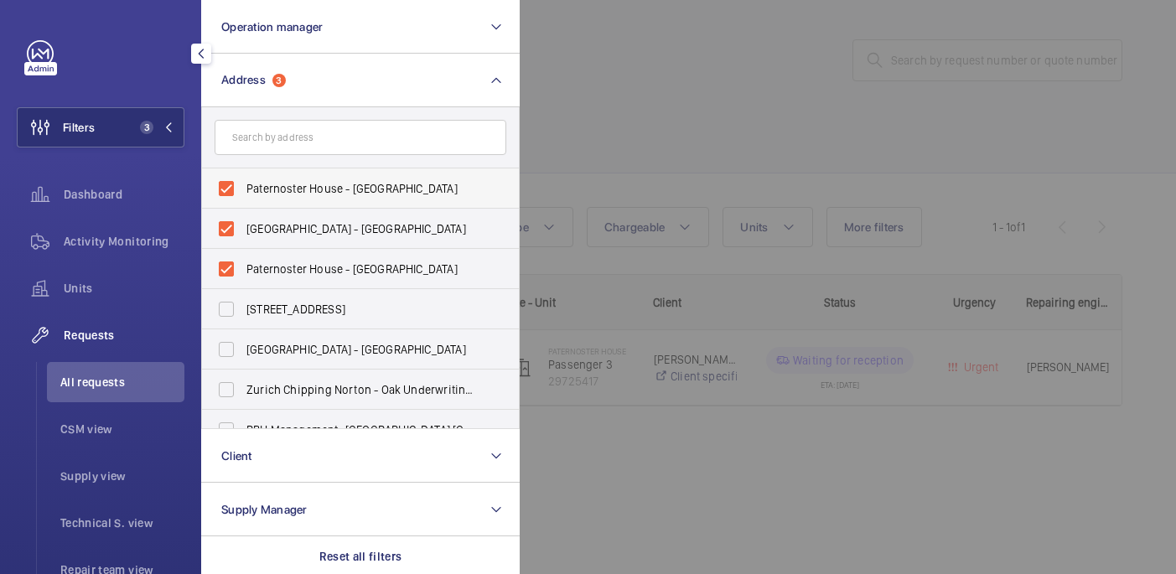
click at [317, 192] on span "Paternoster House - [GEOGRAPHIC_DATA]" at bounding box center [361, 188] width 231 height 17
click at [243, 192] on input "Paternoster House - [GEOGRAPHIC_DATA]" at bounding box center [227, 189] width 34 height 34
checkbox input "false"
click at [319, 219] on label "[GEOGRAPHIC_DATA] - [GEOGRAPHIC_DATA]" at bounding box center [348, 229] width 292 height 40
click at [243, 219] on input "[GEOGRAPHIC_DATA] - [GEOGRAPHIC_DATA]" at bounding box center [227, 229] width 34 height 34
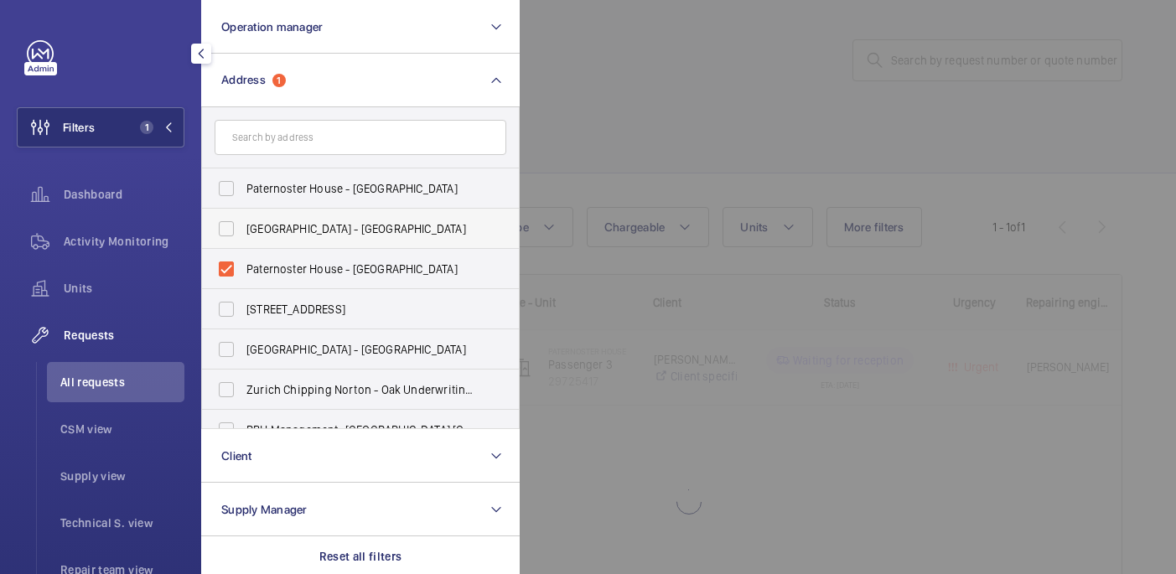
click at [320, 248] on label "[GEOGRAPHIC_DATA] - [GEOGRAPHIC_DATA]" at bounding box center [348, 229] width 292 height 40
click at [243, 246] on input "[GEOGRAPHIC_DATA] - [GEOGRAPHIC_DATA]" at bounding box center [227, 229] width 34 height 34
checkbox input "true"
click at [325, 265] on span "Paternoster House - [GEOGRAPHIC_DATA]" at bounding box center [361, 269] width 231 height 17
click at [243, 265] on input "Paternoster House - [GEOGRAPHIC_DATA]" at bounding box center [227, 269] width 34 height 34
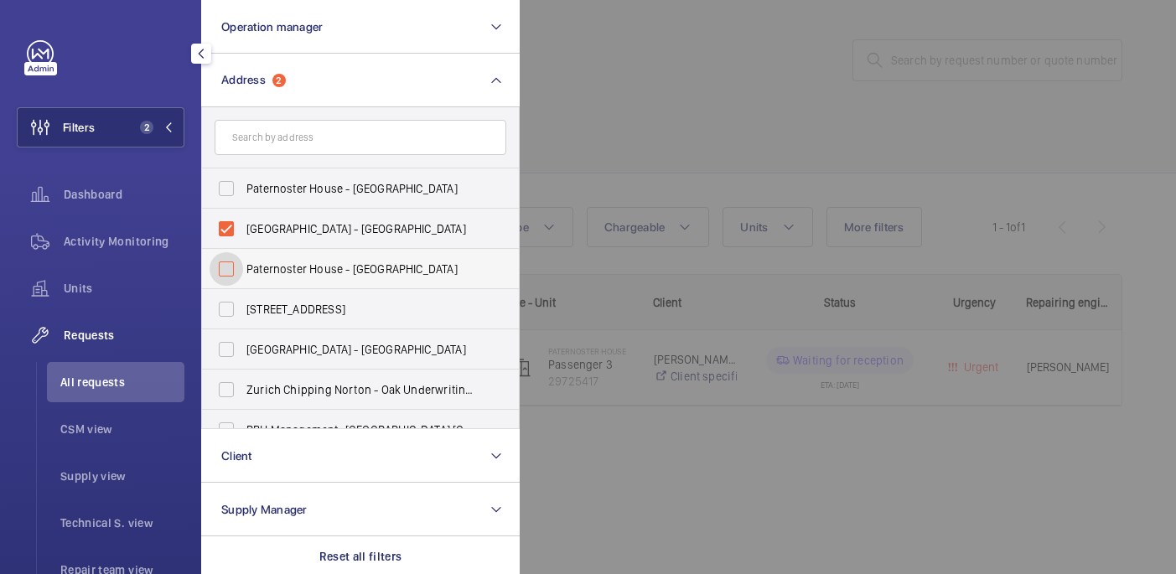
checkbox input "false"
click at [321, 238] on label "[GEOGRAPHIC_DATA] - [GEOGRAPHIC_DATA]" at bounding box center [348, 229] width 292 height 40
click at [243, 238] on input "[GEOGRAPHIC_DATA] - [GEOGRAPHIC_DATA]" at bounding box center [227, 229] width 34 height 34
checkbox input "false"
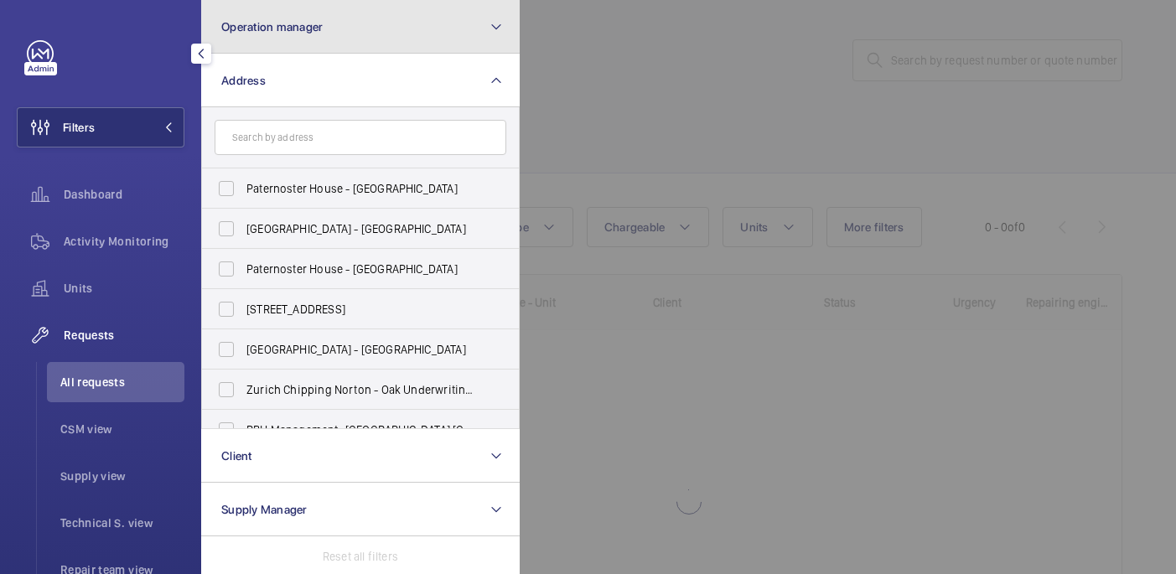
click at [401, 25] on button "Operation manager" at bounding box center [360, 27] width 319 height 54
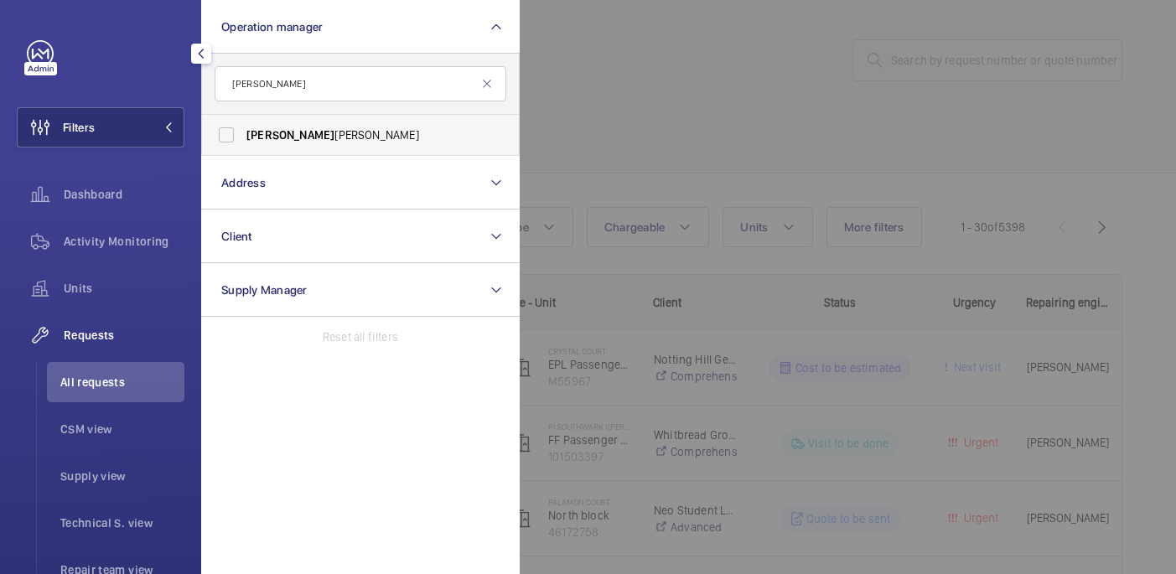
type input "[PERSON_NAME]"
click at [356, 137] on span "[PERSON_NAME]" at bounding box center [361, 135] width 231 height 17
click at [243, 137] on input "[PERSON_NAME]" at bounding box center [227, 135] width 34 height 34
checkbox input "true"
click at [914, 65] on div at bounding box center [1108, 287] width 1176 height 574
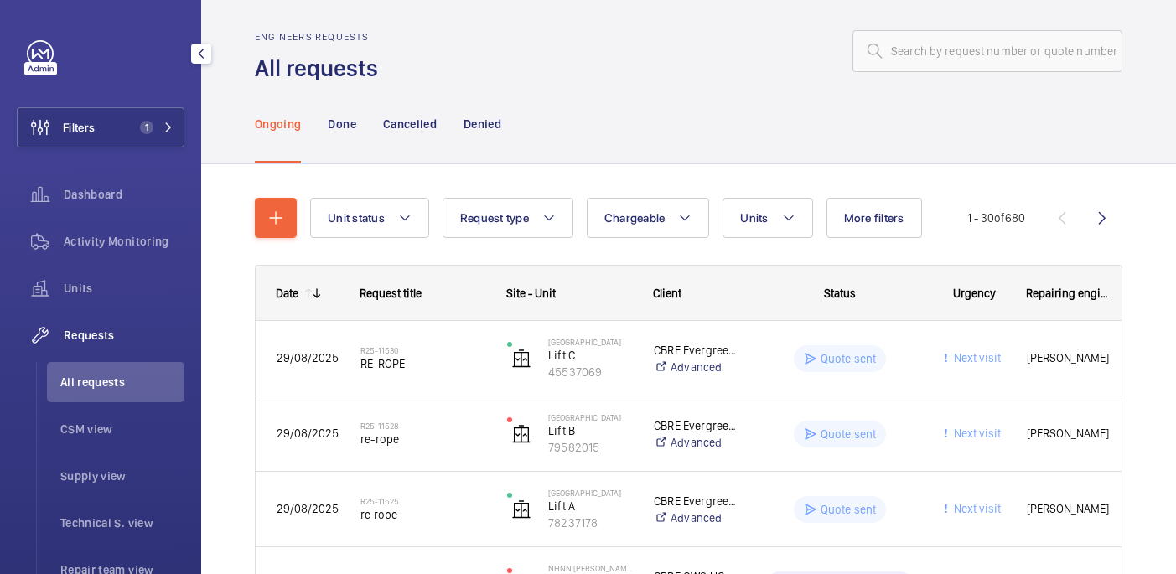
scroll to position [8, 0]
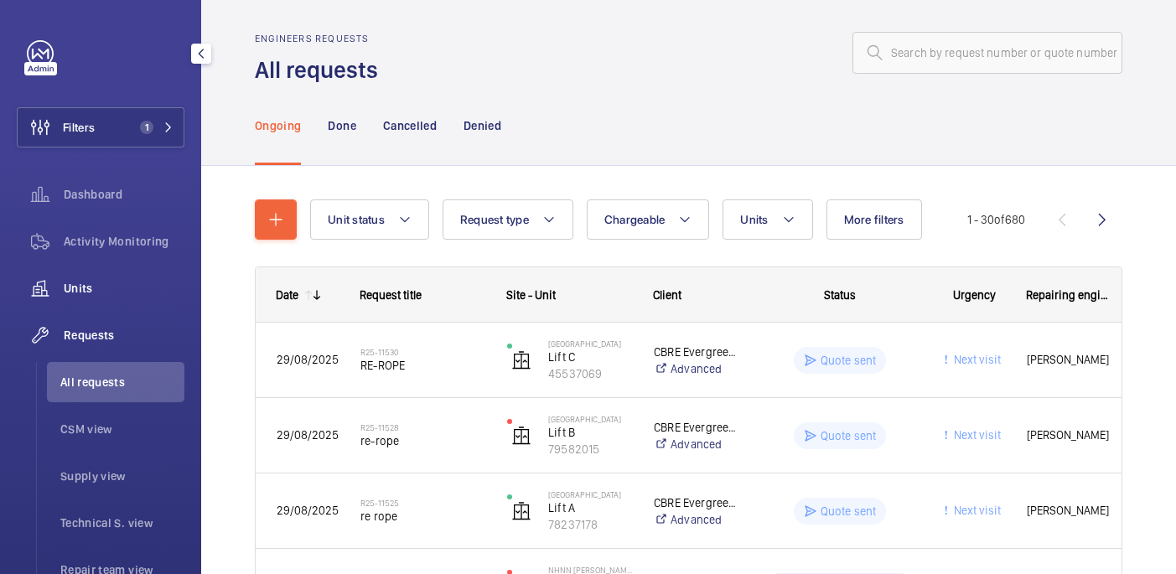
click at [105, 299] on div "Units" at bounding box center [101, 288] width 168 height 40
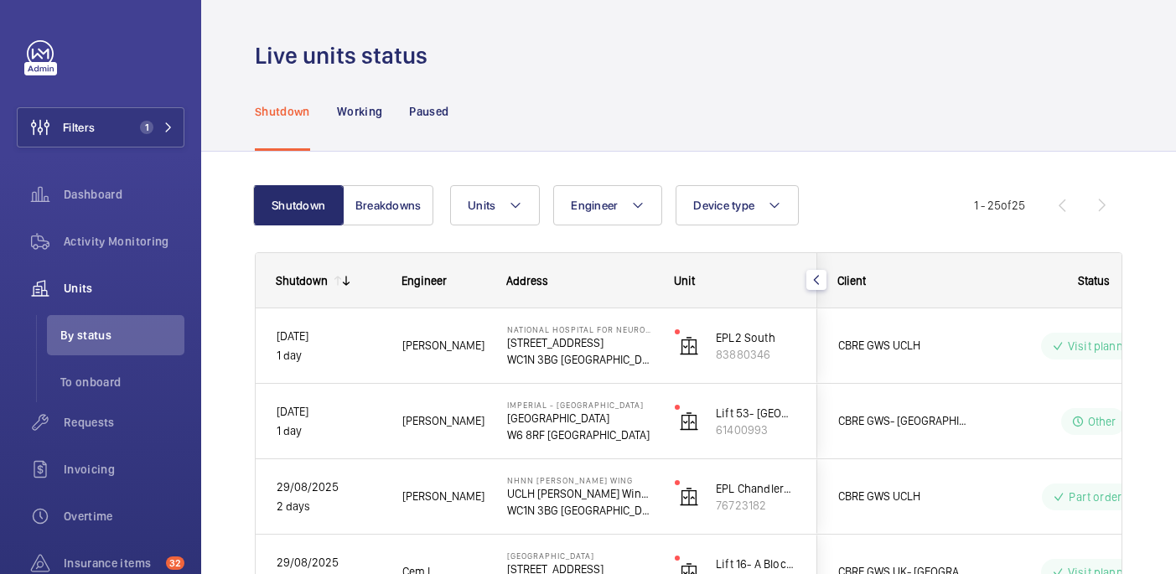
scroll to position [14, 0]
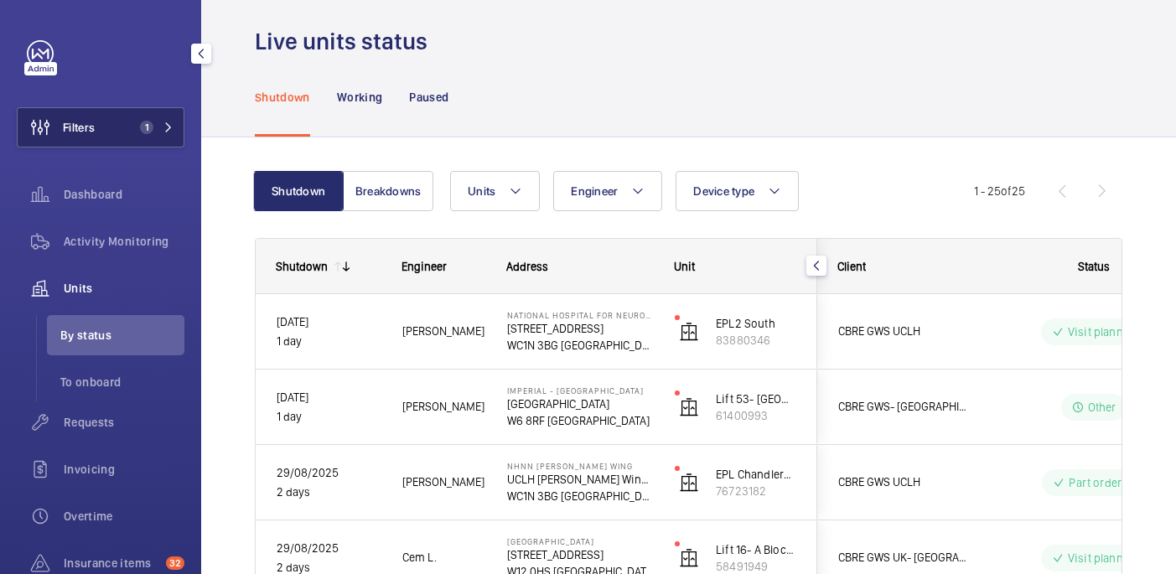
click at [105, 133] on button "Filters 1" at bounding box center [101, 127] width 168 height 40
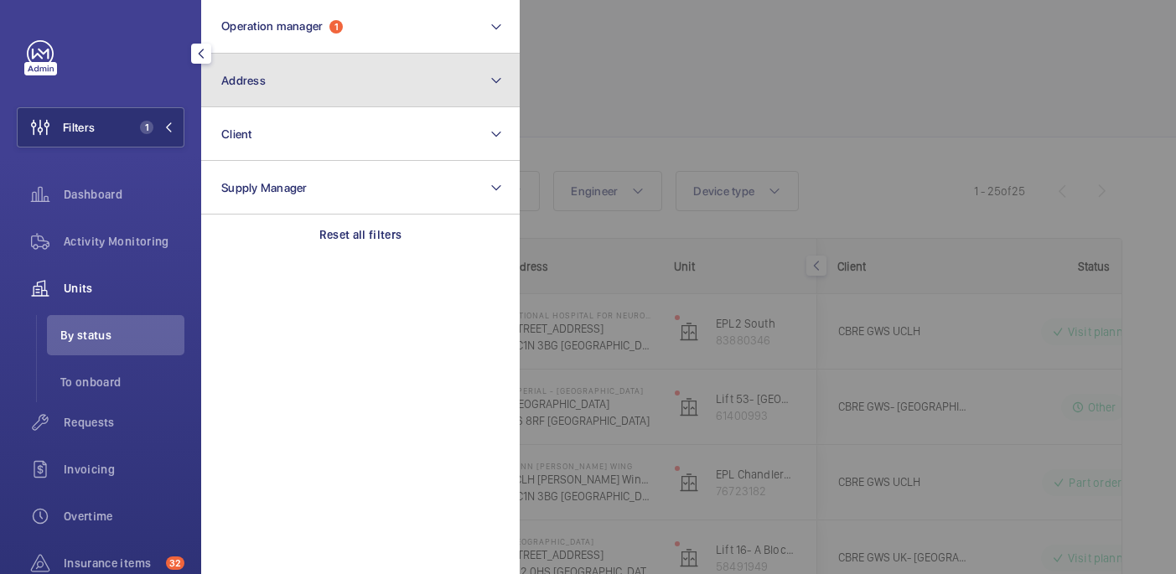
click at [240, 90] on button "Address" at bounding box center [360, 81] width 319 height 54
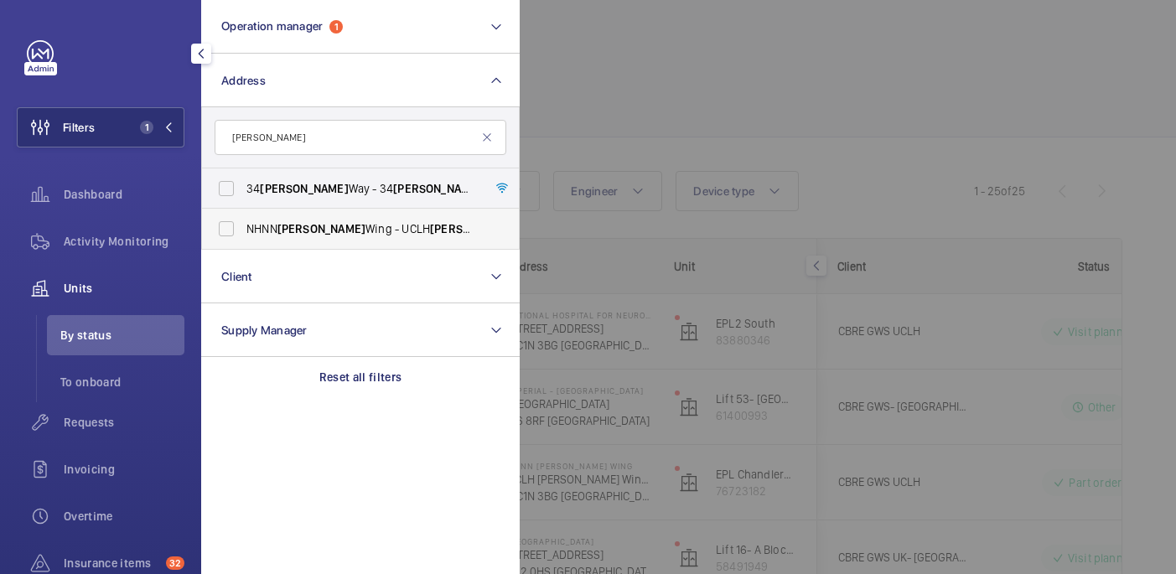
type input "chandler"
click at [295, 222] on span "Chandler" at bounding box center [321, 228] width 88 height 13
click at [243, 221] on input "NHNN Chandler Wing - UCLH Chandler Wing, 33 Queen Square,, LONDON WC1N 3BG" at bounding box center [227, 229] width 34 height 34
checkbox input "true"
click at [618, 41] on div at bounding box center [1108, 287] width 1176 height 574
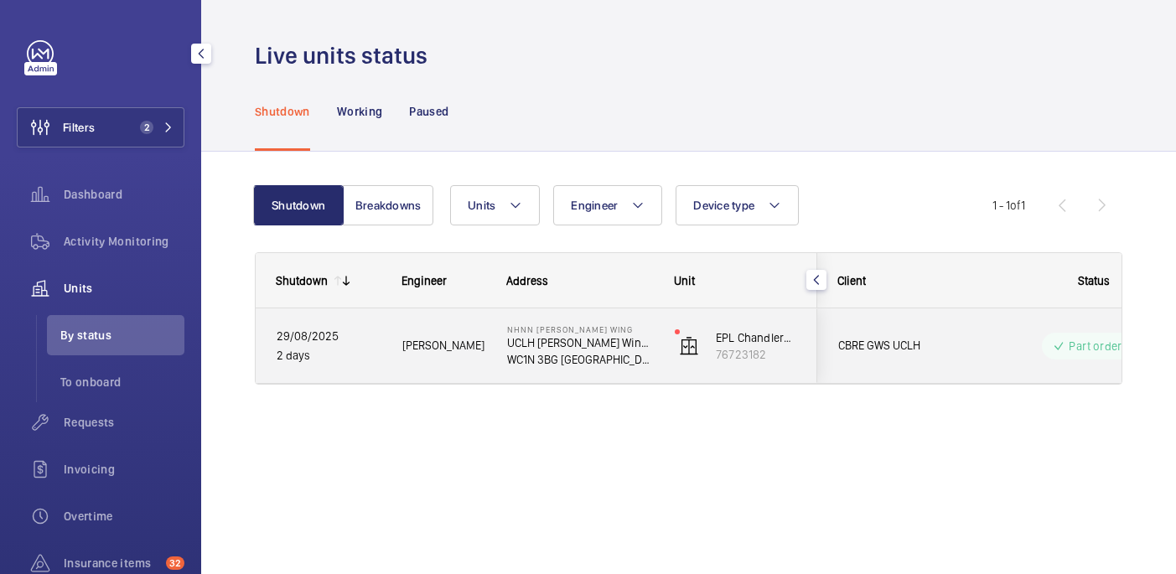
click at [454, 346] on span "[PERSON_NAME]" at bounding box center [443, 345] width 83 height 19
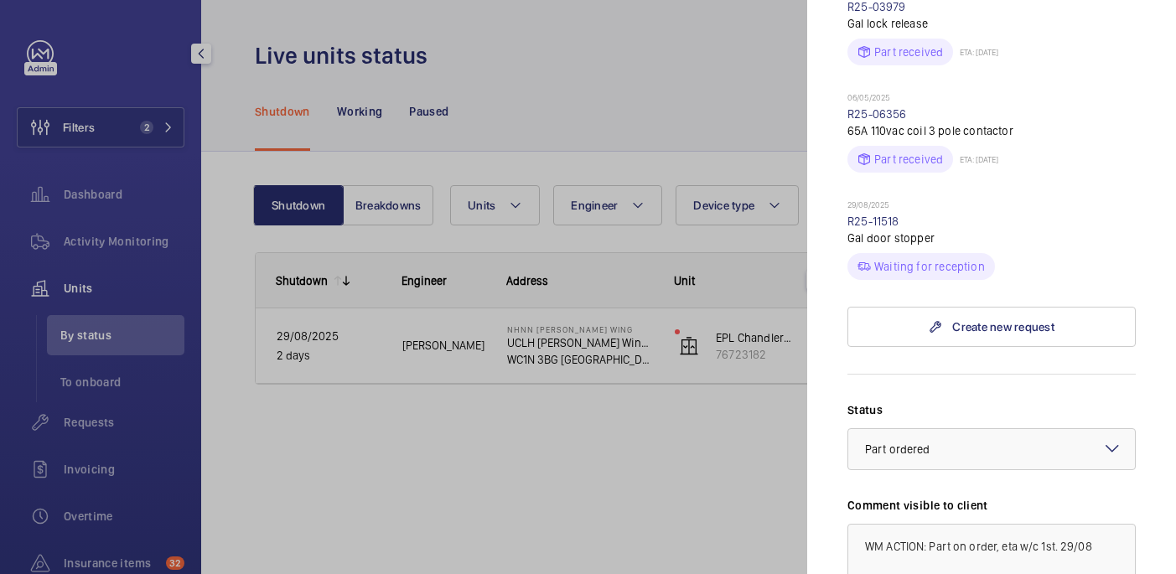
scroll to position [747, 0]
click at [889, 216] on link "R25-11518" at bounding box center [873, 222] width 52 height 13
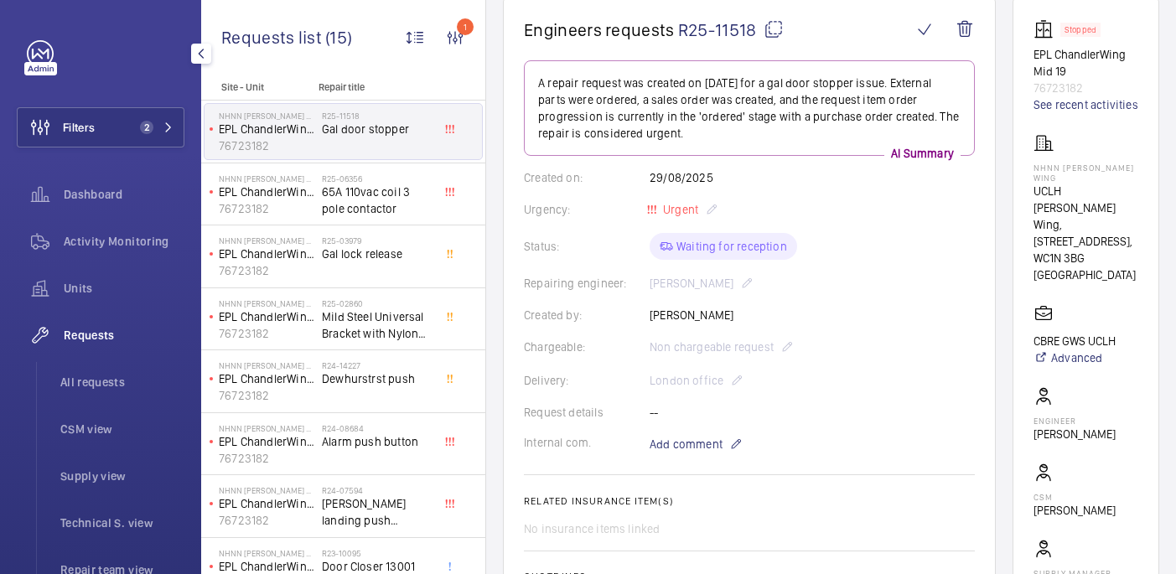
scroll to position [168, 0]
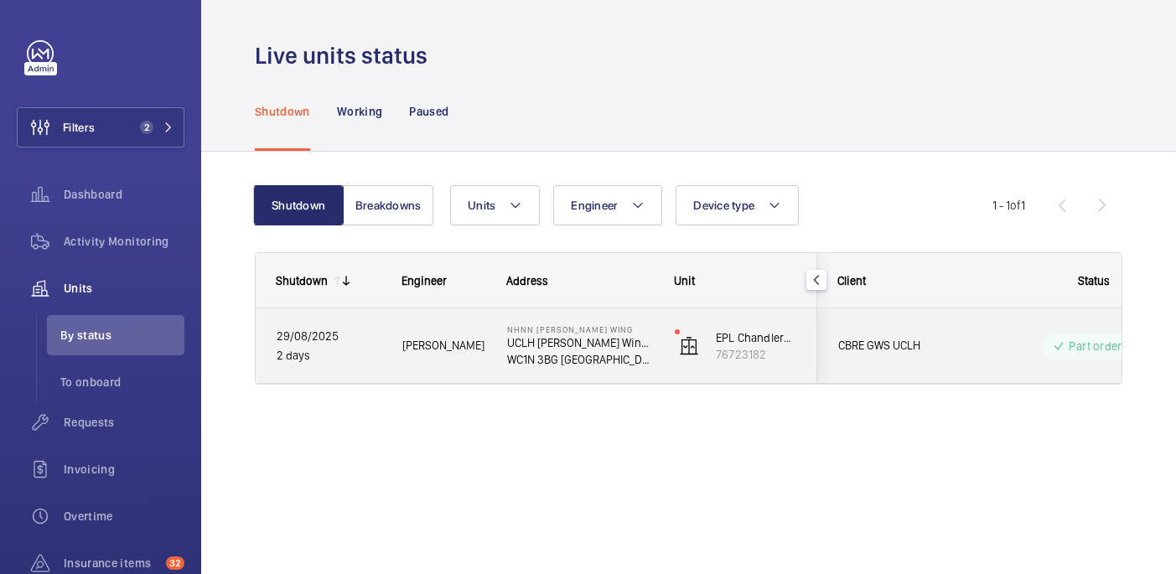
click at [653, 371] on div "NHNN Chandler Wing UCLH Chandler Wing, 33 Queen Square, WC1N 3BG LONDON" at bounding box center [570, 345] width 168 height 75
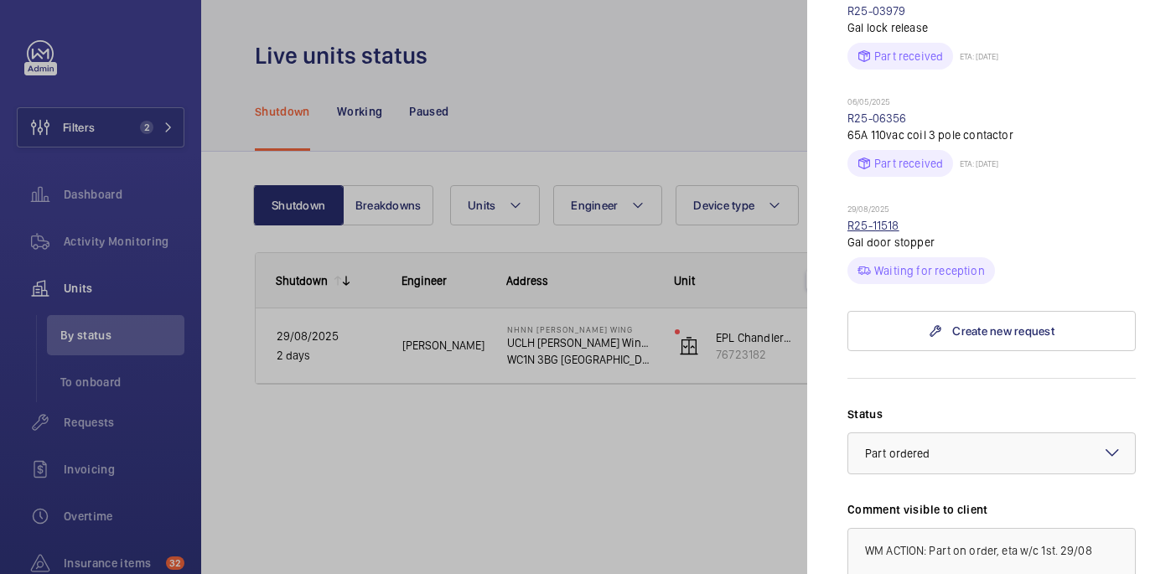
scroll to position [744, 0]
click at [873, 220] on link "R25-11518" at bounding box center [873, 226] width 52 height 13
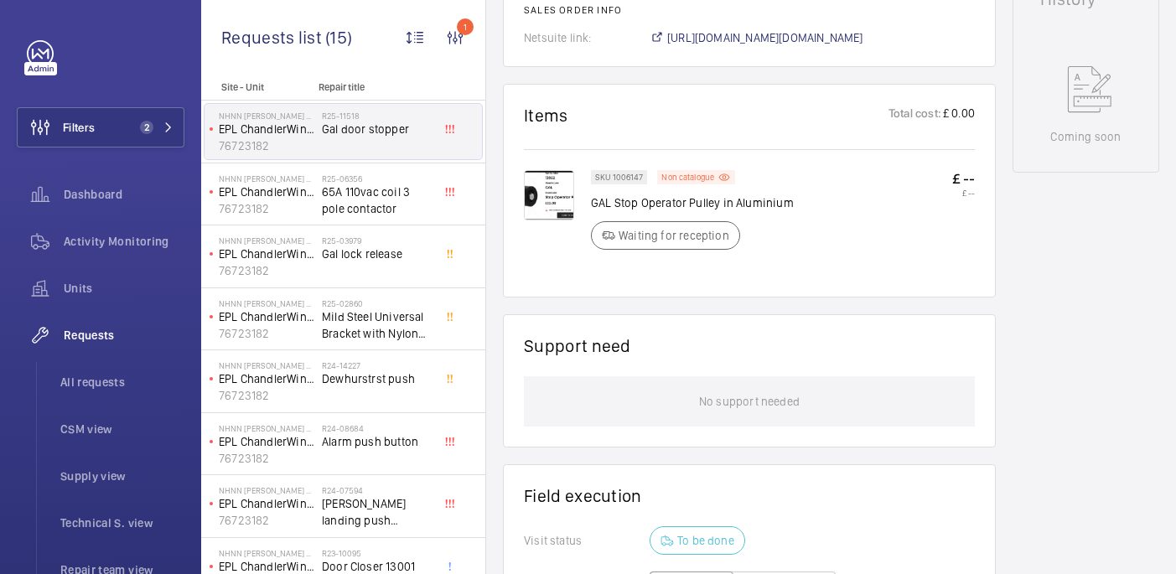
scroll to position [795, 0]
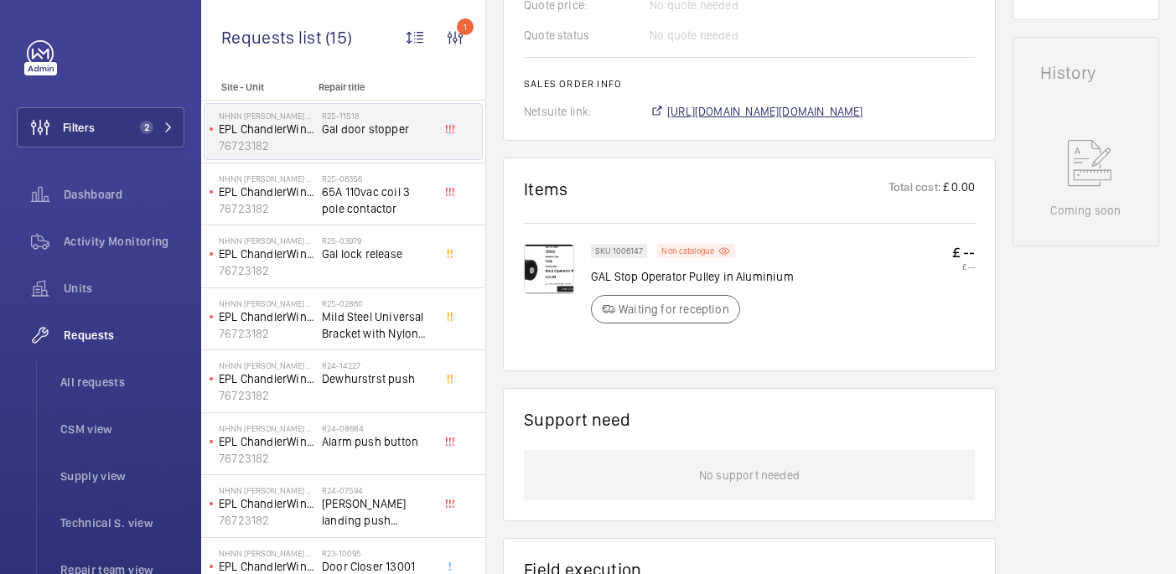
click at [756, 113] on span "https://6461500.app.netsuite.com/app/accounting/transactions/salesord.nl?id=296…" at bounding box center [765, 111] width 196 height 17
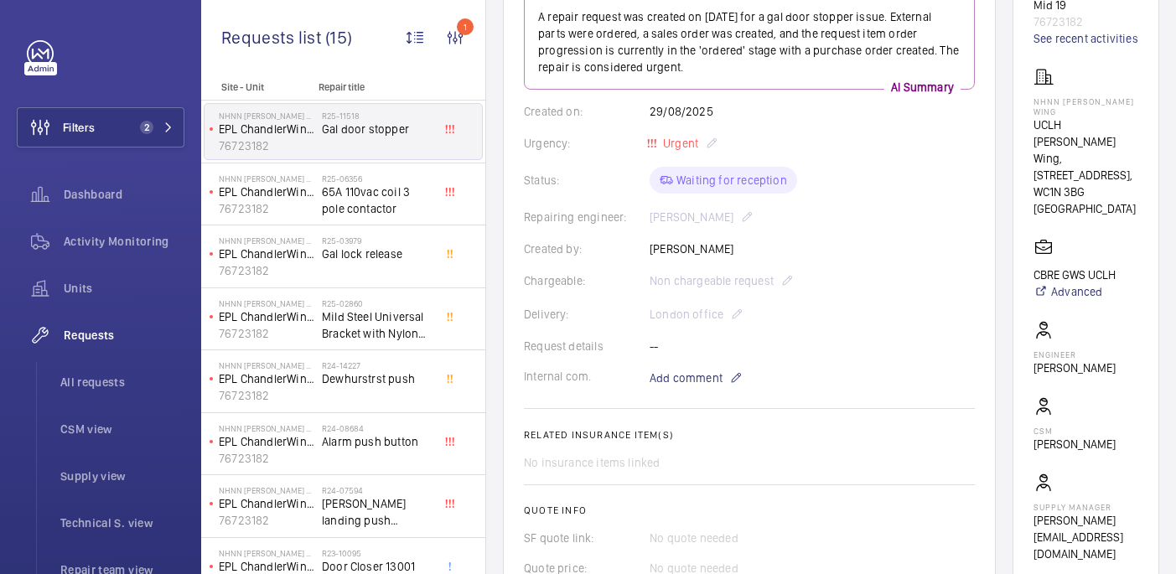
scroll to position [884, 0]
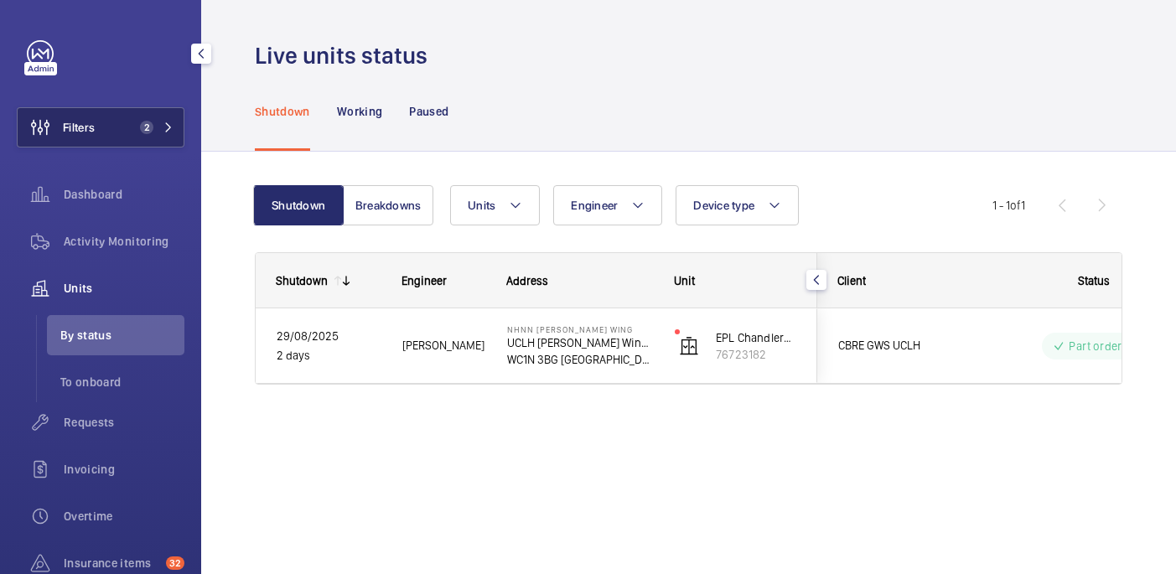
click at [158, 118] on button "Filters 2" at bounding box center [101, 127] width 168 height 40
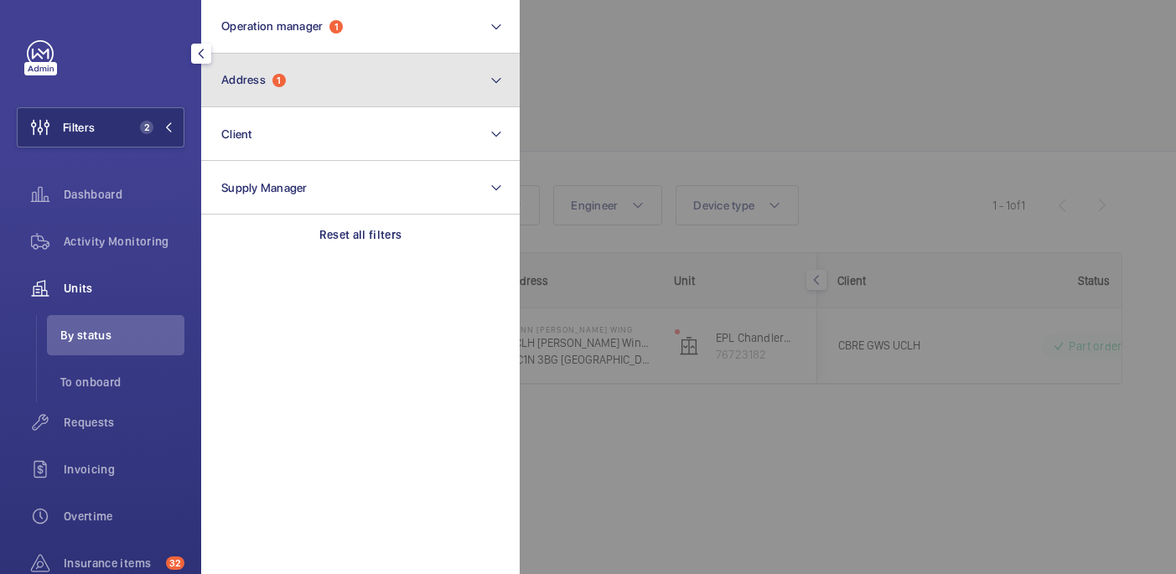
click at [337, 68] on button "Address 1" at bounding box center [360, 81] width 319 height 54
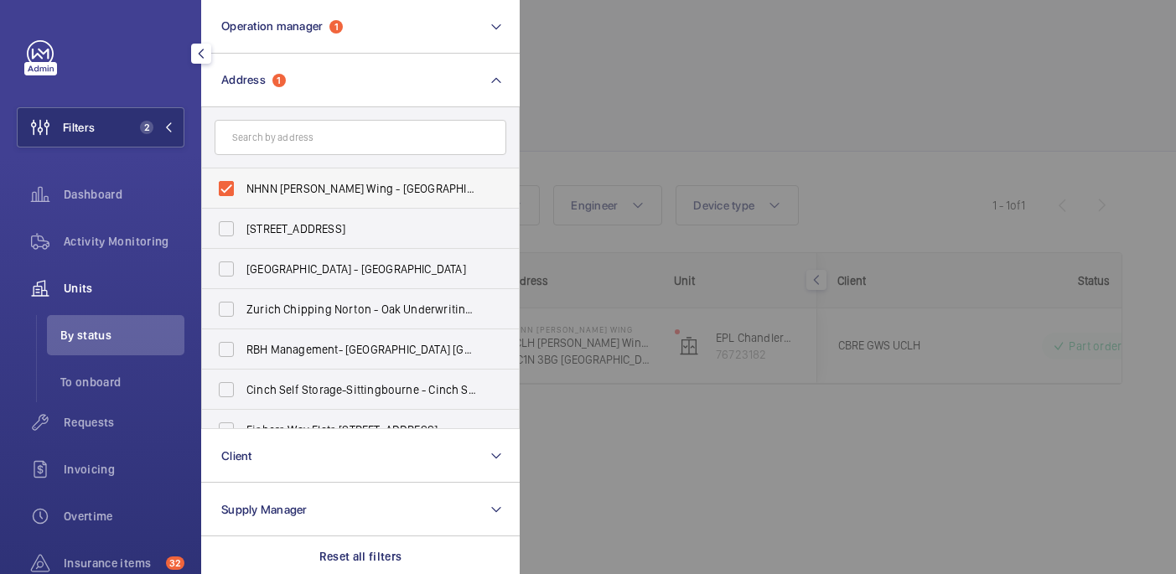
click at [319, 188] on span "NHNN Chandler Wing - UCLH Chandler Wing, 33 Queen Square,, LONDON WC1N 3BG" at bounding box center [361, 188] width 231 height 17
click at [243, 188] on input "NHNN Chandler Wing - UCLH Chandler Wing, 33 Queen Square,, LONDON WC1N 3BG" at bounding box center [227, 189] width 34 height 34
checkbox input "false"
click at [754, 94] on div at bounding box center [1108, 287] width 1176 height 574
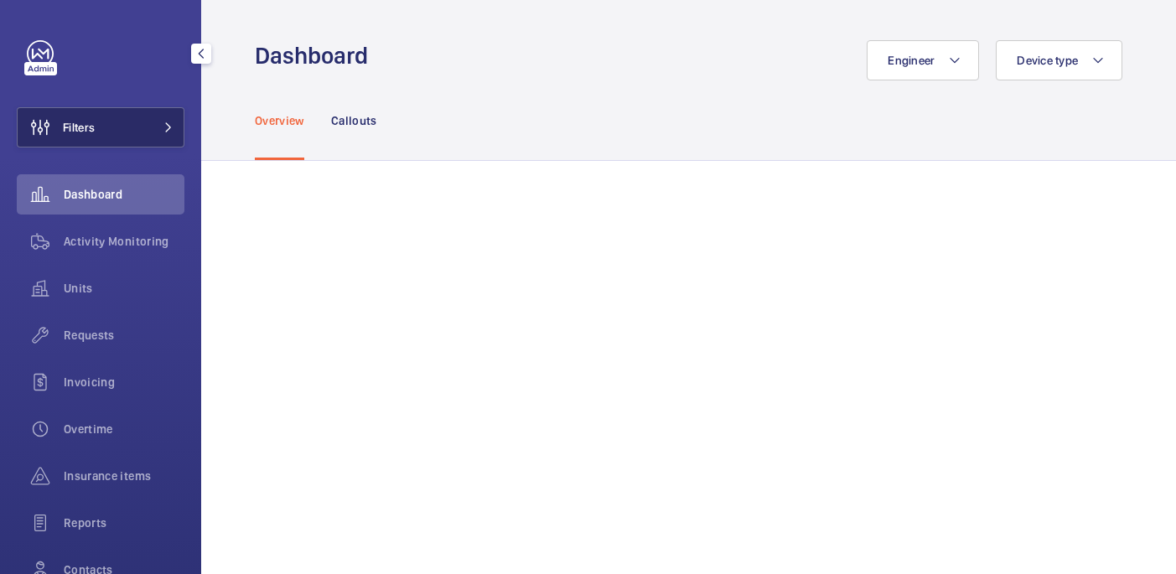
click at [113, 130] on button "Filters" at bounding box center [101, 127] width 168 height 40
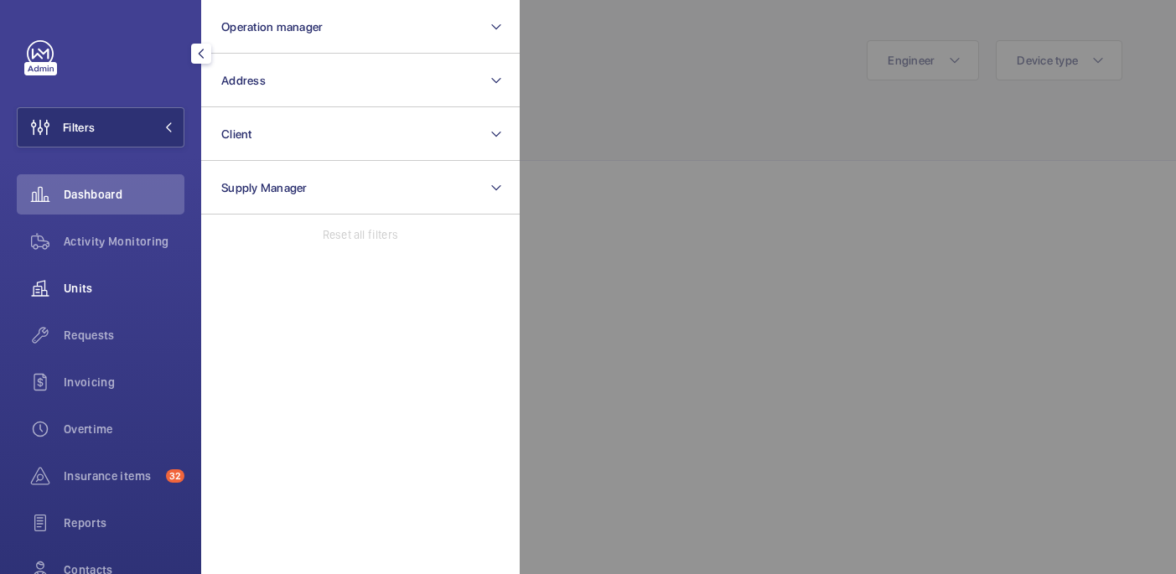
click at [81, 291] on span "Units" at bounding box center [124, 288] width 121 height 17
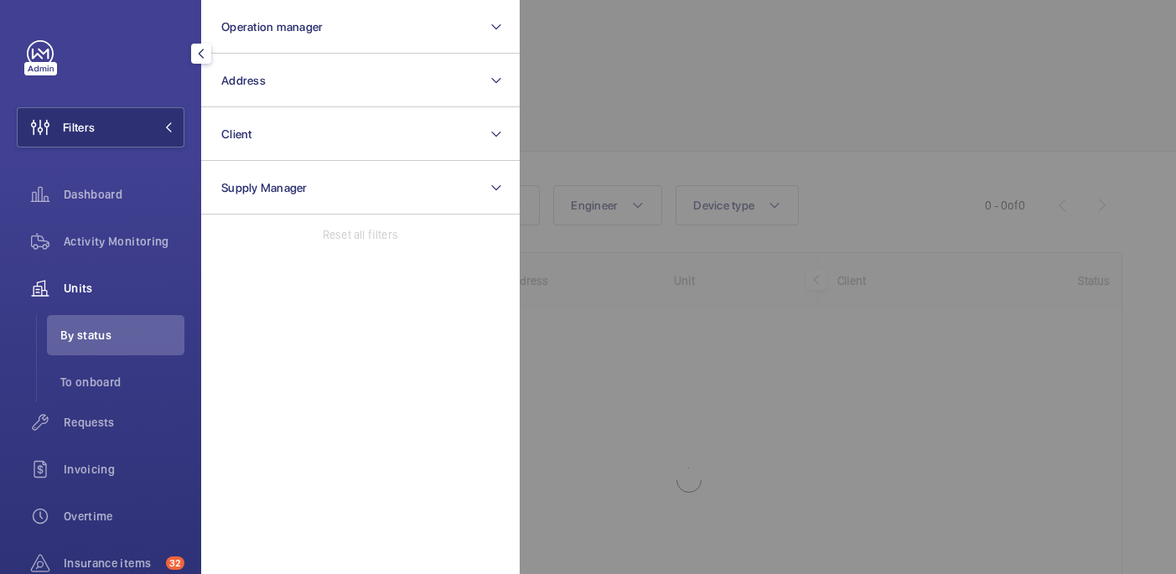
click at [636, 74] on div at bounding box center [1108, 287] width 1176 height 574
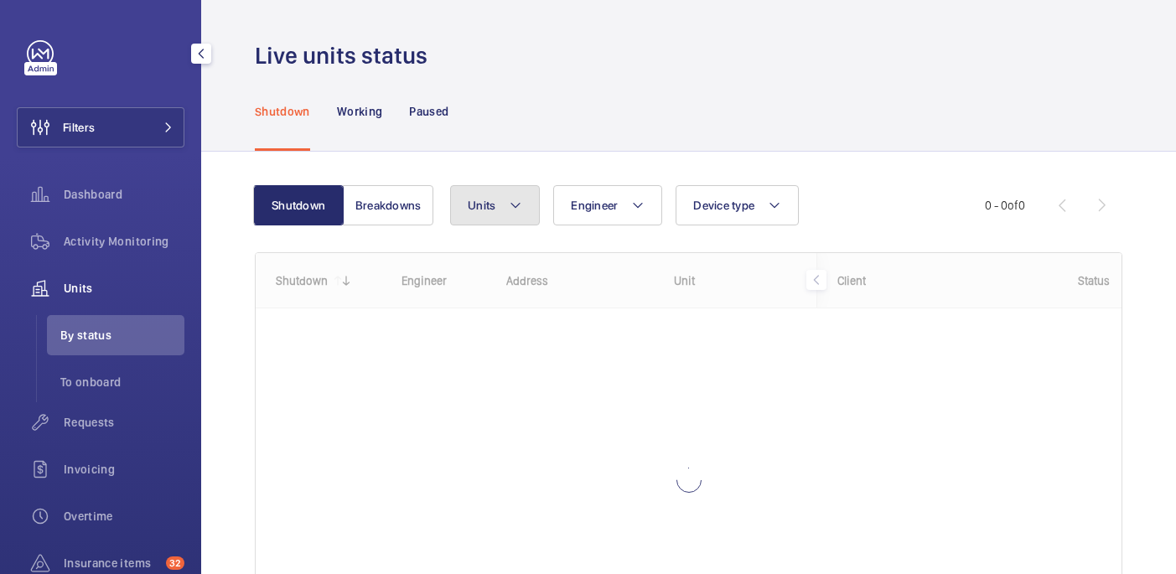
click at [491, 192] on button "Units" at bounding box center [495, 205] width 90 height 40
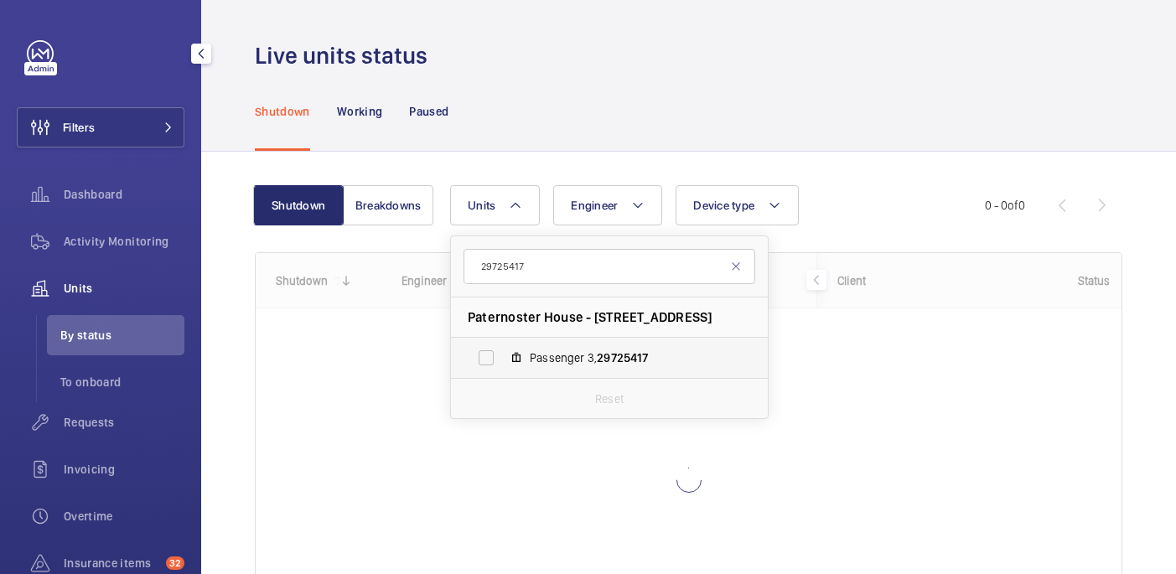
type input "29725417"
click at [555, 360] on span "Passenger 3, 29725417" at bounding box center [627, 358] width 194 height 17
click at [503, 360] on input "Passenger 3, 29725417" at bounding box center [486, 358] width 34 height 34
click at [555, 141] on div "Shutdown Working Paused" at bounding box center [689, 111] width 868 height 80
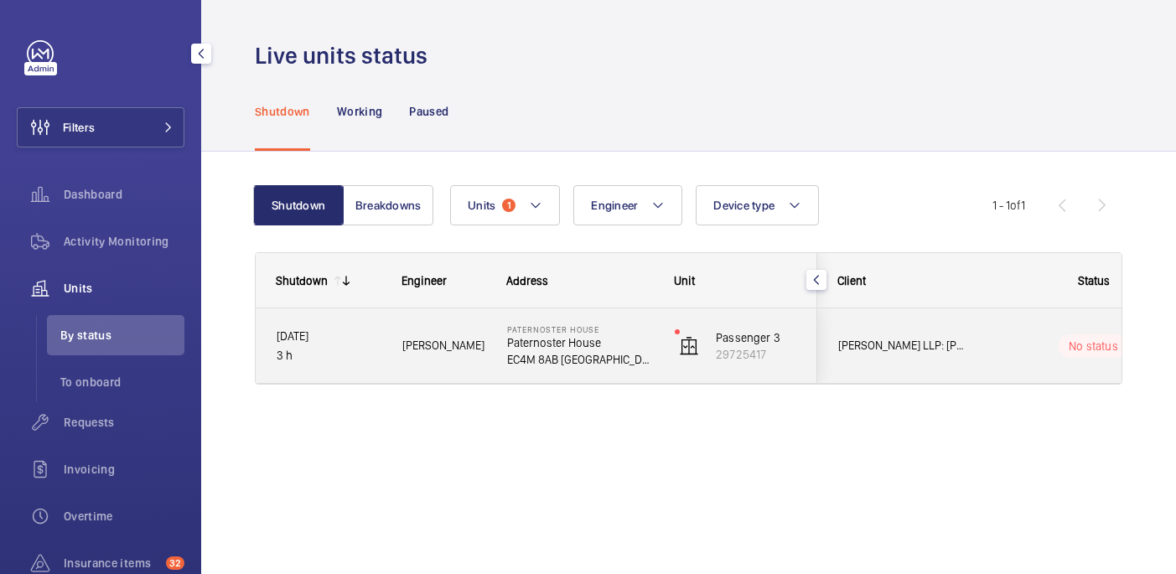
click at [467, 334] on div "[PERSON_NAME]" at bounding box center [433, 345] width 103 height 53
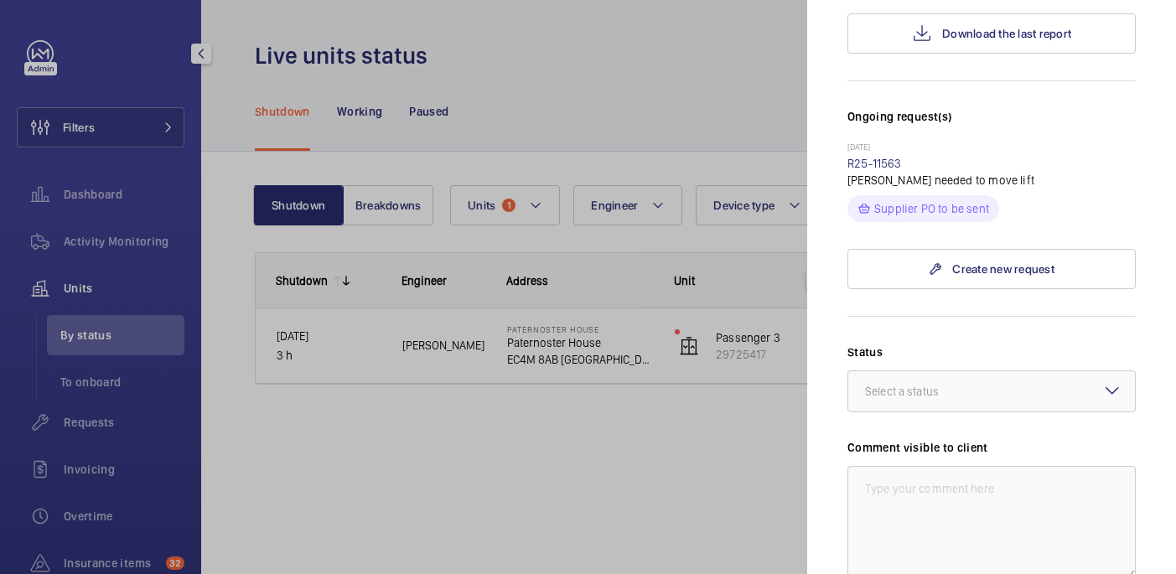
scroll to position [439, 0]
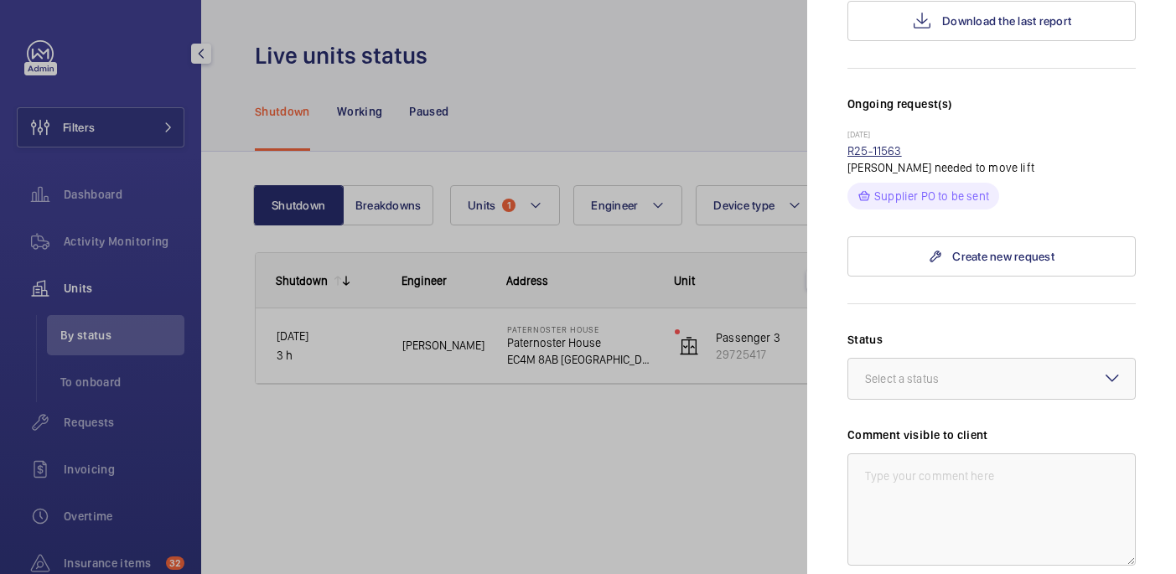
click at [898, 144] on link "R25-11563" at bounding box center [874, 150] width 54 height 13
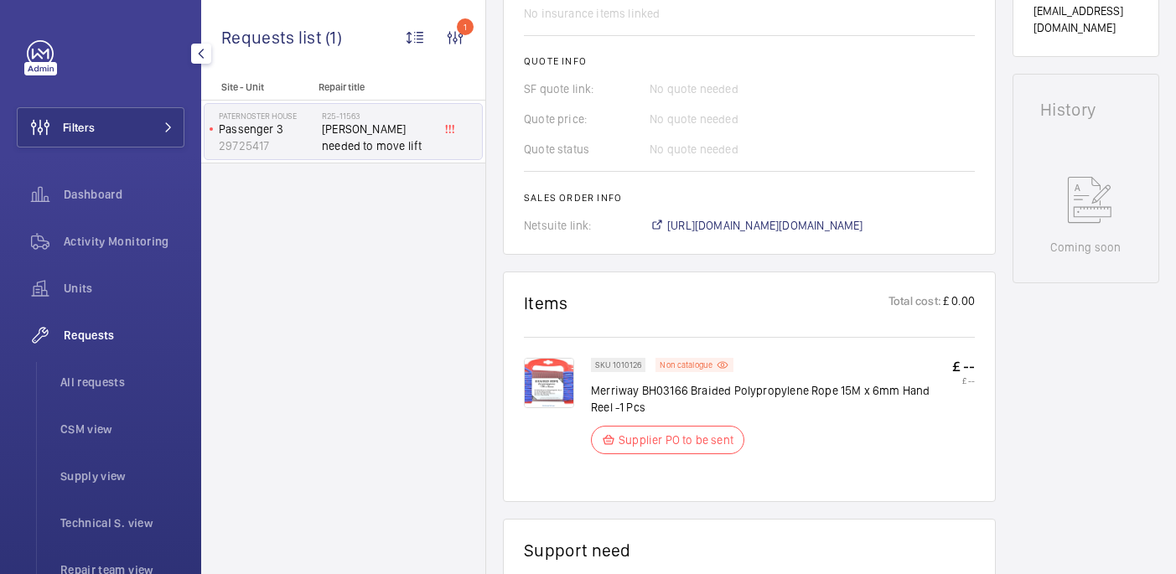
scroll to position [694, 0]
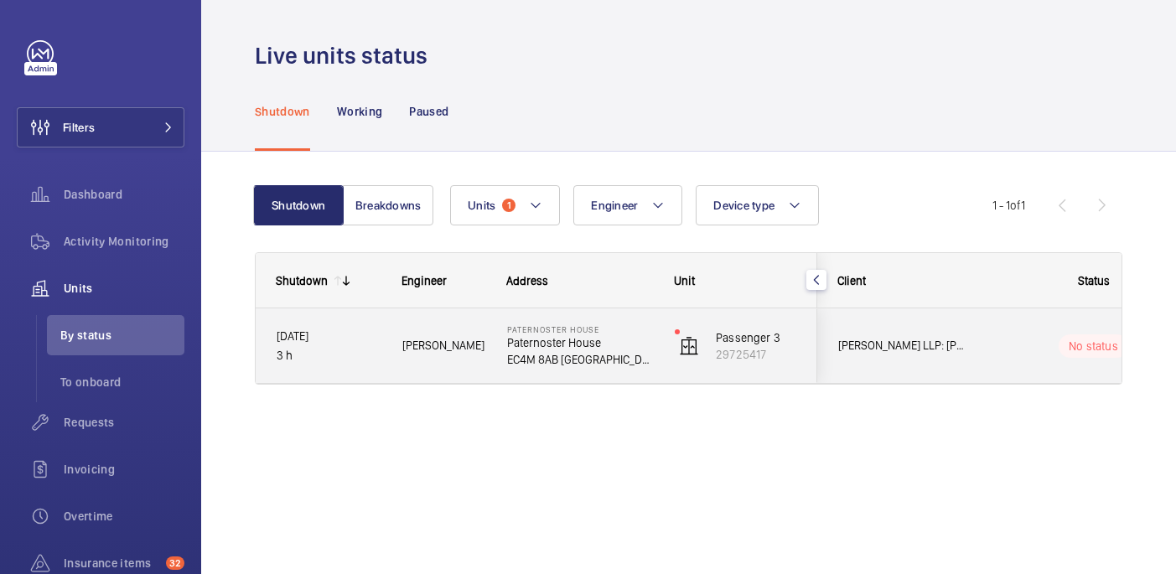
click at [999, 342] on wm-front-pills-cell "No status" at bounding box center [1093, 345] width 209 height 23
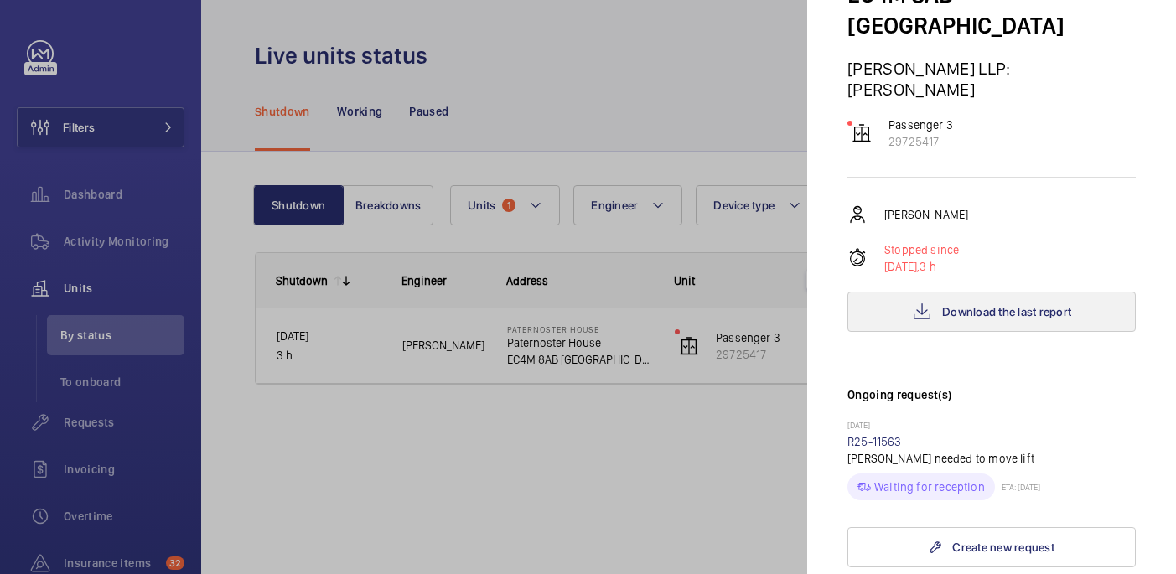
scroll to position [470, 0]
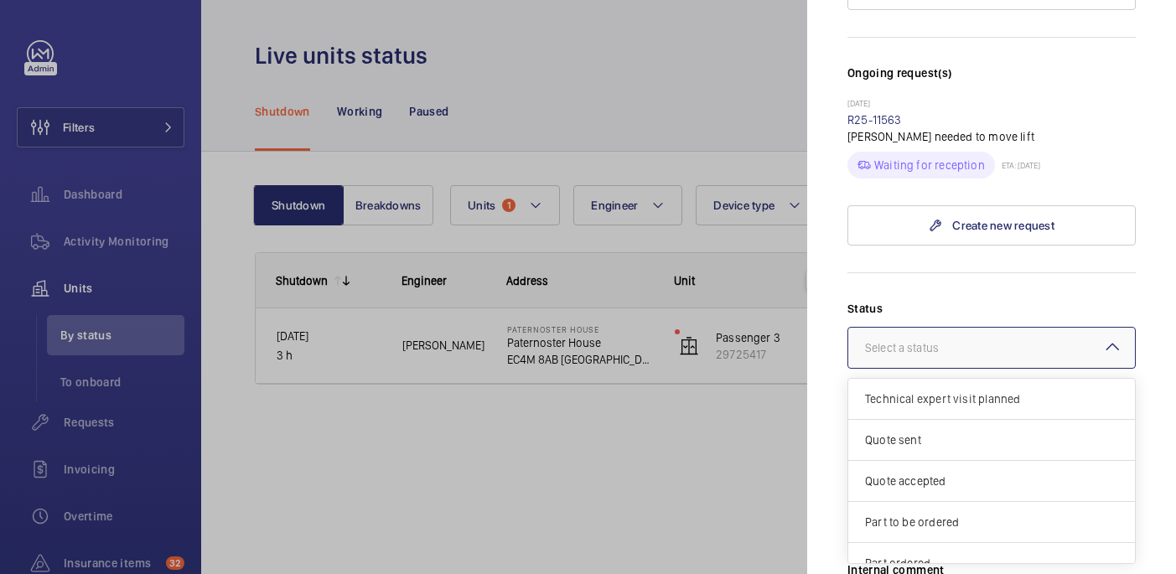
click at [967, 328] on div at bounding box center [991, 348] width 287 height 40
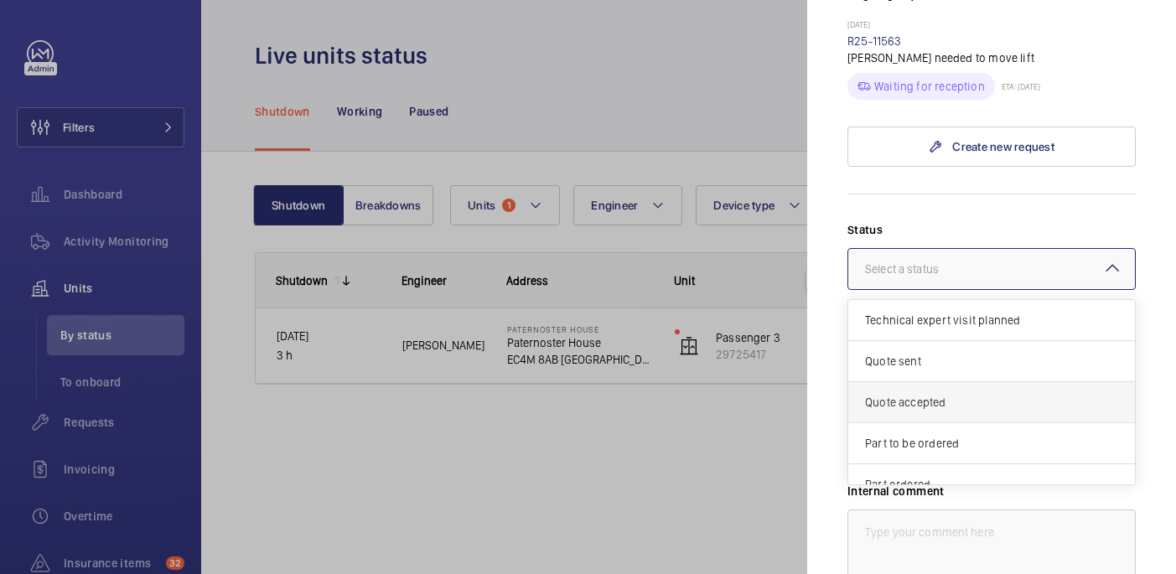
scroll to position [57, 0]
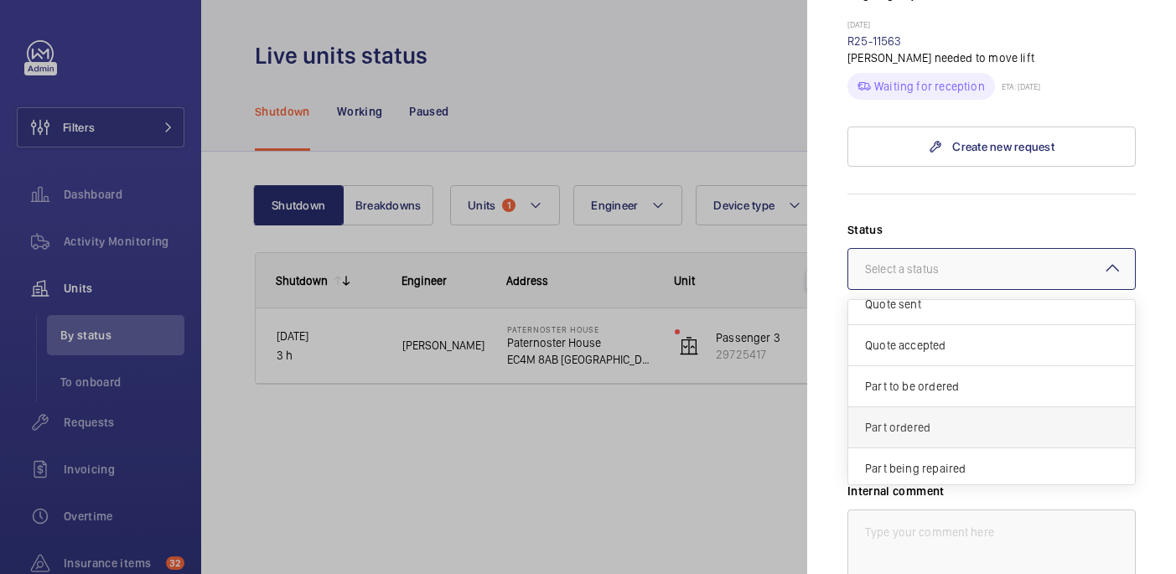
click at [928, 419] on span "Part ordered" at bounding box center [991, 427] width 253 height 17
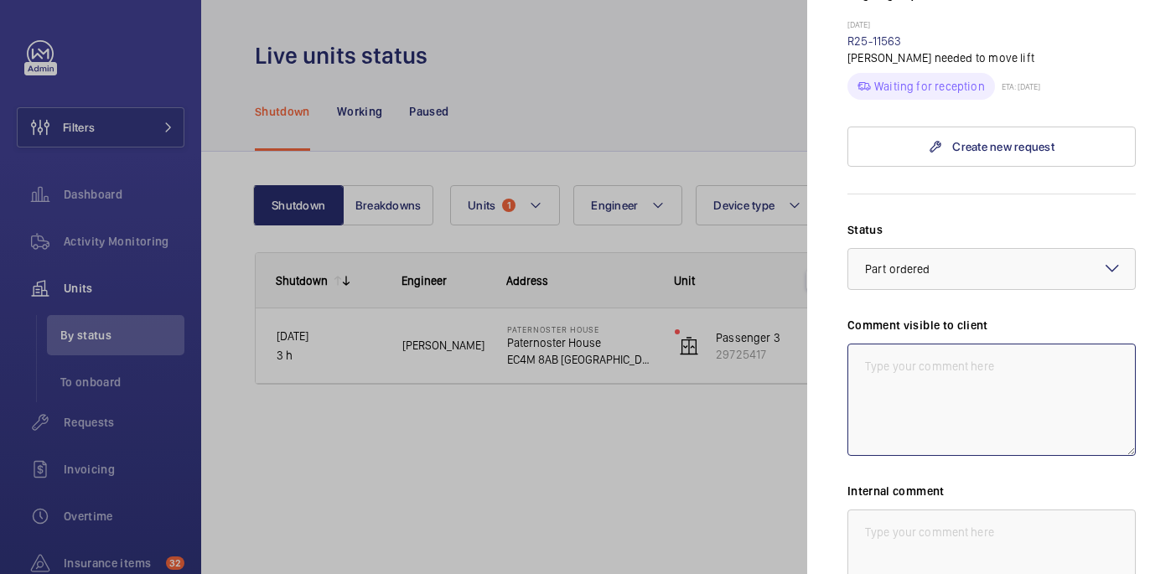
click at [902, 345] on textarea at bounding box center [991, 400] width 288 height 112
click at [1006, 344] on textarea "WM ACTION: Part on order, EtA 3rd" at bounding box center [991, 400] width 288 height 112
click at [1080, 344] on textarea "WM ACTION: Part on order, ETA 3rd" at bounding box center [991, 400] width 288 height 112
click at [1059, 344] on textarea "WM ACTION: Part on order, ETA 3rd" at bounding box center [991, 400] width 288 height 112
click at [1045, 344] on textarea "WM ACTION: Part on order, ETA 3rd. )1/08" at bounding box center [991, 400] width 288 height 112
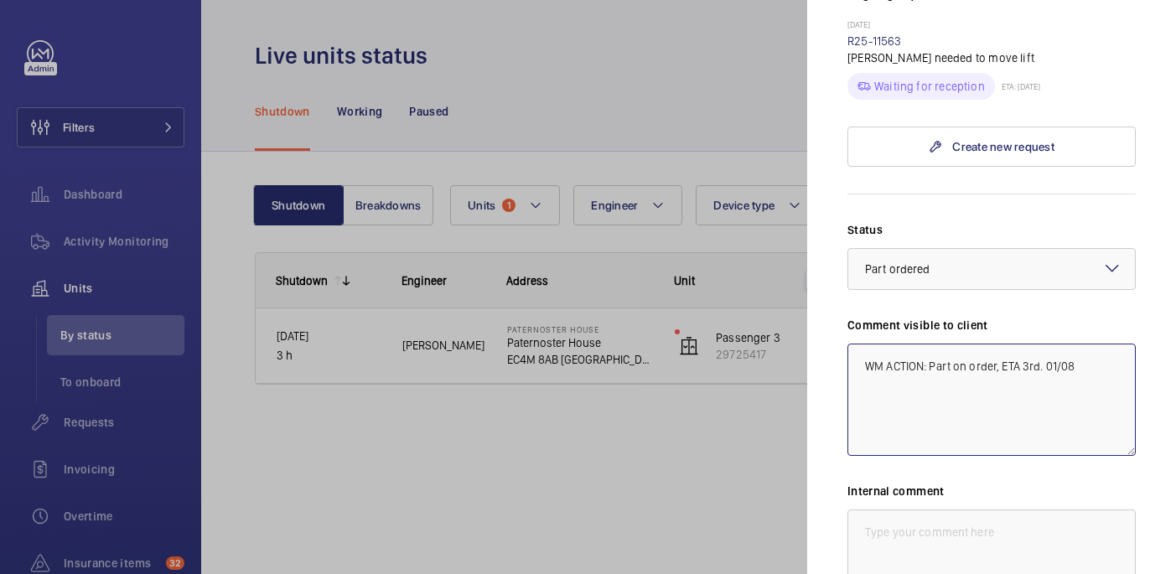
drag, startPoint x: 1078, startPoint y: 316, endPoint x: 871, endPoint y: 296, distance: 208.0
click at [871, 344] on textarea "WM ACTION: Part on order, ETA 3rd. 01/08" at bounding box center [991, 400] width 288 height 112
type textarea "WM ACTION: Part on order, ETA 3rd. 01/08"
click at [947, 510] on textarea at bounding box center [991, 566] width 288 height 112
paste textarea "WM ACTION: Part on order, ETA 3rd. 01/08"
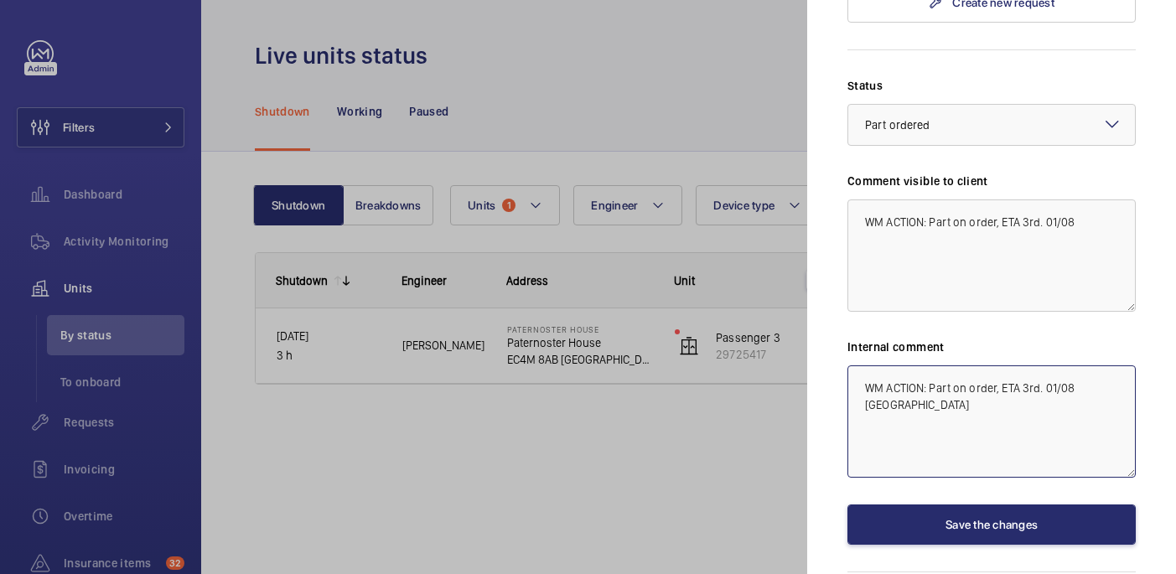
scroll to position [695, 0]
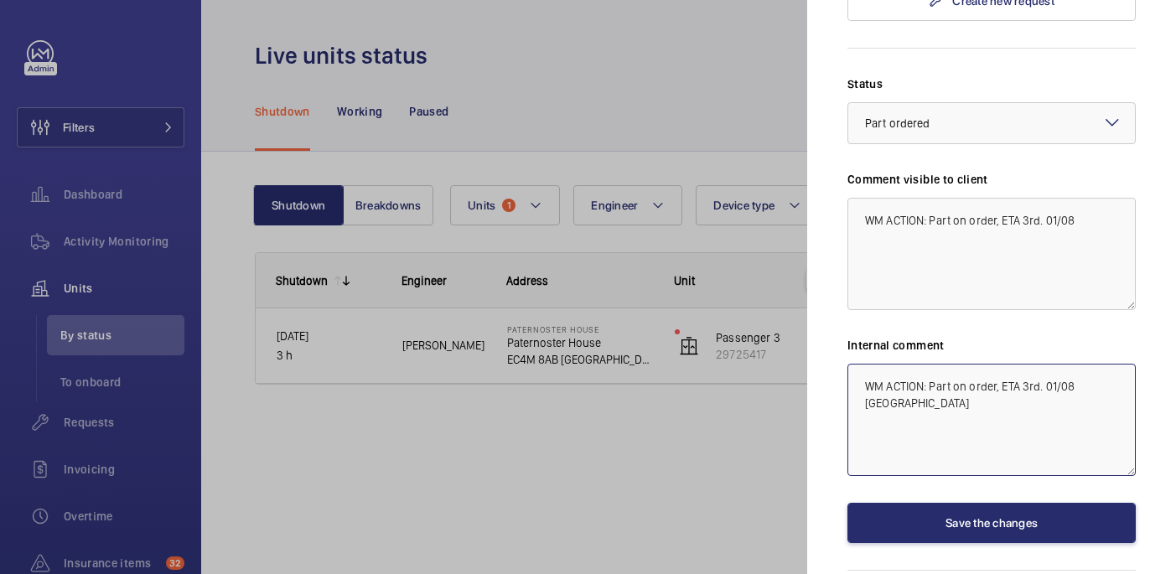
type textarea "WM ACTION: Part on order, ETA 3rd. 01/08 [GEOGRAPHIC_DATA]"
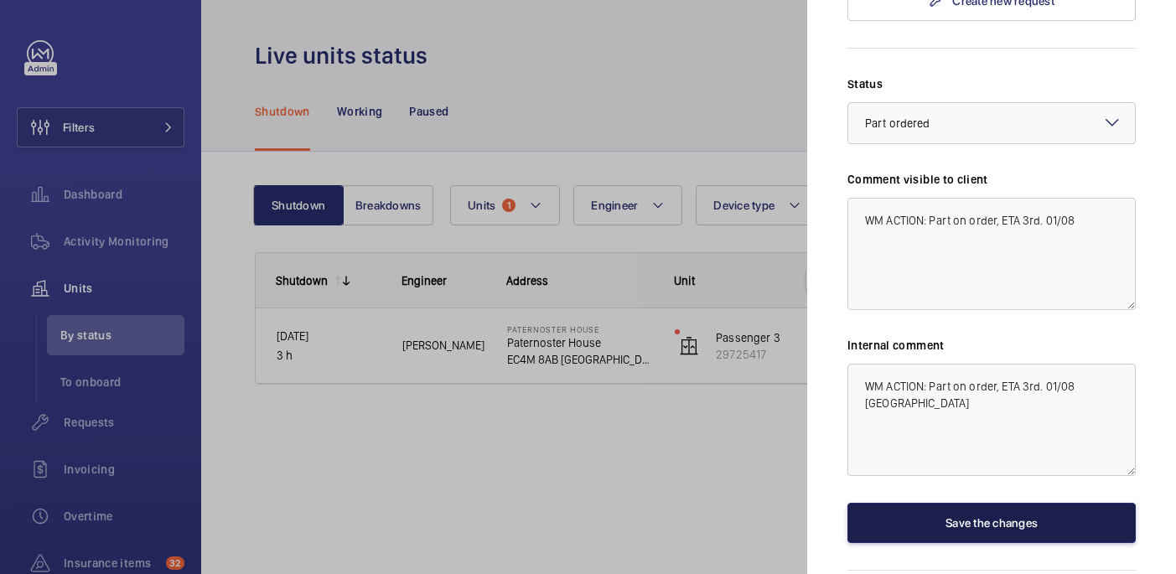
click at [984, 503] on button "Save the changes" at bounding box center [991, 523] width 288 height 40
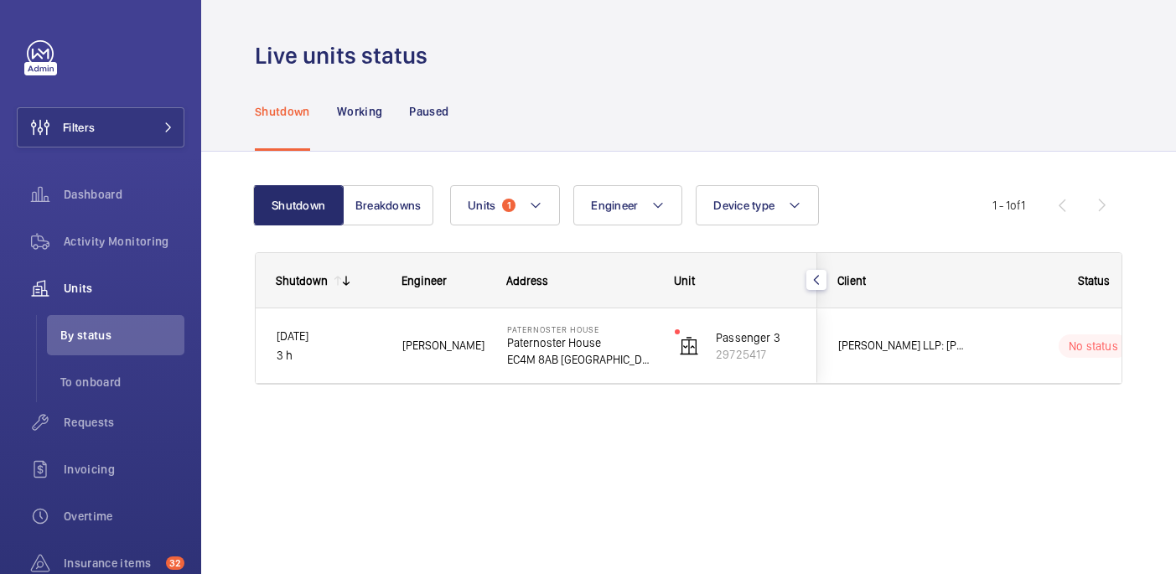
scroll to position [0, 0]
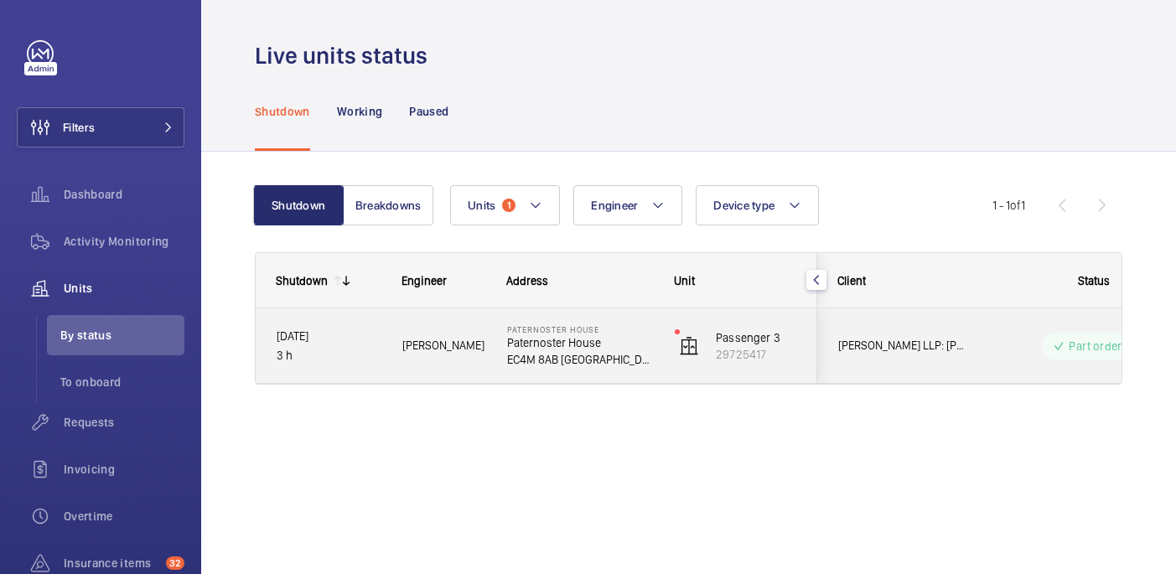
click at [670, 343] on div "Passenger 3 29725417" at bounding box center [736, 345] width 162 height 75
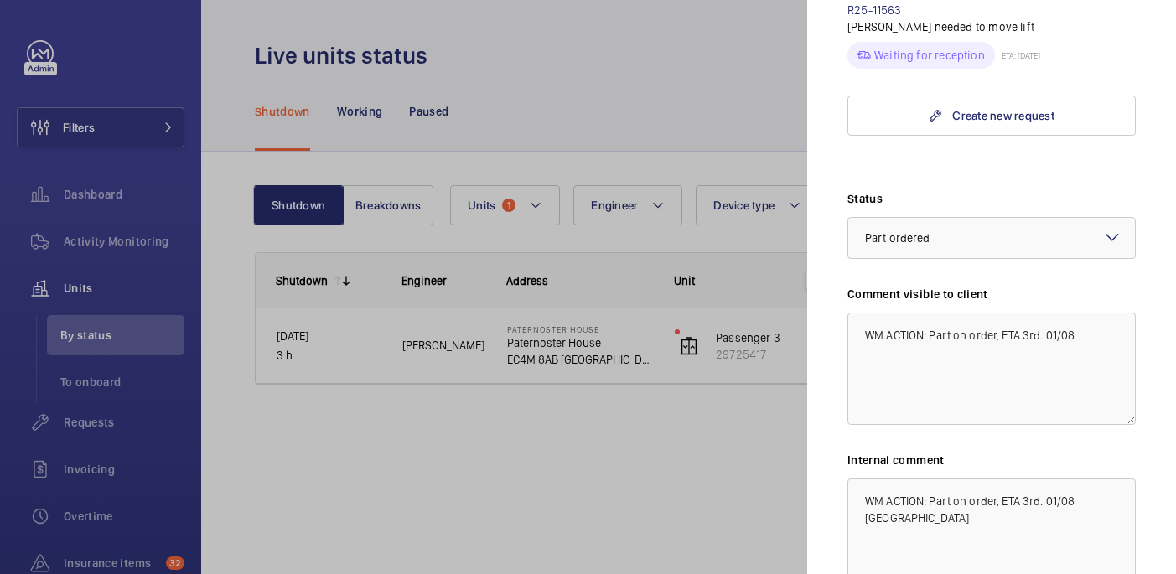
scroll to position [589, 0]
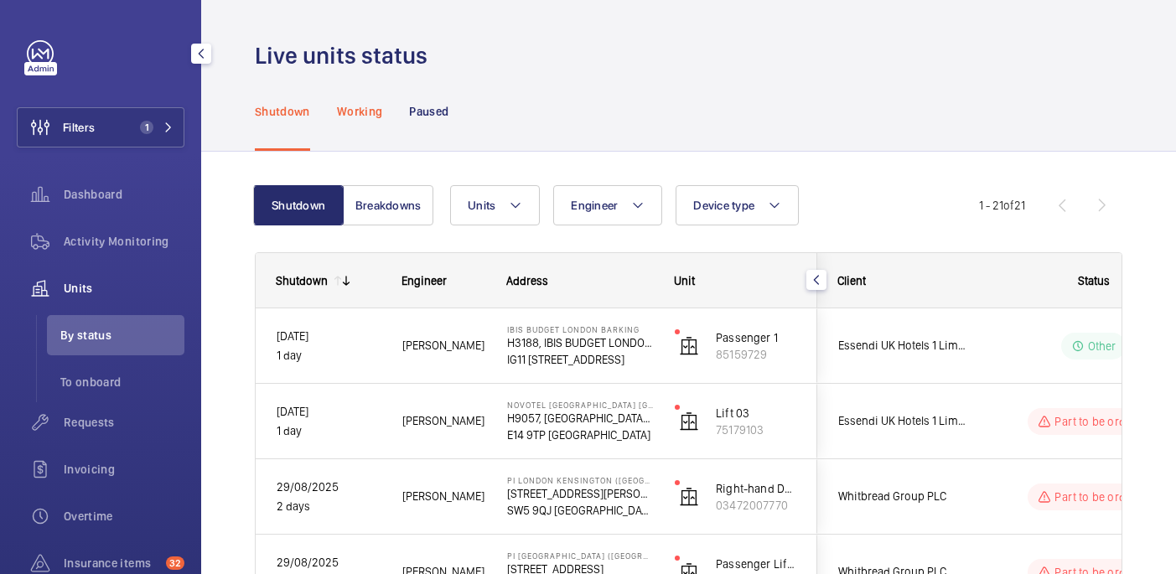
scroll to position [118, 0]
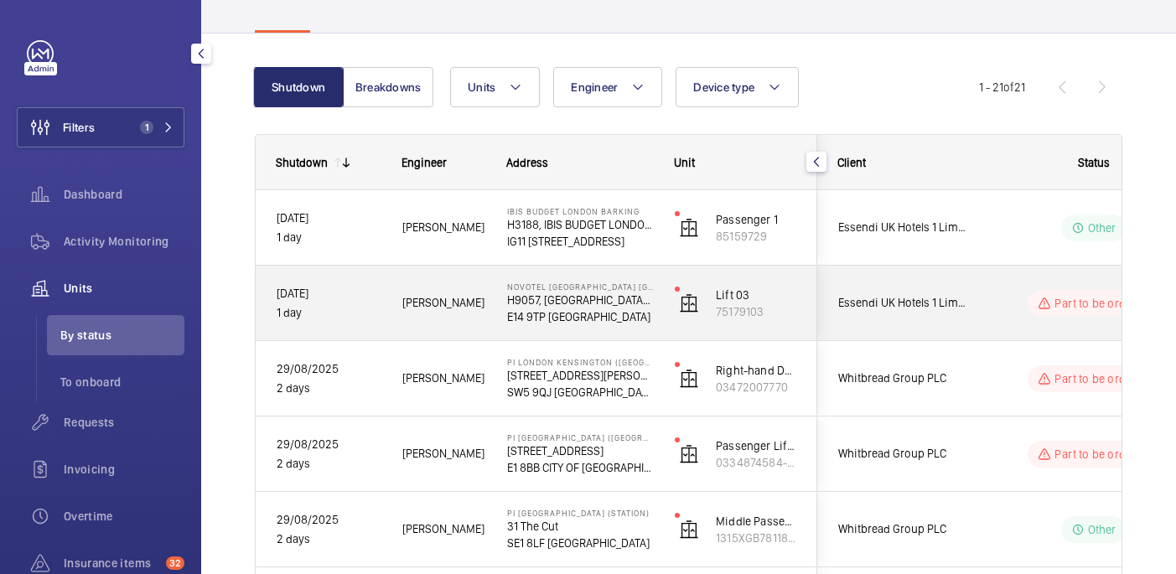
click at [853, 282] on div "Essendi UK Hotels 1 Limited" at bounding box center [892, 303] width 149 height 53
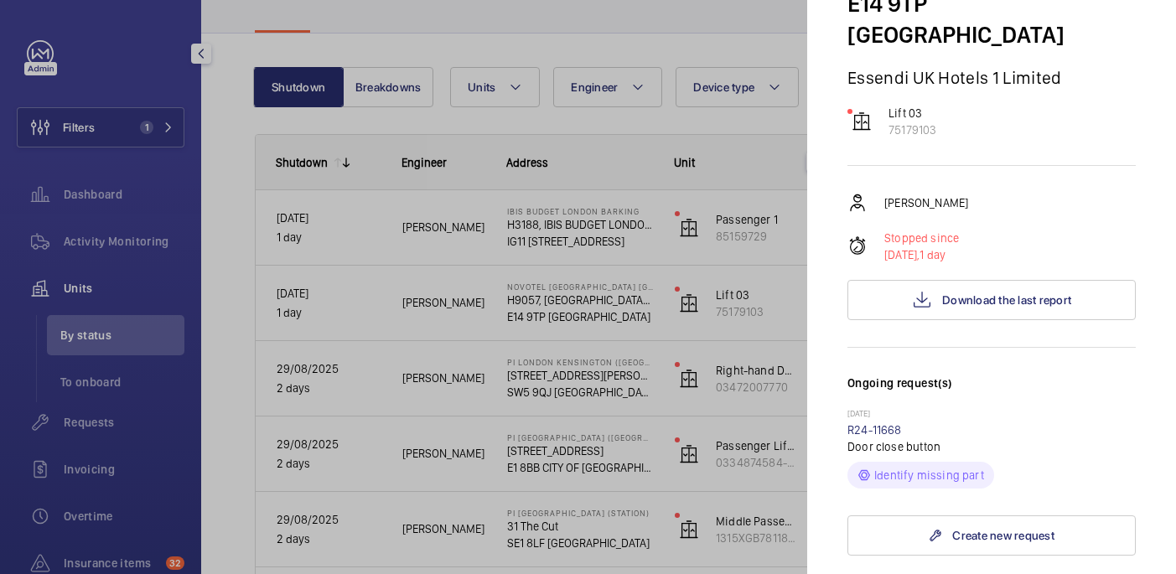
scroll to position [455, 0]
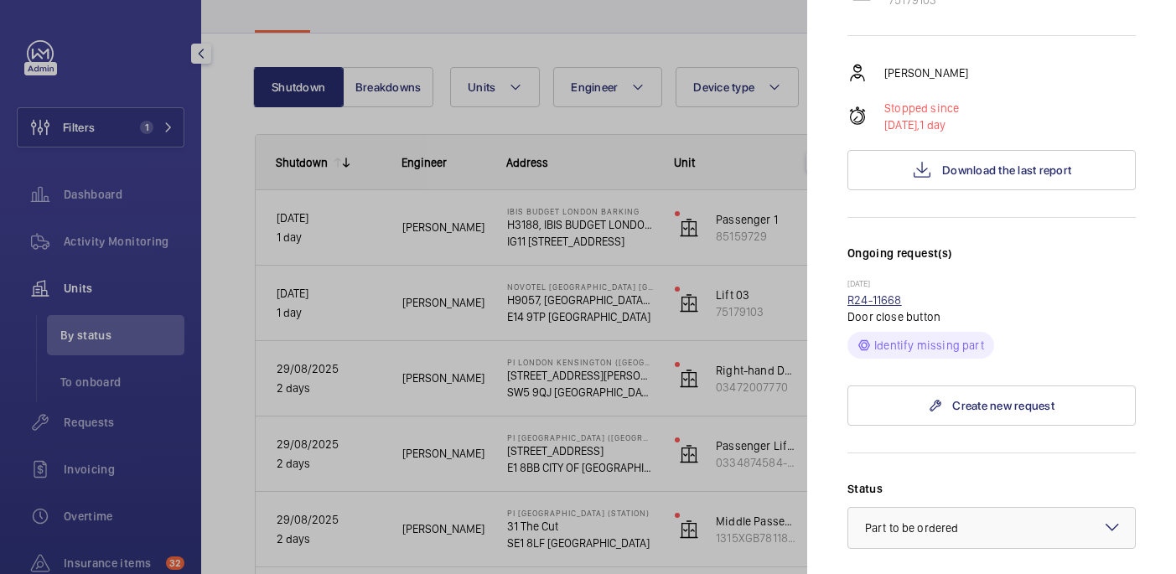
click at [857, 293] on link "R24-11668" at bounding box center [874, 299] width 54 height 13
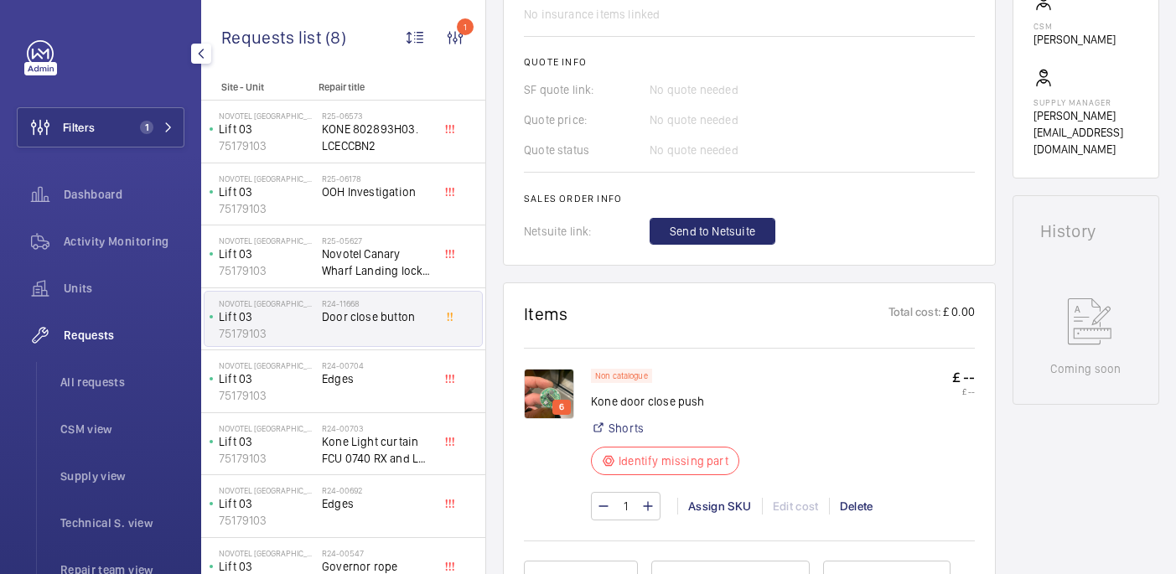
scroll to position [670, 0]
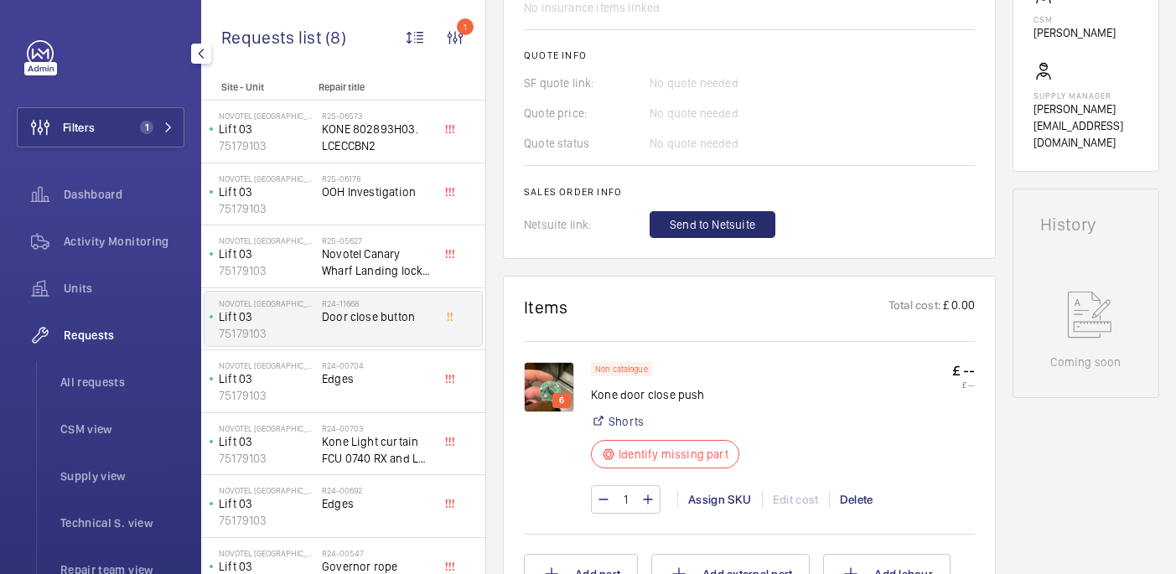
click at [547, 383] on img at bounding box center [549, 387] width 50 height 50
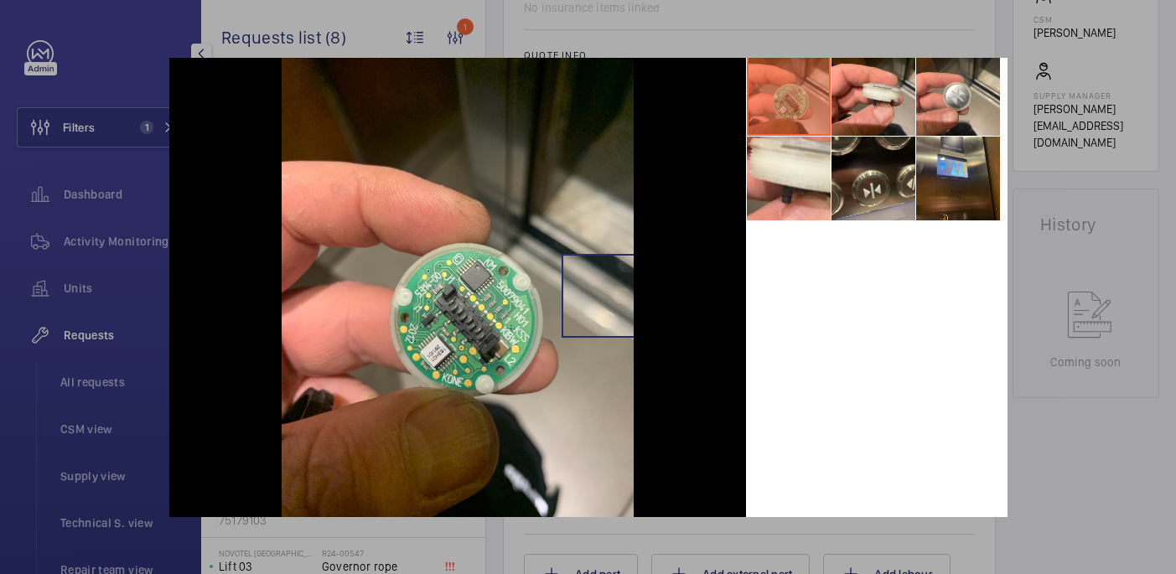
scroll to position [85, 0]
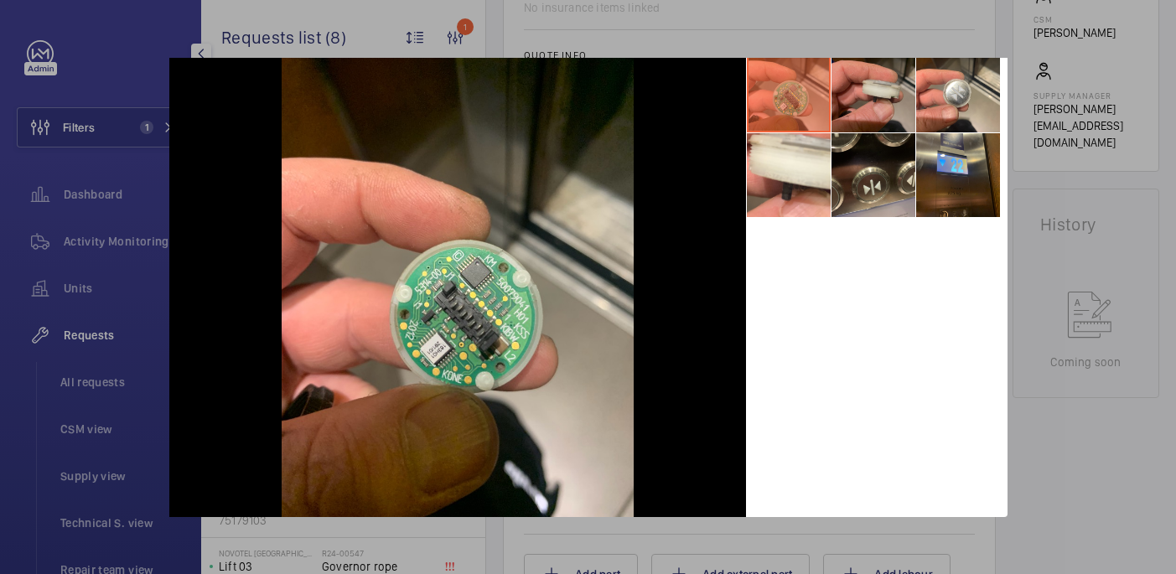
click at [862, 103] on li at bounding box center [874, 91] width 84 height 84
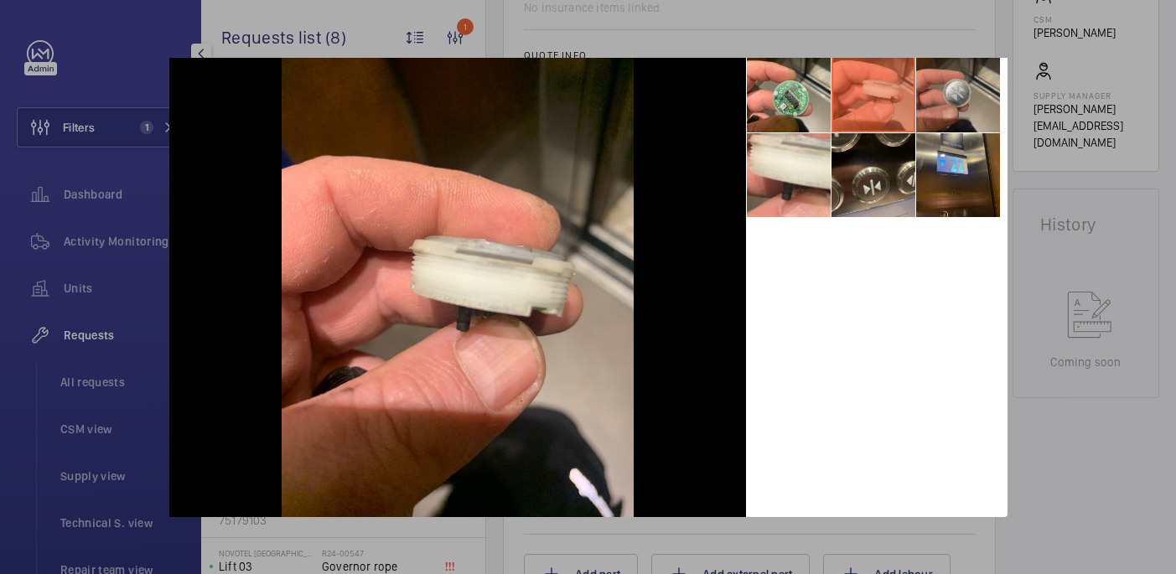
click at [951, 75] on li at bounding box center [958, 91] width 84 height 84
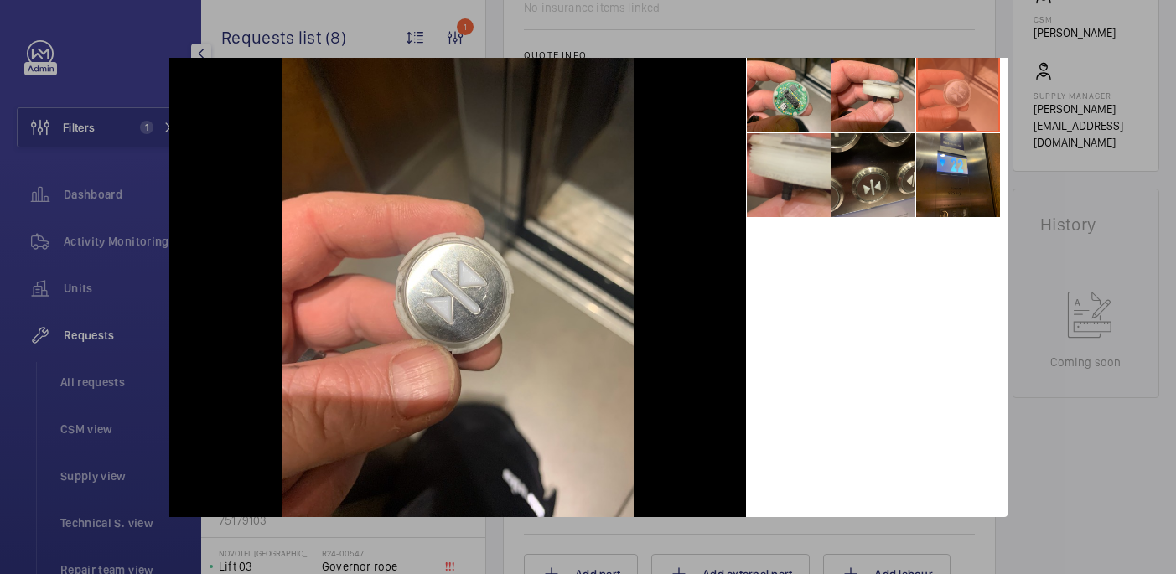
click at [814, 177] on li at bounding box center [789, 175] width 84 height 84
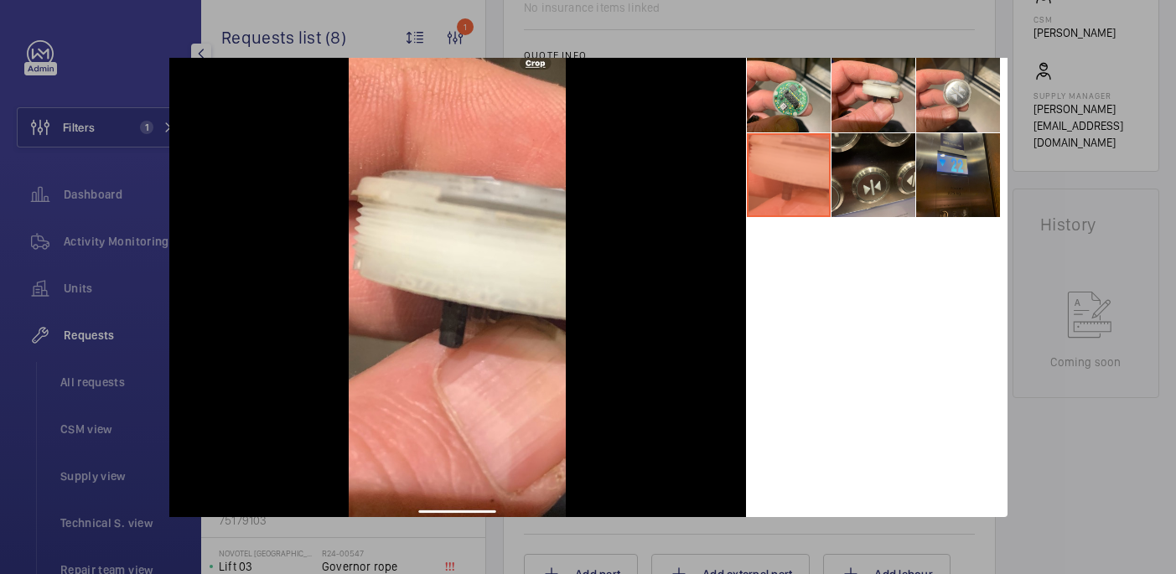
click at [951, 159] on li at bounding box center [958, 175] width 84 height 84
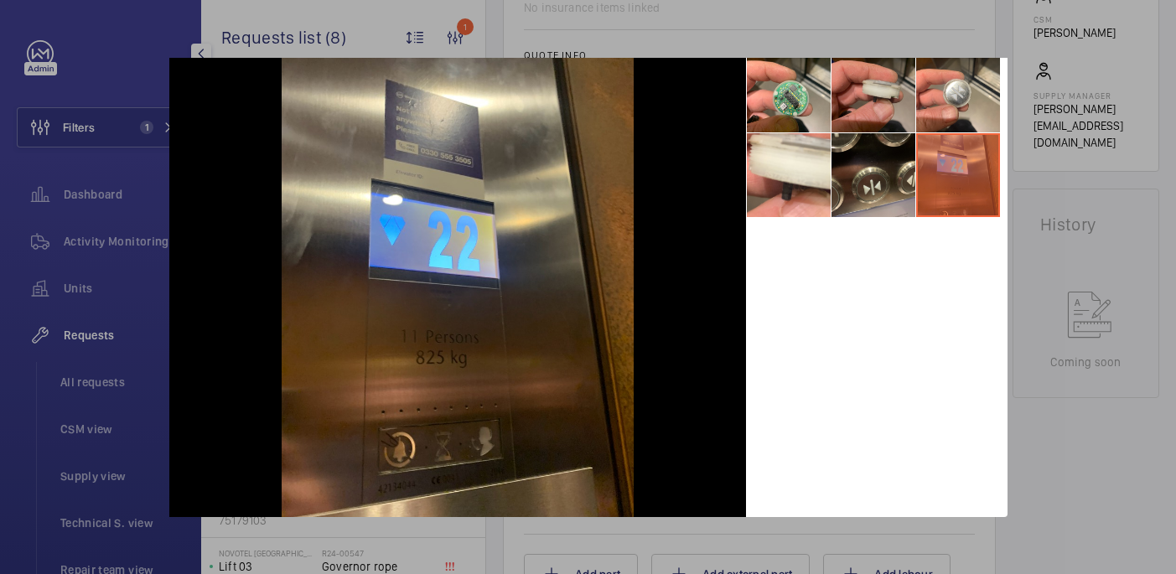
click at [875, 82] on li at bounding box center [874, 91] width 84 height 84
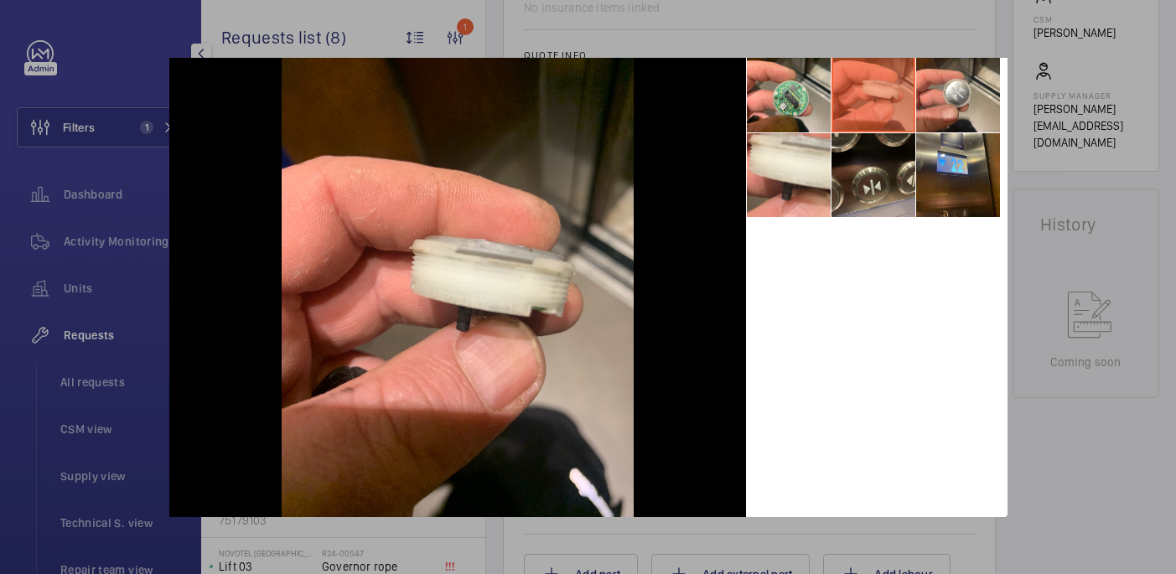
click at [1028, 342] on div at bounding box center [588, 287] width 1176 height 574
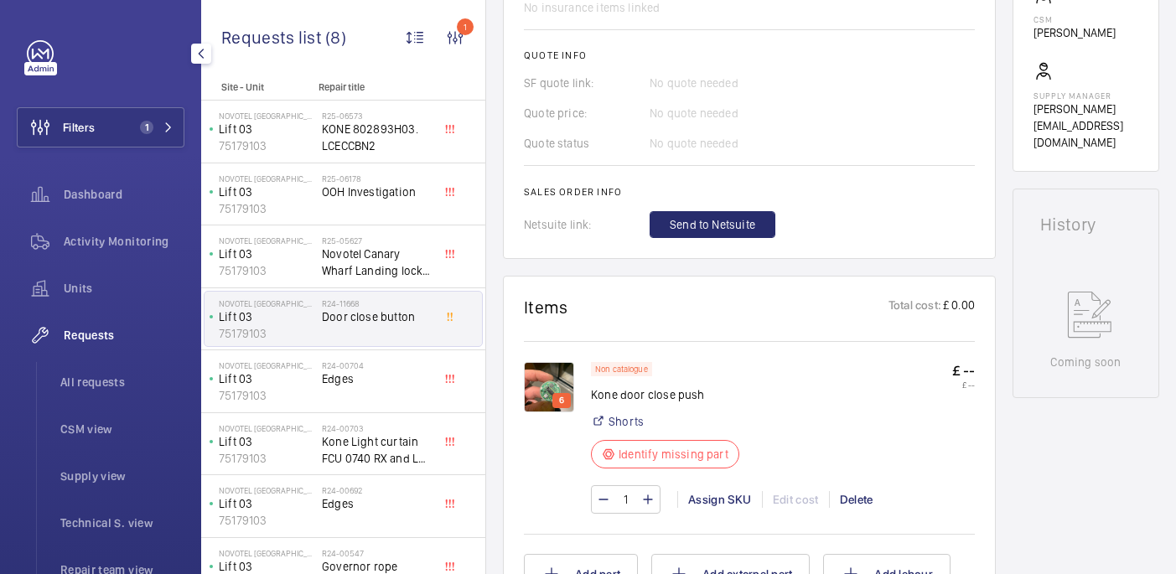
scroll to position [0, 0]
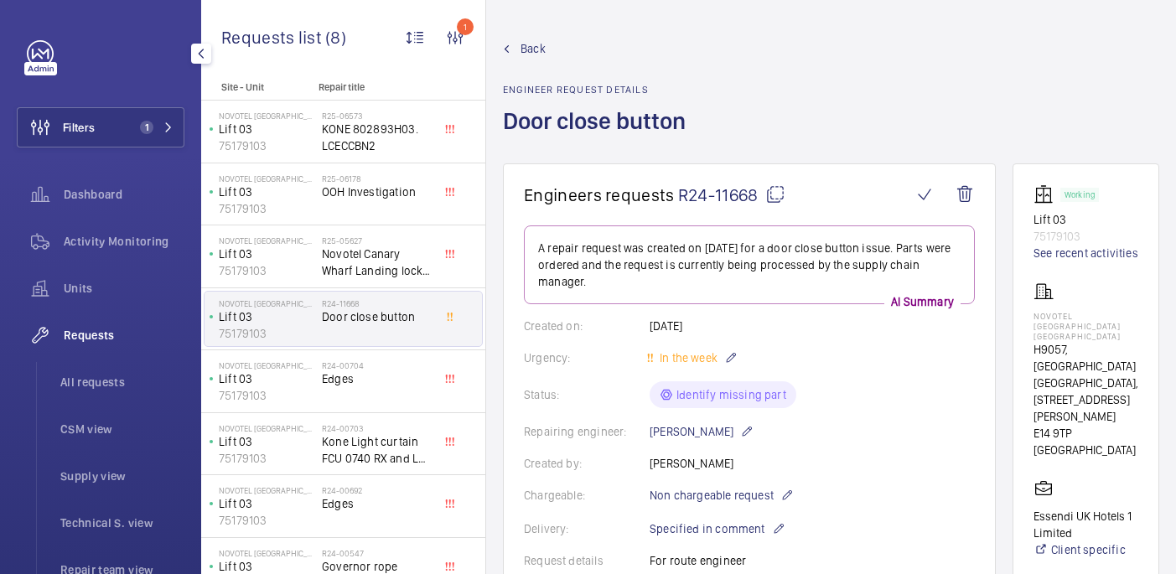
click at [783, 186] on mat-icon at bounding box center [775, 194] width 20 height 20
drag, startPoint x: 1027, startPoint y: 313, endPoint x: 1115, endPoint y: 325, distance: 88.9
click at [1115, 325] on wm-front-card "Working Lift 03 75179103 See recent activities NOVOTEL LONDON CANARY WHARF H905…" at bounding box center [1086, 502] width 147 height 678
copy p "NOVOTEL [GEOGRAPHIC_DATA] [GEOGRAPHIC_DATA]"
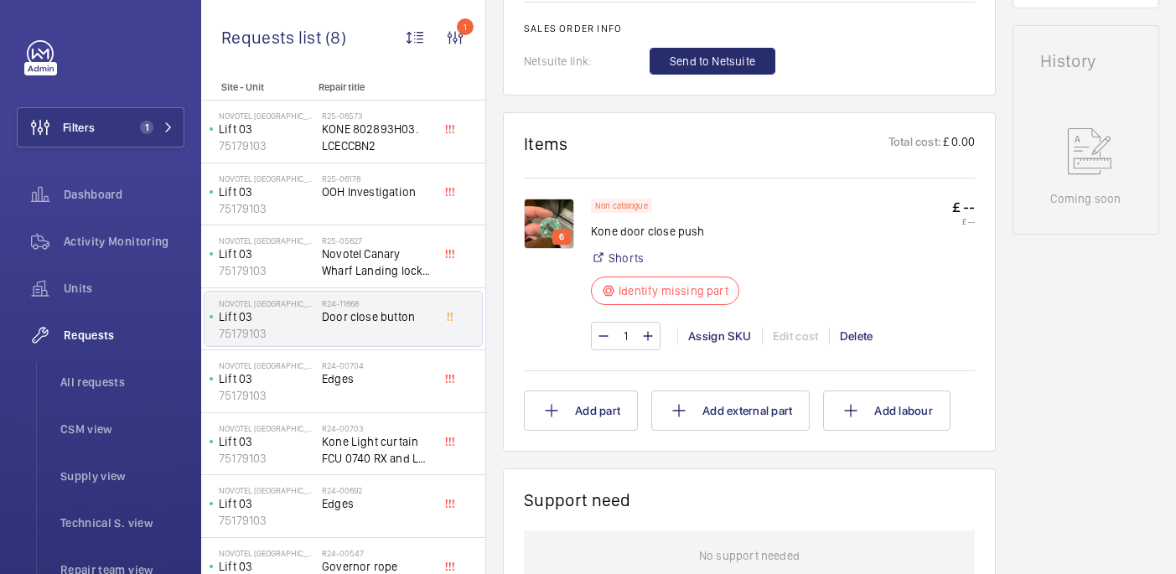
scroll to position [834, 0]
drag, startPoint x: 593, startPoint y: 231, endPoint x: 723, endPoint y: 226, distance: 130.9
click at [723, 226] on p "Kone door close push" at bounding box center [670, 230] width 158 height 17
copy p "Kone door close push"
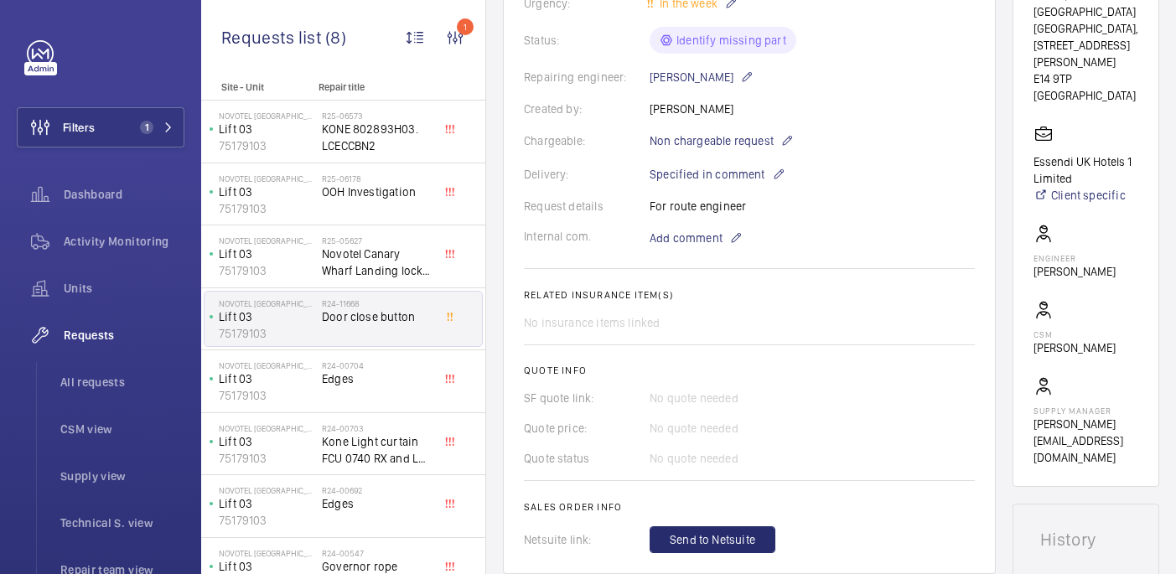
scroll to position [352, 0]
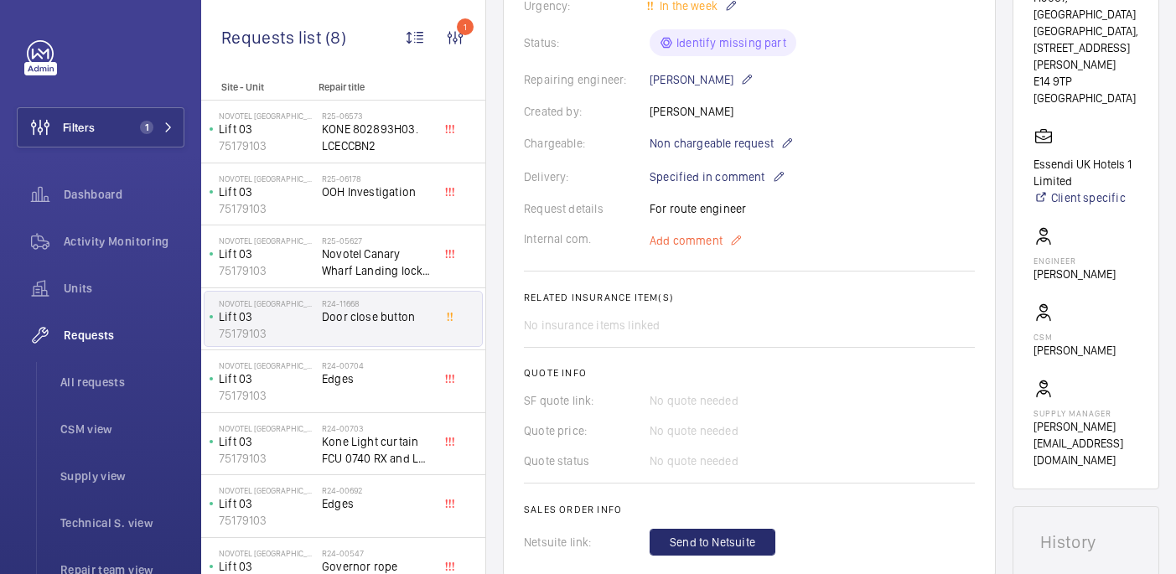
click at [714, 237] on span "Add comment" at bounding box center [686, 240] width 73 height 17
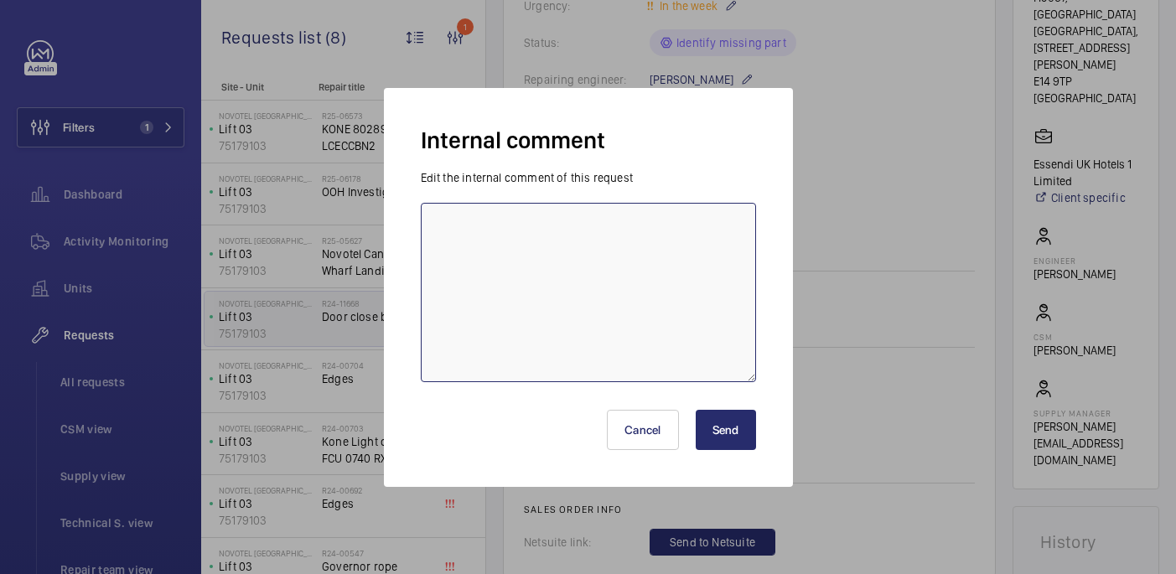
click at [600, 253] on textarea at bounding box center [588, 292] width 335 height 179
type textarea "Sourcing parts - 01/08"
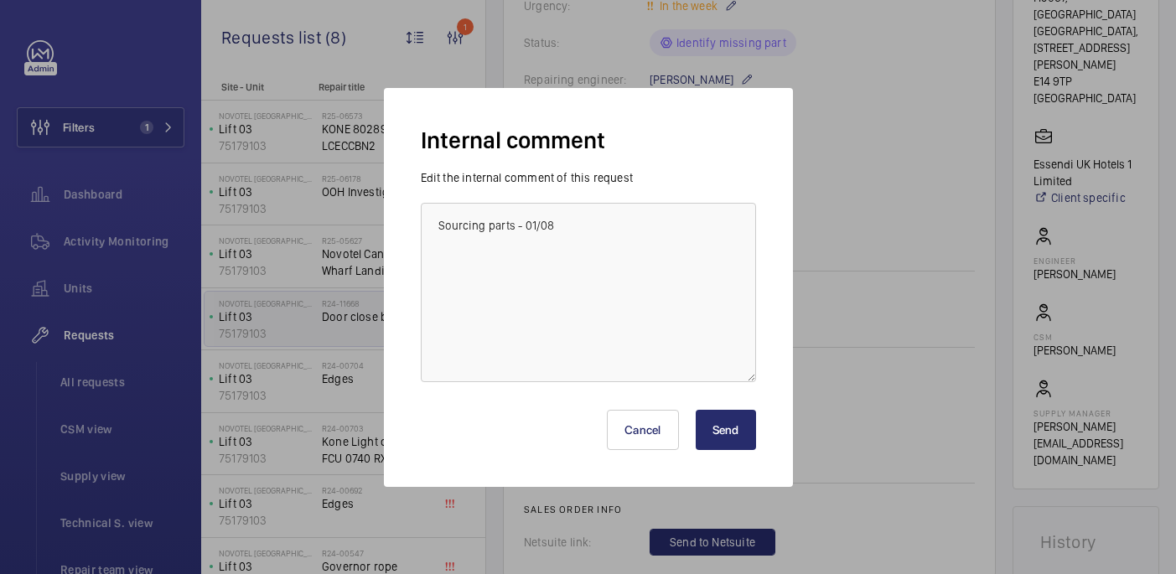
click at [733, 429] on button "Send" at bounding box center [726, 430] width 60 height 40
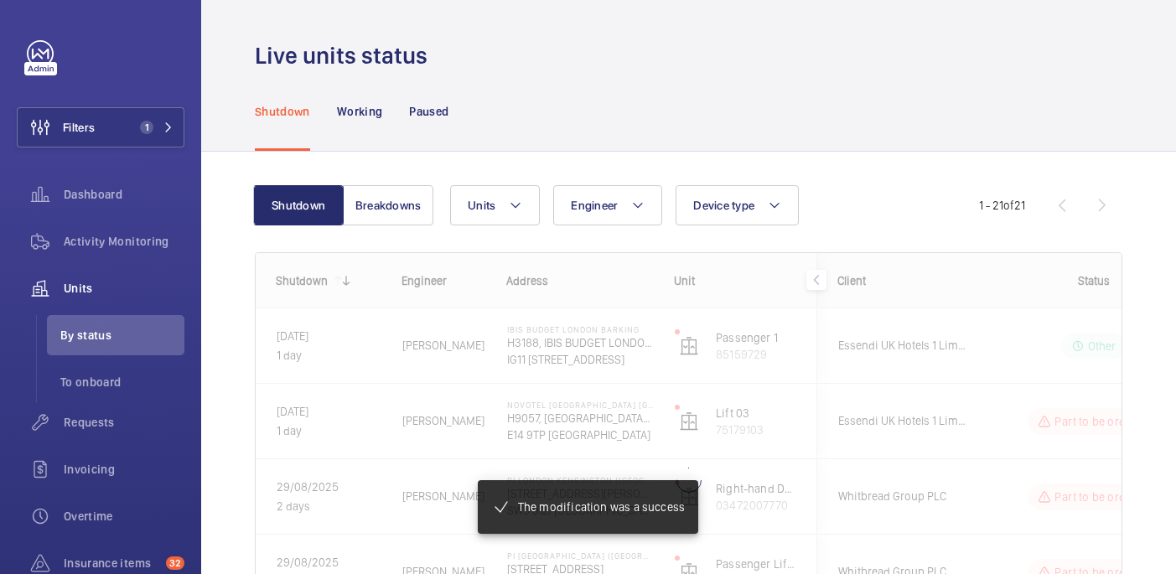
scroll to position [82, 0]
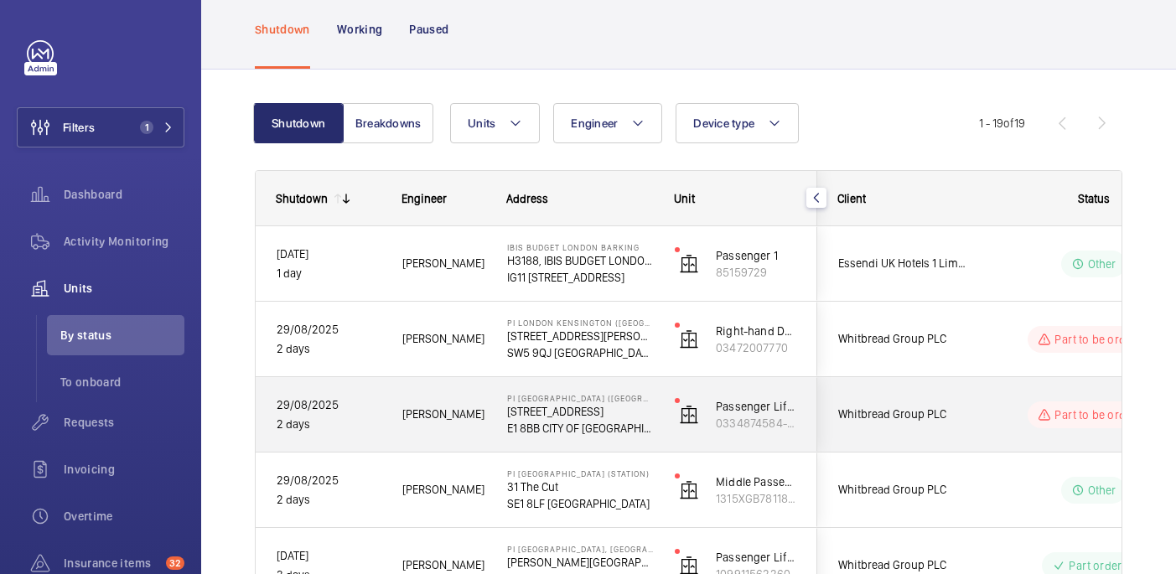
click at [965, 405] on span "Whitbread Group PLC" at bounding box center [902, 414] width 129 height 19
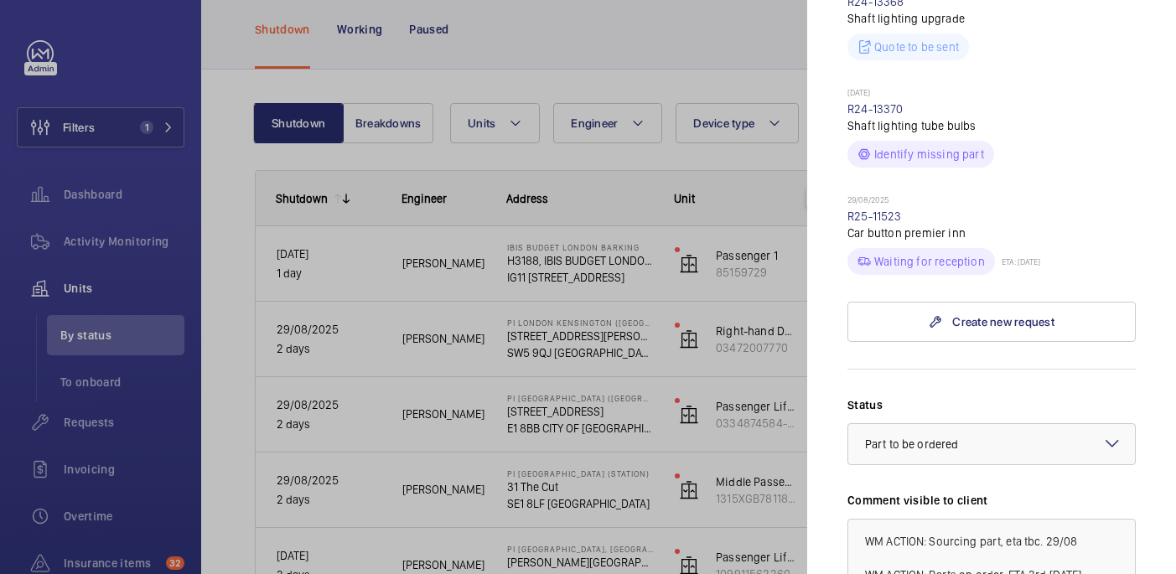
scroll to position [619, 0]
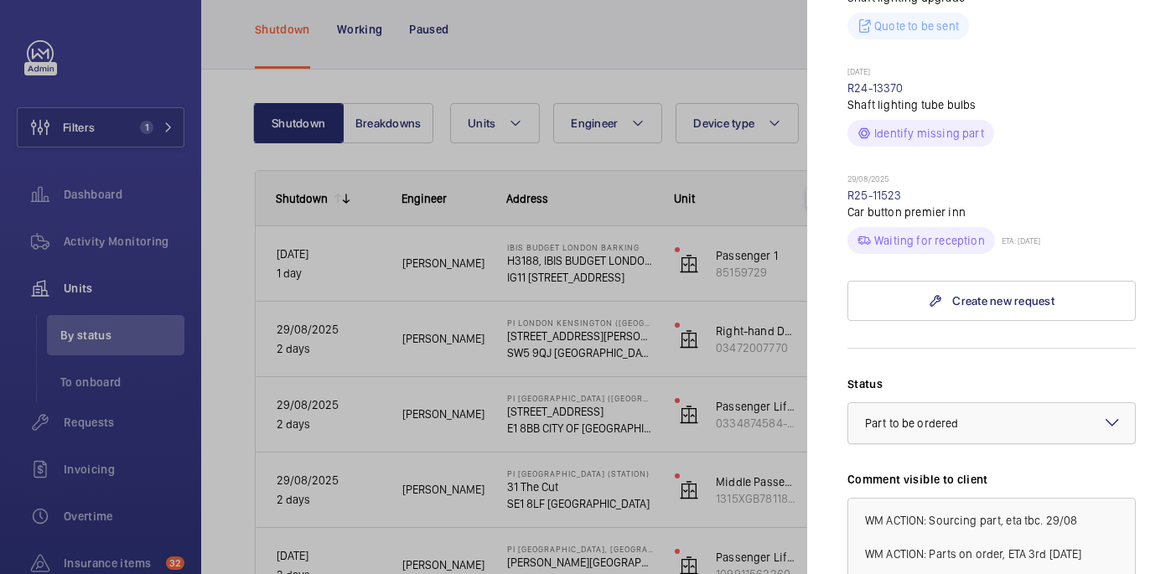
click at [946, 417] on span "Part to be ordered" at bounding box center [911, 423] width 93 height 13
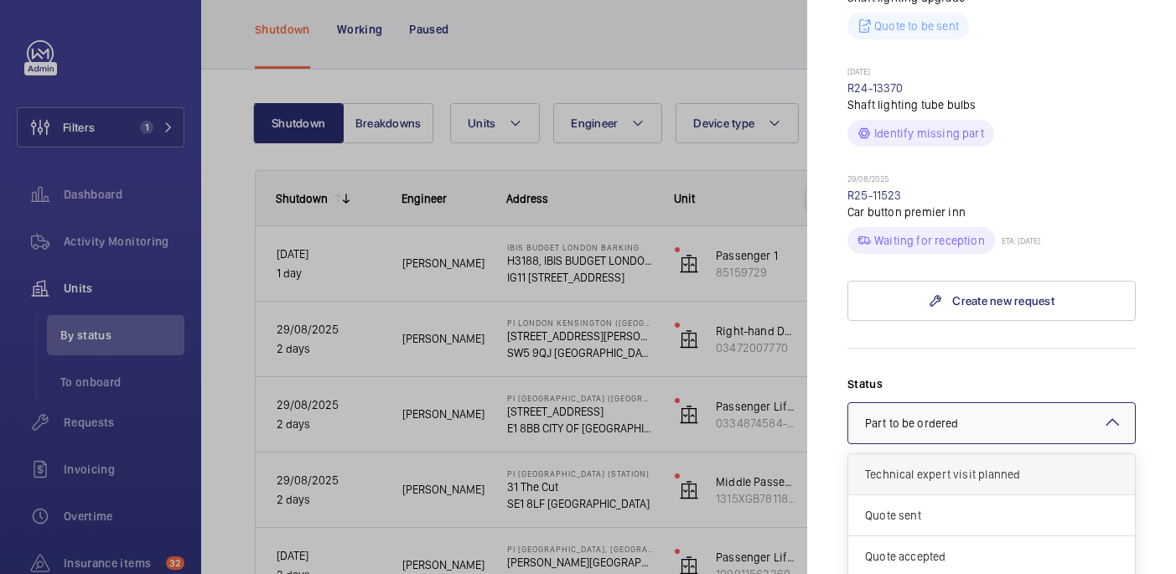
scroll to position [113, 0]
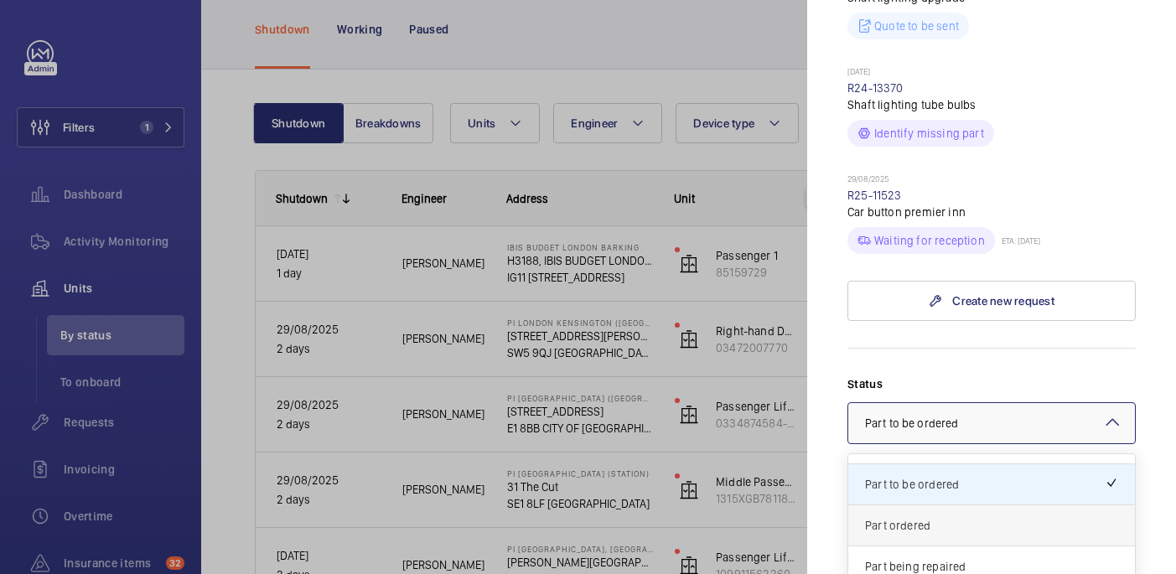
click at [926, 517] on span "Part ordered" at bounding box center [991, 525] width 253 height 17
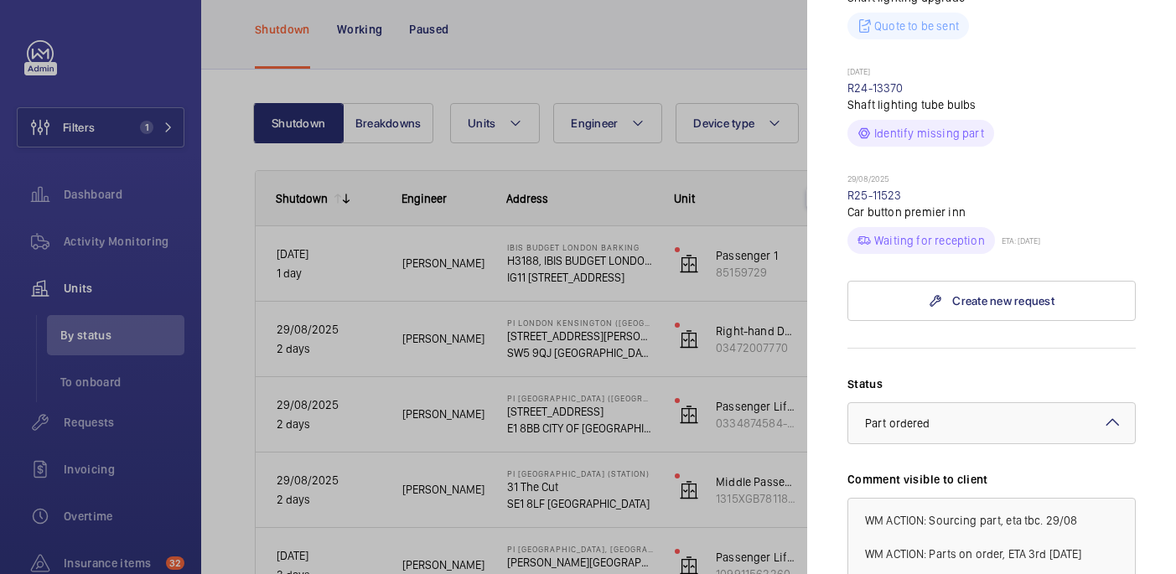
scroll to position [921, 0]
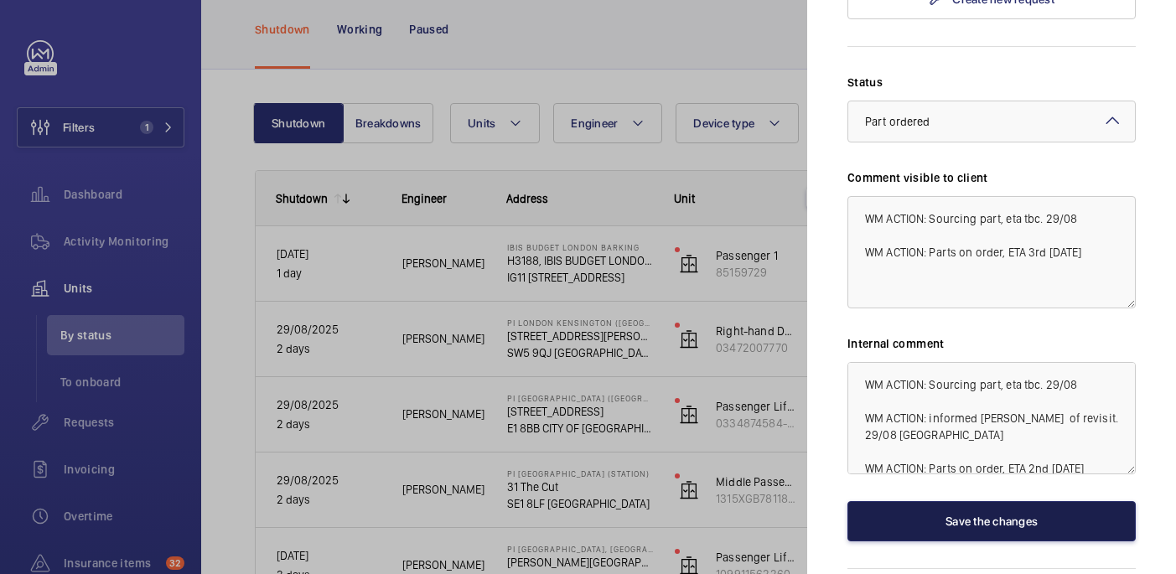
click at [944, 501] on button "Save the changes" at bounding box center [991, 521] width 288 height 40
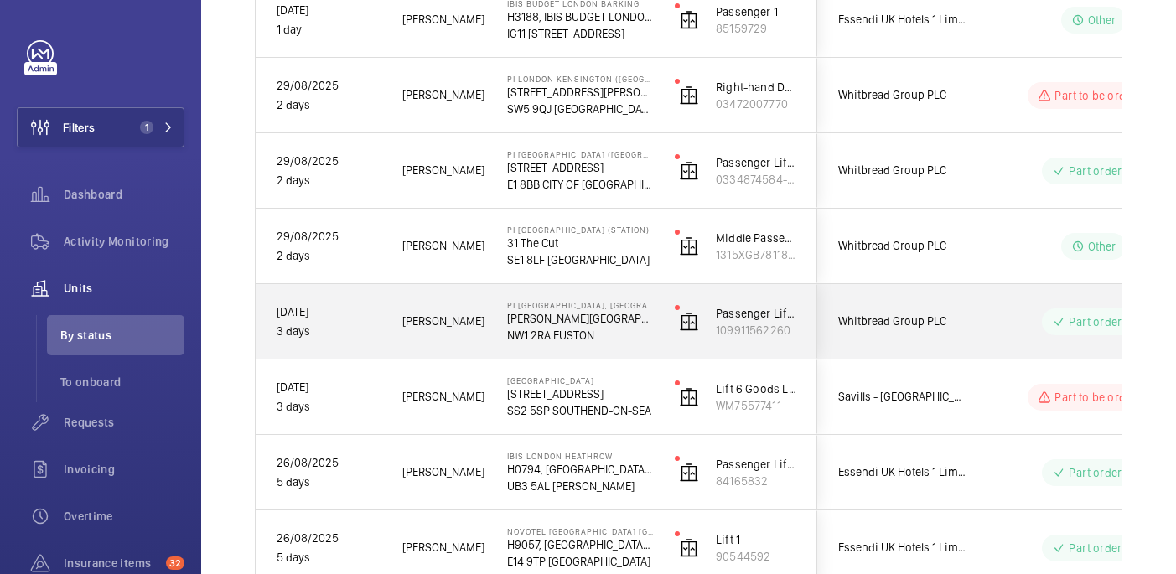
scroll to position [325, 0]
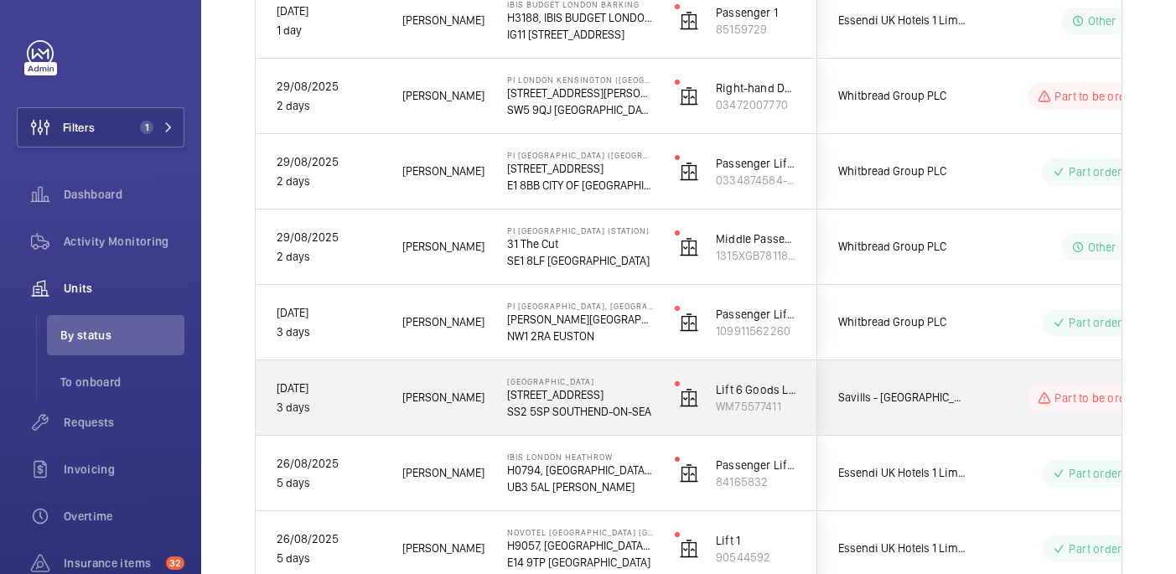
click at [985, 396] on div "Part to be ordered" at bounding box center [1083, 398] width 229 height 60
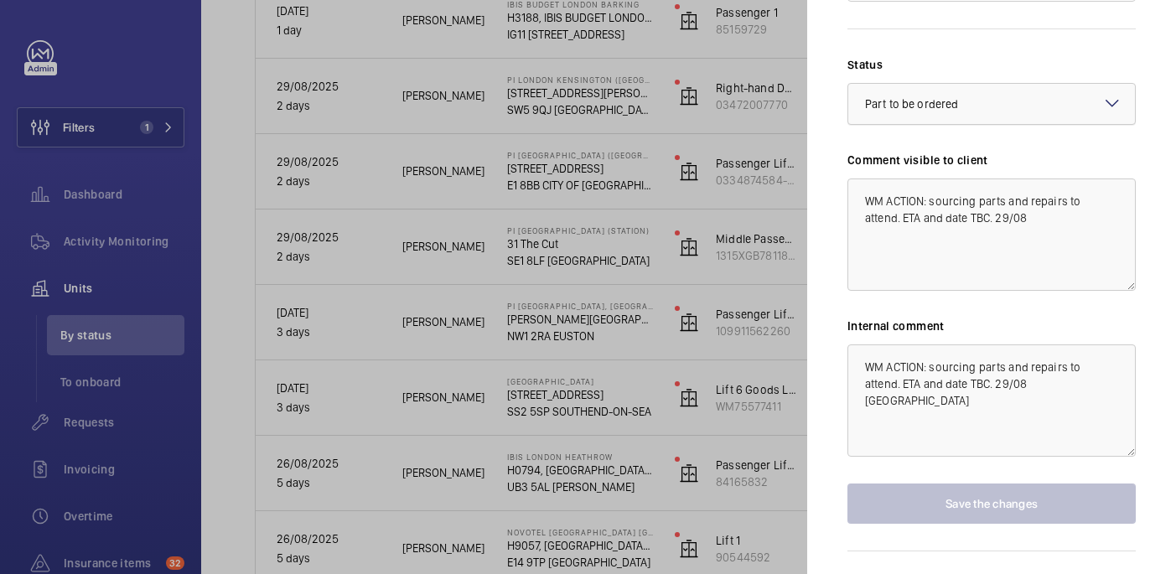
scroll to position [1362, 0]
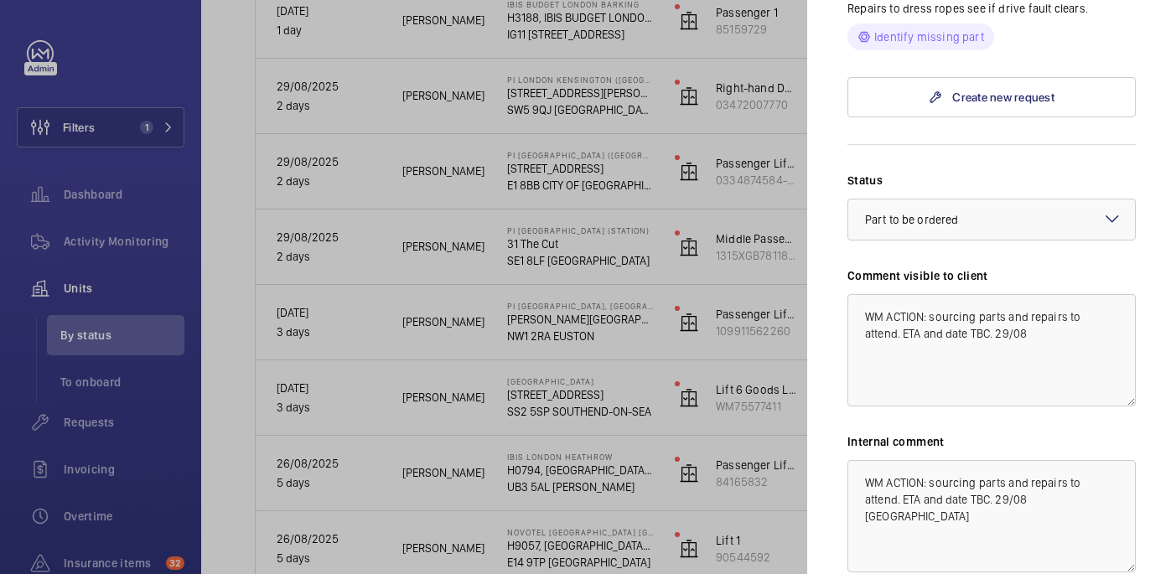
click at [986, 208] on wm-front-input-dropdown "Status Select a status × Part to be ordered ×" at bounding box center [991, 206] width 288 height 69
click at [986, 228] on div "× Part to be ordered" at bounding box center [932, 219] width 135 height 17
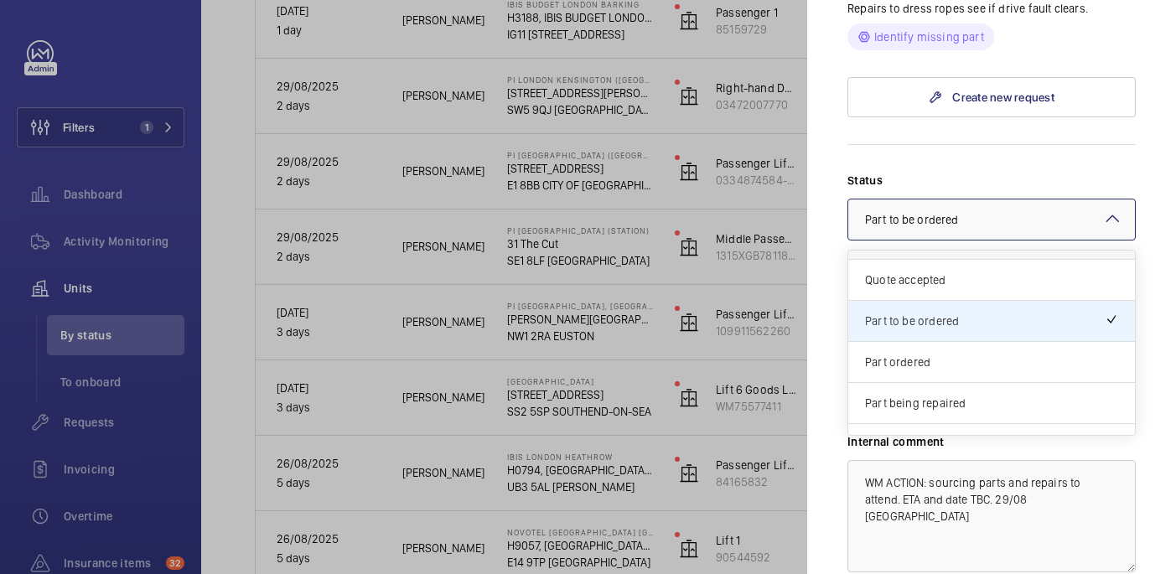
scroll to position [143, 0]
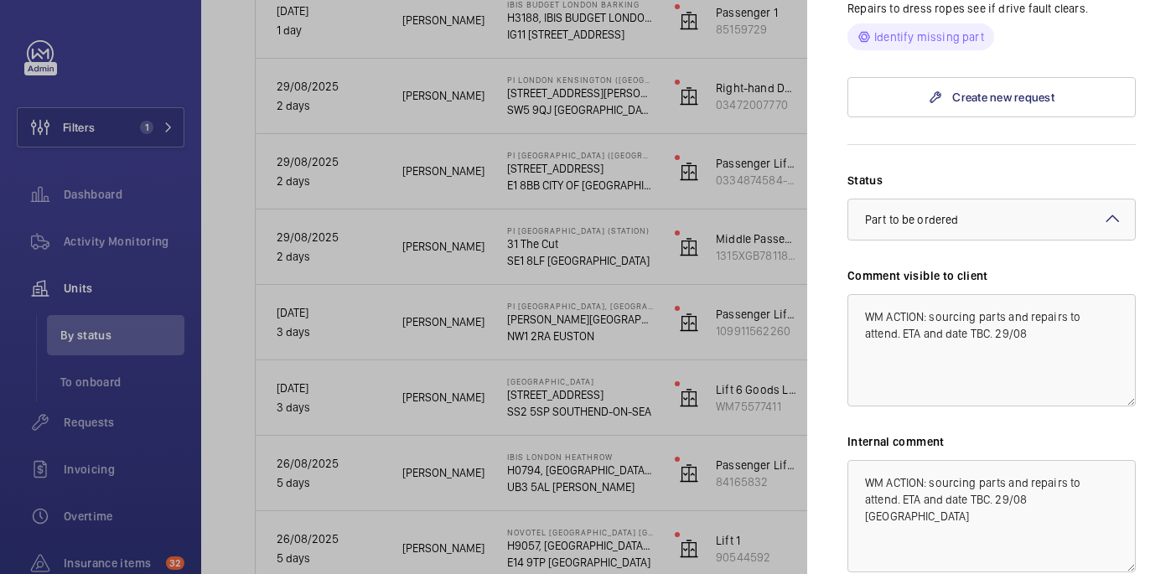
click at [935, 180] on form "Status Select a status × Part to be ordered × Comment visible to client WM ACTI…" at bounding box center [991, 391] width 288 height 495
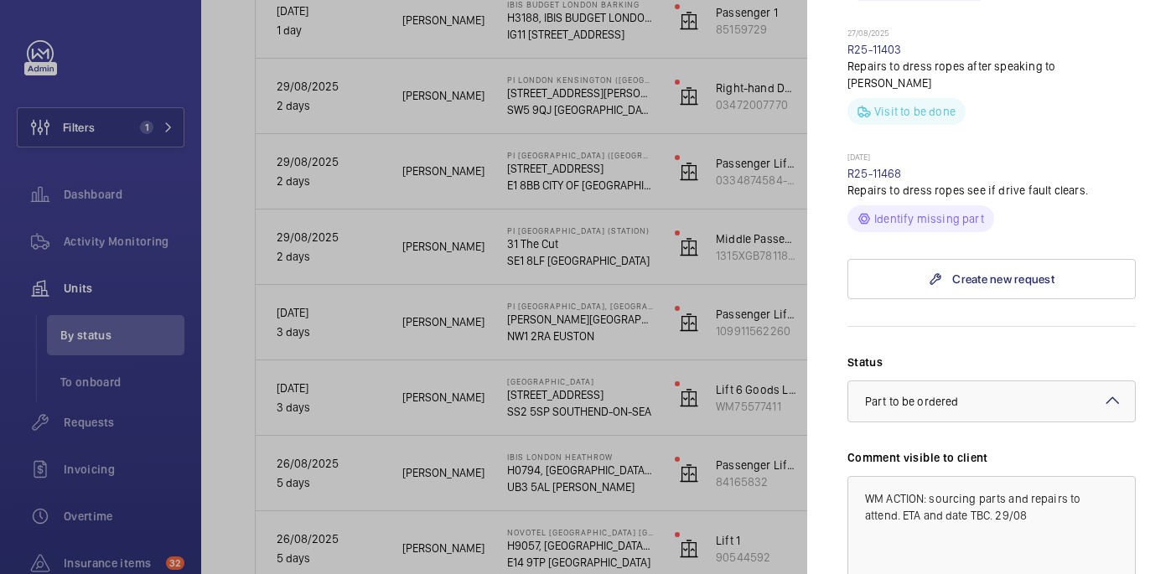
scroll to position [1215, 0]
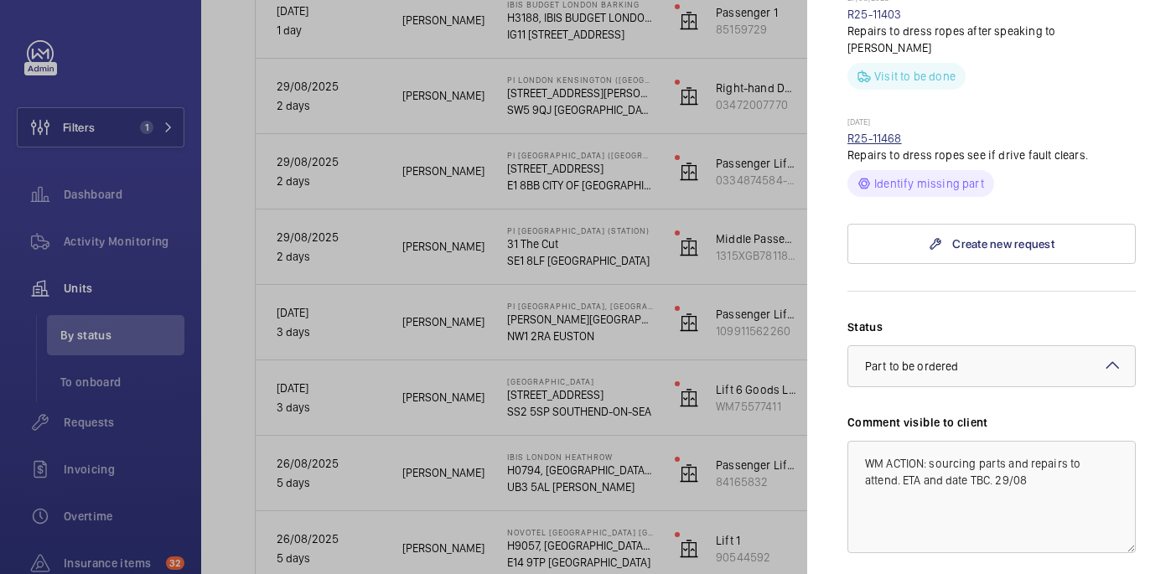
click at [886, 145] on link "R25-11468" at bounding box center [874, 138] width 54 height 13
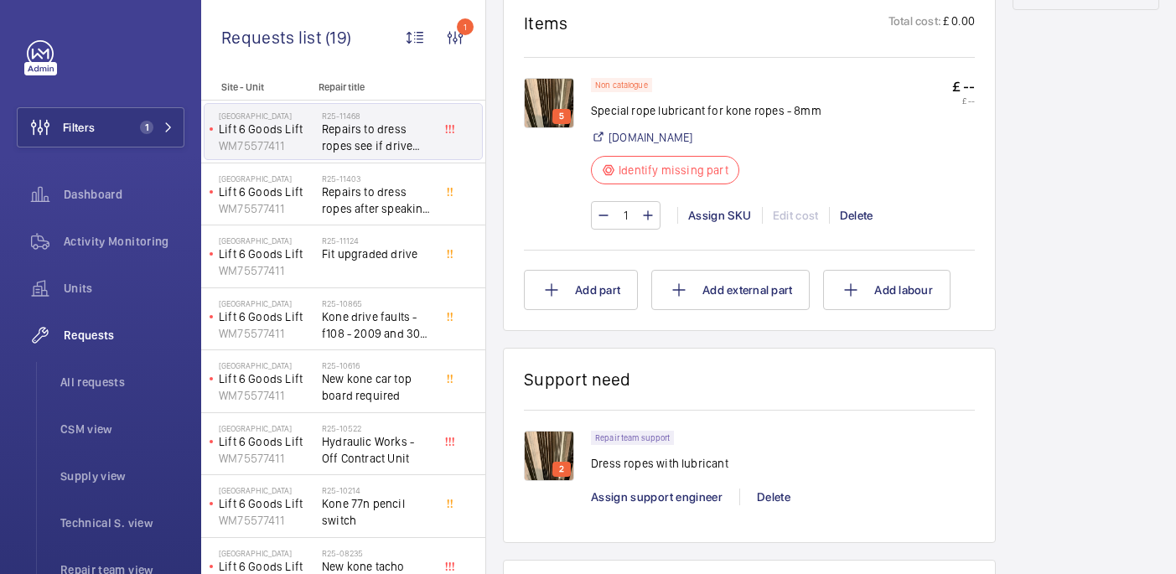
scroll to position [965, 0]
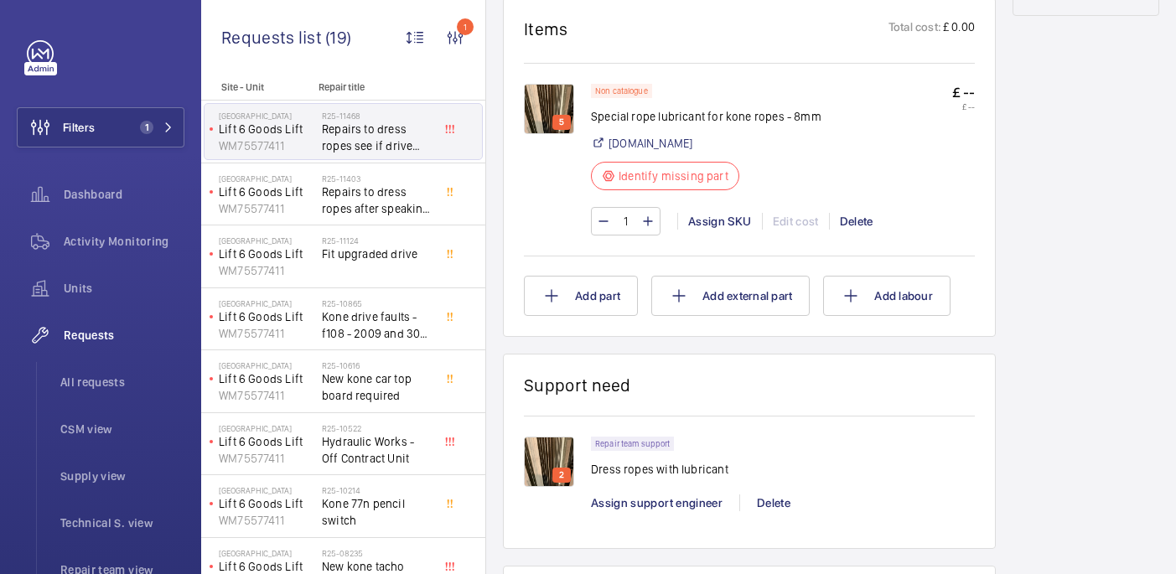
click at [556, 108] on img at bounding box center [549, 109] width 50 height 50
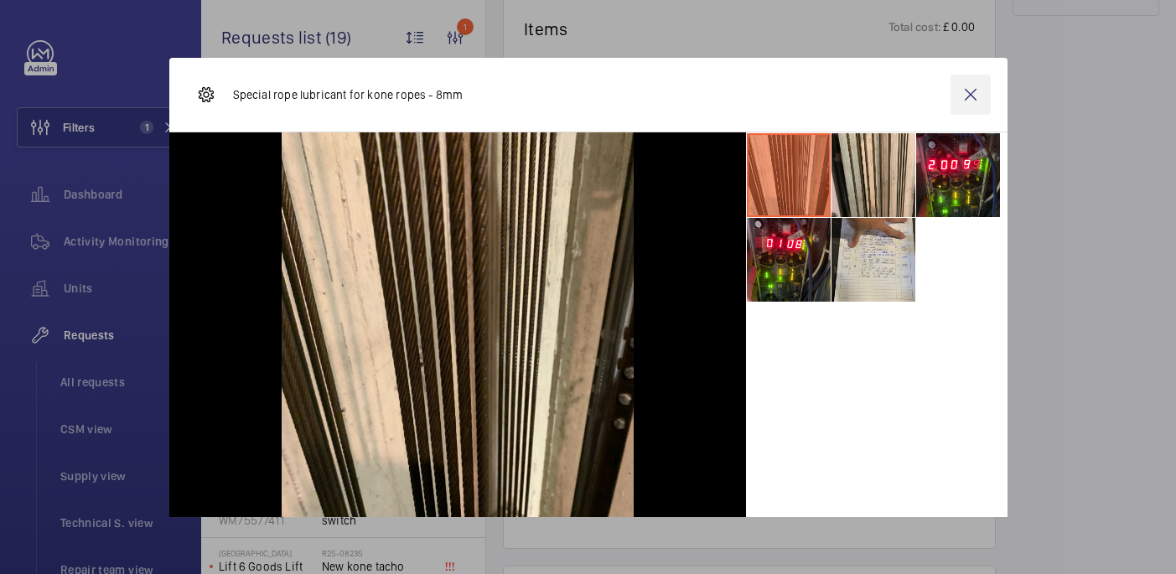
click at [970, 97] on wm-front-icon-button at bounding box center [971, 95] width 40 height 40
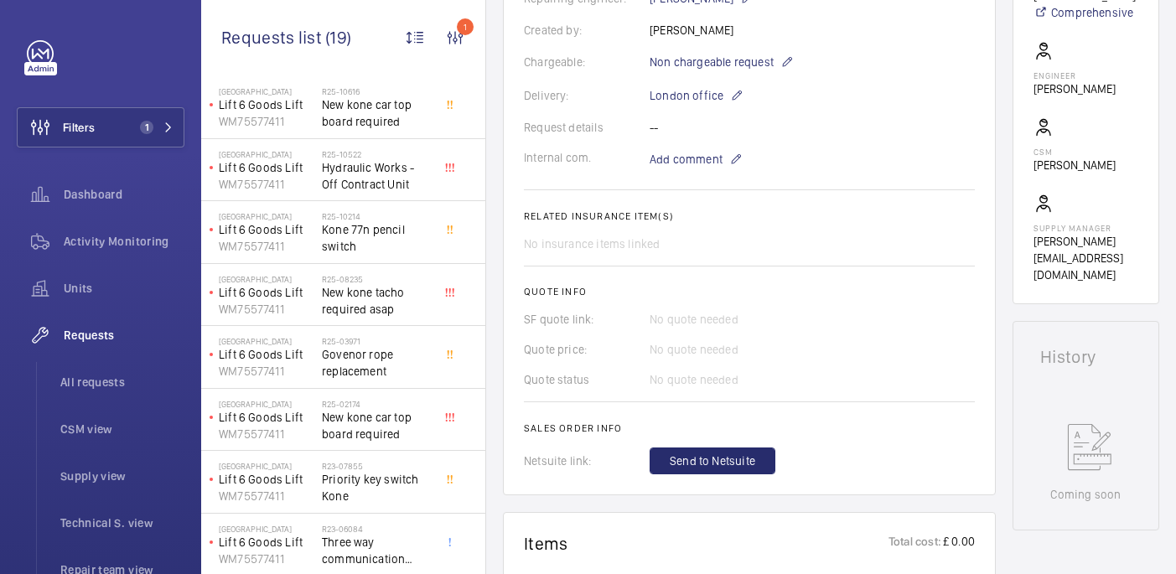
scroll to position [615, 0]
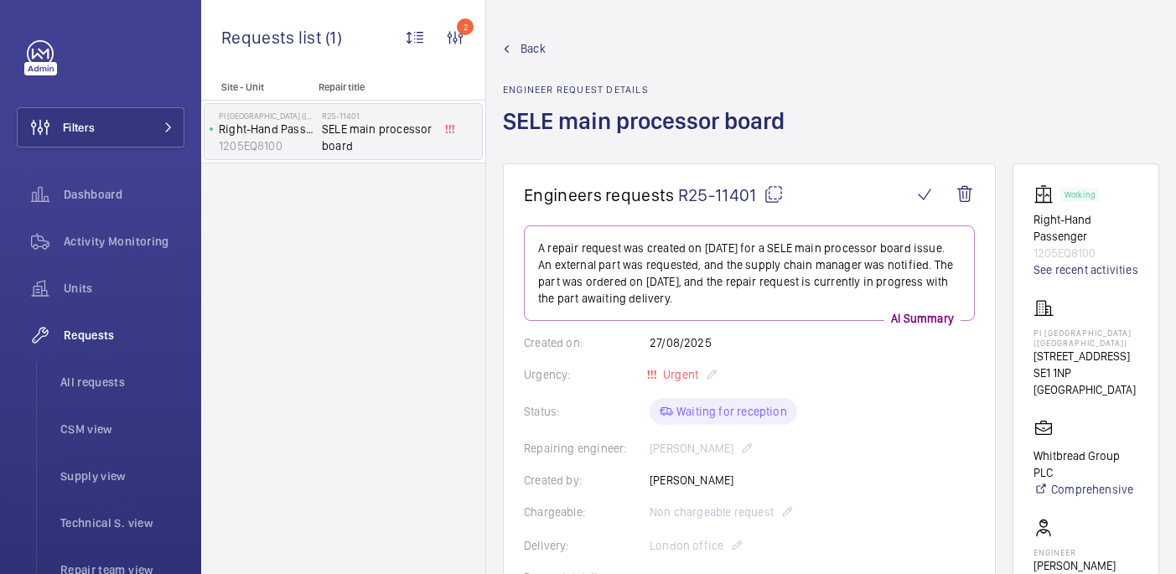
click at [772, 193] on mat-icon at bounding box center [774, 194] width 20 height 20
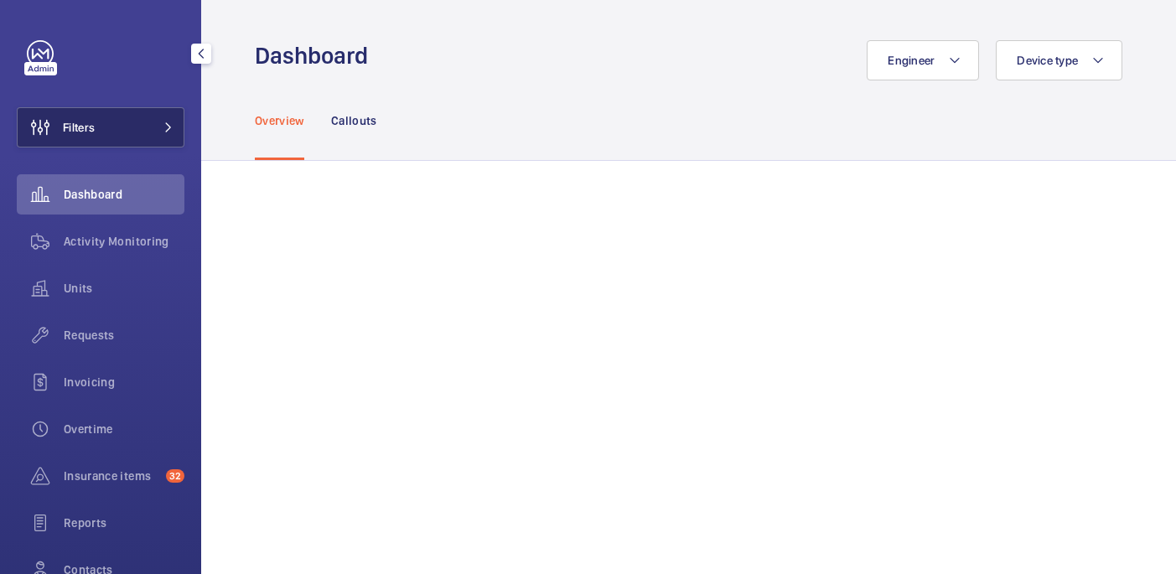
click at [95, 136] on span "Filters" at bounding box center [56, 127] width 77 height 40
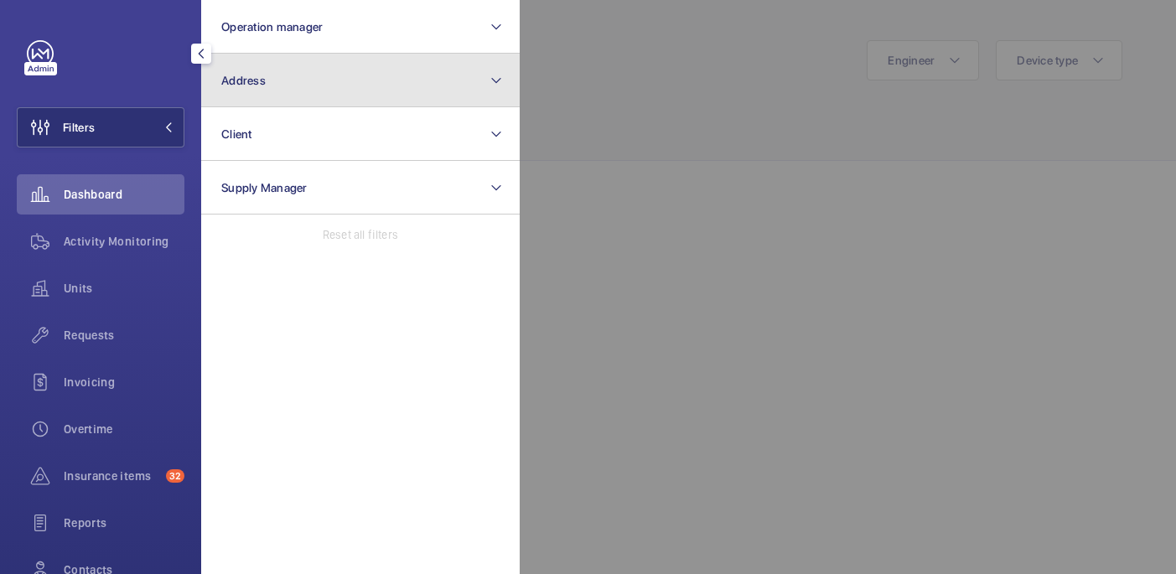
click at [362, 91] on button "Address" at bounding box center [360, 81] width 319 height 54
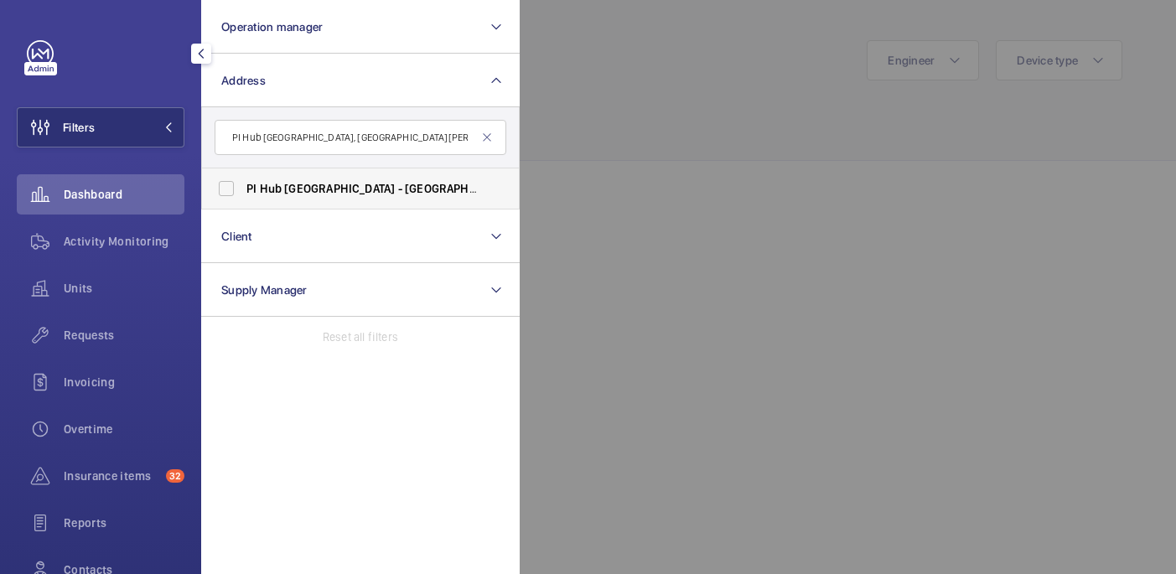
type input "PI Hub [GEOGRAPHIC_DATA], [GEOGRAPHIC_DATA][PERSON_NAME]"
click at [412, 199] on label "PI Hub [GEOGRAPHIC_DATA], [GEOGRAPHIC_DATA][PERSON_NAME][GEOGRAPHIC_DATA], WE […" at bounding box center [348, 188] width 292 height 40
click at [243, 199] on input "PI Hub [GEOGRAPHIC_DATA], [GEOGRAPHIC_DATA][PERSON_NAME][GEOGRAPHIC_DATA], WE […" at bounding box center [227, 189] width 34 height 34
checkbox input "true"
click at [606, 113] on div at bounding box center [1108, 287] width 1176 height 574
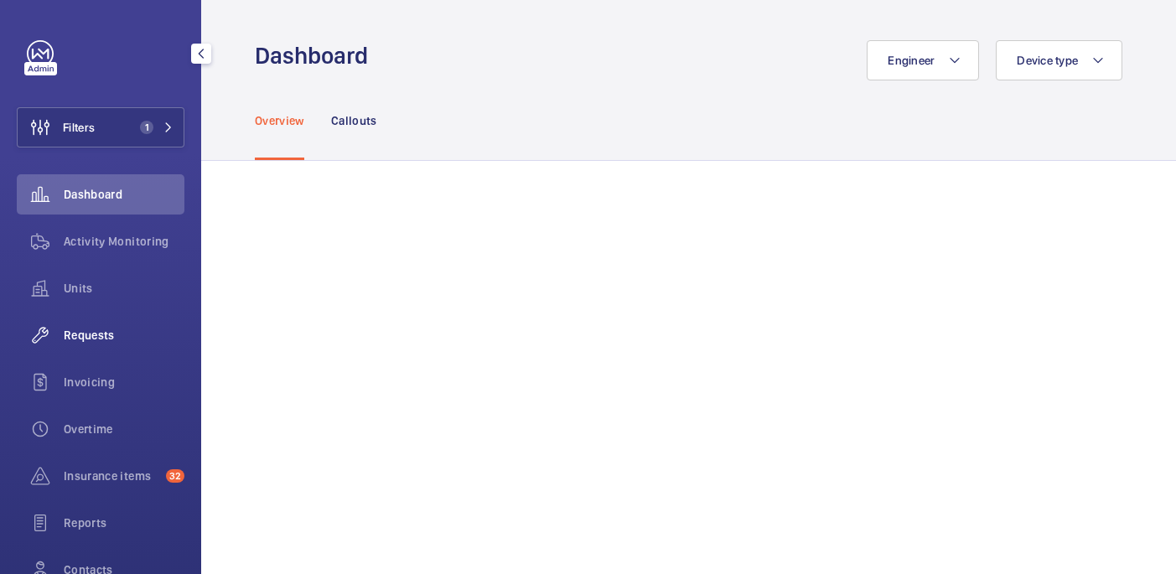
click at [133, 319] on div "Requests" at bounding box center [101, 335] width 168 height 40
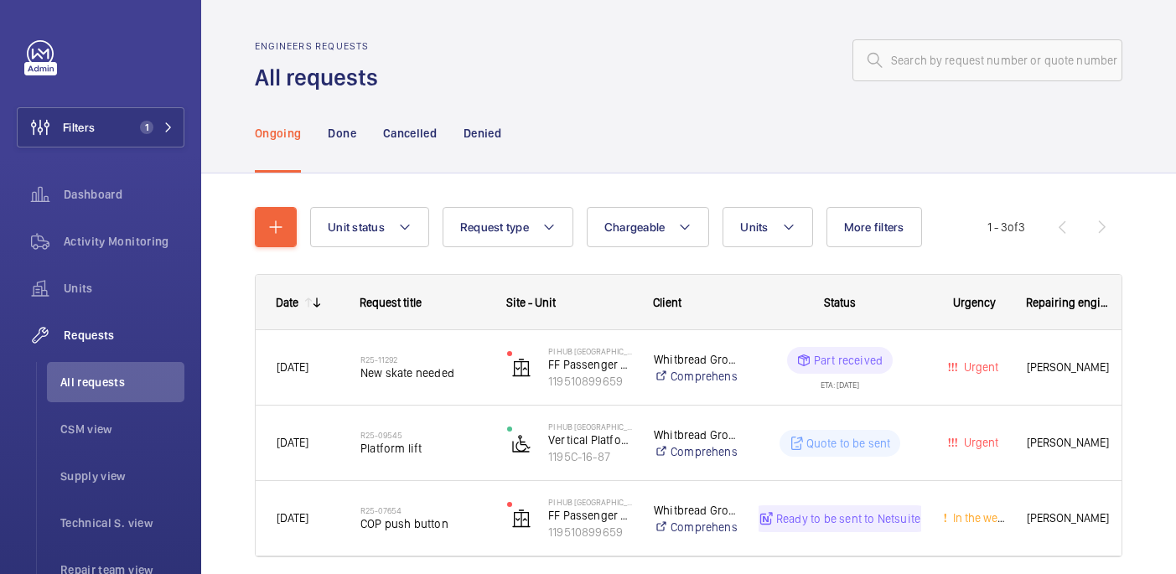
scroll to position [64, 0]
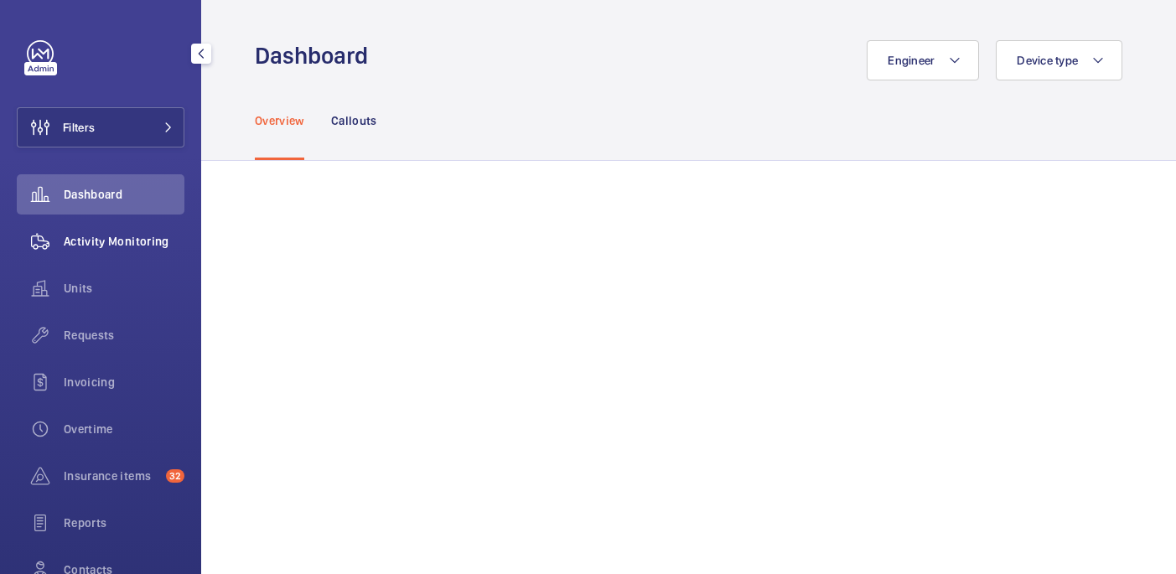
click at [97, 249] on span "Activity Monitoring" at bounding box center [124, 241] width 121 height 17
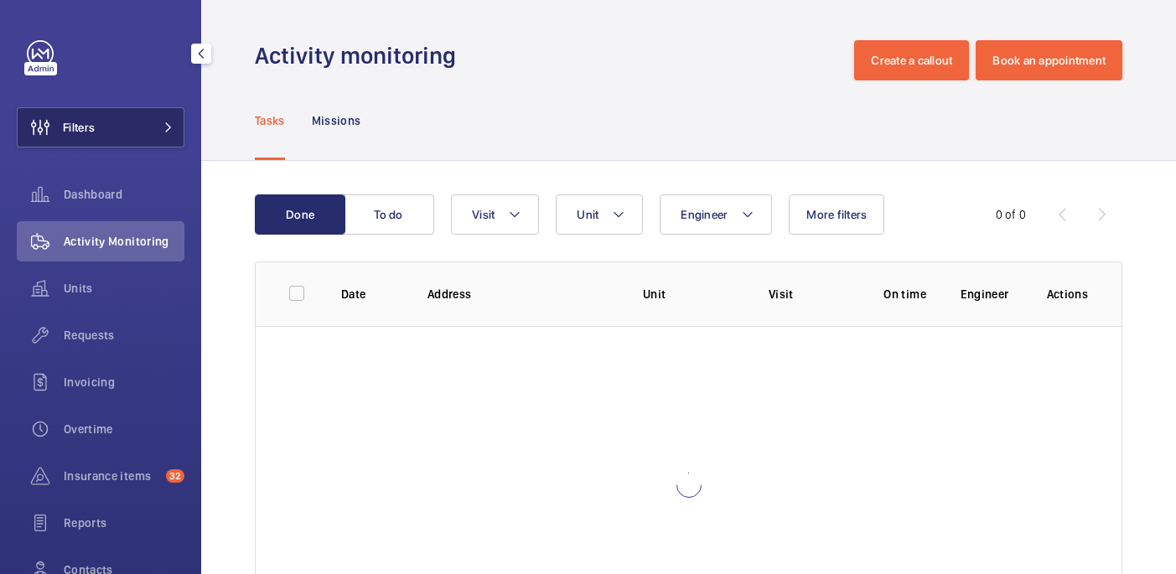
click at [126, 126] on button "Filters" at bounding box center [101, 127] width 168 height 40
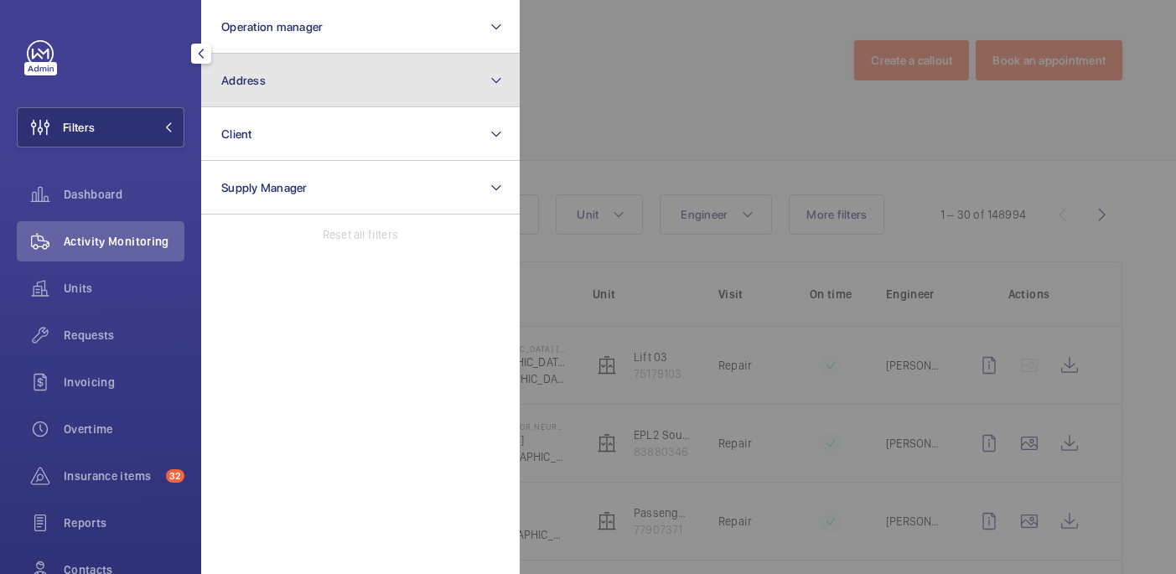
click at [262, 100] on button "Address" at bounding box center [360, 81] width 319 height 54
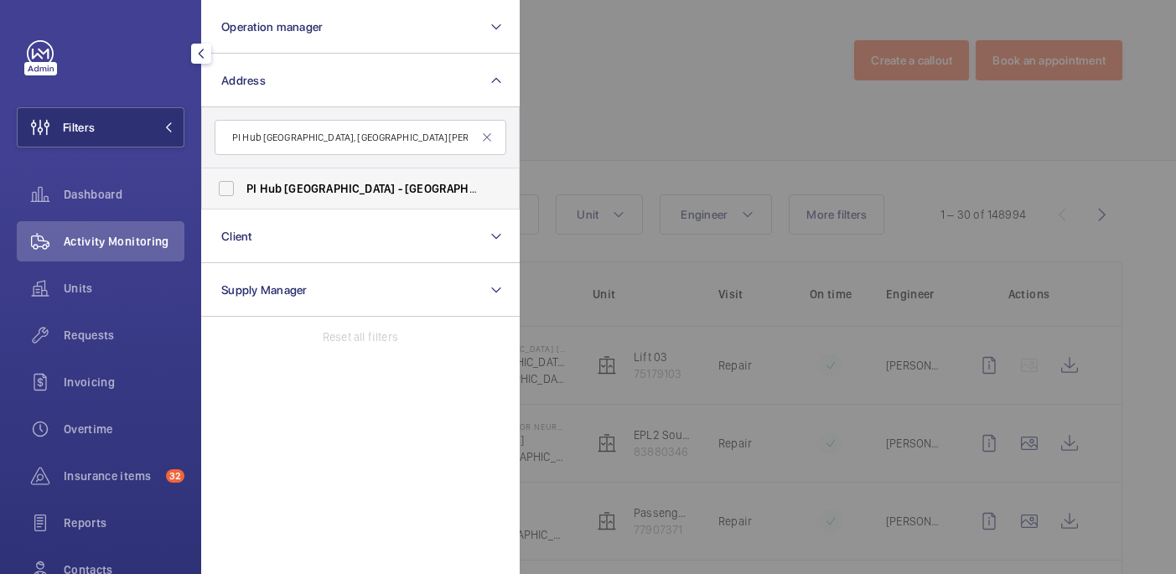
type input "PI Hub [GEOGRAPHIC_DATA], [GEOGRAPHIC_DATA][PERSON_NAME]"
click at [313, 184] on span "[GEOGRAPHIC_DATA]" at bounding box center [339, 188] width 111 height 13
click at [243, 184] on input "PI Hub [GEOGRAPHIC_DATA], [GEOGRAPHIC_DATA][PERSON_NAME][GEOGRAPHIC_DATA], WE […" at bounding box center [227, 189] width 34 height 34
checkbox input "true"
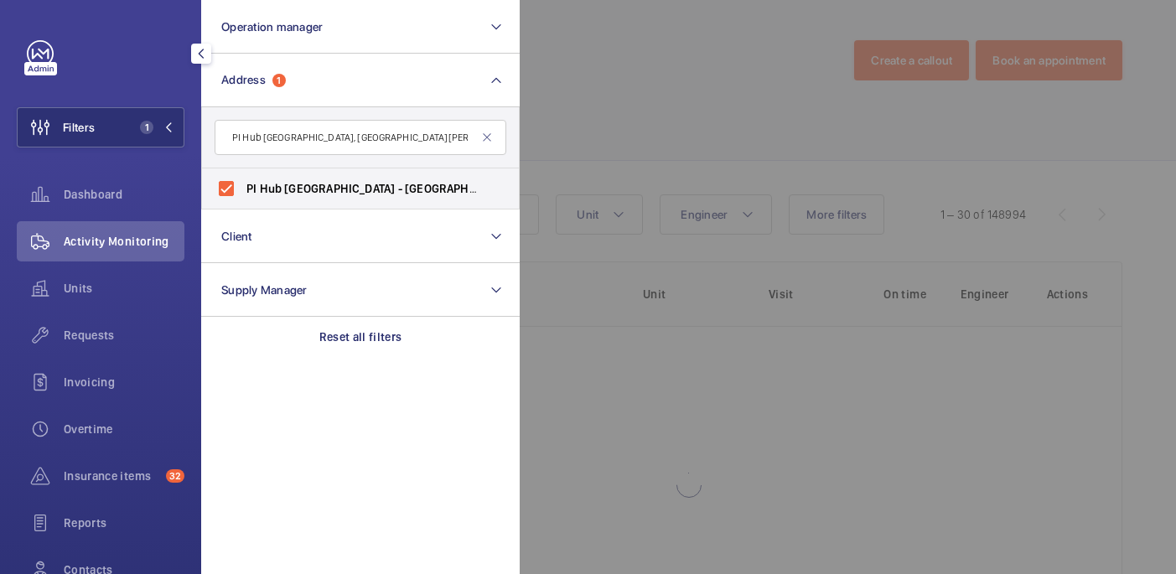
click at [744, 72] on div at bounding box center [1108, 287] width 1176 height 574
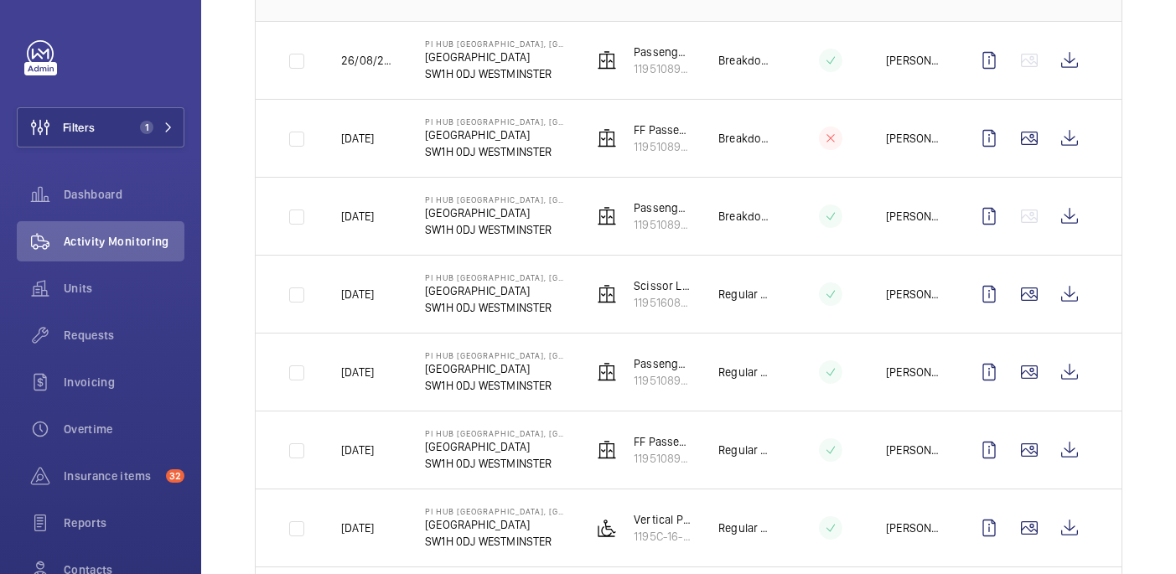
scroll to position [302, 0]
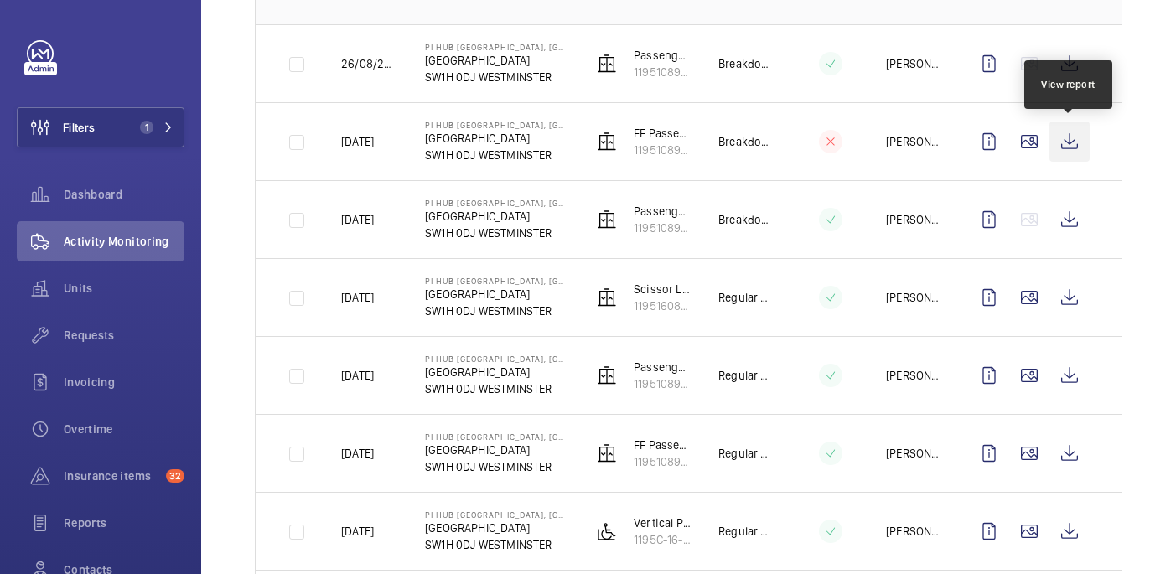
click at [1066, 146] on wm-front-icon-button at bounding box center [1069, 142] width 40 height 40
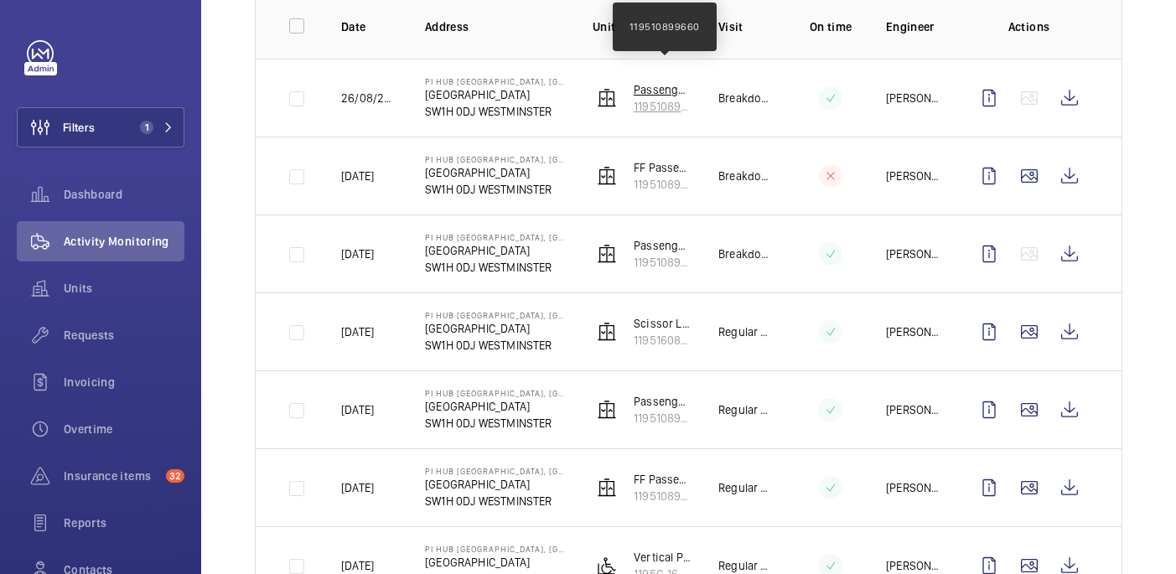
scroll to position [256, 0]
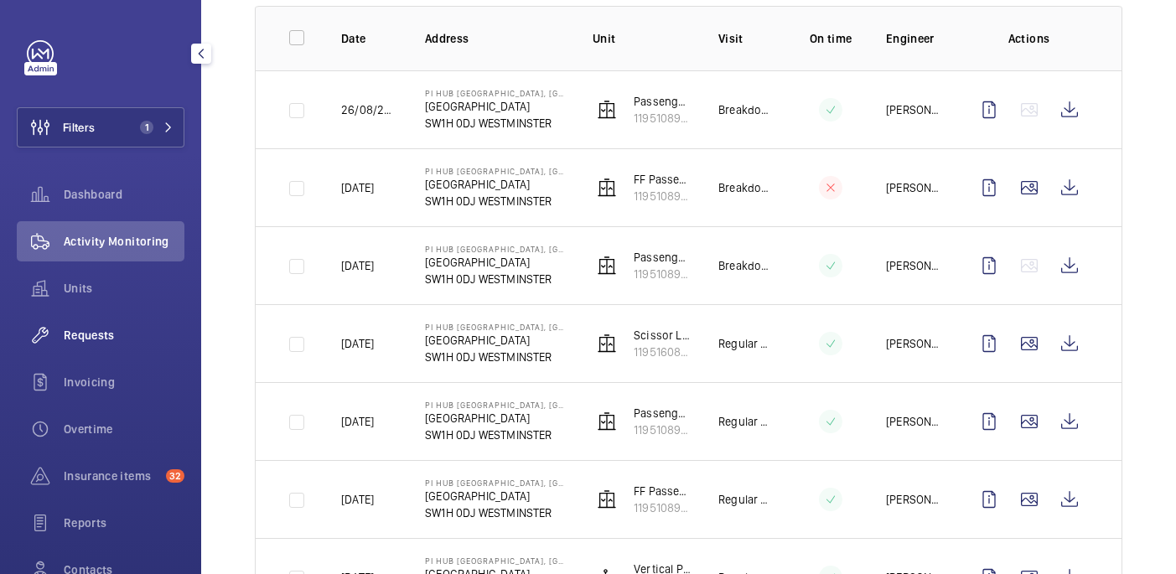
click at [83, 332] on span "Requests" at bounding box center [124, 335] width 121 height 17
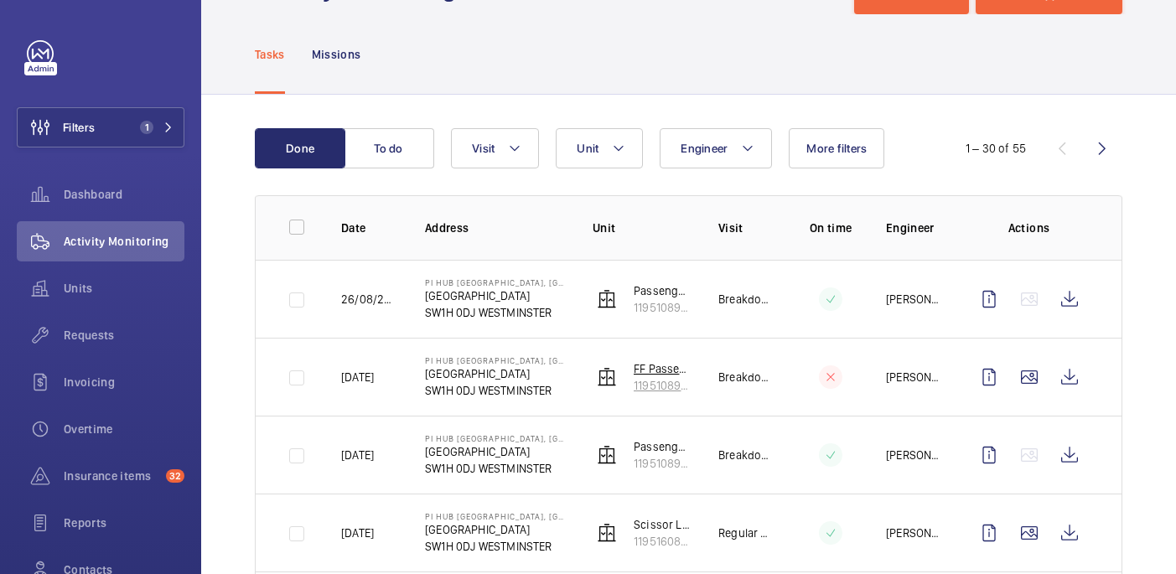
scroll to position [129, 0]
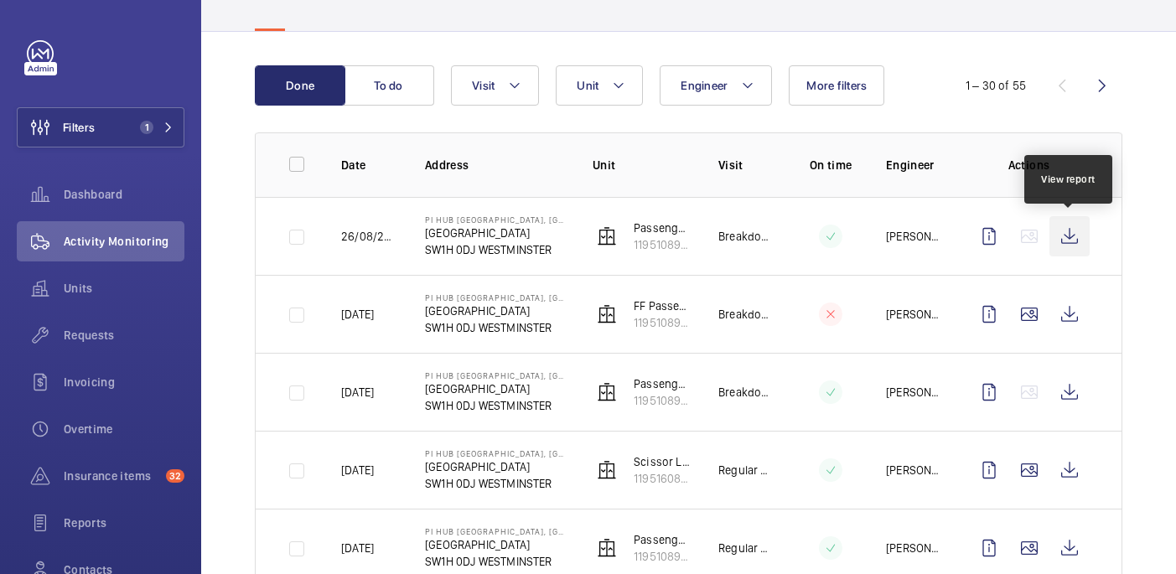
click at [1084, 236] on wm-front-icon-button at bounding box center [1069, 236] width 40 height 40
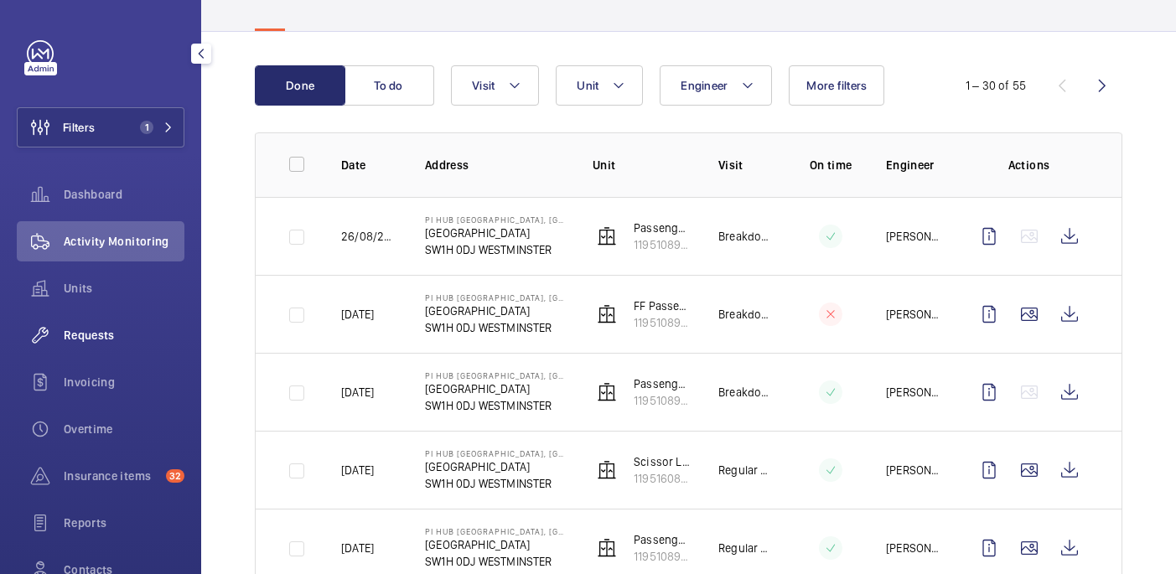
click at [85, 337] on span "Requests" at bounding box center [124, 335] width 121 height 17
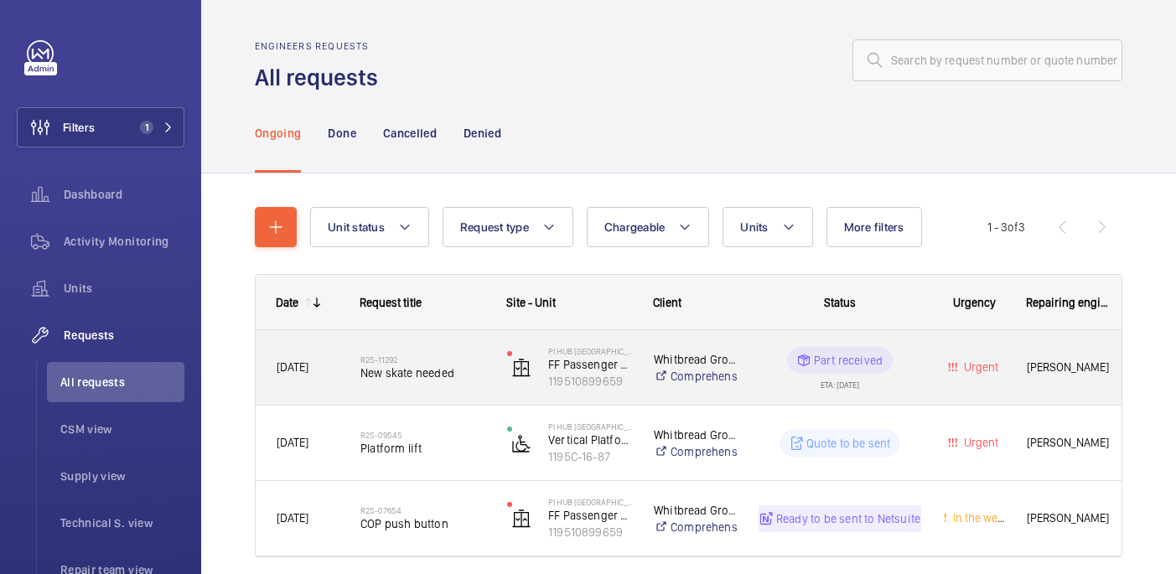
click at [474, 371] on span "New skate needed" at bounding box center [422, 373] width 125 height 17
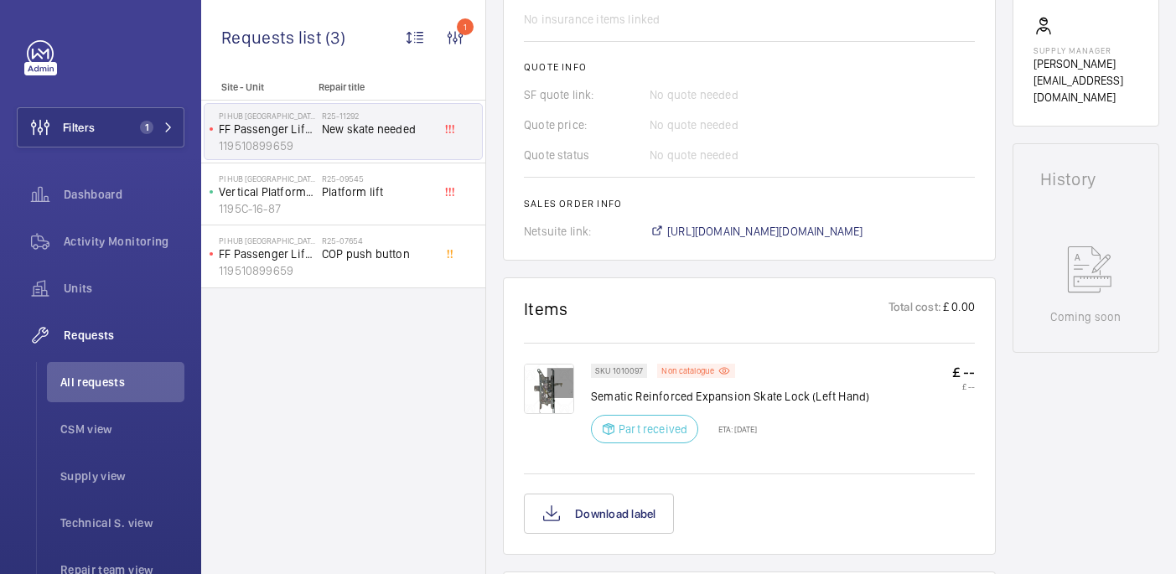
scroll to position [180, 0]
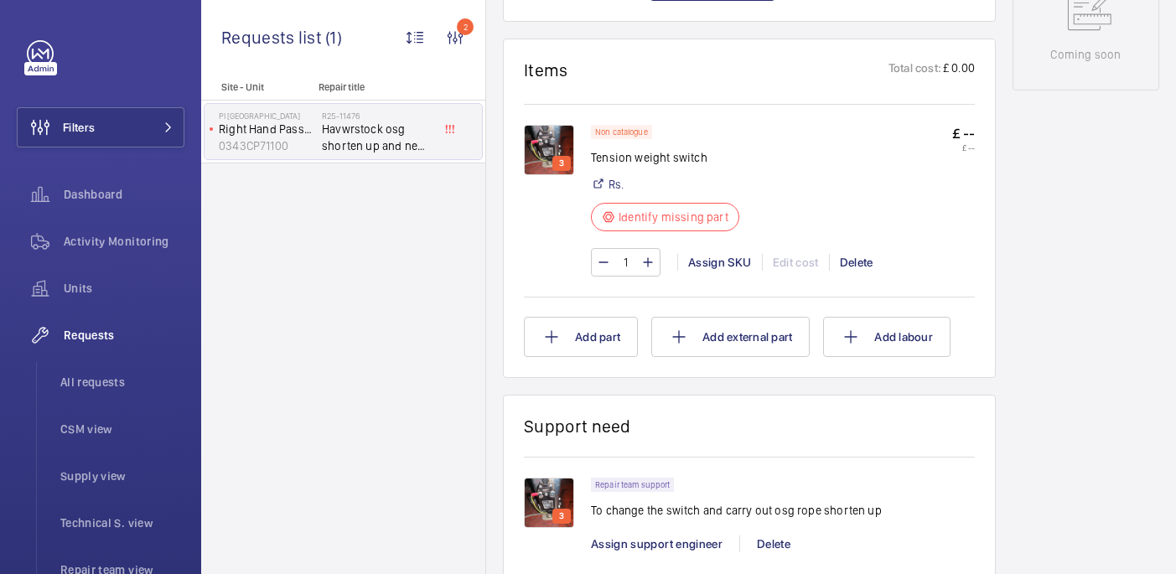
scroll to position [1067, 0]
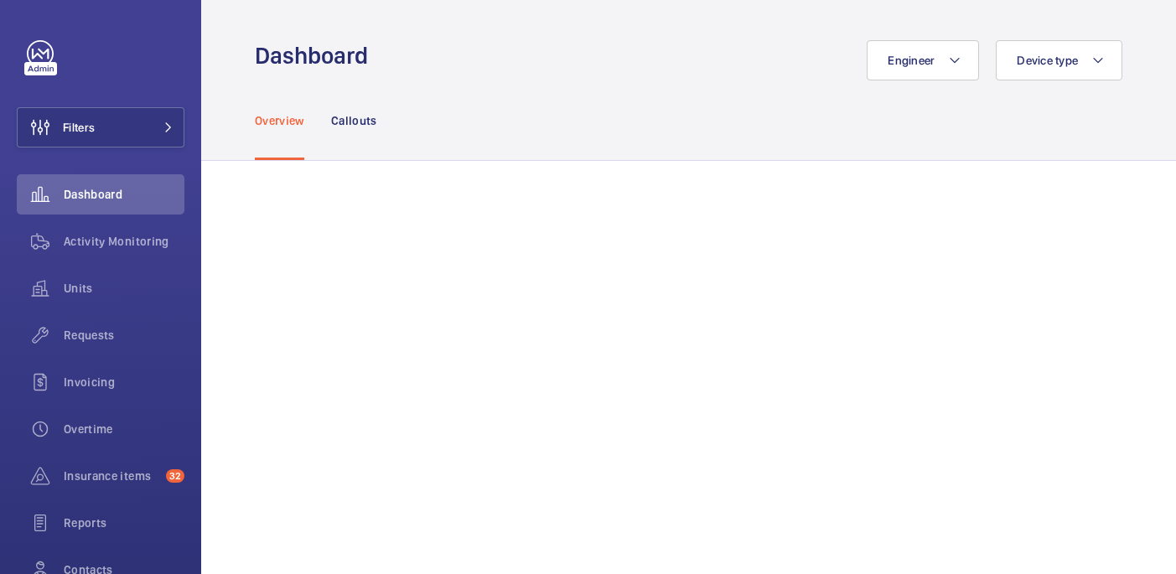
scroll to position [102, 0]
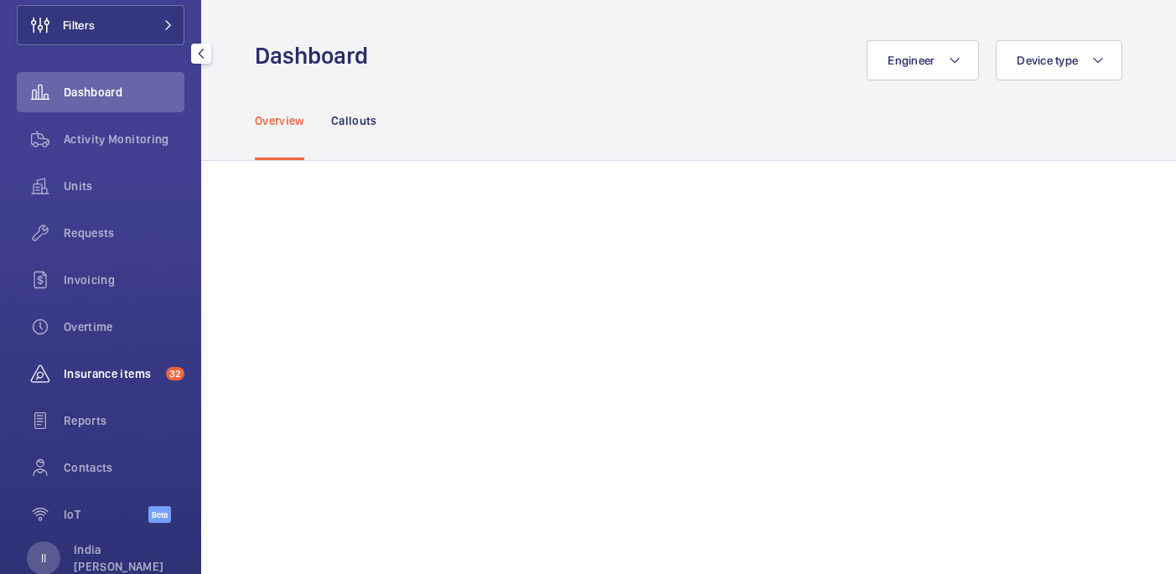
click at [83, 386] on div "Insurance items 32" at bounding box center [101, 374] width 168 height 40
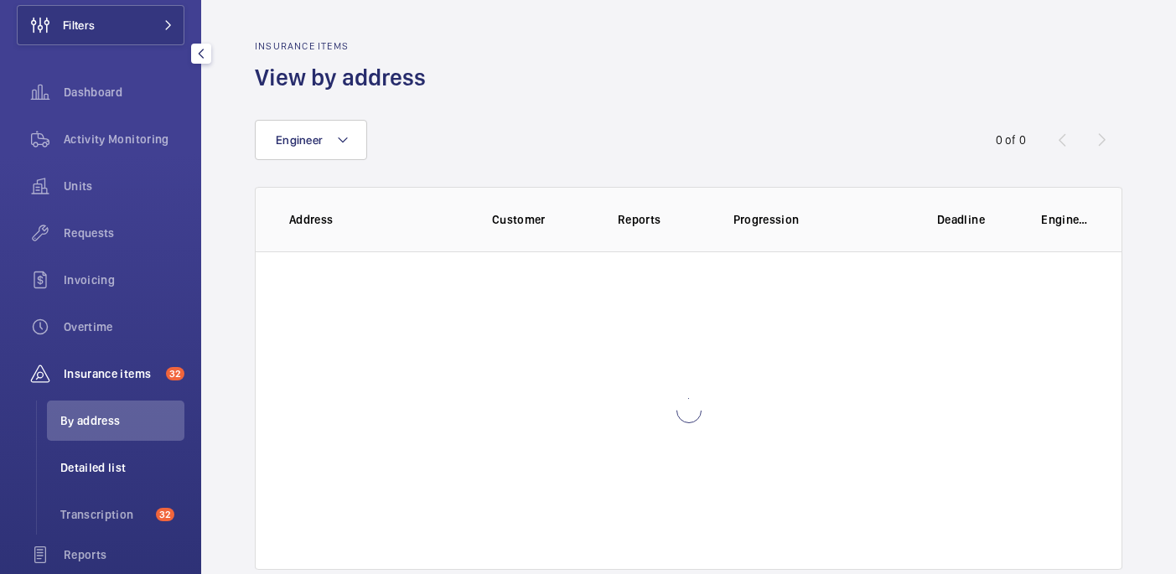
scroll to position [277, 0]
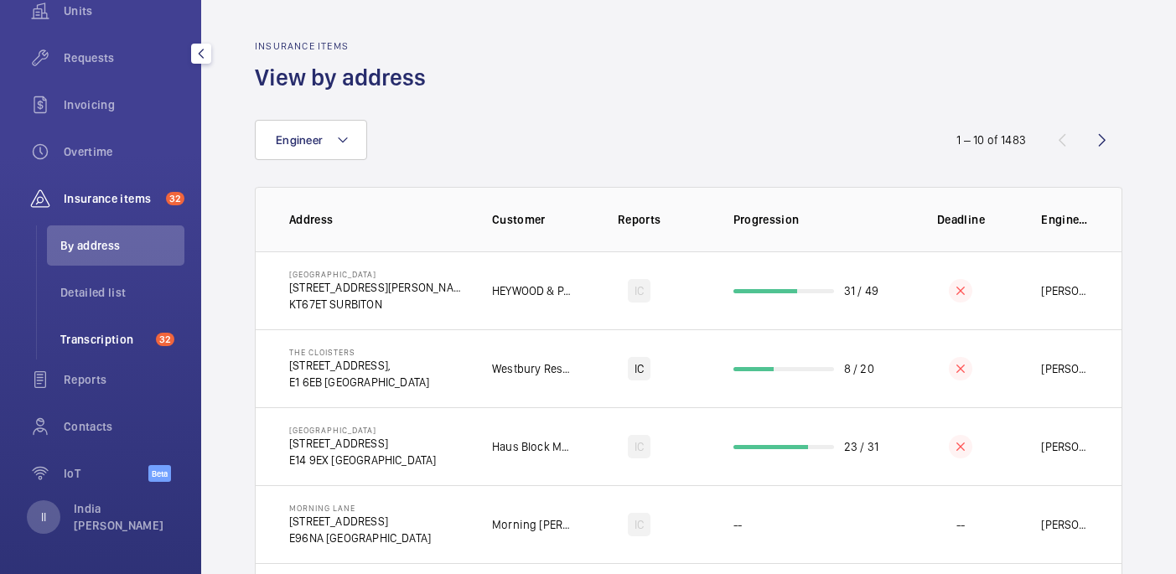
click at [95, 338] on span "Transcription" at bounding box center [104, 339] width 89 height 17
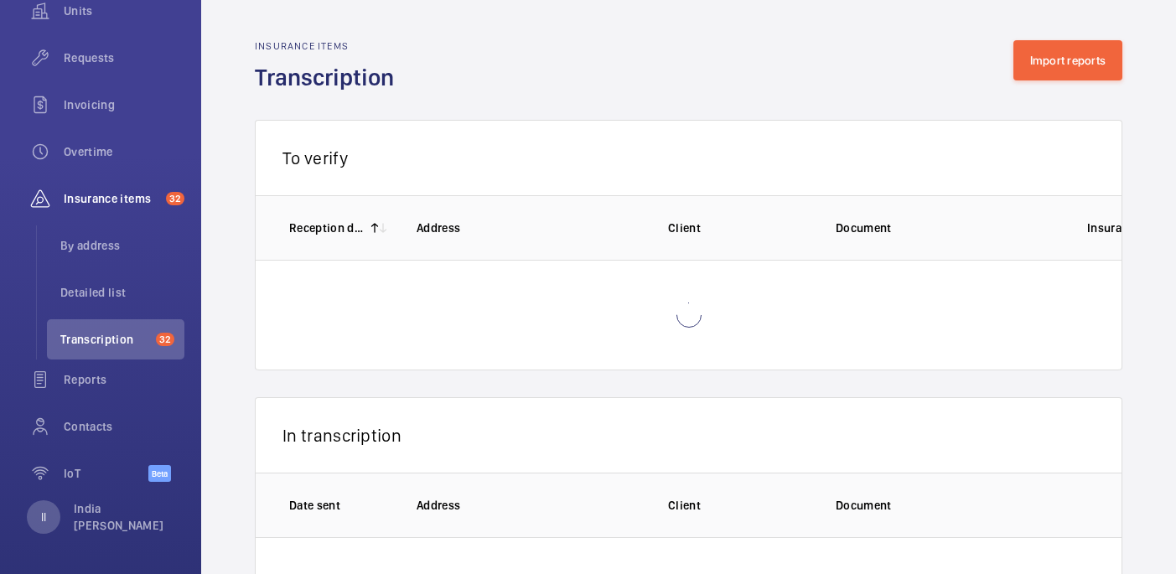
click at [1018, 81] on div "Insurance items Transcription Import reports" at bounding box center [689, 66] width 868 height 53
click at [1046, 61] on button "Import reports" at bounding box center [1068, 60] width 110 height 40
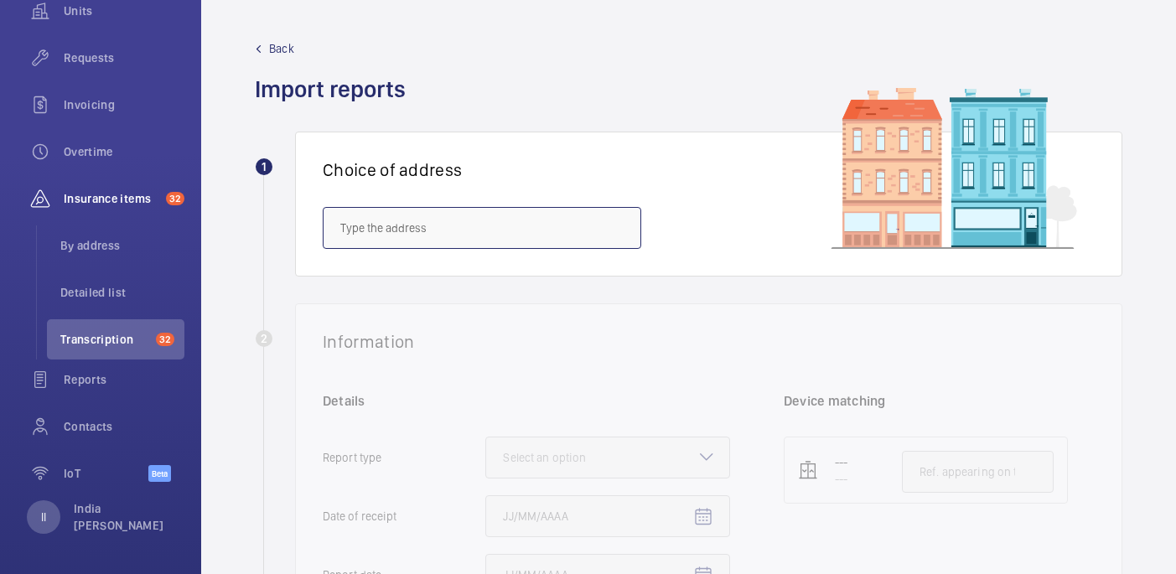
click at [400, 237] on input "text" at bounding box center [482, 228] width 319 height 42
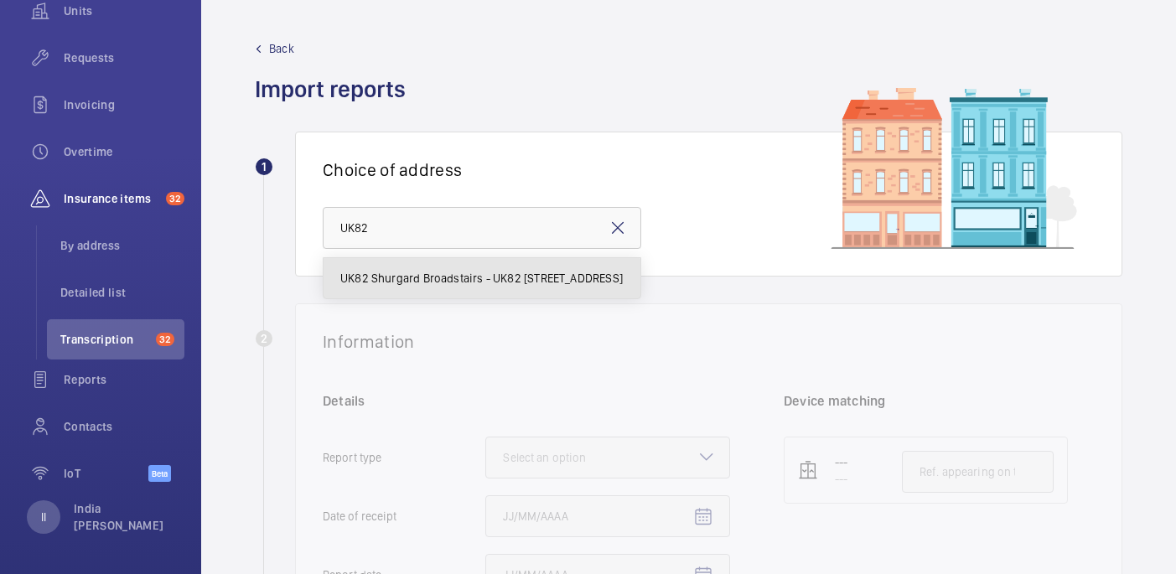
click at [470, 283] on span "UK82 Shurgard Broadstairs - UK82 [STREET_ADDRESS]" at bounding box center [481, 278] width 282 height 17
type input "UK82 Shurgard Broadstairs - UK82 [STREET_ADDRESS]"
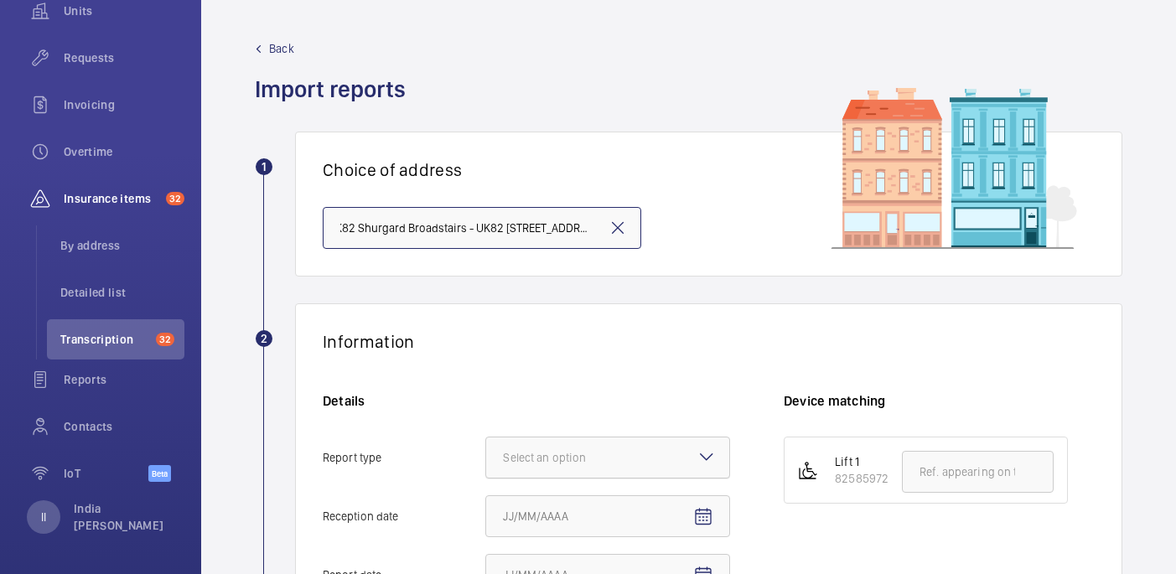
click at [565, 453] on div "Select an option" at bounding box center [565, 457] width 125 height 17
click at [486, 453] on input "Report type Select an option" at bounding box center [486, 458] width 0 height 40
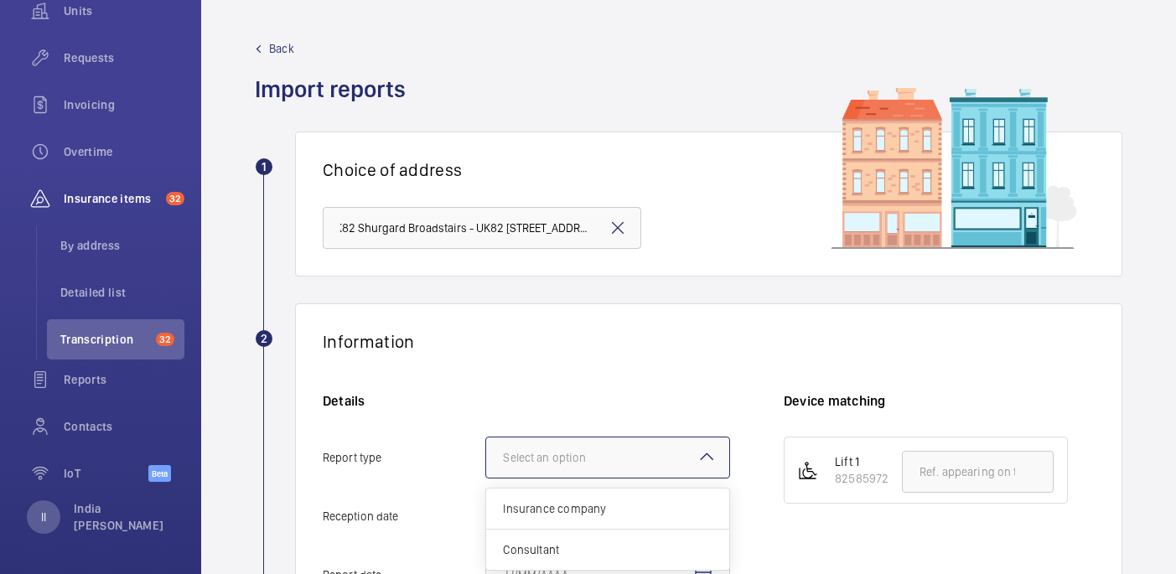
scroll to position [0, 0]
click at [590, 499] on div "Insurance company" at bounding box center [607, 509] width 243 height 41
click at [486, 478] on input "Report type Select an option Insurance company Consultant" at bounding box center [486, 458] width 0 height 40
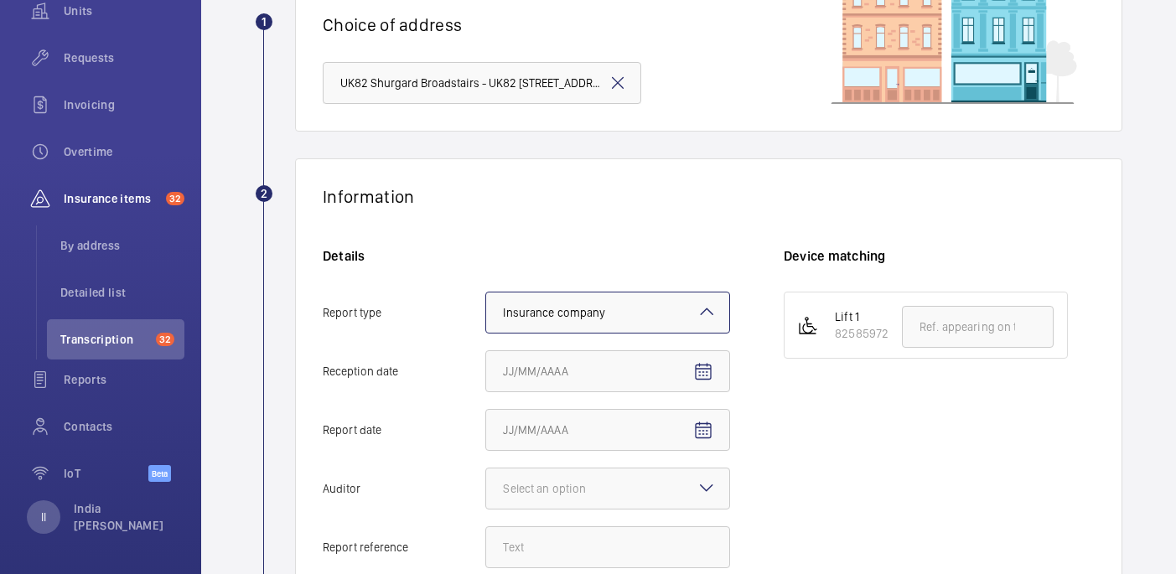
scroll to position [208, 0]
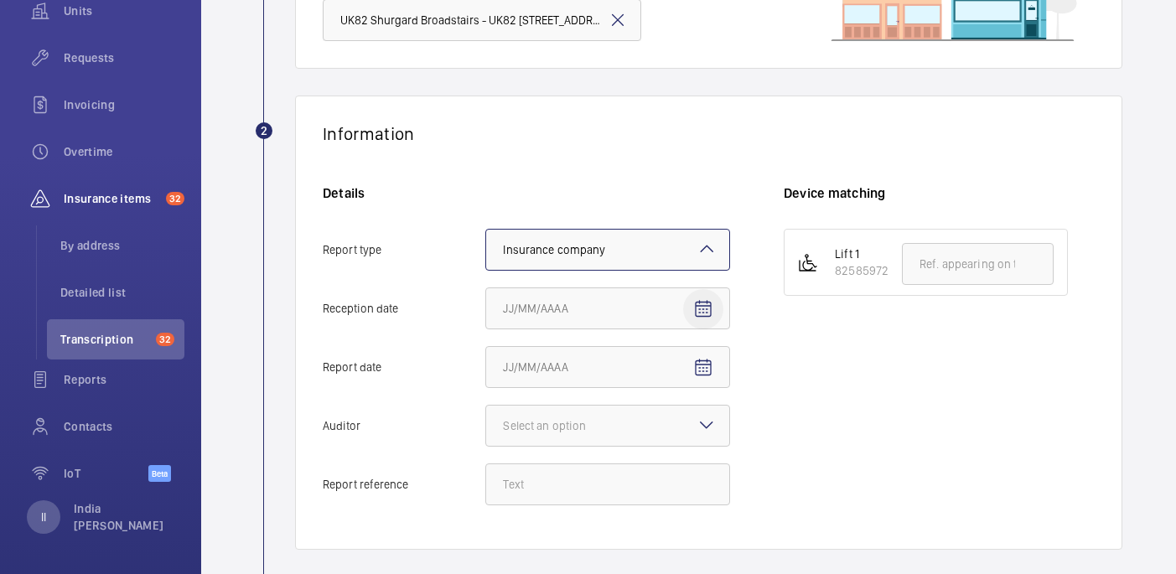
click at [713, 305] on span "Open calendar" at bounding box center [703, 309] width 40 height 40
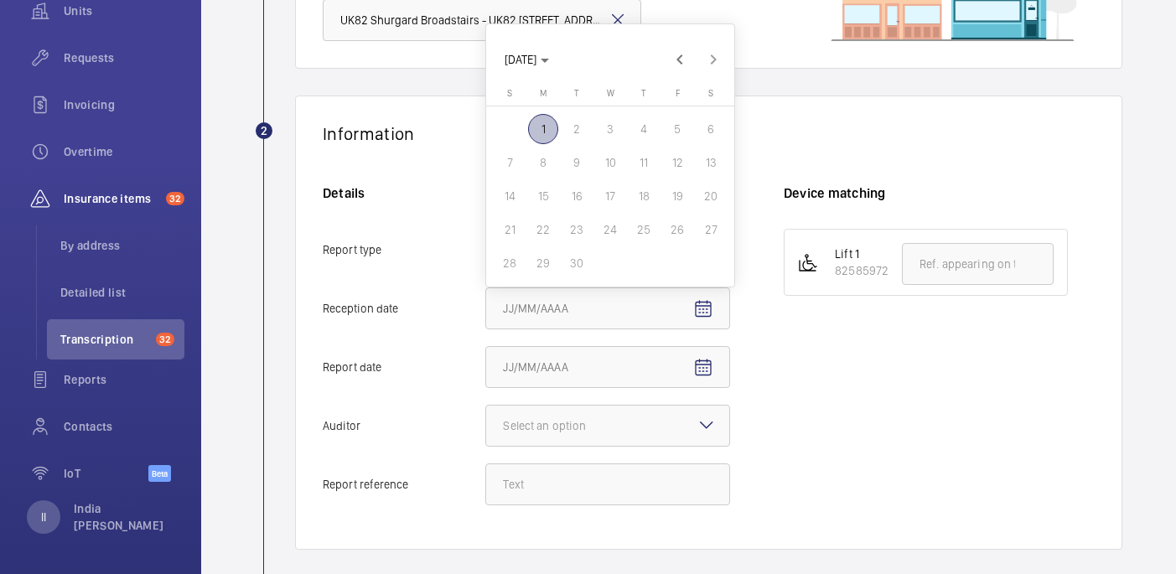
click at [546, 127] on span "1" at bounding box center [543, 129] width 30 height 30
type input "[DATE]"
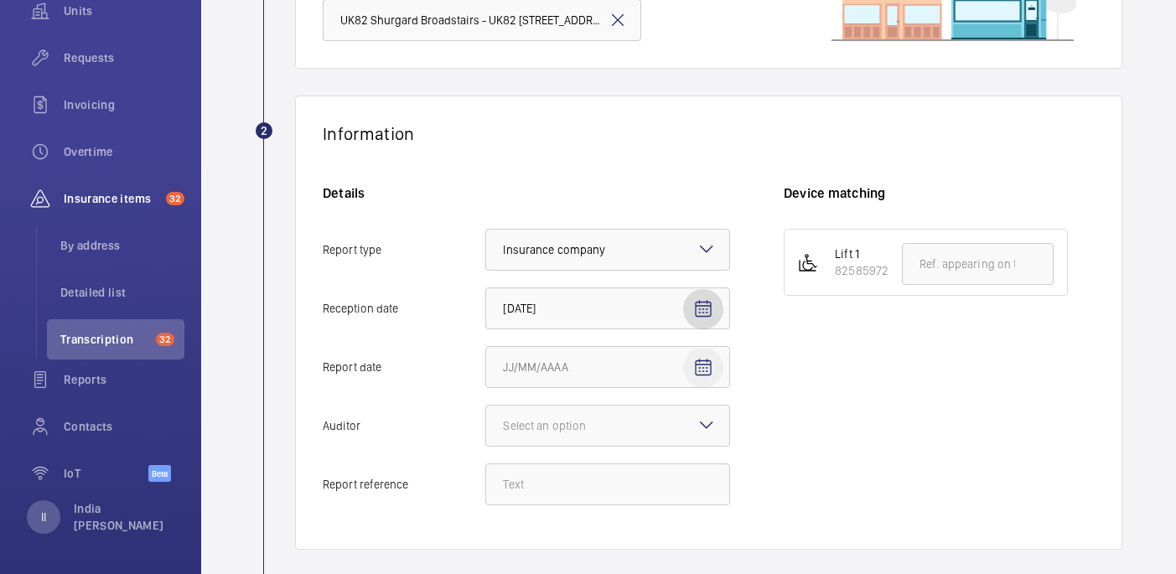
click at [694, 362] on mat-icon "Open calendar" at bounding box center [703, 368] width 20 height 20
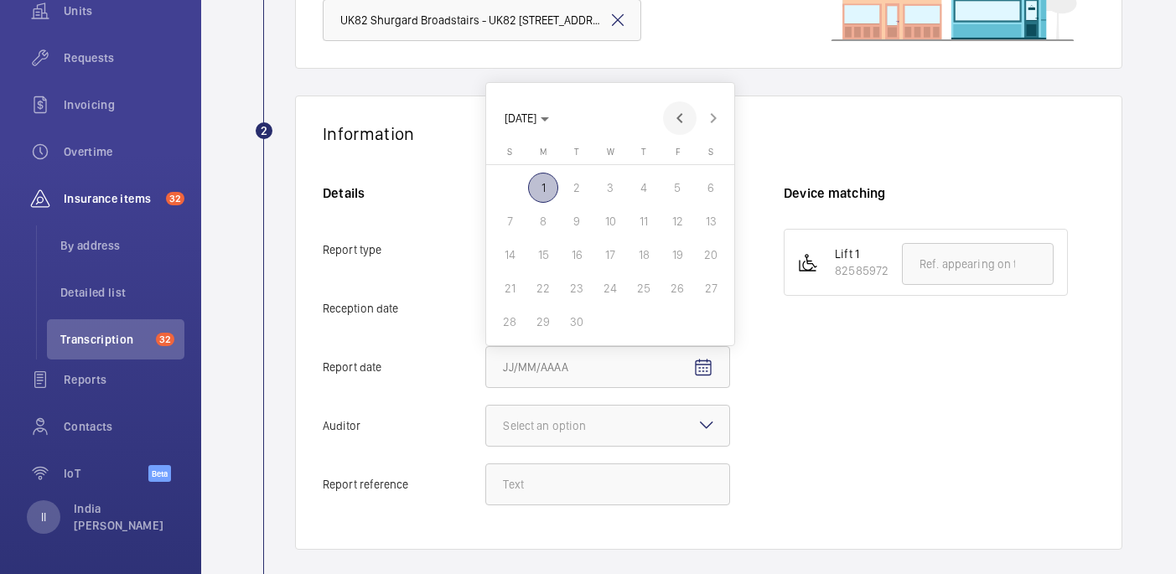
click at [677, 119] on span "Previous month" at bounding box center [680, 118] width 34 height 34
click at [677, 285] on span "29" at bounding box center [677, 288] width 30 height 30
type input "[DATE]"
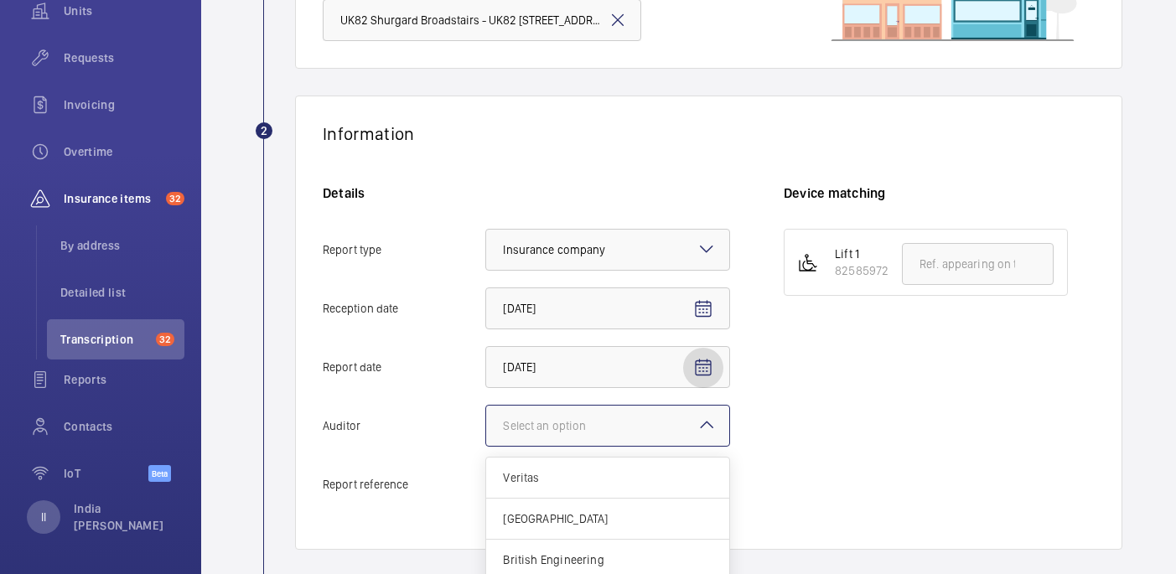
click at [679, 435] on div at bounding box center [607, 426] width 243 height 40
click at [486, 435] on input "Auditor Select an option Veritas Zurich British Engineering Allianz Other" at bounding box center [486, 426] width 0 height 40
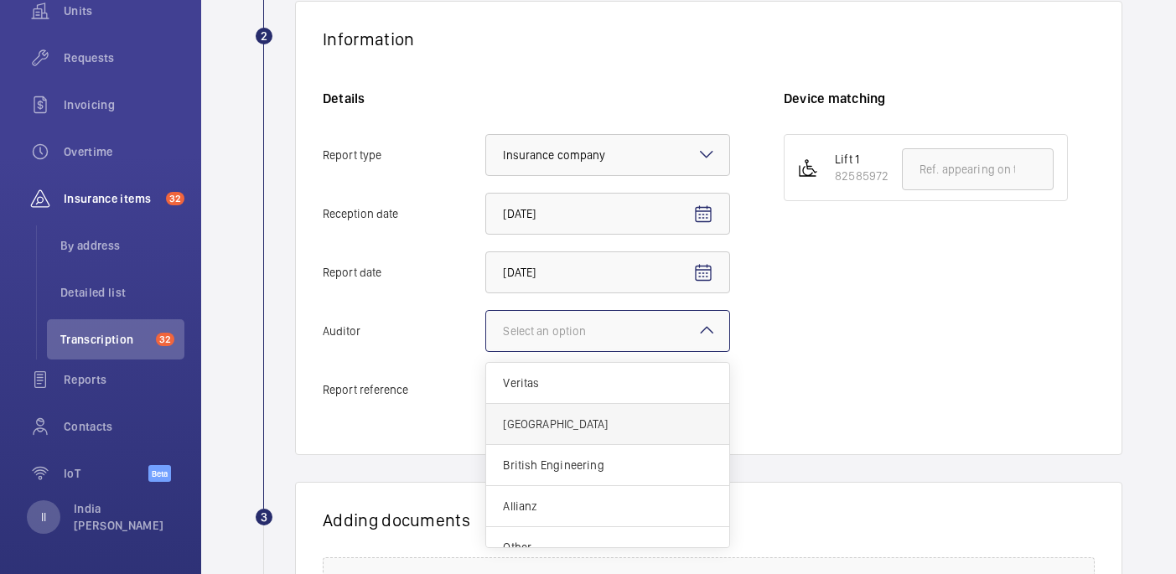
scroll to position [20, 0]
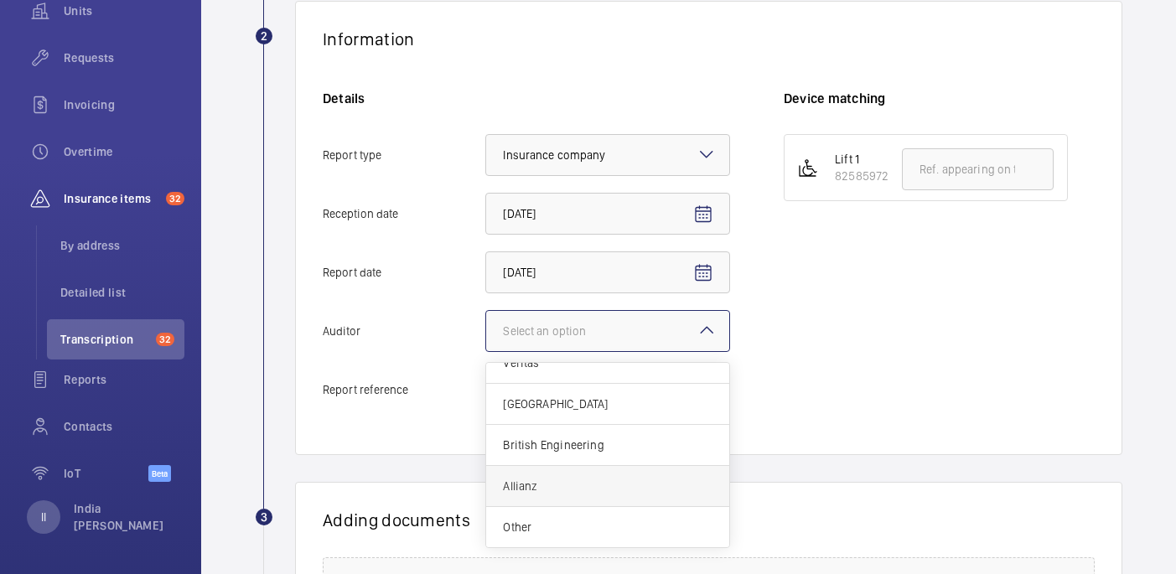
click at [542, 492] on span "Allianz" at bounding box center [608, 486] width 210 height 17
click at [486, 351] on input "Auditor Select an option Veritas Zurich British Engineering Allianz Other" at bounding box center [486, 331] width 0 height 40
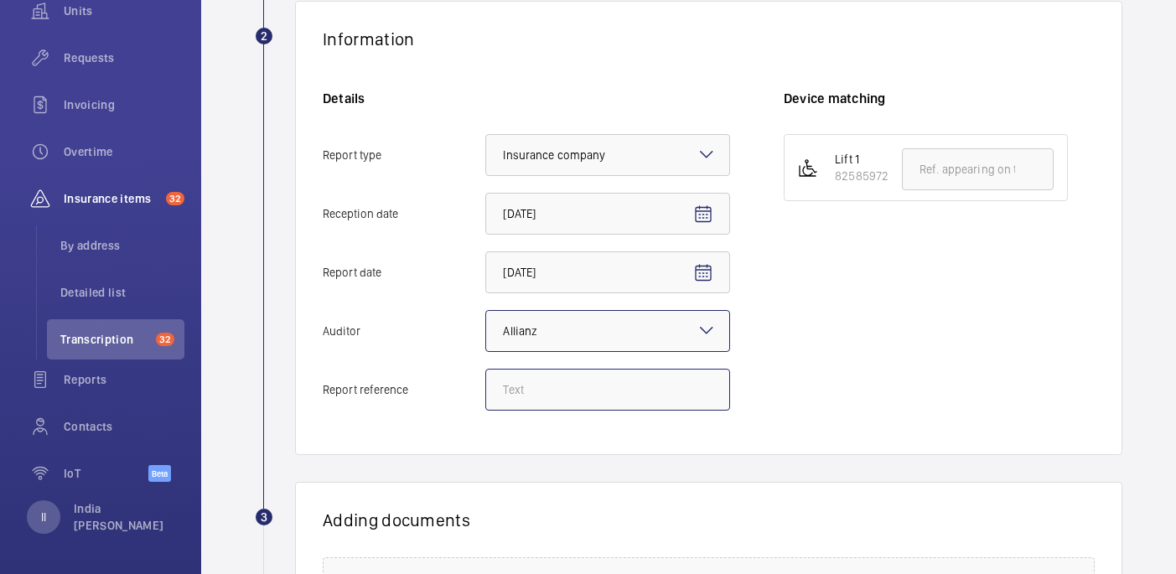
click at [635, 391] on input "Report reference" at bounding box center [607, 390] width 245 height 42
paste input "E44610017402"
type input "E44610017402"
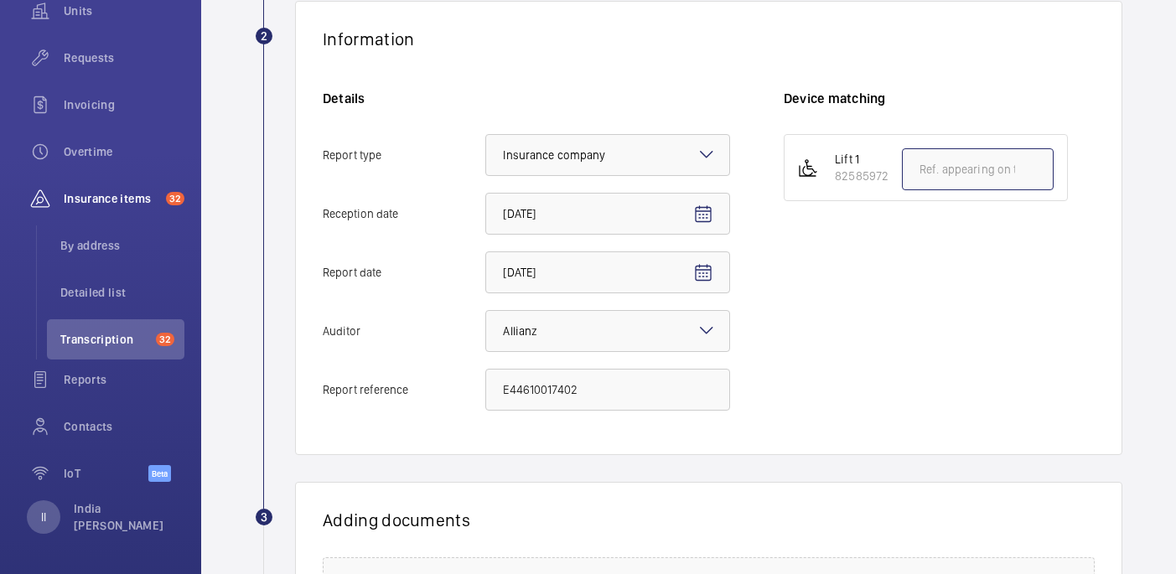
click at [938, 171] on input "text" at bounding box center [978, 169] width 152 height 42
paste input "E44610017402"
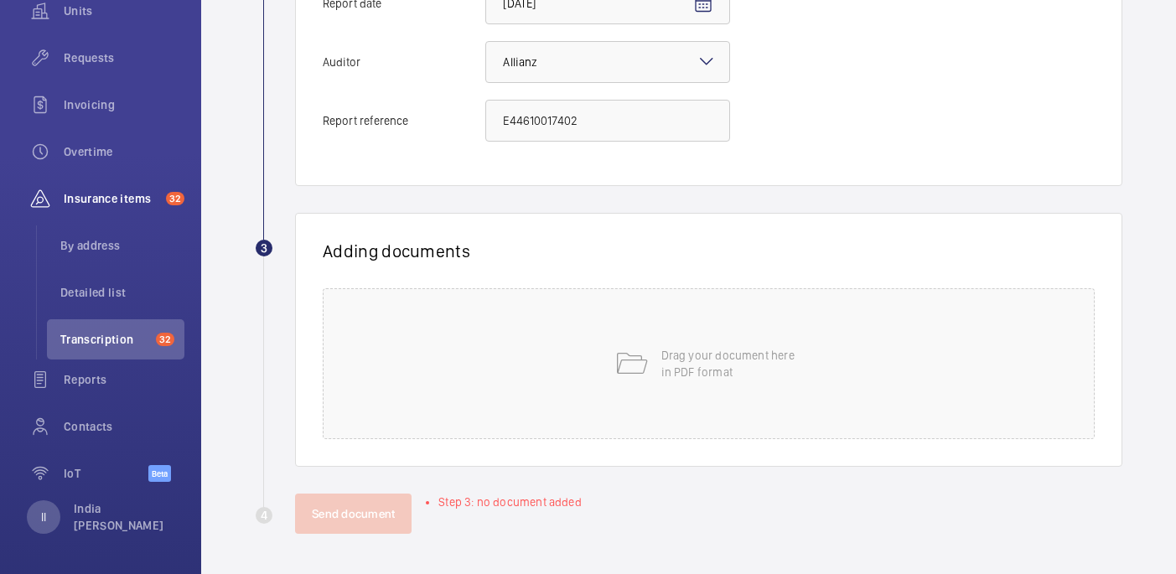
type input "E44610017402"
click at [656, 295] on div "Drag your document here in PDF format" at bounding box center [709, 363] width 772 height 151
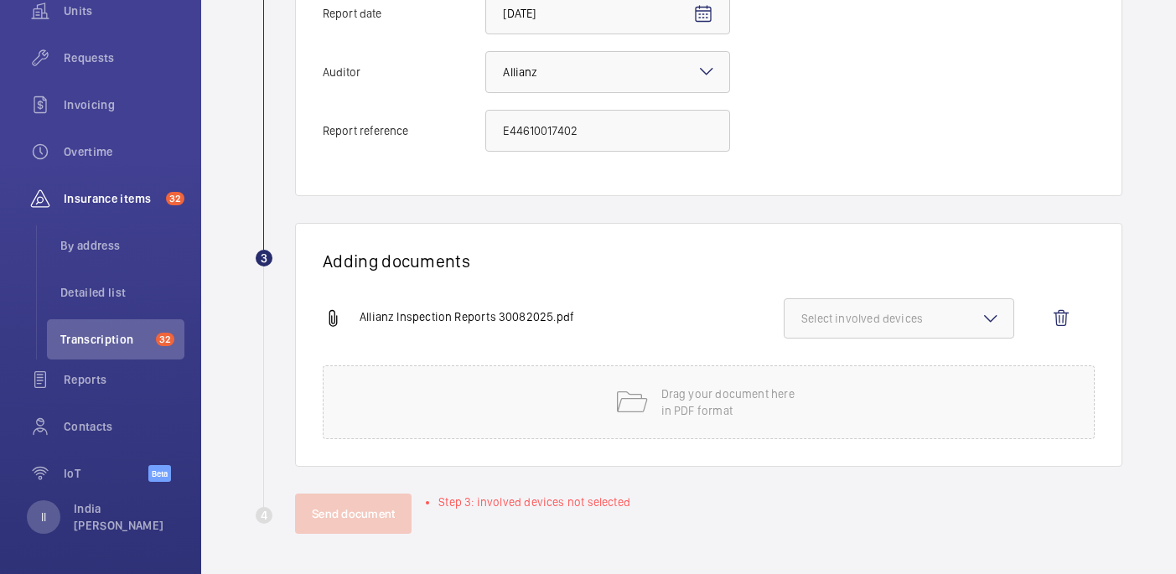
scroll to position [562, 0]
click at [957, 320] on span "Select involved devices" at bounding box center [898, 318] width 195 height 17
click at [854, 369] on span "82585972" at bounding box center [900, 371] width 143 height 17
click at [826, 369] on input "82585972" at bounding box center [809, 372] width 34 height 34
checkbox input "true"
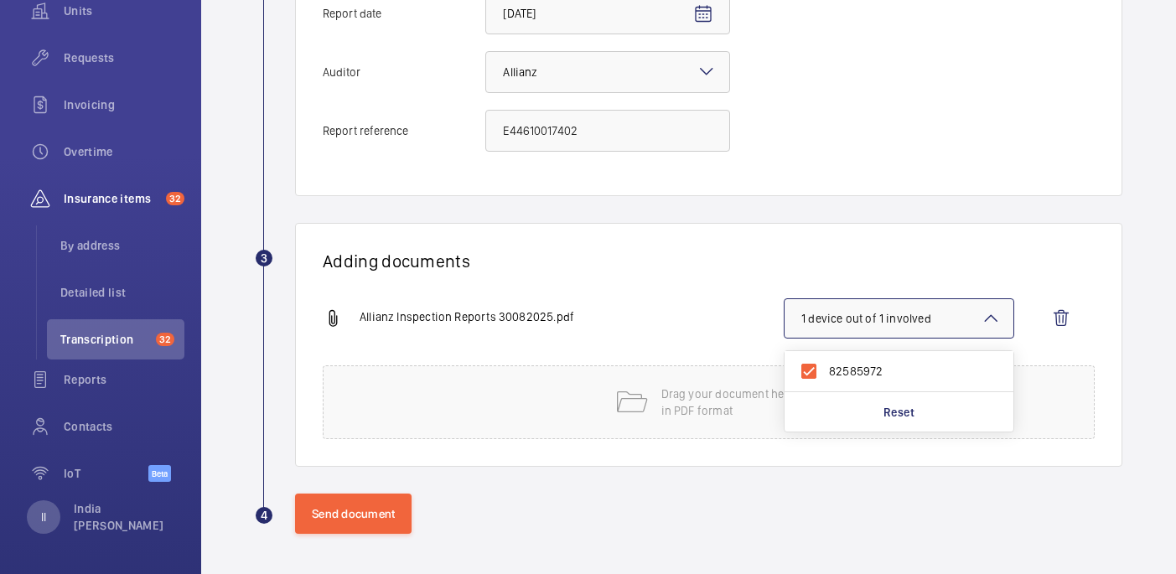
click at [686, 236] on div "Adding documents Allianz Inspection Reports 30082025.pdf 1 device out of 1 invo…" at bounding box center [708, 345] width 827 height 244
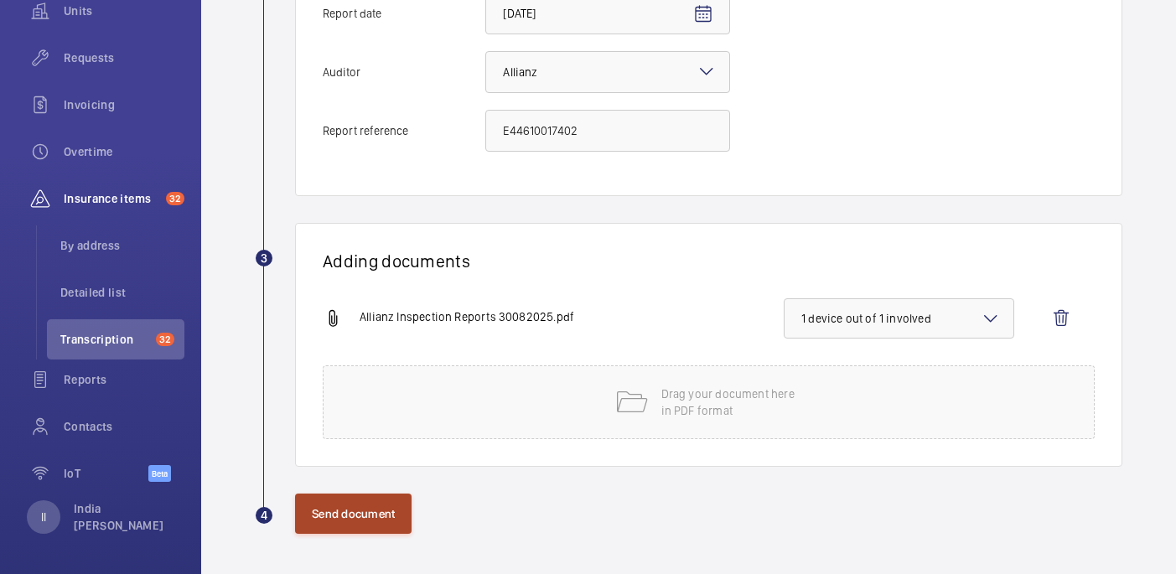
click at [362, 516] on button "Send document" at bounding box center [353, 514] width 117 height 40
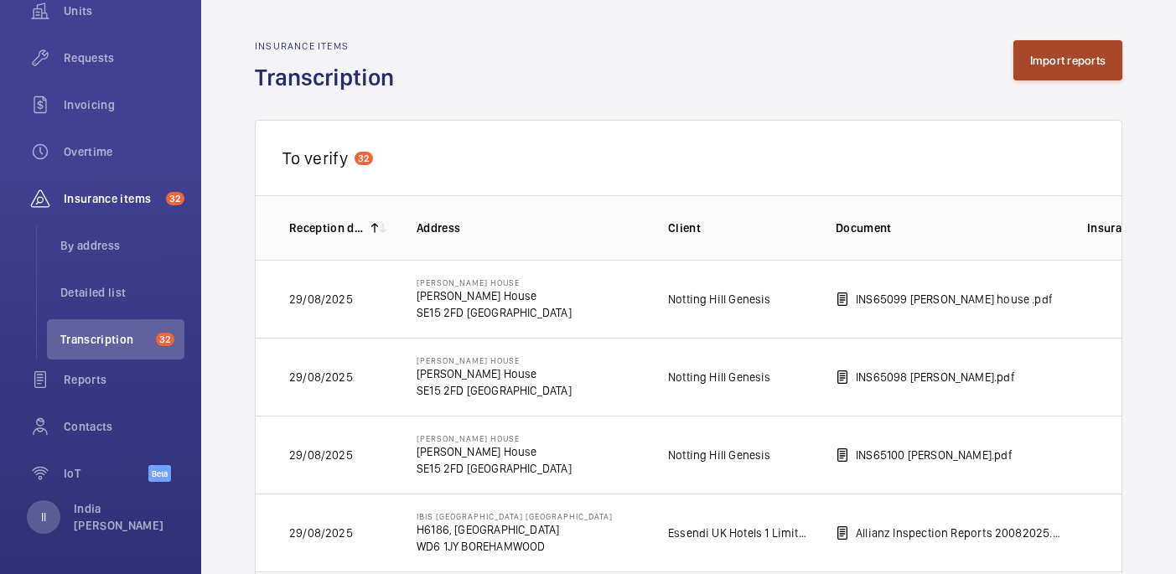
click at [1039, 61] on button "Import reports" at bounding box center [1068, 60] width 110 height 40
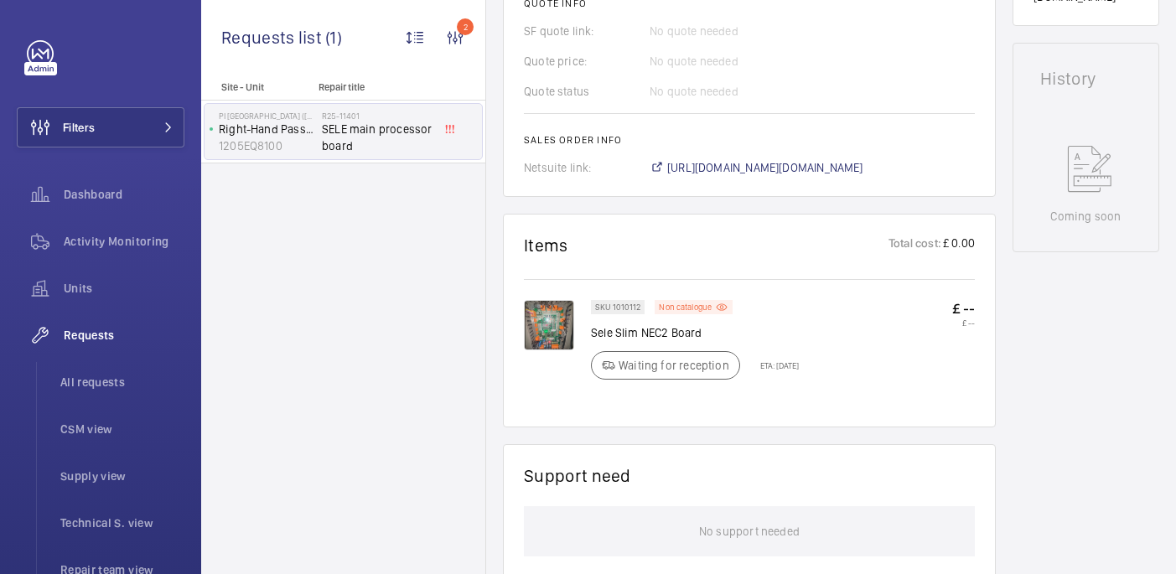
scroll to position [759, 0]
